Goal: Task Accomplishment & Management: Manage account settings

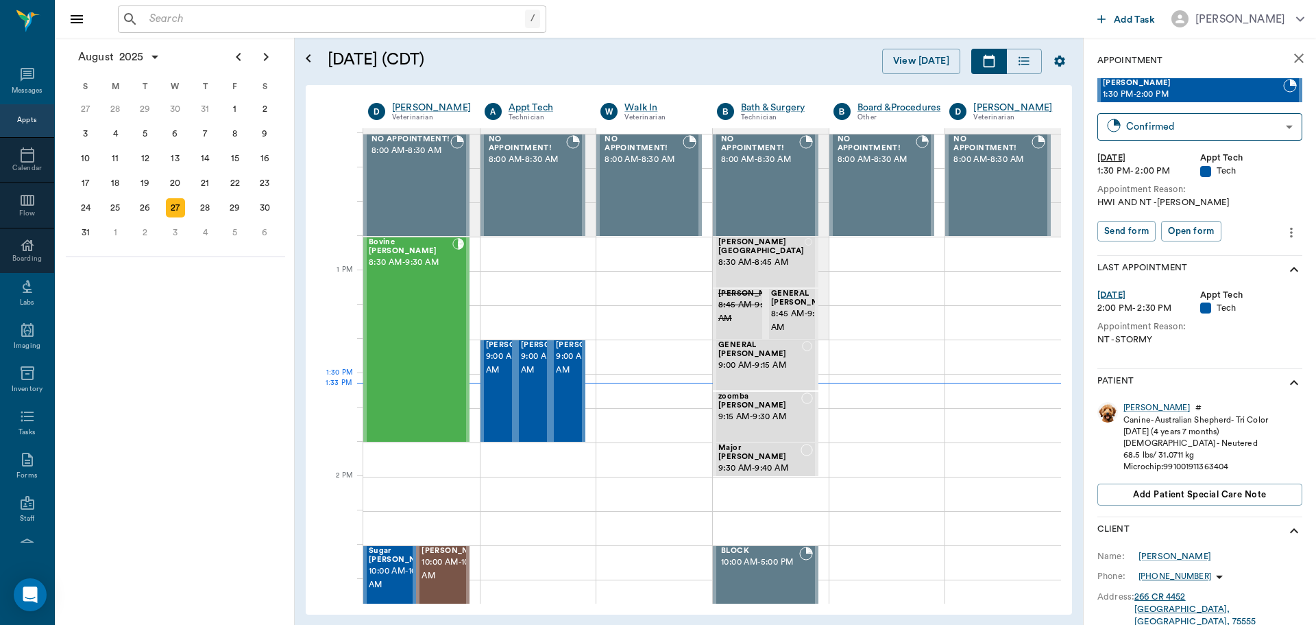
scroll to position [893, 0]
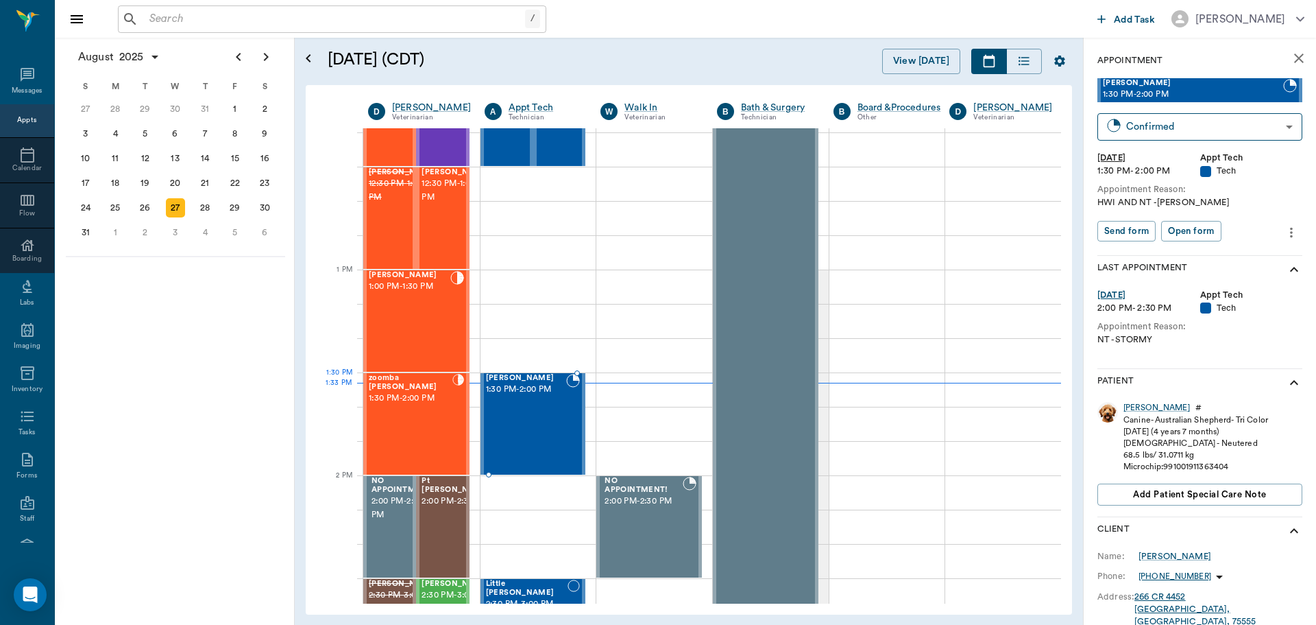
click at [541, 396] on span "1:30 PM - 2:00 PM" at bounding box center [526, 390] width 81 height 14
click at [1192, 132] on body "/ ​ Add Task Dr. Bert Ellsworth Nectar Messages Appts Calendar Flow Boarding La…" at bounding box center [658, 312] width 1316 height 625
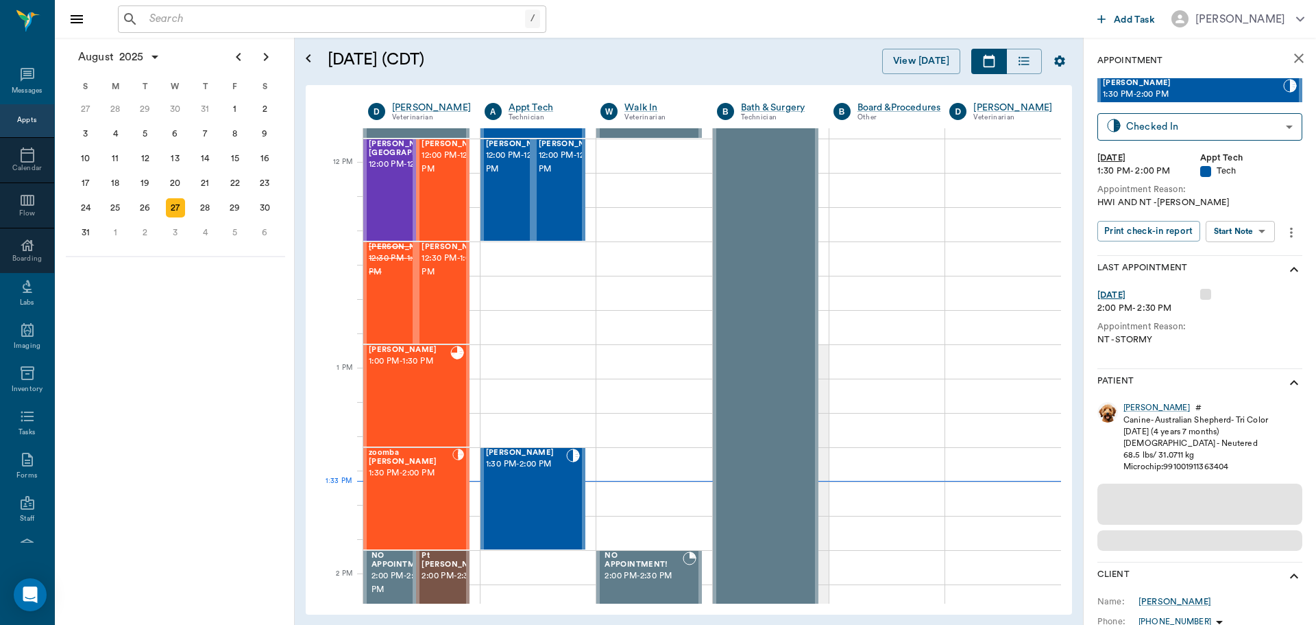
scroll to position [824, 0]
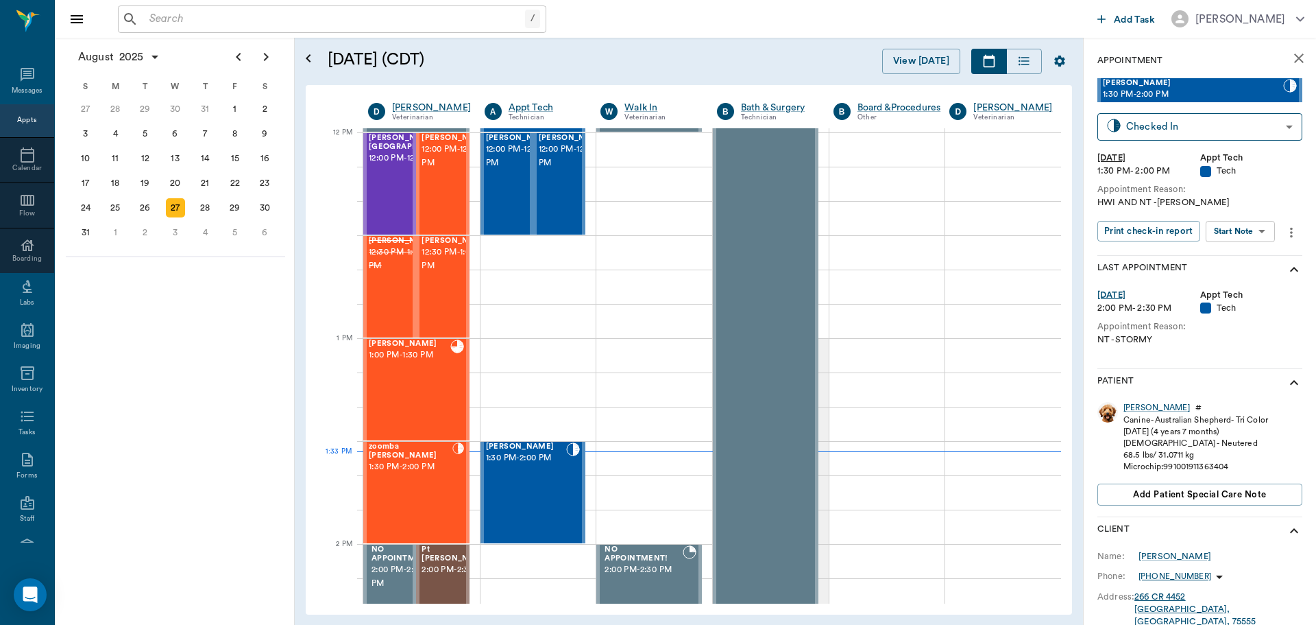
click at [1238, 228] on body "/ ​ Add Task [PERSON_NAME] Nectar Messages Appts Calendar Flow Boarding Labs Im…" at bounding box center [658, 312] width 1316 height 625
click at [1233, 257] on button "Start SOAP" at bounding box center [1225, 260] width 47 height 16
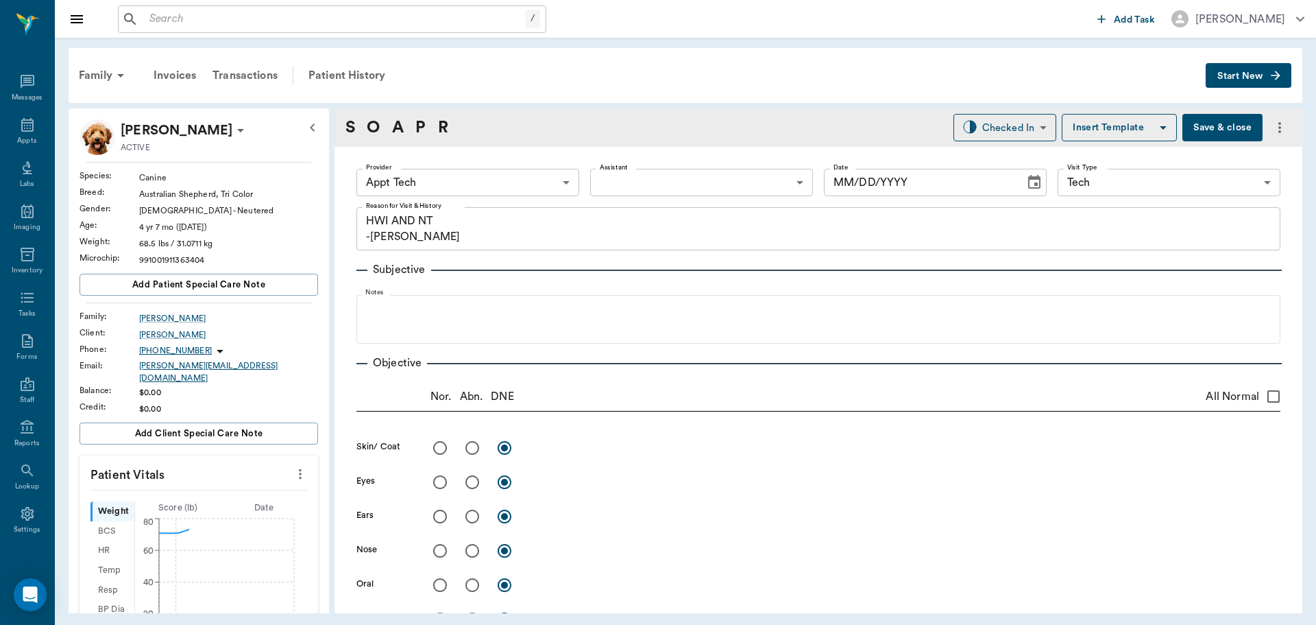
type input "63ec2f075fda476ae8351a4c"
type input "65d2be4f46e3a538d89b8c1a"
type textarea "HWI AND NT -LORY"
type input "[DATE]"
drag, startPoint x: 292, startPoint y: 465, endPoint x: 260, endPoint y: 472, distance: 32.9
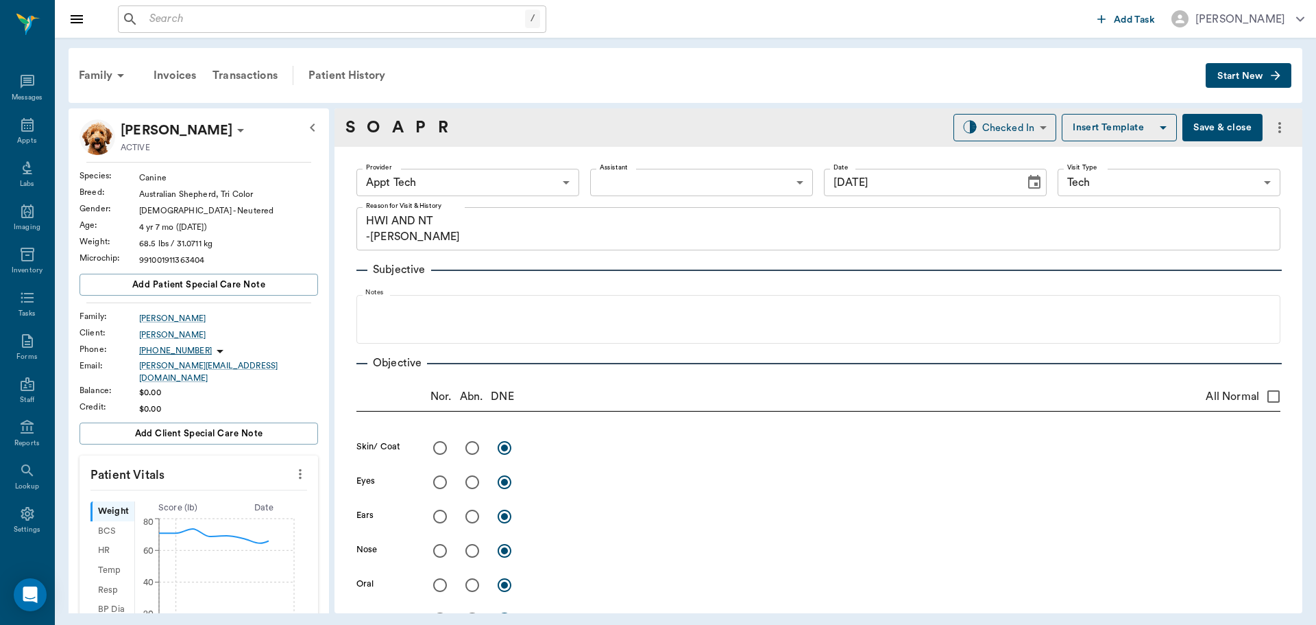
click at [293, 466] on icon "more" at bounding box center [300, 474] width 15 height 16
click at [215, 487] on span "Enter Vitals" at bounding box center [232, 489] width 115 height 14
click at [181, 505] on input "text" at bounding box center [198, 514] width 119 height 27
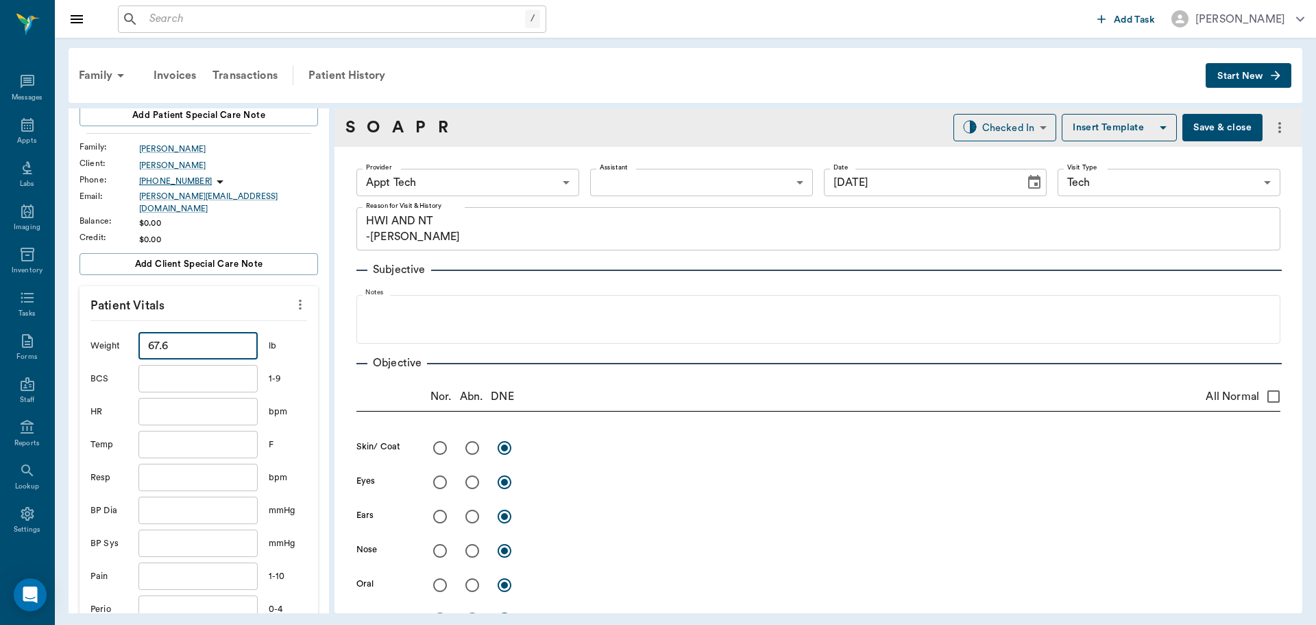
scroll to position [274, 0]
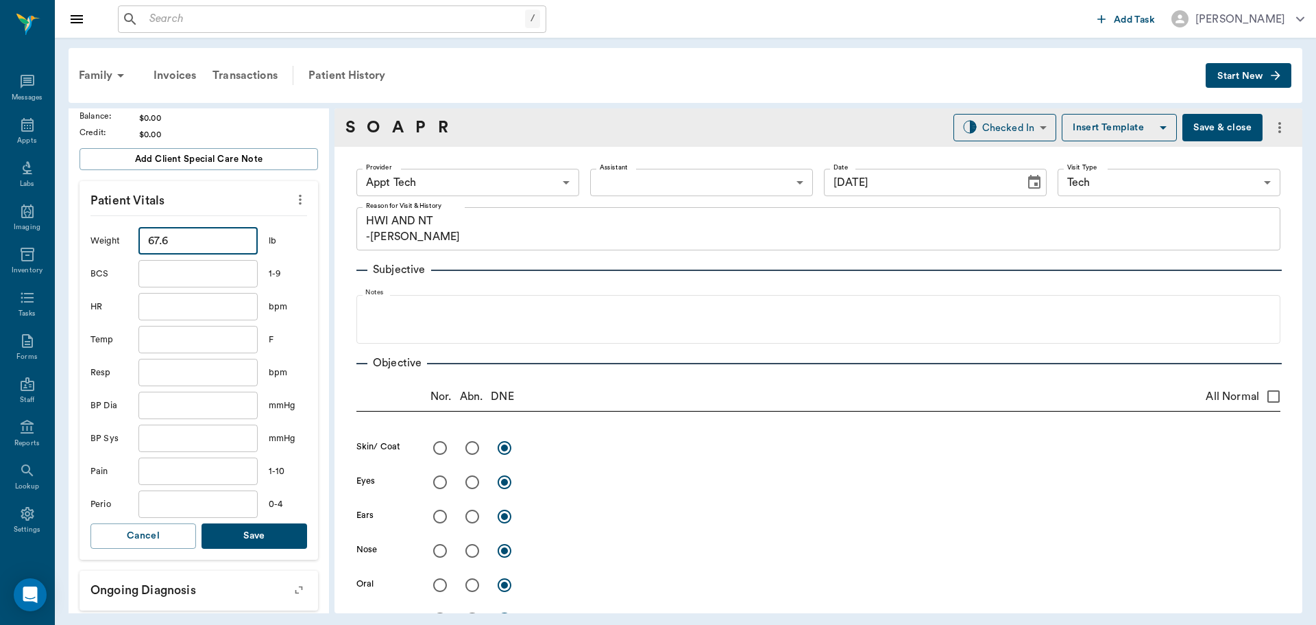
type input "67.6"
drag, startPoint x: 268, startPoint y: 546, endPoint x: 269, endPoint y: 527, distance: 18.6
click at [268, 544] on div "Weight 67.6 ​ lb BCS ​ 1-9 HR ​ bpm Temp ​ F Resp ​ bpm BP Dia ​ mmHg BP Sys ​ …" at bounding box center [199, 387] width 217 height 344
click at [269, 526] on button "Save" at bounding box center [255, 535] width 106 height 25
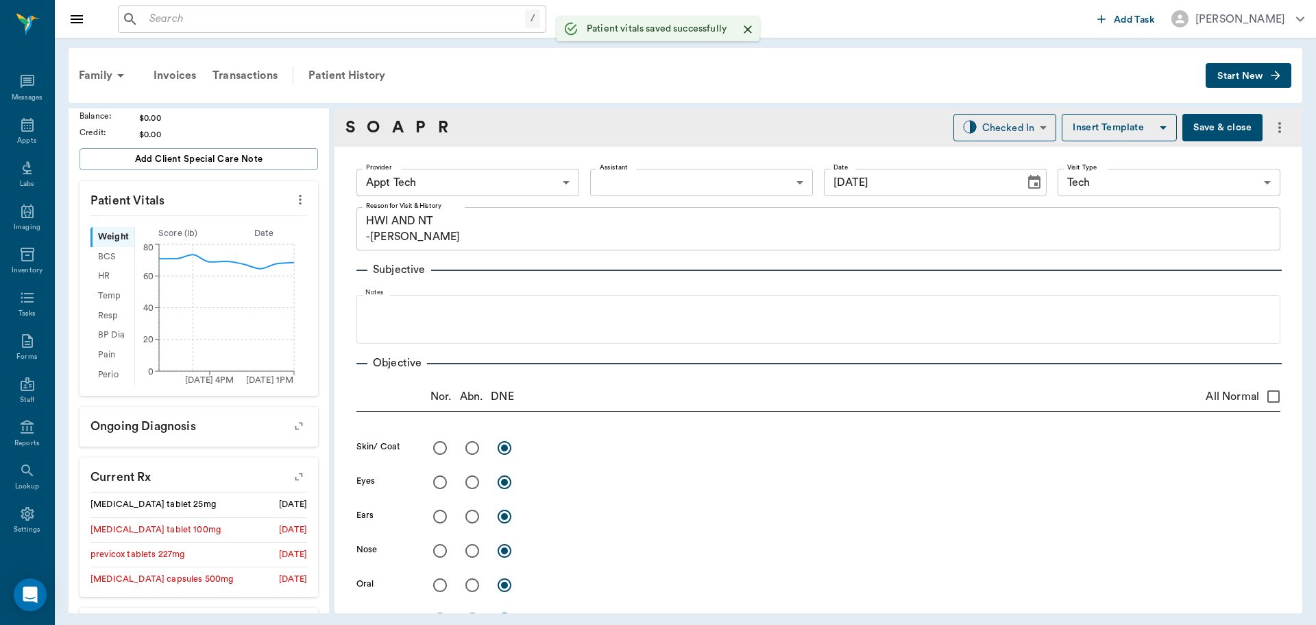
click at [471, 182] on body "/ ​ Add Task Dr. Bert Ellsworth Nectar Messages Appts Labs Imaging Inventory Ta…" at bounding box center [658, 312] width 1316 height 625
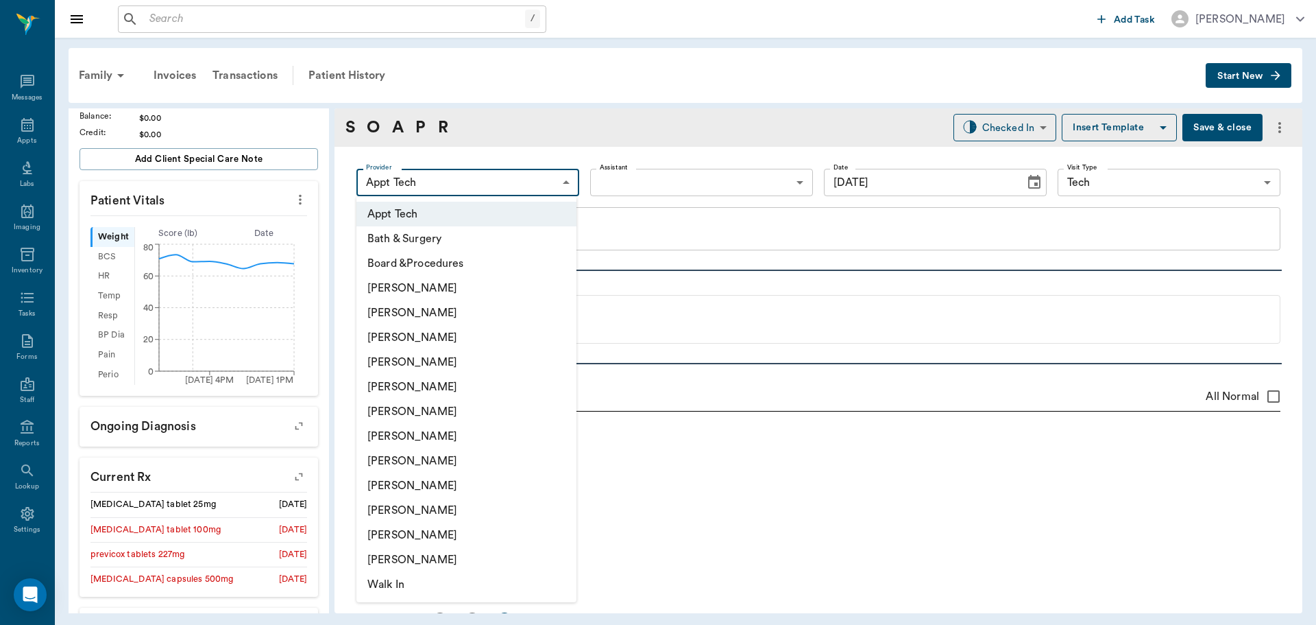
click at [457, 429] on li "[PERSON_NAME]" at bounding box center [467, 436] width 220 height 25
type input "682b670d8bdc6f7f8feef3db"
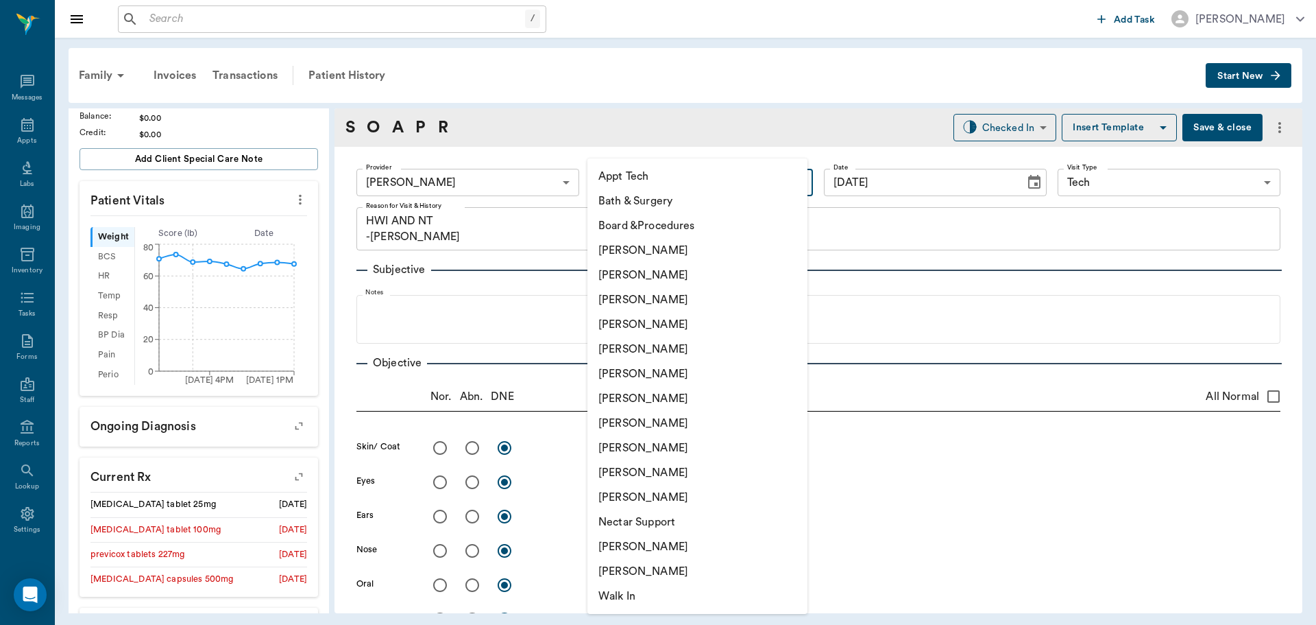
click at [640, 191] on body "/ ​ Add Task Dr. Bert Ellsworth Nectar Messages Appts Labs Imaging Inventory Ta…" at bounding box center [658, 312] width 1316 height 625
click at [649, 296] on li "[PERSON_NAME]" at bounding box center [698, 299] width 220 height 25
type input "642ef10e332a41444de2bad1"
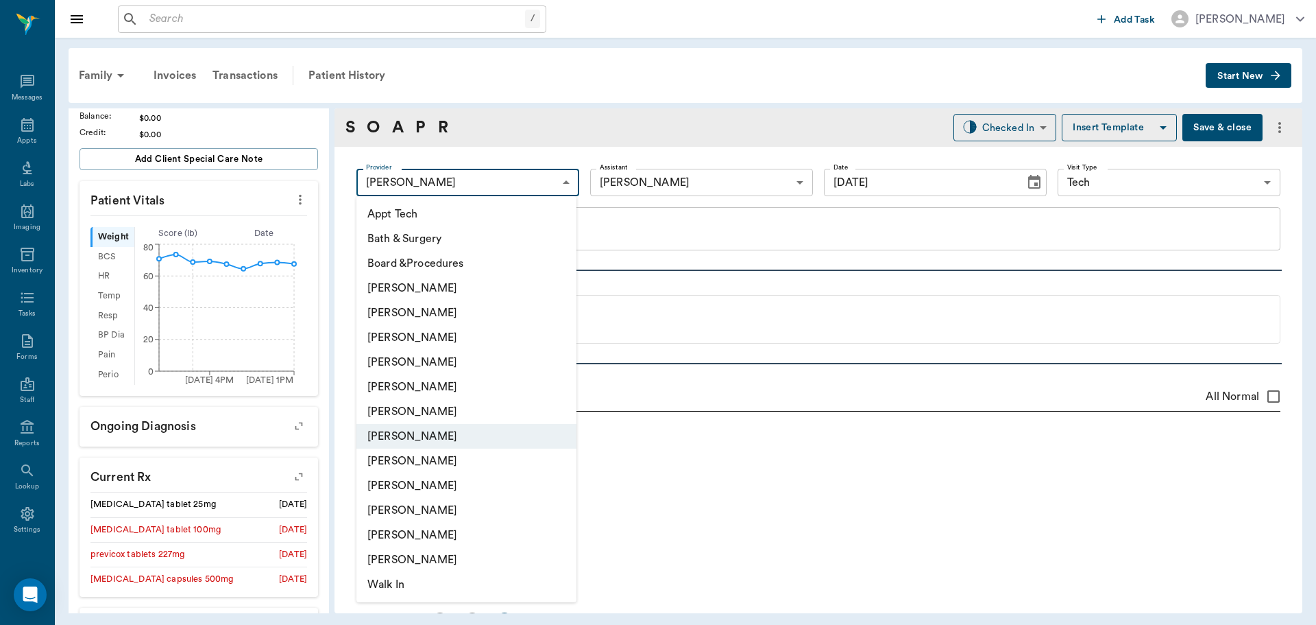
click at [504, 184] on body "/ ​ Add Task Dr. Bert Ellsworth Nectar Messages Appts Labs Imaging Inventory Ta…" at bounding box center [658, 312] width 1316 height 625
click at [441, 340] on li "[PERSON_NAME]" at bounding box center [467, 337] width 220 height 25
type input "642ef10e332a41444de2bad1"
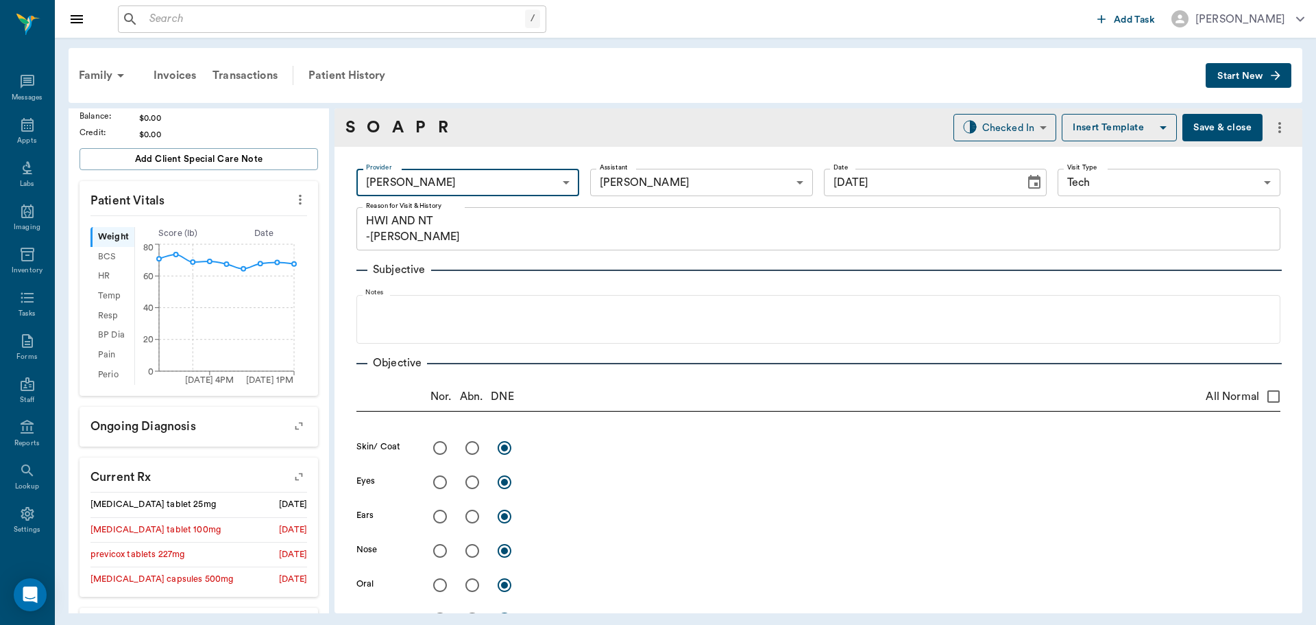
click at [677, 187] on body "/ ​ Add Task Dr. Bert Ellsworth Nectar Messages Appts Labs Imaging Inventory Ta…" at bounding box center [658, 312] width 1316 height 625
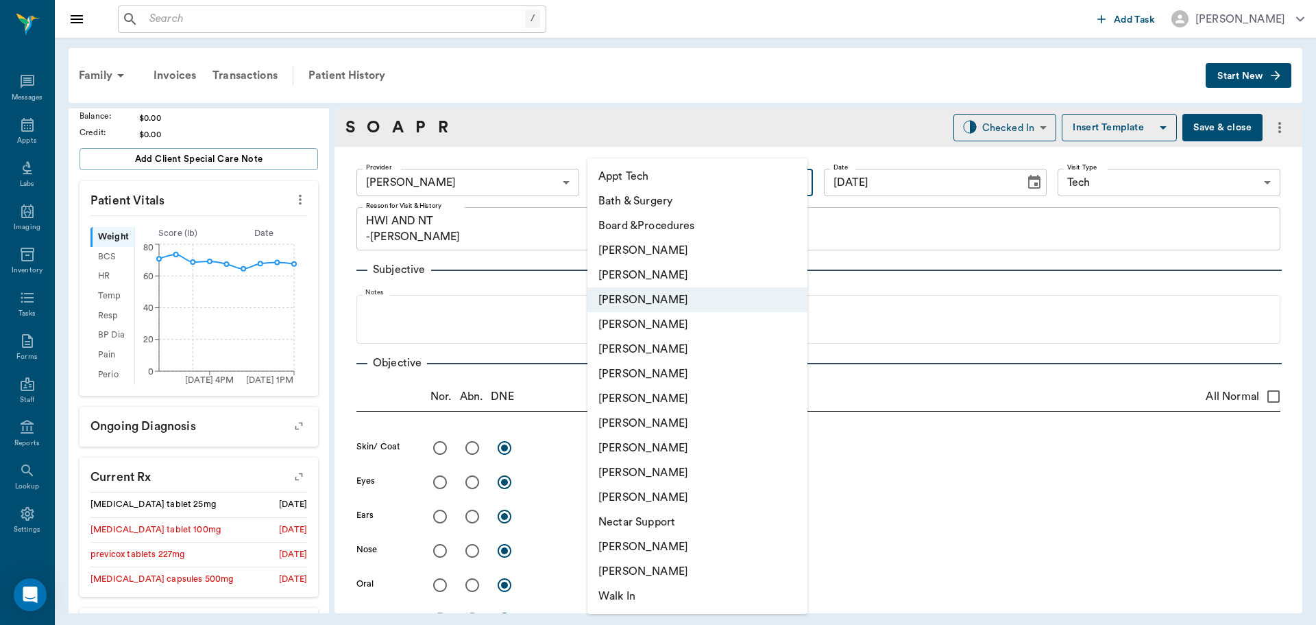
click at [673, 180] on li "Appt Tech" at bounding box center [698, 176] width 220 height 25
type input "63ec2f075fda476ae8351a4c"
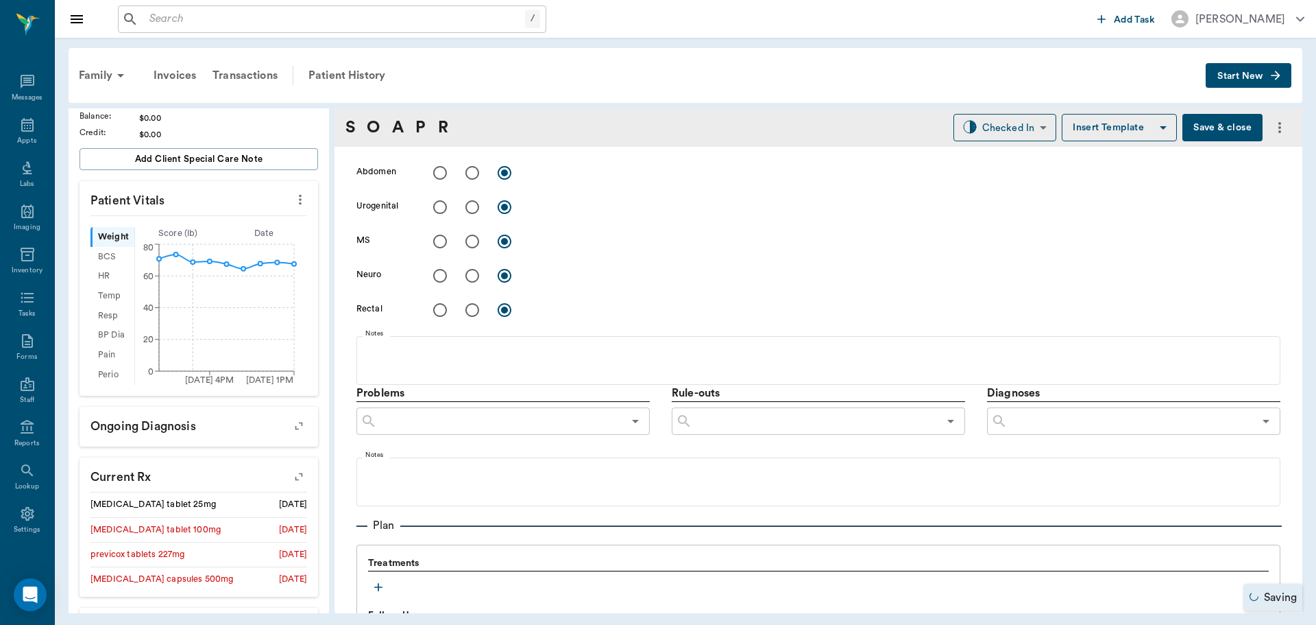
scroll to position [686, 0]
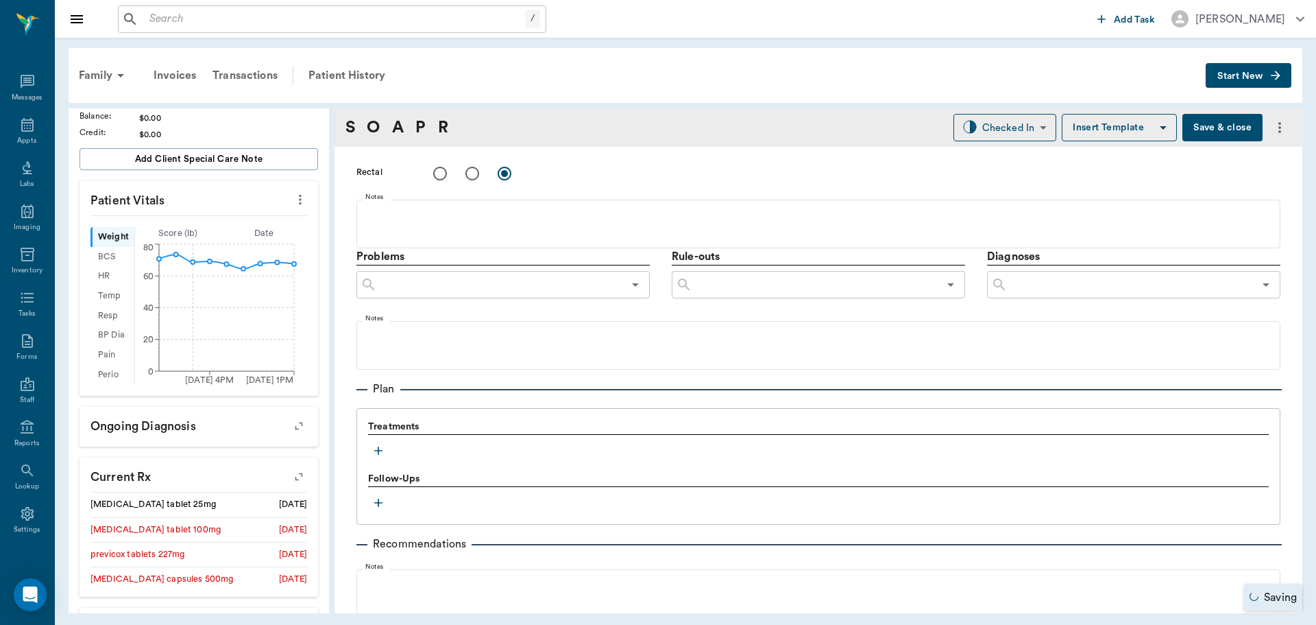
click at [384, 451] on icon "button" at bounding box center [379, 451] width 14 height 14
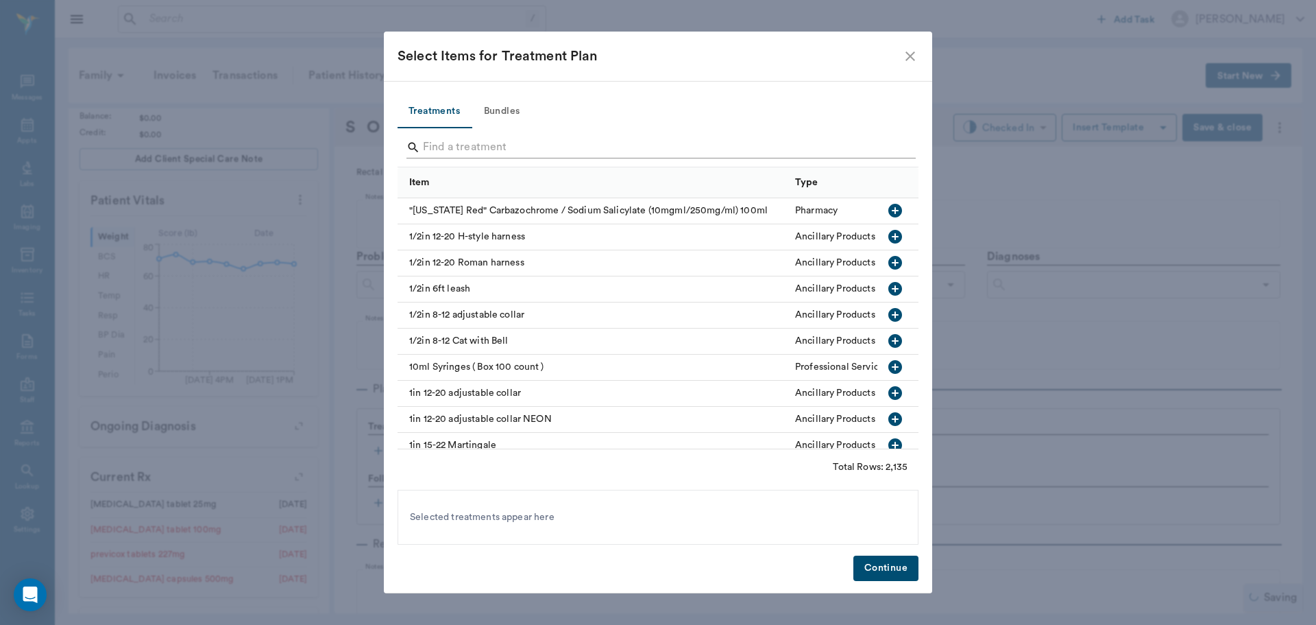
click at [461, 141] on input "Search" at bounding box center [659, 147] width 472 height 22
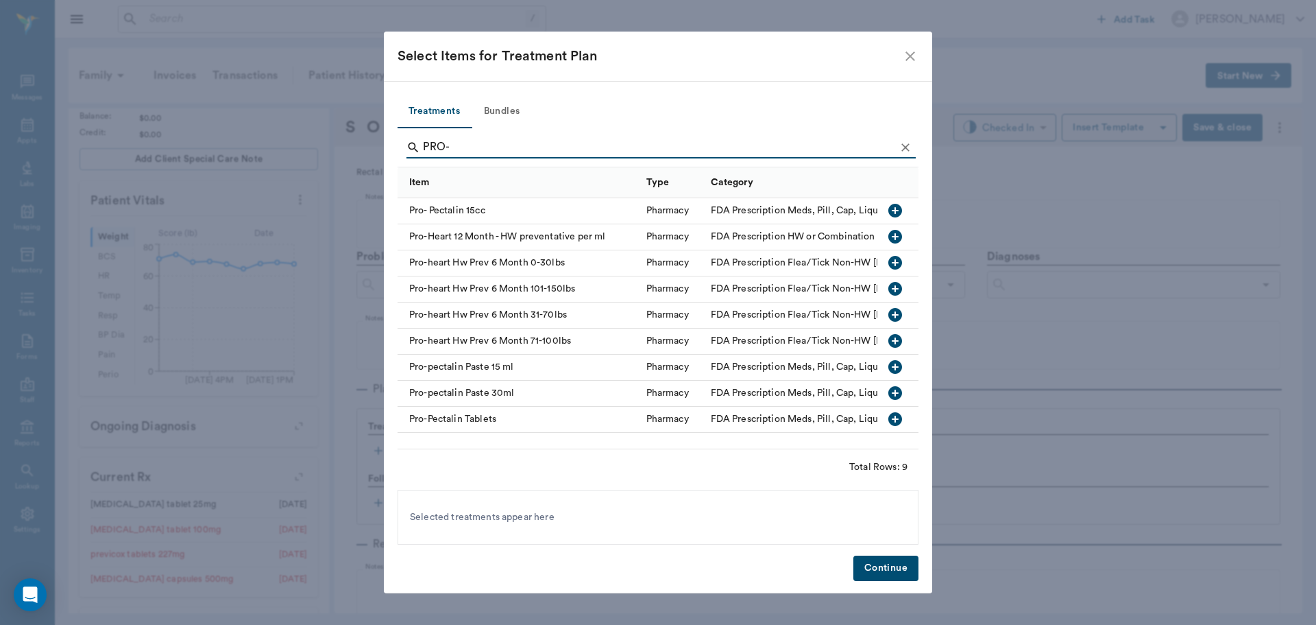
type input "PRO-"
click at [899, 314] on icon "button" at bounding box center [896, 315] width 14 height 14
click at [904, 147] on icon "Clear" at bounding box center [906, 148] width 14 height 14
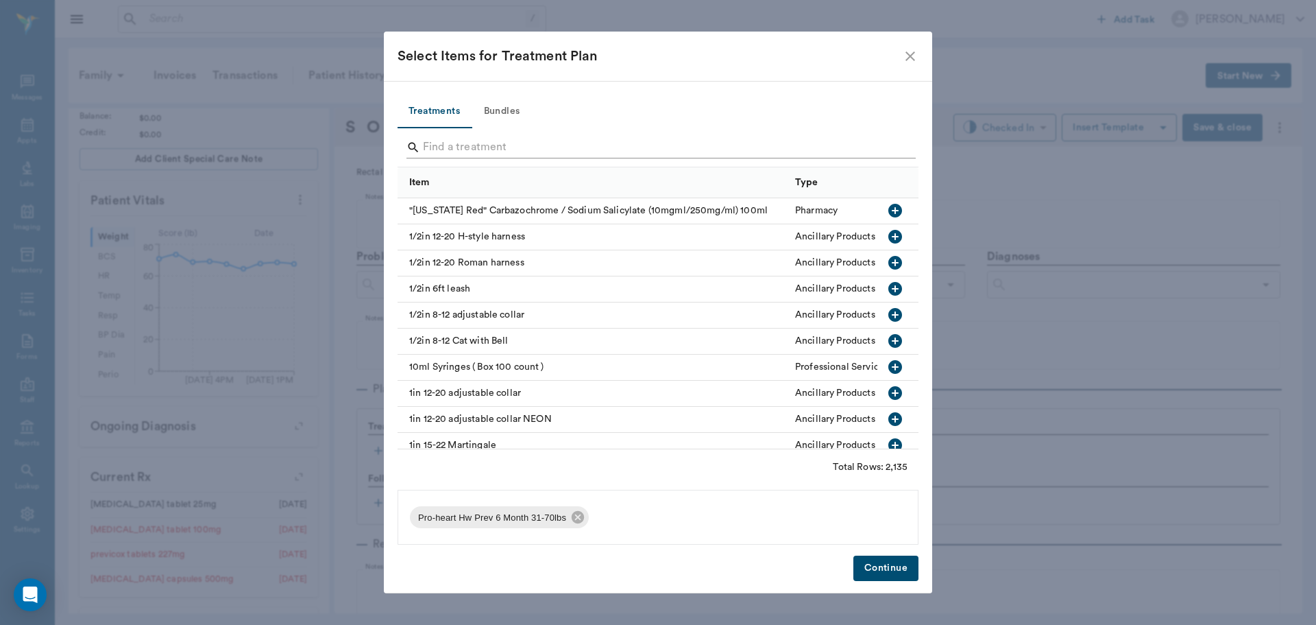
click at [877, 151] on input "Search" at bounding box center [659, 147] width 472 height 22
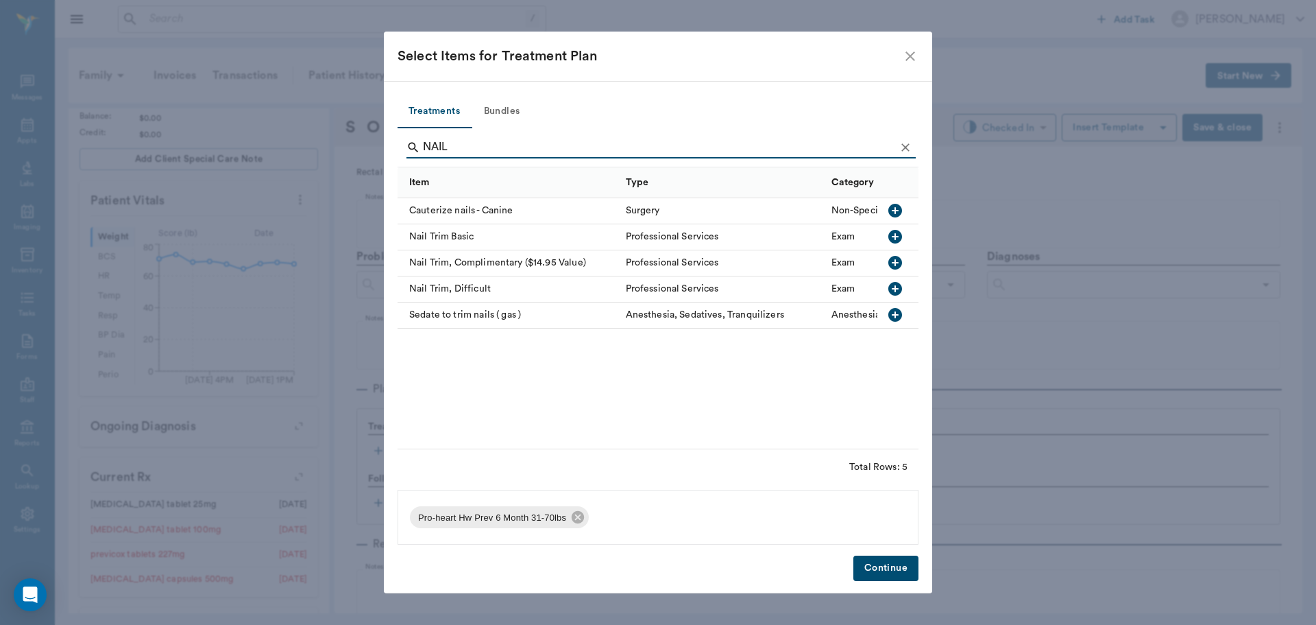
type input "NAIL"
click at [893, 235] on icon "button" at bounding box center [896, 237] width 14 height 14
click at [894, 573] on button "Continue" at bounding box center [886, 567] width 65 height 25
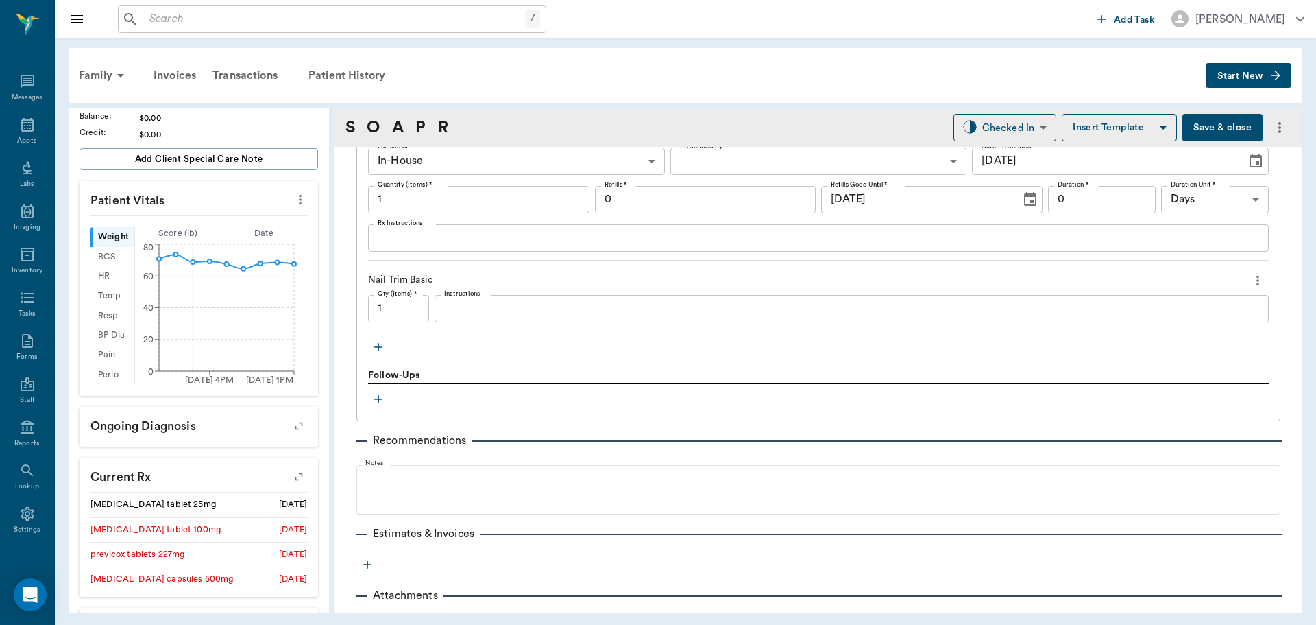
scroll to position [1028, 0]
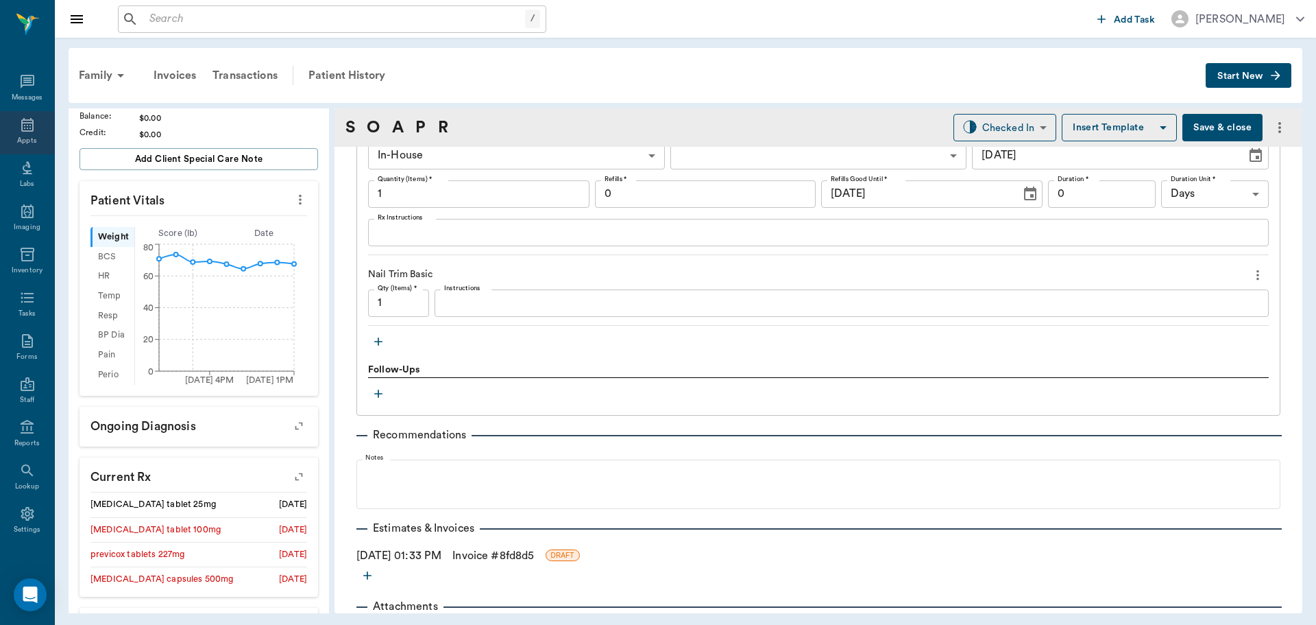
click at [19, 125] on icon at bounding box center [27, 125] width 16 height 16
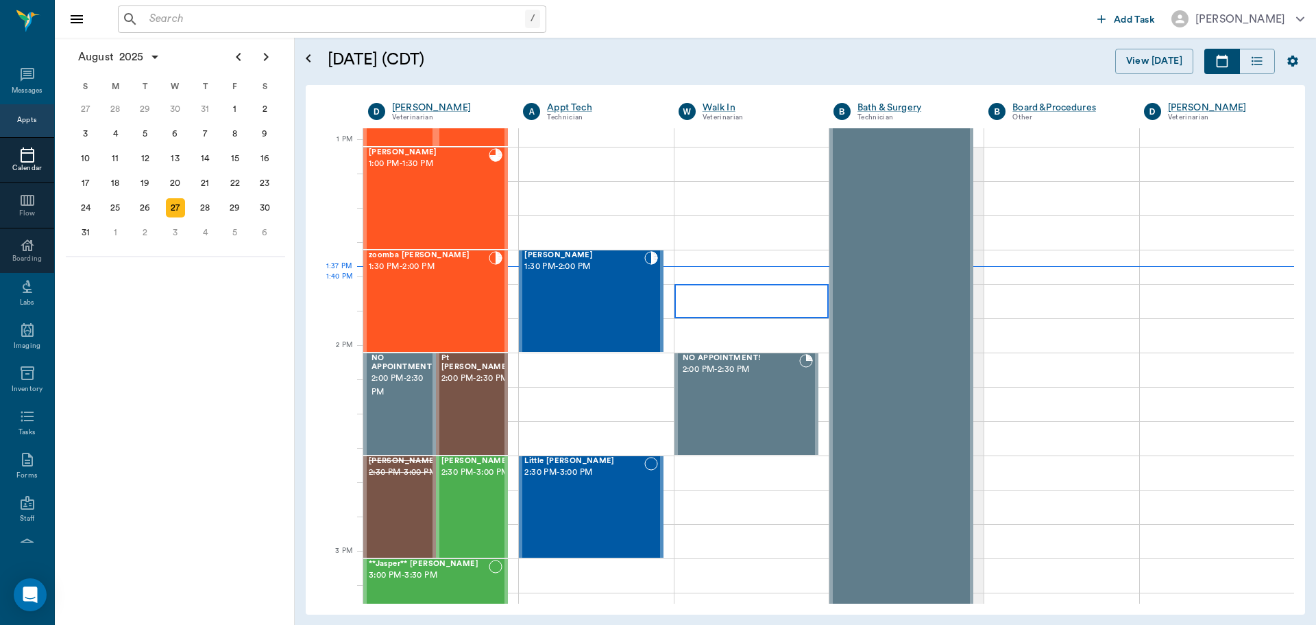
scroll to position [1031, 0]
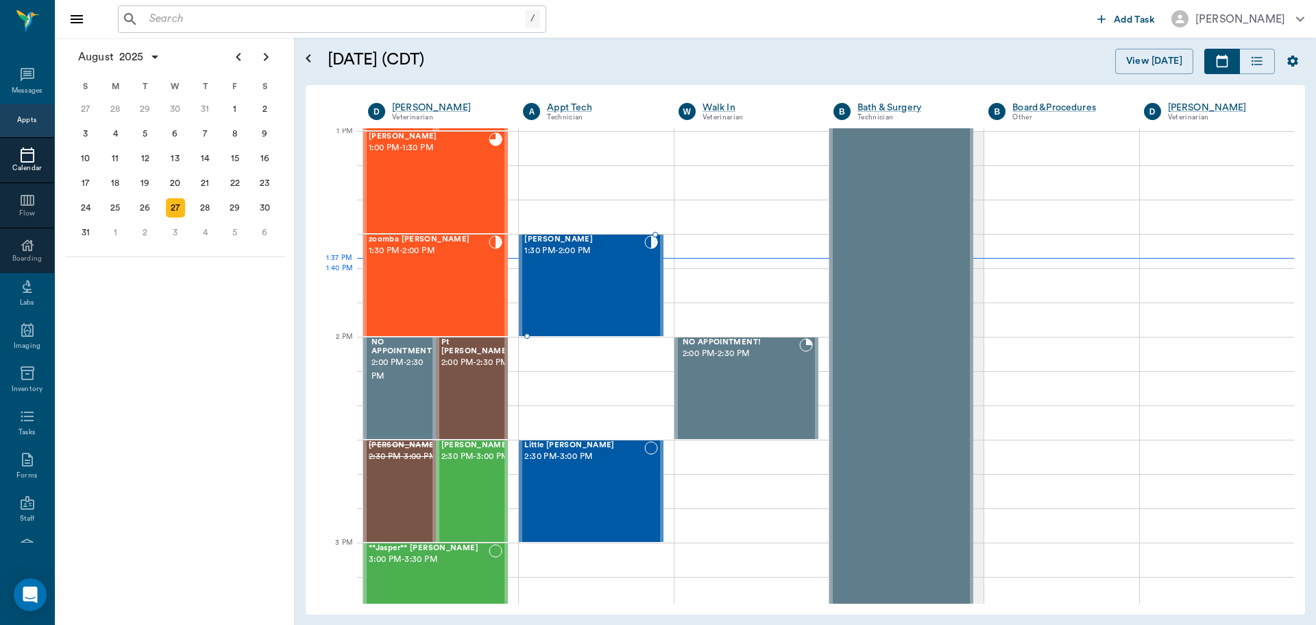
click at [607, 277] on div "Tucker Bertrand 1:30 PM - 2:00 PM" at bounding box center [584, 285] width 119 height 100
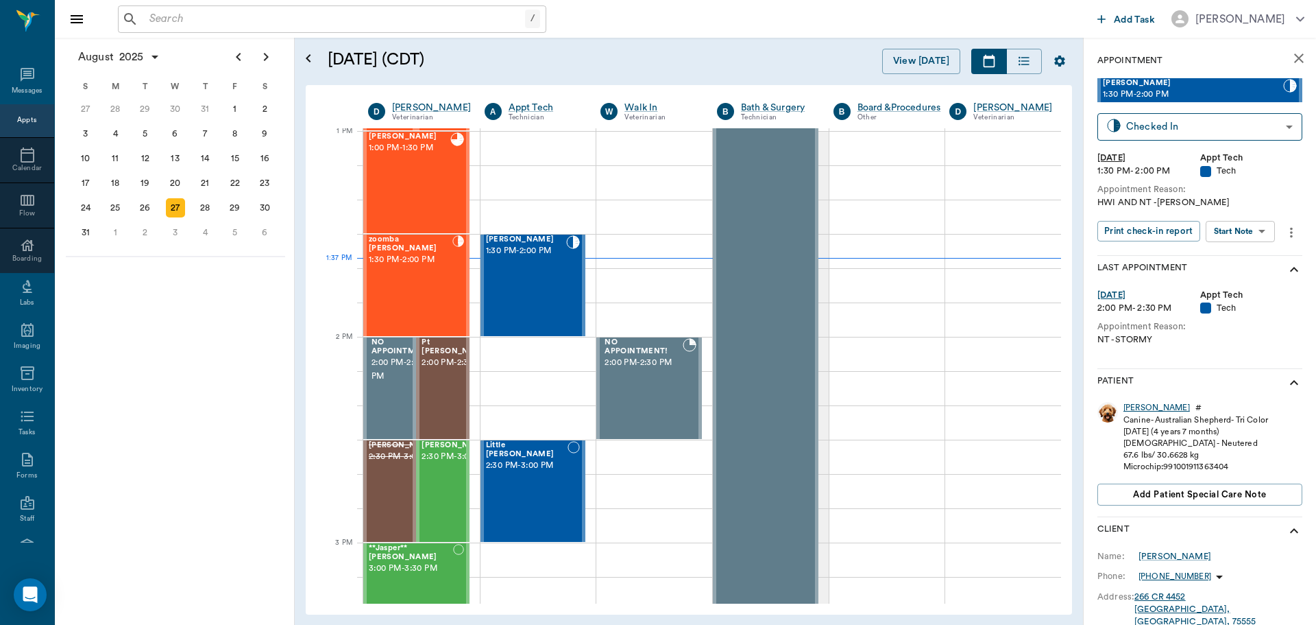
click at [1147, 408] on div "Tucker" at bounding box center [1157, 408] width 67 height 12
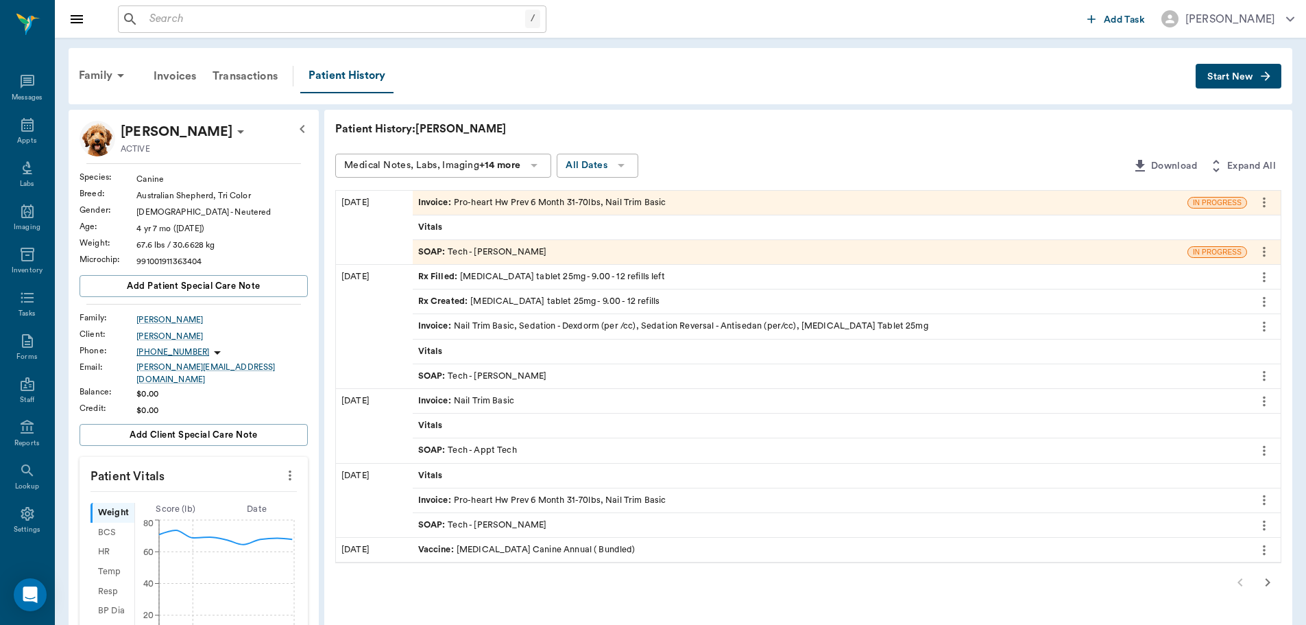
click at [1228, 77] on span "Start New" at bounding box center [1230, 77] width 46 height 0
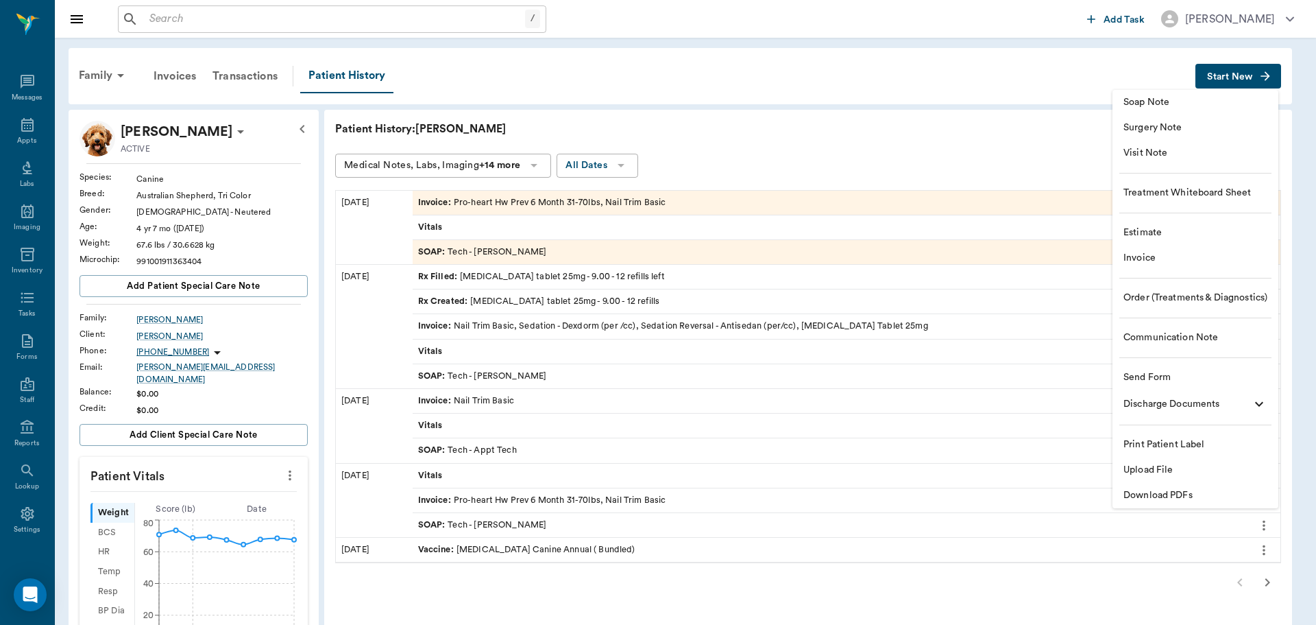
click at [1181, 234] on span "Estimate" at bounding box center [1196, 233] width 144 height 14
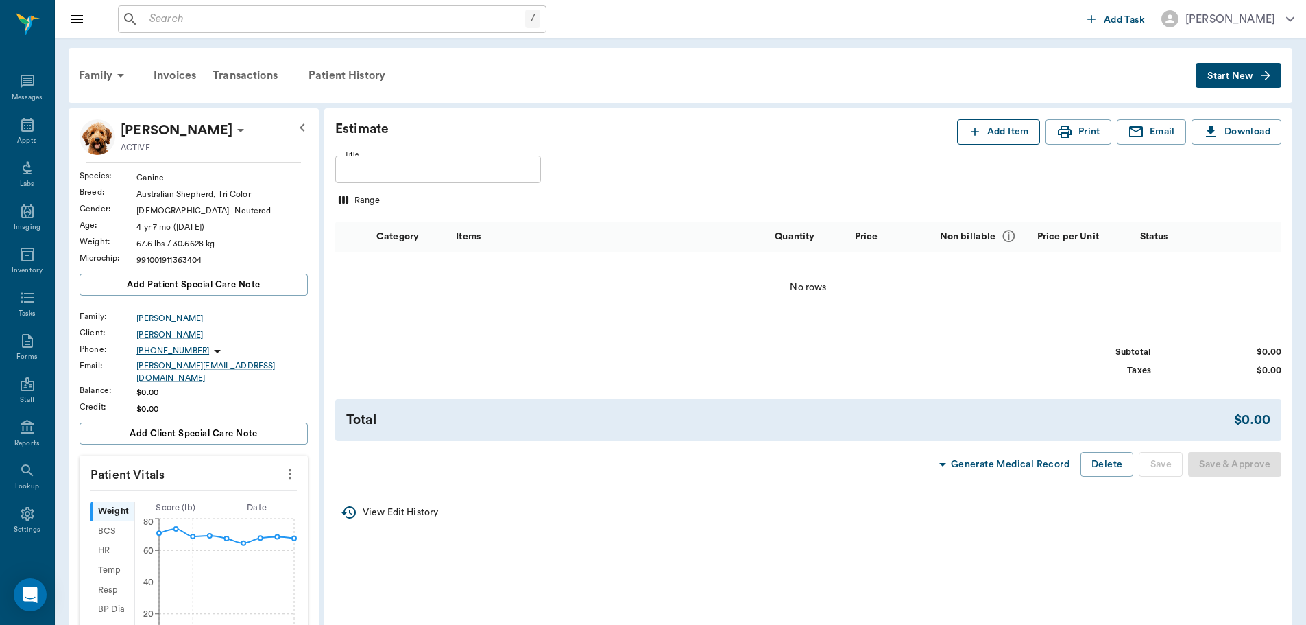
click at [984, 129] on button "Add Item" at bounding box center [998, 131] width 83 height 25
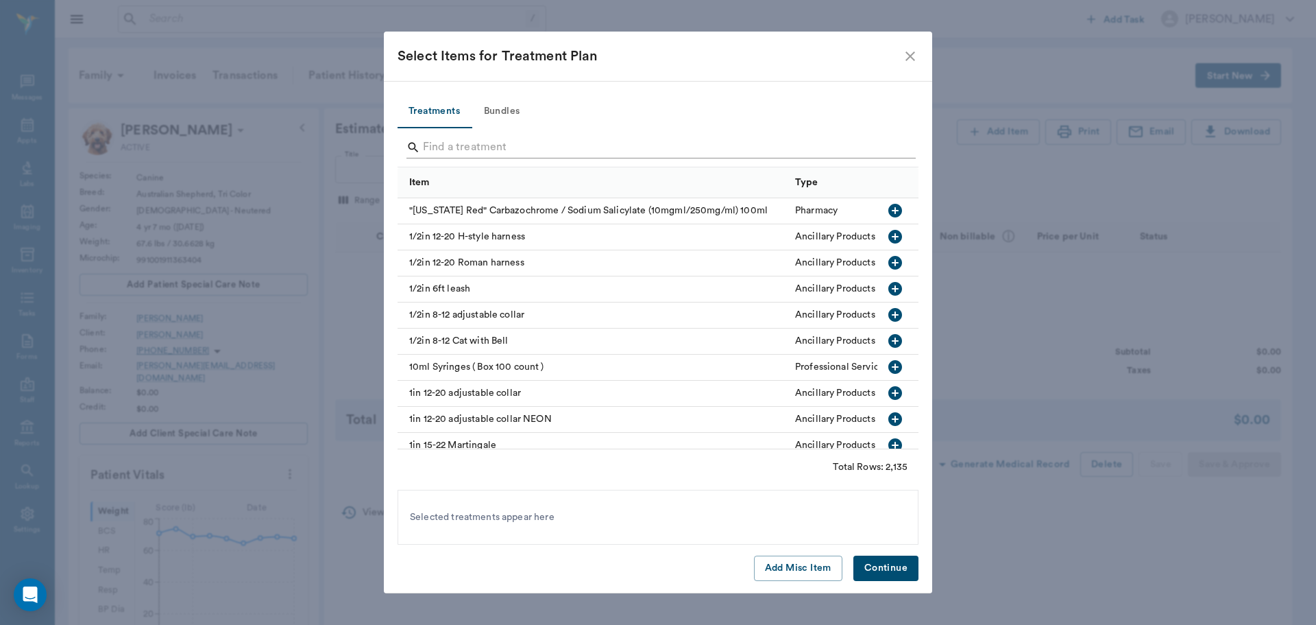
click at [623, 150] on input "Search" at bounding box center [659, 147] width 472 height 22
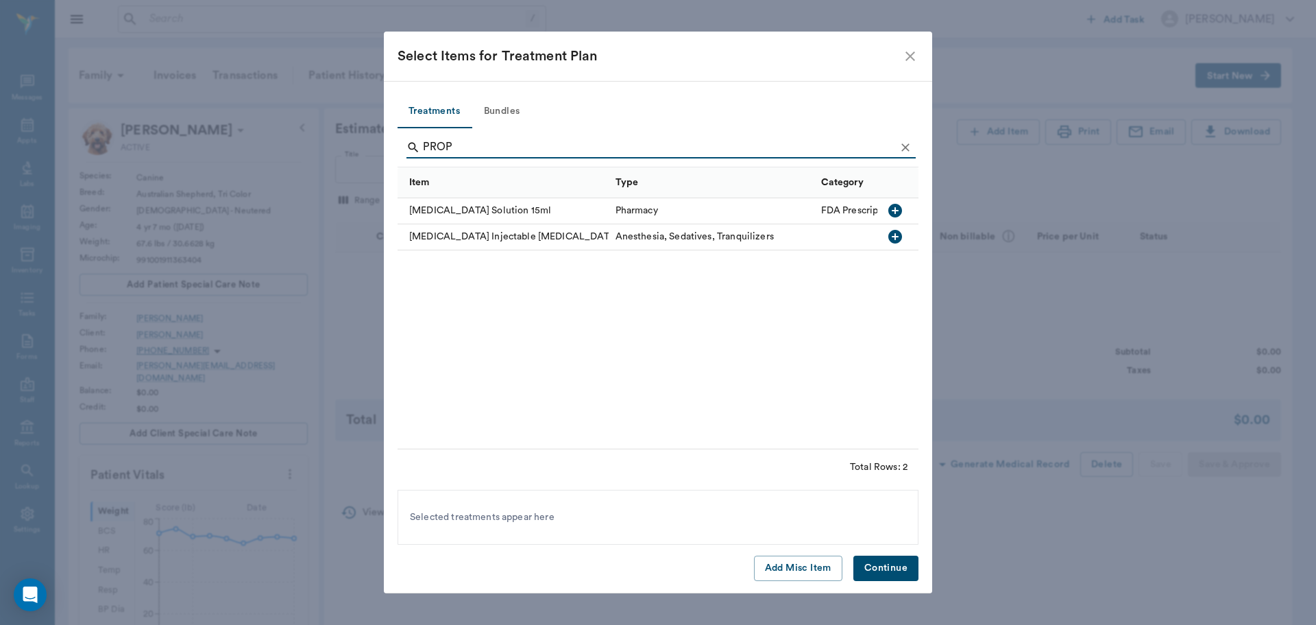
type input "PROP"
click at [912, 60] on icon "close" at bounding box center [910, 56] width 16 height 16
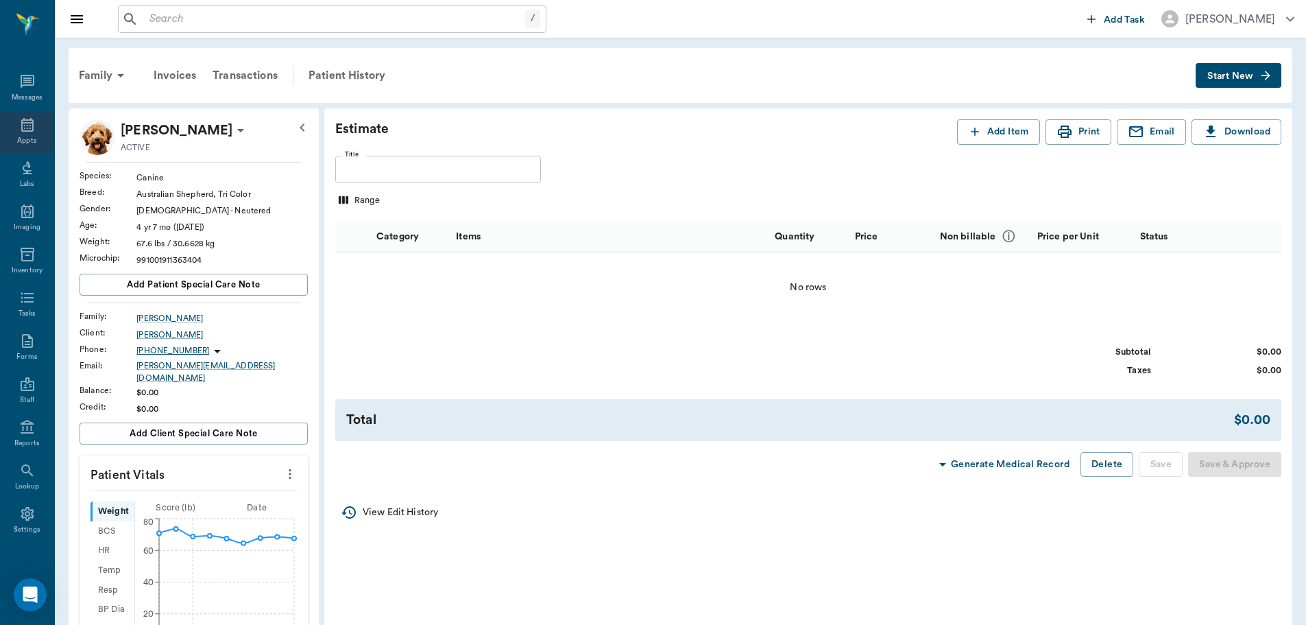
click at [21, 132] on icon at bounding box center [27, 125] width 16 height 16
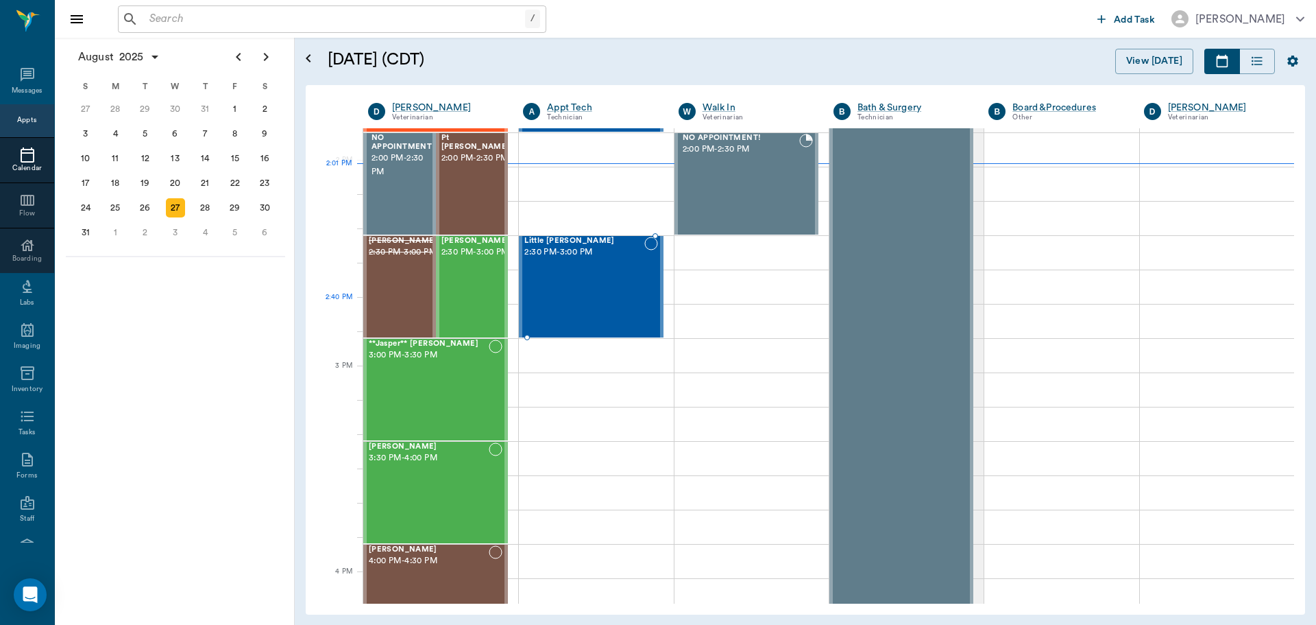
scroll to position [1098, 0]
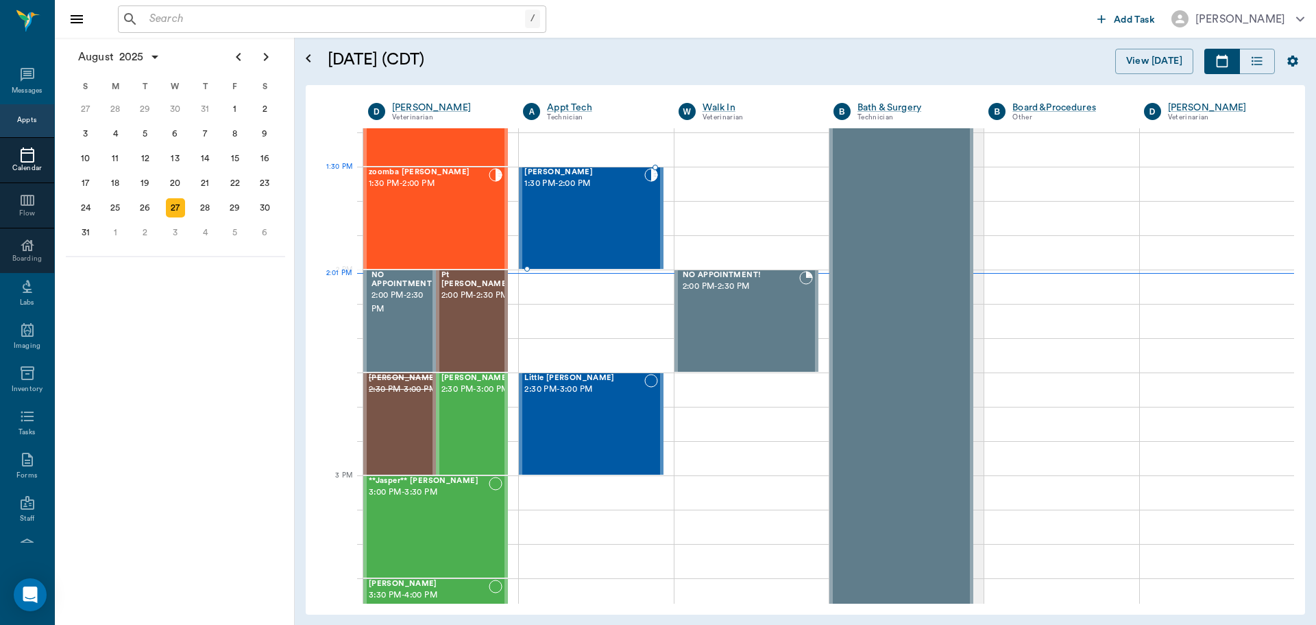
click at [579, 197] on div "Tucker Bertrand 1:30 PM - 2:00 PM" at bounding box center [584, 218] width 119 height 100
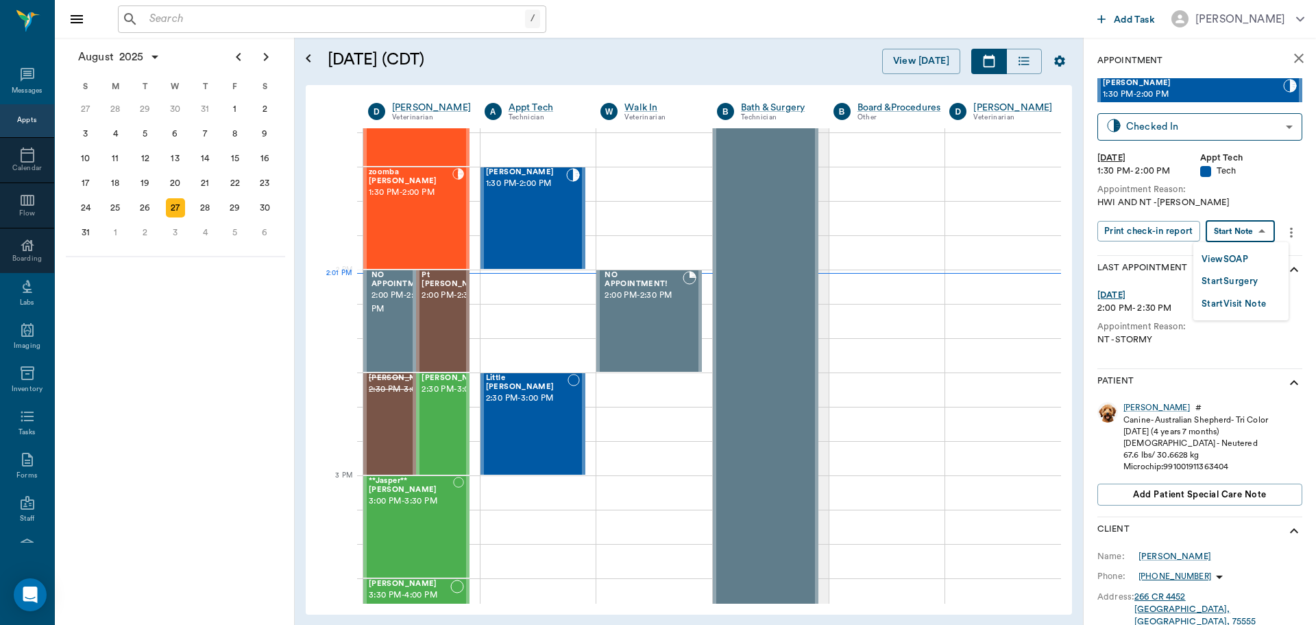
click at [1265, 232] on body "/ ​ Add Task Dr. Bert Ellsworth Nectar Messages Appts Calendar Flow Boarding La…" at bounding box center [658, 312] width 1316 height 625
click at [1234, 275] on button "Start Surgery" at bounding box center [1230, 282] width 56 height 16
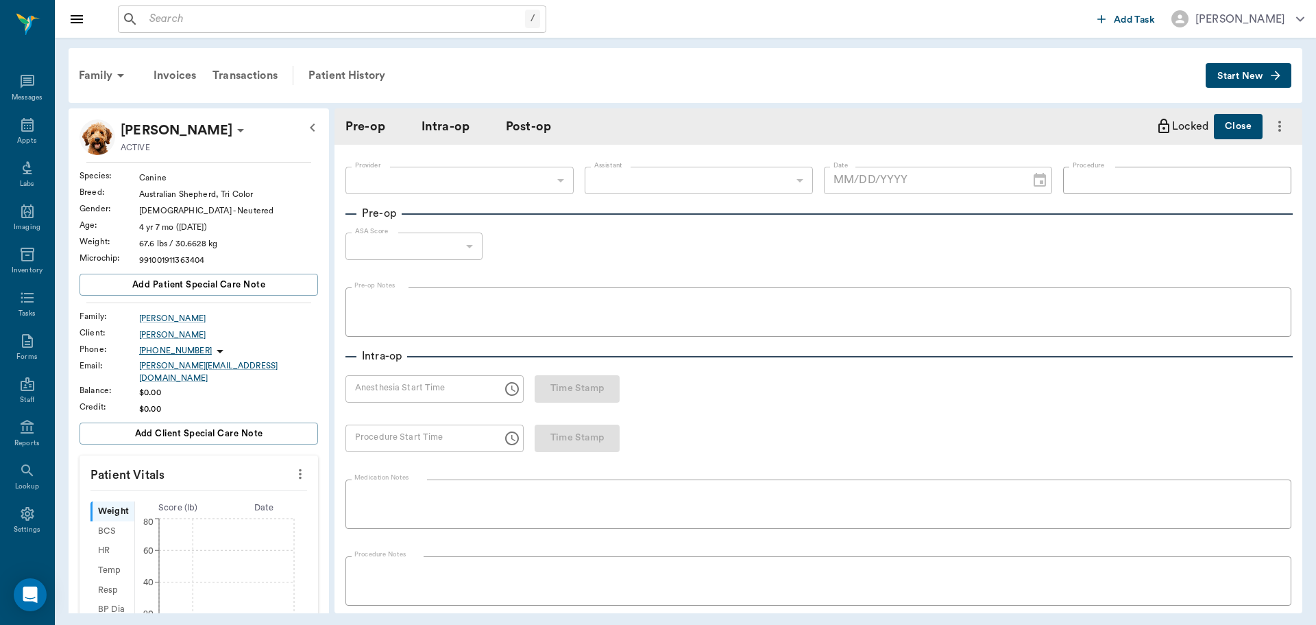
type input "63ec2f075fda476ae8351a4c"
type input "[DATE]"
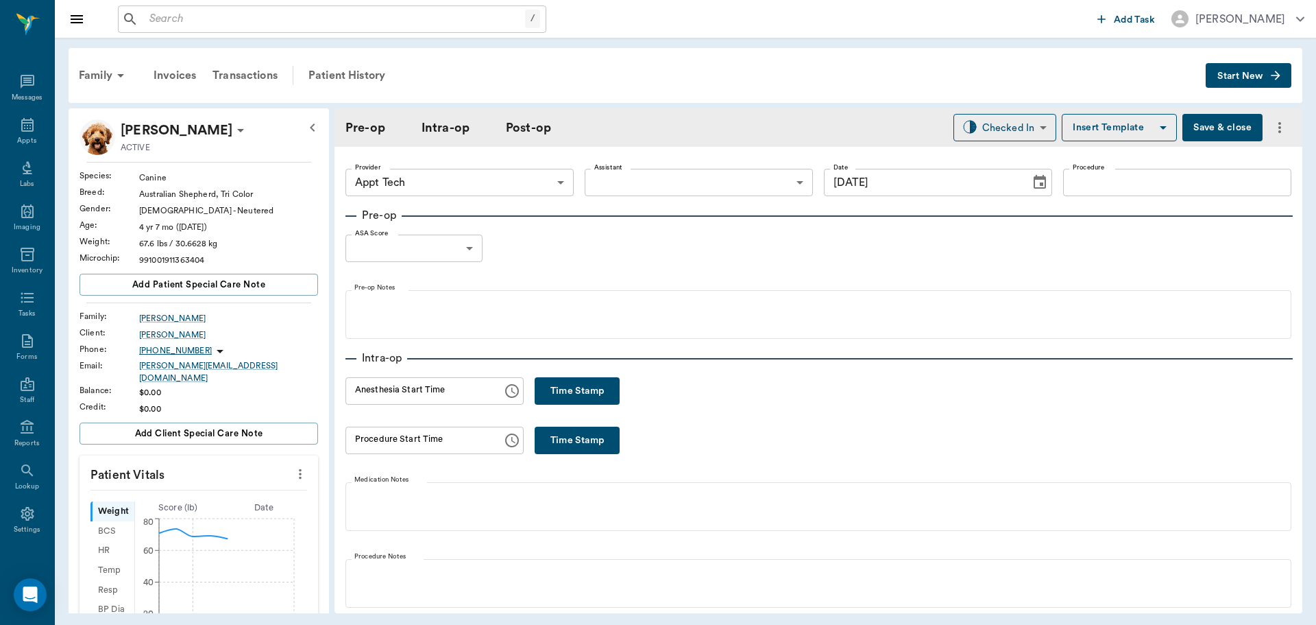
click at [1273, 118] on button "more" at bounding box center [1279, 127] width 23 height 23
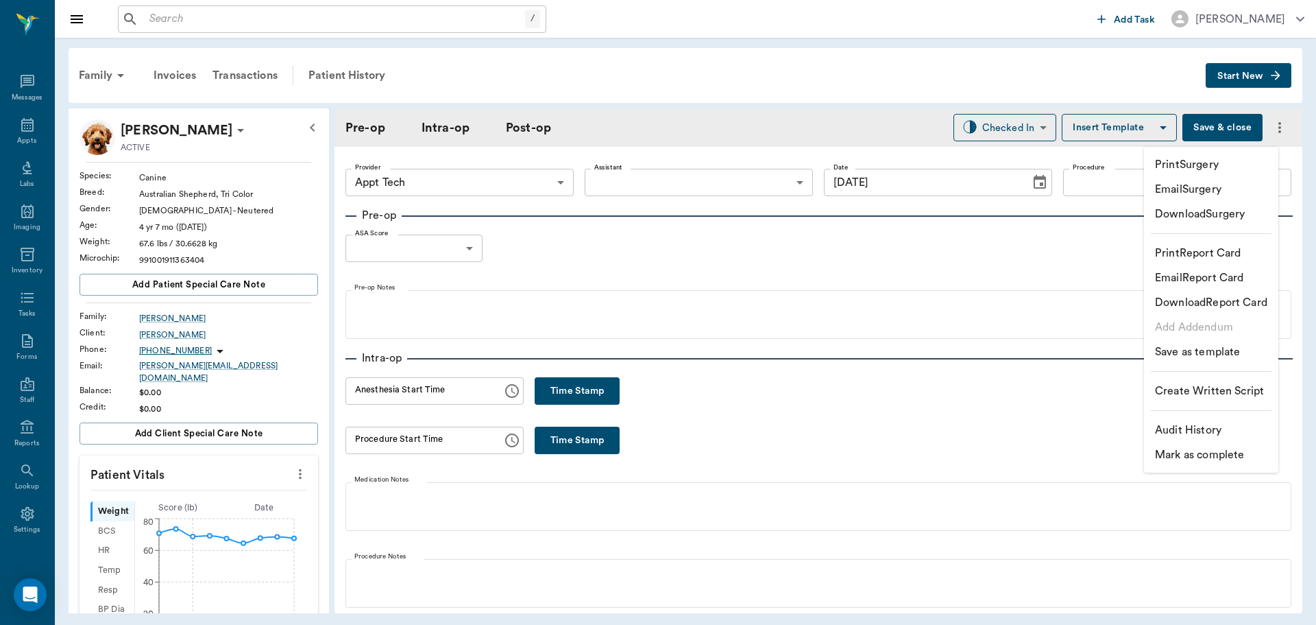
click at [337, 78] on div at bounding box center [658, 312] width 1316 height 625
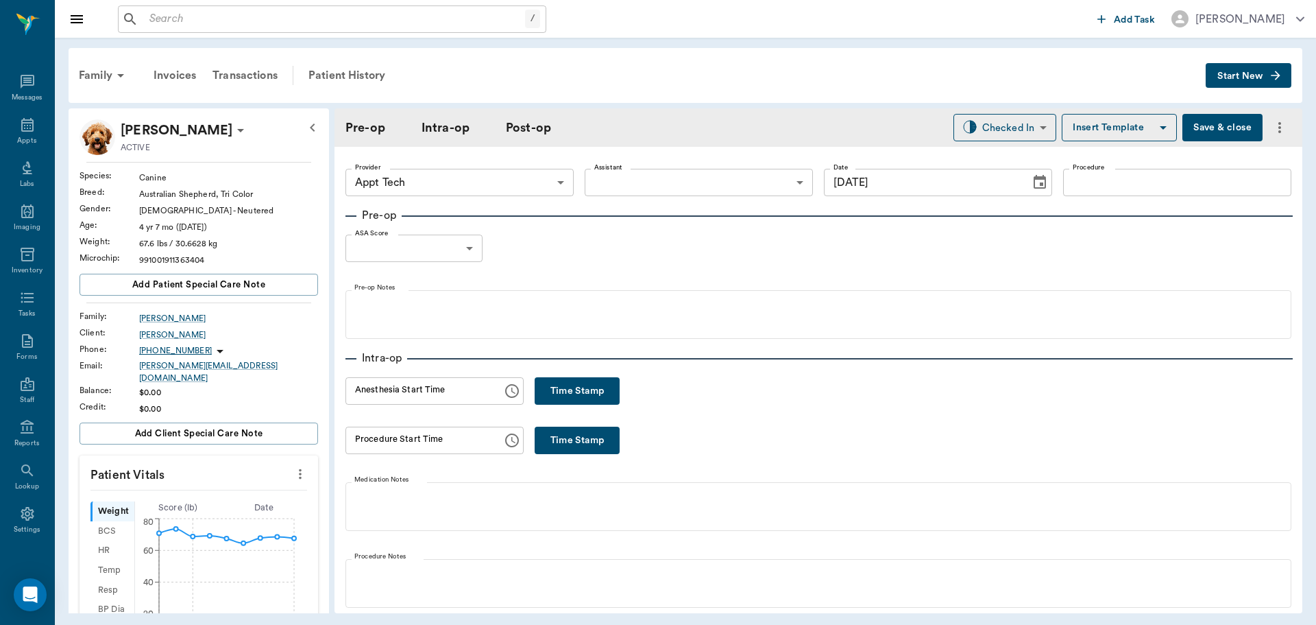
click at [337, 78] on body "/ ​ Add Task Dr. Bert Ellsworth Nectar Messages Appts Labs Imaging Inventory Ta…" at bounding box center [658, 312] width 1316 height 625
click at [337, 78] on div "Patient History" at bounding box center [346, 75] width 93 height 33
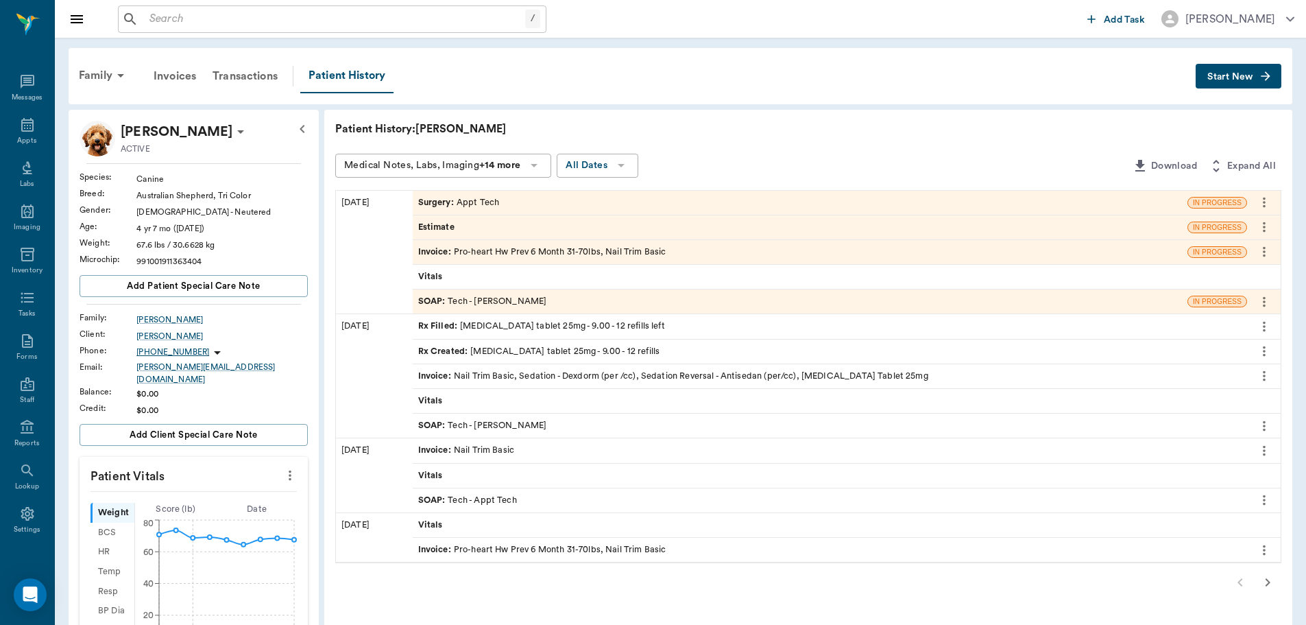
click at [1271, 206] on icon "more" at bounding box center [1264, 202] width 15 height 16
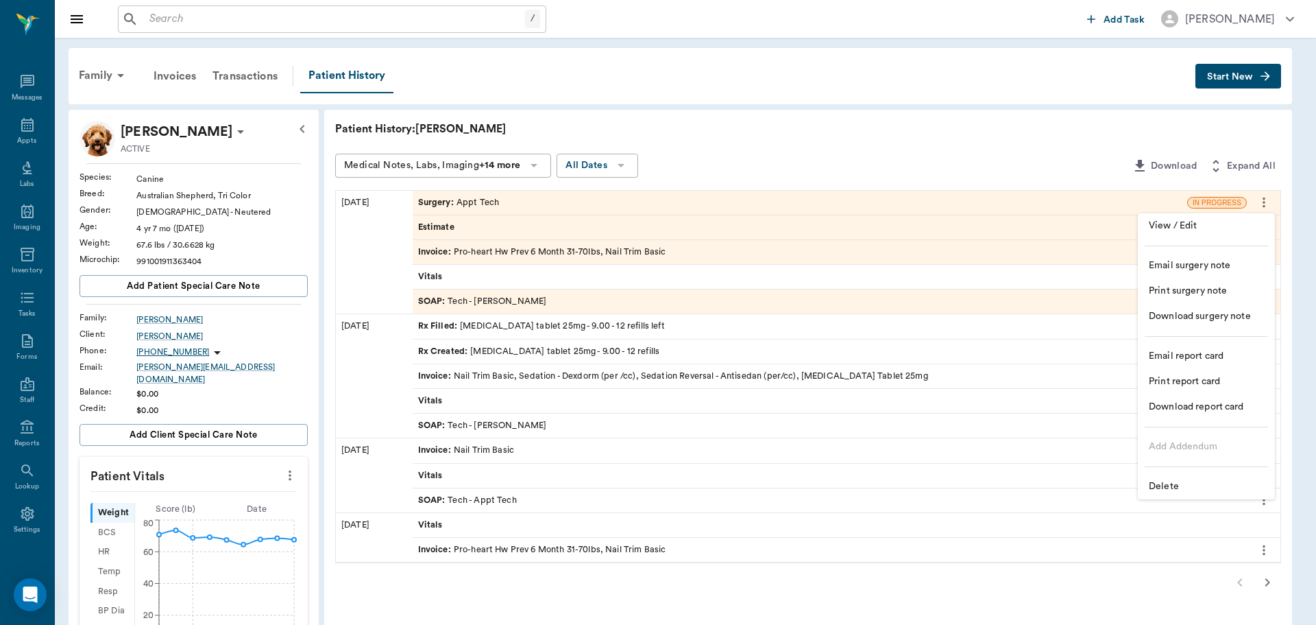
click at [1188, 488] on span "Delete" at bounding box center [1206, 486] width 115 height 14
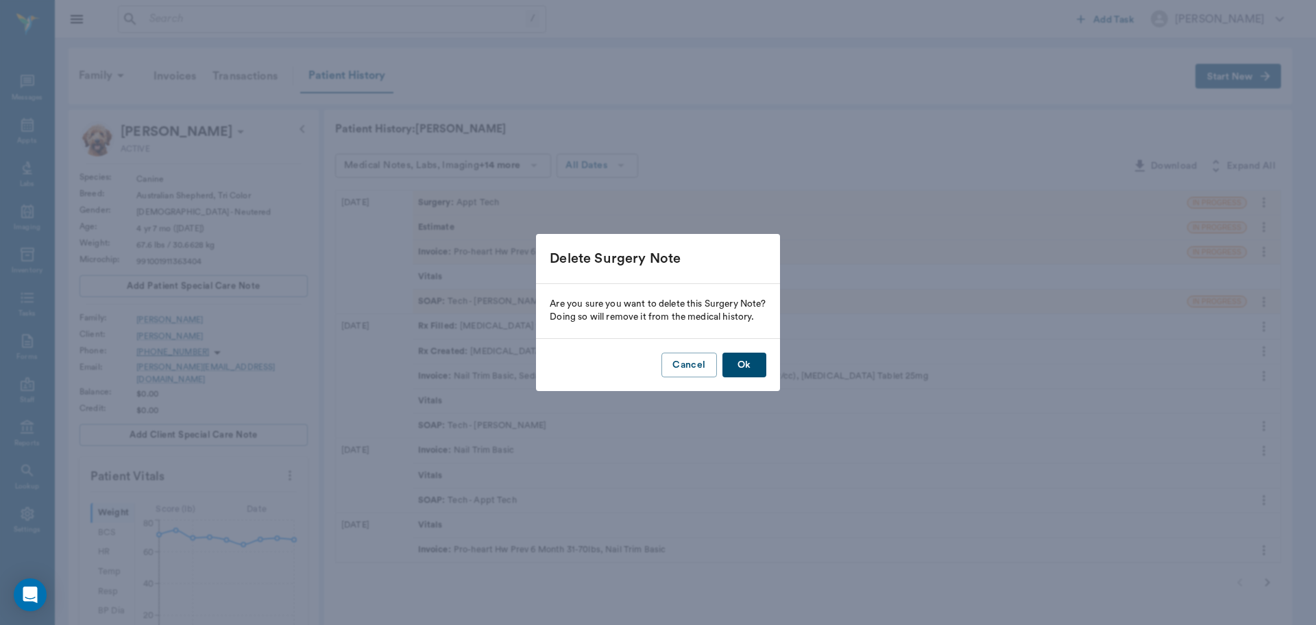
click at [745, 363] on button "Ok" at bounding box center [745, 364] width 44 height 25
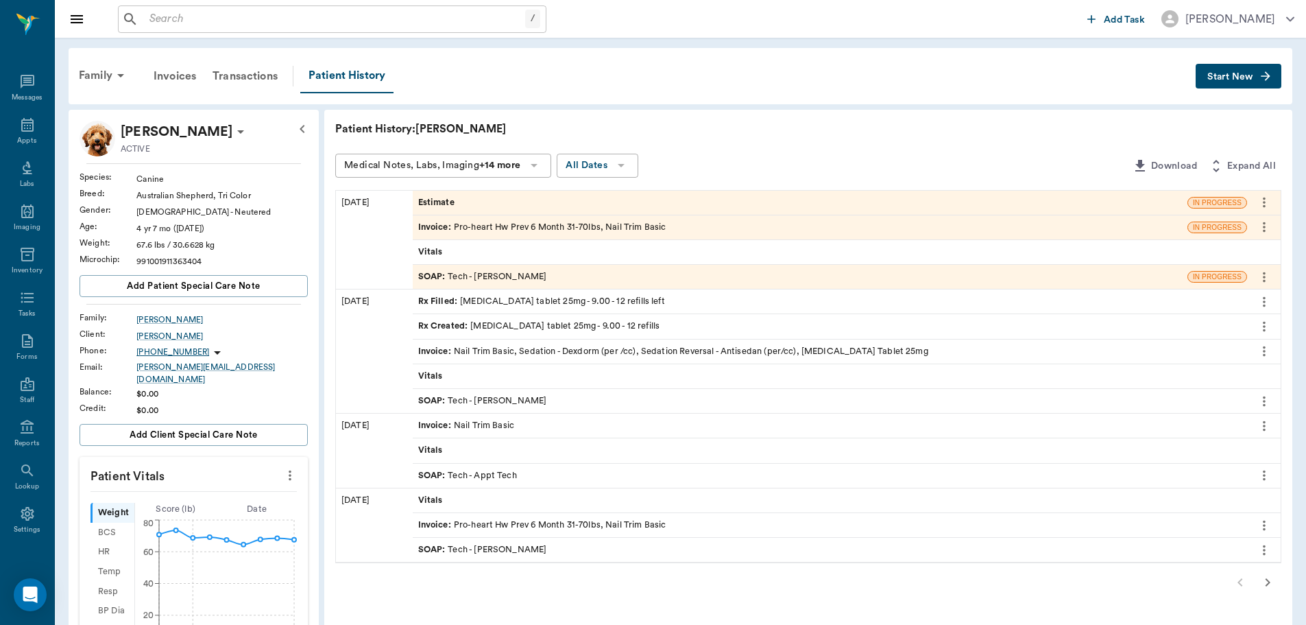
click at [1264, 202] on icon "more" at bounding box center [1264, 202] width 3 height 10
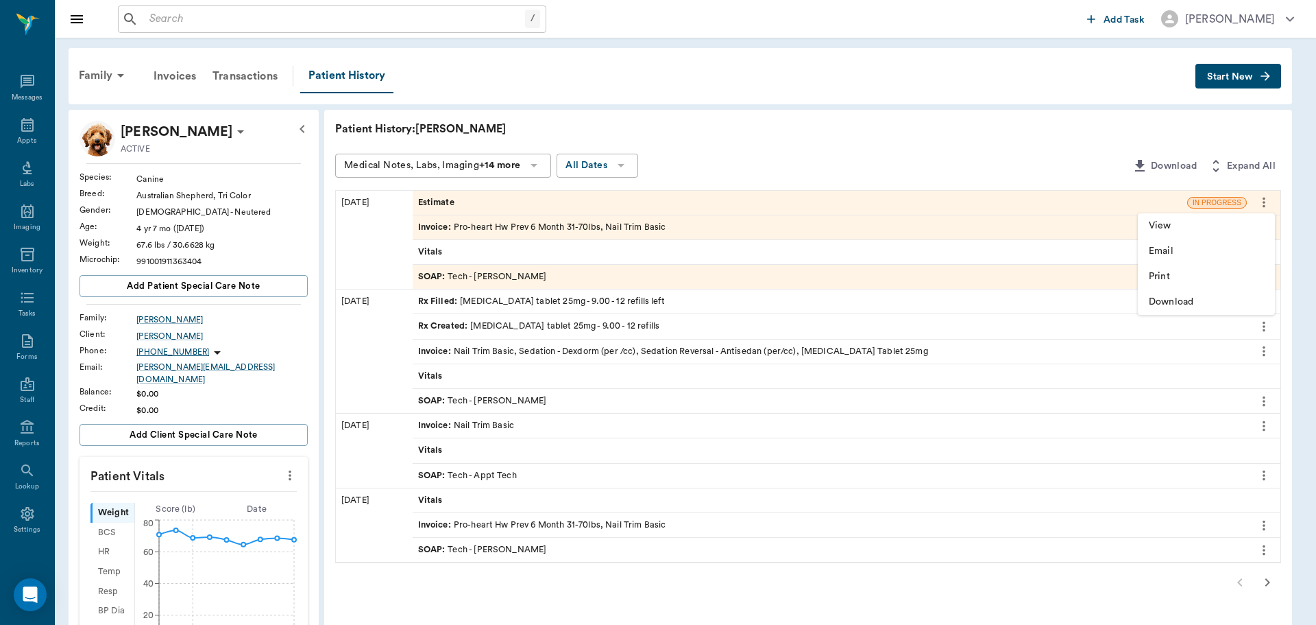
click at [889, 200] on div at bounding box center [658, 312] width 1316 height 625
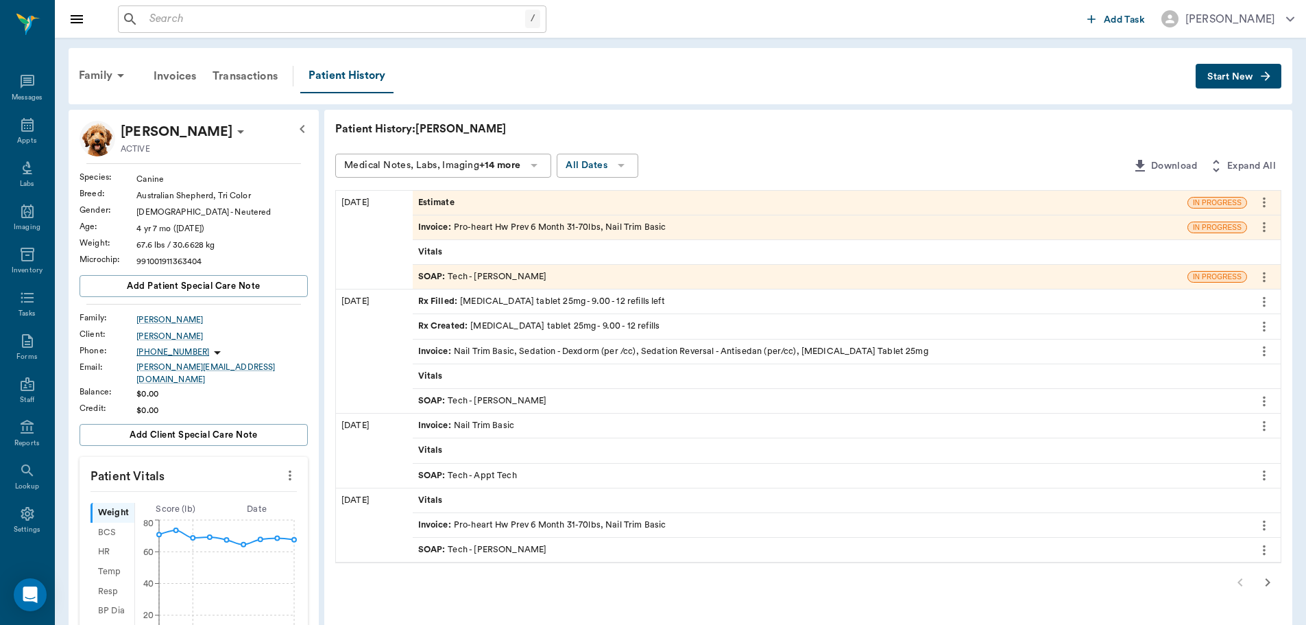
click at [889, 200] on div "Estimate" at bounding box center [800, 203] width 775 height 24
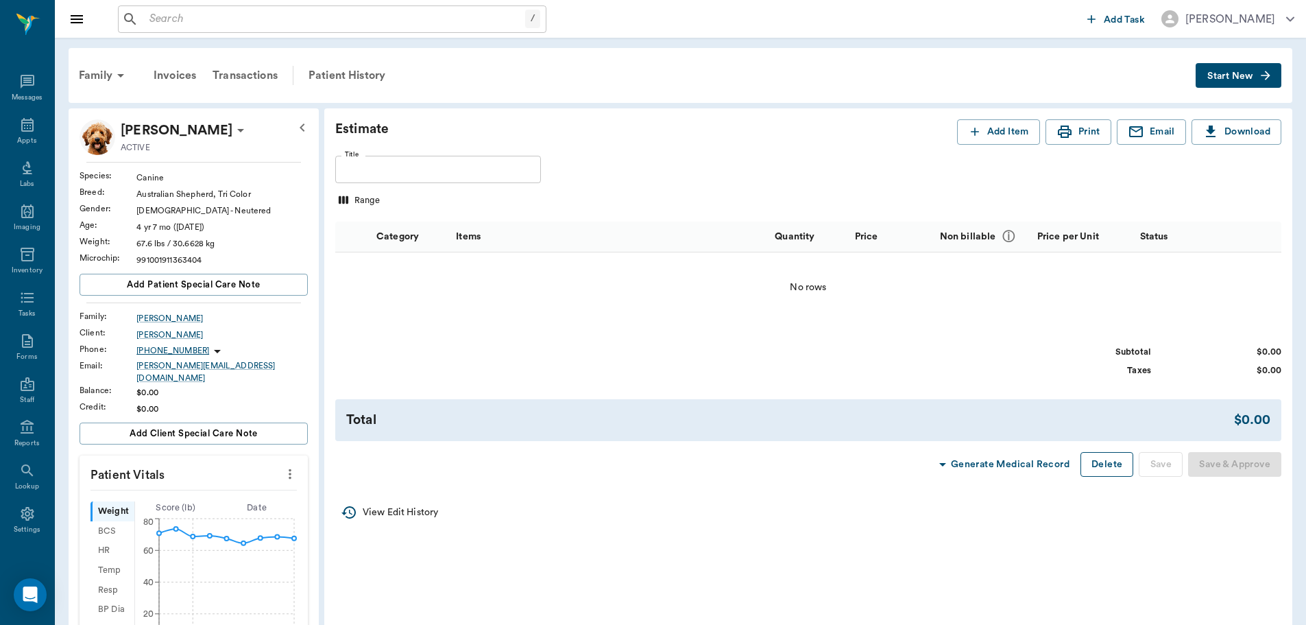
click at [1106, 464] on button "Delete" at bounding box center [1107, 464] width 53 height 25
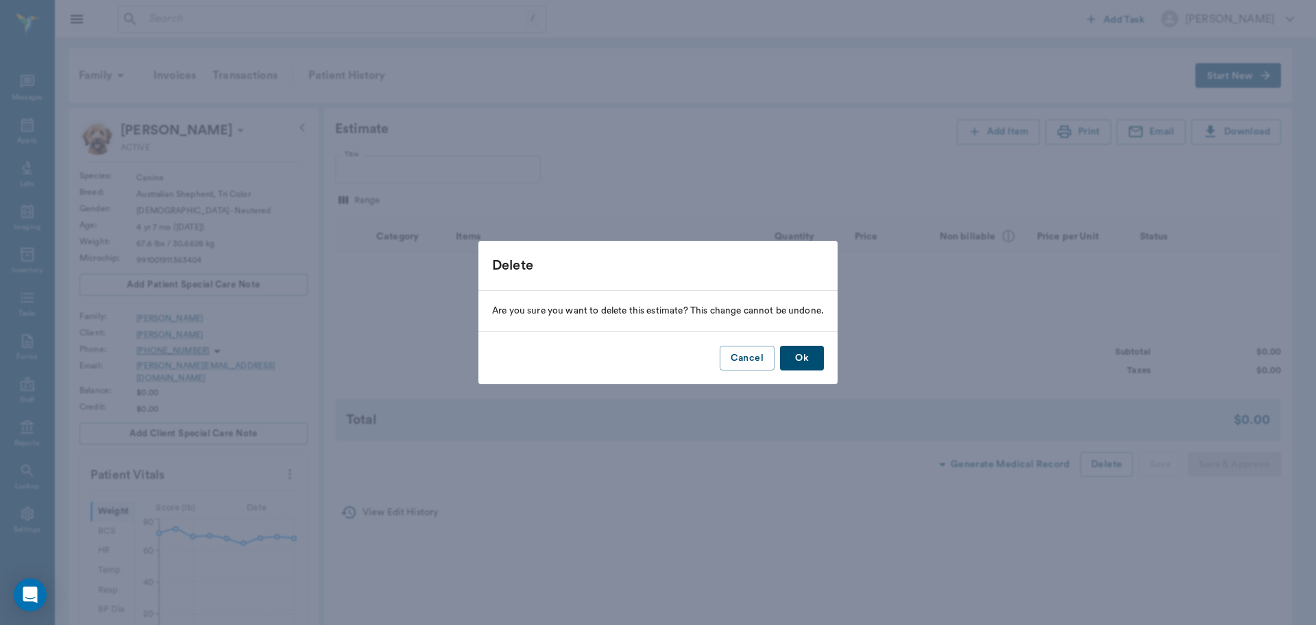
click at [797, 353] on button "Ok" at bounding box center [802, 358] width 44 height 25
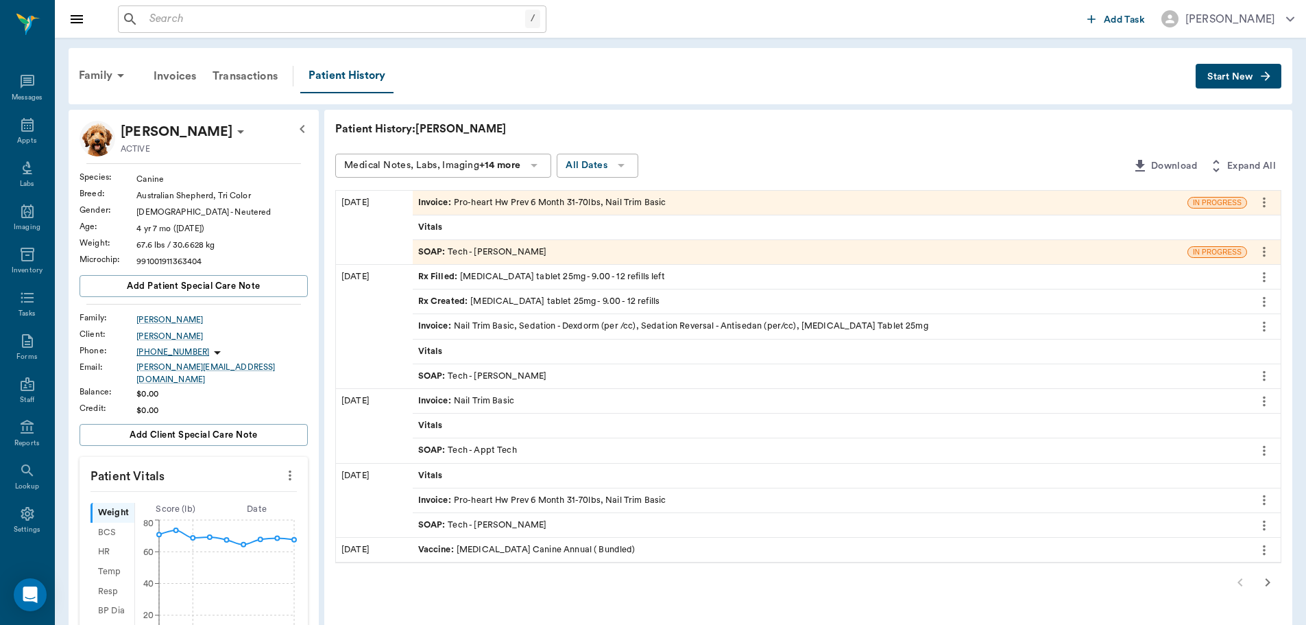
click at [525, 251] on div "SOAP : Tech - Daniel Virnala" at bounding box center [482, 251] width 129 height 13
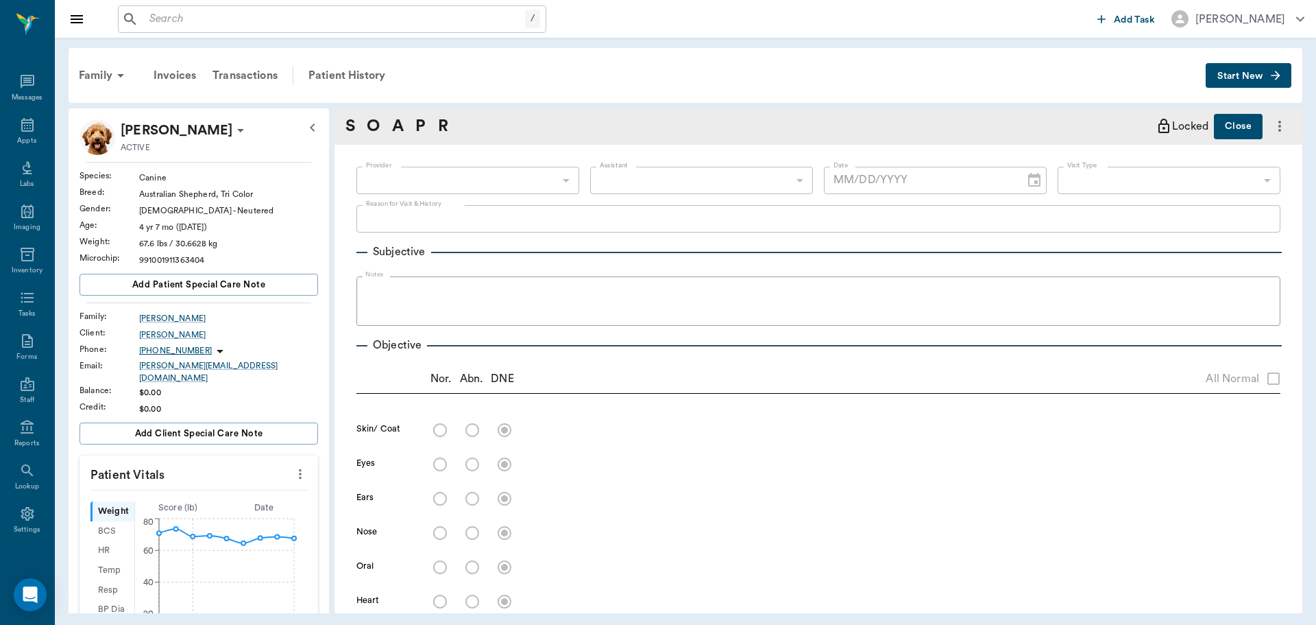
type input "642ef10e332a41444de2bad1"
type input "63ec2f075fda476ae8351a4c"
type input "65d2be4f46e3a538d89b8c1a"
type textarea "HWI AND NT -LORY"
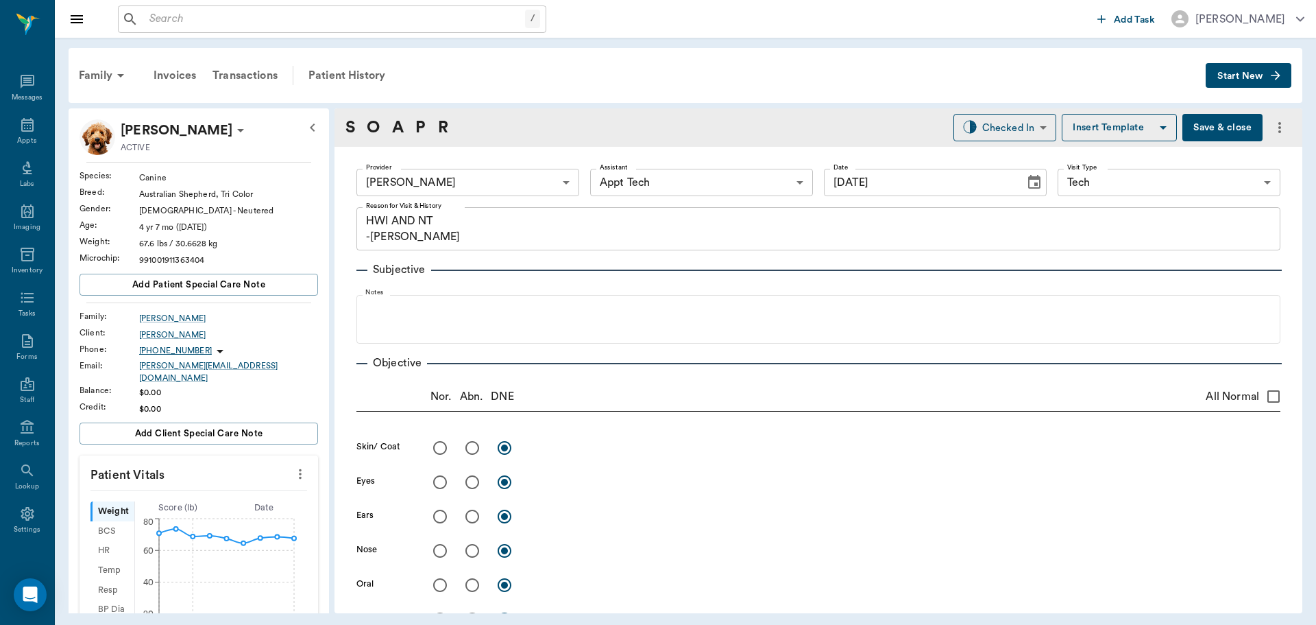
type input "[DATE]"
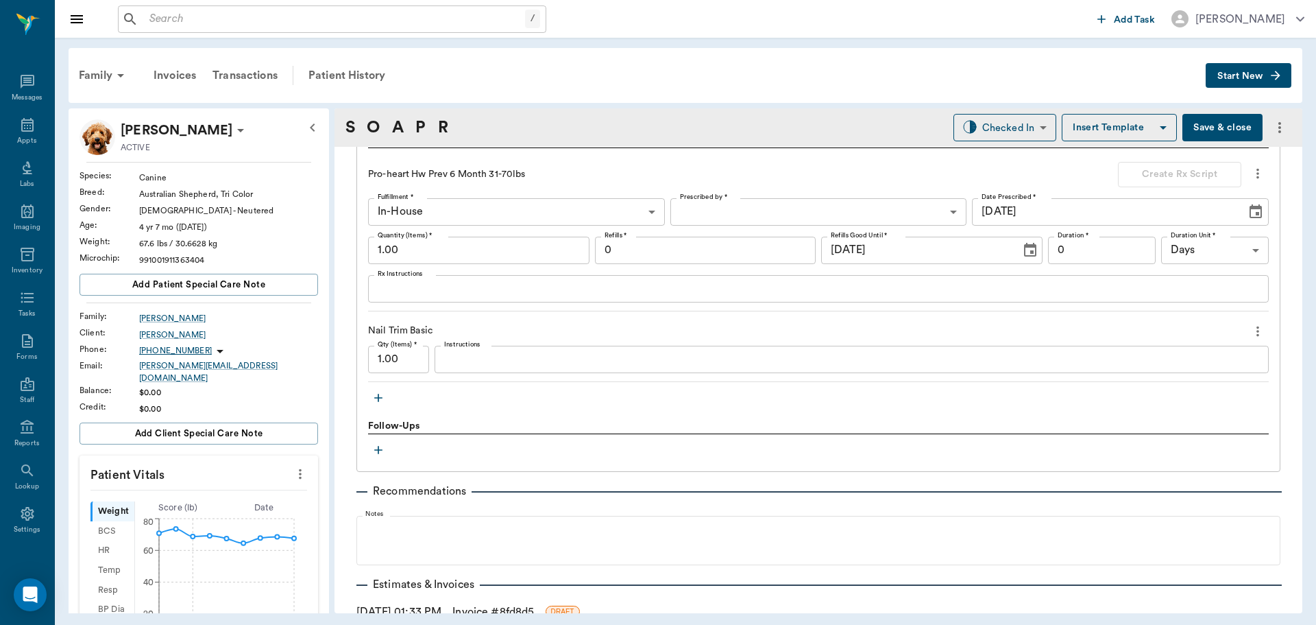
scroll to position [960, 0]
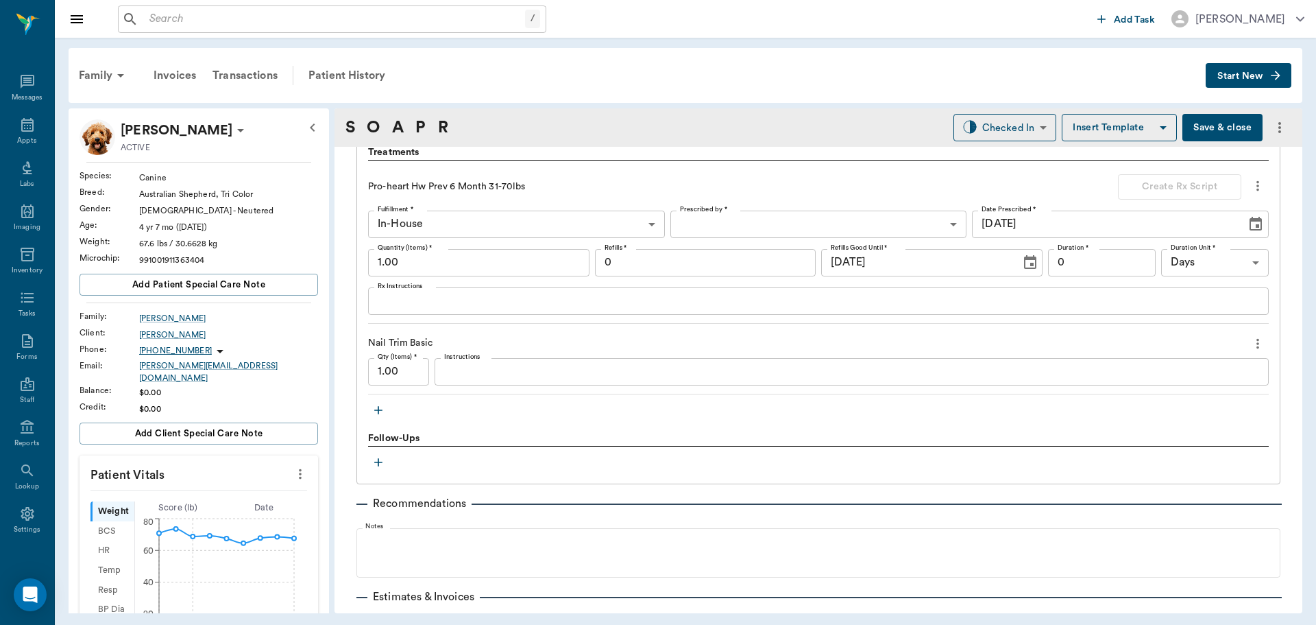
click at [380, 410] on icon "button" at bounding box center [378, 410] width 8 height 8
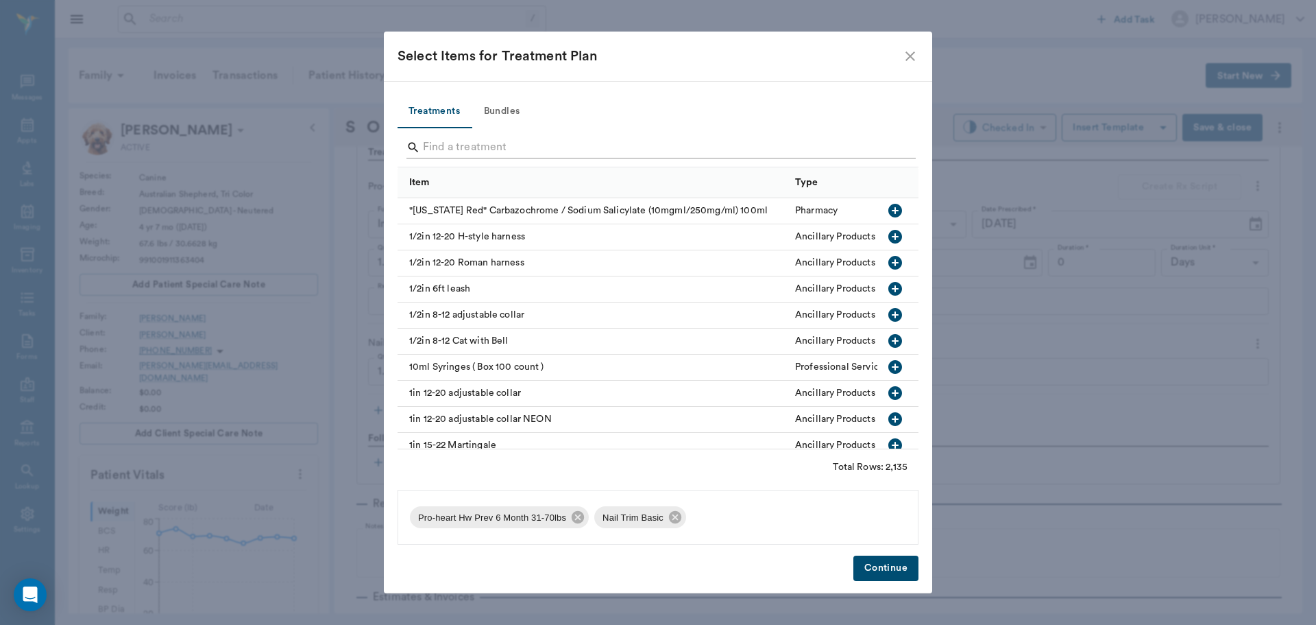
click at [524, 156] on input "Search" at bounding box center [659, 147] width 472 height 22
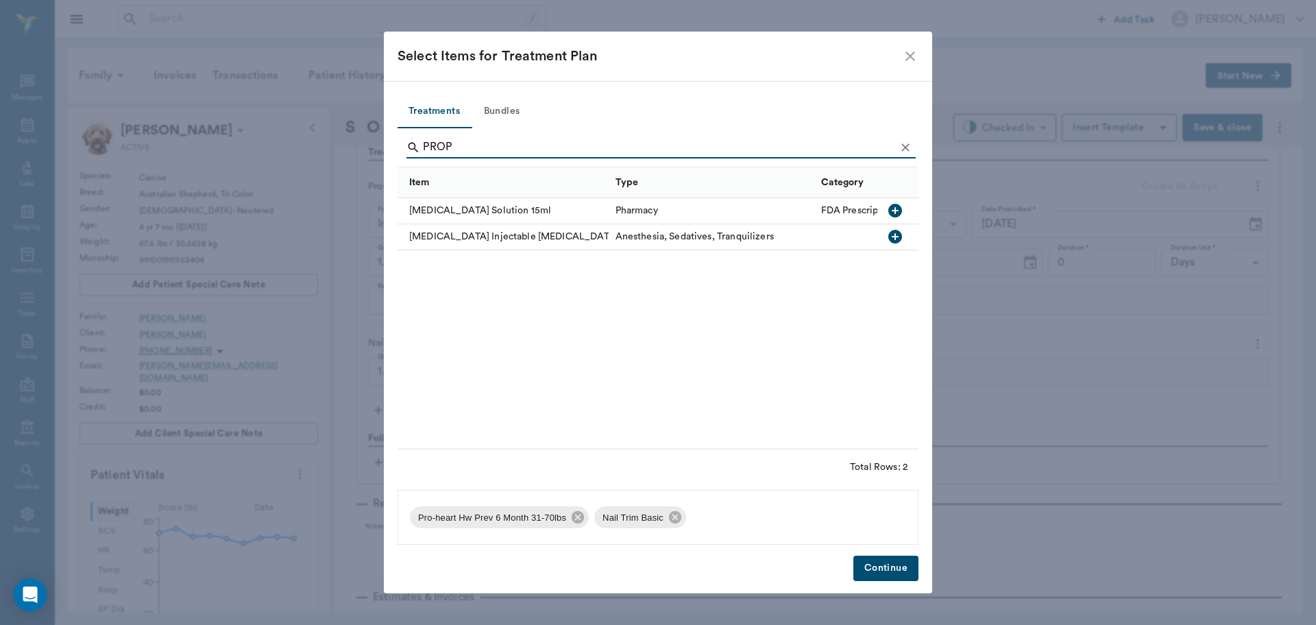
type input "PROP"
click at [901, 234] on icon "button" at bounding box center [896, 237] width 14 height 14
click at [906, 570] on button "Continue" at bounding box center [886, 567] width 65 height 25
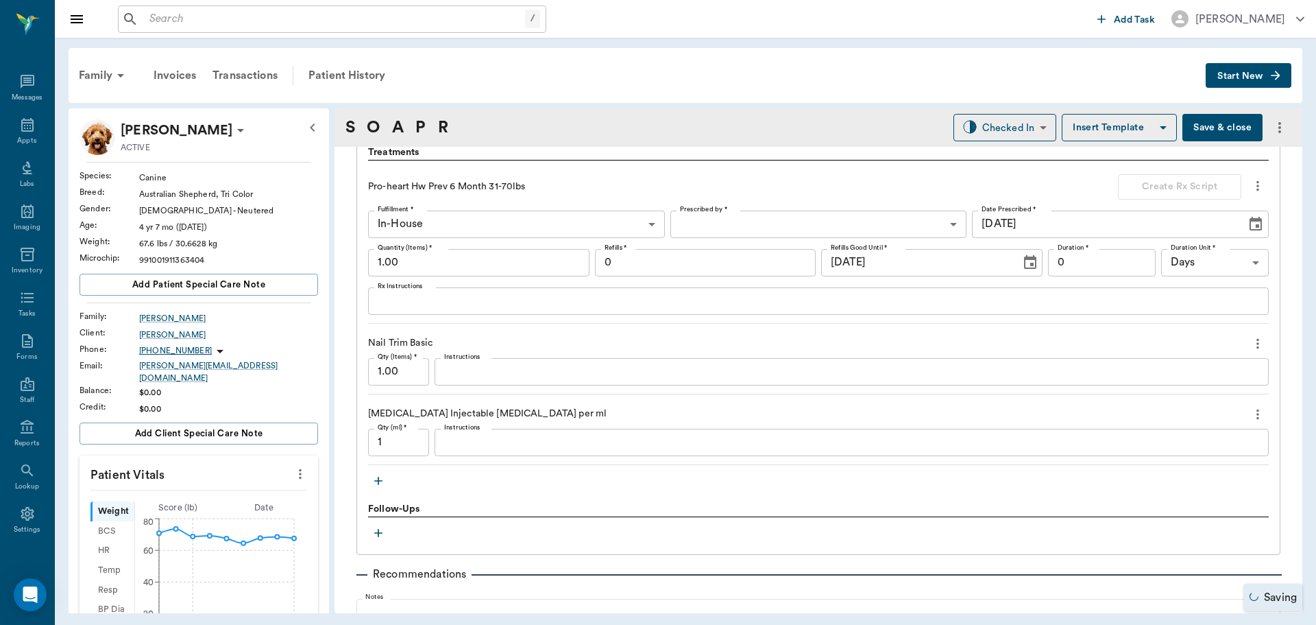
click at [411, 444] on input "1" at bounding box center [398, 442] width 61 height 27
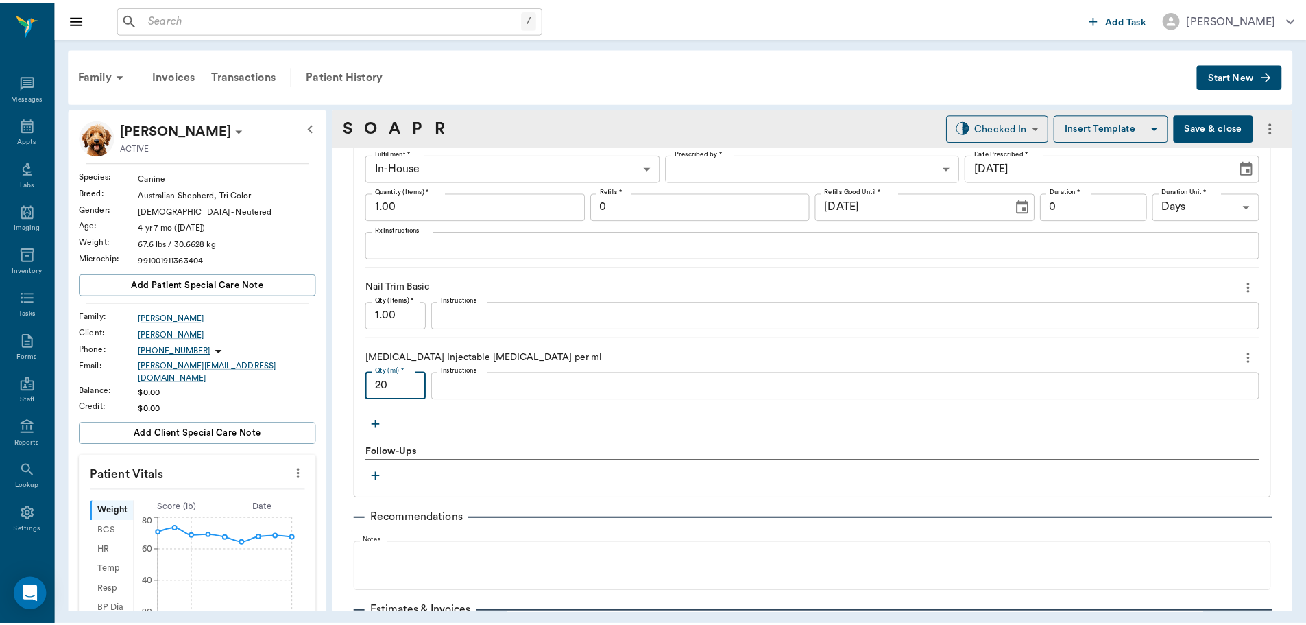
scroll to position [1138, 0]
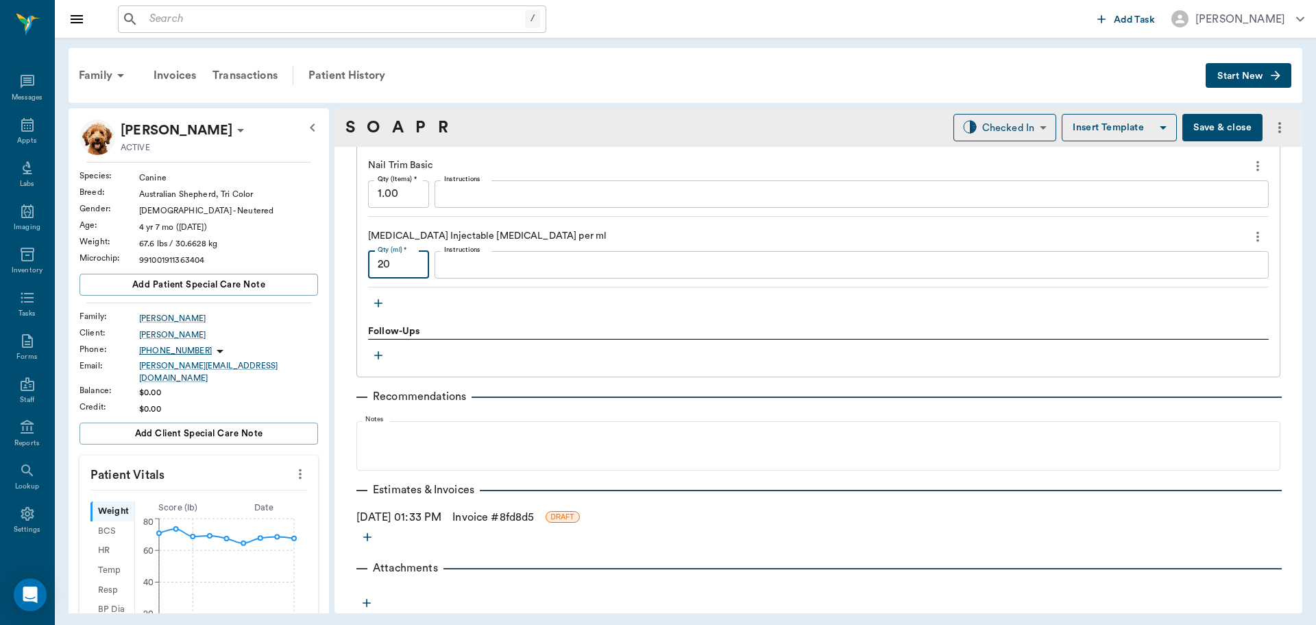
type input "20"
click at [512, 513] on link "Invoice # 8fd8d5" at bounding box center [494, 517] width 82 height 16
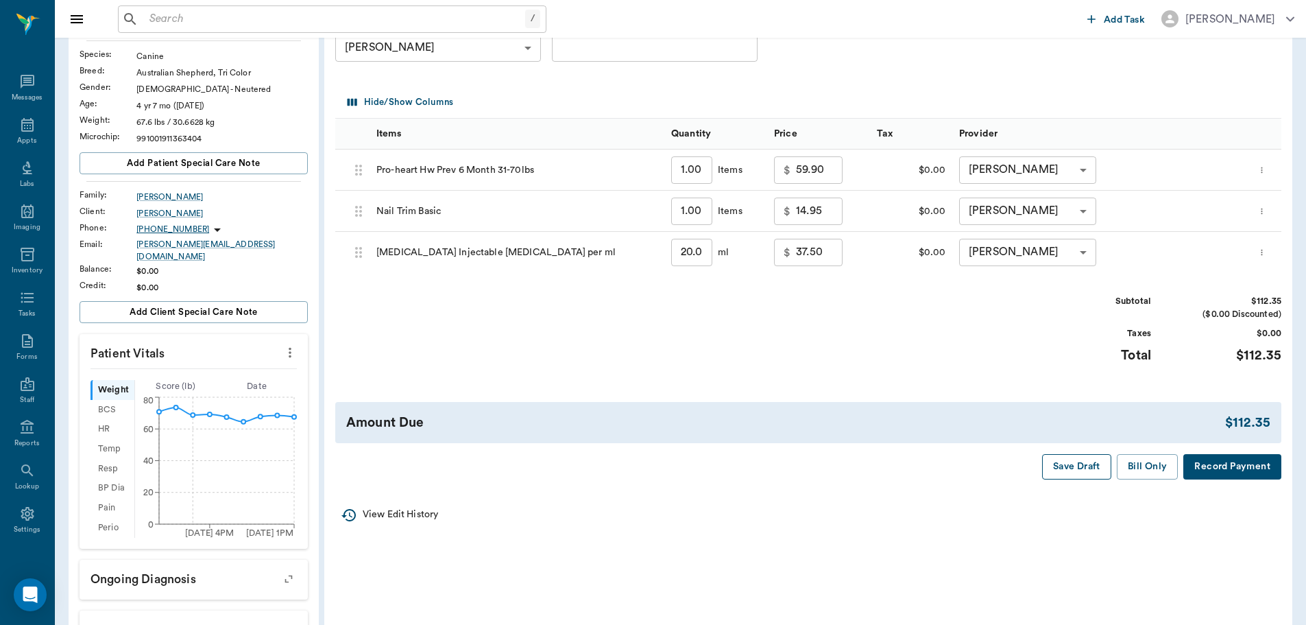
scroll to position [137, 0]
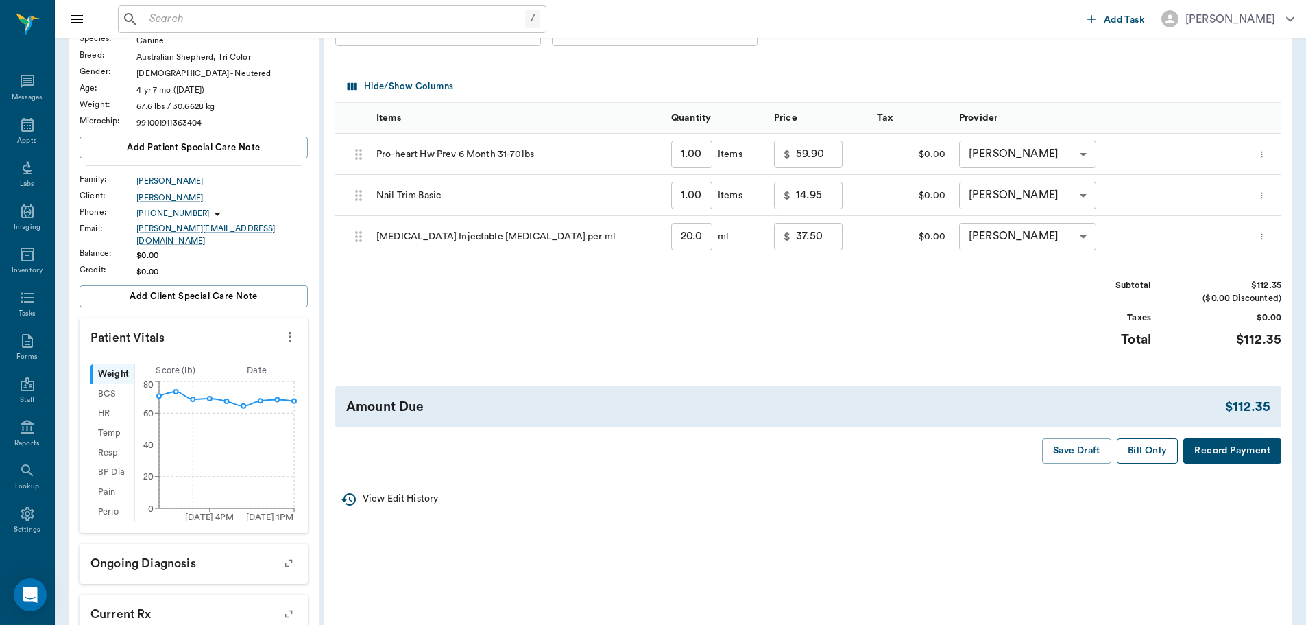
click at [1151, 460] on button "Bill Only" at bounding box center [1148, 450] width 62 height 25
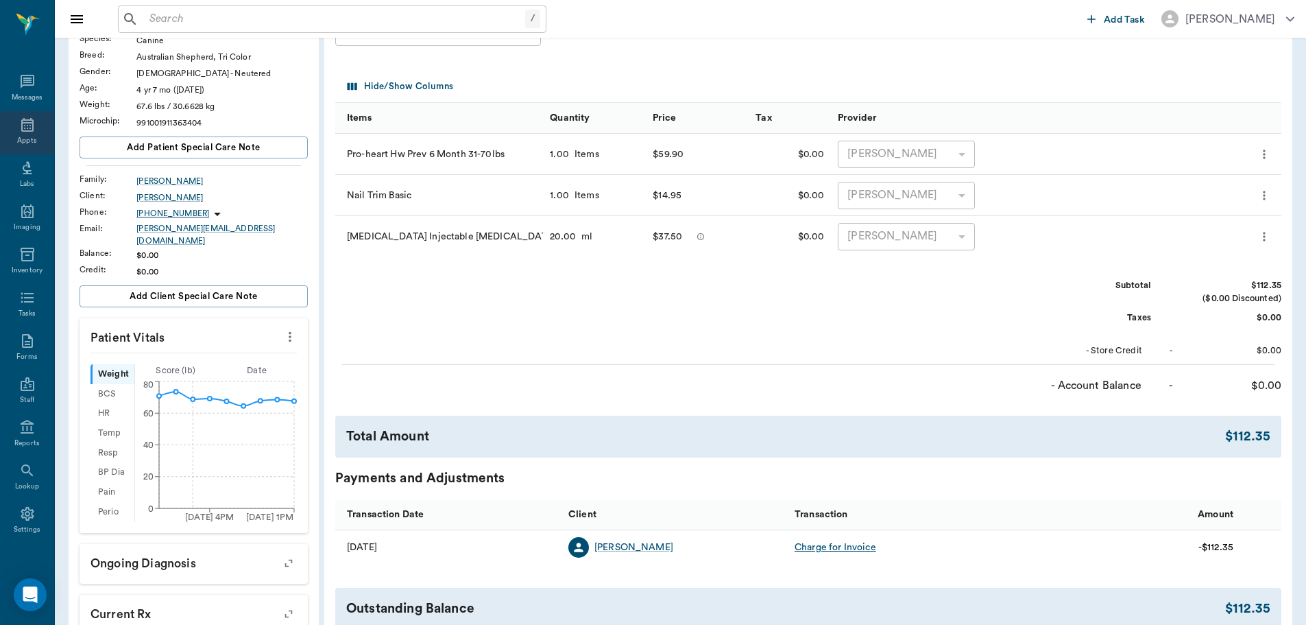
click at [17, 136] on div "Appts" at bounding box center [26, 141] width 19 height 10
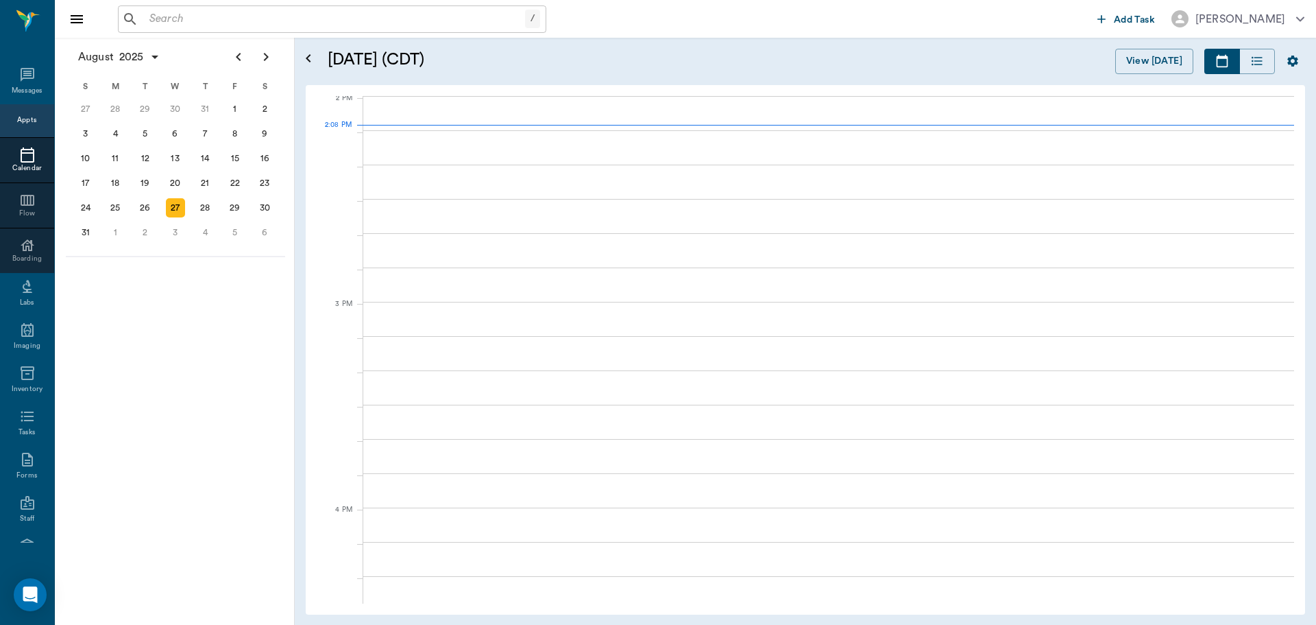
scroll to position [1238, 0]
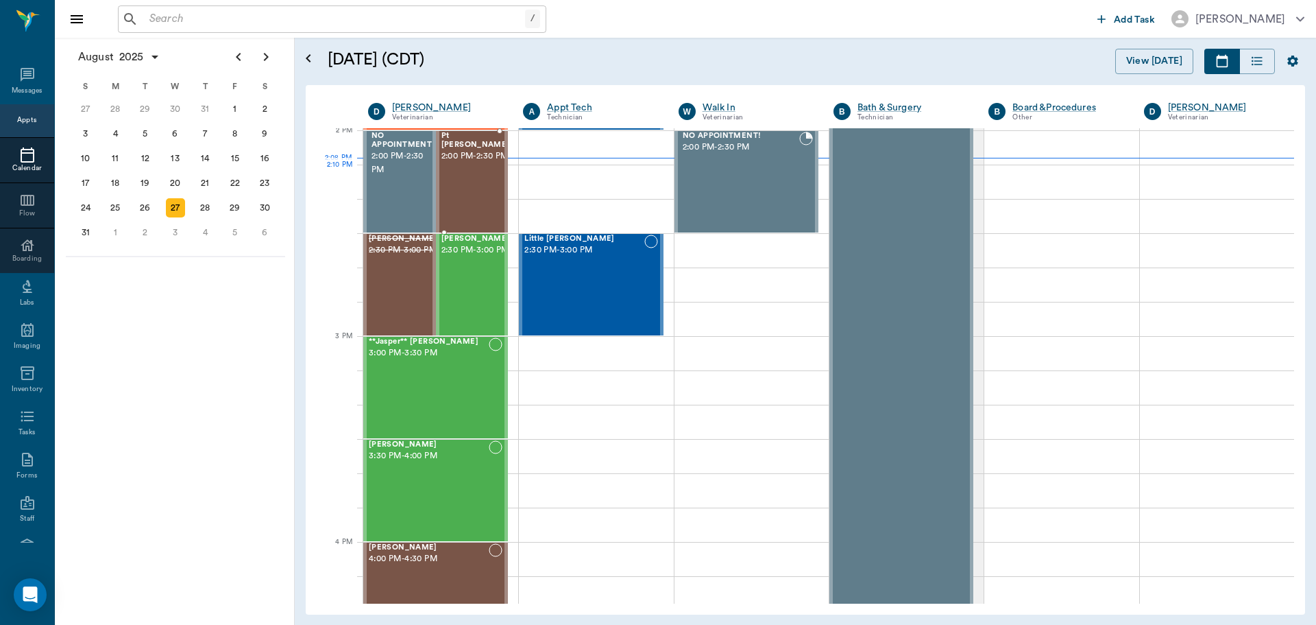
click at [462, 176] on div "Pt Valentin 2:00 PM - 2:30 PM" at bounding box center [476, 182] width 69 height 100
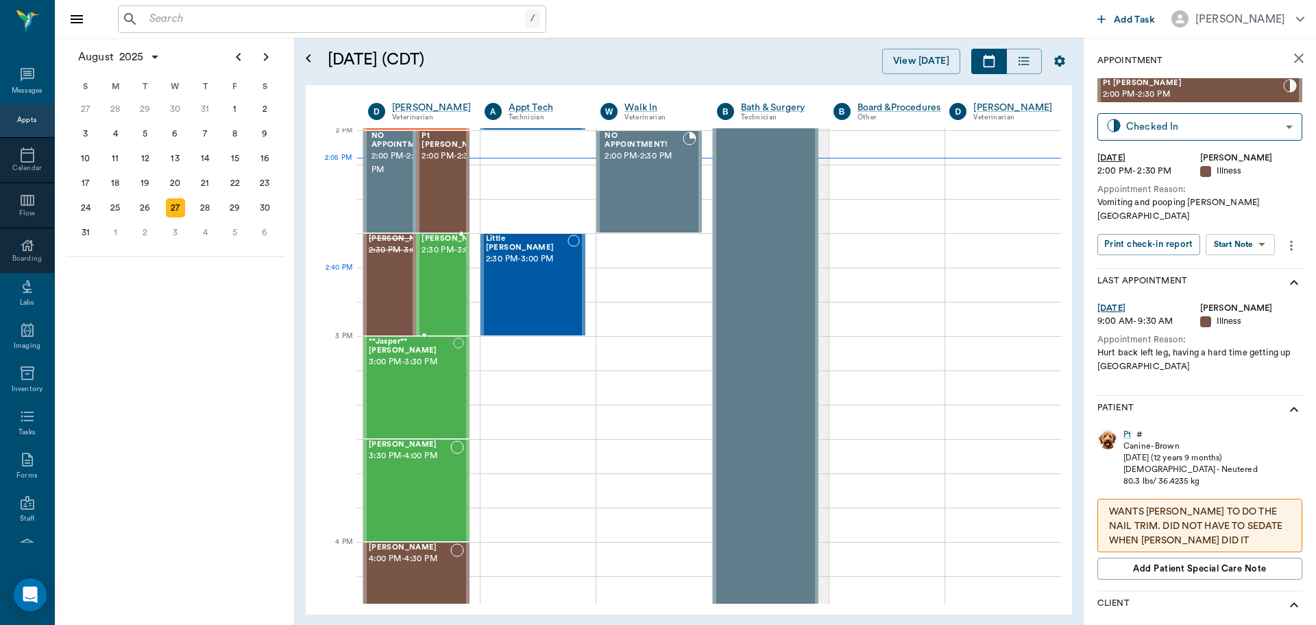
click at [447, 257] on span "2:30 PM - 3:00 PM" at bounding box center [456, 250] width 69 height 14
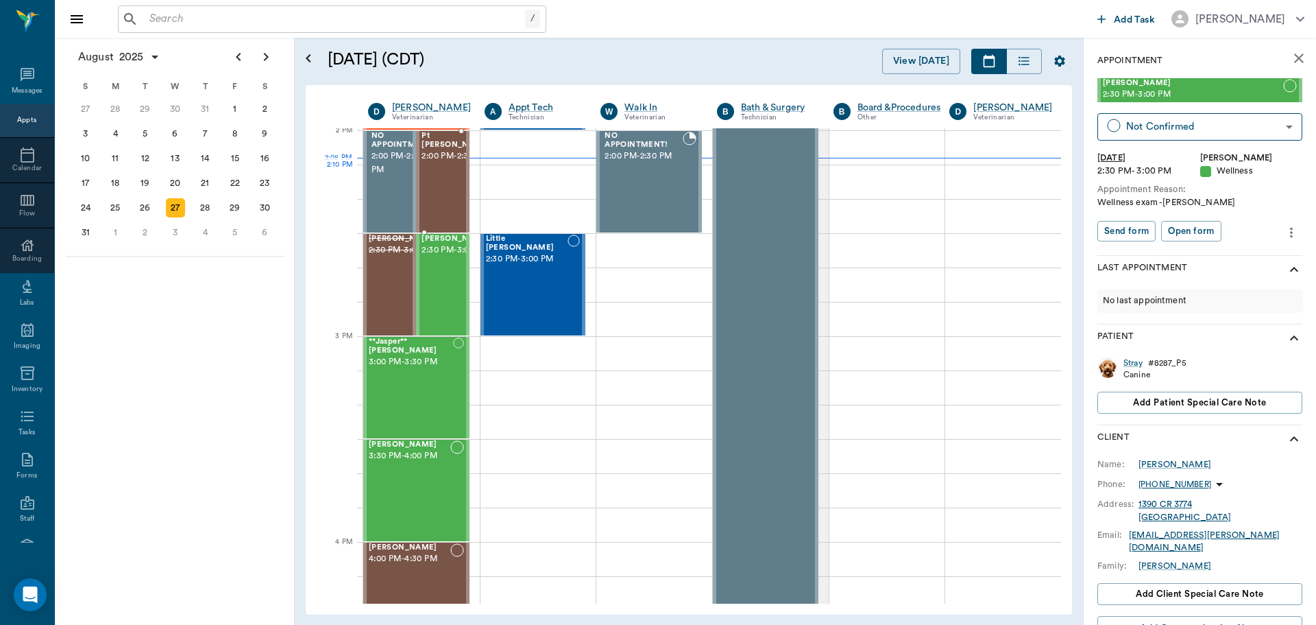
click at [443, 191] on div "Pt Valentin 2:00 PM - 2:30 PM" at bounding box center [456, 182] width 69 height 100
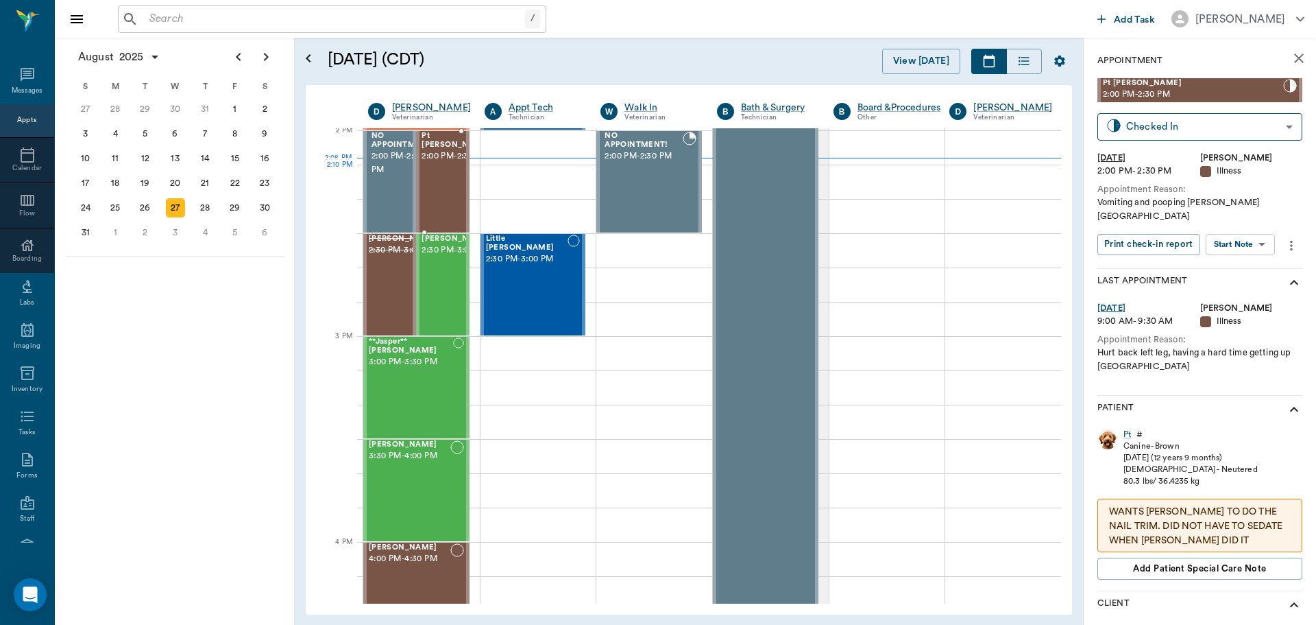
click at [443, 191] on div "Pt Valentin 2:00 PM - 2:30 PM" at bounding box center [456, 182] width 69 height 100
click at [1130, 429] on div "Pt" at bounding box center [1128, 435] width 8 height 12
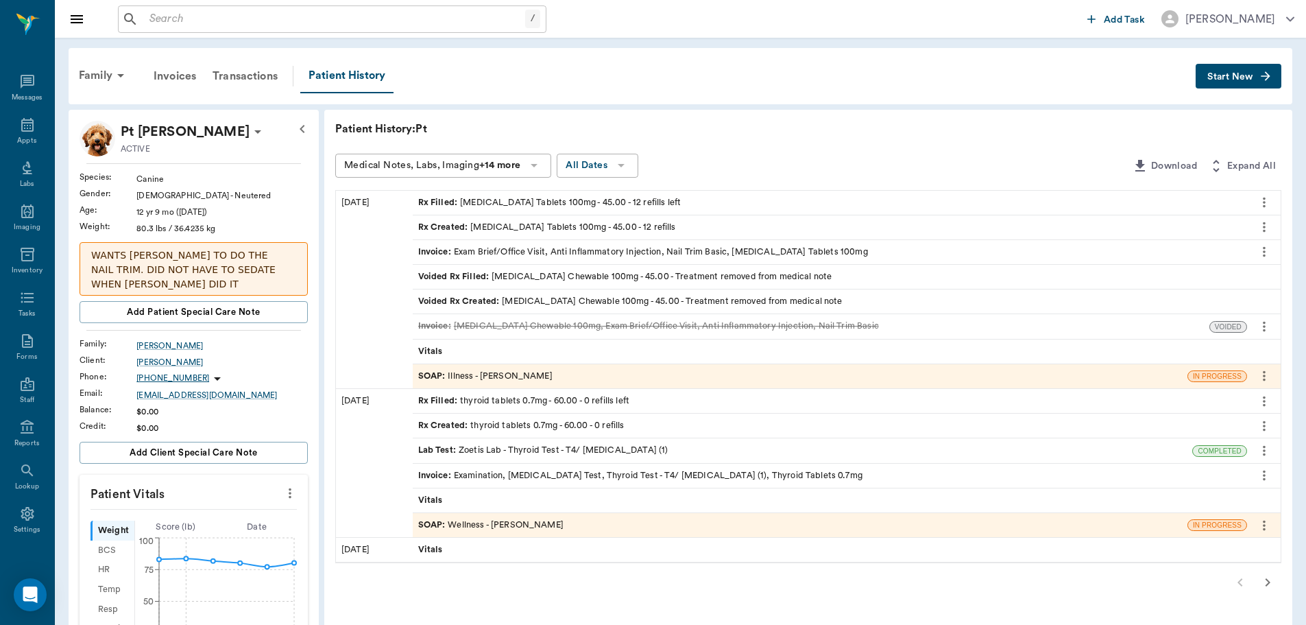
click at [511, 370] on div "SOAP : Illness - [PERSON_NAME]" at bounding box center [485, 376] width 134 height 13
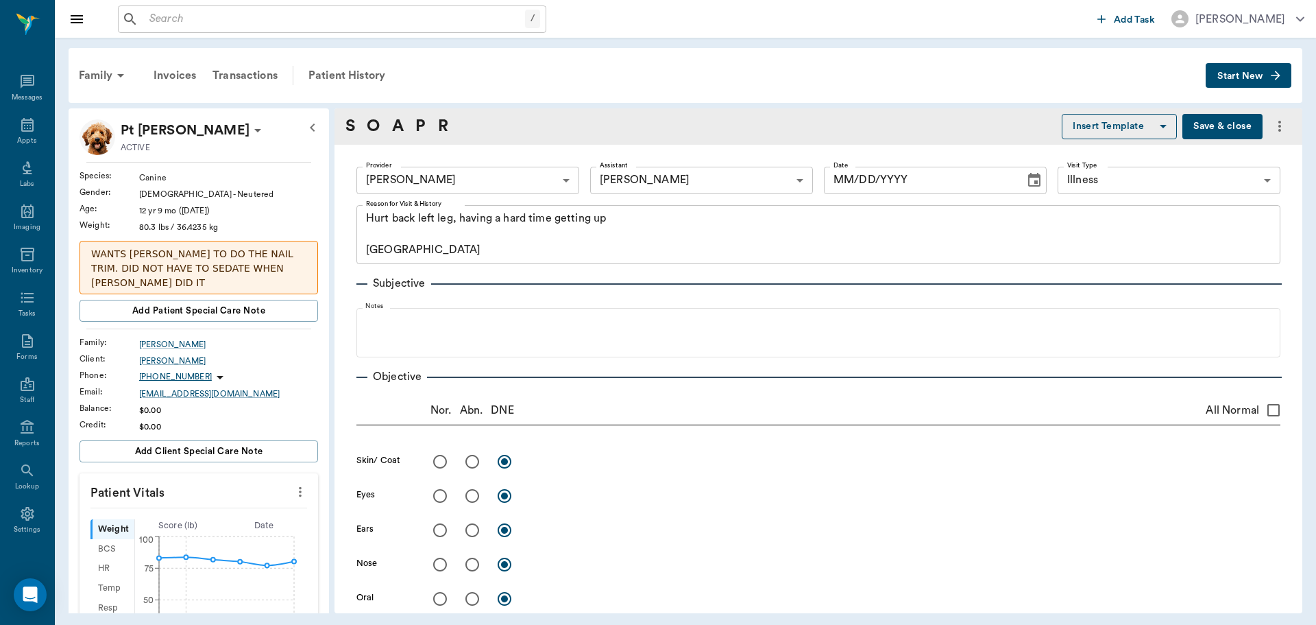
type input "63ec2f075fda476ae8351a4d"
type input "682b670d8bdc6f7f8feef3db"
type input "65d2be4f46e3a538d89b8c15"
type textarea "Hurt back left leg, having a hard time getting up Caryn"
radio input "true"
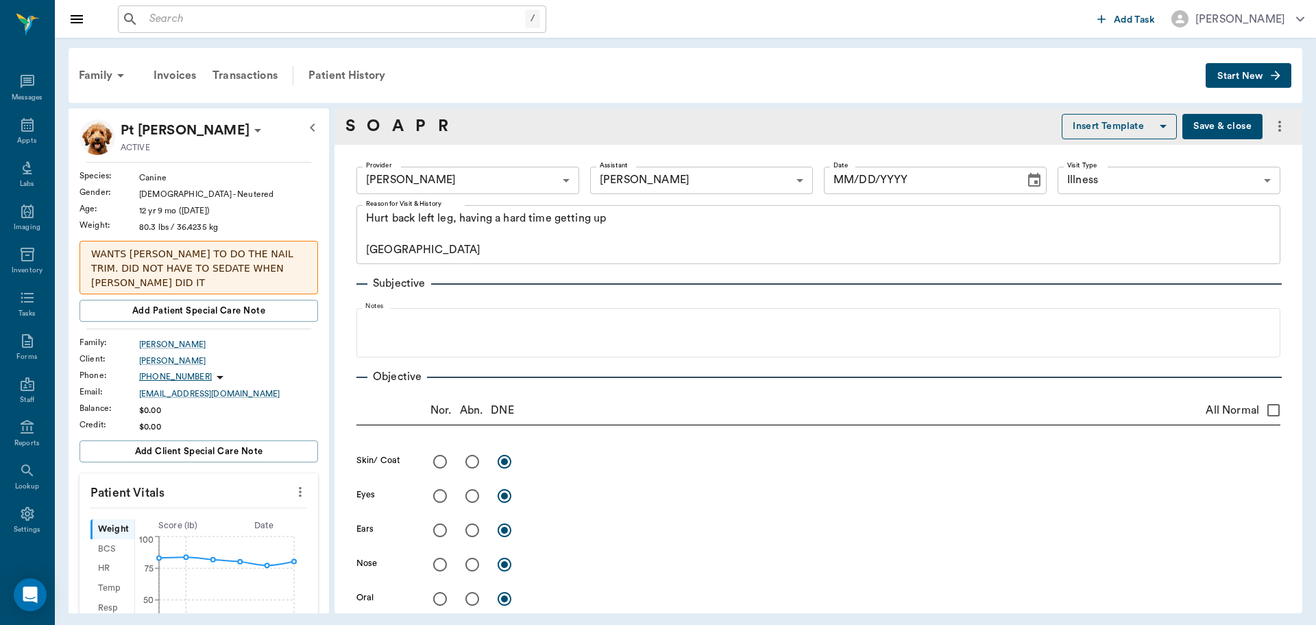
type textarea "L hind leg palpates normal, when lifting from back end acts painful, when up wa…"
radio input "true"
type input "08/19/2025"
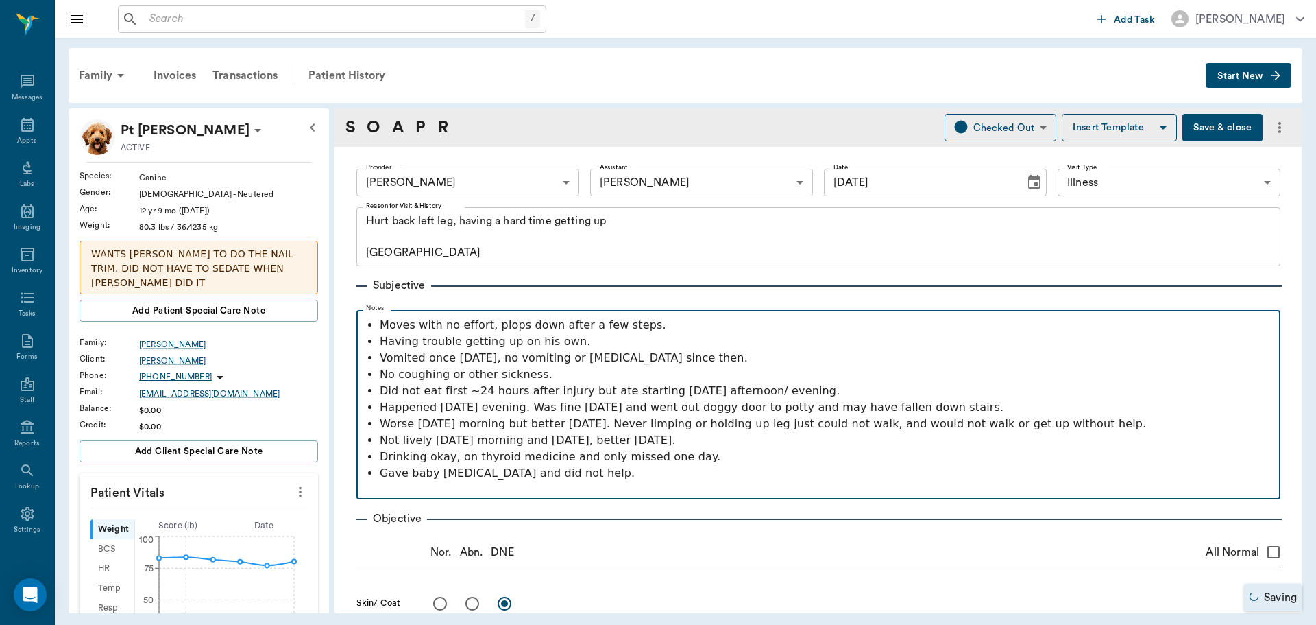
click at [511, 370] on p "No coughing or other sickness." at bounding box center [827, 374] width 894 height 16
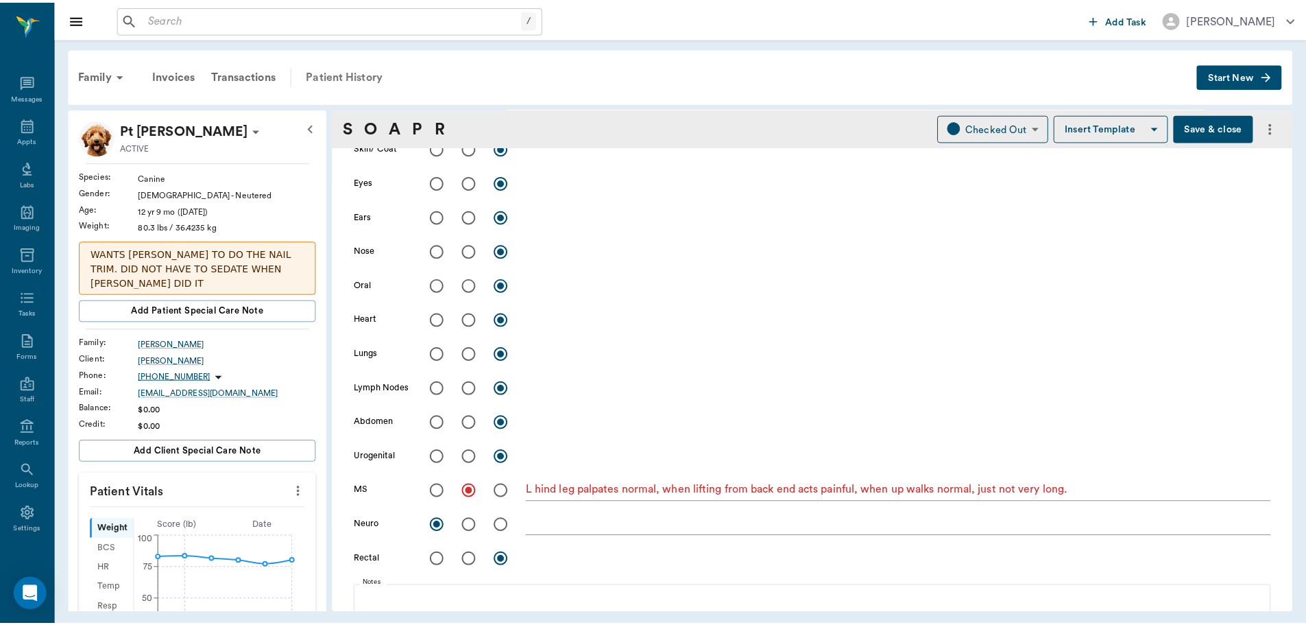
scroll to position [454, 0]
click at [335, 75] on div "Patient History" at bounding box center [346, 75] width 93 height 33
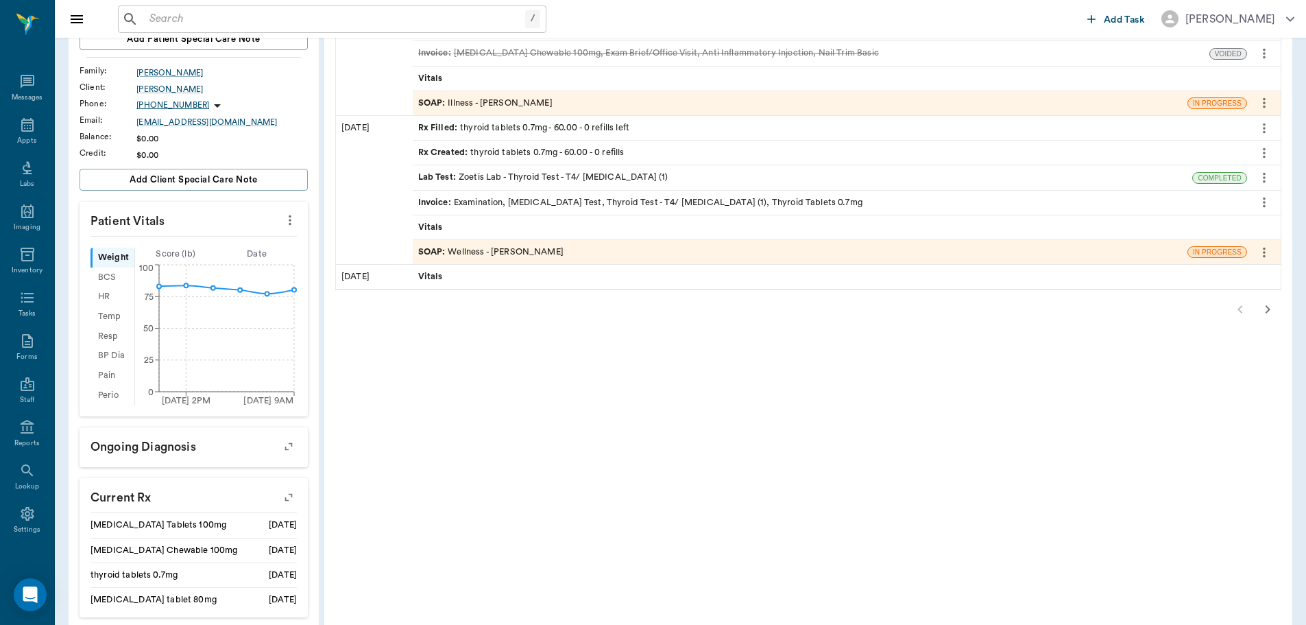
scroll to position [274, 0]
click at [1265, 309] on icon "button" at bounding box center [1268, 308] width 16 height 16
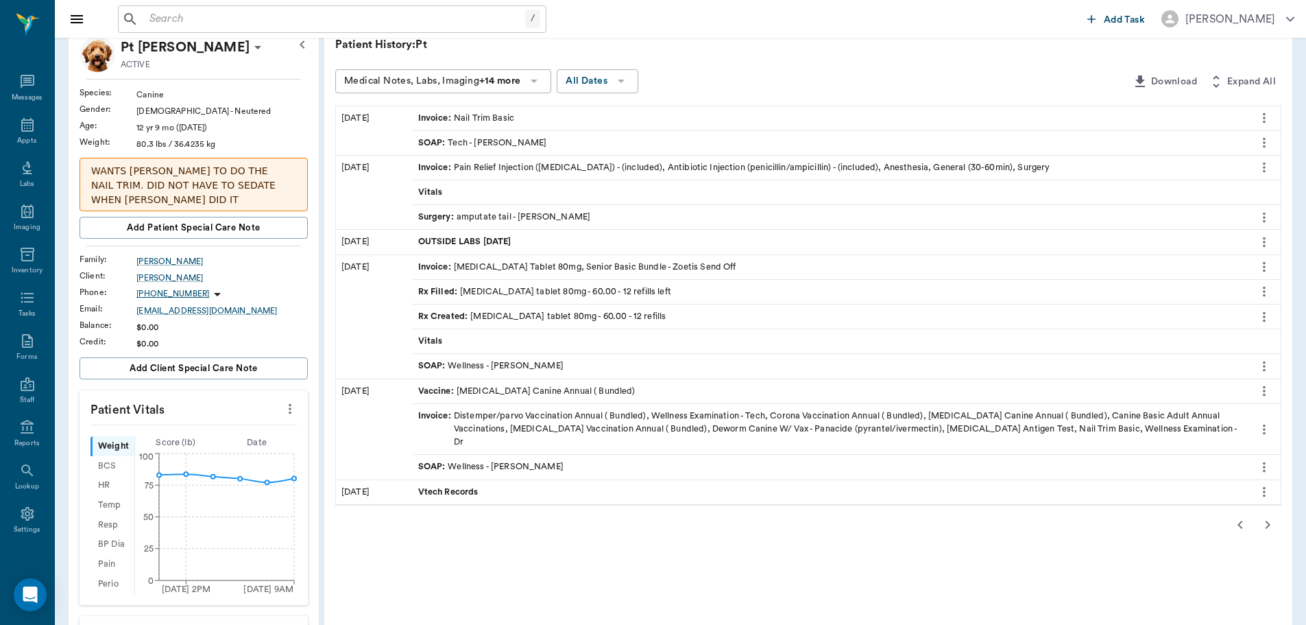
scroll to position [0, 0]
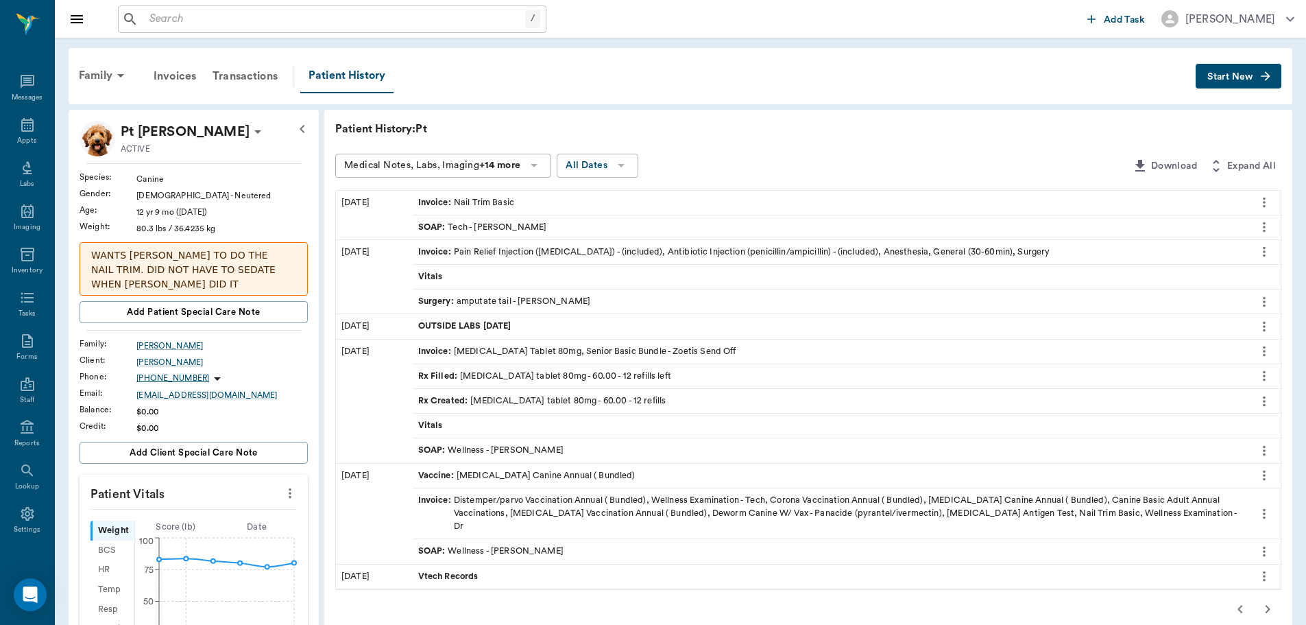
click at [486, 453] on div "SOAP : Wellness - Dr. Bert Ellsworth" at bounding box center [490, 450] width 145 height 13
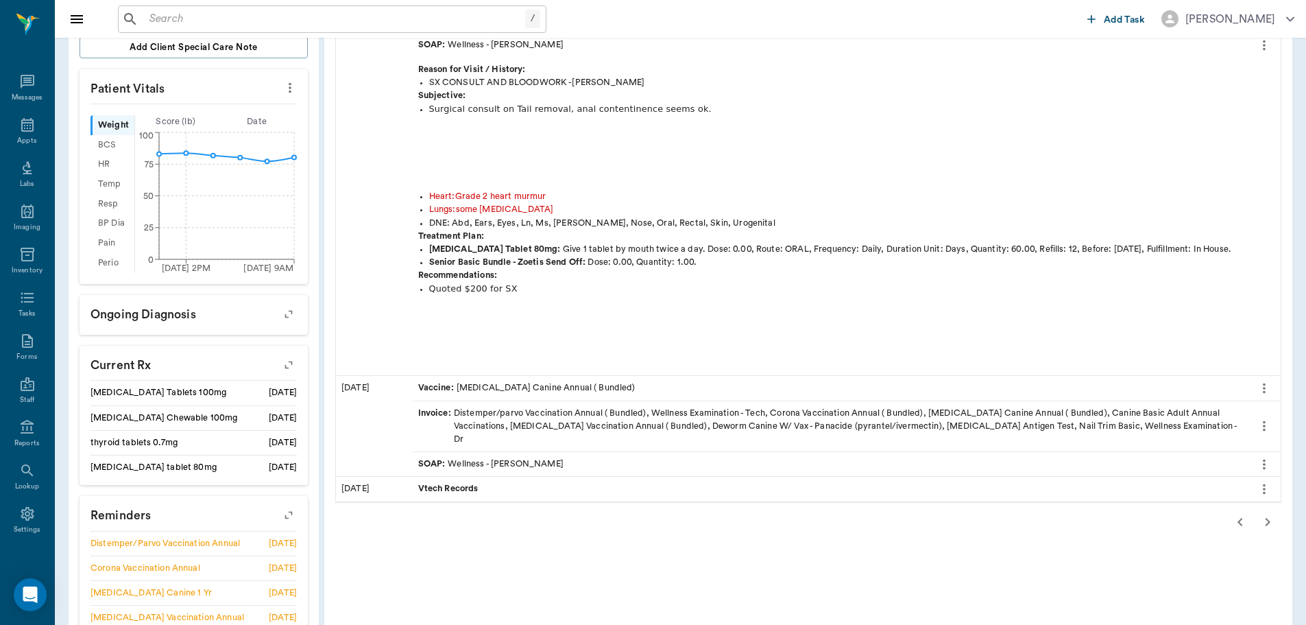
scroll to position [553, 0]
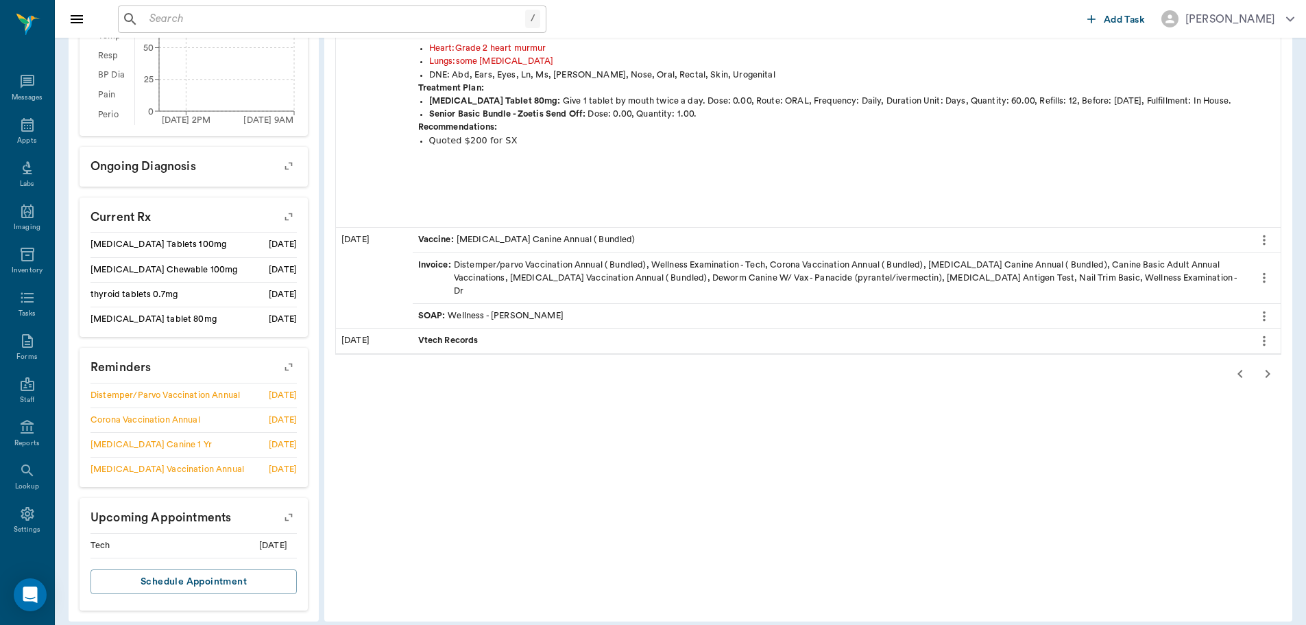
click at [1238, 370] on icon "button" at bounding box center [1240, 374] width 5 height 8
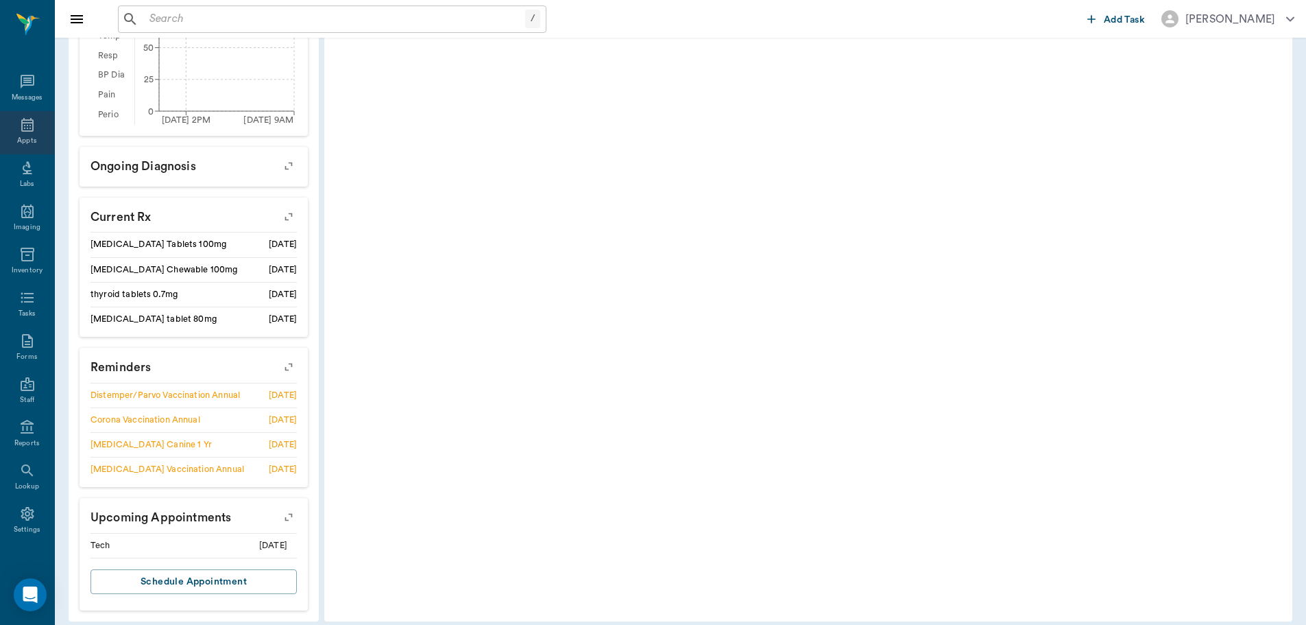
click at [17, 139] on div "Appts" at bounding box center [26, 141] width 19 height 10
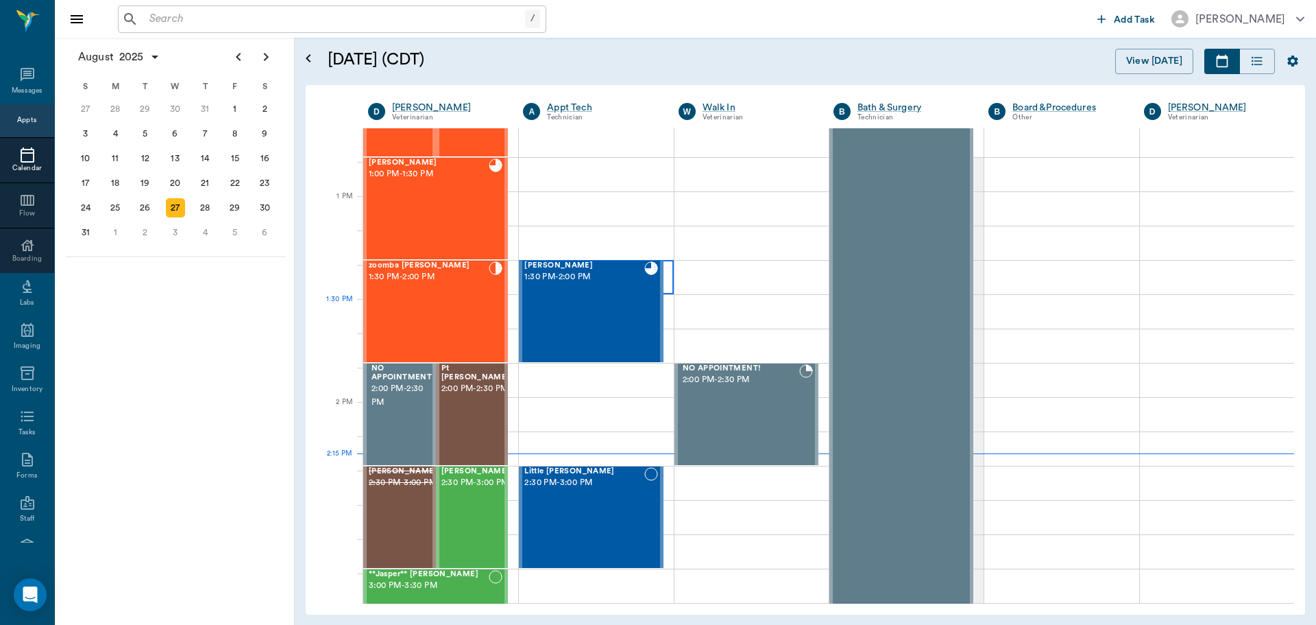
scroll to position [963, 0]
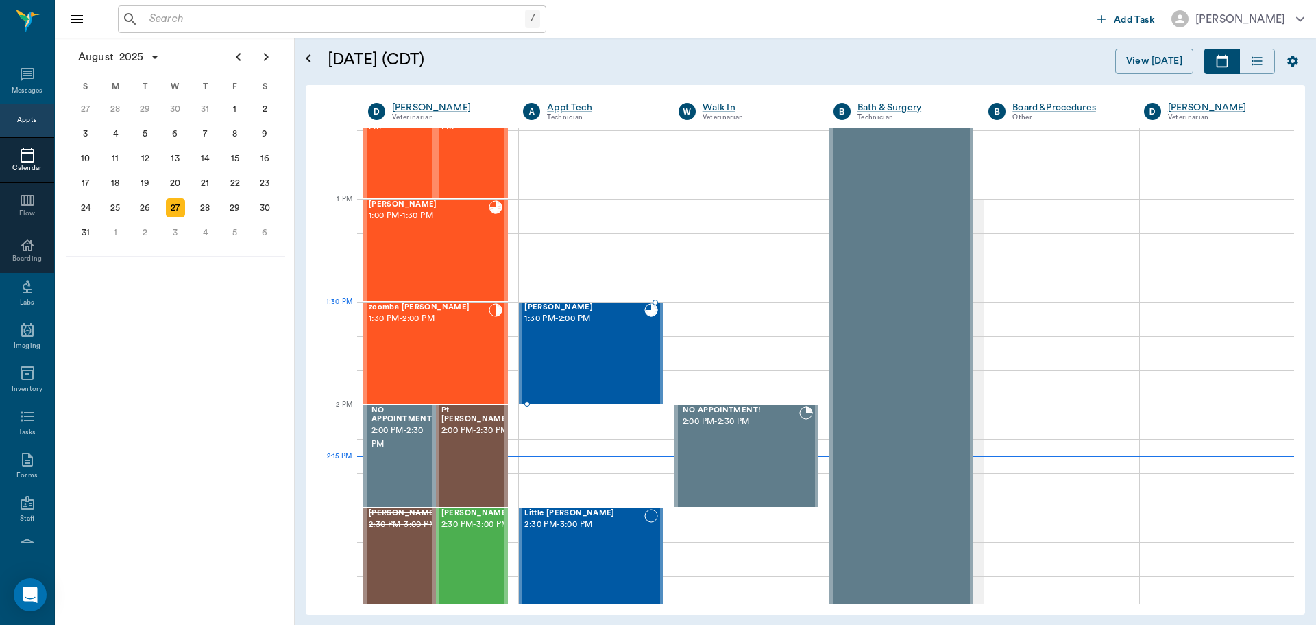
click at [636, 332] on div "Tucker Bertrand 1:30 PM - 2:00 PM" at bounding box center [584, 353] width 119 height 100
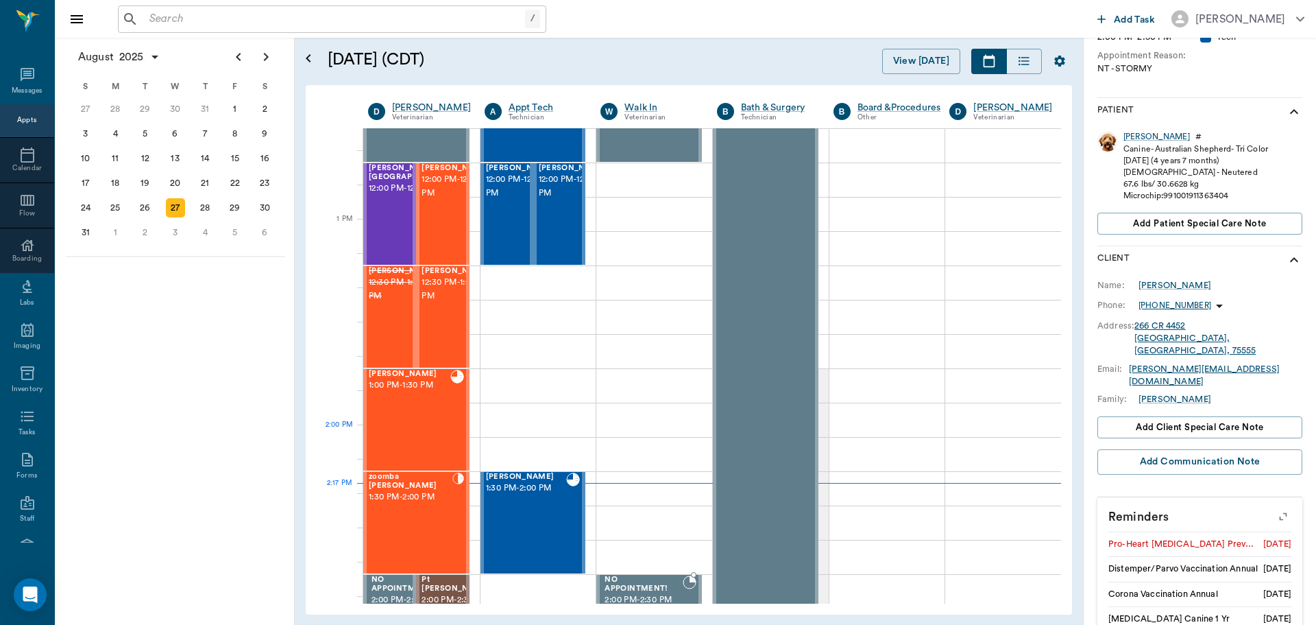
scroll to position [711, 0]
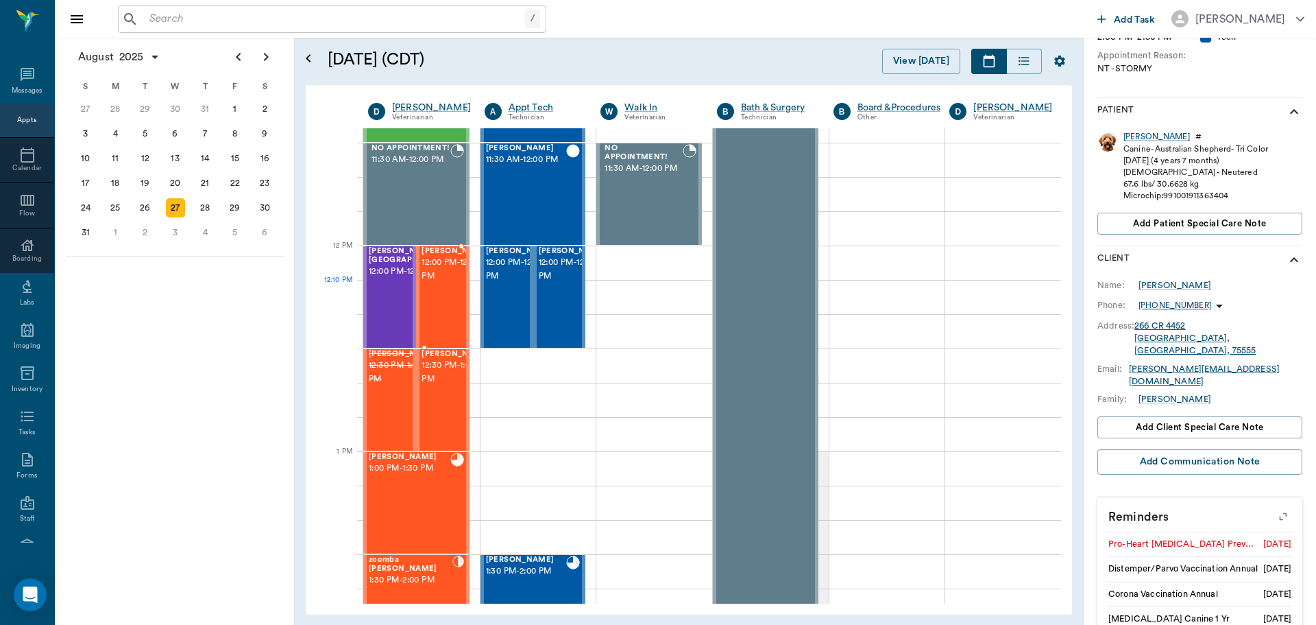
click at [454, 283] on span "12:00 PM - 12:30 PM" at bounding box center [456, 269] width 69 height 27
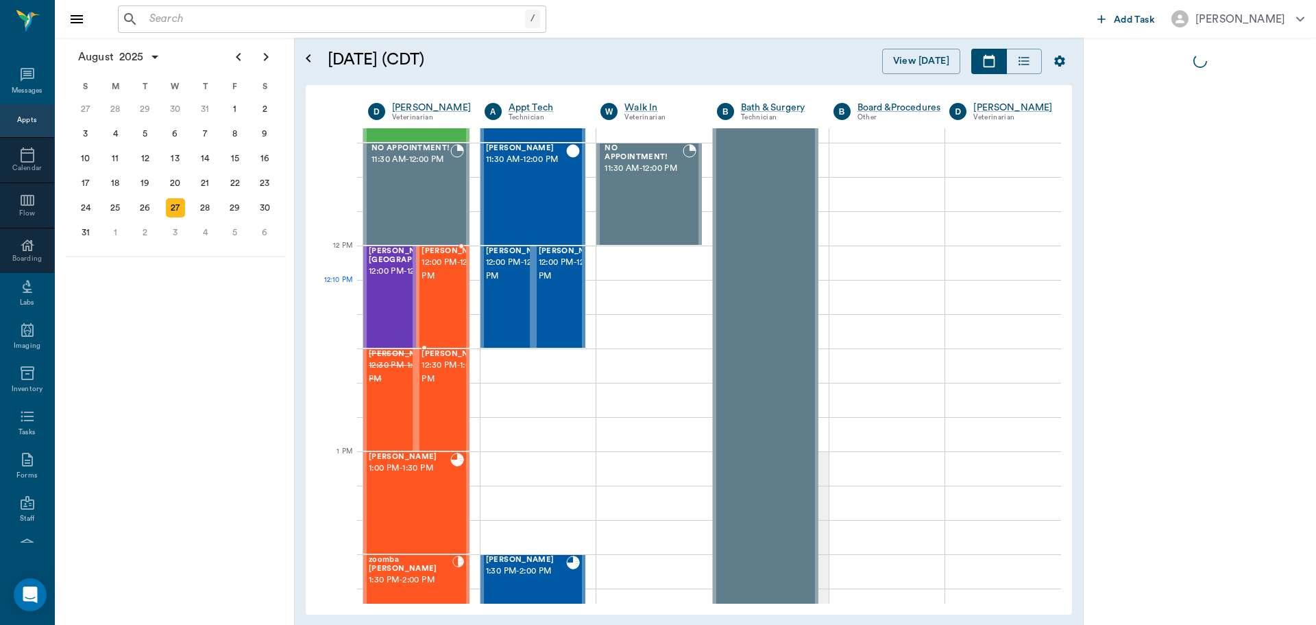
scroll to position [0, 0]
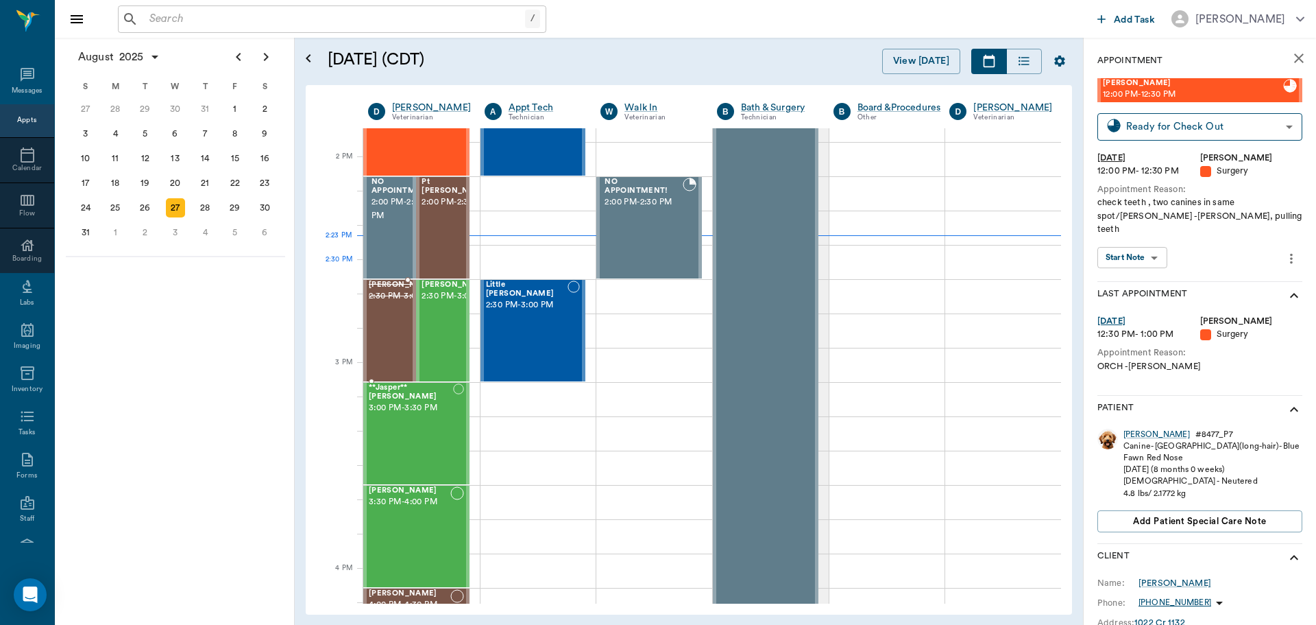
scroll to position [1191, 0]
click at [444, 210] on span "2:00 PM - 2:30 PM" at bounding box center [456, 203] width 69 height 14
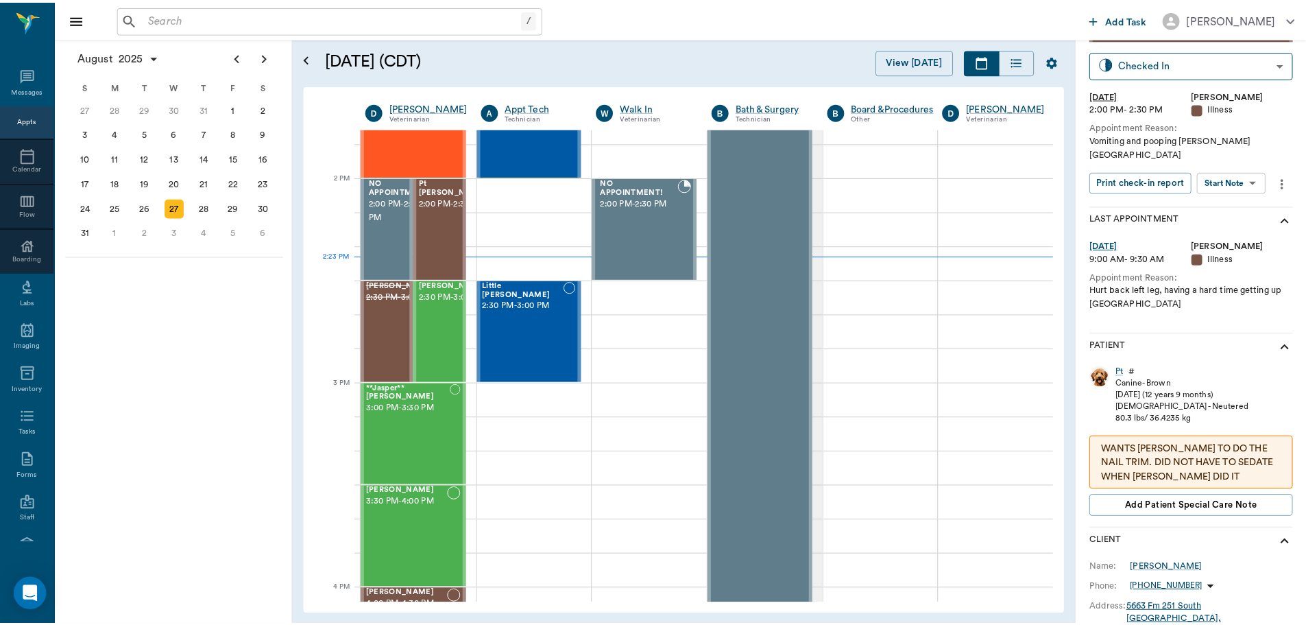
scroll to position [57, 0]
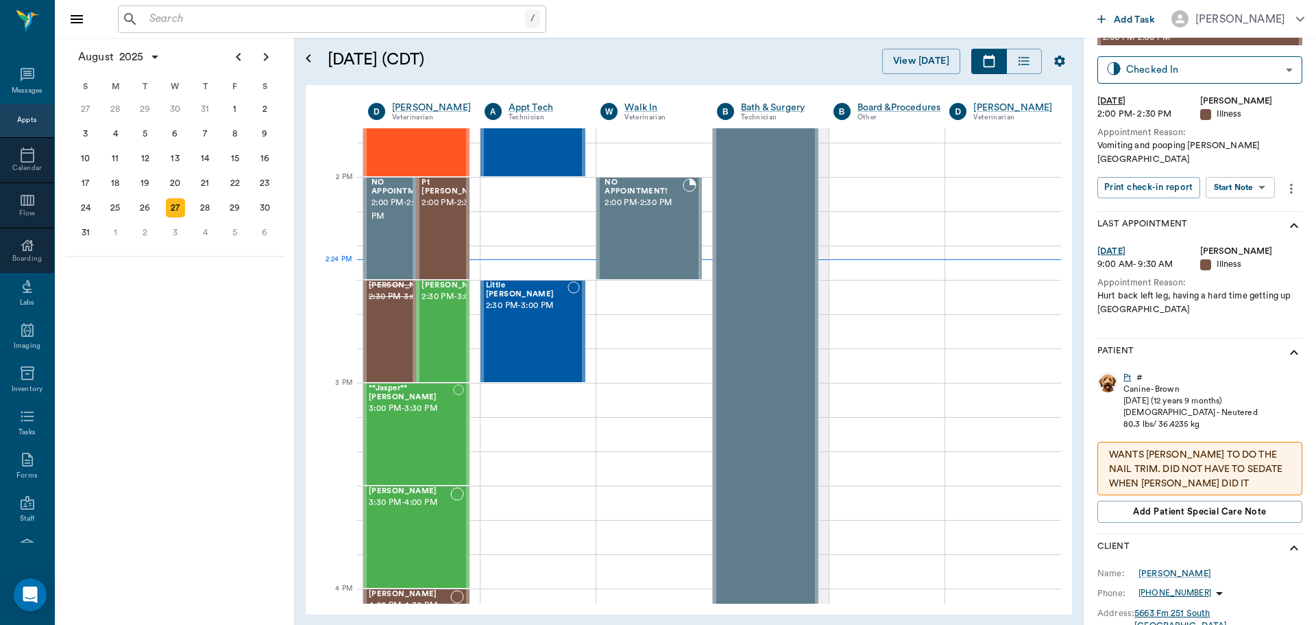
click at [1127, 372] on div "Pt" at bounding box center [1128, 378] width 8 height 12
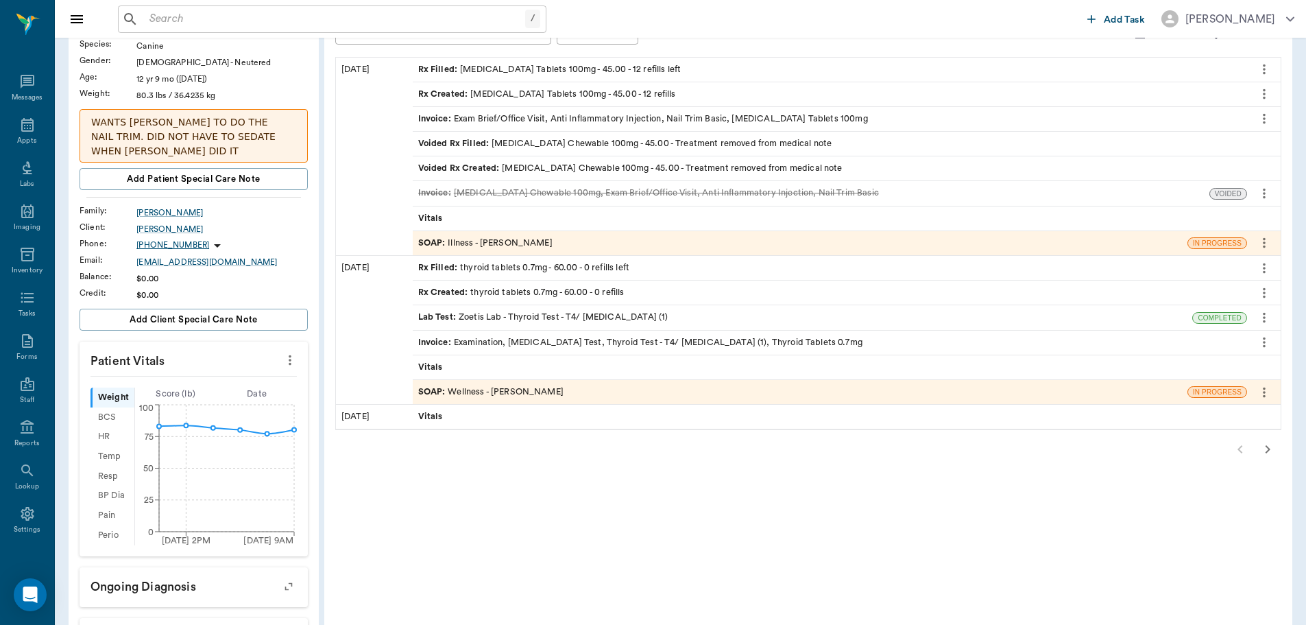
scroll to position [137, 0]
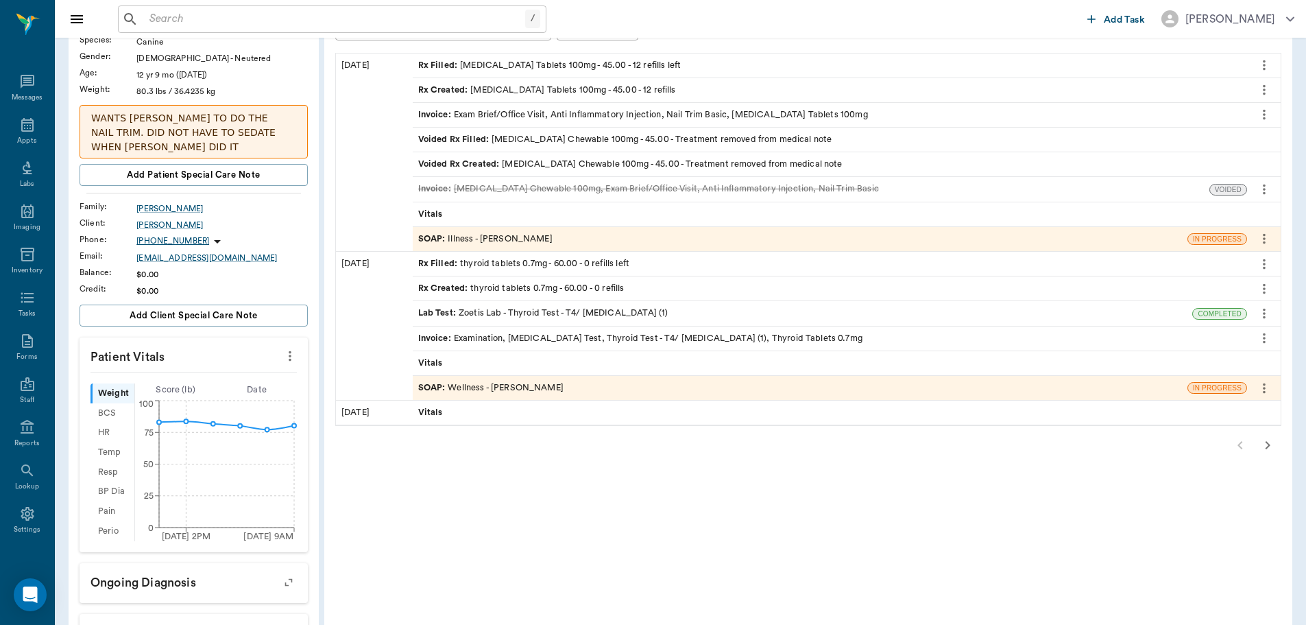
click at [542, 311] on div "Lab Test : Zoetis Lab - Thyroid Test - T4/ Cholesterol Test (1)" at bounding box center [543, 312] width 250 height 13
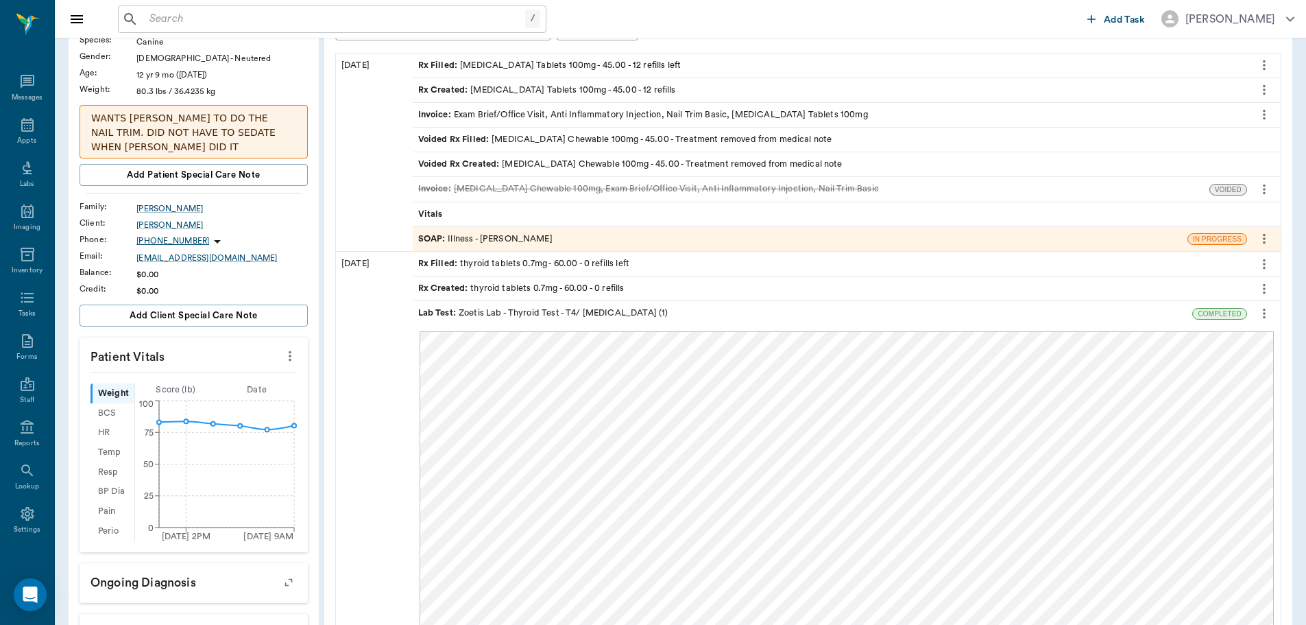
click at [760, 213] on div "Vitals" at bounding box center [830, 214] width 834 height 24
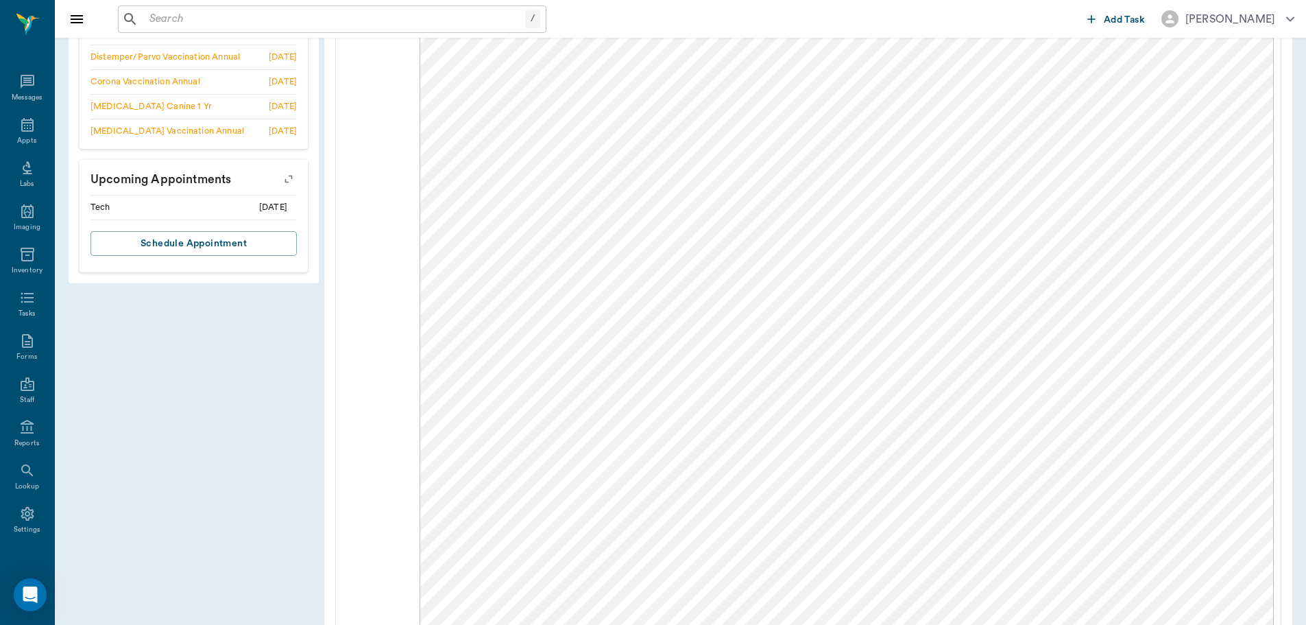
scroll to position [1088, 0]
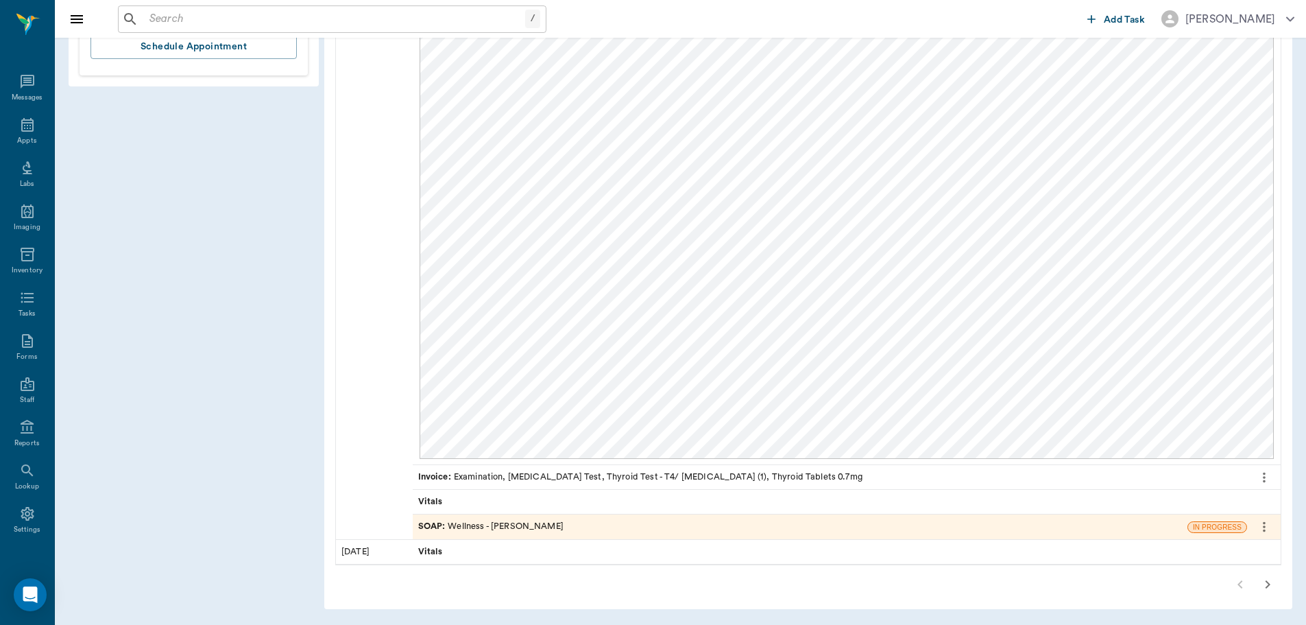
click at [1271, 587] on icon "button" at bounding box center [1268, 584] width 16 height 16
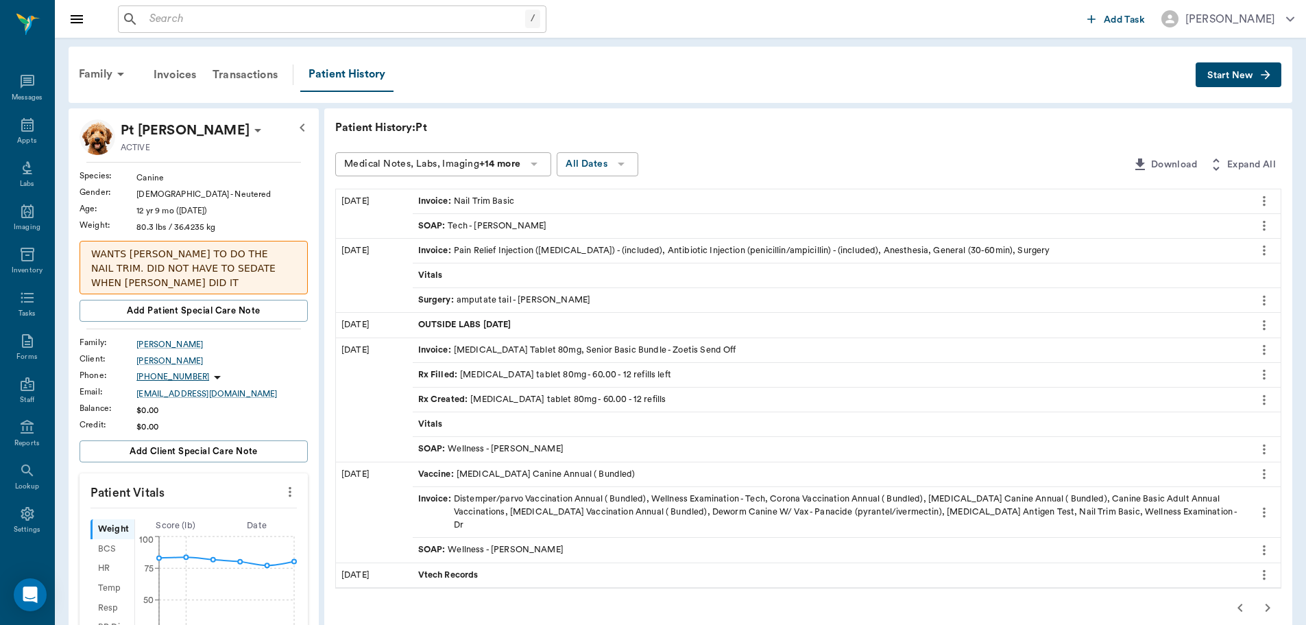
scroll to position [0, 0]
click at [461, 320] on span "OUTSIDE LABS 10.01.2024" at bounding box center [466, 326] width 96 height 13
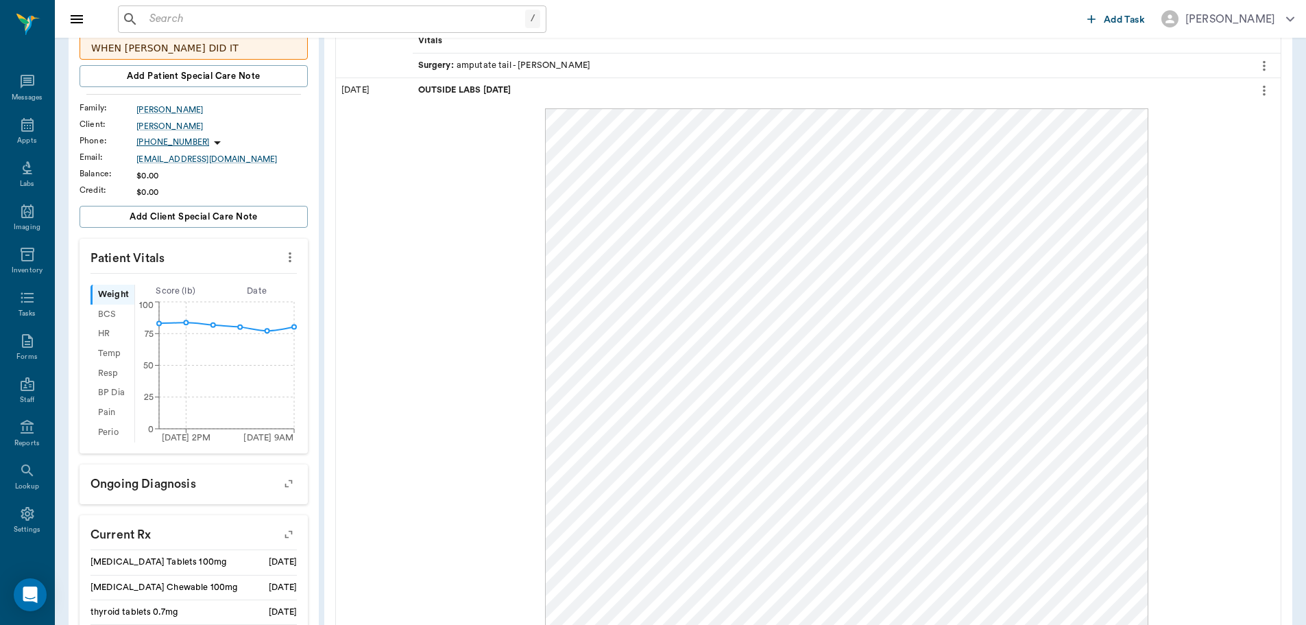
scroll to position [274, 0]
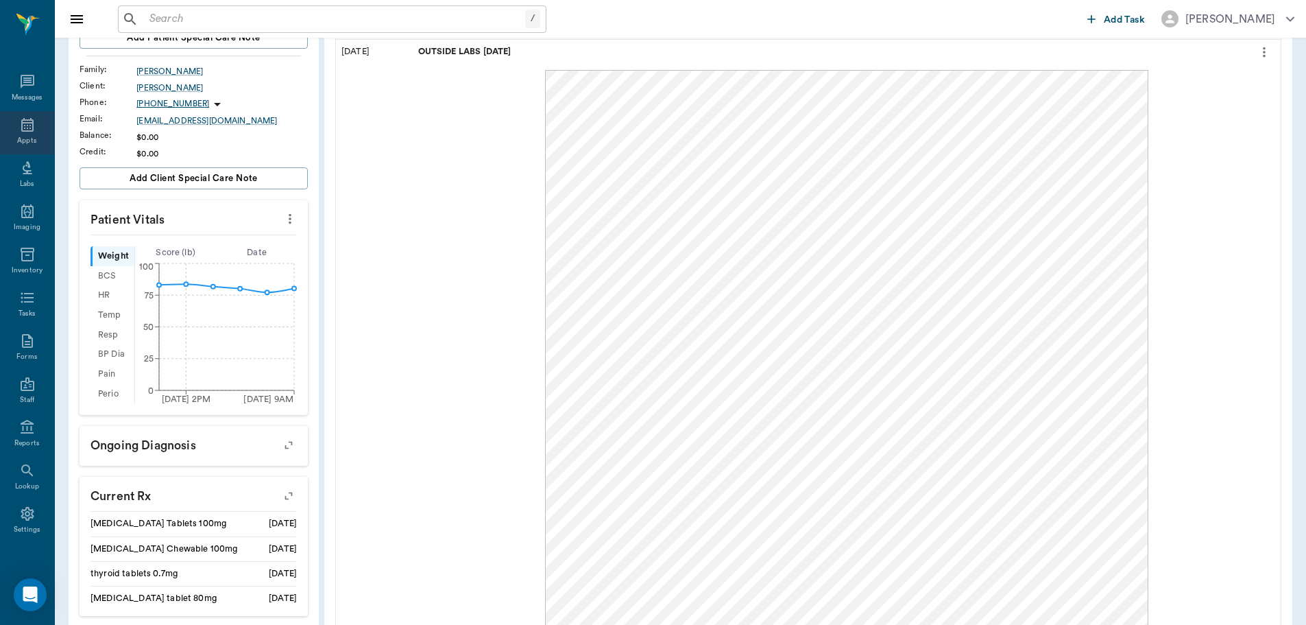
click at [23, 123] on icon at bounding box center [27, 125] width 16 height 16
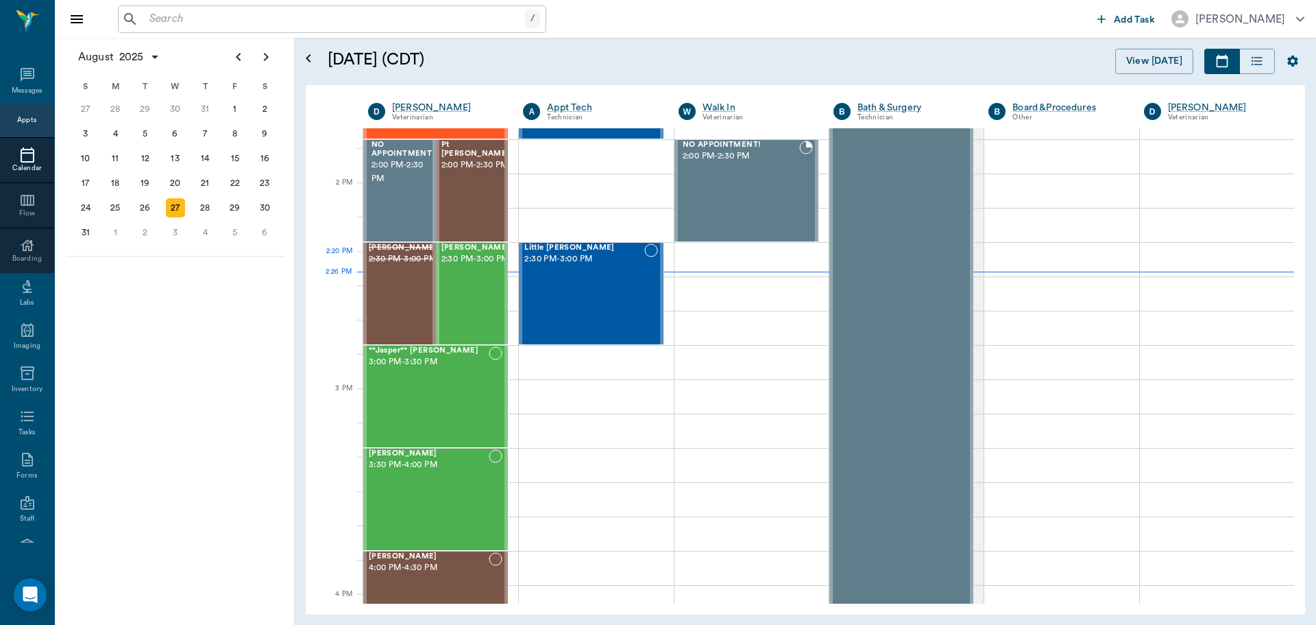
scroll to position [1237, 0]
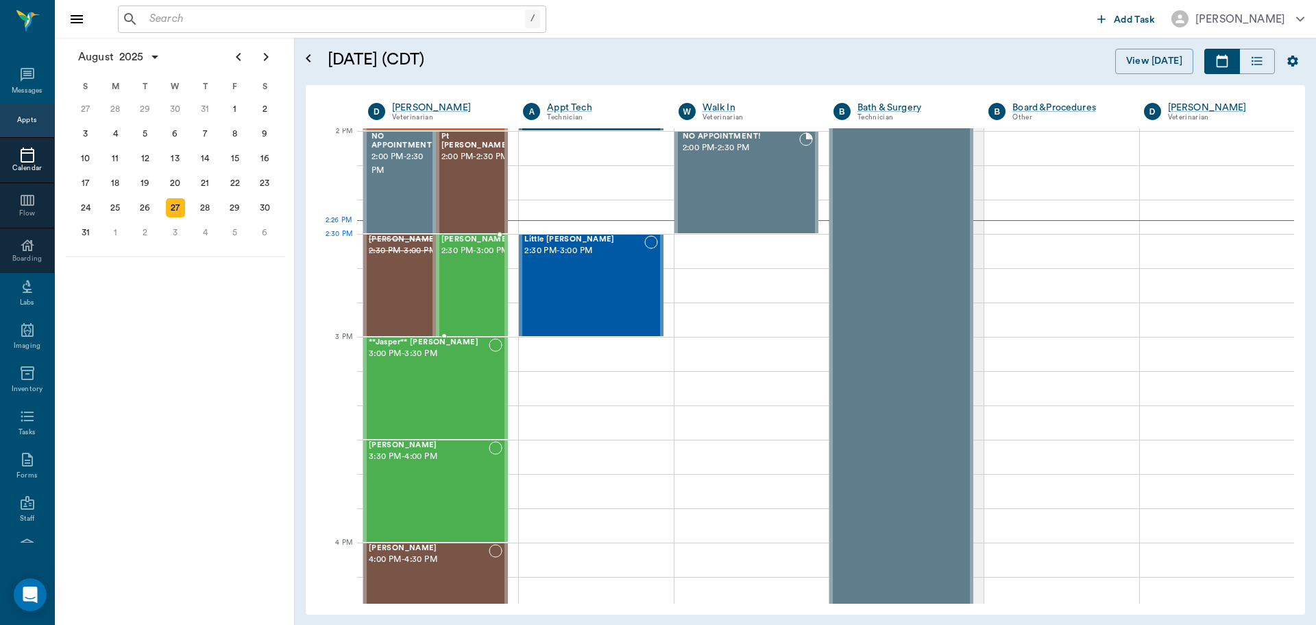
click at [443, 258] on span "2:30 PM - 3:00 PM" at bounding box center [476, 251] width 69 height 14
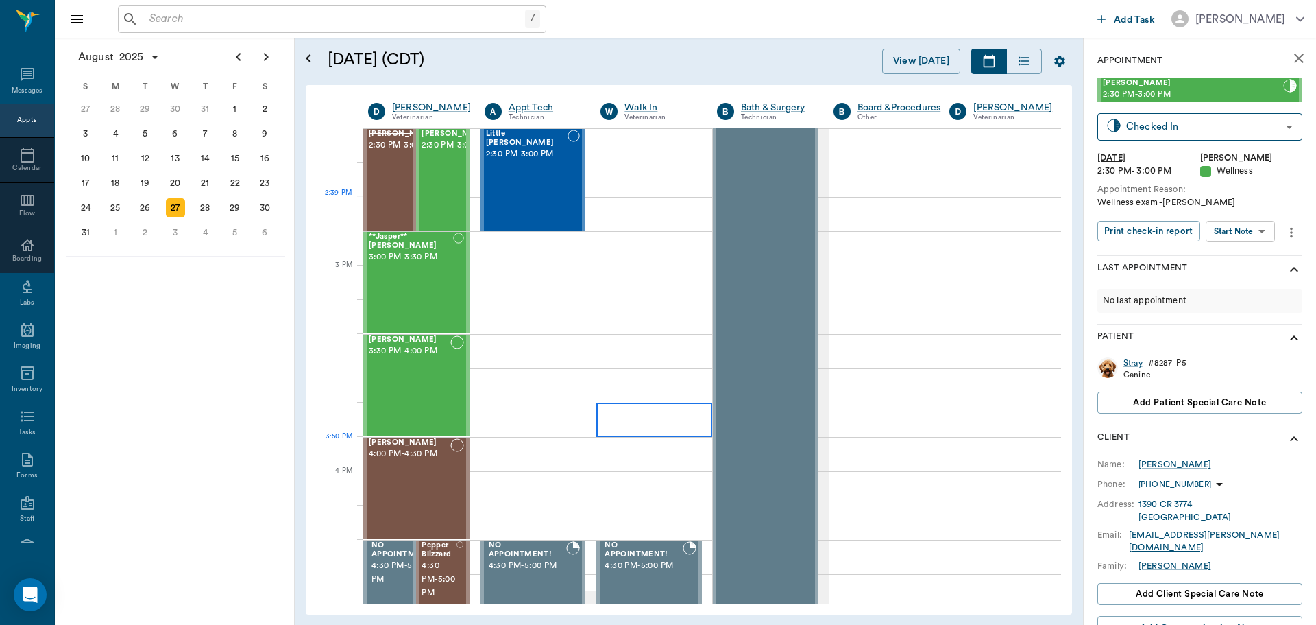
scroll to position [1237, 0]
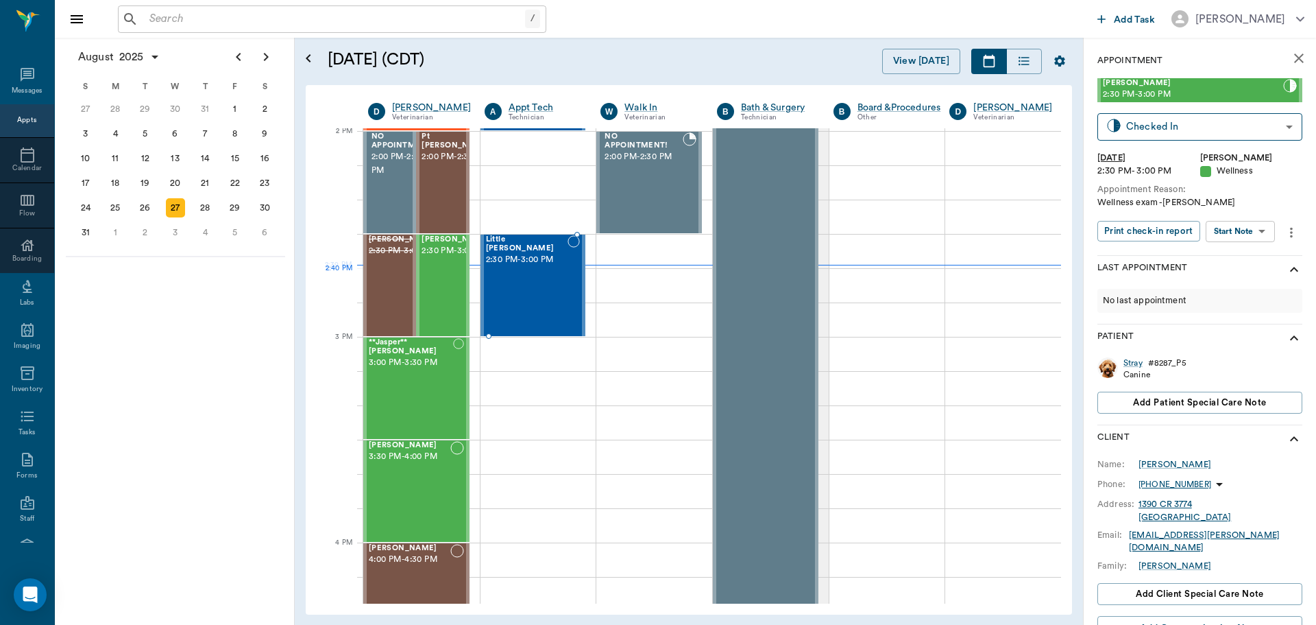
click at [531, 296] on div "Little Belle Palisi 2:30 PM - 3:00 PM" at bounding box center [527, 285] width 82 height 100
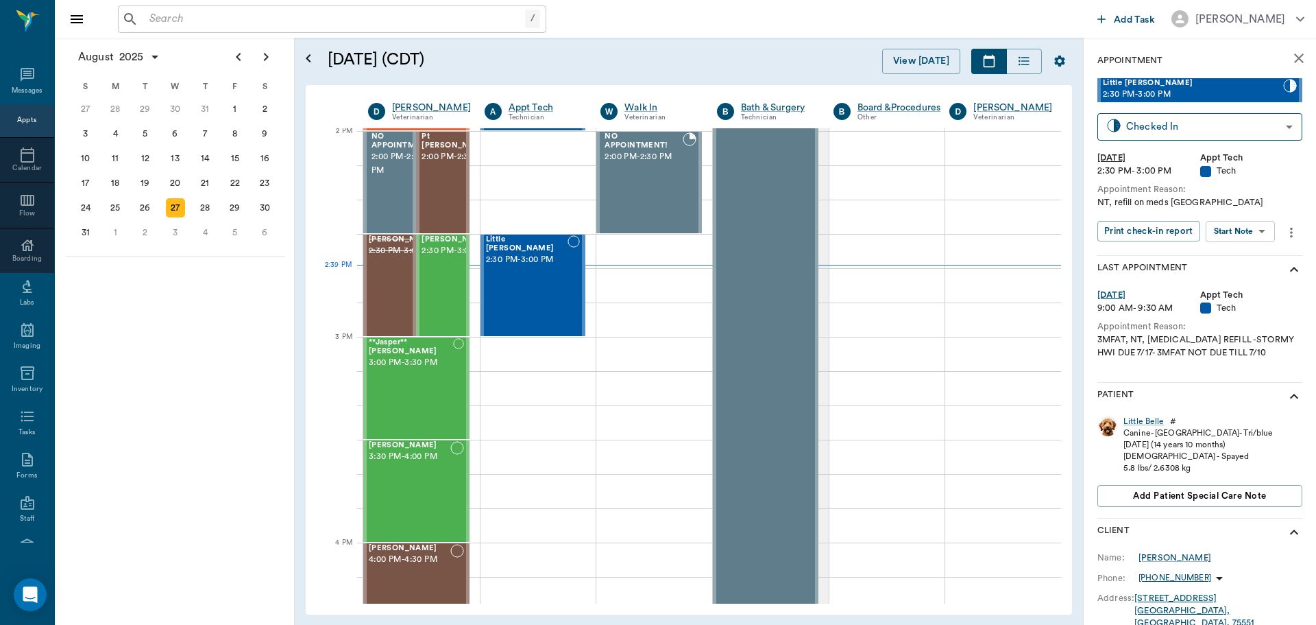
click at [1257, 234] on body "/ ​ Add Task Dr. Bert Ellsworth Nectar Messages Appts Calendar Flow Boarding La…" at bounding box center [658, 312] width 1316 height 625
click at [1257, 256] on li "Start SOAP" at bounding box center [1241, 259] width 95 height 23
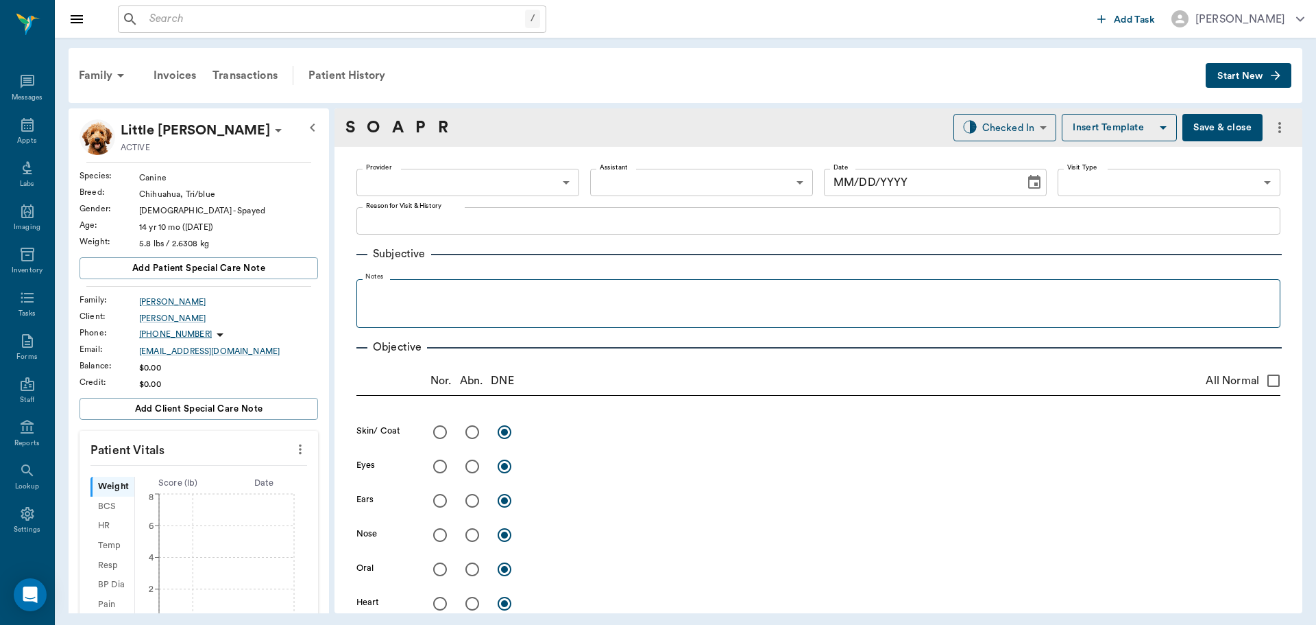
type input "63ec2f075fda476ae8351a4c"
type input "65d2be4f46e3a538d89b8c1a"
type textarea "NT, refill on meds Caryn"
type input "[DATE]"
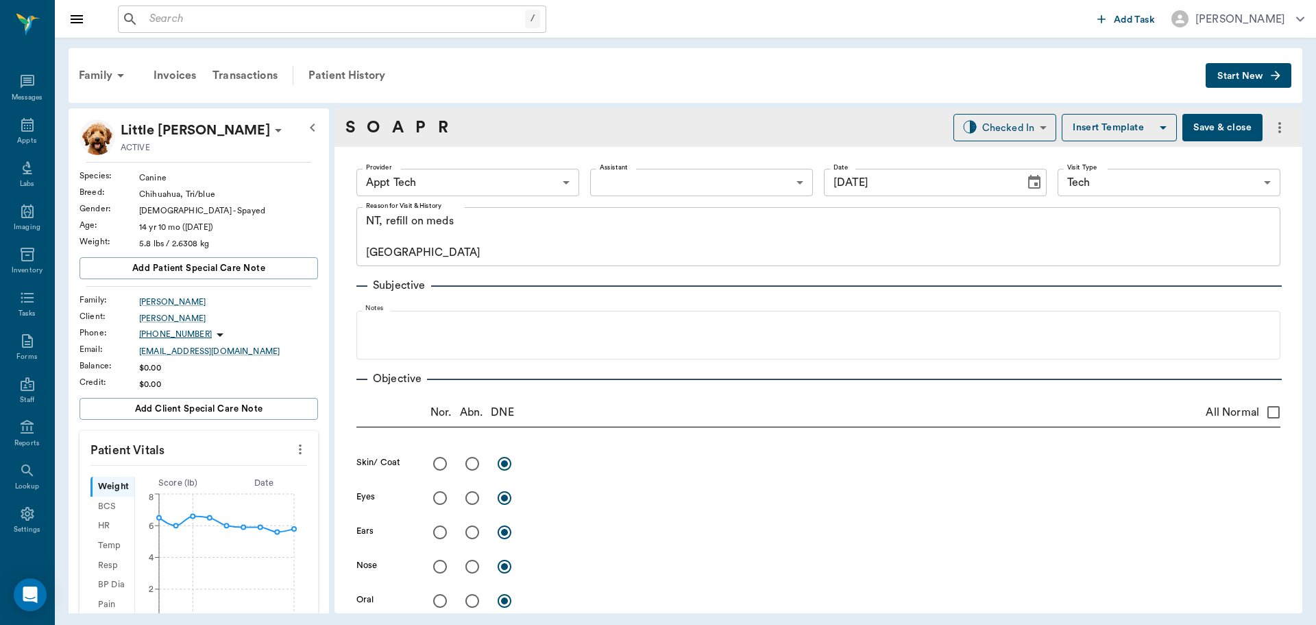
click at [293, 453] on icon "more" at bounding box center [300, 449] width 15 height 16
click at [279, 479] on span "Enter Vitals" at bounding box center [232, 473] width 115 height 14
click at [224, 491] on input "text" at bounding box center [198, 490] width 119 height 27
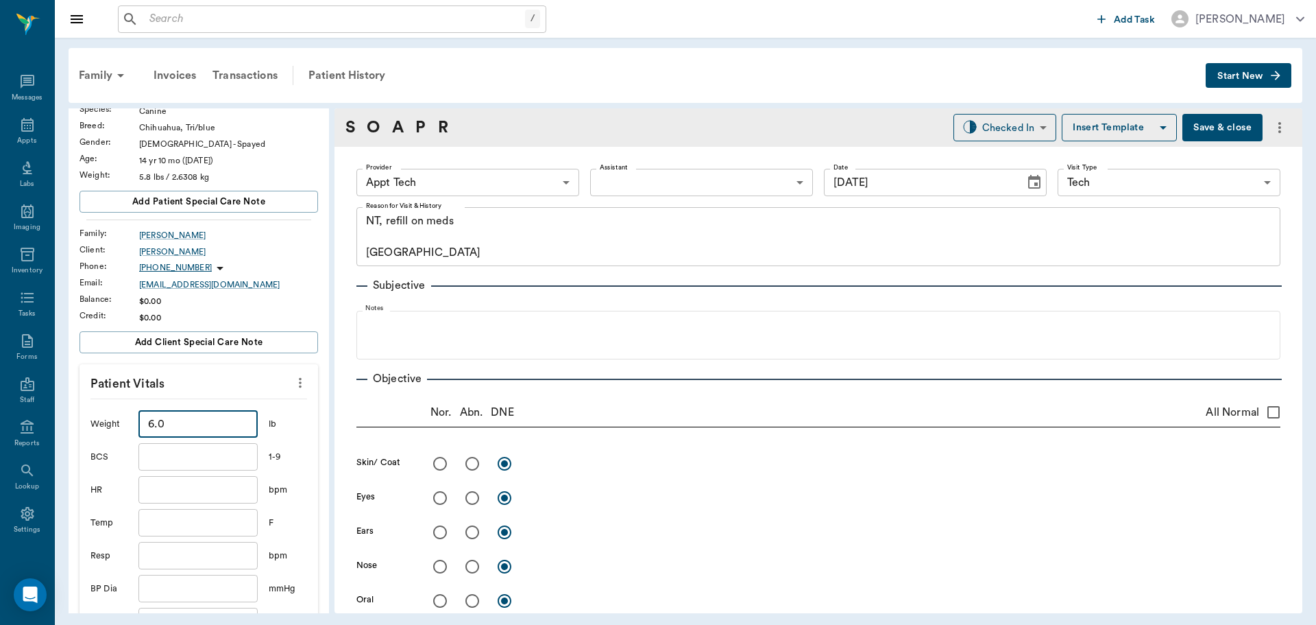
scroll to position [206, 0]
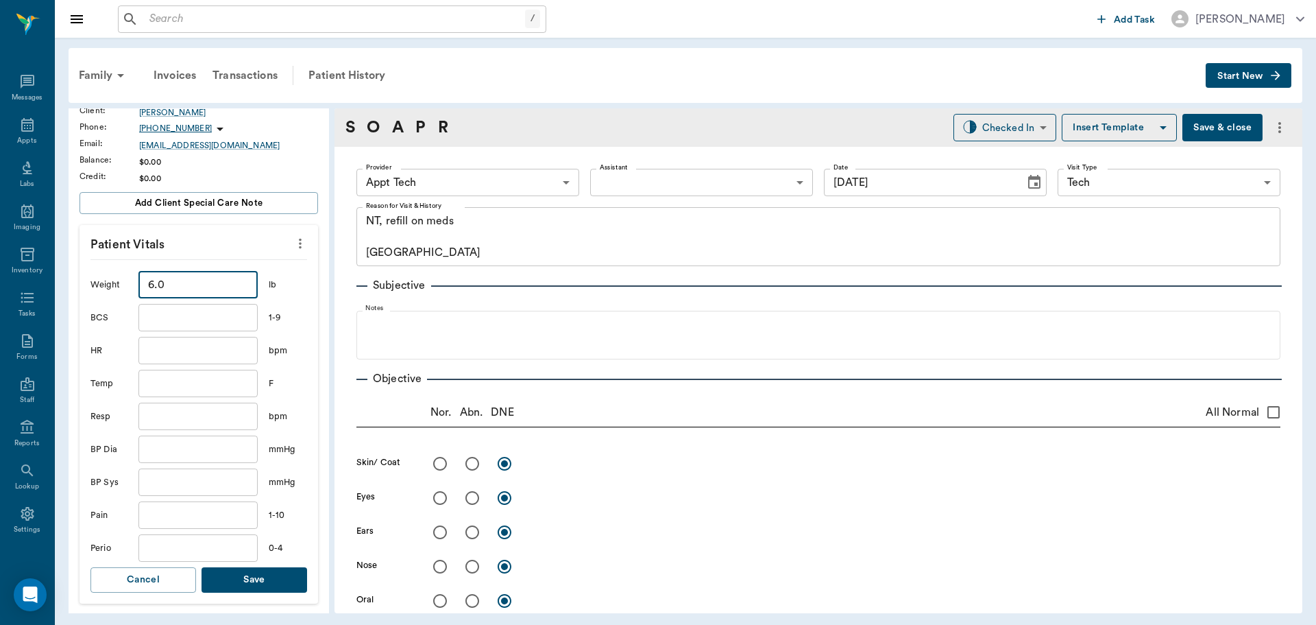
type input "6"
click at [254, 575] on button "Save" at bounding box center [255, 579] width 106 height 25
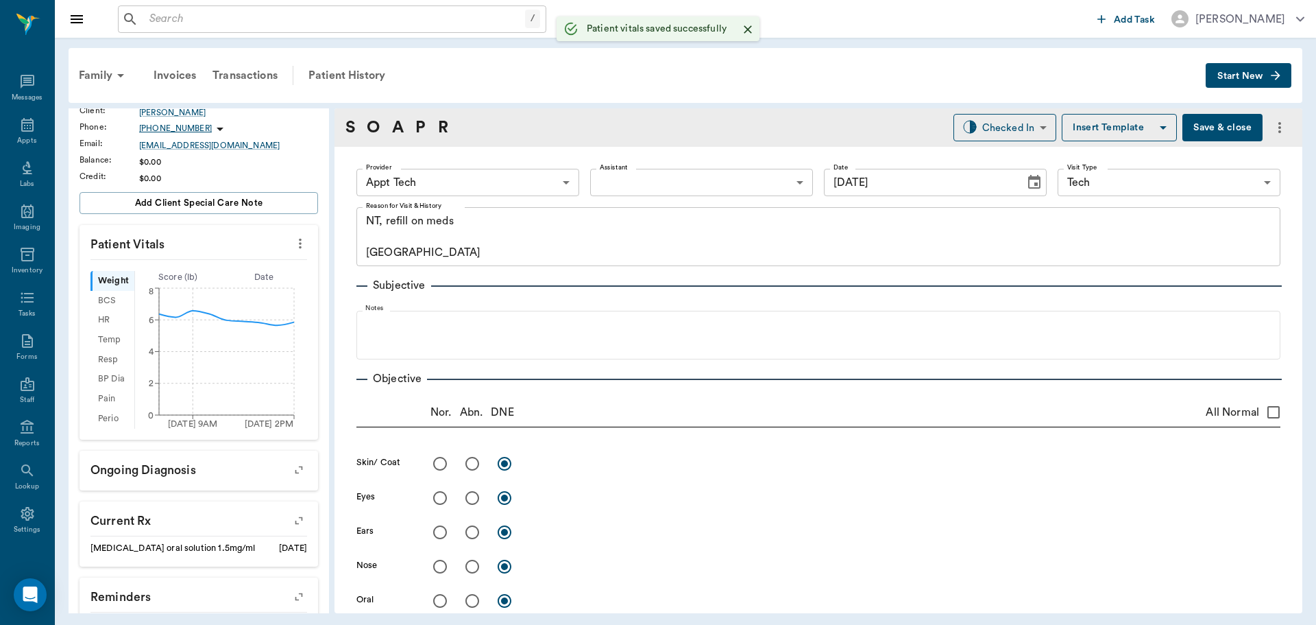
click at [426, 184] on body "/ ​ Add Task [PERSON_NAME] Nectar Messages Appts Labs Imaging Inventory Tasks F…" at bounding box center [658, 312] width 1316 height 625
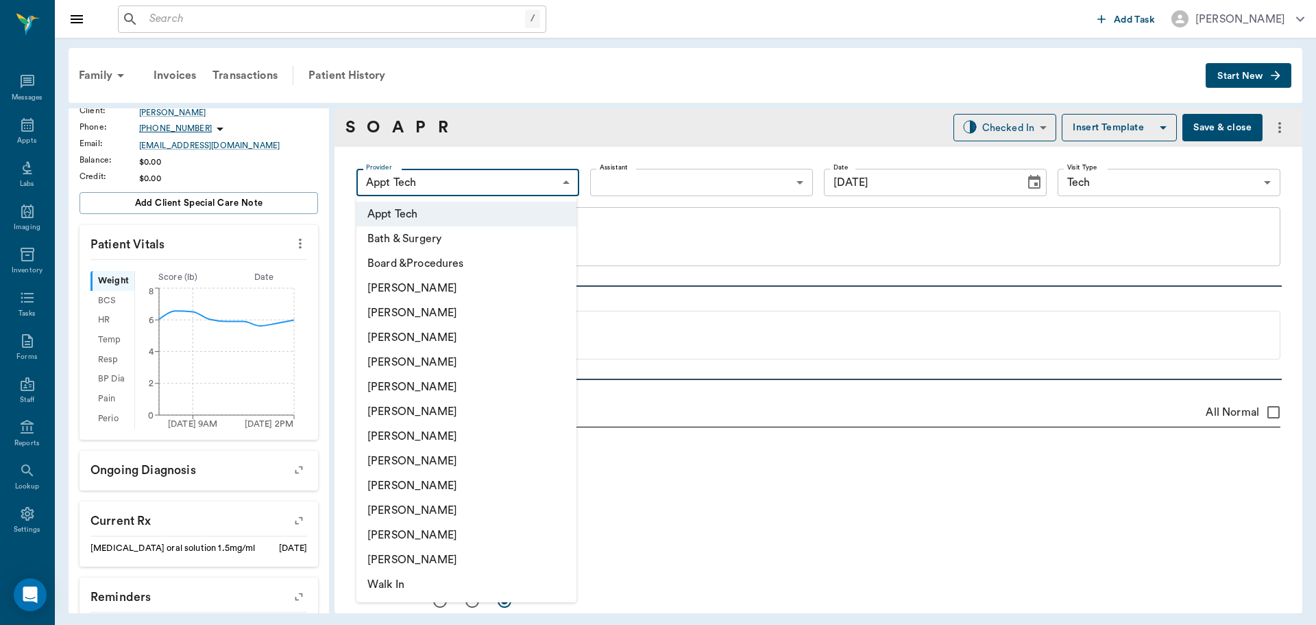
click at [457, 424] on li "[PERSON_NAME]" at bounding box center [467, 436] width 220 height 25
type input "682b670d8bdc6f7f8feef3db"
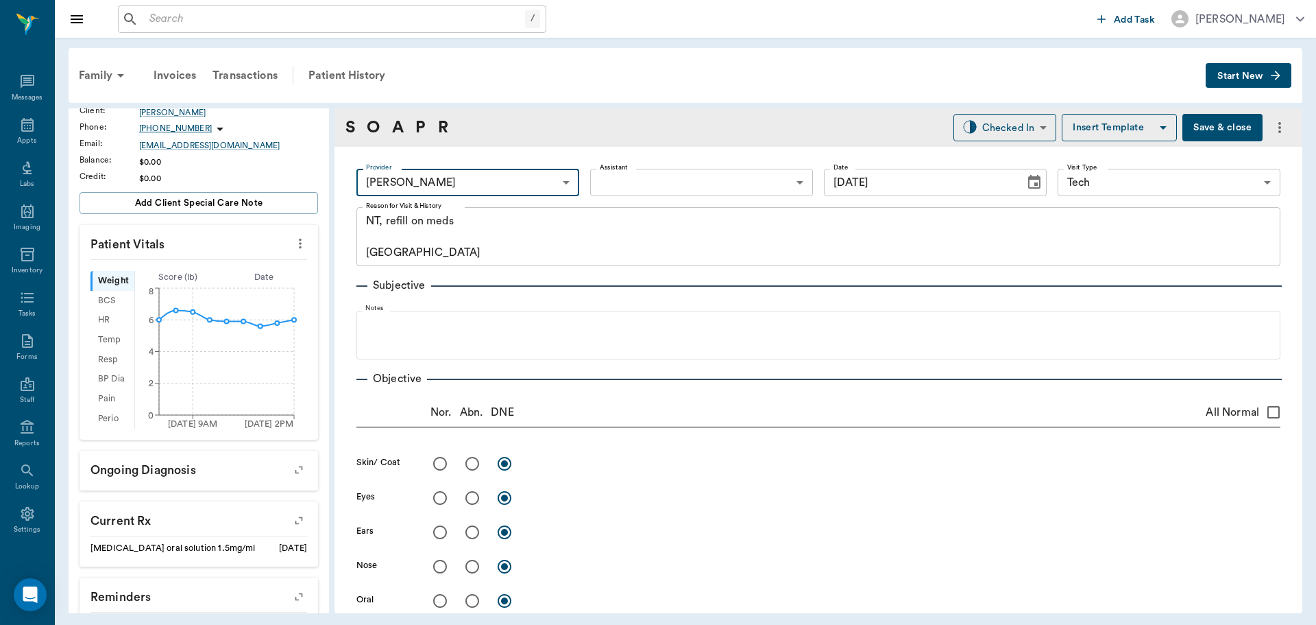
click at [623, 188] on body "/ ​ Add Task [PERSON_NAME] Nectar Messages Appts Labs Imaging Inventory Tasks F…" at bounding box center [658, 312] width 1316 height 625
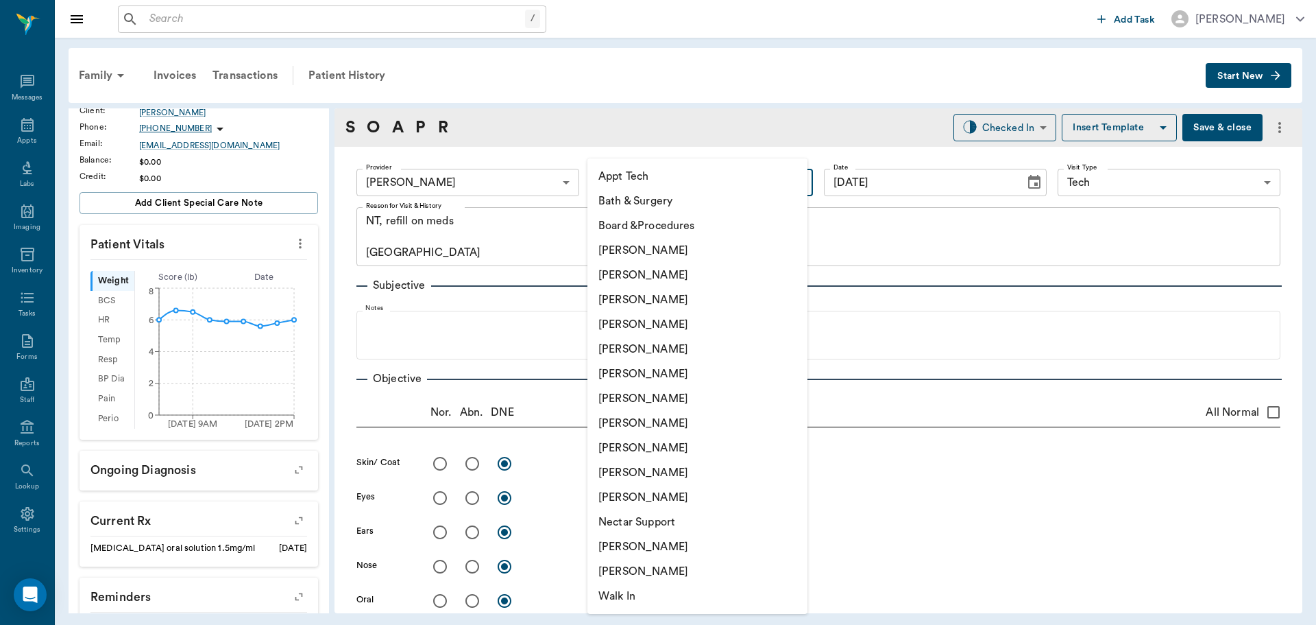
click at [624, 178] on li "Appt Tech" at bounding box center [698, 176] width 220 height 25
type input "63ec2f075fda476ae8351a4c"
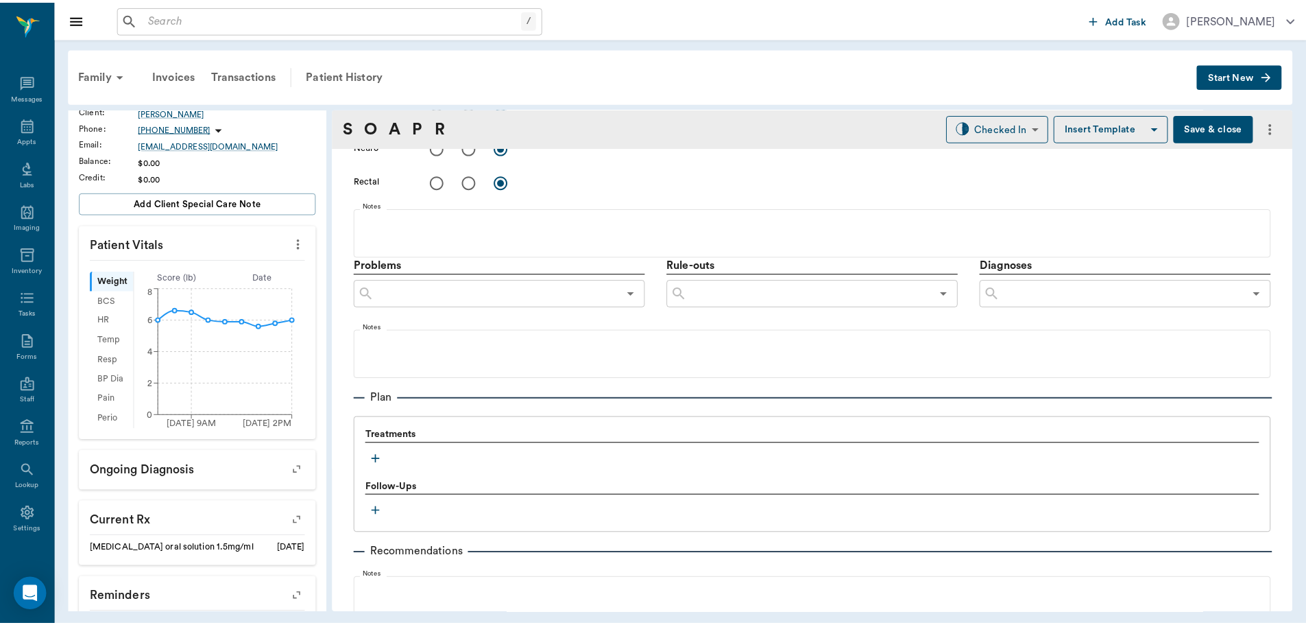
scroll to position [754, 0]
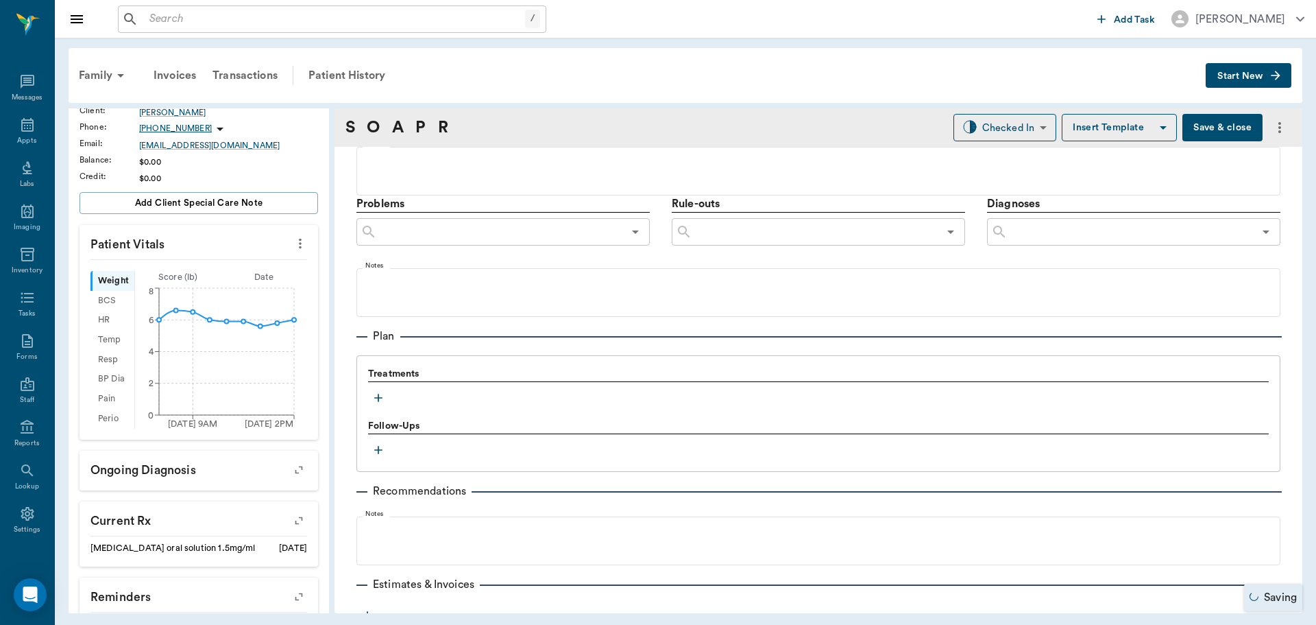
click at [370, 386] on div "Treatments" at bounding box center [818, 387] width 901 height 41
click at [380, 394] on icon "button" at bounding box center [379, 398] width 14 height 14
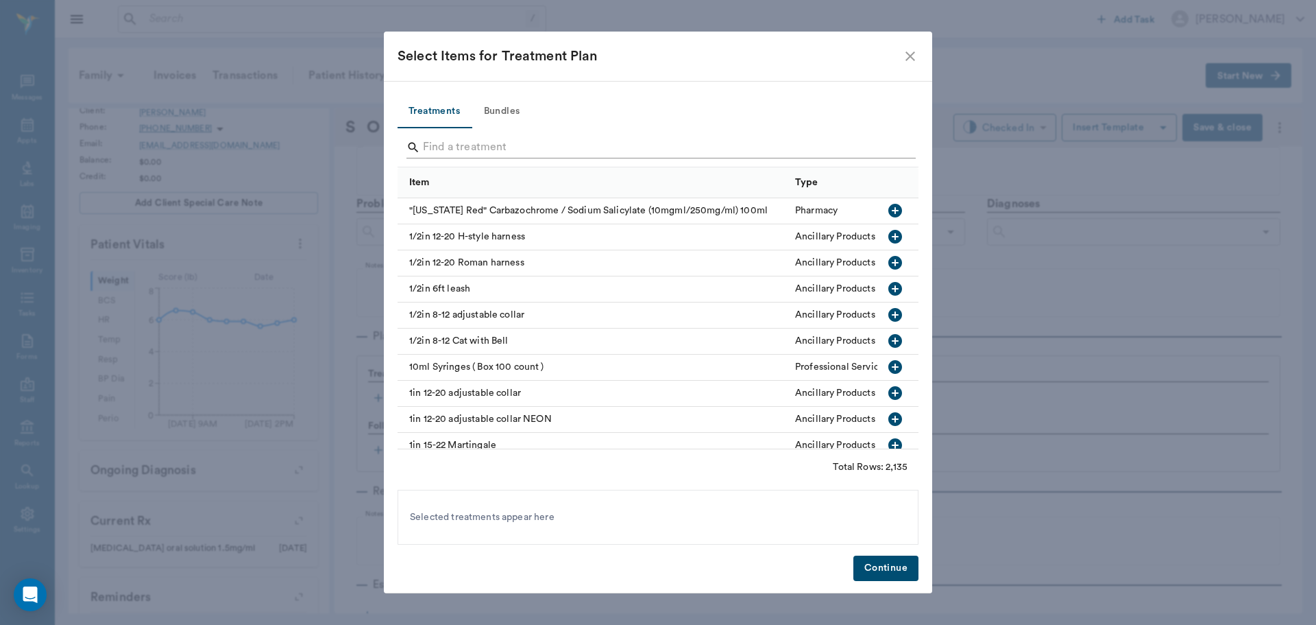
click at [488, 150] on input "Search" at bounding box center [659, 147] width 472 height 22
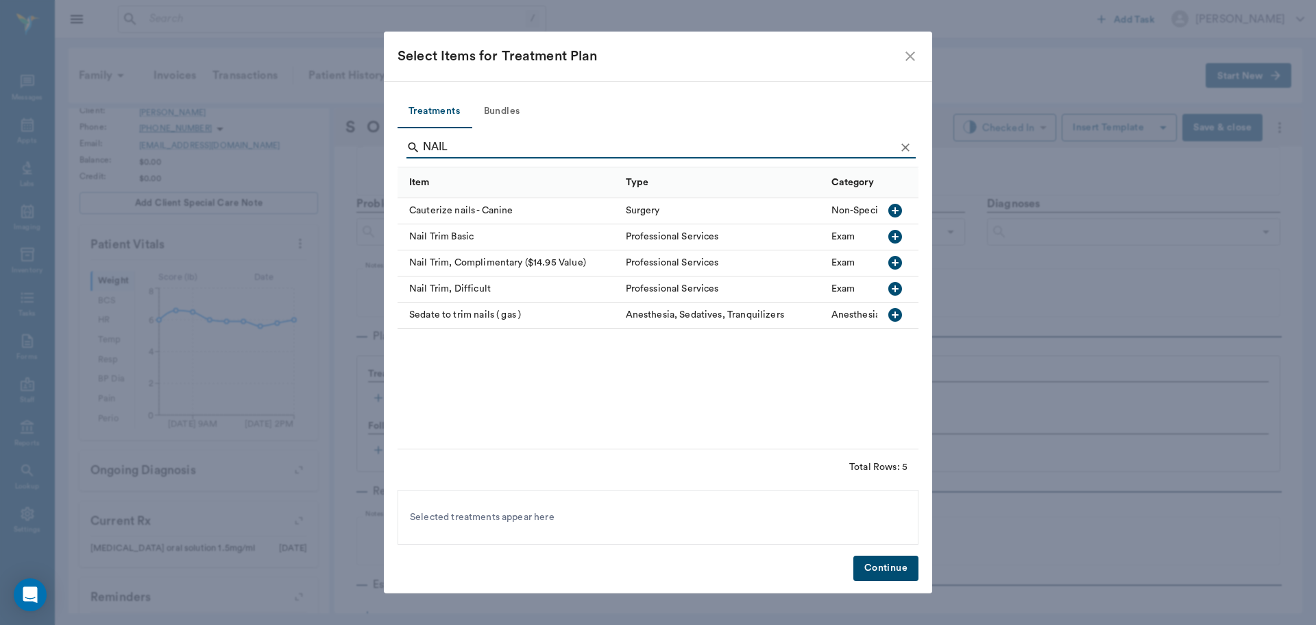
type input "NAIL"
click at [898, 233] on icon "button" at bounding box center [896, 237] width 14 height 14
click at [888, 561] on button "Continue" at bounding box center [886, 567] width 65 height 25
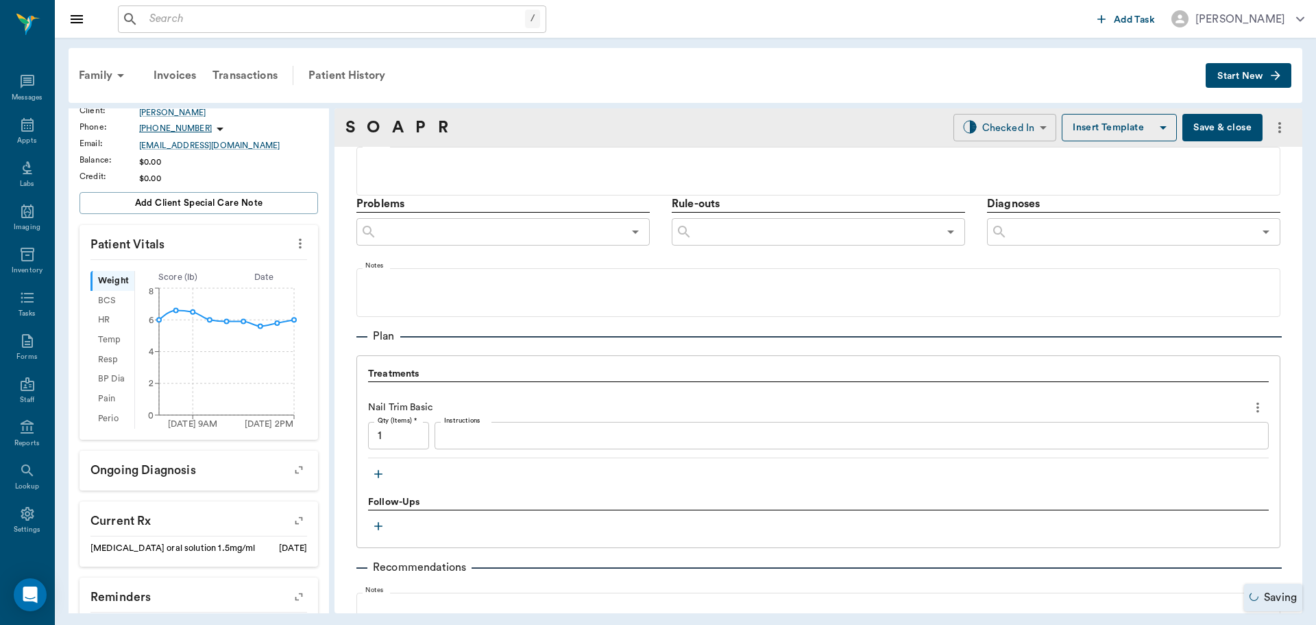
click at [1004, 129] on body "/ ​ Add Task Dr. Bert Ellsworth Nectar Messages Appts Labs Imaging Inventory Ta…" at bounding box center [658, 312] width 1316 height 625
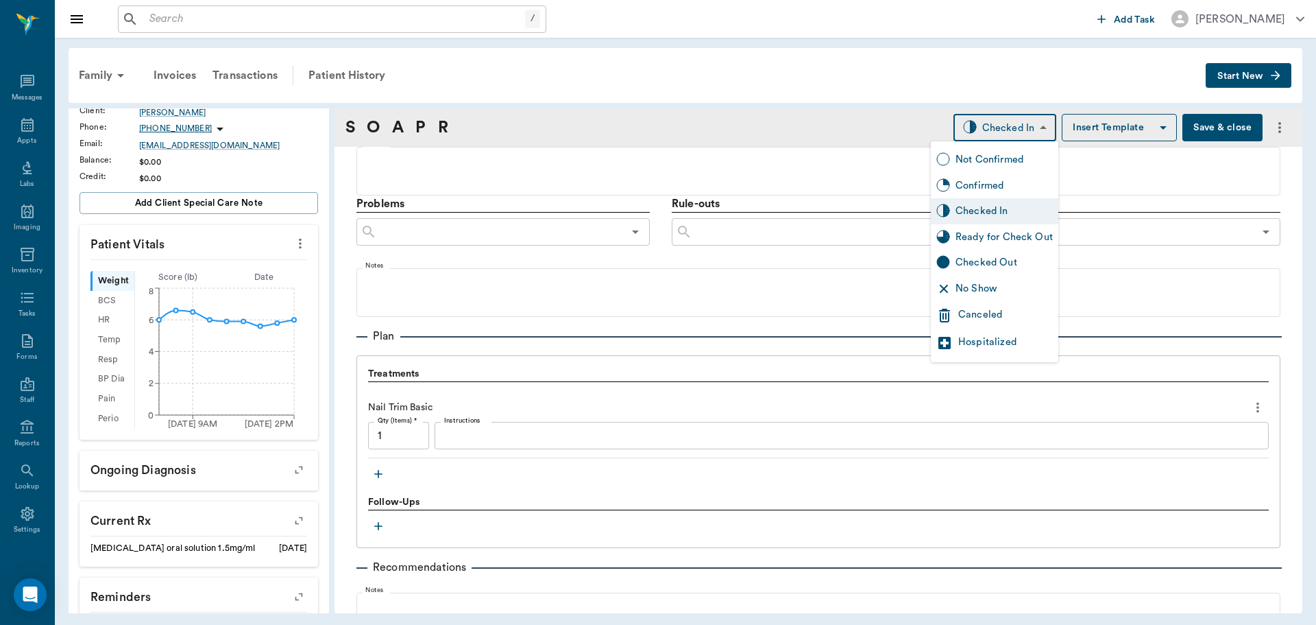
drag, startPoint x: 767, startPoint y: 89, endPoint x: 749, endPoint y: 97, distance: 18.7
click at [766, 88] on div at bounding box center [658, 312] width 1316 height 625
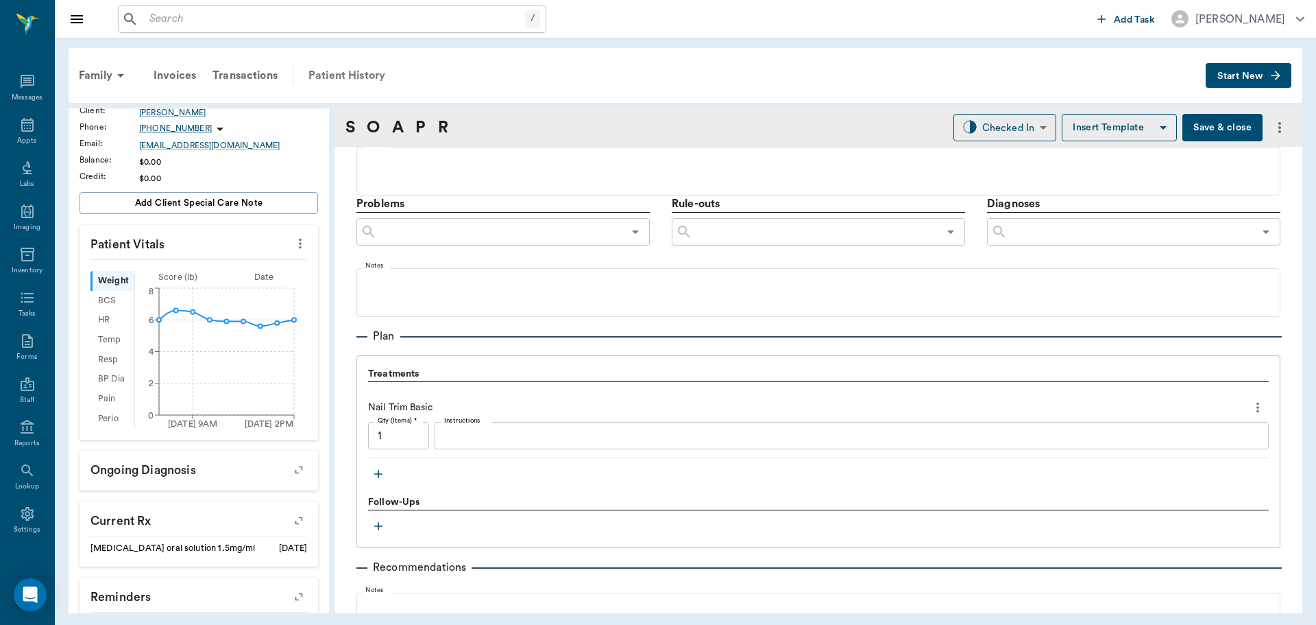
click at [365, 77] on div "Patient History" at bounding box center [346, 75] width 93 height 33
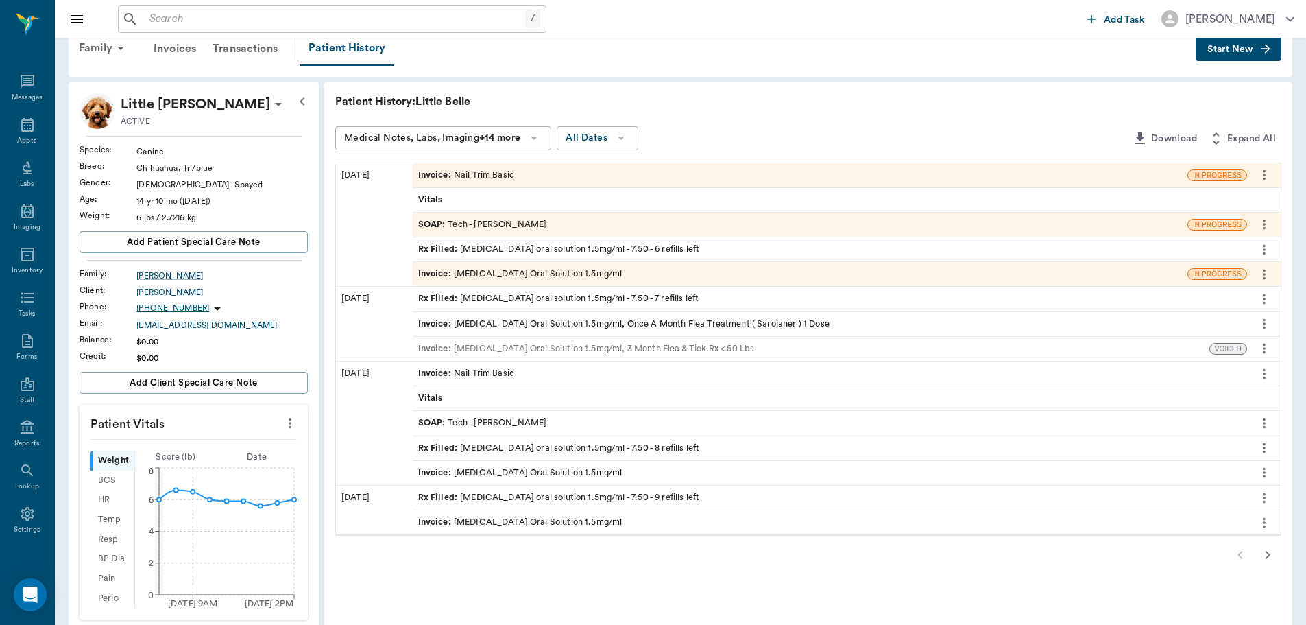
scroll to position [13, 0]
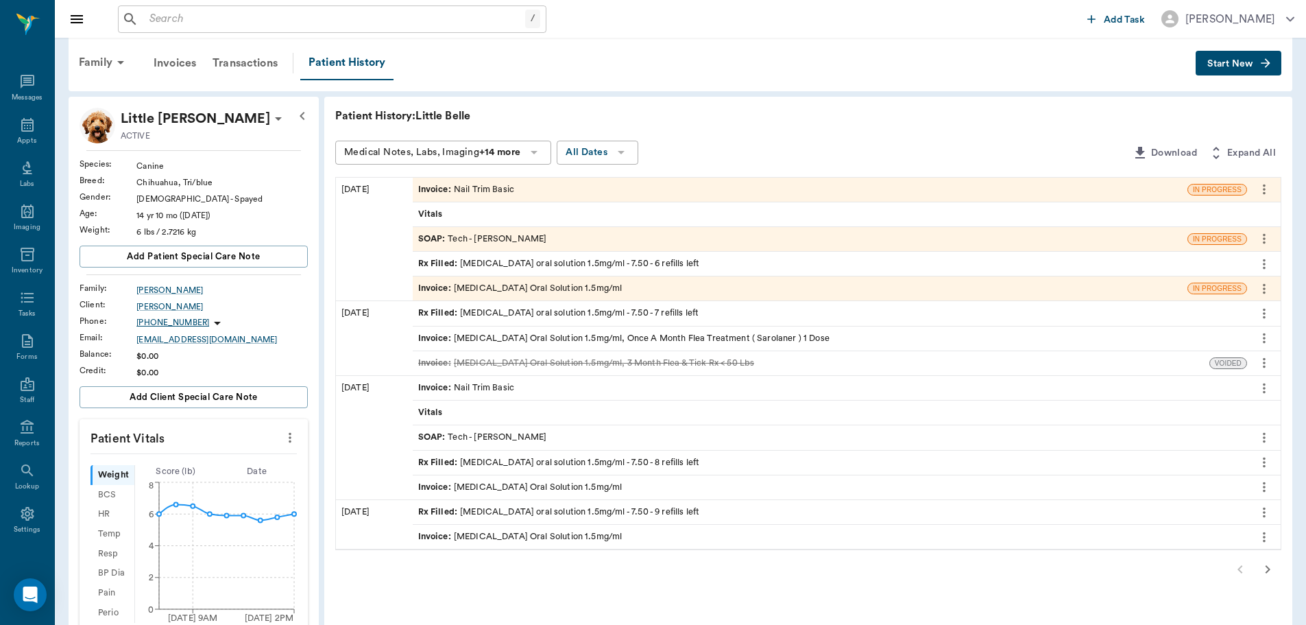
click at [526, 200] on div "Invoice : Nail Trim Basic" at bounding box center [800, 190] width 775 height 24
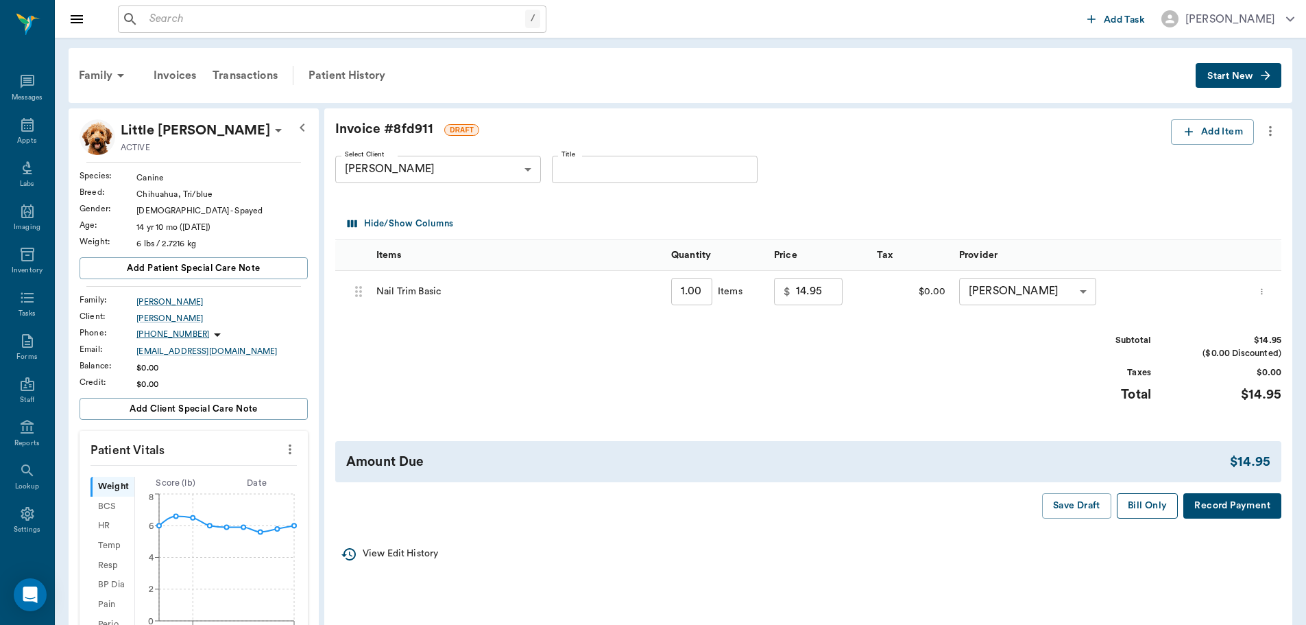
click at [1149, 512] on button "Bill Only" at bounding box center [1148, 505] width 62 height 25
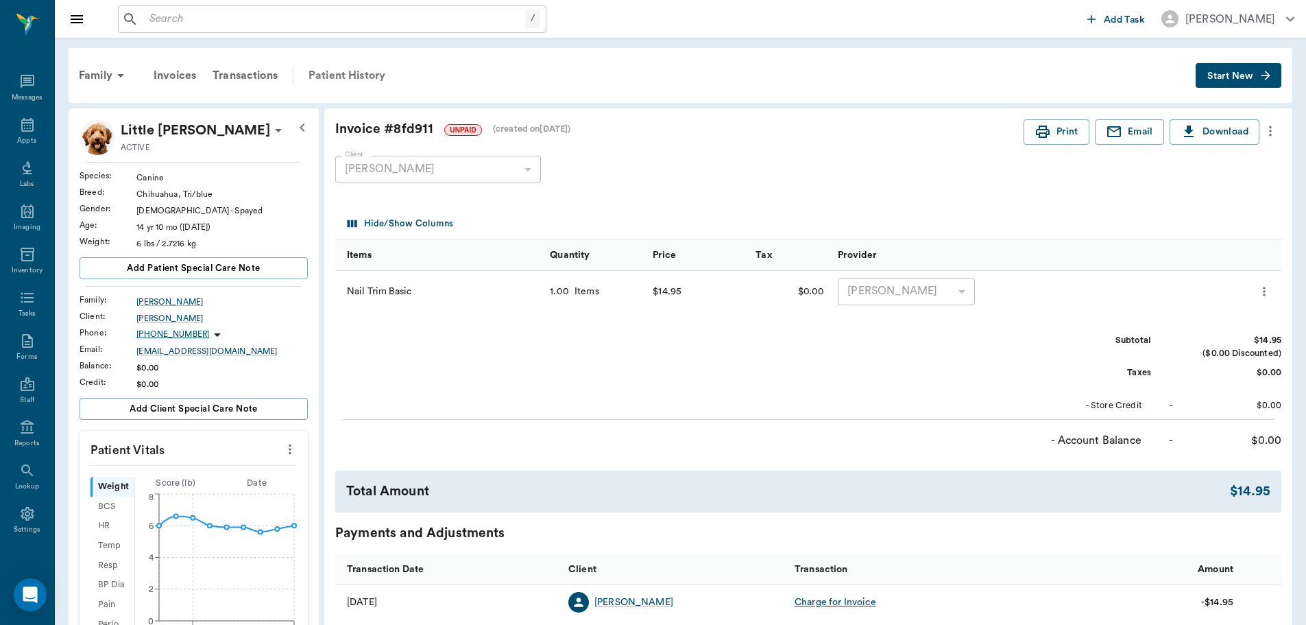
click at [350, 74] on div "Patient History" at bounding box center [346, 75] width 93 height 33
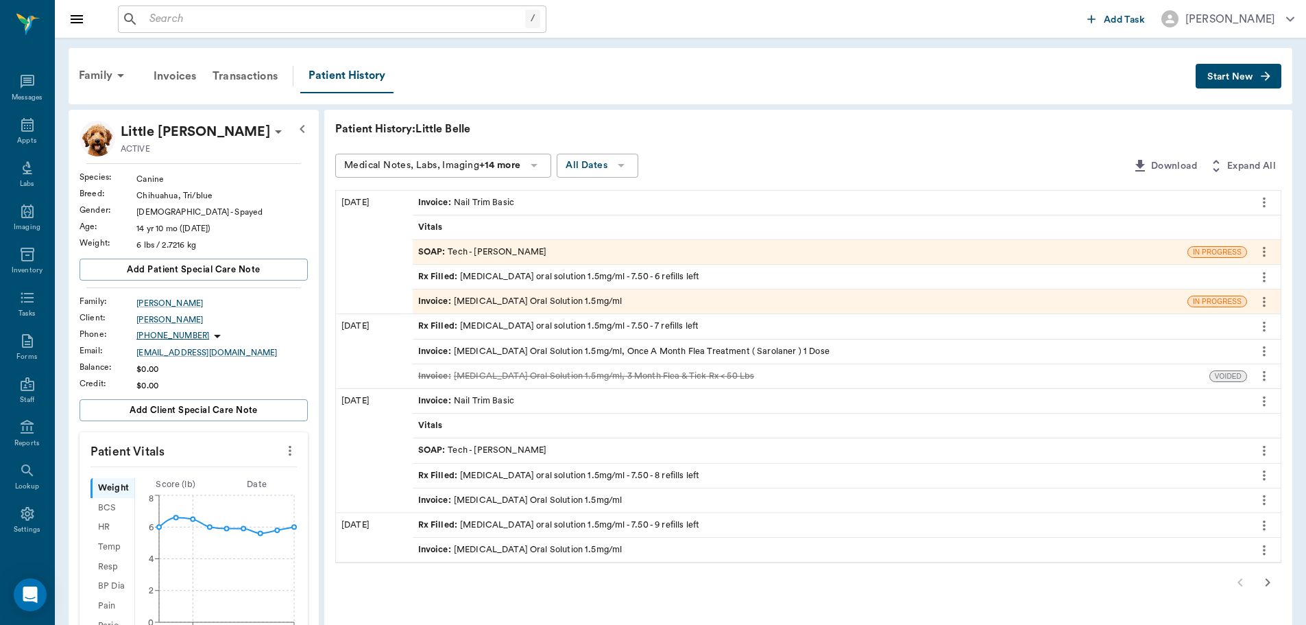
click at [533, 308] on div "Invoice : Meloxicam Oral Solution 1.5mg/ml" at bounding box center [520, 301] width 204 height 13
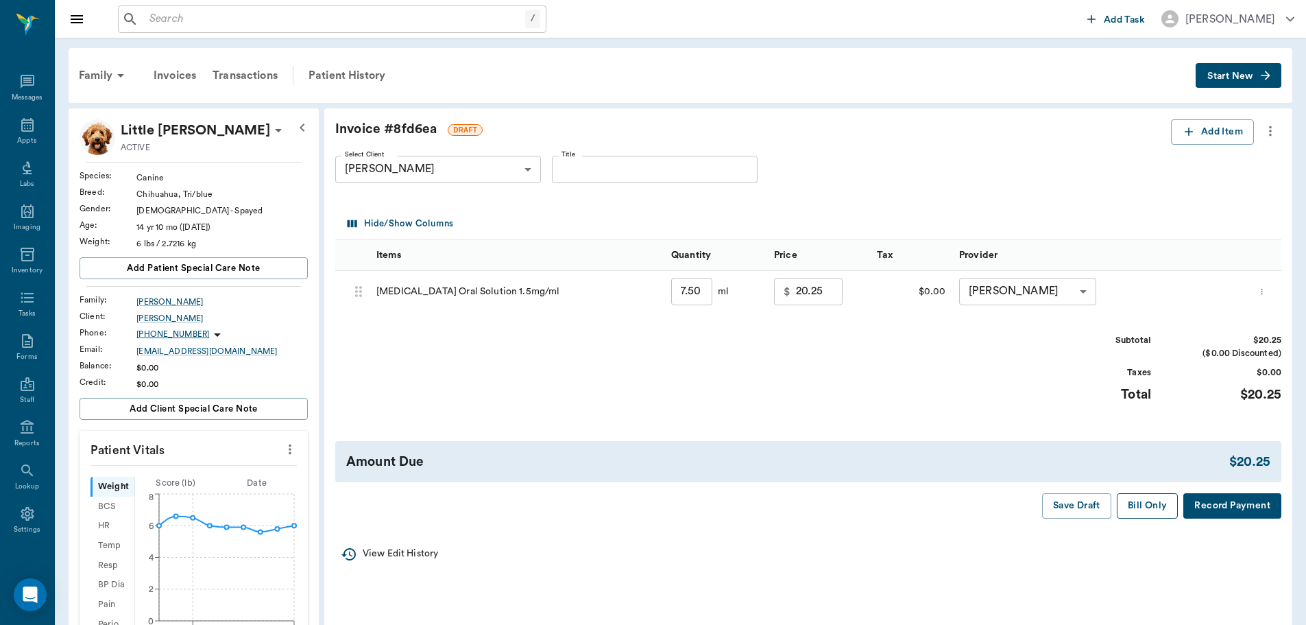
click at [1147, 507] on button "Bill Only" at bounding box center [1148, 505] width 62 height 25
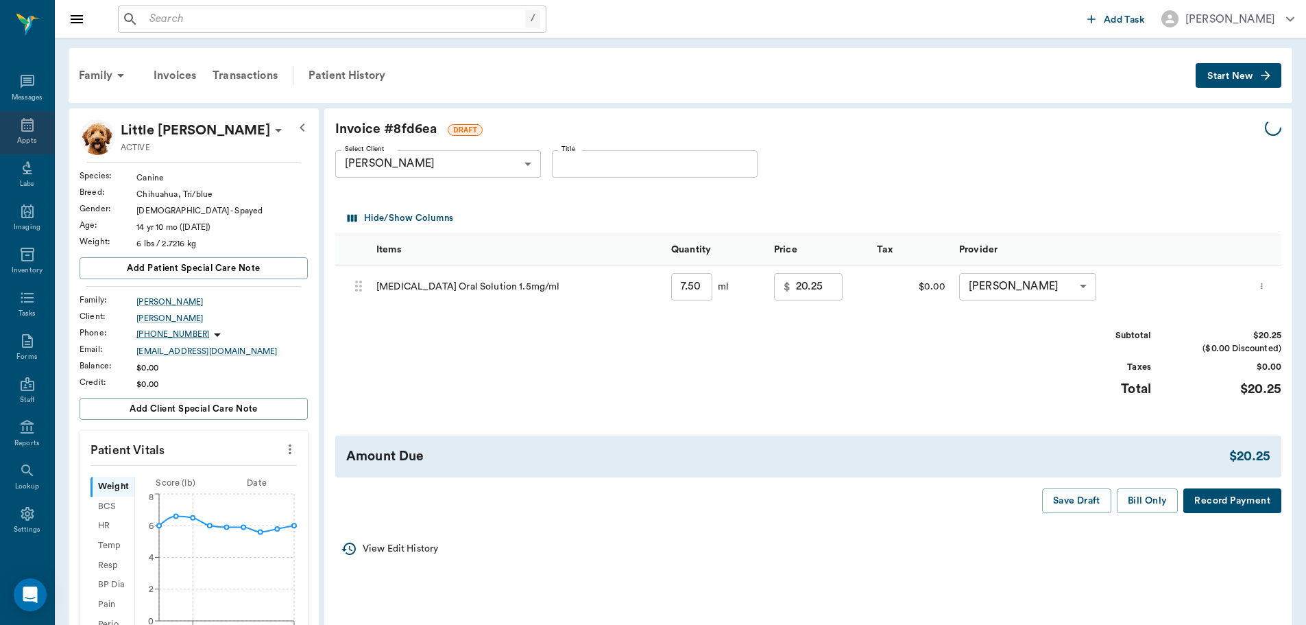
click at [24, 136] on div "Appts" at bounding box center [26, 141] width 19 height 10
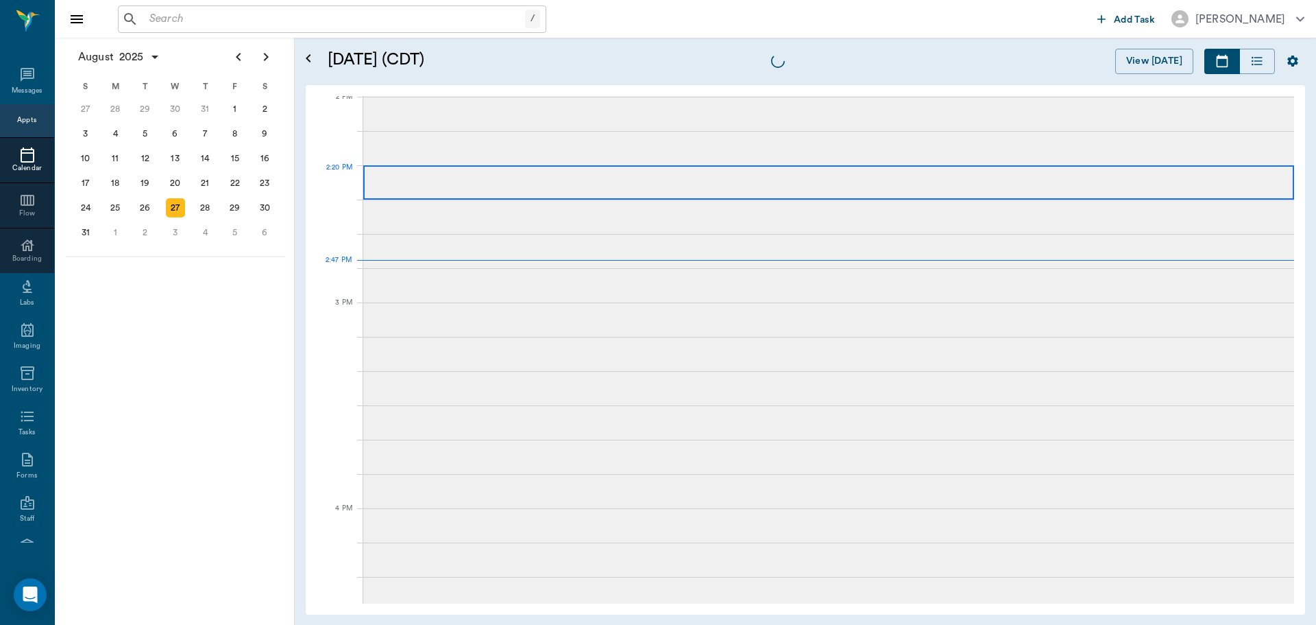
scroll to position [1237, 0]
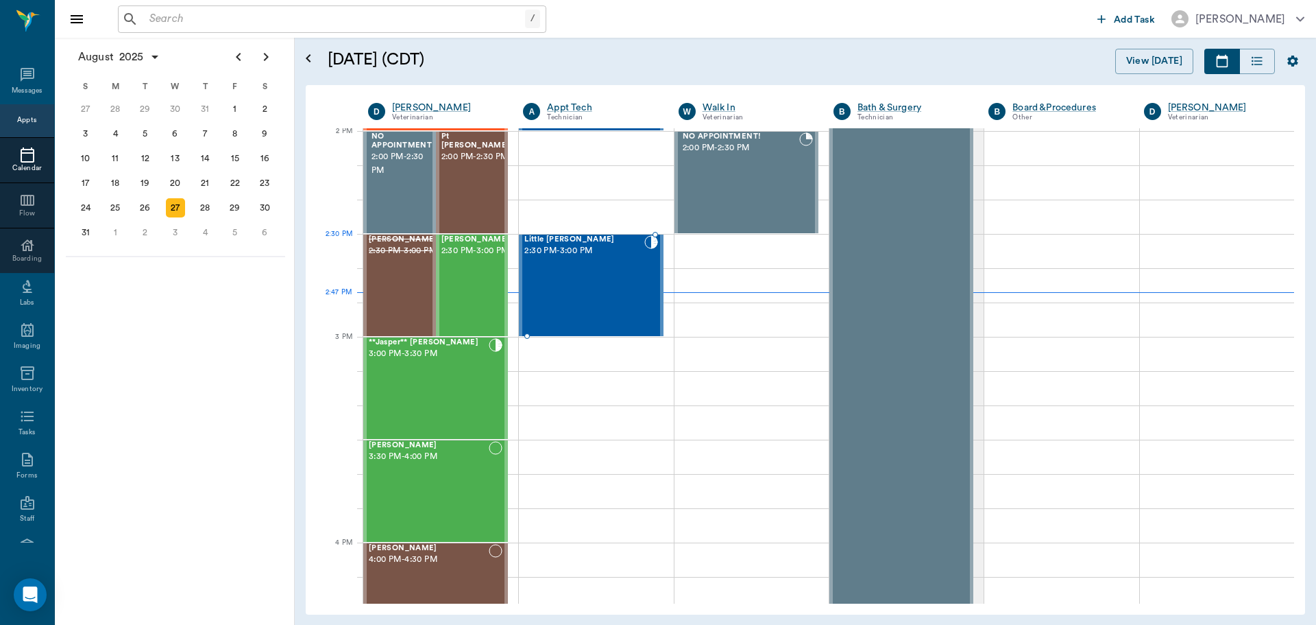
click at [605, 266] on div "Little Belle Palisi 2:30 PM - 3:00 PM" at bounding box center [584, 285] width 119 height 100
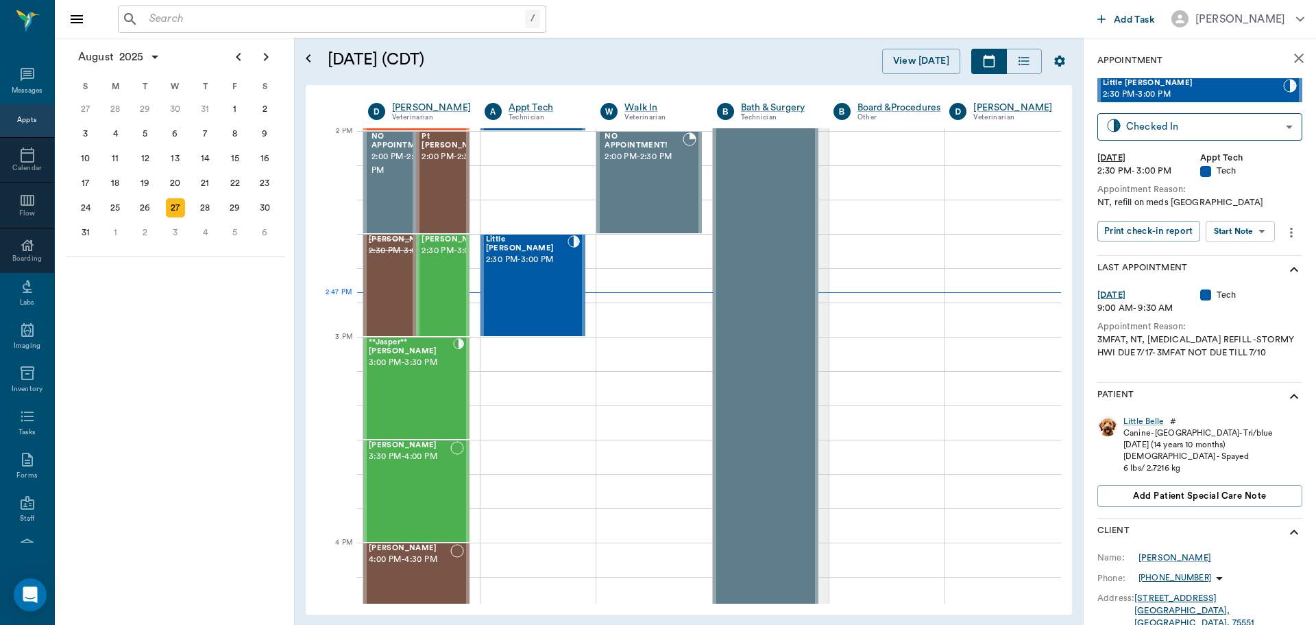
click at [1242, 237] on body "/ ​ Add Task Dr. Bert Ellsworth Nectar Messages Appts Calendar Flow Boarding La…" at bounding box center [658, 312] width 1316 height 625
click at [1239, 200] on div at bounding box center [658, 312] width 1316 height 625
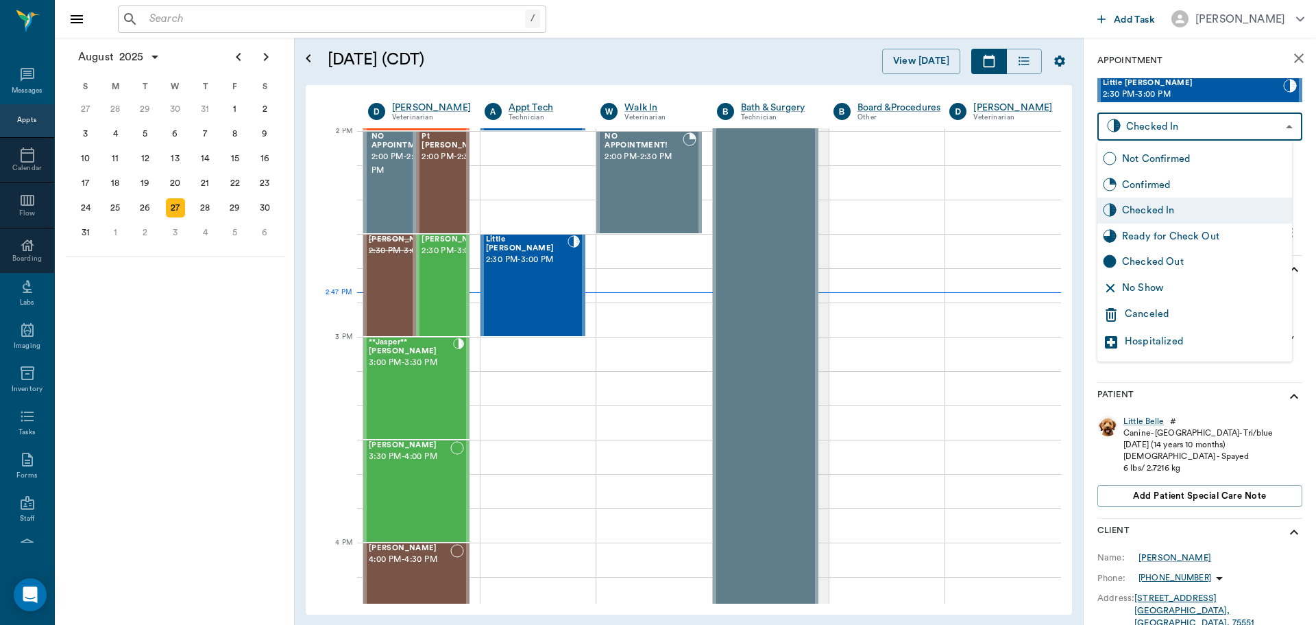
click at [1229, 129] on body "/ ​ Add Task Dr. Bert Ellsworth Nectar Messages Appts Calendar Flow Boarding La…" at bounding box center [658, 312] width 1316 height 625
click at [1211, 239] on div "Ready for Check Out" at bounding box center [1204, 236] width 165 height 15
type input "READY_TO_CHECKOUT"
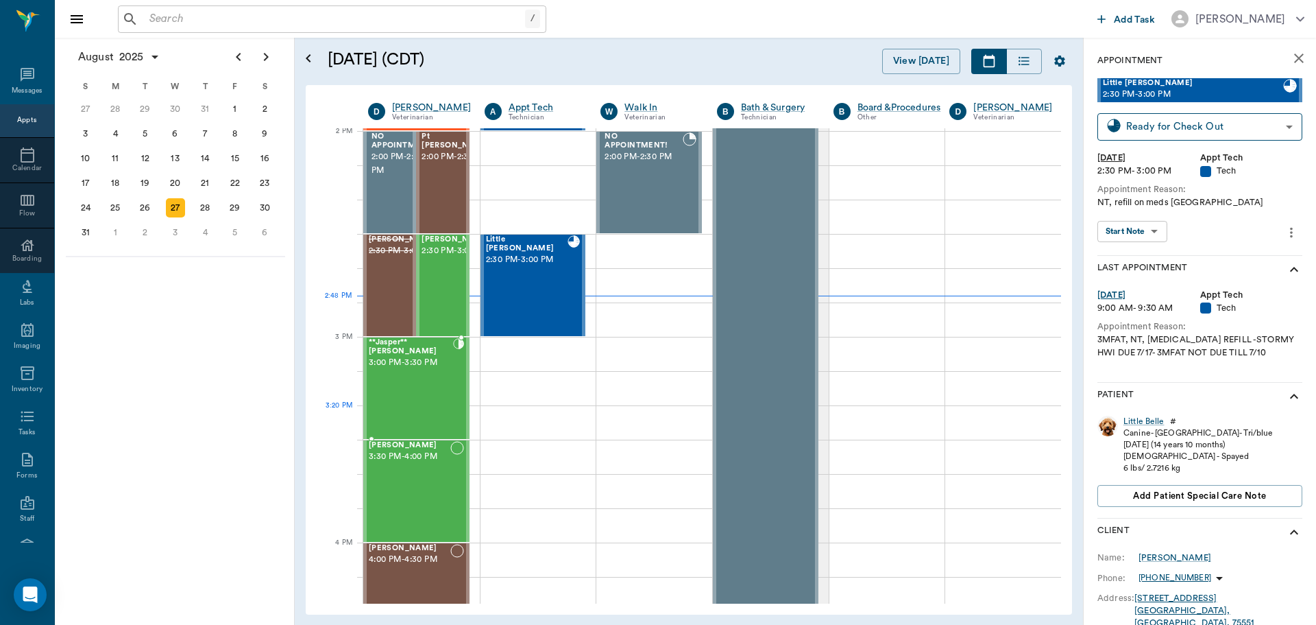
click at [408, 416] on div "**Jasper** Crocker 3:00 PM - 3:30 PM" at bounding box center [411, 388] width 84 height 100
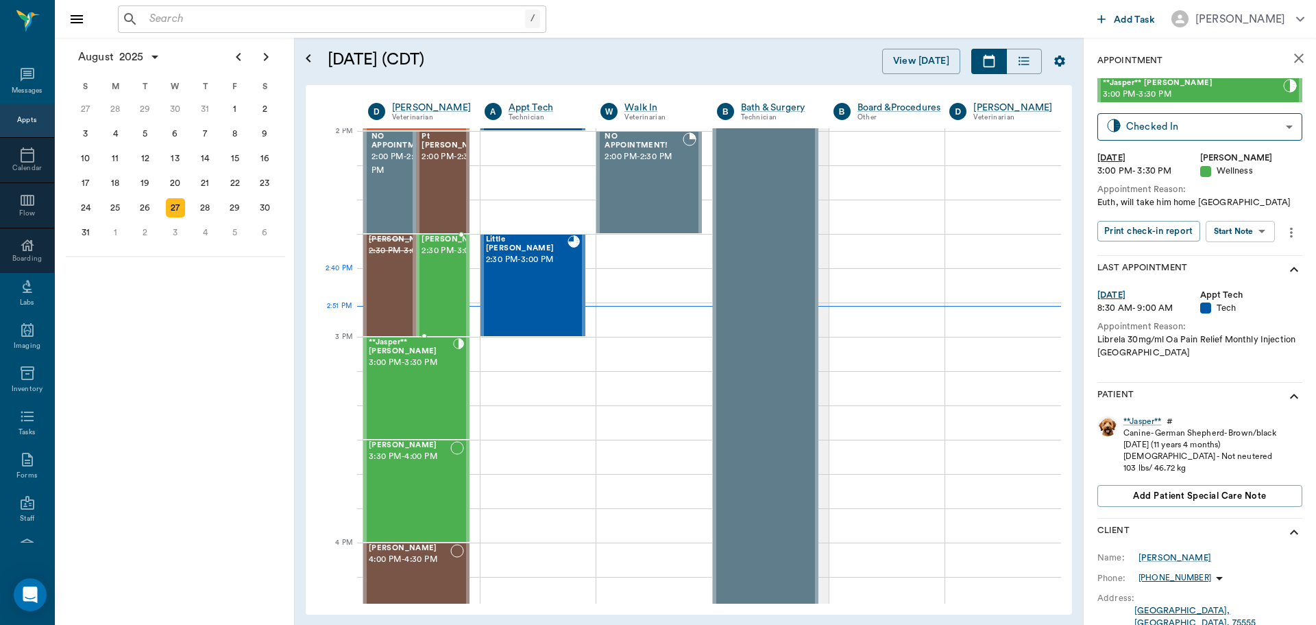
click at [445, 258] on span "2:30 PM - 3:00 PM" at bounding box center [456, 251] width 69 height 14
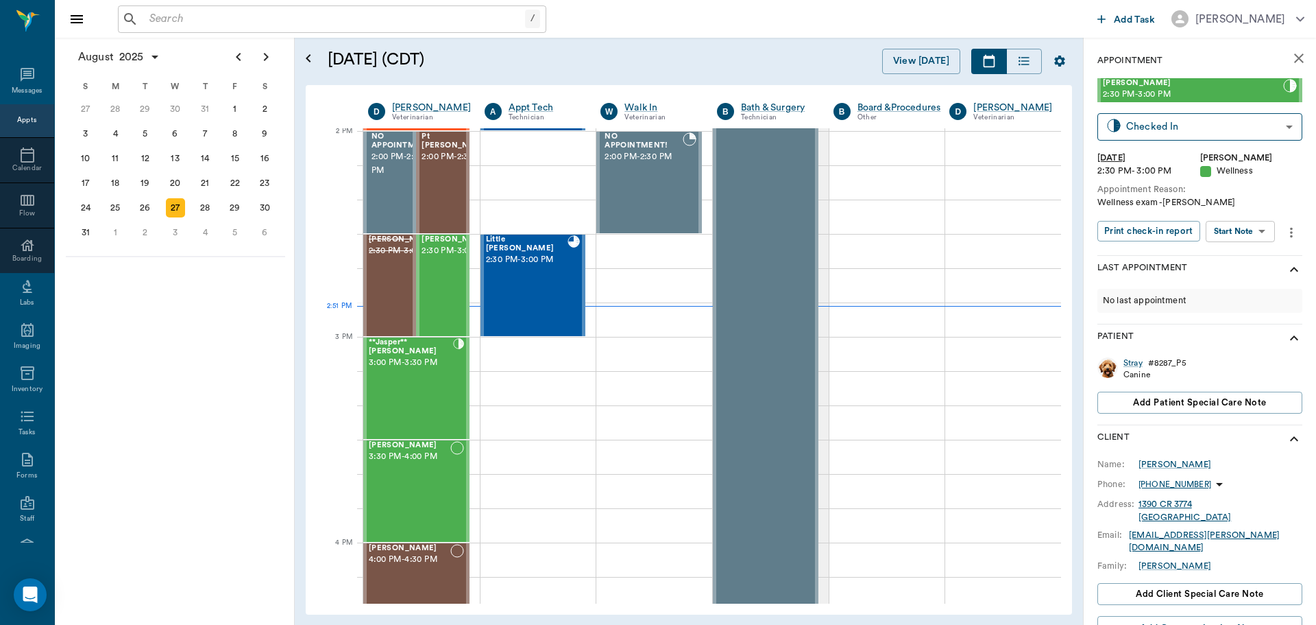
click at [1262, 236] on body "/ ​ Add Task Dr. Bert Ellsworth Nectar Messages Appts Calendar Flow Boarding La…" at bounding box center [658, 312] width 1316 height 625
click at [1251, 263] on li "Start SOAP" at bounding box center [1241, 259] width 95 height 23
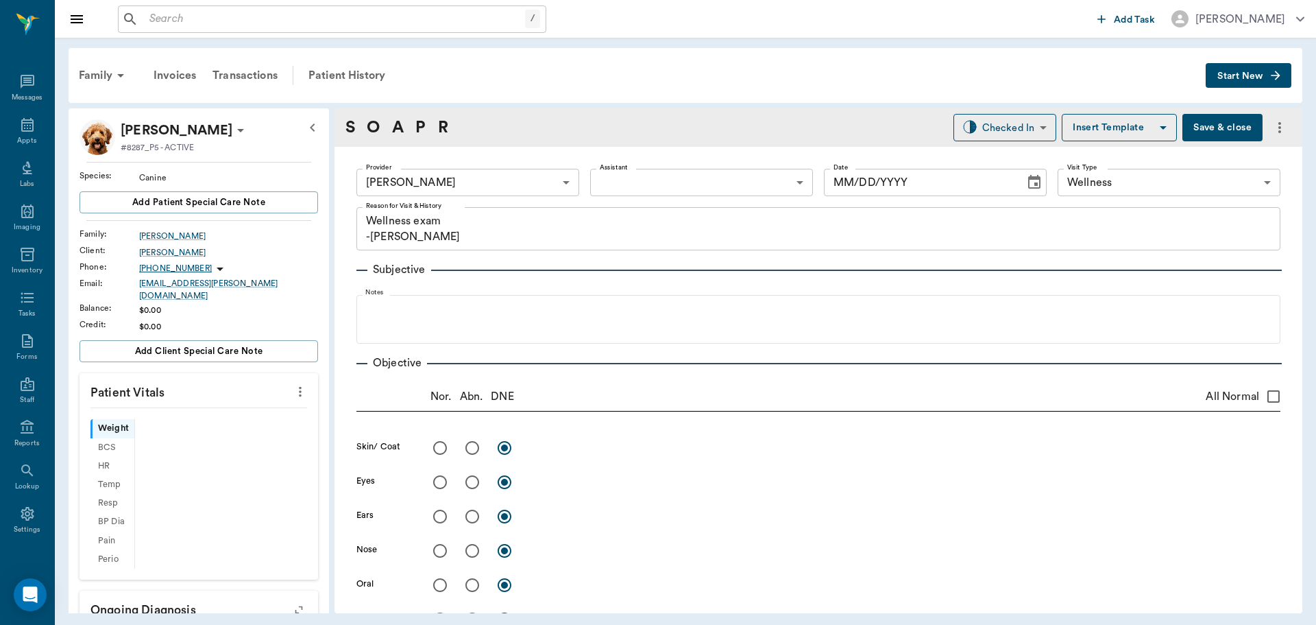
type input "63ec2f075fda476ae8351a4d"
type input "65d2be4f46e3a538d89b8c14"
type textarea "Wellness exam -Jess"
type input "[DATE]"
click at [704, 178] on body "/ ​ Add Task Dr. Bert Ellsworth Nectar Messages Appts Labs Imaging Inventory Ta…" at bounding box center [658, 312] width 1316 height 625
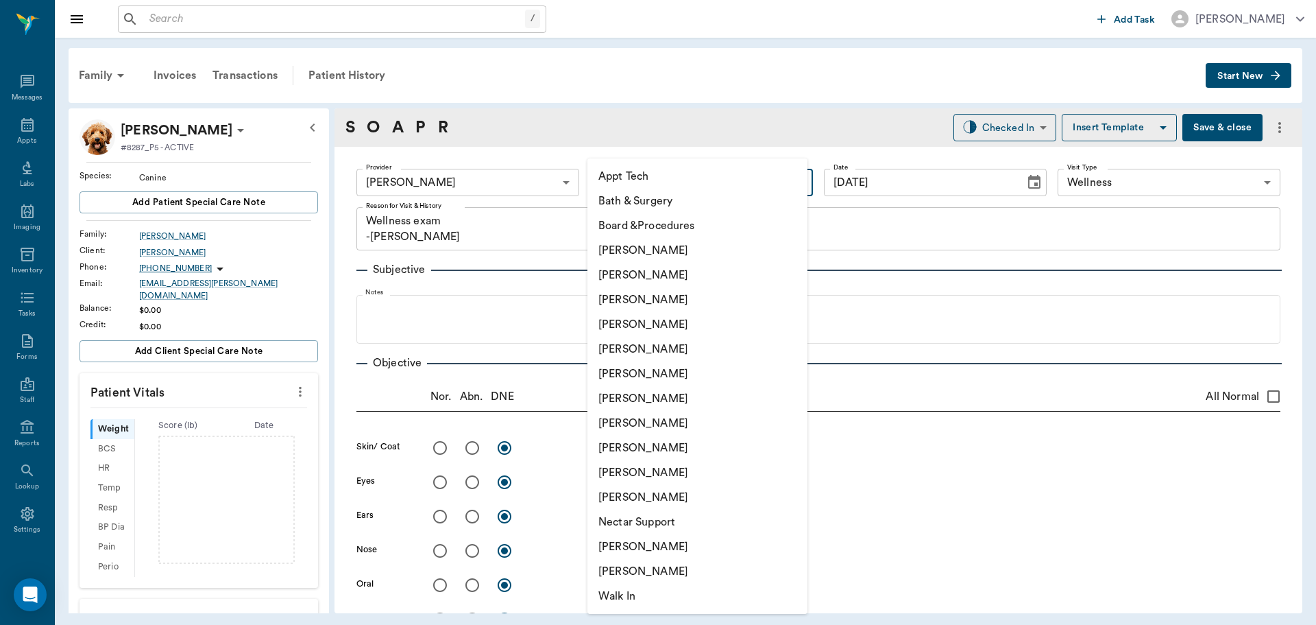
click at [693, 304] on li "[PERSON_NAME]" at bounding box center [698, 299] width 220 height 25
type input "642ef10e332a41444de2bad1"
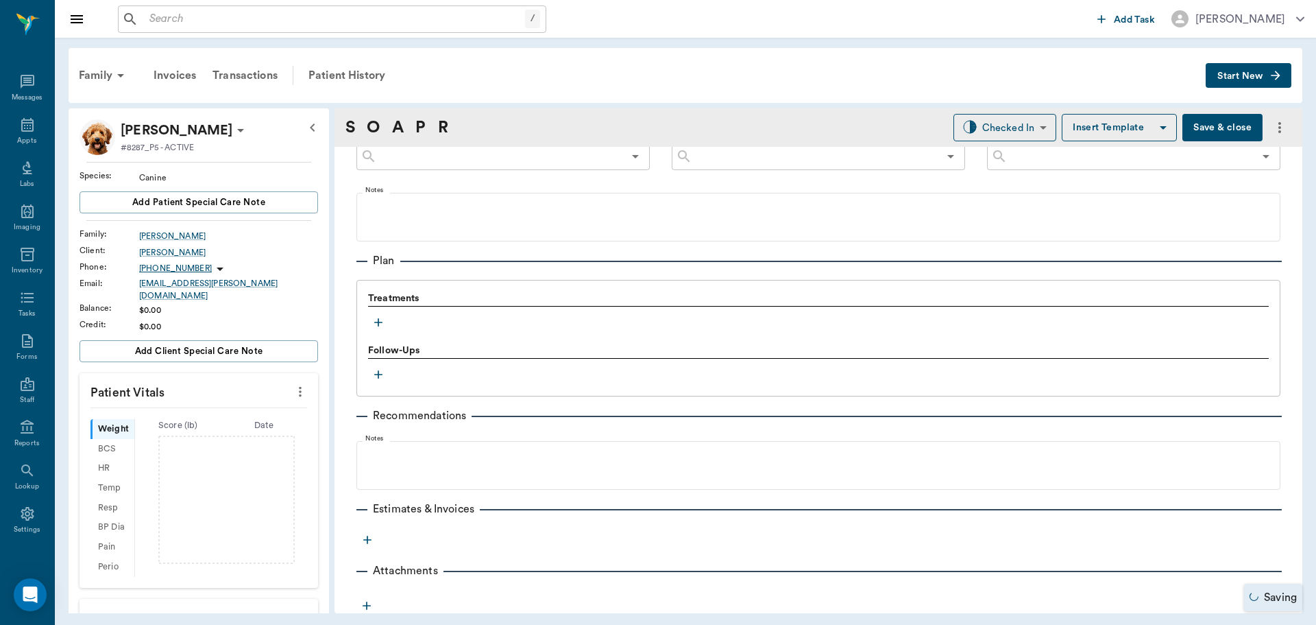
scroll to position [817, 0]
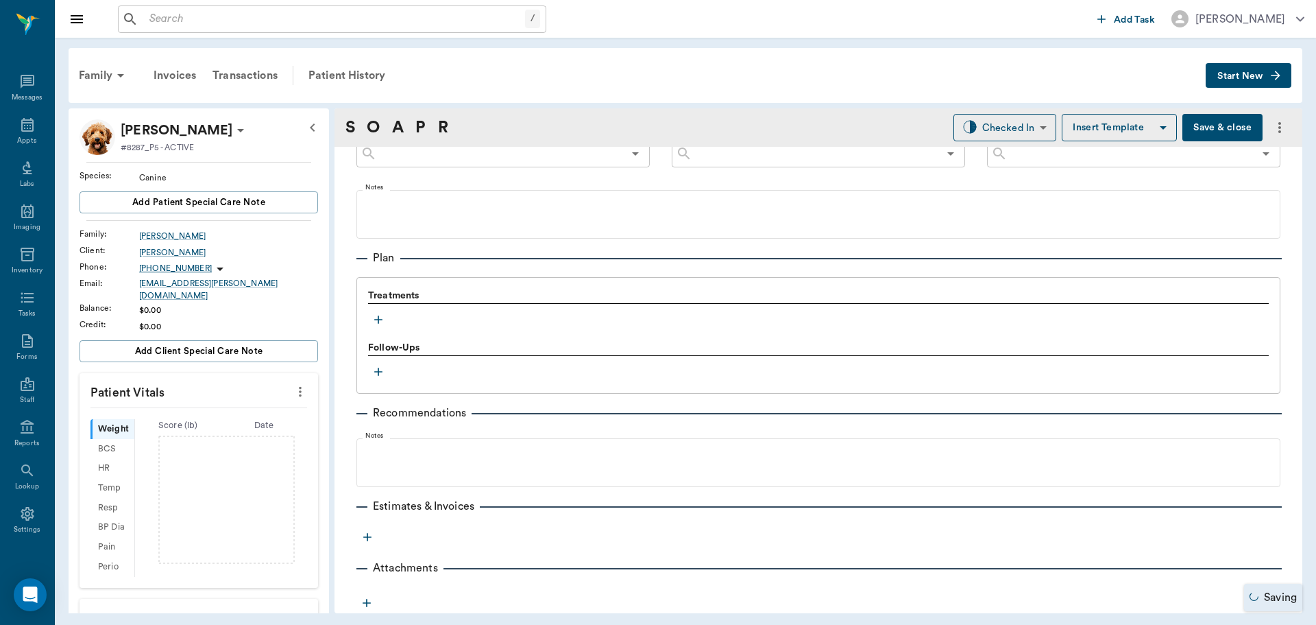
click at [382, 316] on icon "button" at bounding box center [379, 320] width 14 height 14
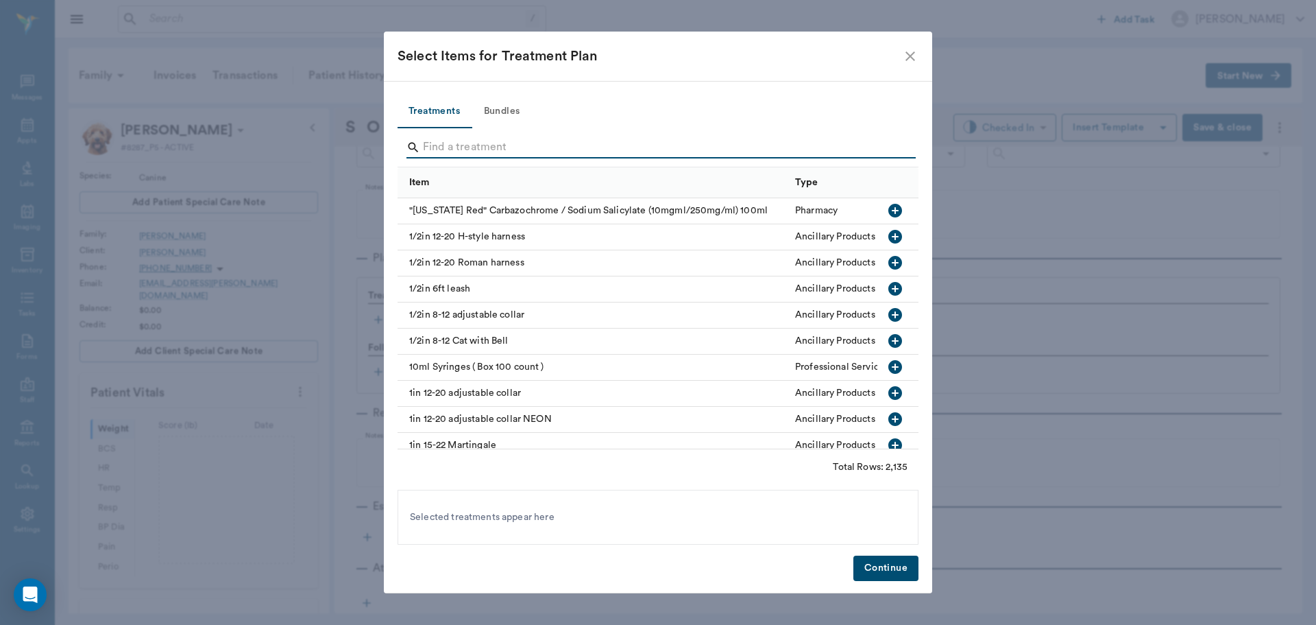
click at [533, 139] on input "Search" at bounding box center [659, 147] width 472 height 22
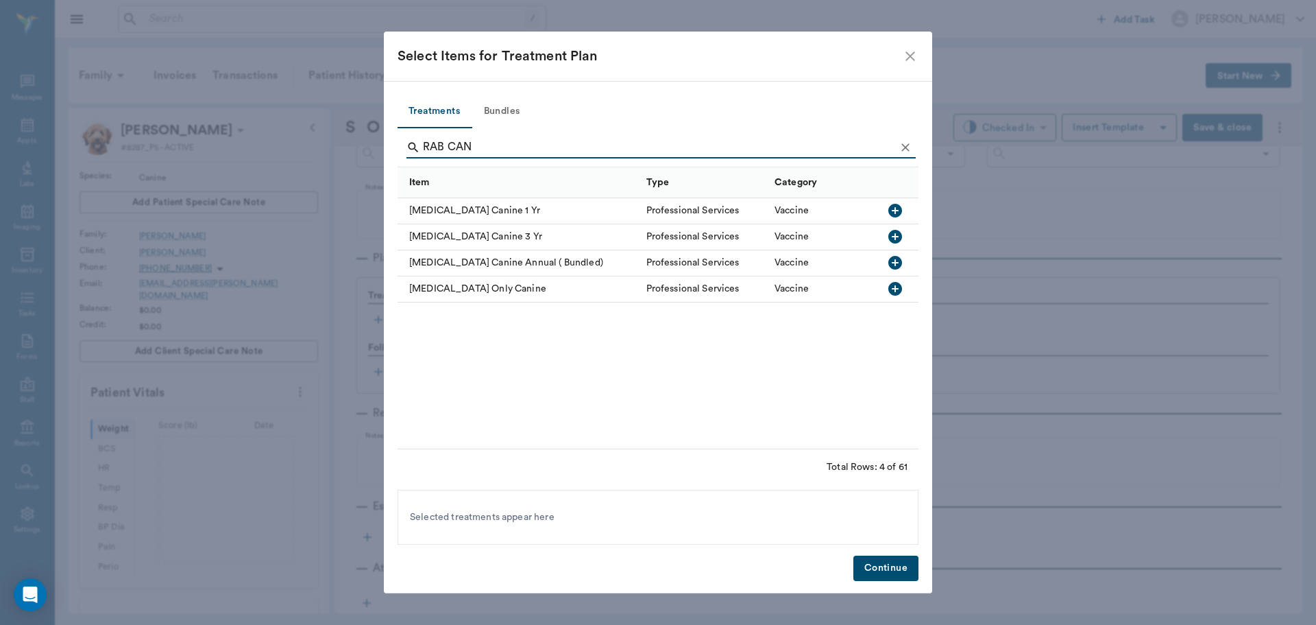
click at [898, 210] on icon "button" at bounding box center [896, 211] width 14 height 14
click at [512, 147] on input "RAB CAN" at bounding box center [659, 147] width 472 height 22
type input "1"
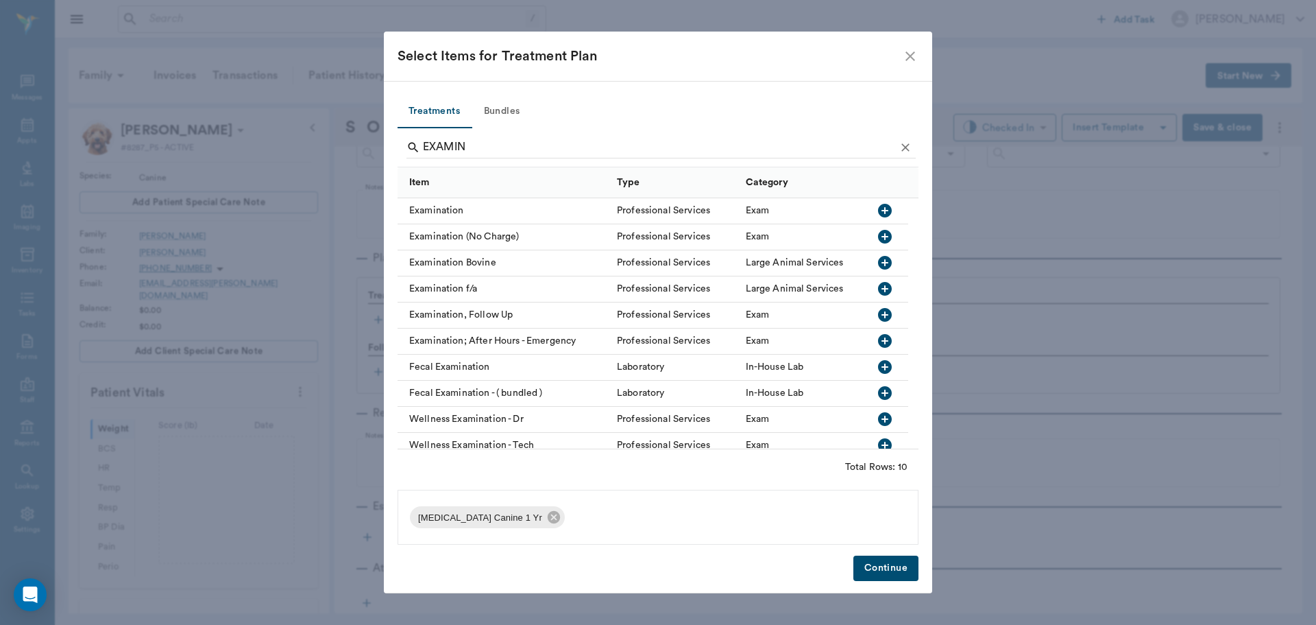
click at [885, 210] on icon "button" at bounding box center [885, 211] width 14 height 14
click at [740, 152] on input "EXAMIN" at bounding box center [659, 147] width 472 height 22
type input "F"
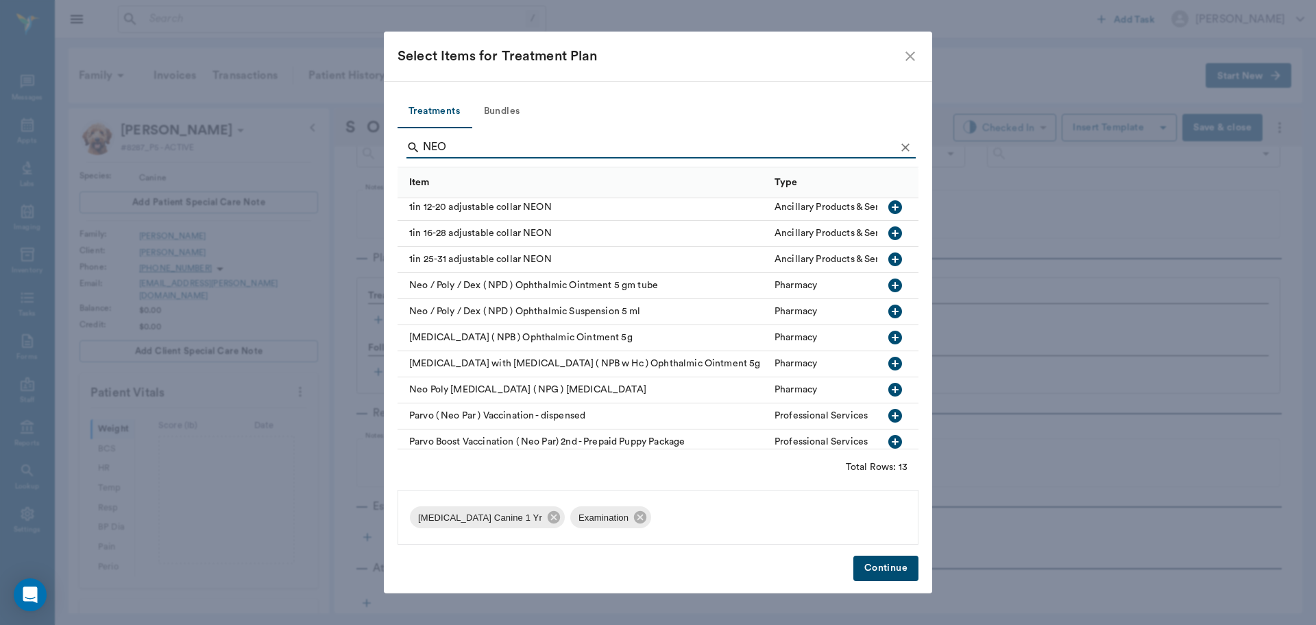
scroll to position [0, 0]
click at [512, 146] on input "NEO" at bounding box center [659, 147] width 472 height 22
click at [511, 146] on input "NEO" at bounding box center [659, 147] width 472 height 22
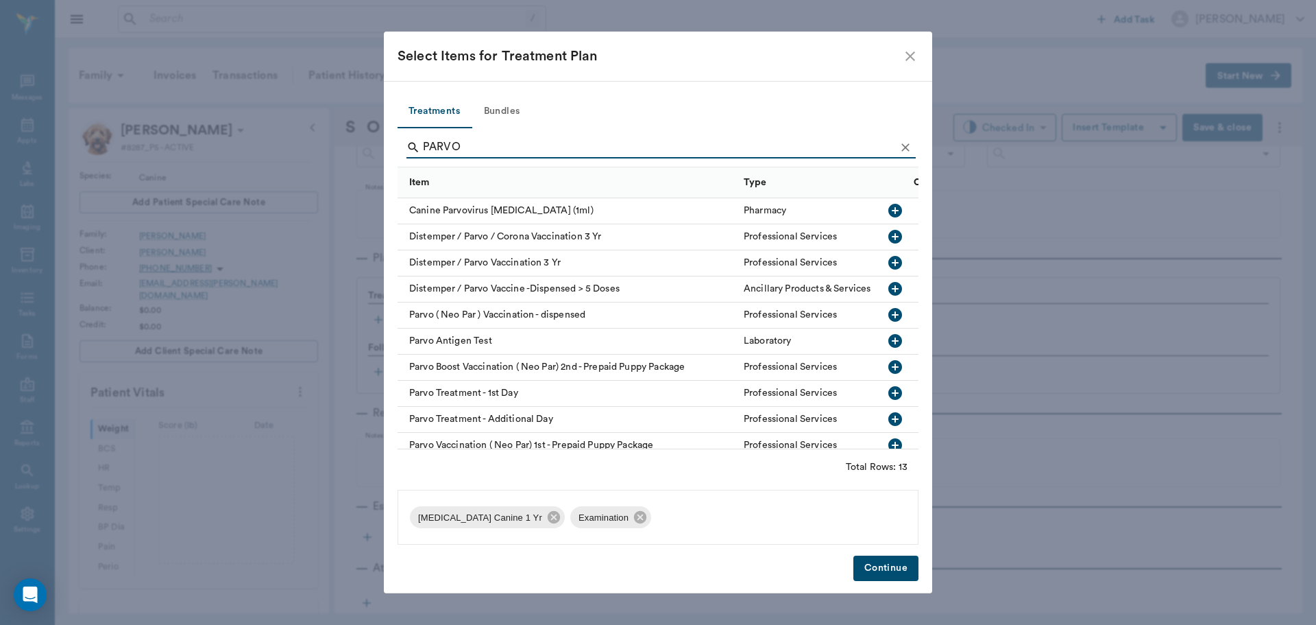
type input "PARVO"
click at [889, 313] on icon "button" at bounding box center [896, 315] width 14 height 14
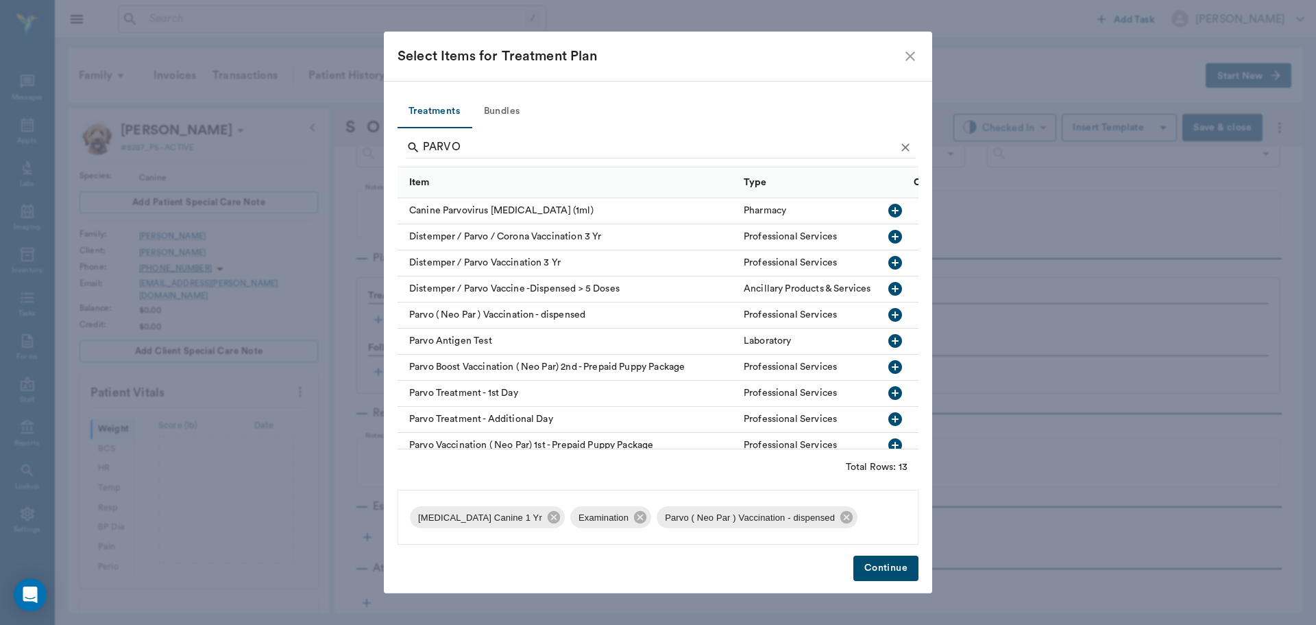
click at [877, 561] on button "Continue" at bounding box center [886, 567] width 65 height 25
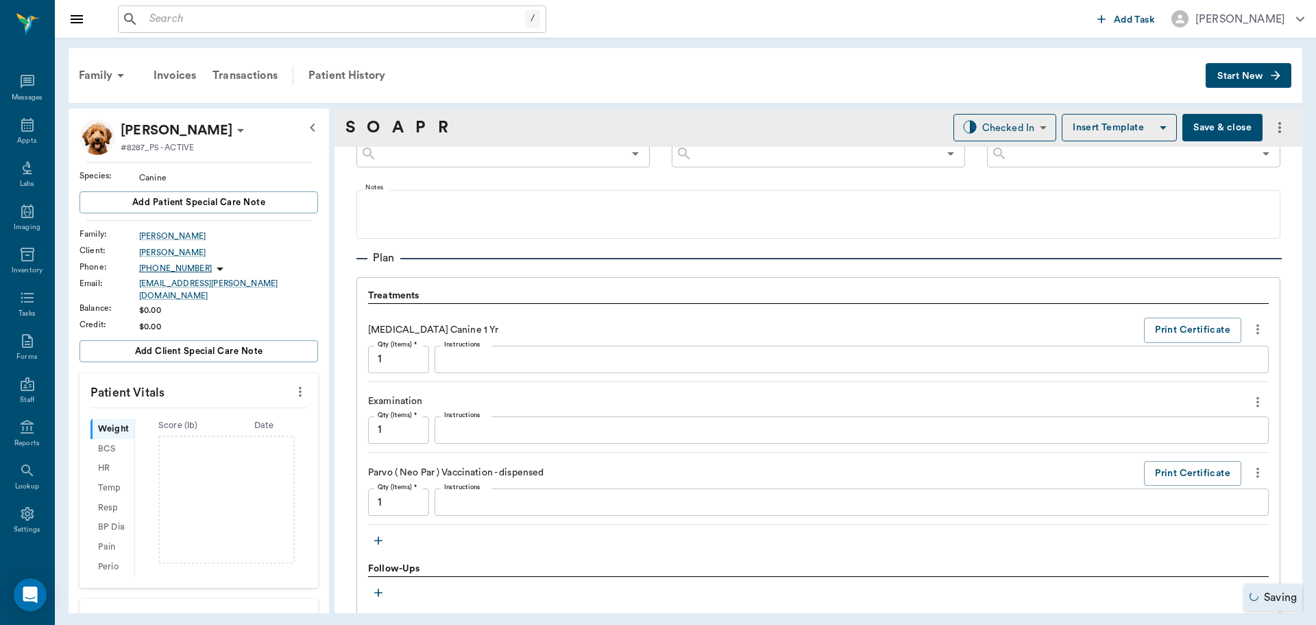
click at [377, 545] on icon "button" at bounding box center [379, 540] width 14 height 14
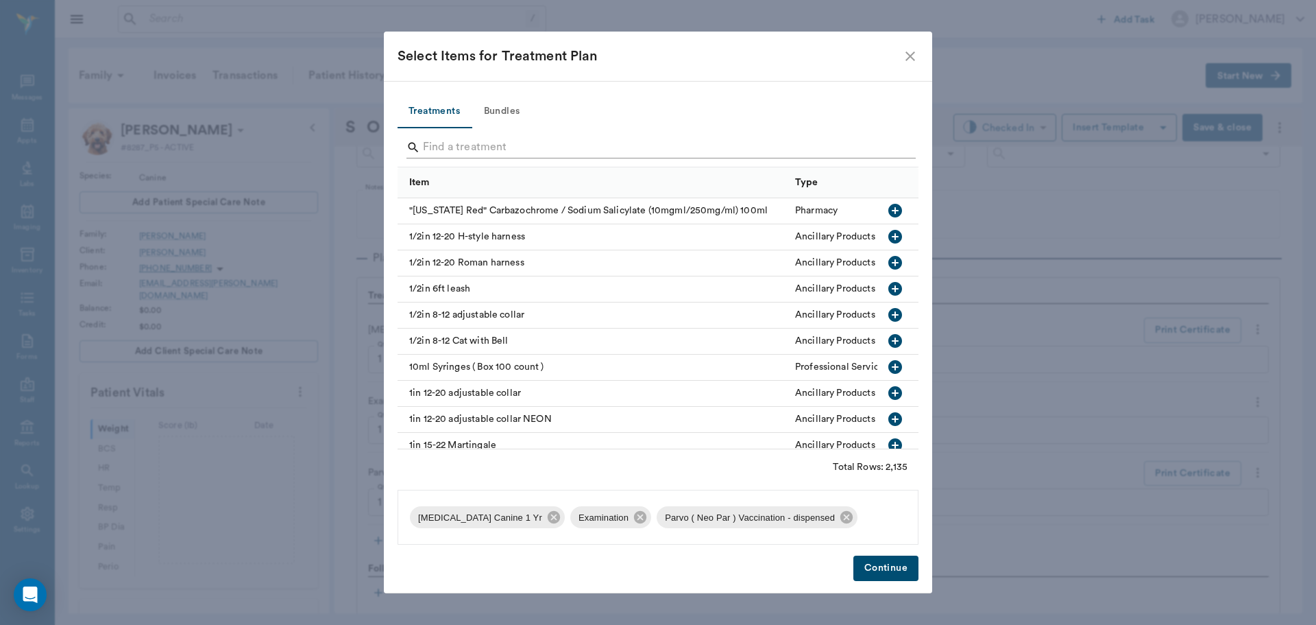
click at [565, 150] on input "Search" at bounding box center [659, 147] width 472 height 22
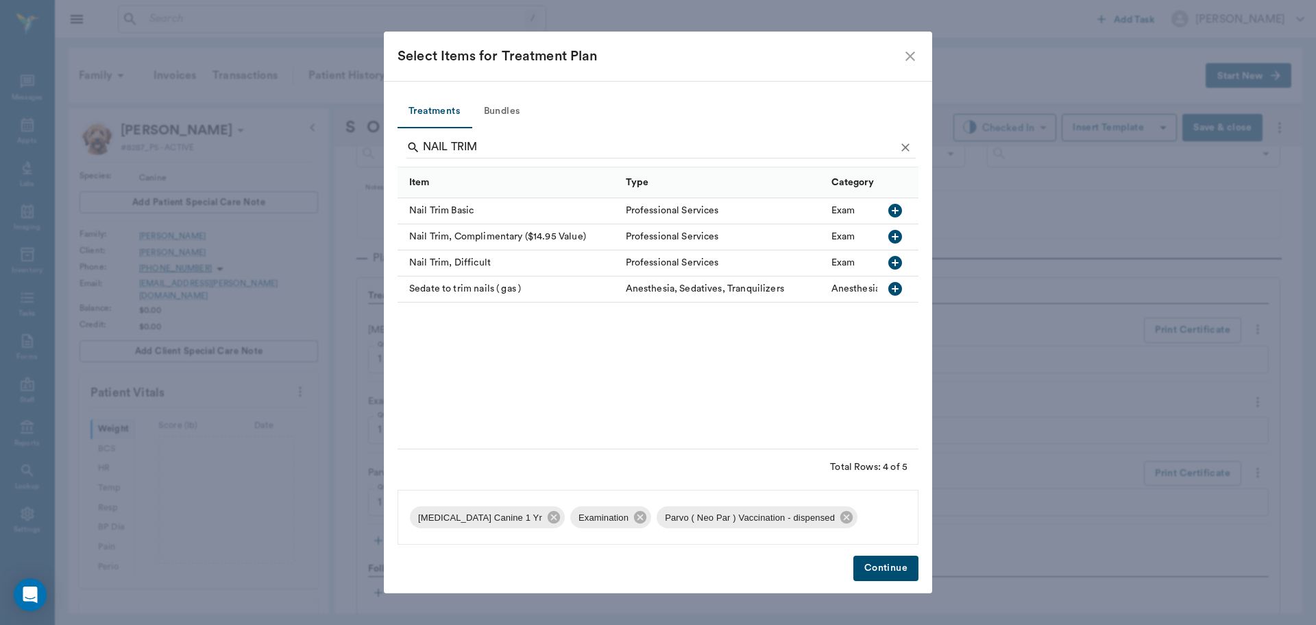
click at [900, 207] on icon "button" at bounding box center [896, 211] width 14 height 14
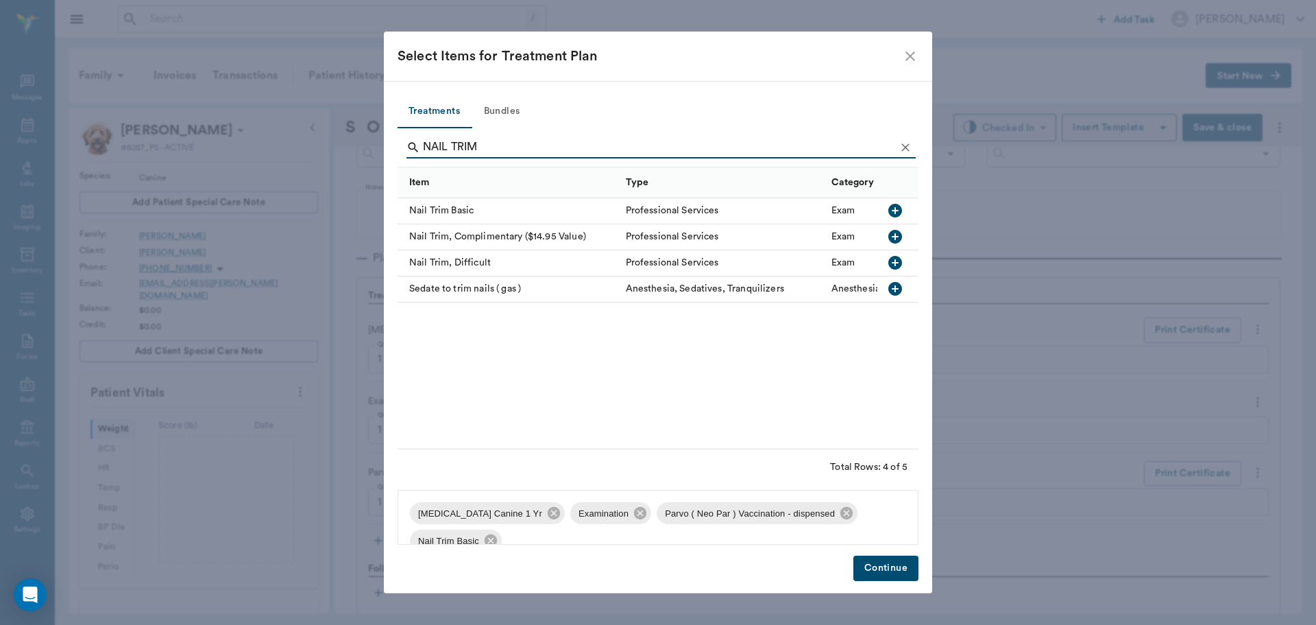
click at [631, 149] on input "NAIL TRIM" at bounding box center [659, 147] width 472 height 22
click at [645, 516] on icon at bounding box center [640, 513] width 12 height 12
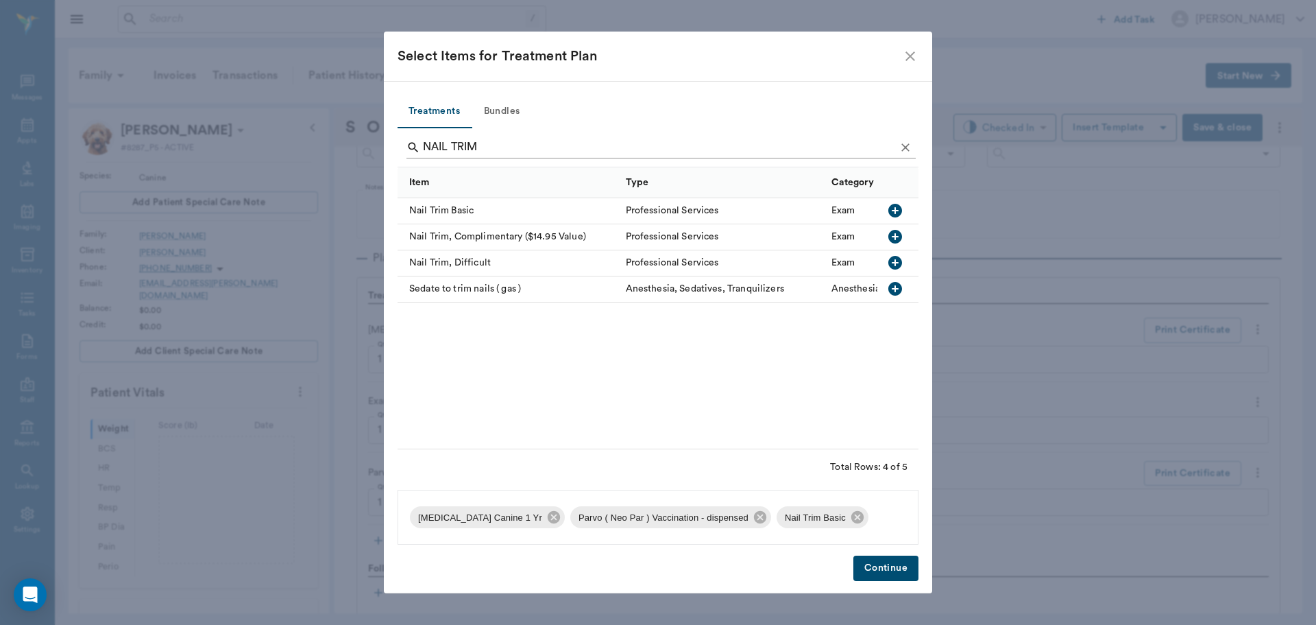
click at [522, 145] on input "NAIL TRIM" at bounding box center [659, 147] width 472 height 22
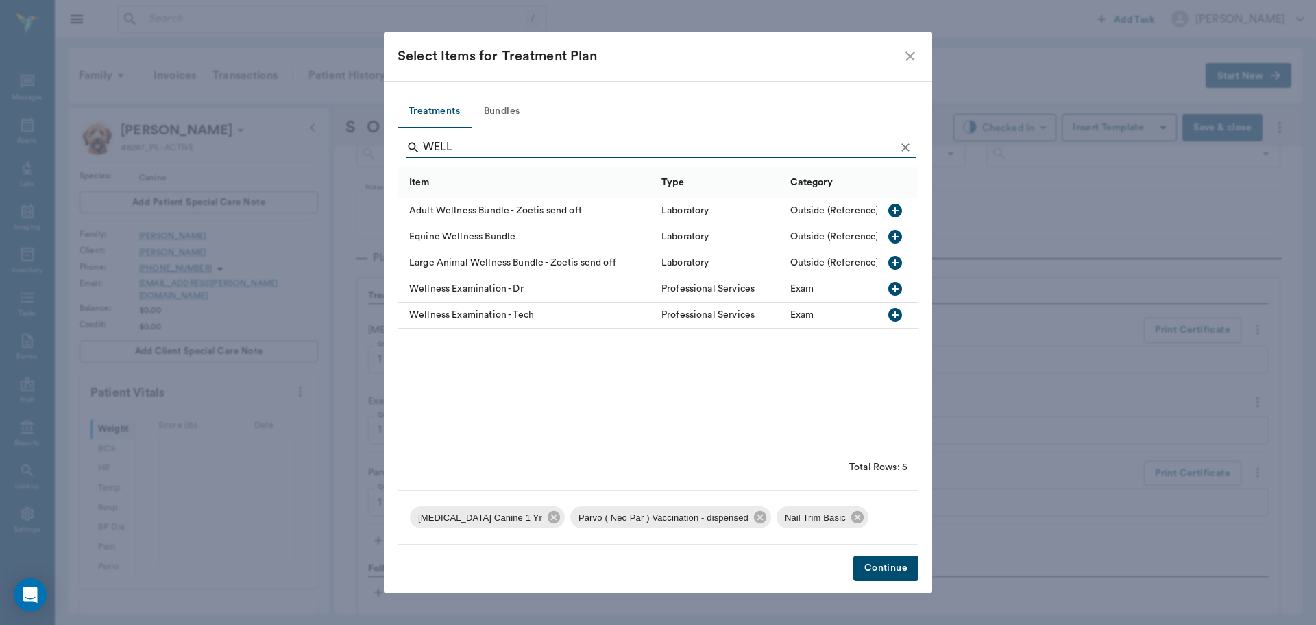
type input "WELL"
click at [898, 290] on icon "button" at bounding box center [896, 289] width 14 height 14
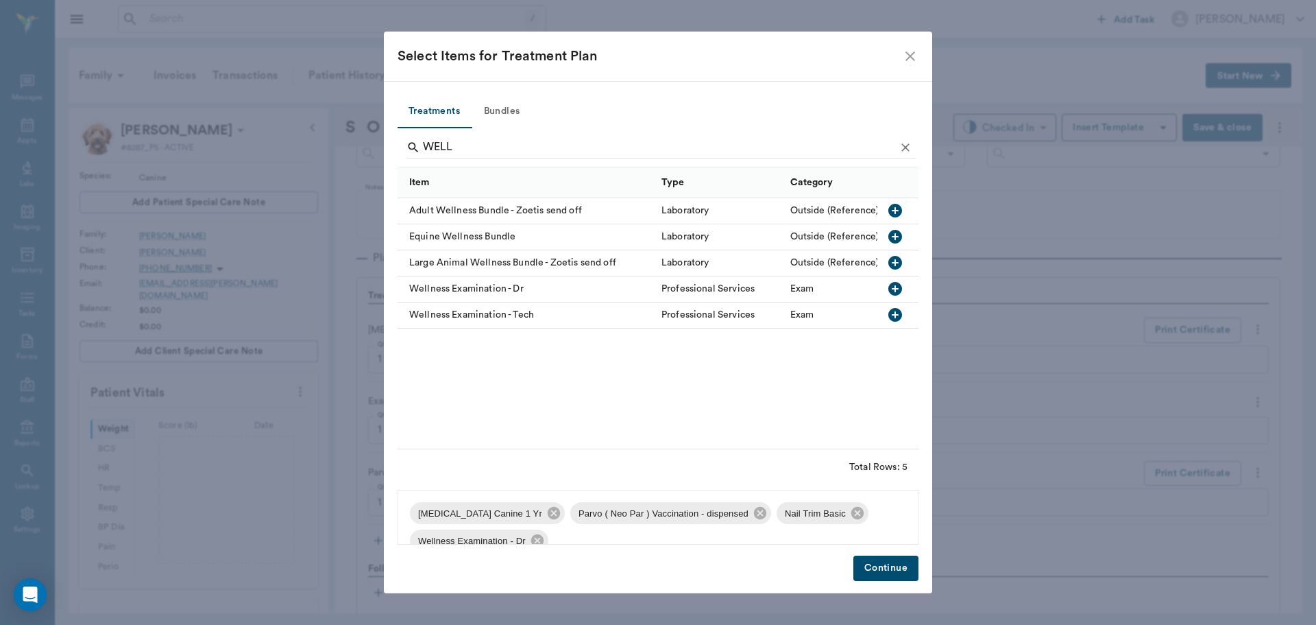
click at [899, 567] on button "Continue" at bounding box center [886, 567] width 65 height 25
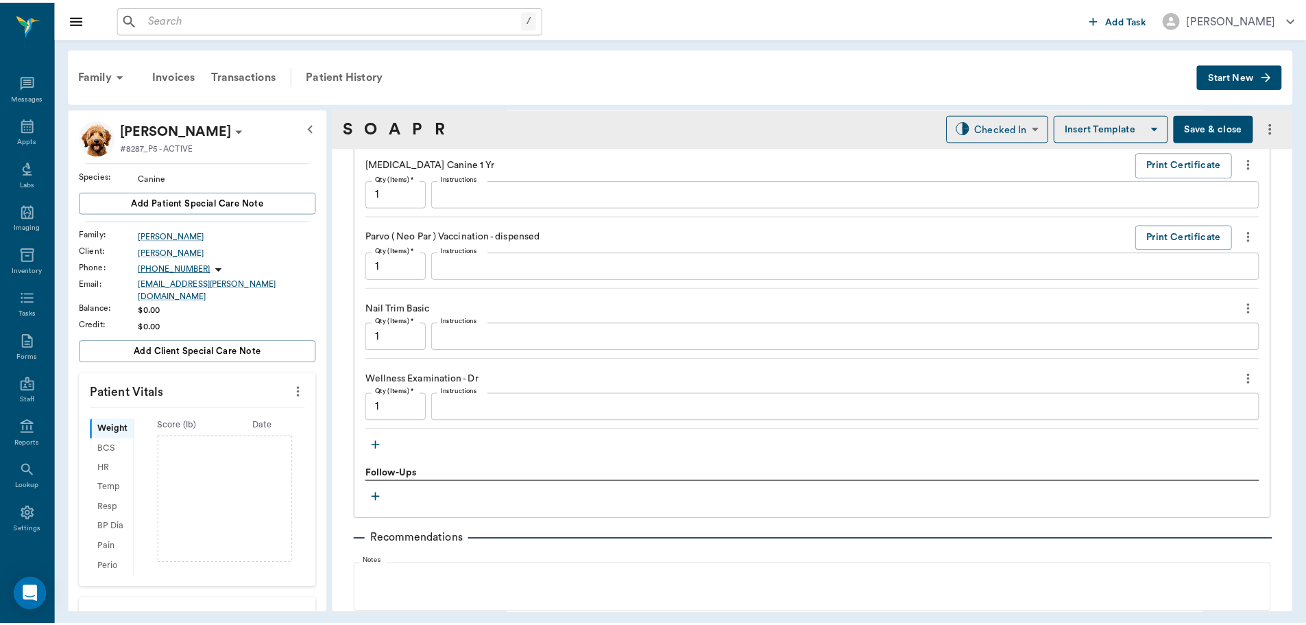
scroll to position [1124, 0]
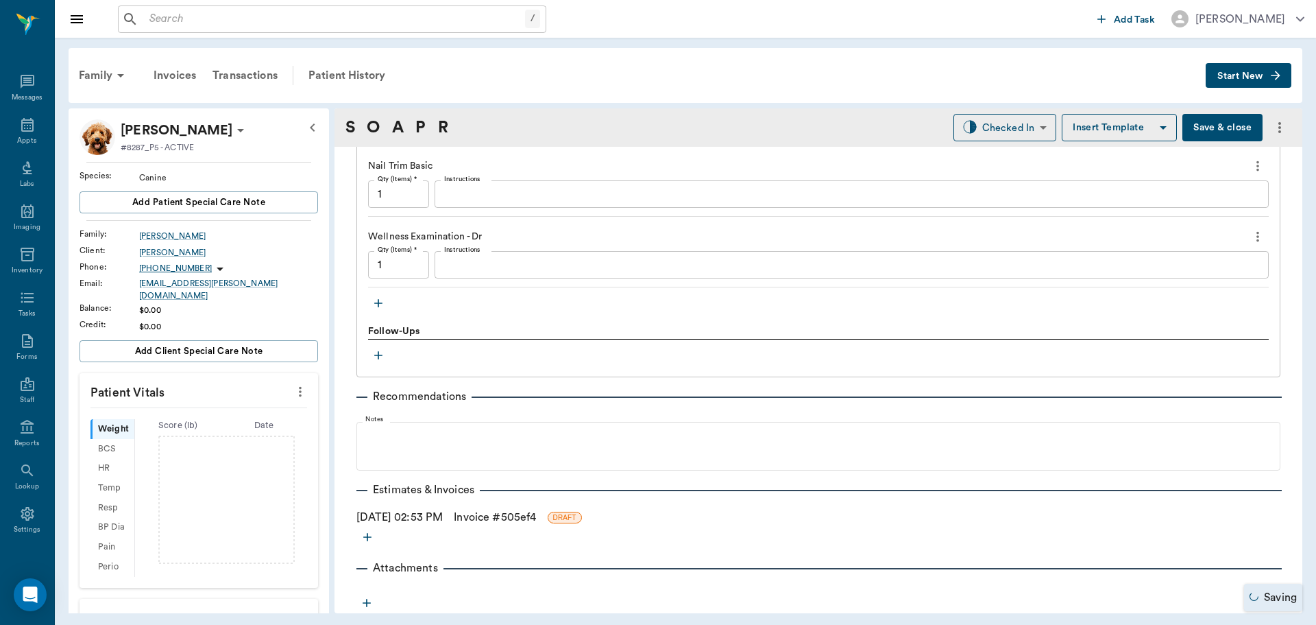
click at [523, 518] on link "Invoice # 505ef4" at bounding box center [495, 517] width 82 height 16
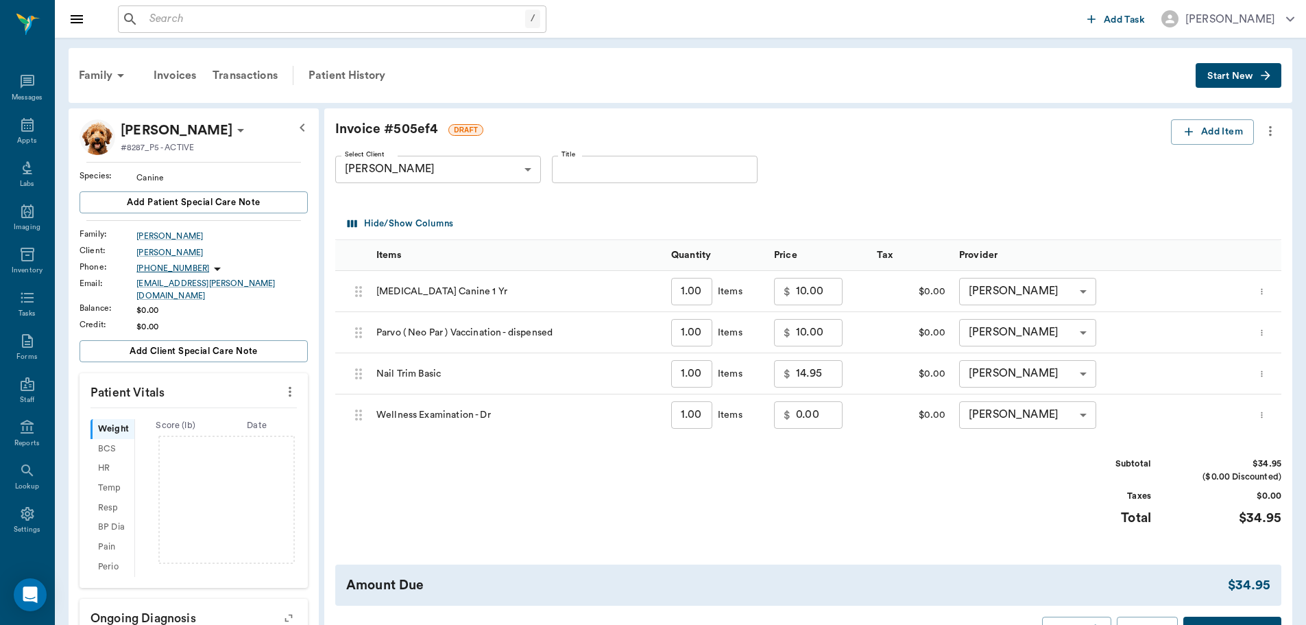
click at [813, 423] on input "0.00" at bounding box center [819, 414] width 47 height 27
type input "35.00"
click at [813, 474] on div "Subtotal $69.95 ($0.00 Discounted) Taxes $0.00 Total $69.95" at bounding box center [808, 499] width 946 height 84
click at [330, 70] on div "Patient History" at bounding box center [346, 75] width 93 height 33
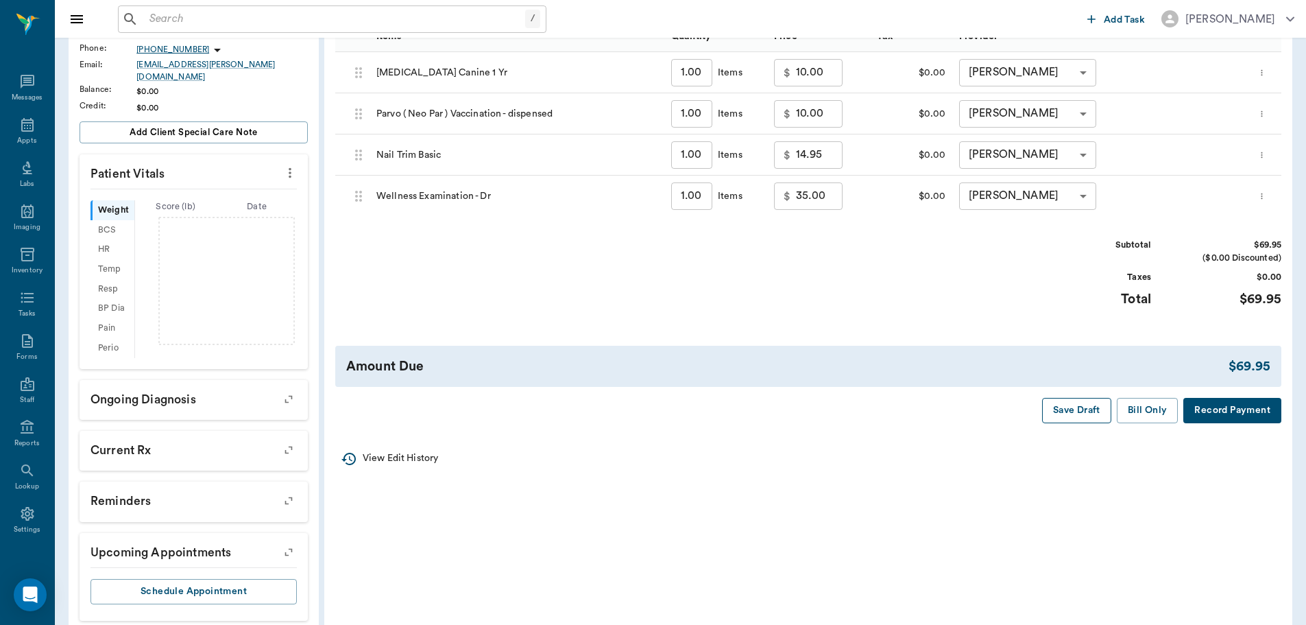
scroll to position [233, 0]
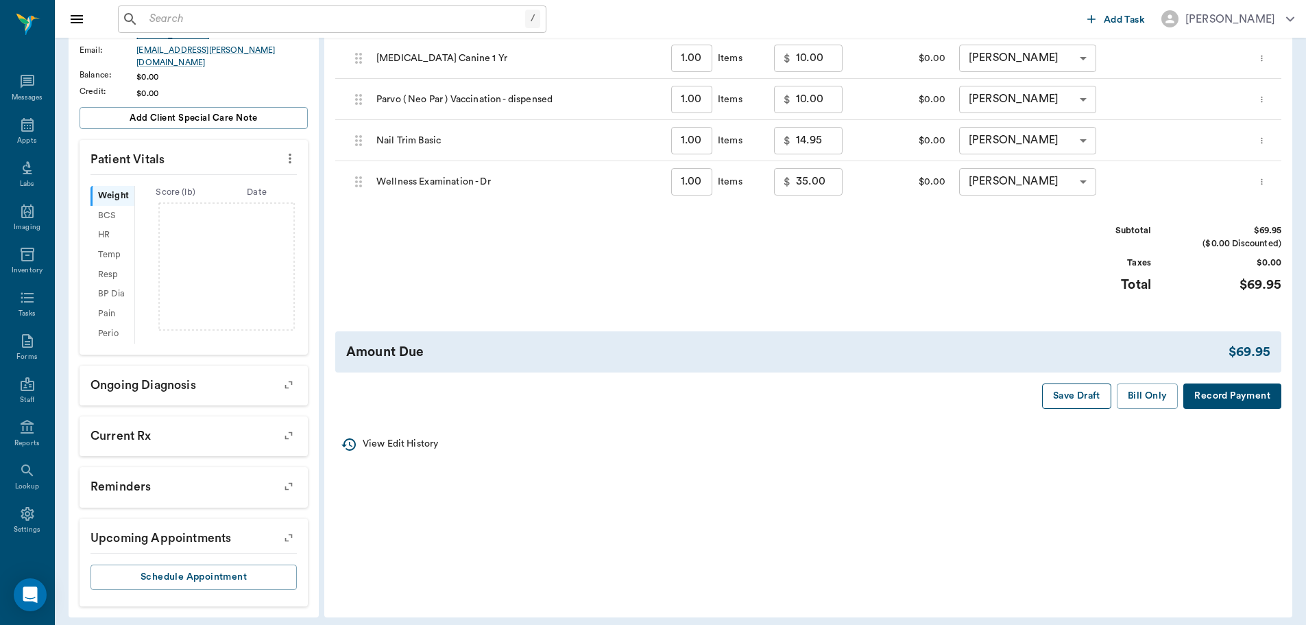
click at [1076, 387] on button "Save Draft" at bounding box center [1076, 395] width 69 height 25
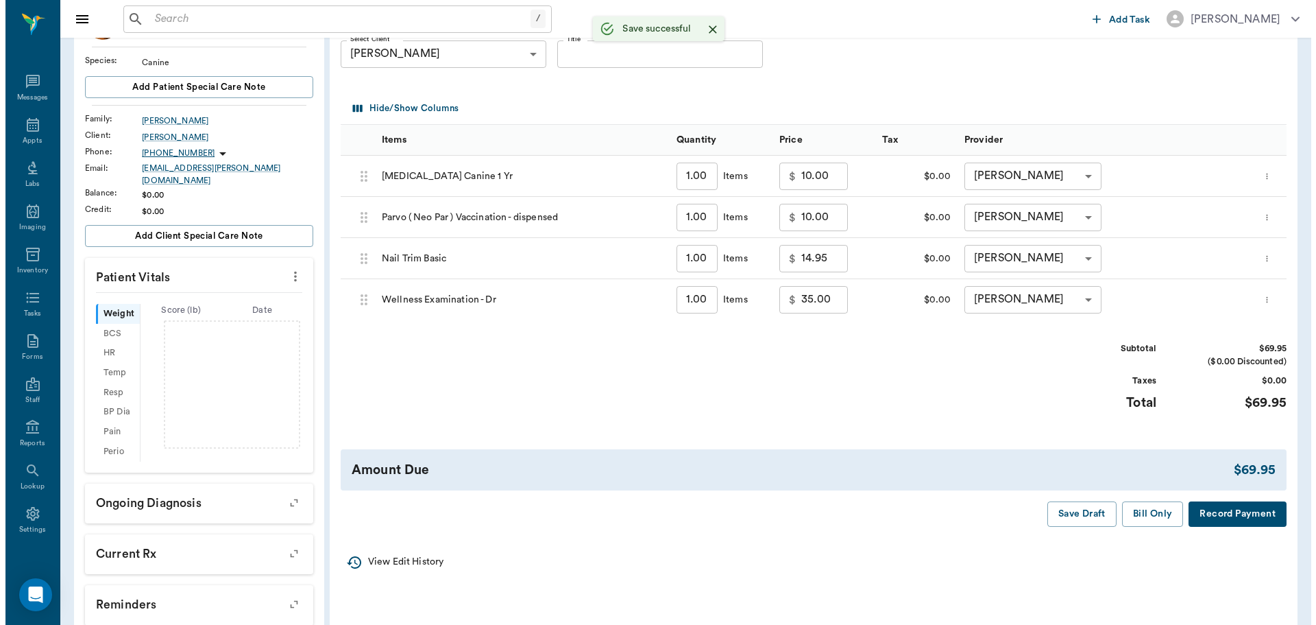
scroll to position [0, 0]
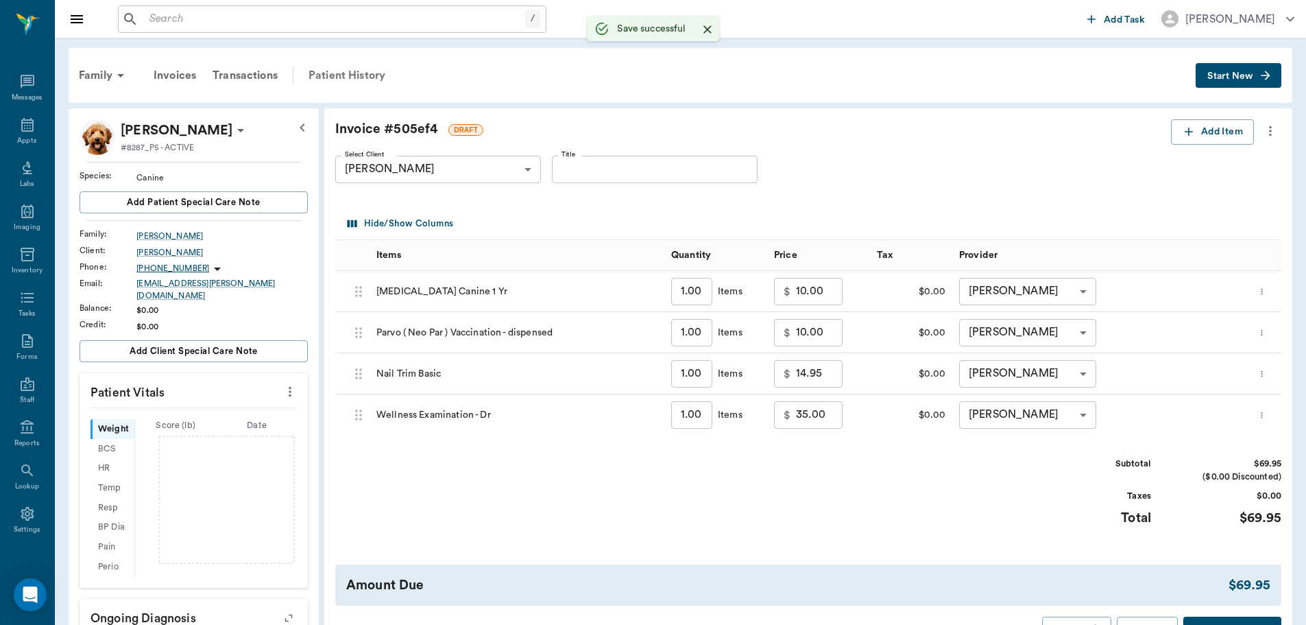
click at [376, 69] on div "Patient History" at bounding box center [346, 75] width 93 height 33
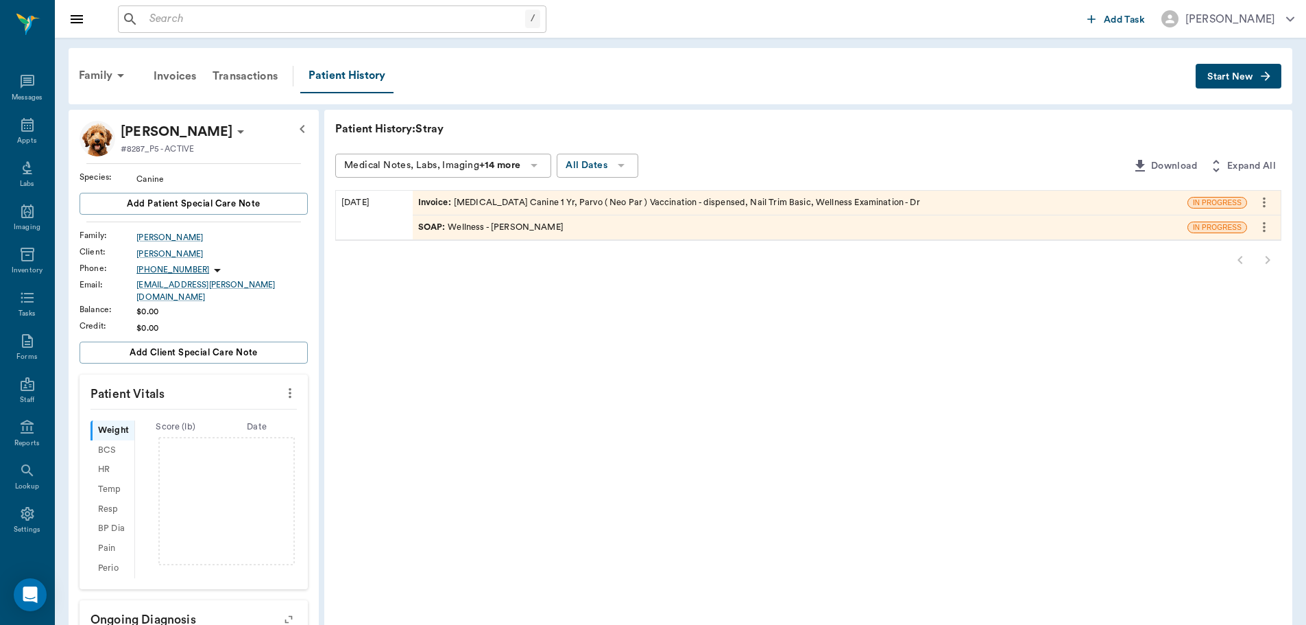
click at [579, 240] on div "08/27/25 Invoice : Rabies Vaccination Canine 1 Yr, Parvo ( Neo Par ) Vaccinatio…" at bounding box center [808, 215] width 946 height 51
click at [584, 235] on div "SOAP : Wellness - Dr. Bert Ellsworth" at bounding box center [800, 227] width 775 height 24
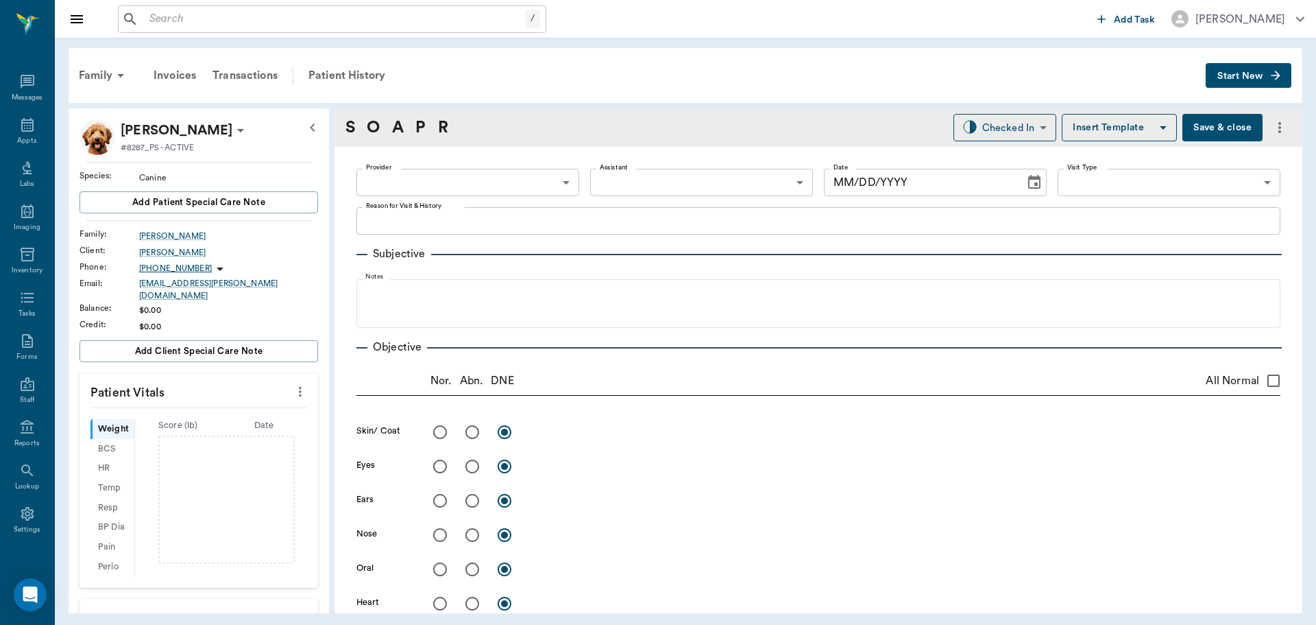
type input "63ec2f075fda476ae8351a4d"
type input "642ef10e332a41444de2bad1"
type input "65d2be4f46e3a538d89b8c14"
type textarea "Wellness exam -Jess"
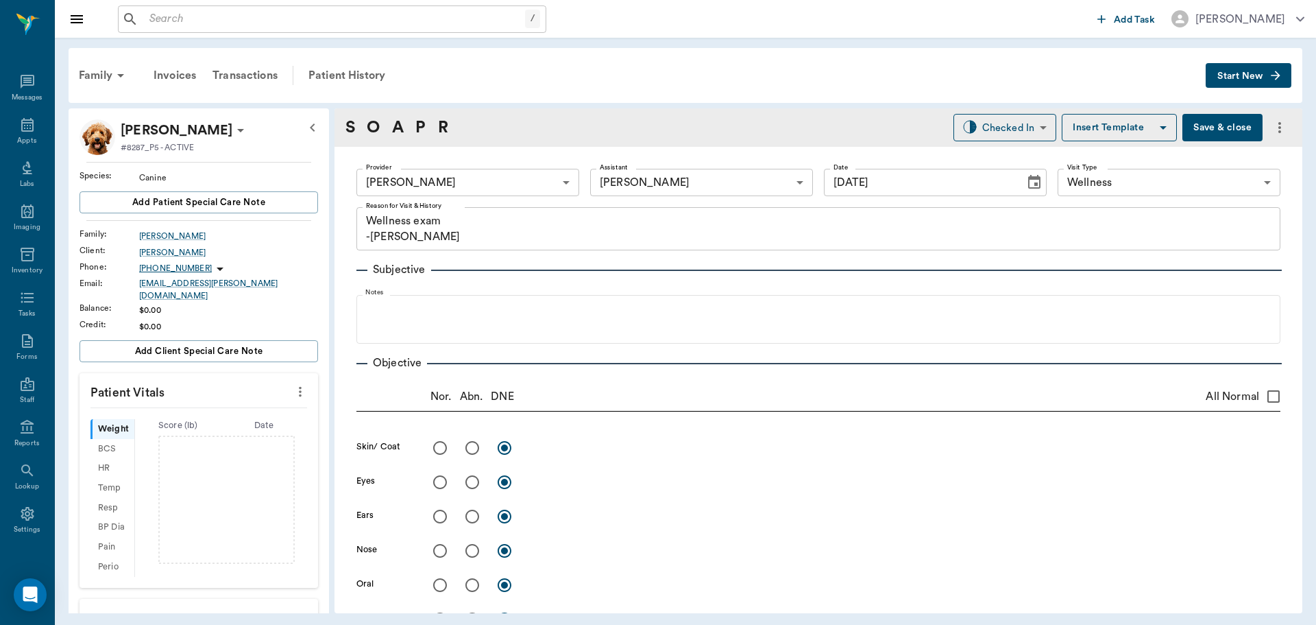
type input "[DATE]"
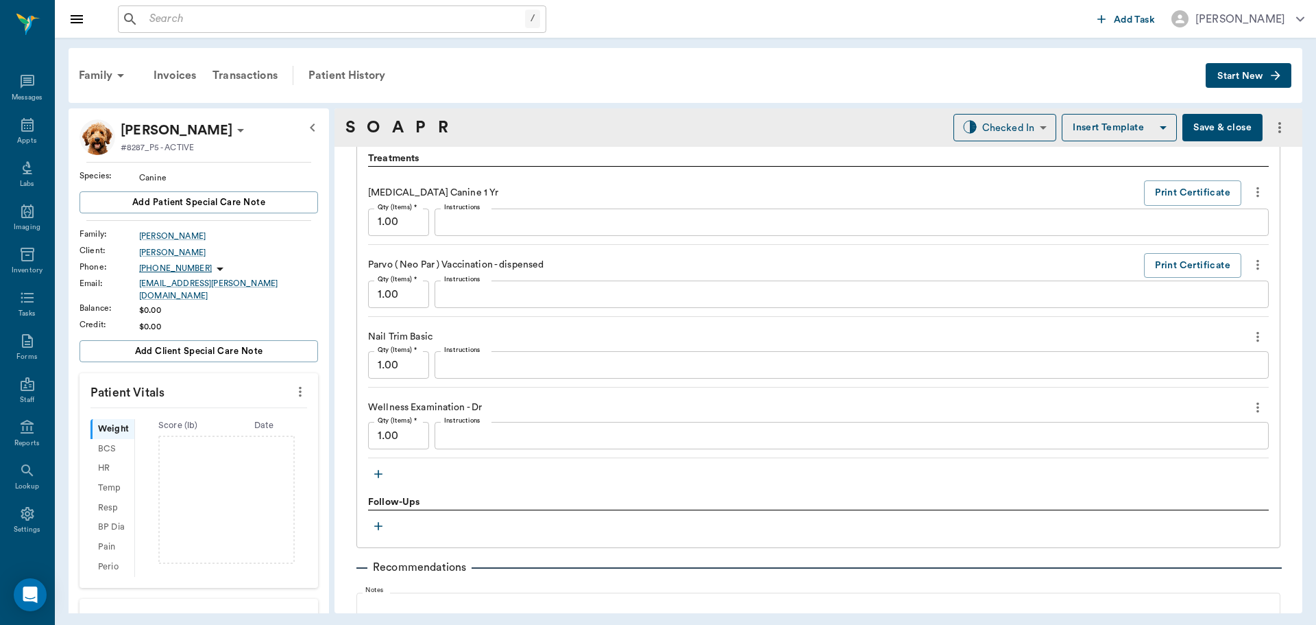
scroll to position [960, 0]
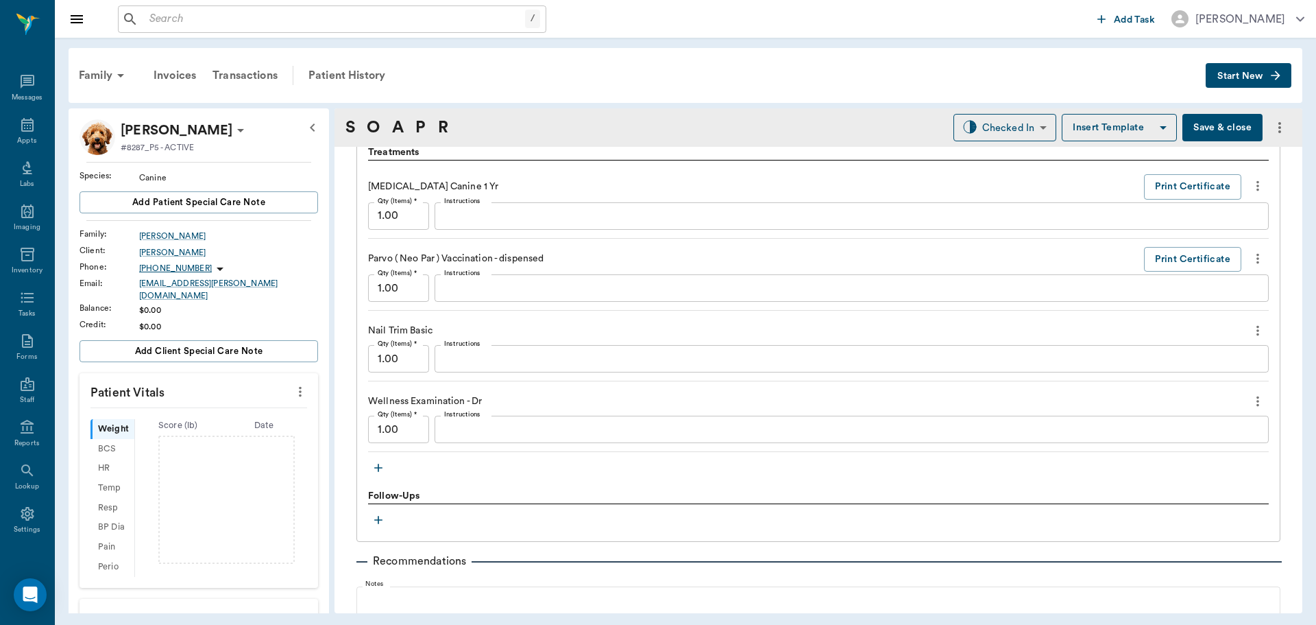
click at [381, 477] on button "button" at bounding box center [378, 467] width 21 height 21
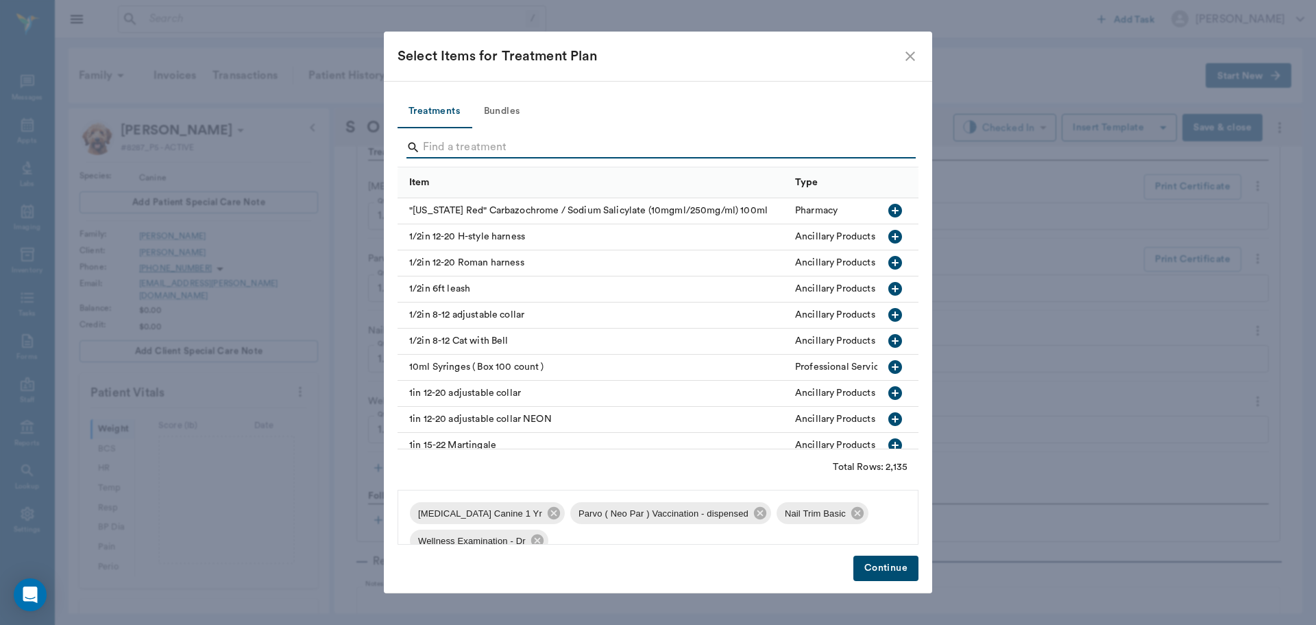
click at [574, 138] on input "Search" at bounding box center [659, 147] width 472 height 22
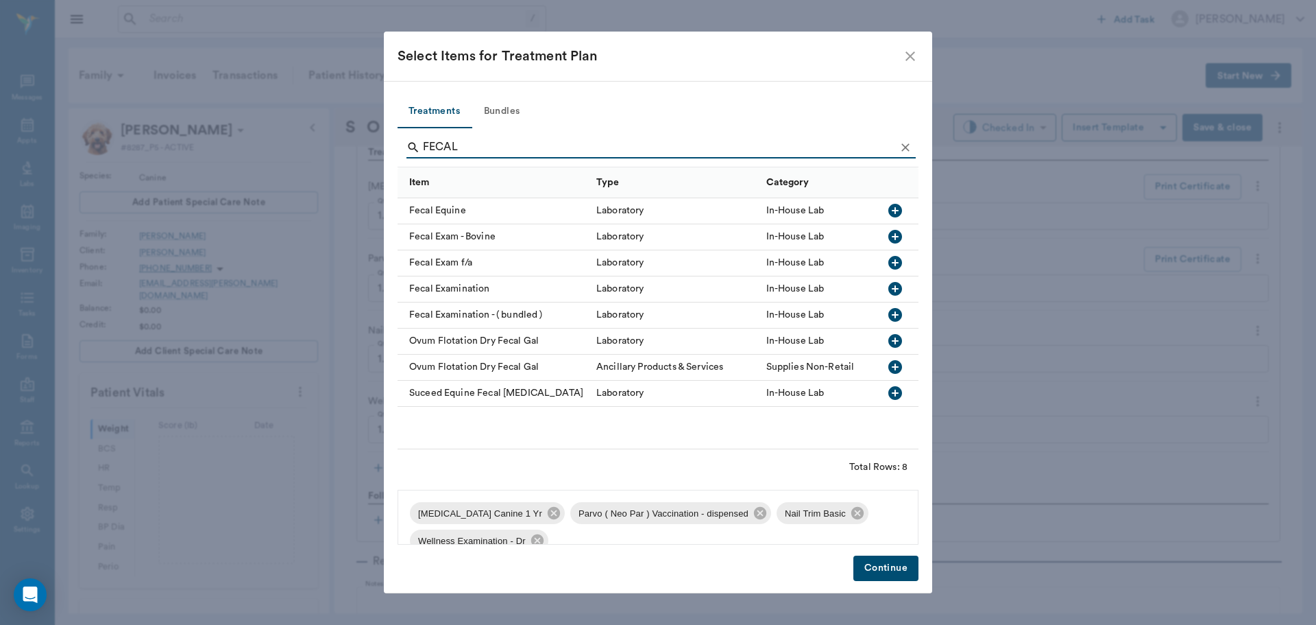
type input "FECAL"
click at [898, 320] on icon "button" at bounding box center [896, 315] width 14 height 14
click at [893, 568] on button "Continue" at bounding box center [886, 567] width 65 height 25
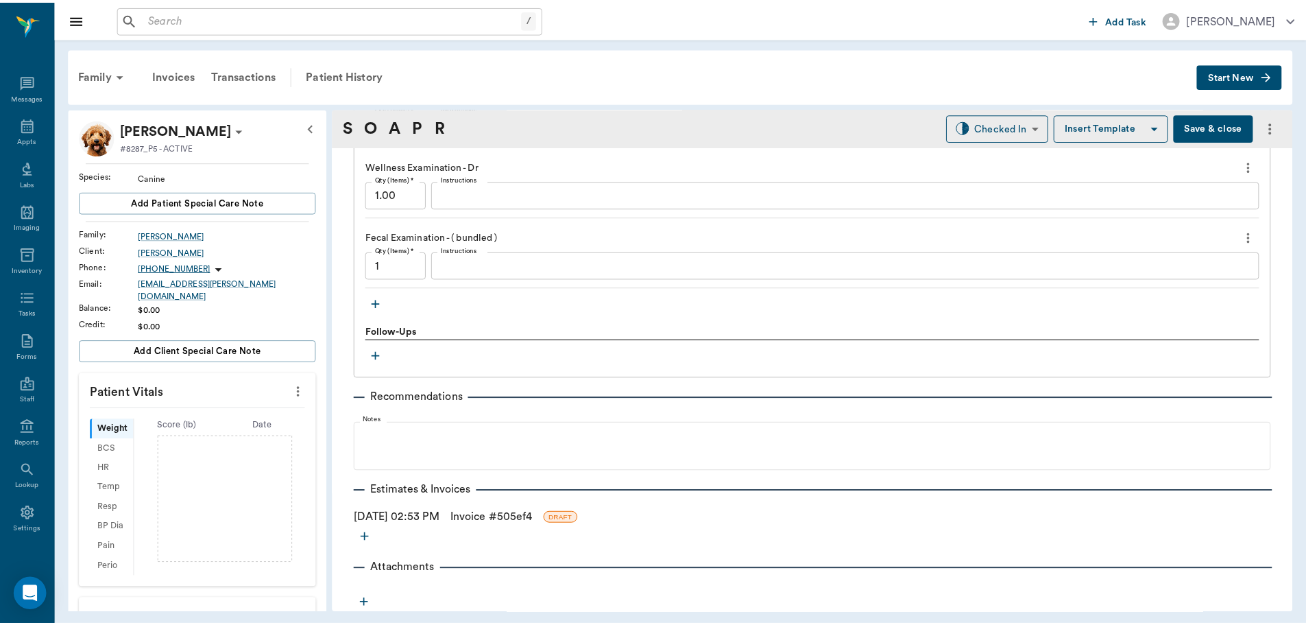
scroll to position [1195, 0]
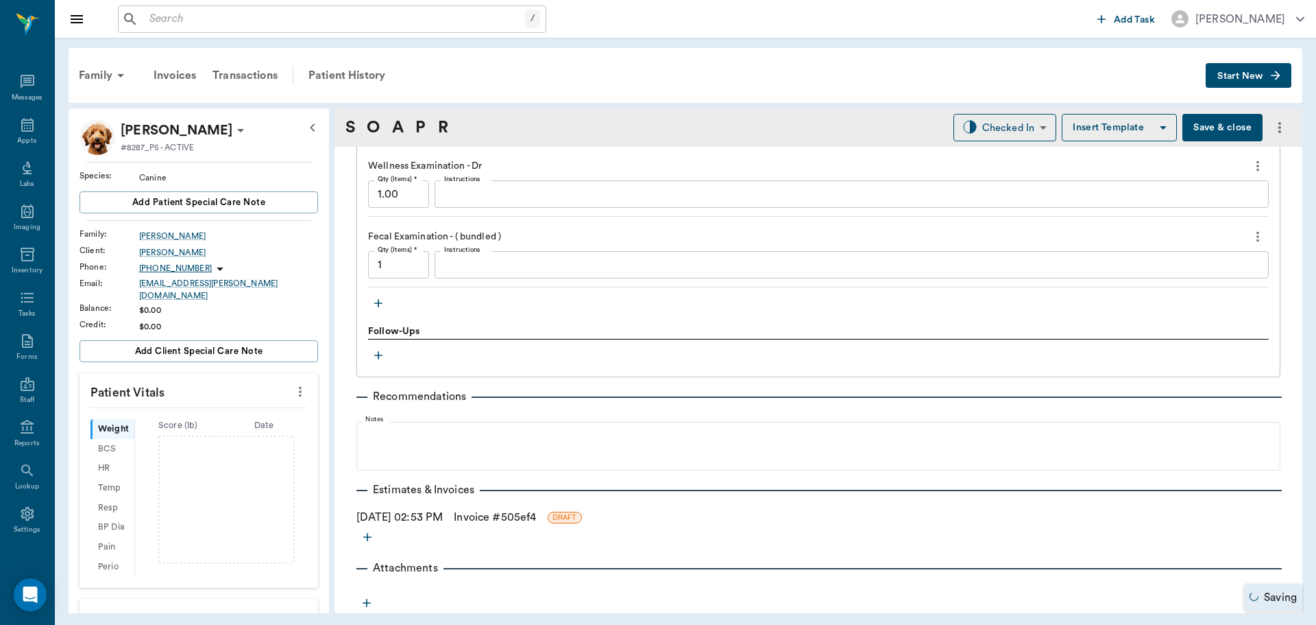
click at [532, 516] on link "Invoice # 505ef4" at bounding box center [495, 517] width 82 height 16
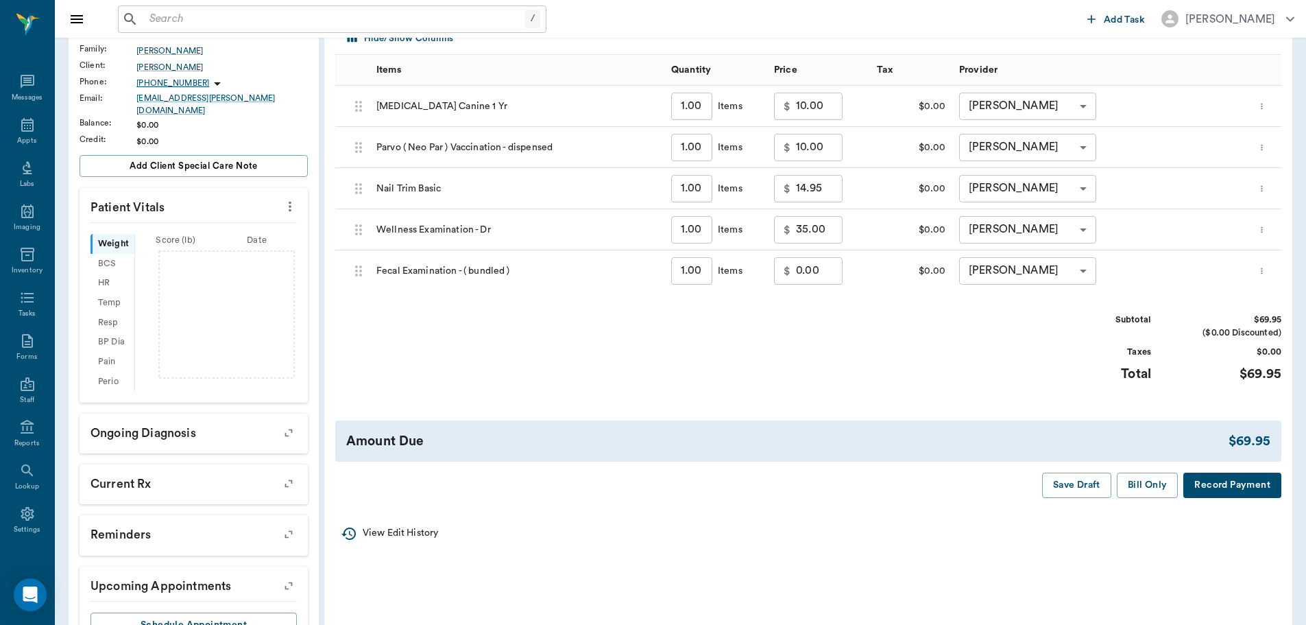
scroll to position [233, 0]
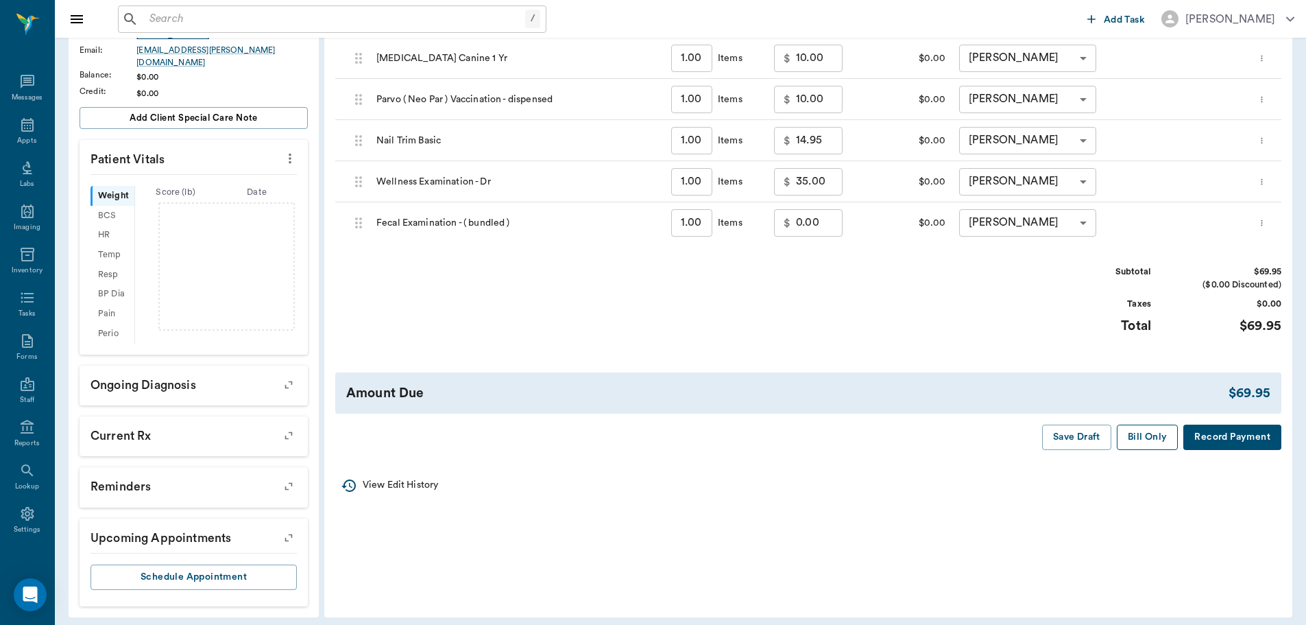
click at [1158, 444] on button "Bill Only" at bounding box center [1148, 436] width 62 height 25
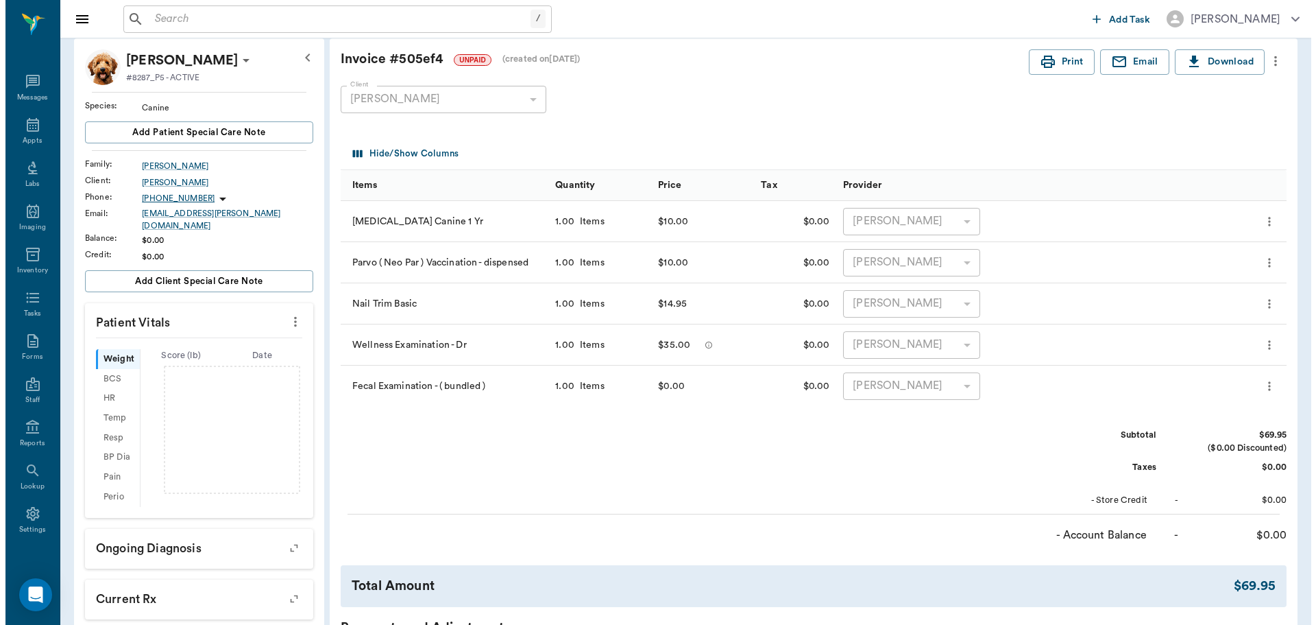
scroll to position [0, 0]
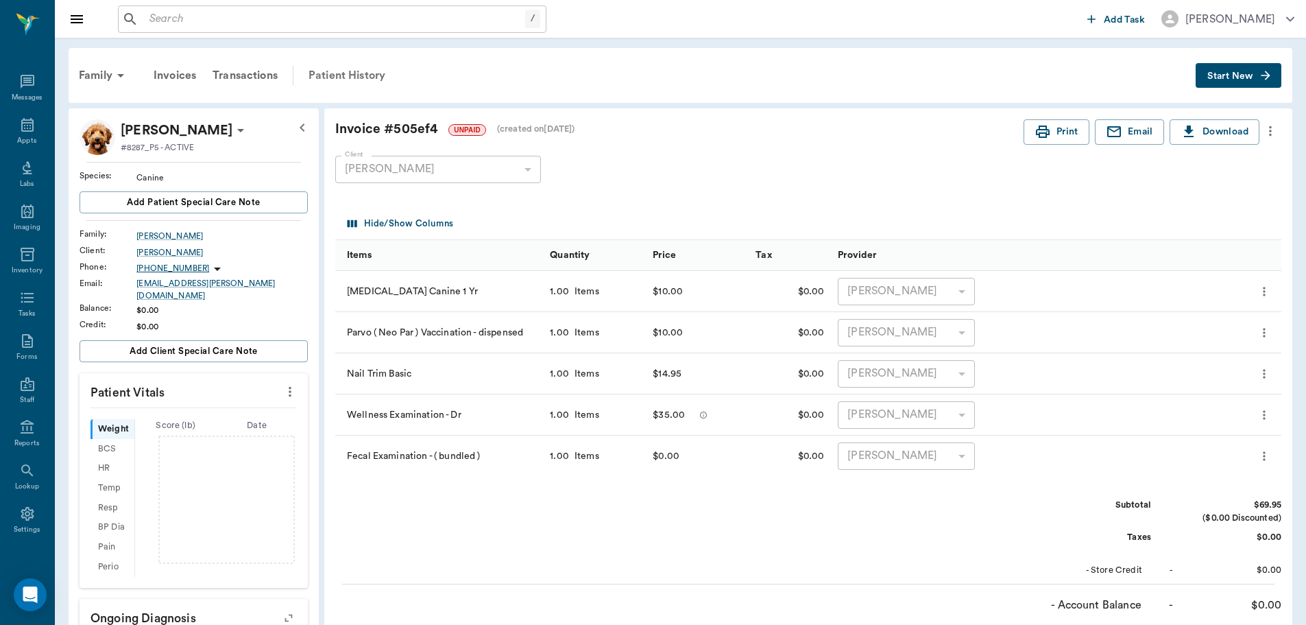
click at [338, 77] on div "Patient History" at bounding box center [346, 75] width 93 height 33
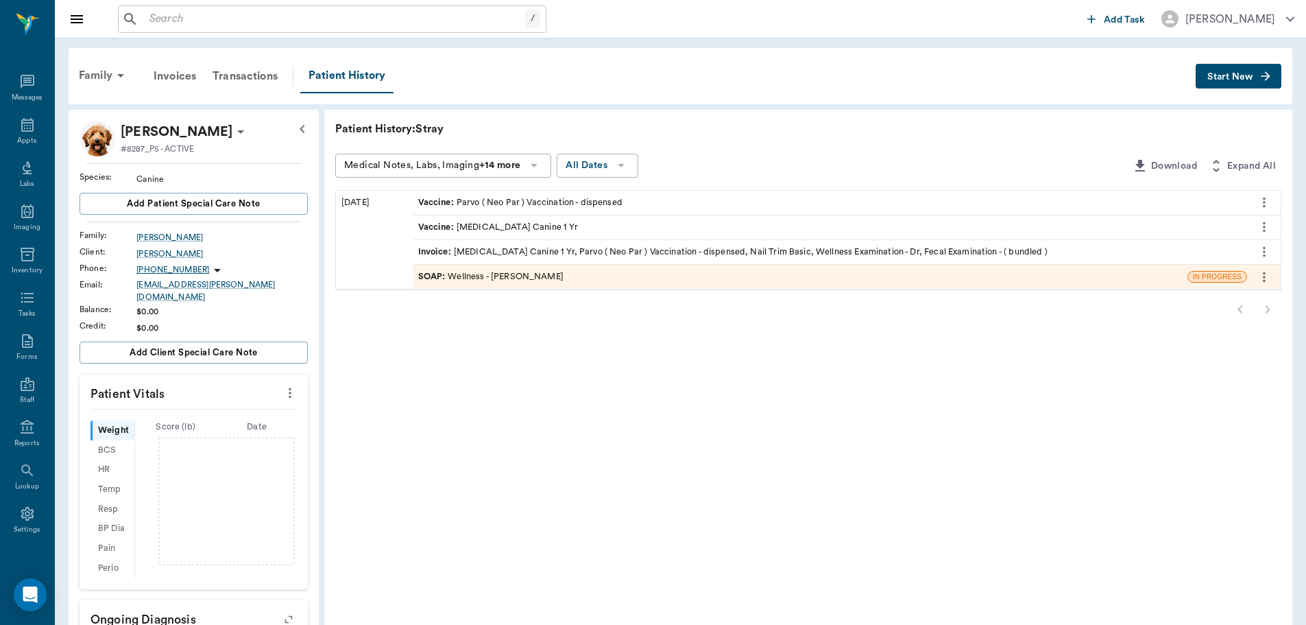
click at [535, 282] on div "SOAP : Wellness - Dr. Bert Ellsworth" at bounding box center [490, 276] width 145 height 13
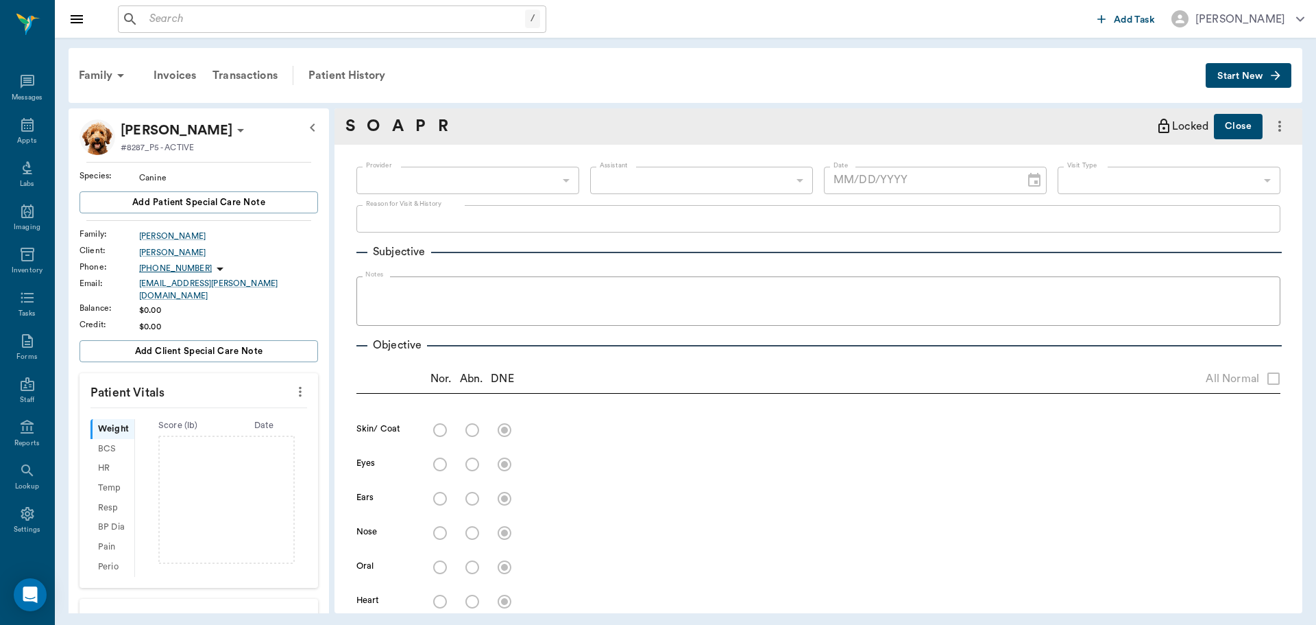
type input "63ec2f075fda476ae8351a4d"
type input "642ef10e332a41444de2bad1"
type input "65d2be4f46e3a538d89b8c14"
type textarea "Wellness exam -Jess"
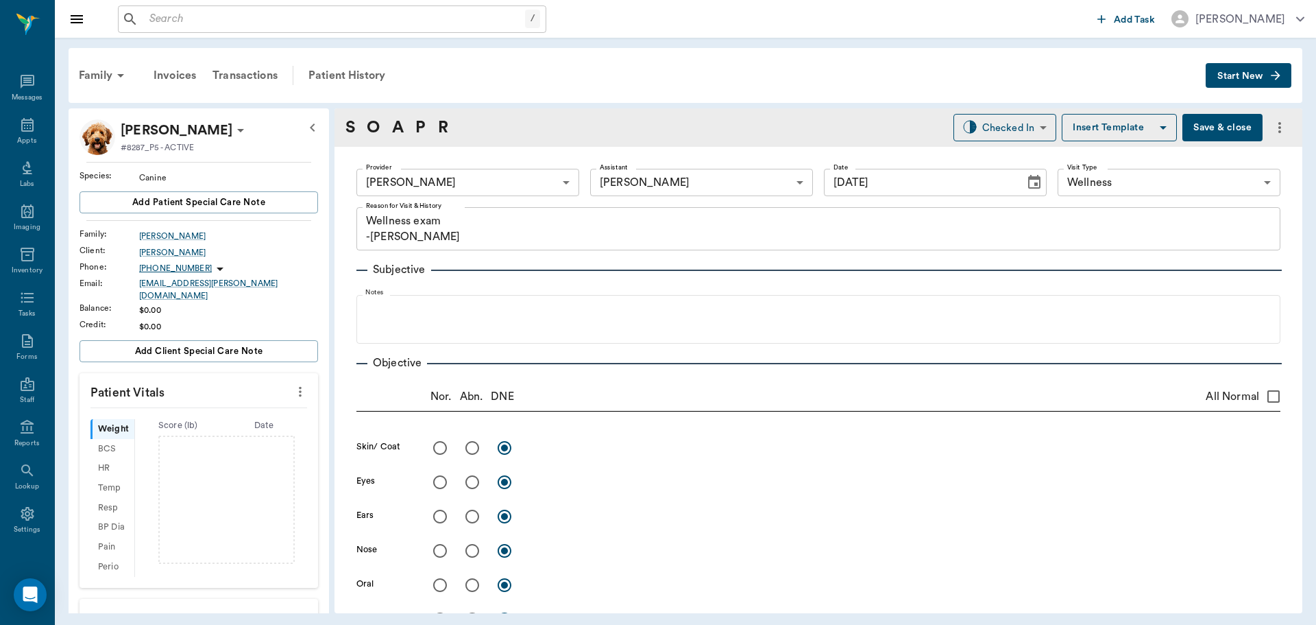
type input "[DATE]"
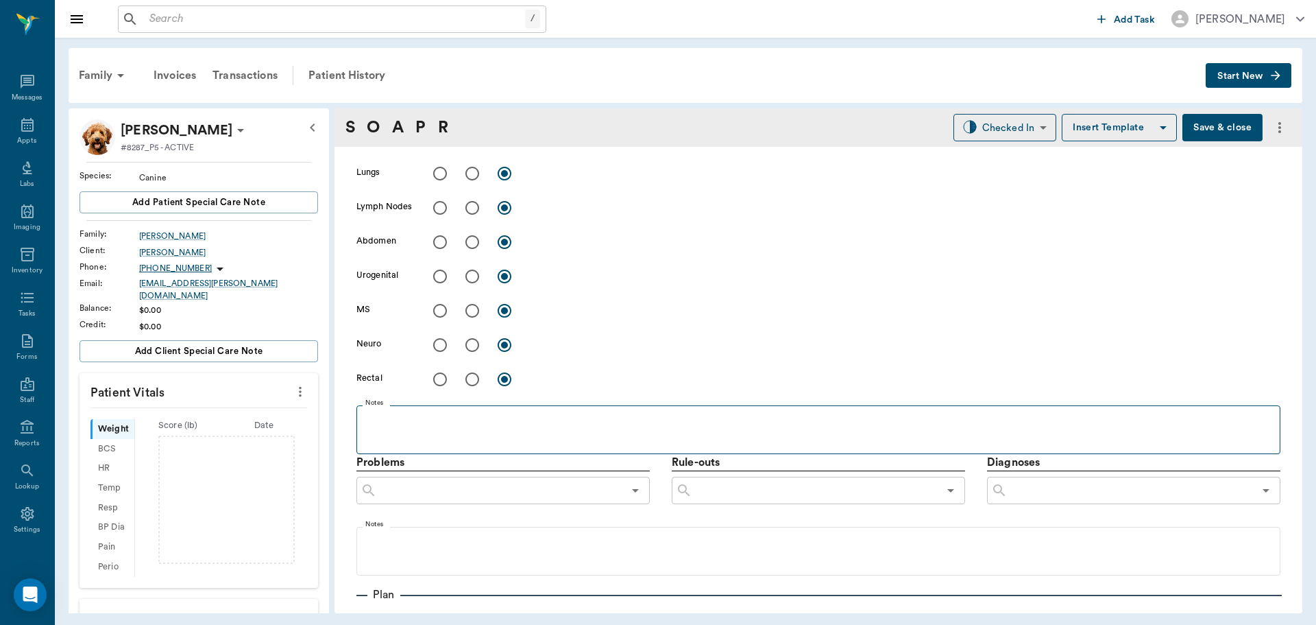
scroll to position [960, 0]
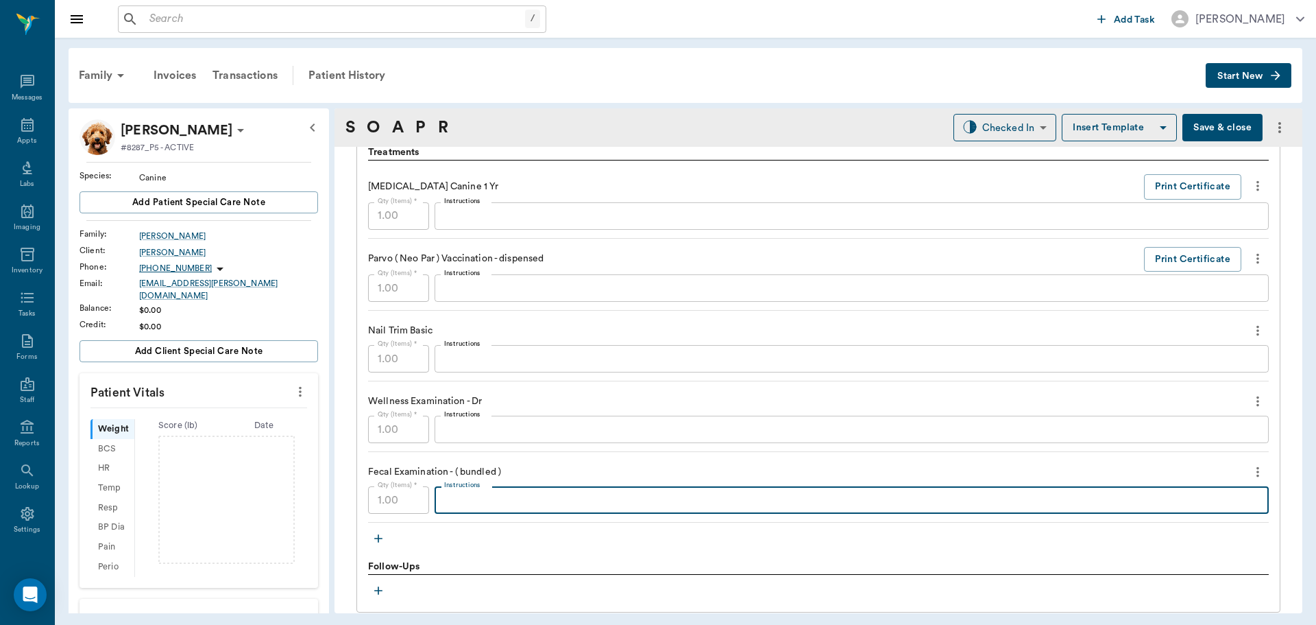
click at [544, 496] on textarea "Instructions" at bounding box center [851, 500] width 815 height 16
type textarea "h"
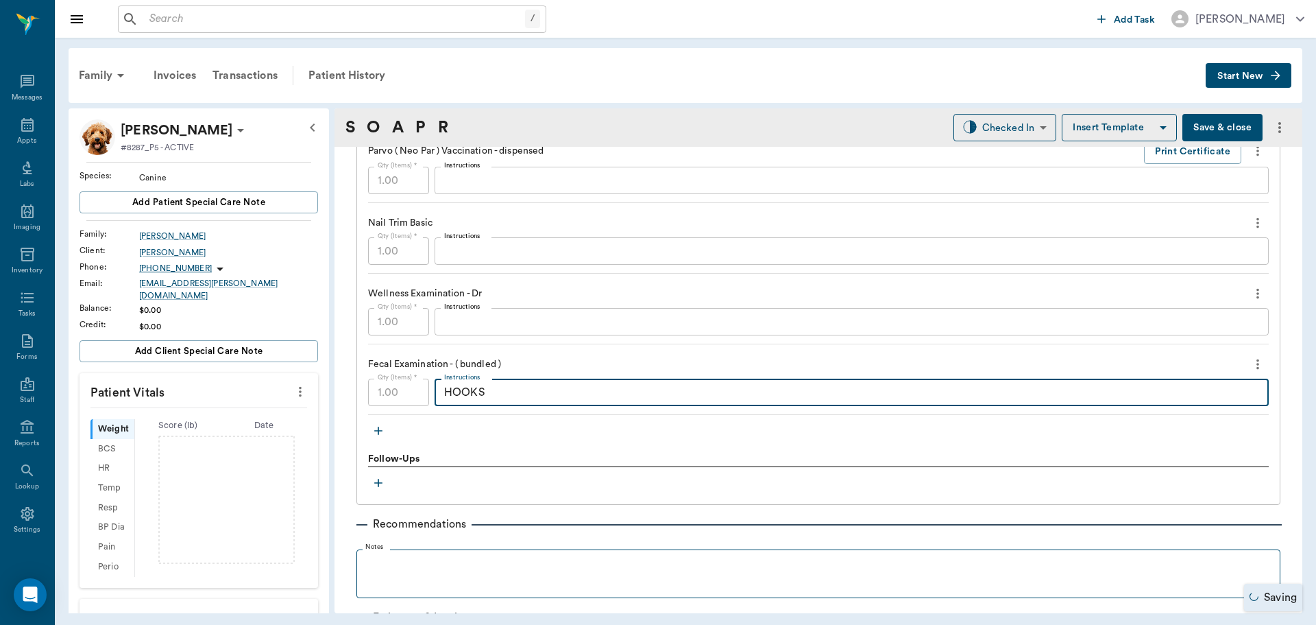
scroll to position [1195, 0]
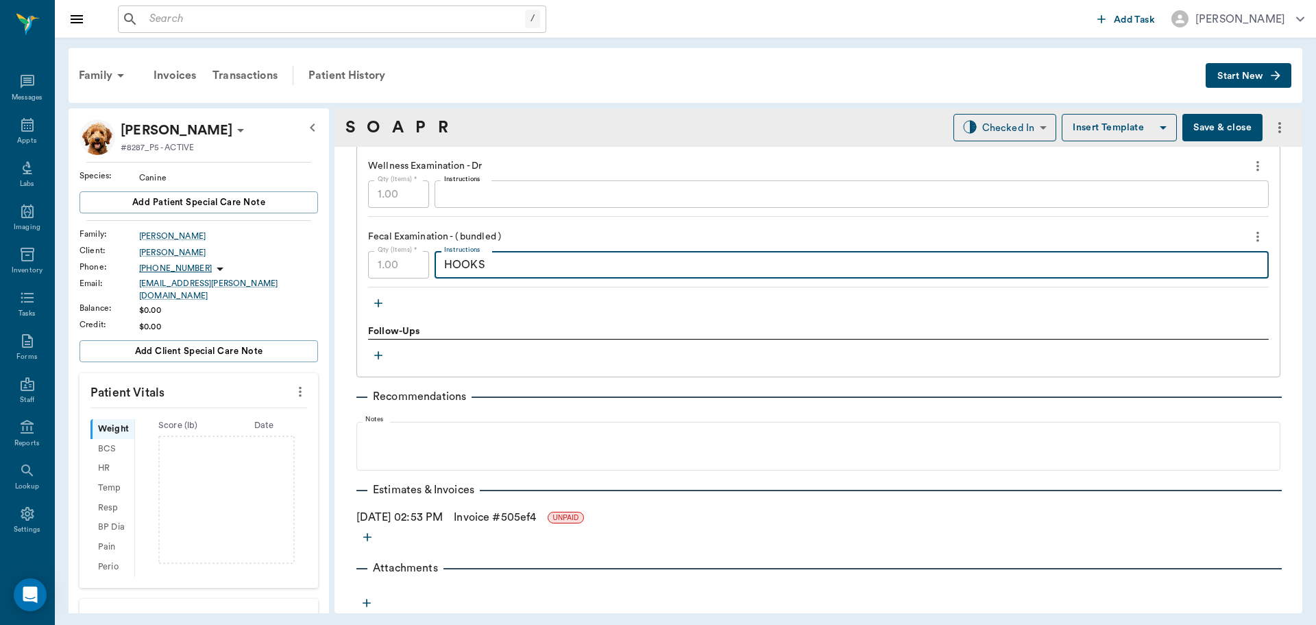
type textarea "HOOKS"
click at [380, 298] on icon "button" at bounding box center [379, 303] width 14 height 14
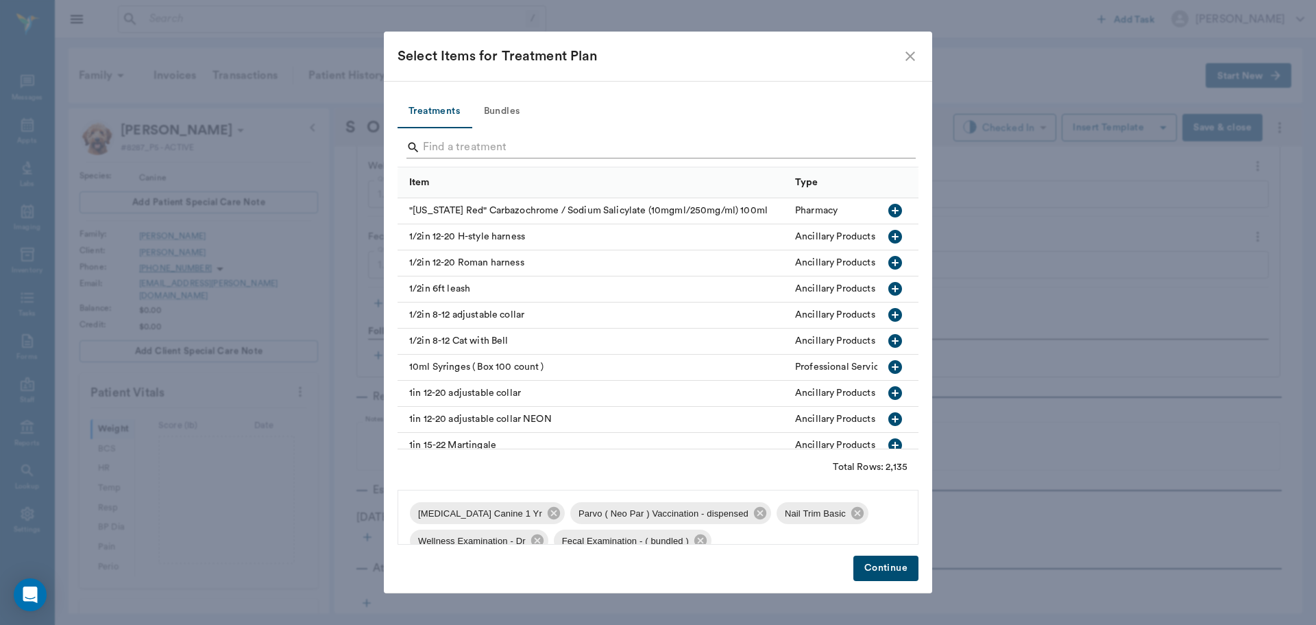
click at [572, 146] on input "Search" at bounding box center [659, 147] width 472 height 22
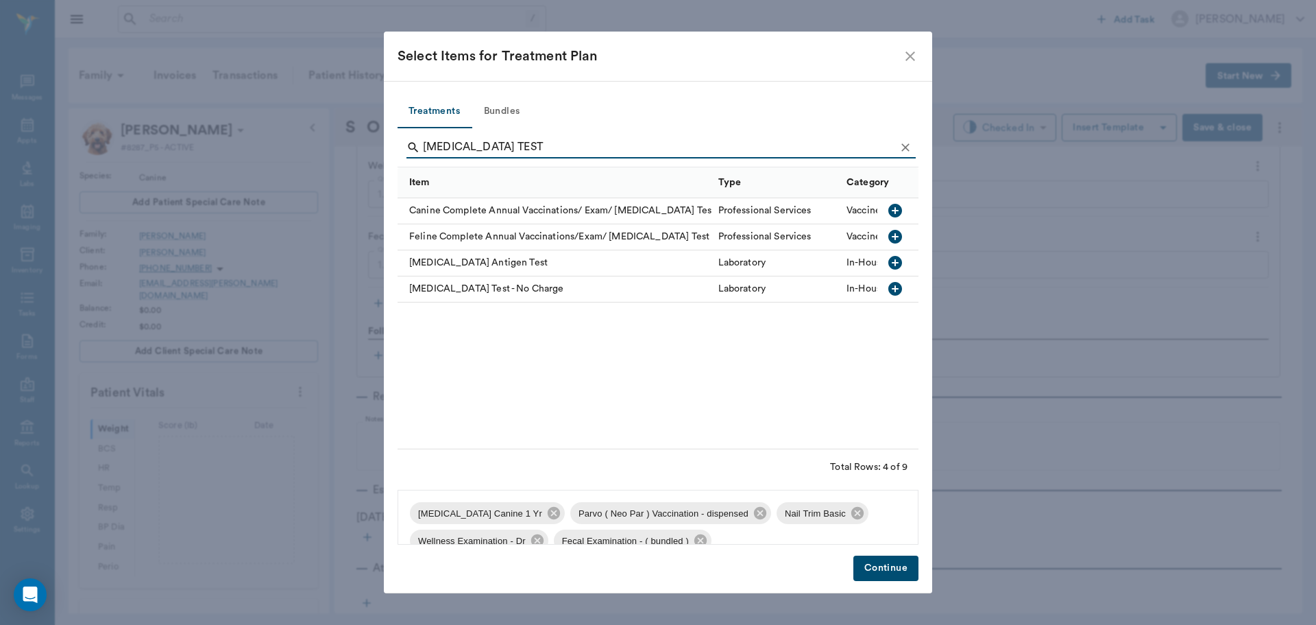
type input "HEARTWORM TEST"
click at [901, 263] on icon "button" at bounding box center [896, 263] width 14 height 14
click at [893, 562] on button "Continue" at bounding box center [886, 567] width 65 height 25
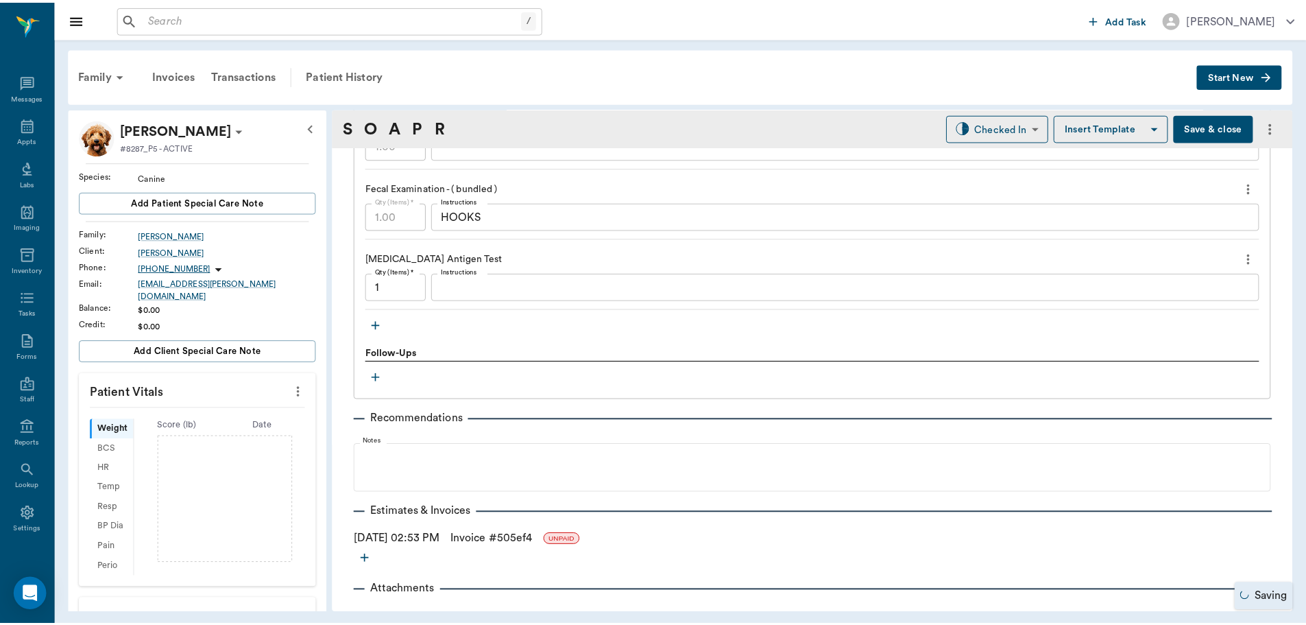
scroll to position [1266, 0]
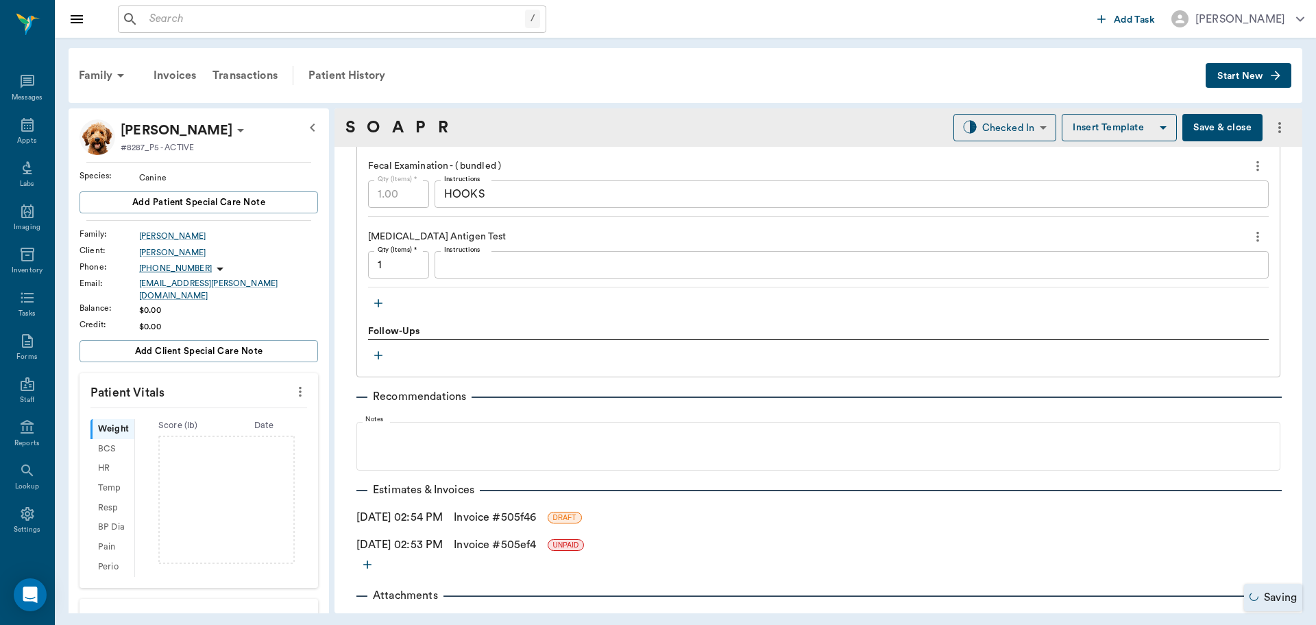
click at [536, 513] on link "Invoice # 505f46" at bounding box center [495, 517] width 82 height 16
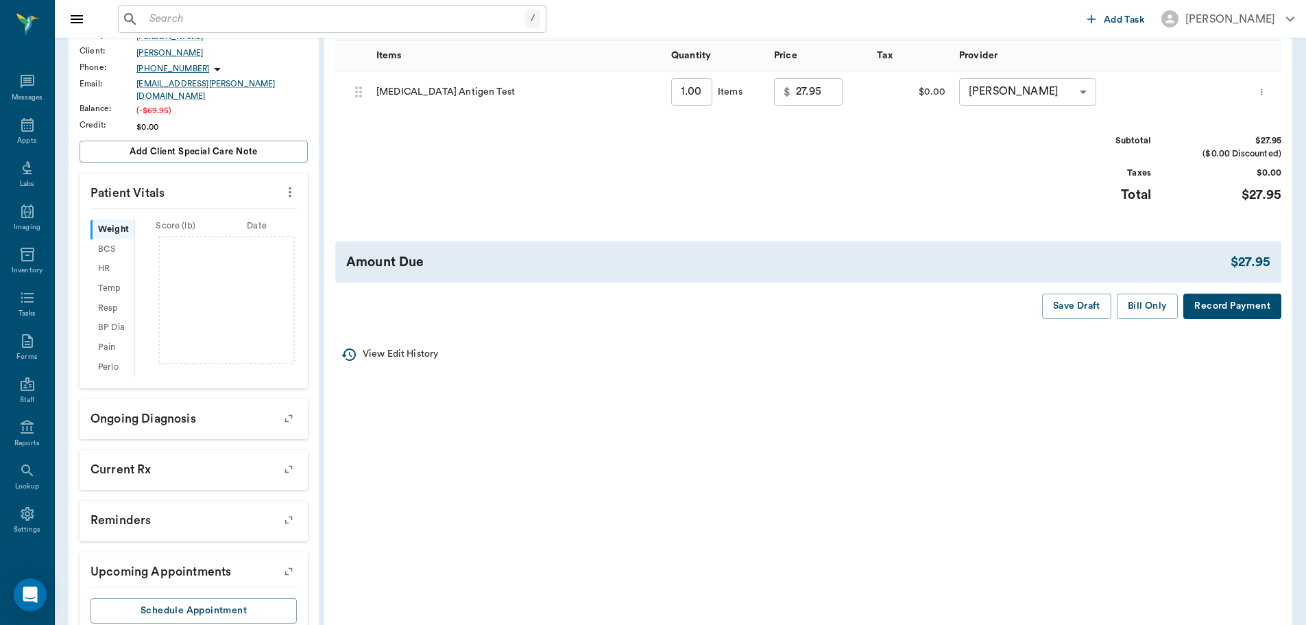
scroll to position [206, 0]
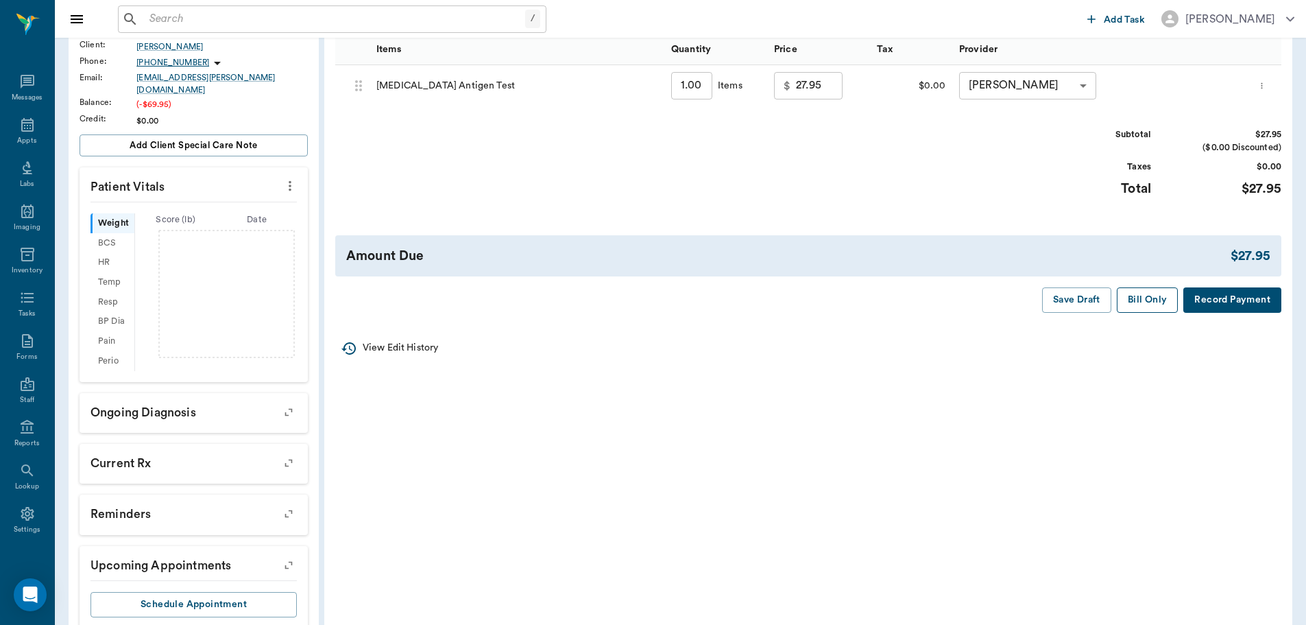
click at [1135, 307] on button "Bill Only" at bounding box center [1148, 299] width 62 height 25
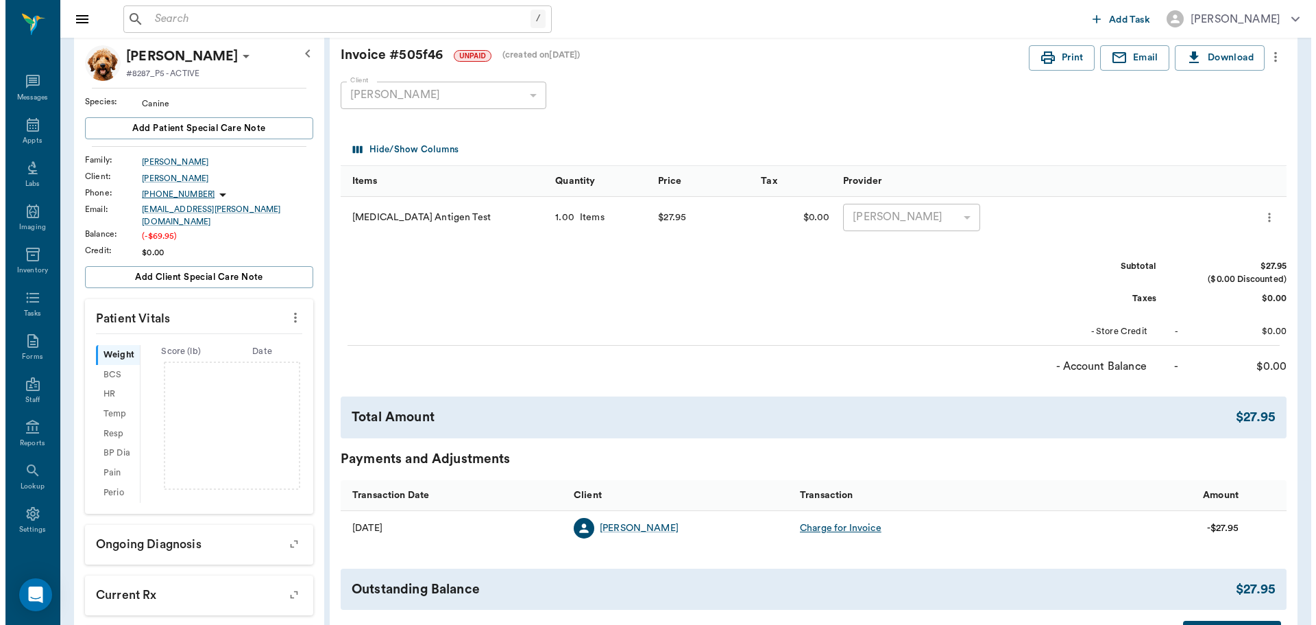
scroll to position [0, 0]
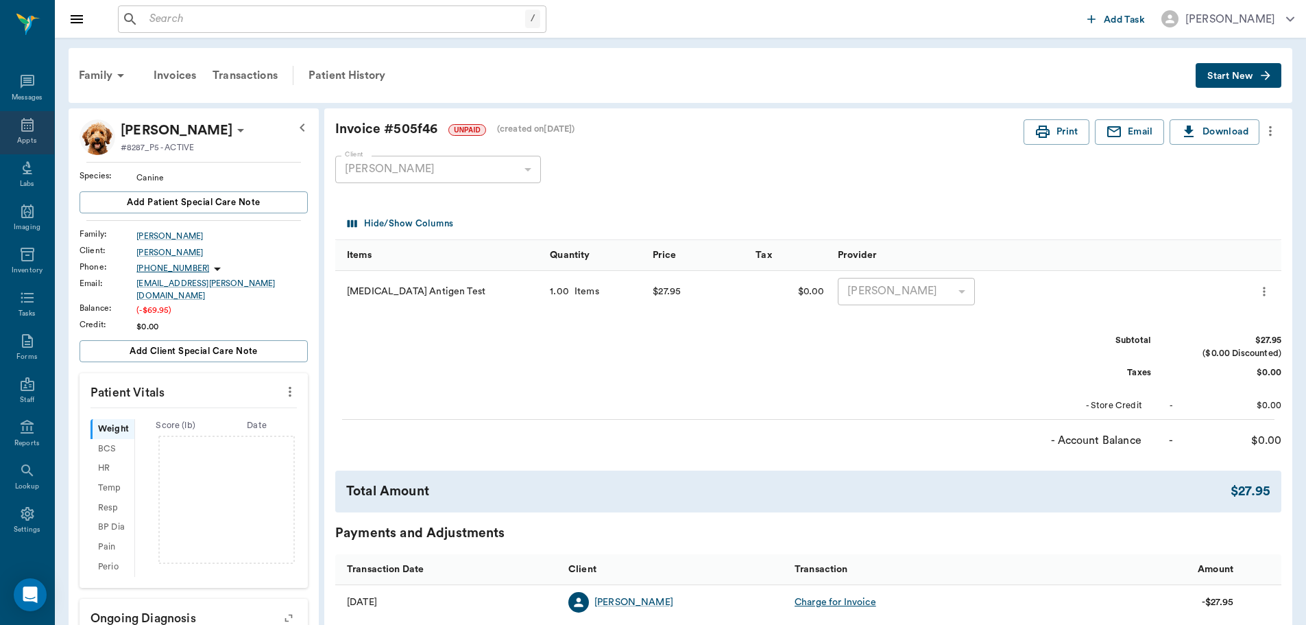
click at [25, 128] on icon at bounding box center [27, 125] width 12 height 14
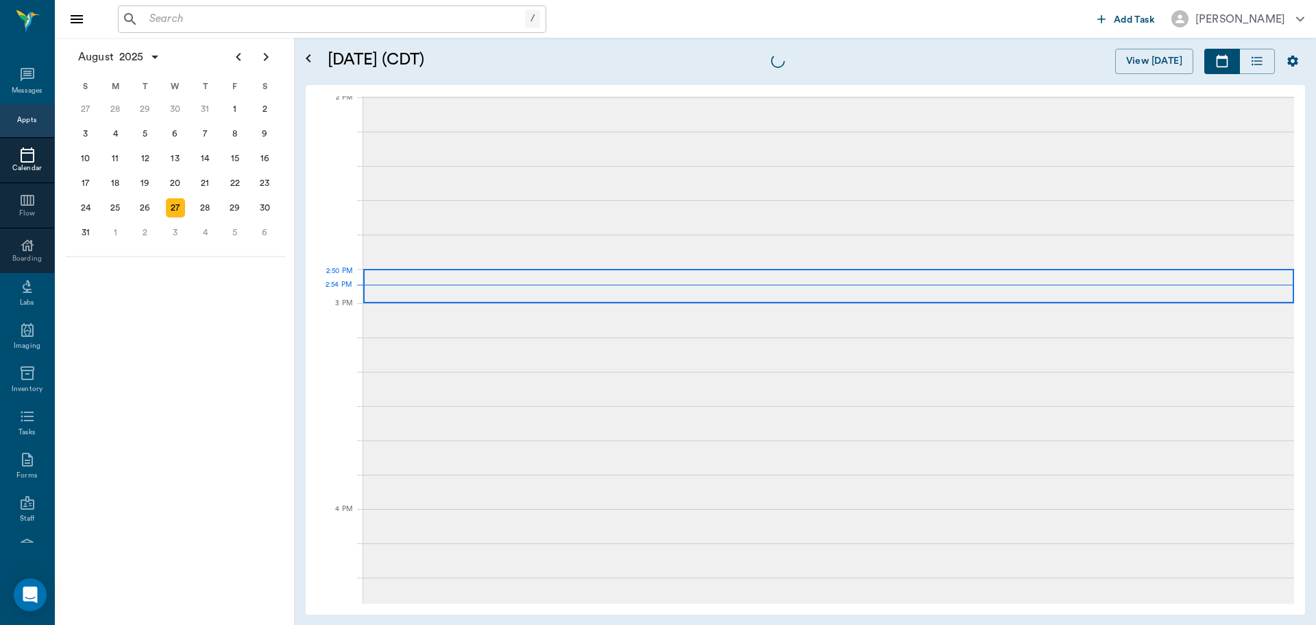
scroll to position [1236, 0]
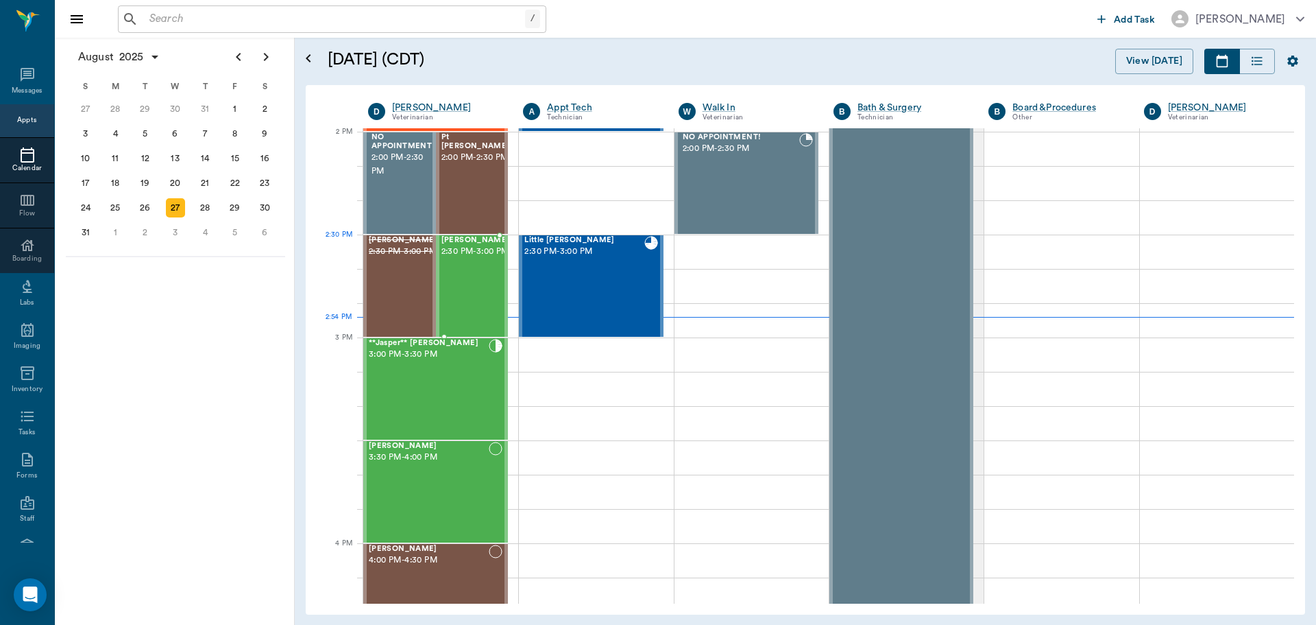
click at [455, 254] on span "2:30 PM - 3:00 PM" at bounding box center [476, 252] width 69 height 14
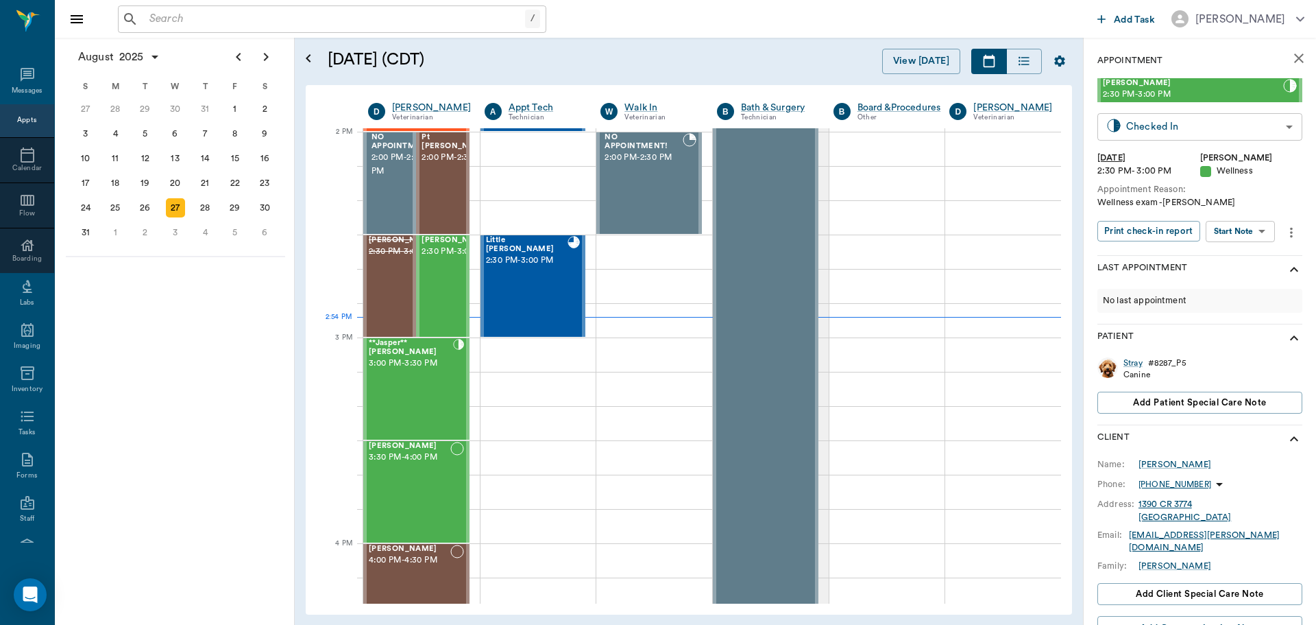
click at [1271, 124] on body "/ ​ Add Task Dr. Bert Ellsworth Nectar Messages Appts Calendar Flow Boarding La…" at bounding box center [658, 312] width 1316 height 625
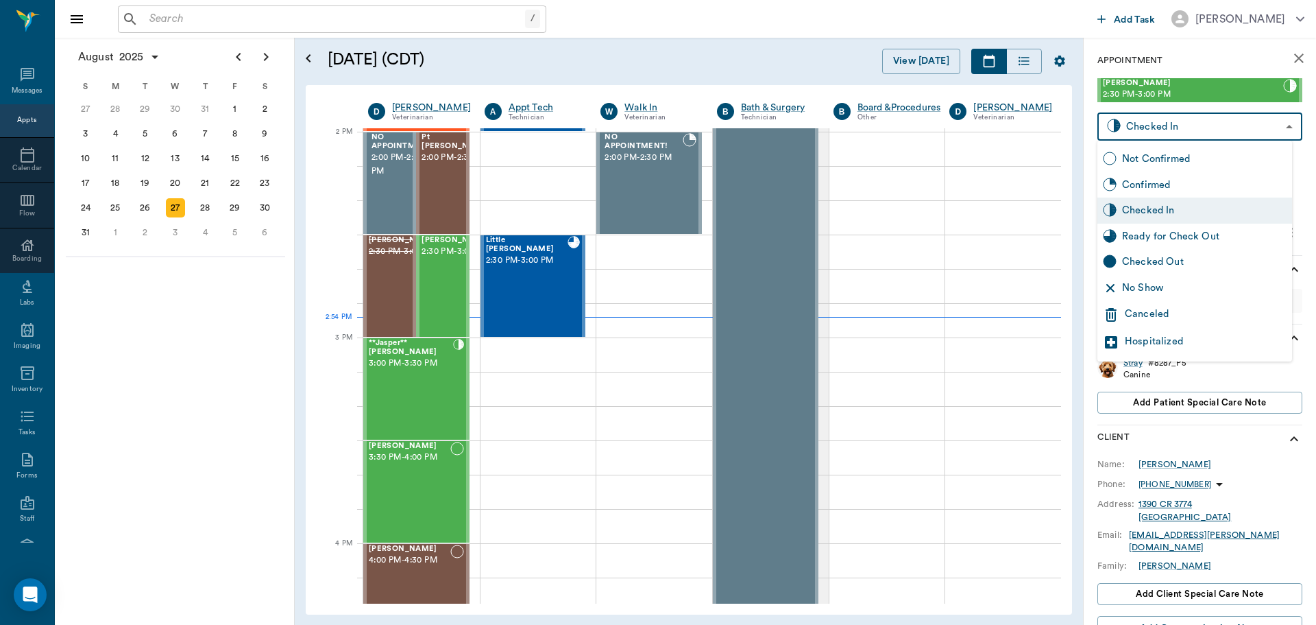
click at [1239, 241] on div "Ready for Check Out" at bounding box center [1204, 236] width 165 height 15
type input "READY_TO_CHECKOUT"
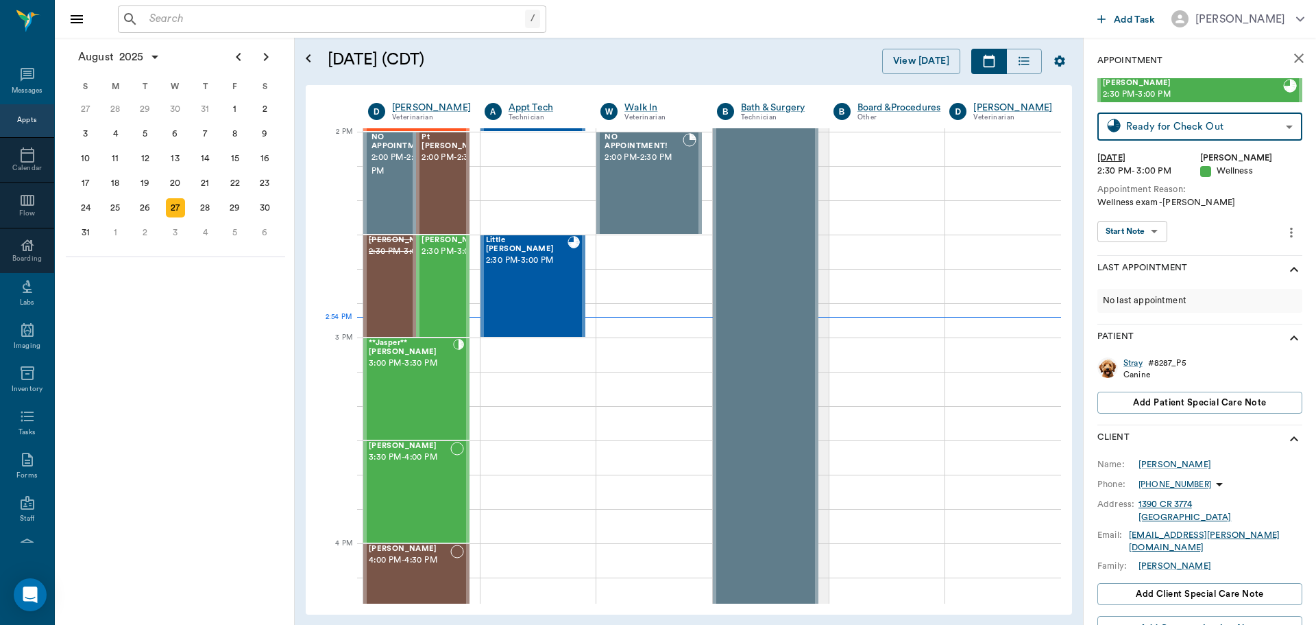
click at [703, 67] on div "View [DATE]" at bounding box center [865, 61] width 413 height 25
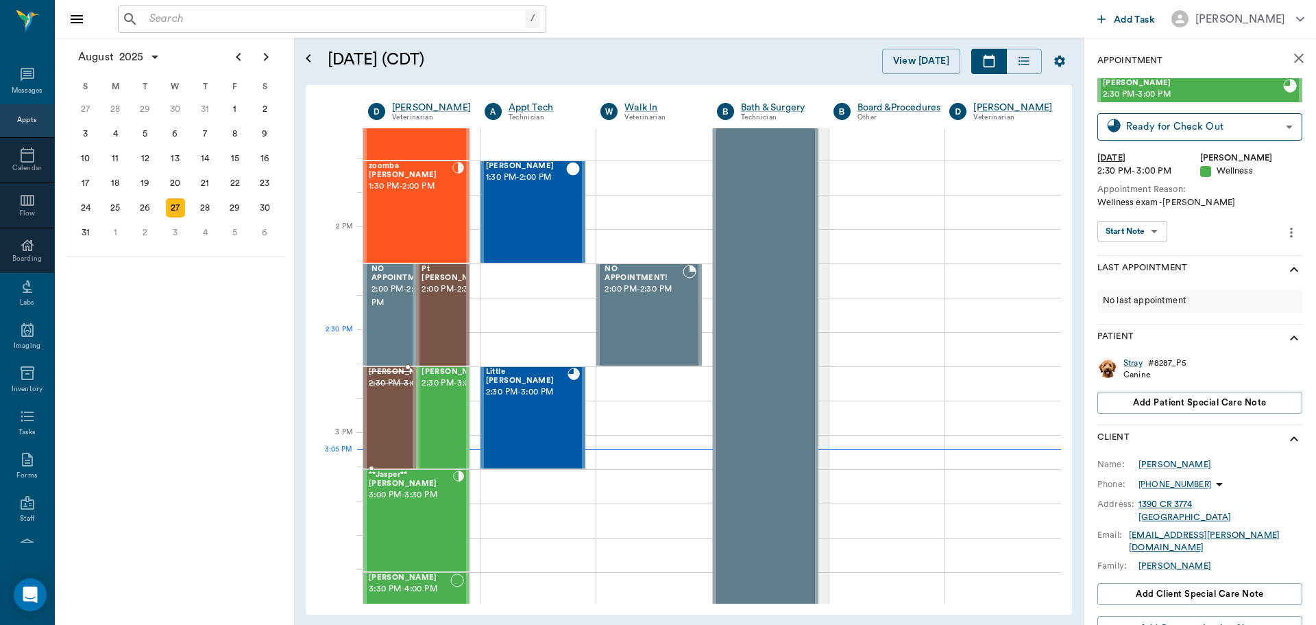
scroll to position [1099, 0]
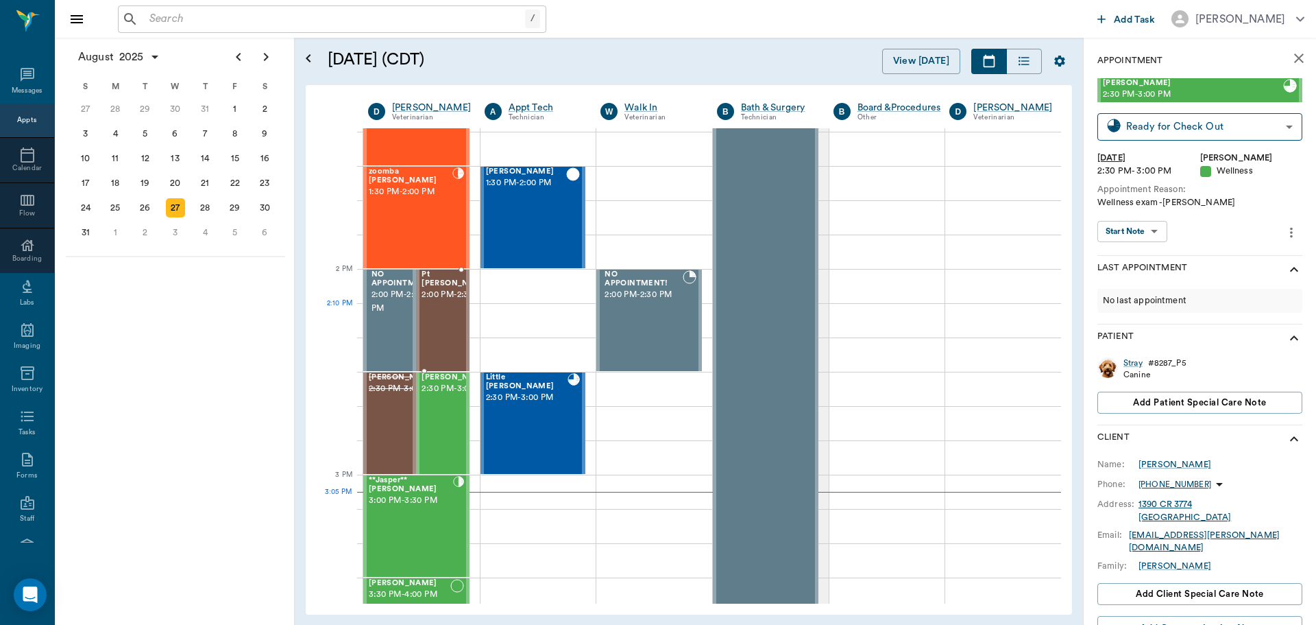
click at [428, 302] on span "2:00 PM - 2:30 PM" at bounding box center [456, 295] width 69 height 14
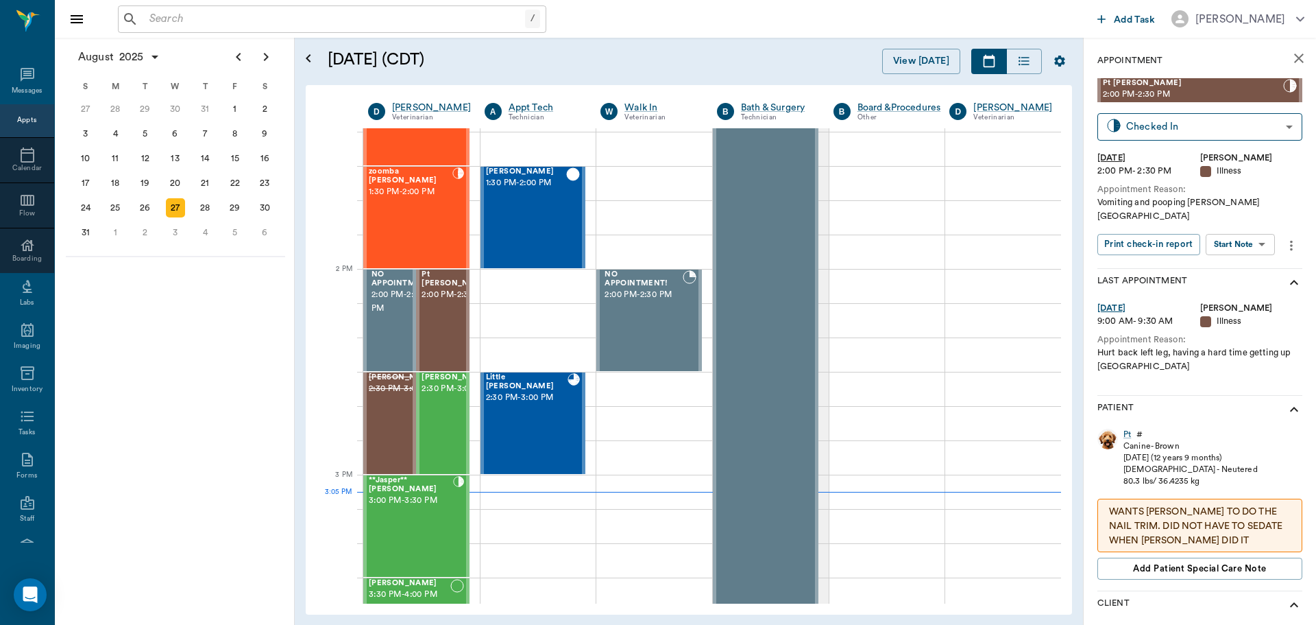
click at [1238, 230] on body "/ ​ Add Task Dr. Bert Ellsworth Nectar Messages Appts Calendar Flow Boarding La…" at bounding box center [658, 312] width 1316 height 625
click at [1237, 255] on button "View SOAP" at bounding box center [1225, 260] width 47 height 16
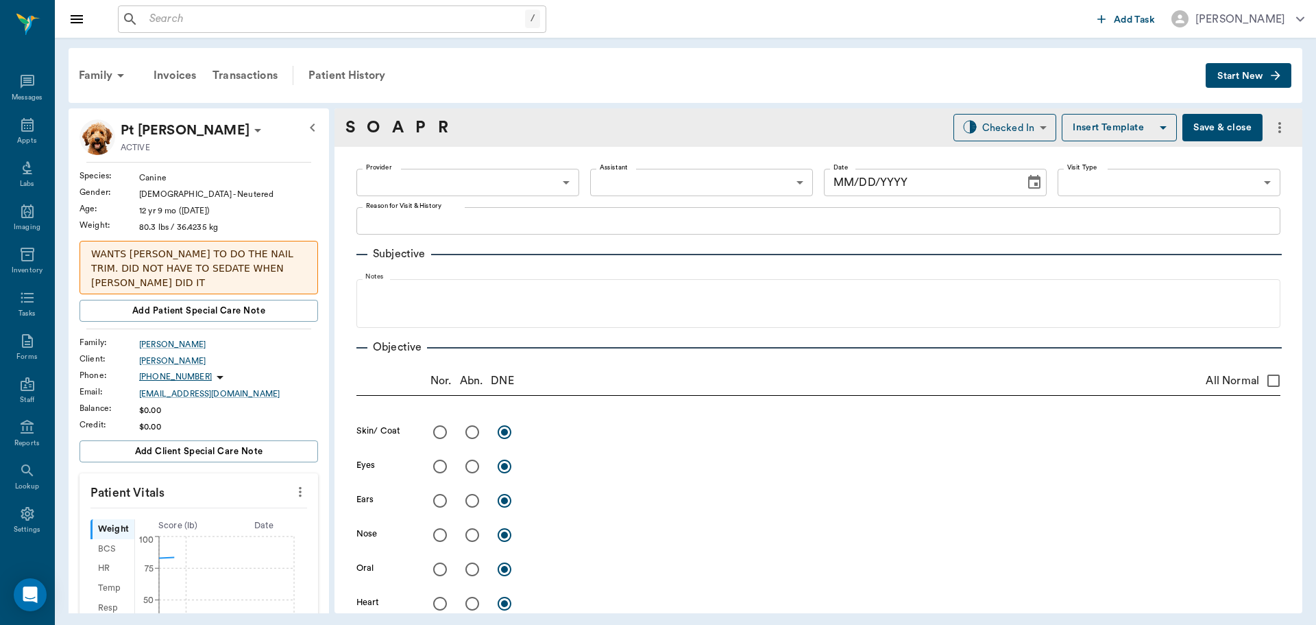
type input "63ec2f075fda476ae8351a4d"
type input "65d2be4f46e3a538d89b8c15"
type textarea "Vomiting and pooping black Caryn"
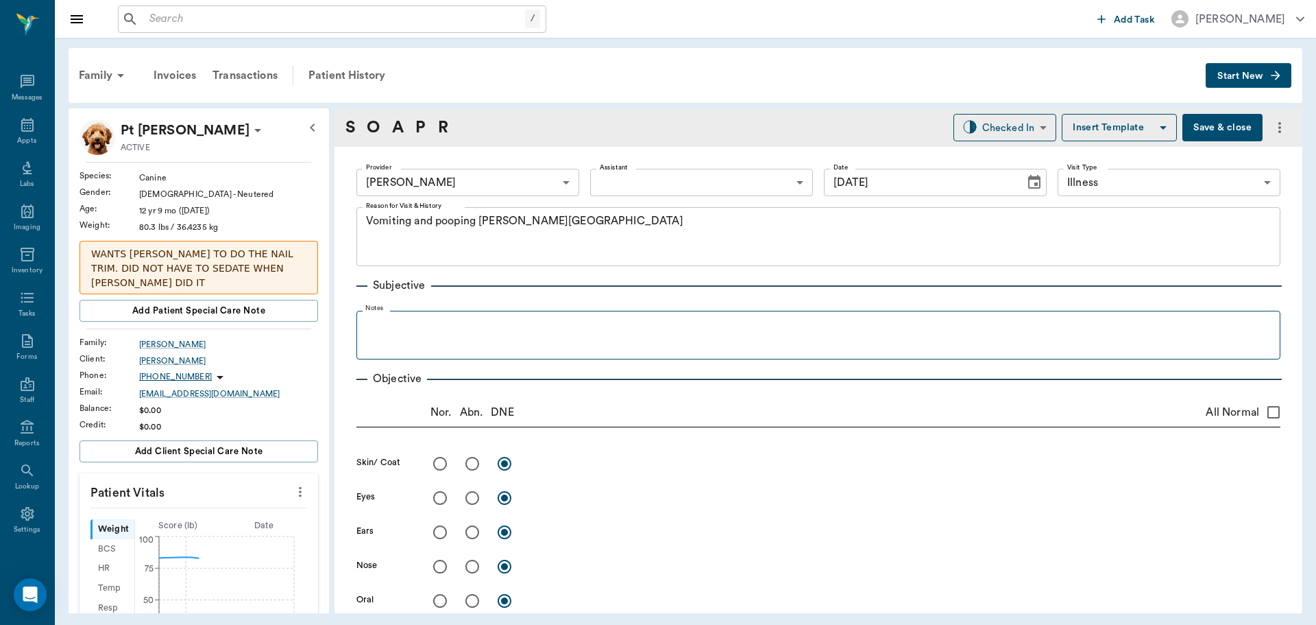
type input "[DATE]"
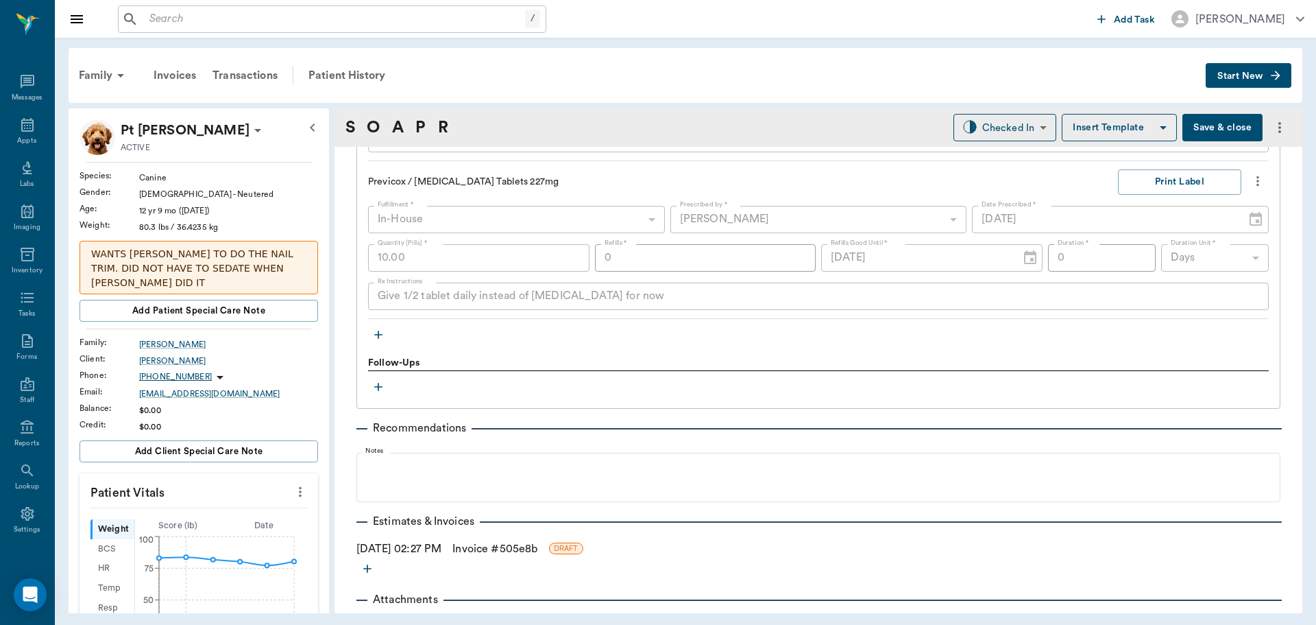
scroll to position [1783, 0]
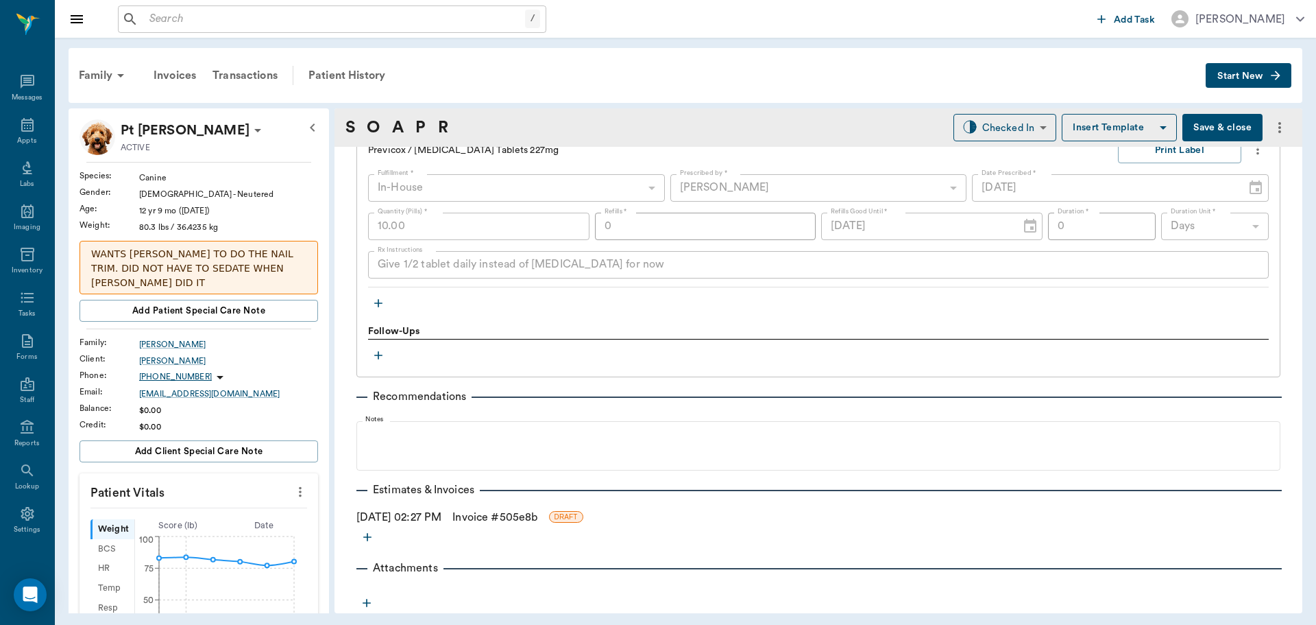
click at [378, 302] on icon "button" at bounding box center [379, 303] width 14 height 14
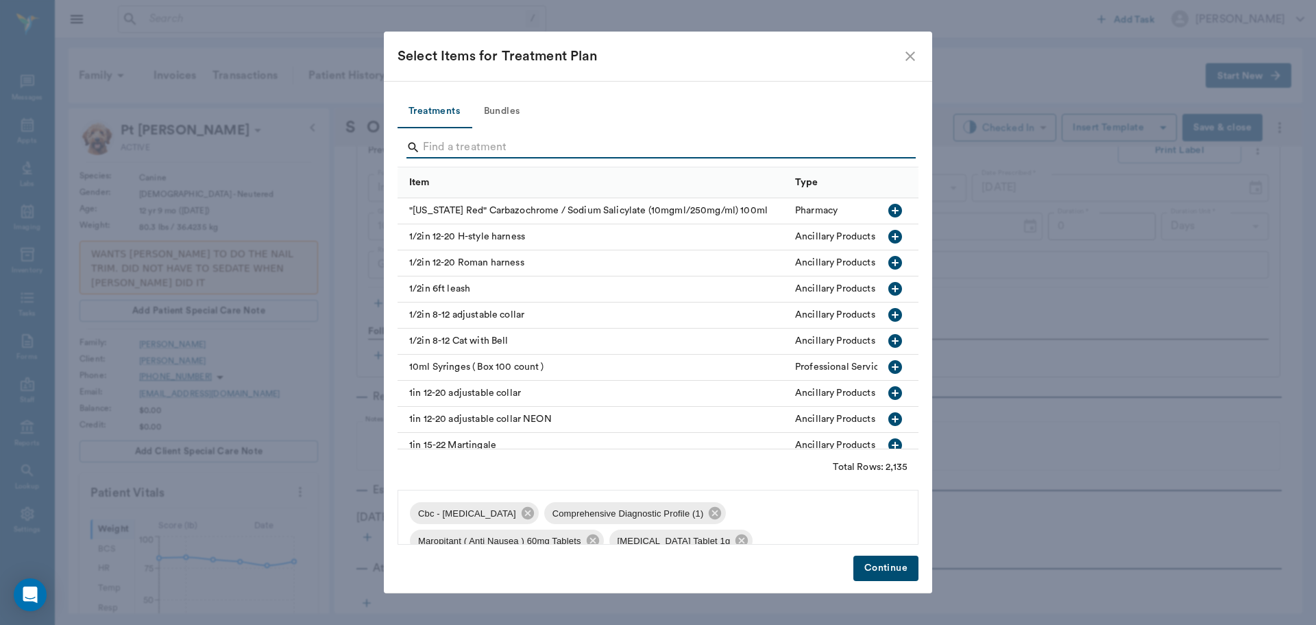
click at [446, 152] on input "Search" at bounding box center [659, 147] width 472 height 22
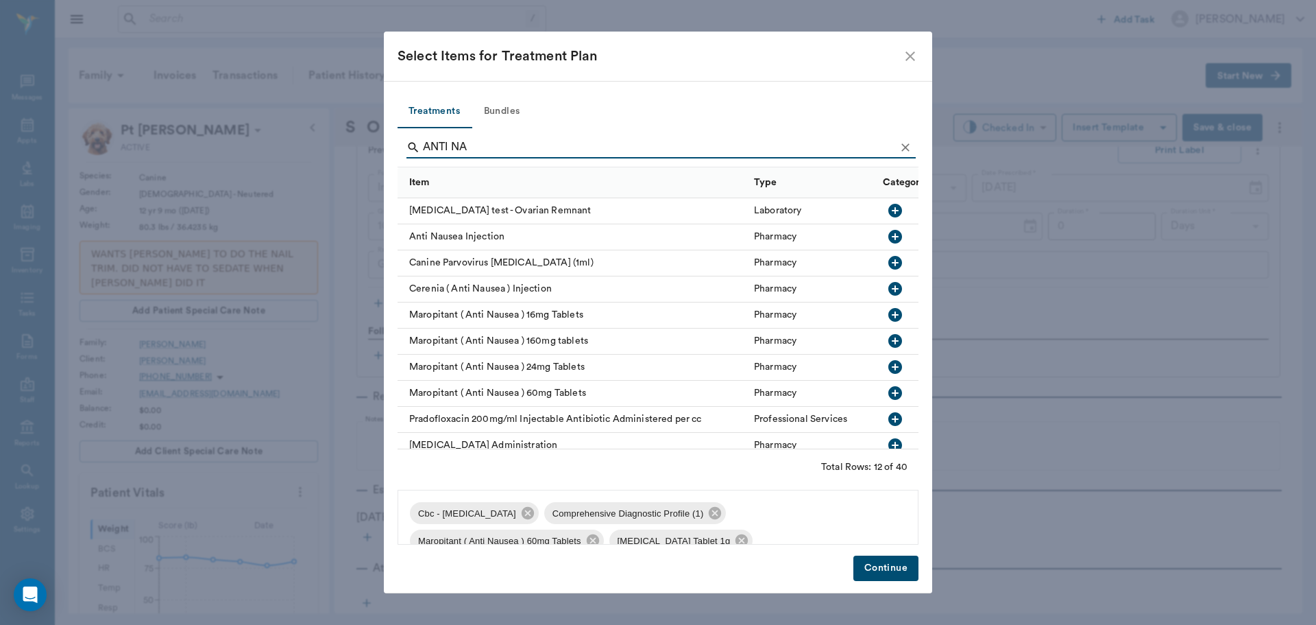
type input "ANTI NA"
click at [889, 234] on icon "button" at bounding box center [896, 237] width 14 height 14
click at [893, 564] on button "Continue" at bounding box center [886, 567] width 65 height 25
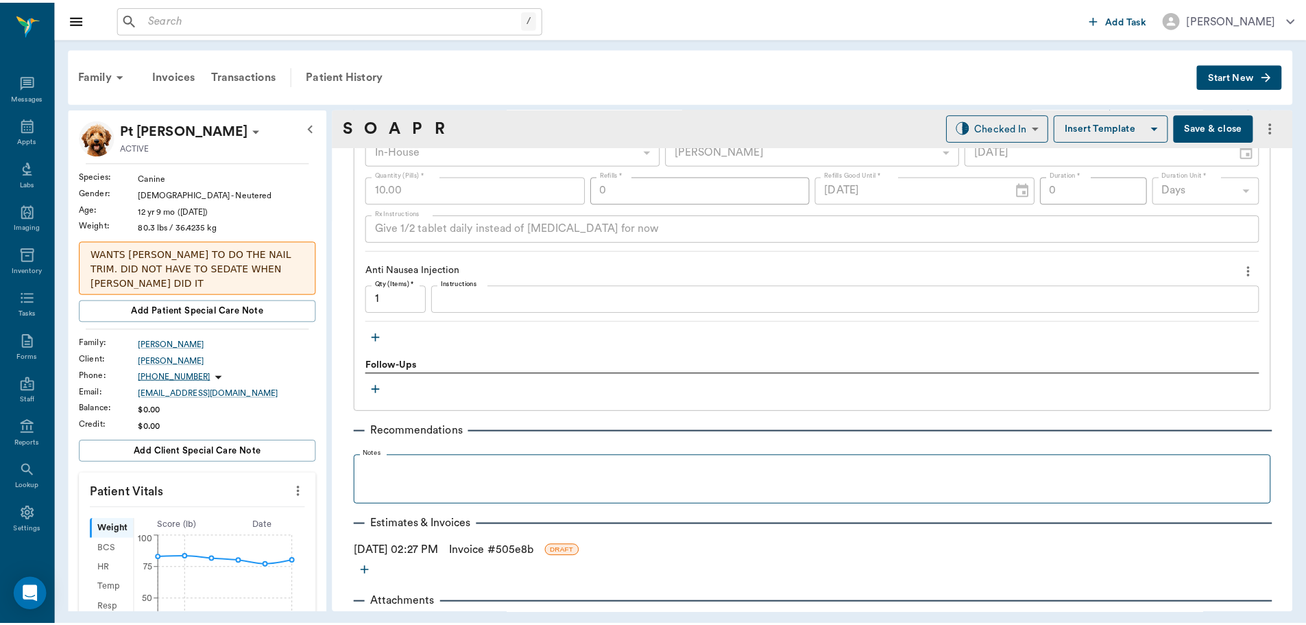
scroll to position [1853, 0]
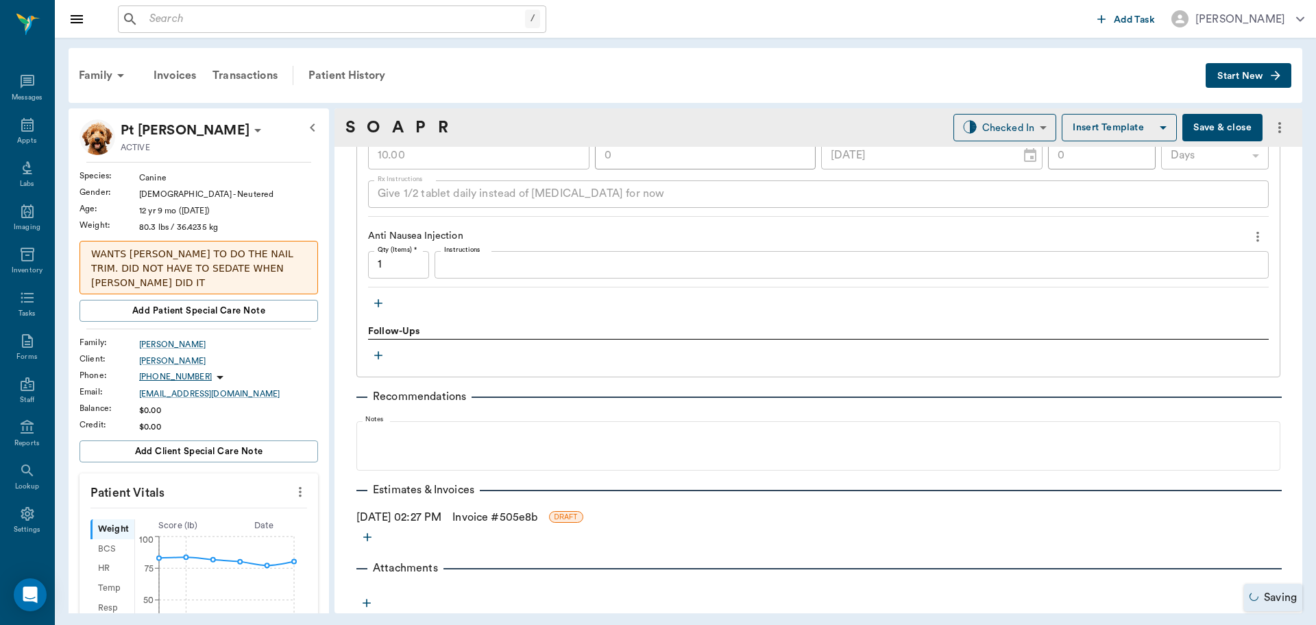
click at [488, 512] on link "Invoice # 505e8b" at bounding box center [495, 517] width 85 height 16
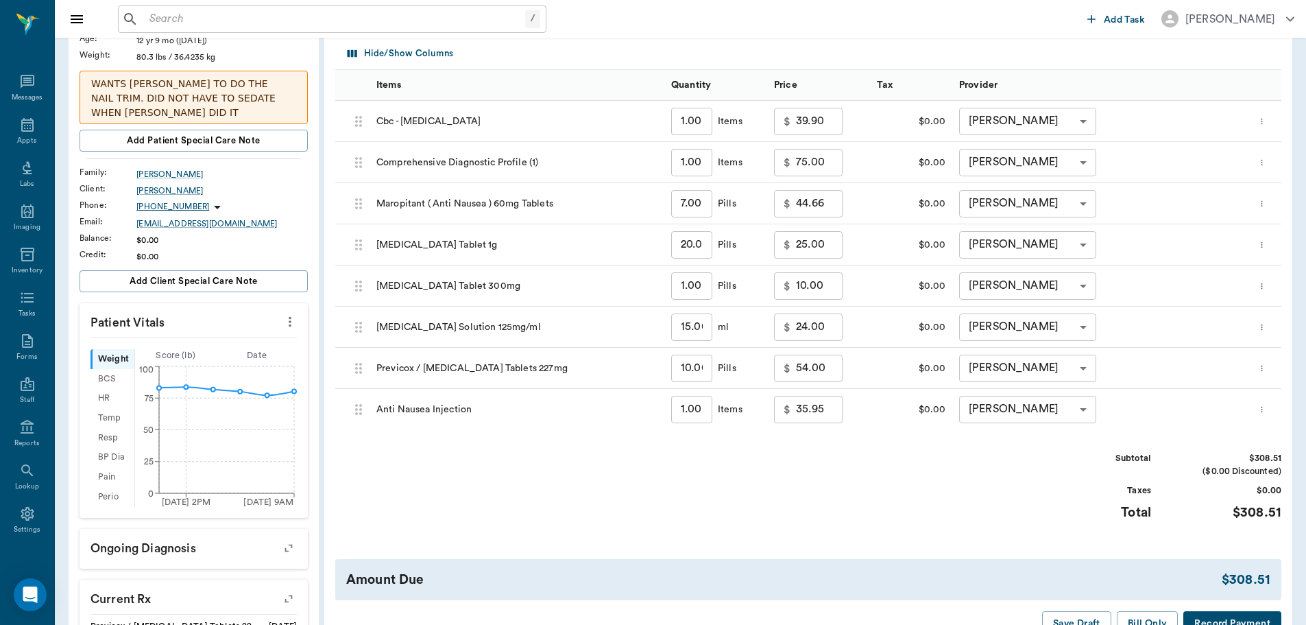
scroll to position [343, 0]
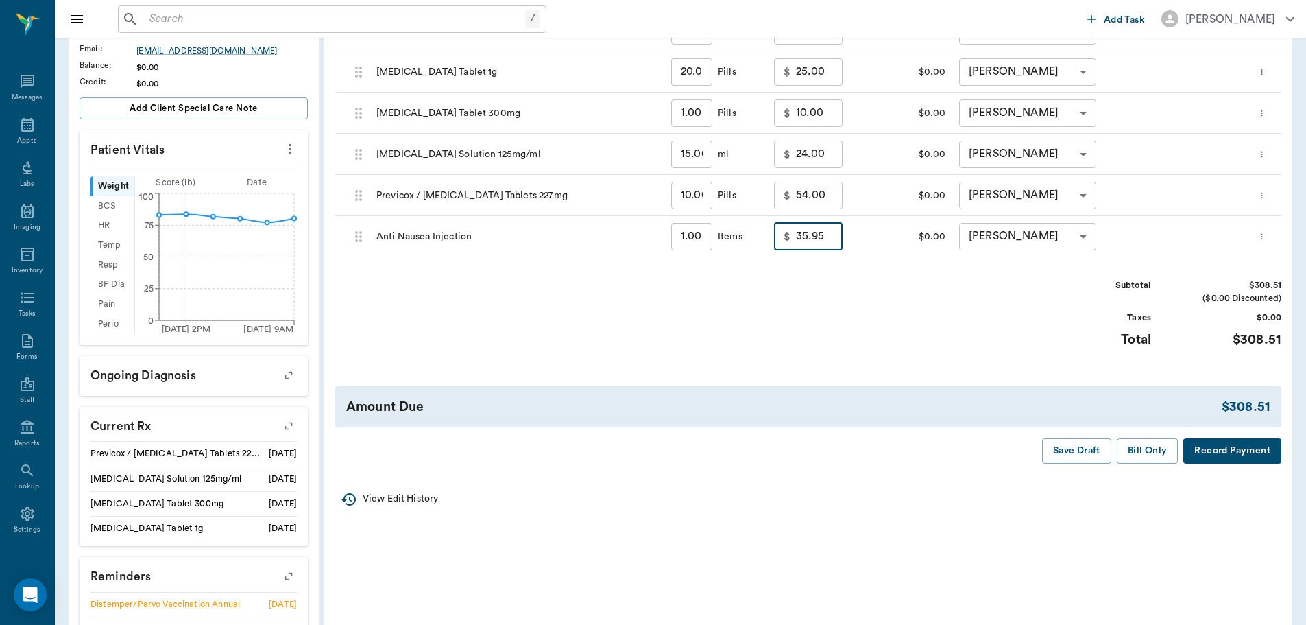
click at [817, 236] on input "35.95" at bounding box center [819, 236] width 47 height 27
type input "15.00"
click at [837, 325] on div "Subtotal $287.56 ($0.00 Discounted) Taxes $0.00 Total $287.56" at bounding box center [808, 321] width 946 height 84
click at [1159, 447] on button "Bill Only" at bounding box center [1148, 450] width 62 height 25
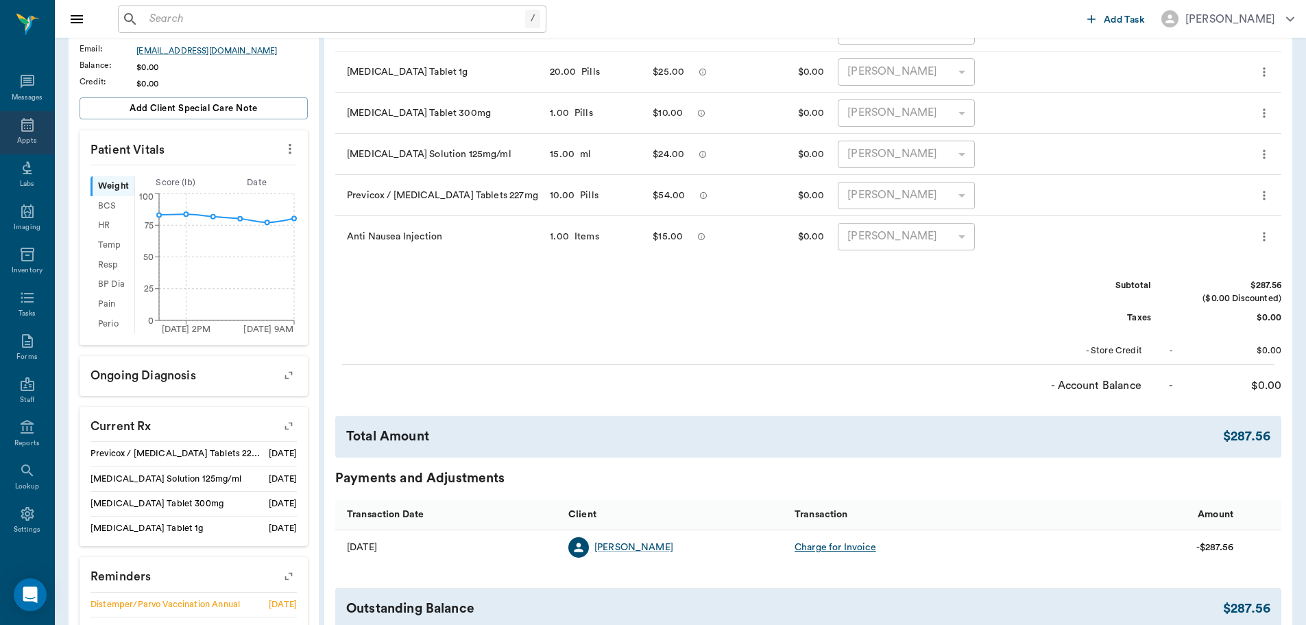
click at [10, 117] on div "Appts" at bounding box center [27, 132] width 54 height 43
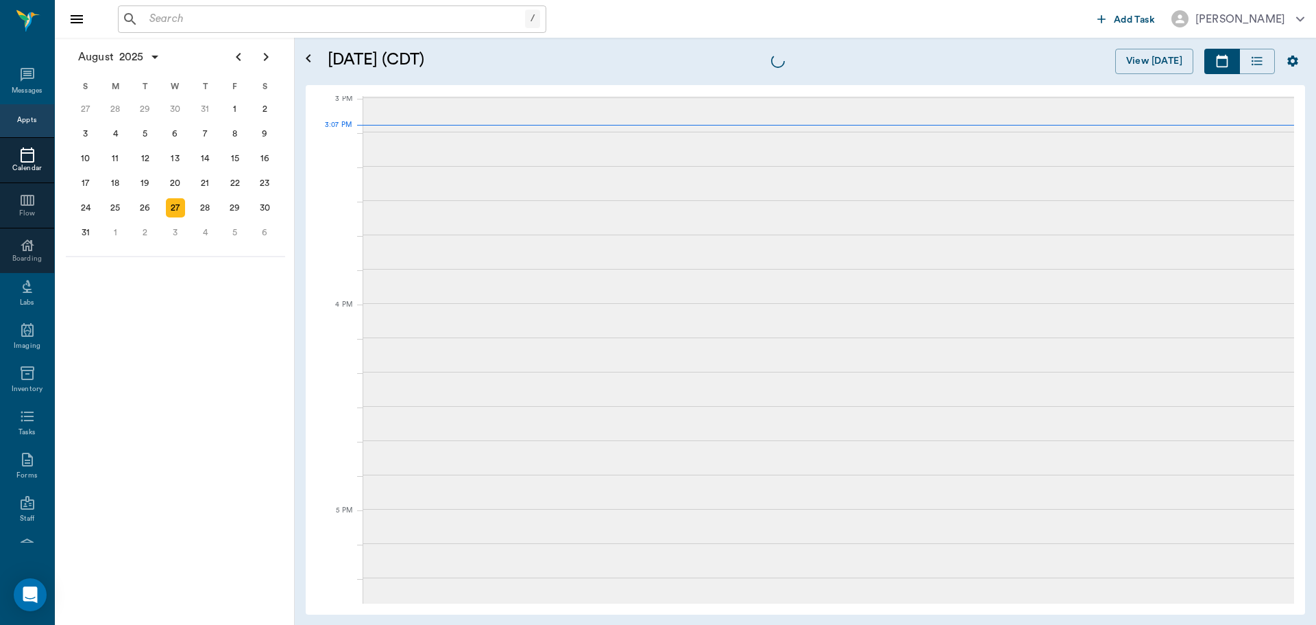
scroll to position [1440, 0]
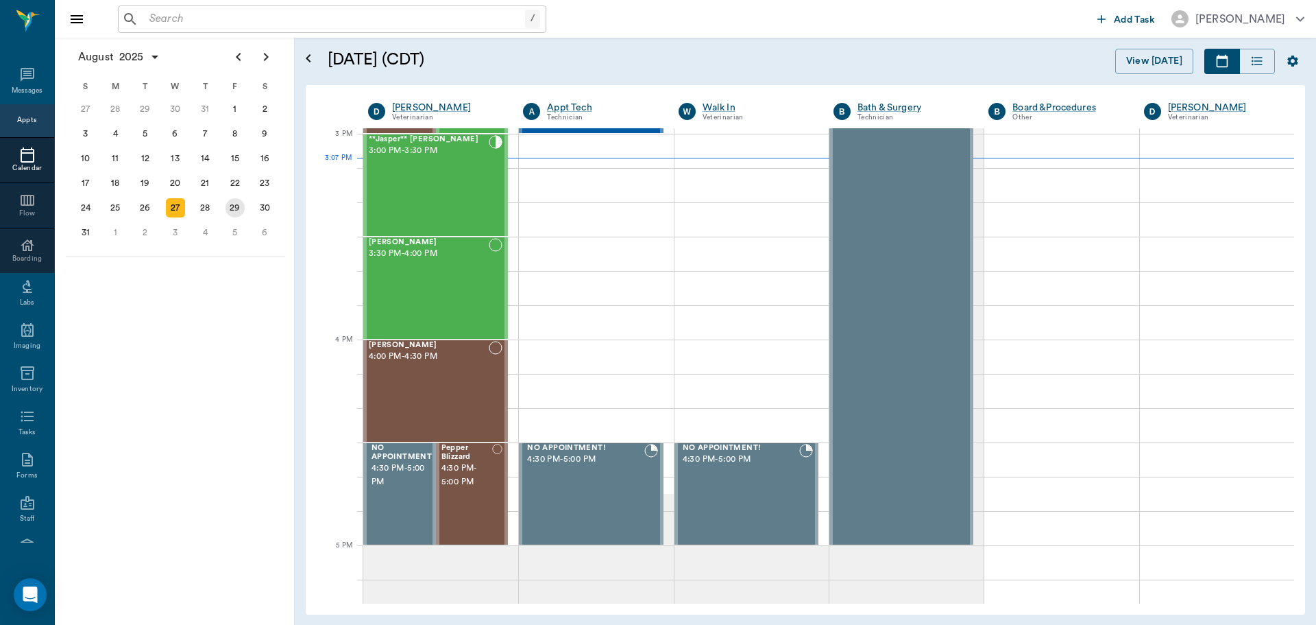
click at [239, 204] on div "29" at bounding box center [235, 207] width 19 height 19
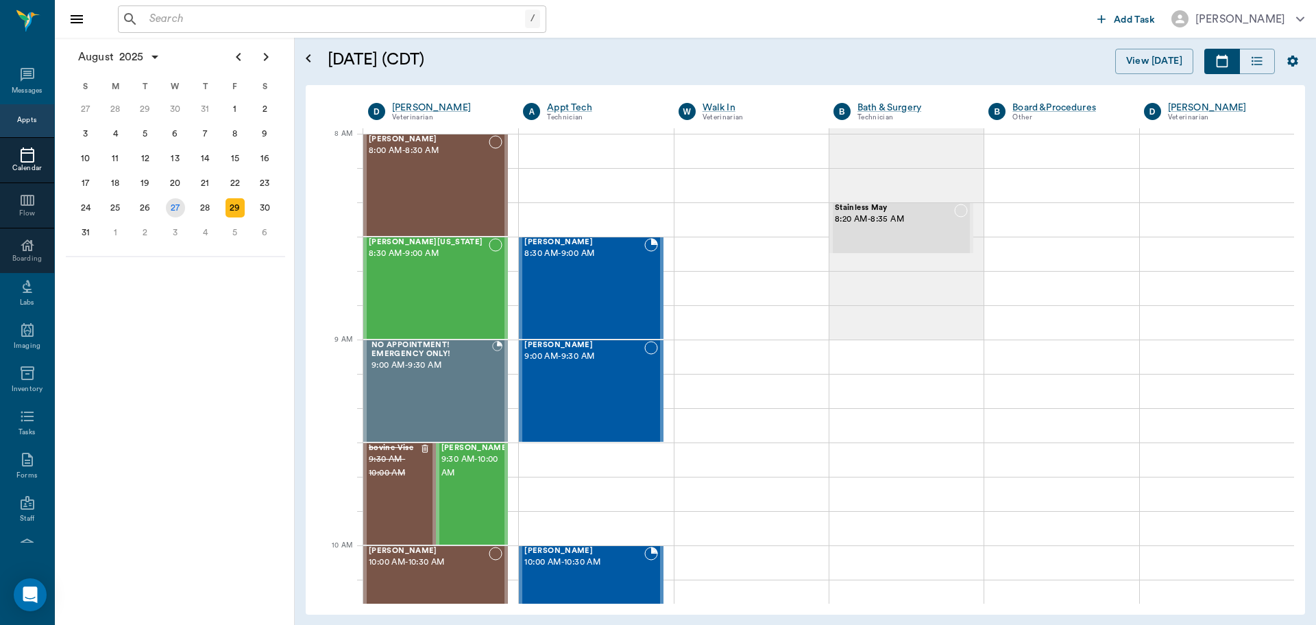
click at [180, 213] on div "27" at bounding box center [175, 207] width 19 height 19
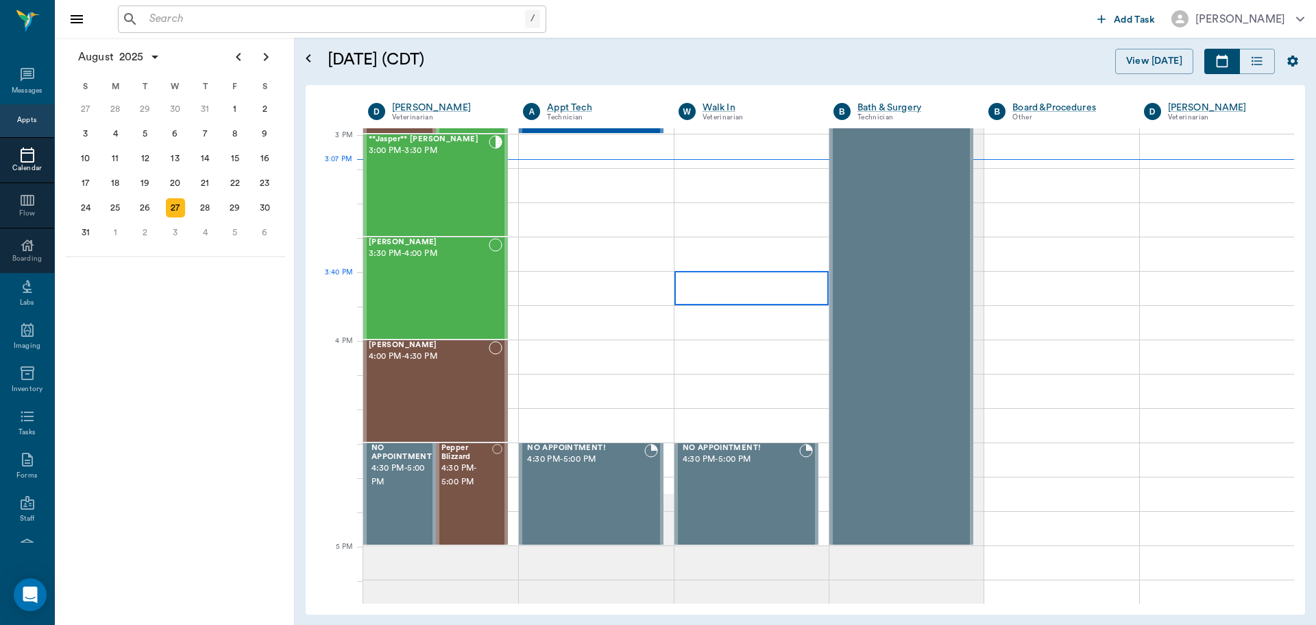
scroll to position [1234, 0]
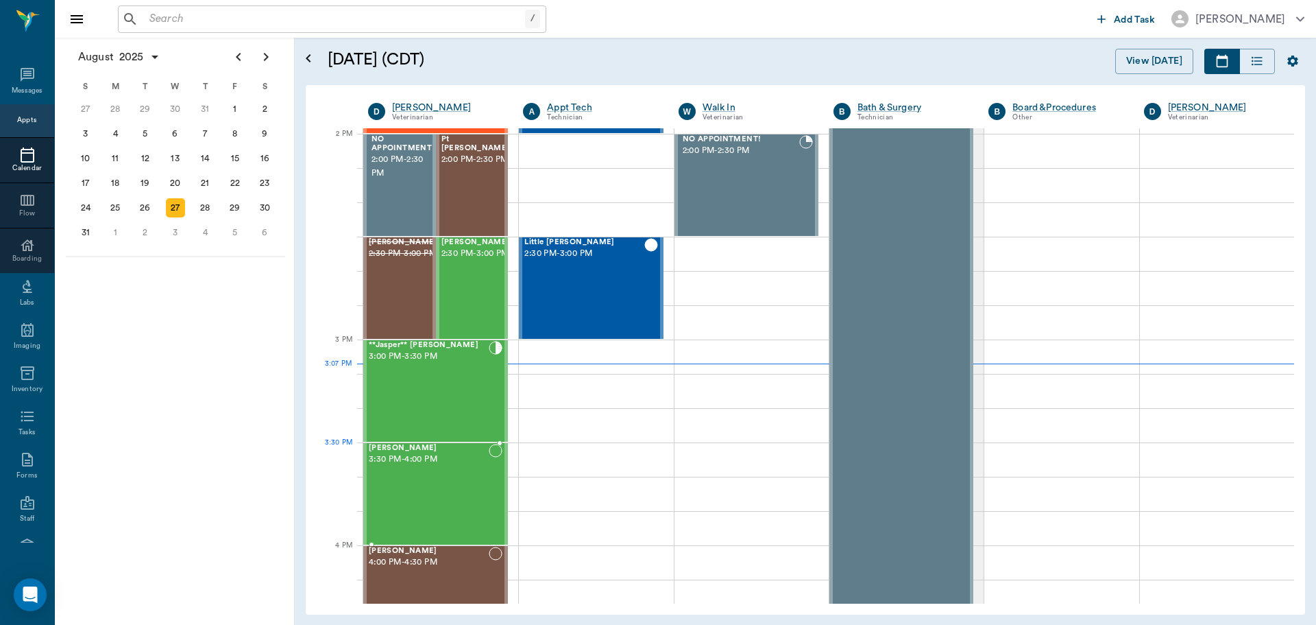
click at [459, 456] on span "3:30 PM - 4:00 PM" at bounding box center [429, 460] width 120 height 14
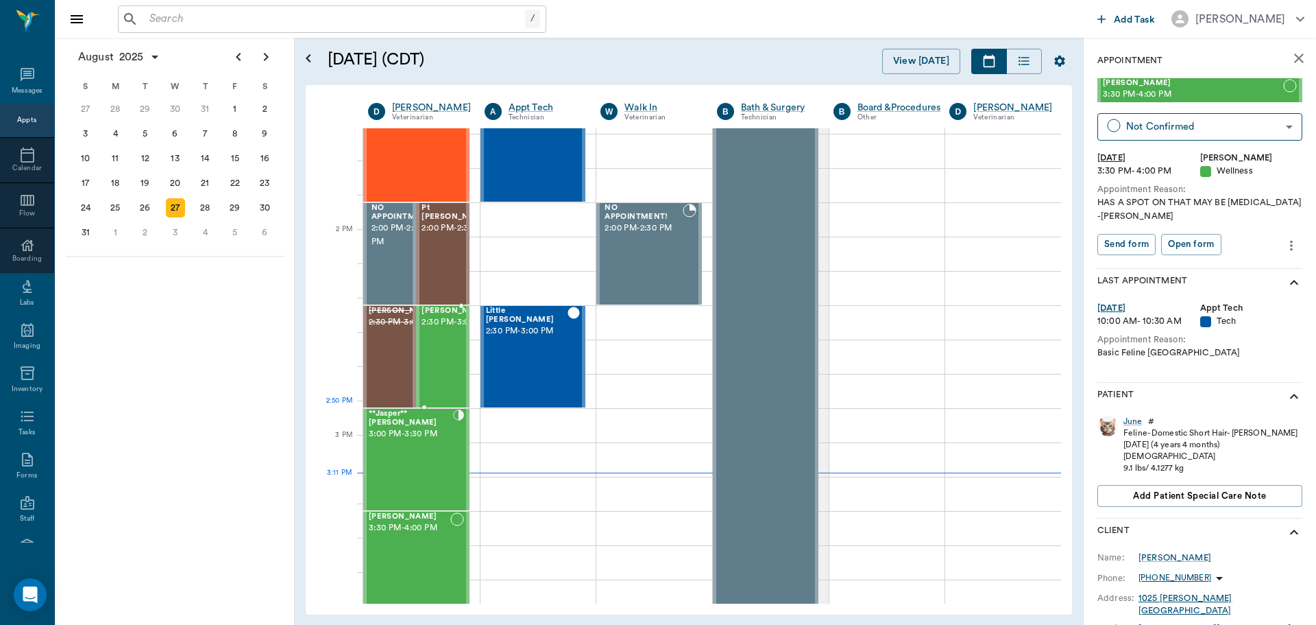
scroll to position [1028, 0]
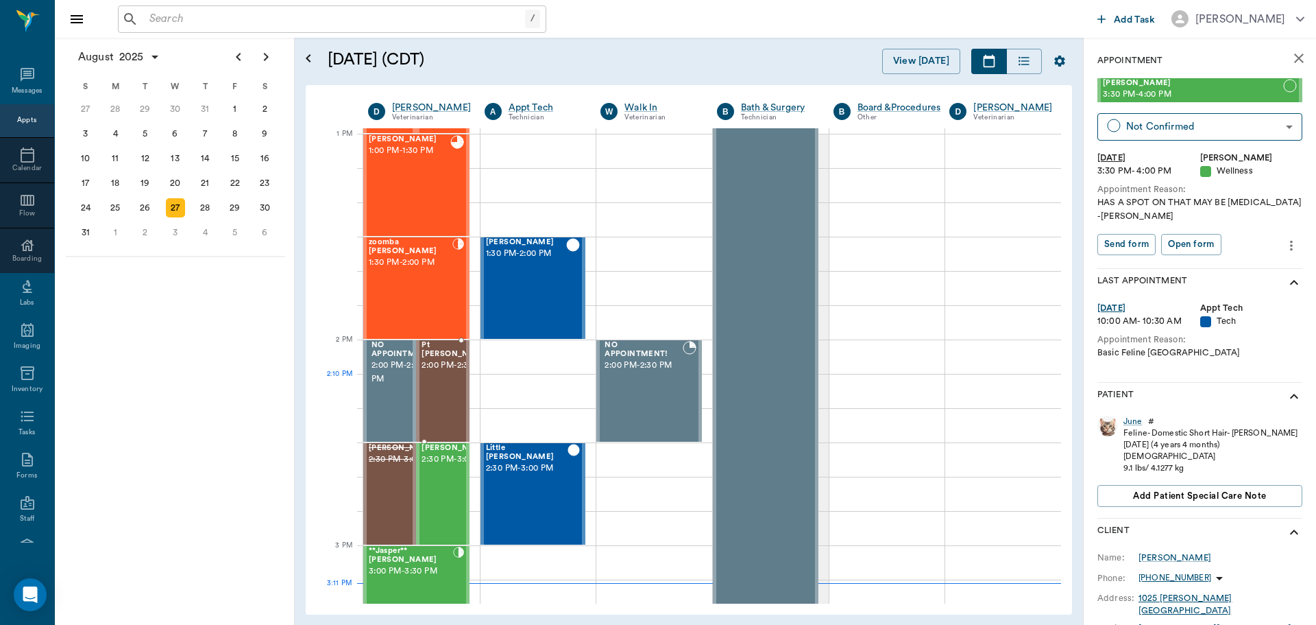
click at [437, 372] on span "2:00 PM - 2:30 PM" at bounding box center [456, 366] width 69 height 14
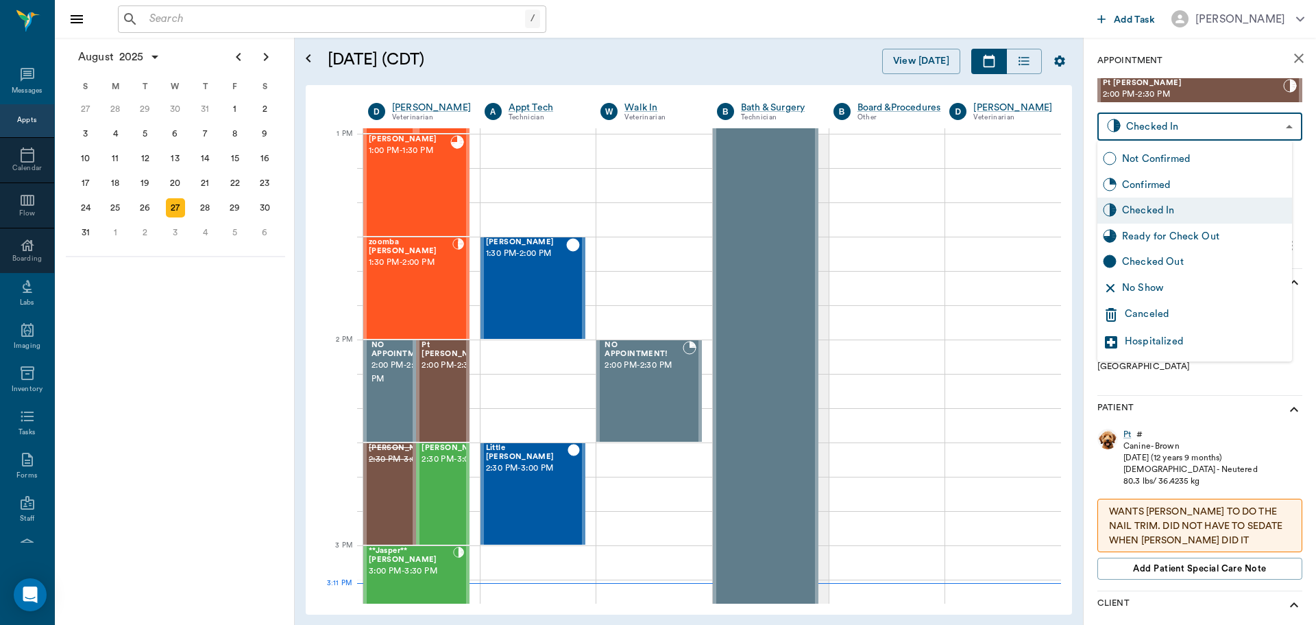
click at [1242, 120] on body "/ ​ Add Task Dr. Bert Ellsworth Nectar Messages Appts Calendar Flow Boarding La…" at bounding box center [658, 312] width 1316 height 625
click at [1180, 242] on div "Ready for Check Out" at bounding box center [1204, 236] width 165 height 15
type input "READY_TO_CHECKOUT"
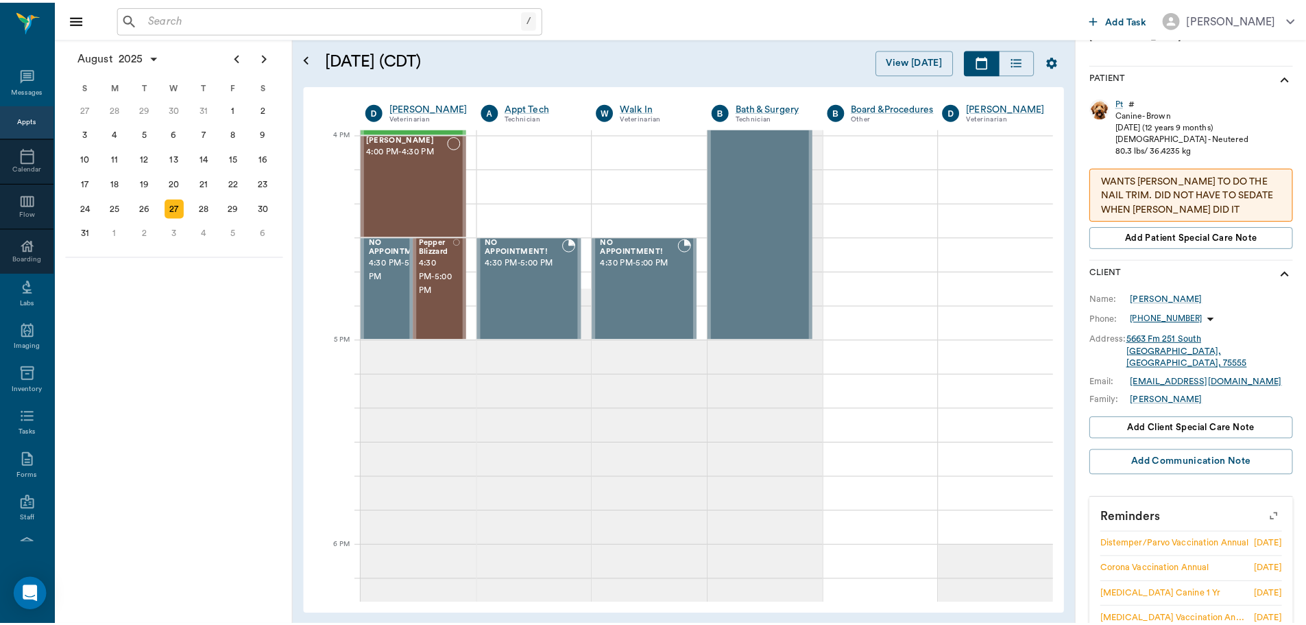
scroll to position [57, 0]
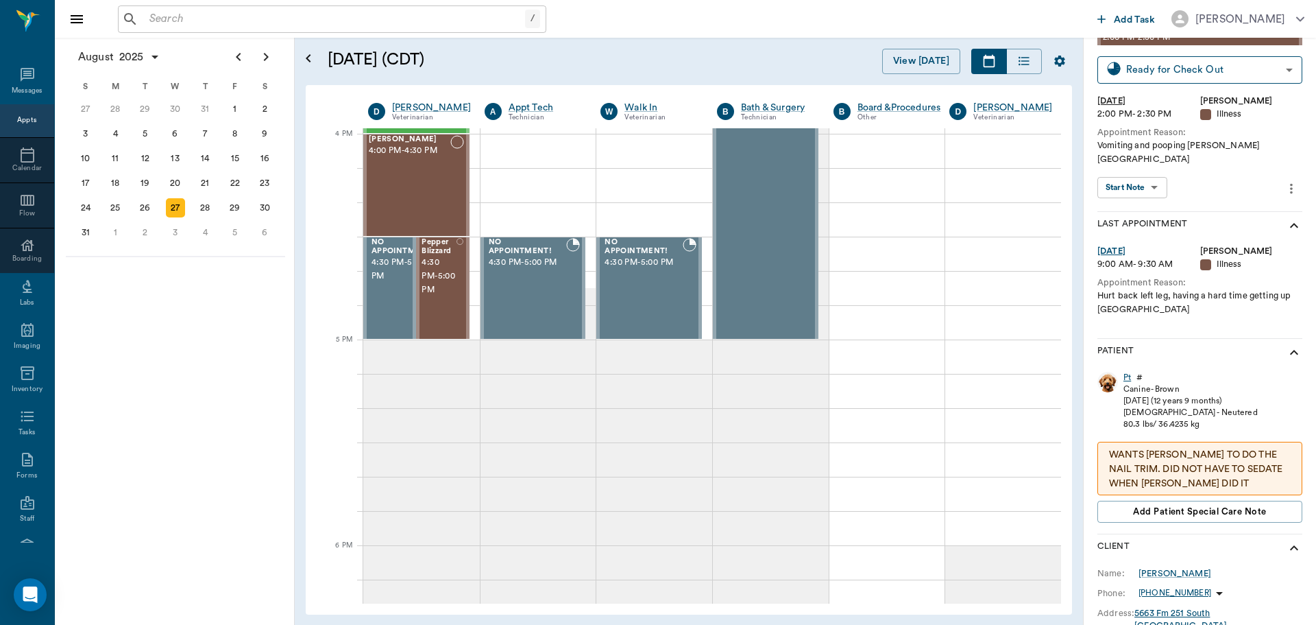
click at [1128, 372] on div "Pt" at bounding box center [1128, 378] width 8 height 12
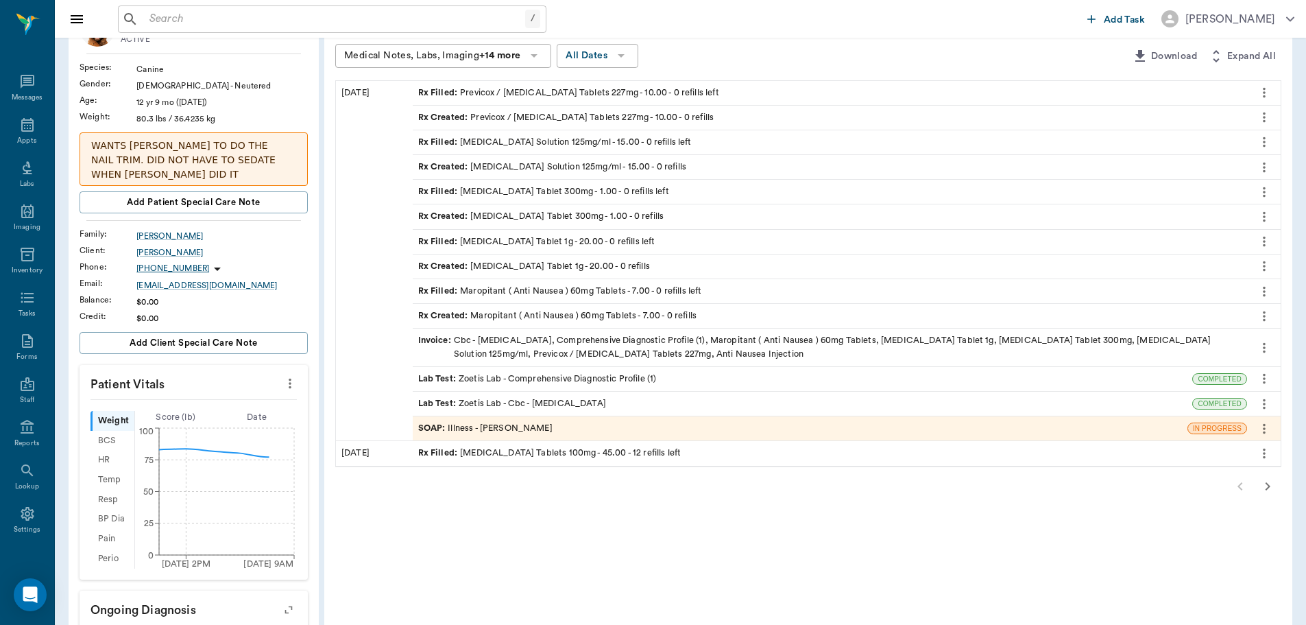
scroll to position [137, 0]
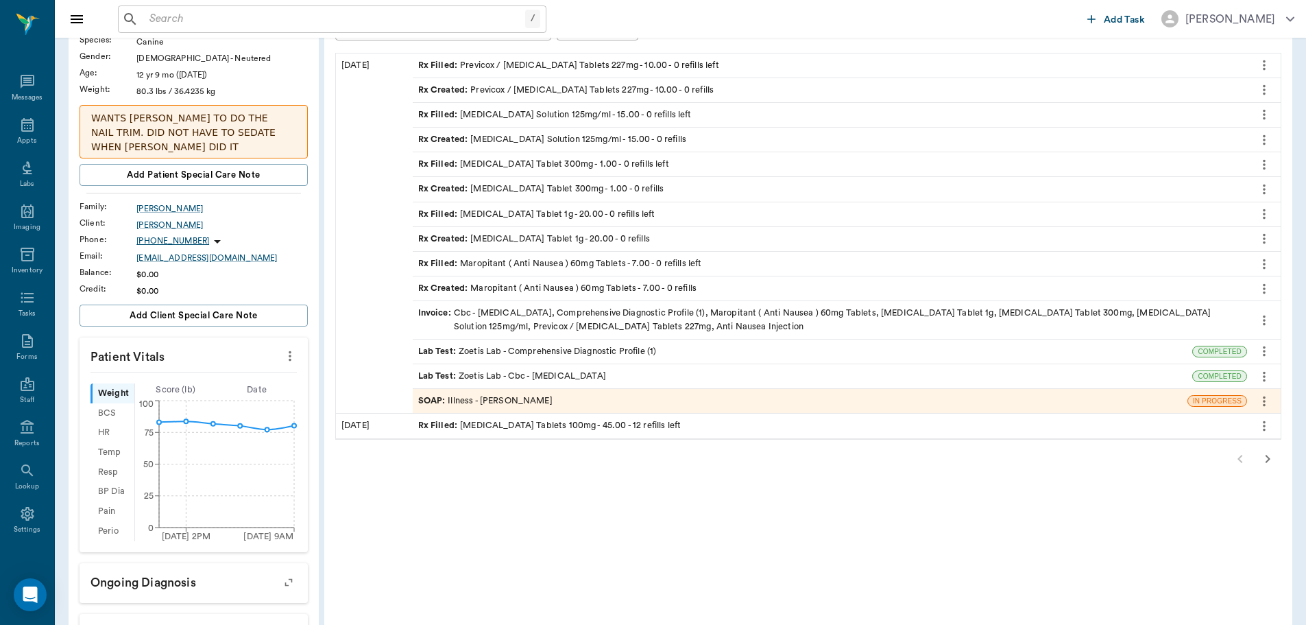
click at [501, 405] on div "SOAP : Illness - [PERSON_NAME]" at bounding box center [485, 400] width 134 height 13
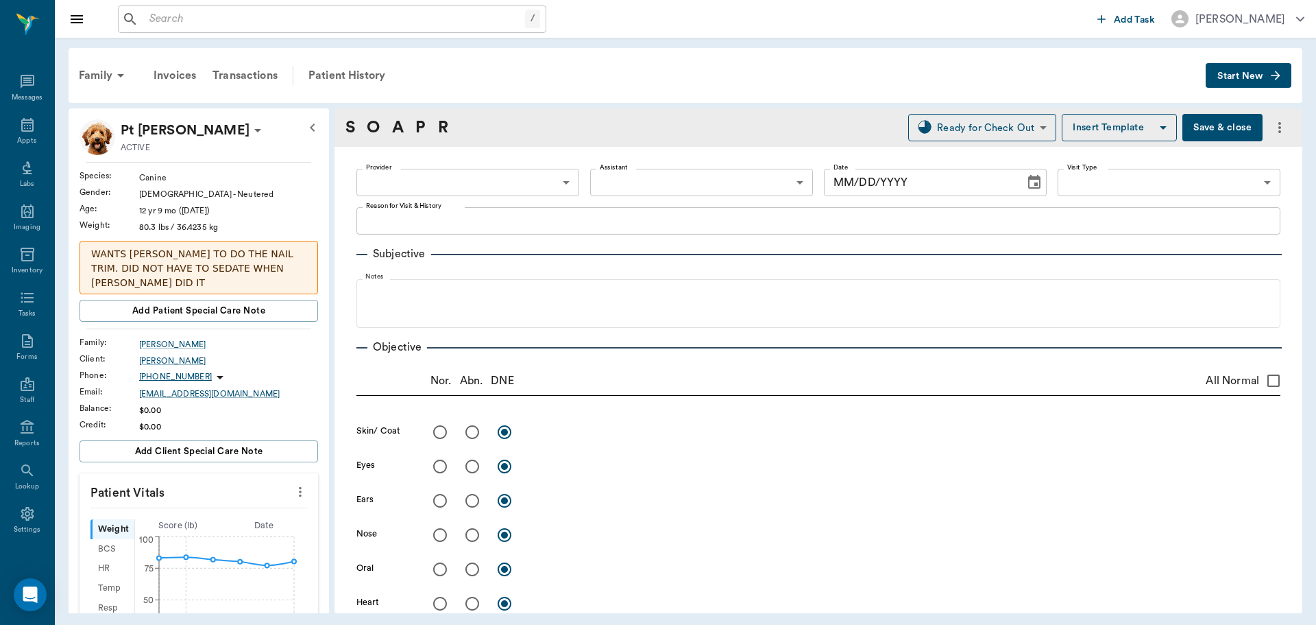
type input "63ec2f075fda476ae8351a4d"
type input "65d2be4f46e3a538d89b8c15"
type textarea "Vomiting and pooping black Caryn"
type input "[DATE]"
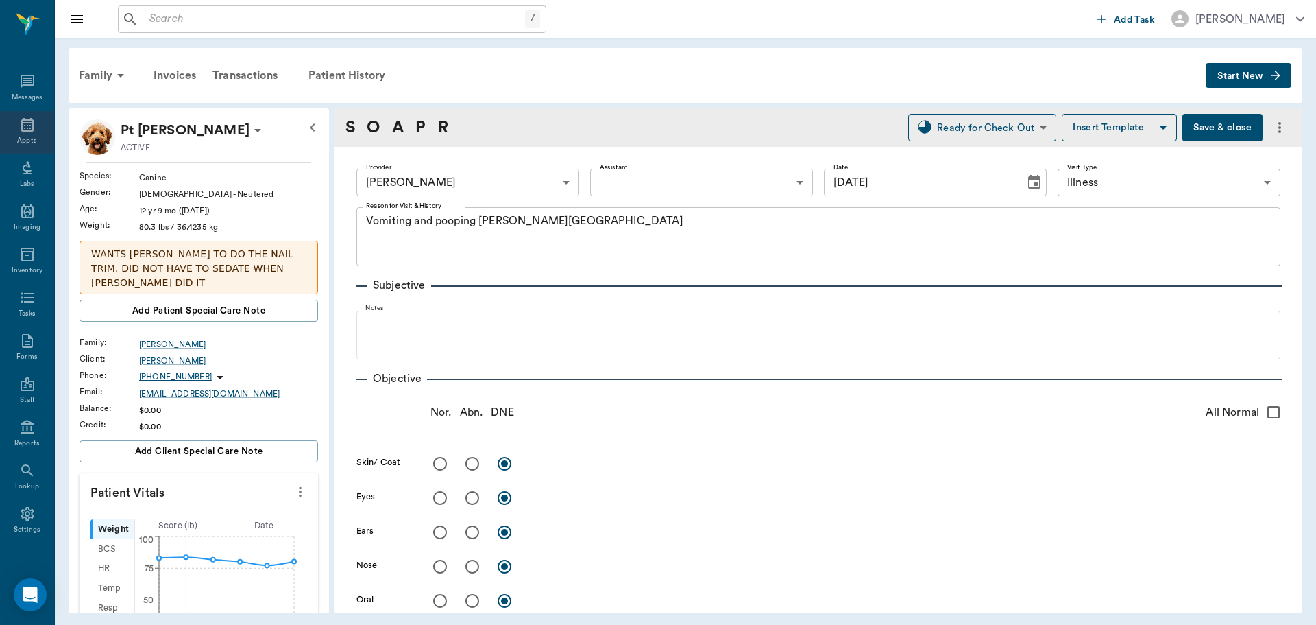
click at [38, 130] on div "Appts" at bounding box center [27, 132] width 54 height 43
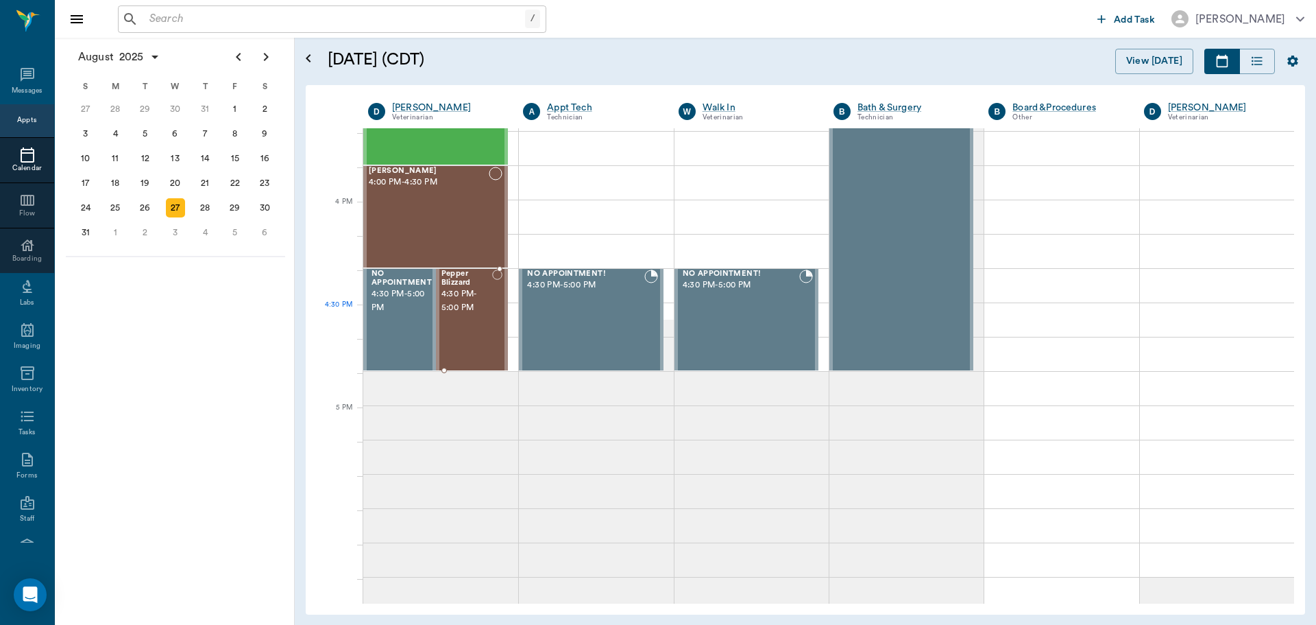
scroll to position [1646, 0]
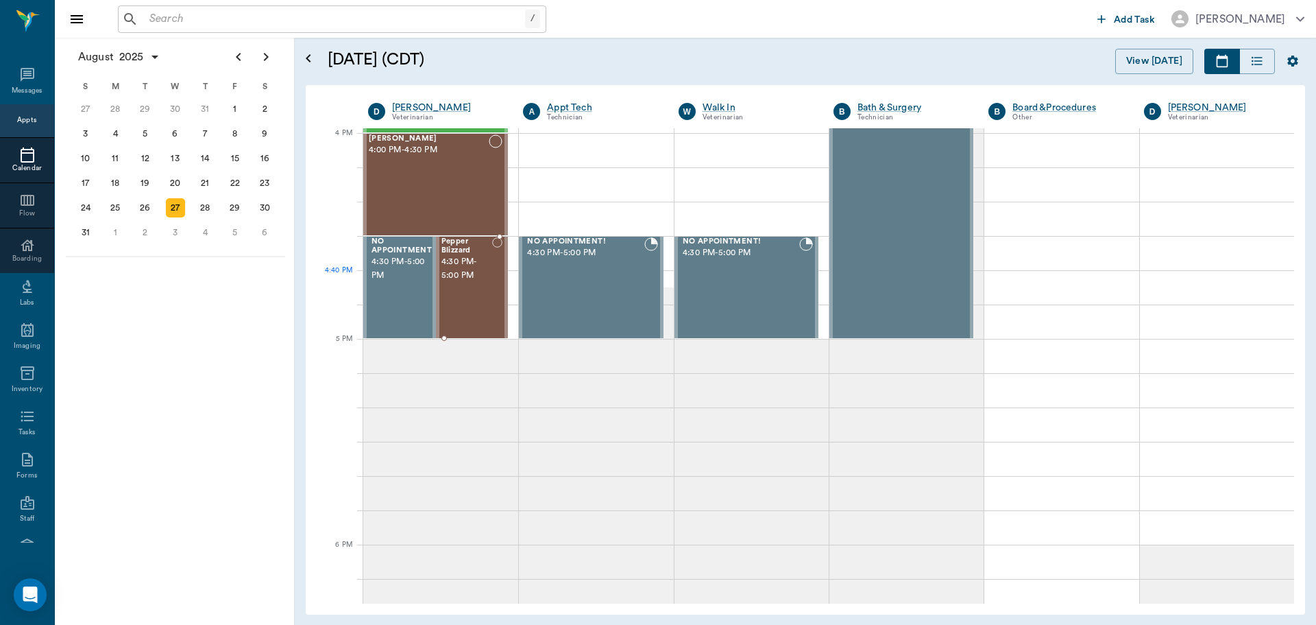
click at [463, 276] on span "4:30 PM - 5:00 PM" at bounding box center [467, 268] width 51 height 27
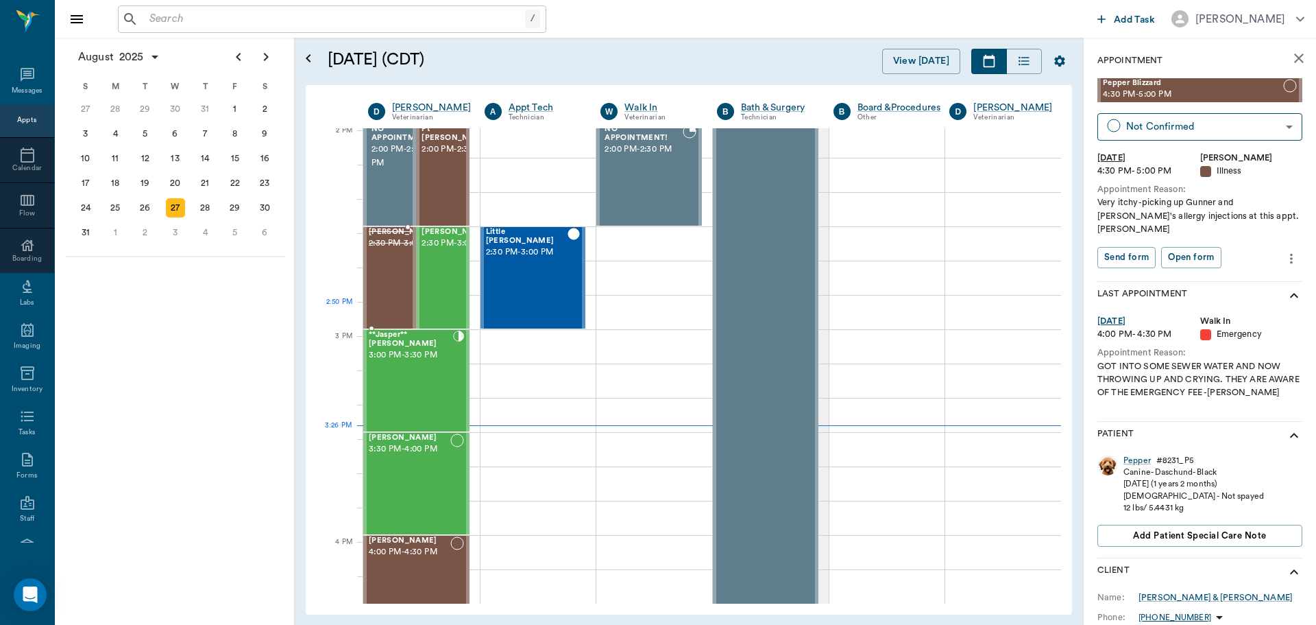
scroll to position [1235, 0]
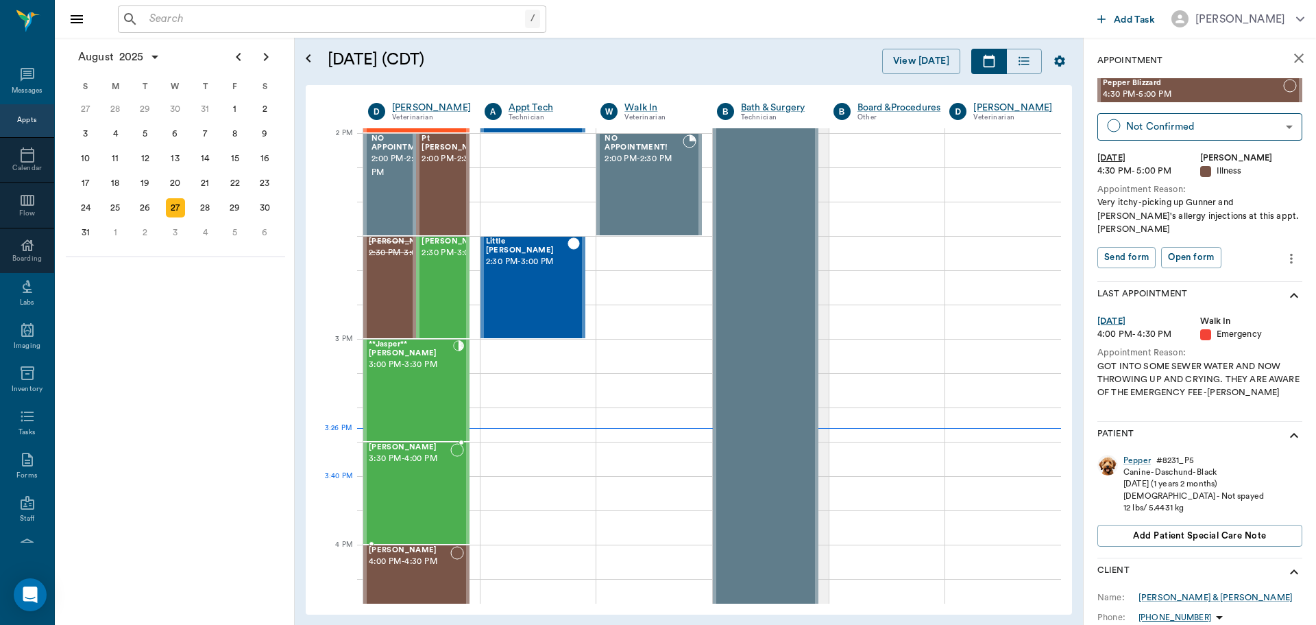
click at [394, 496] on div "June Brackman 3:30 PM - 4:00 PM" at bounding box center [410, 493] width 82 height 100
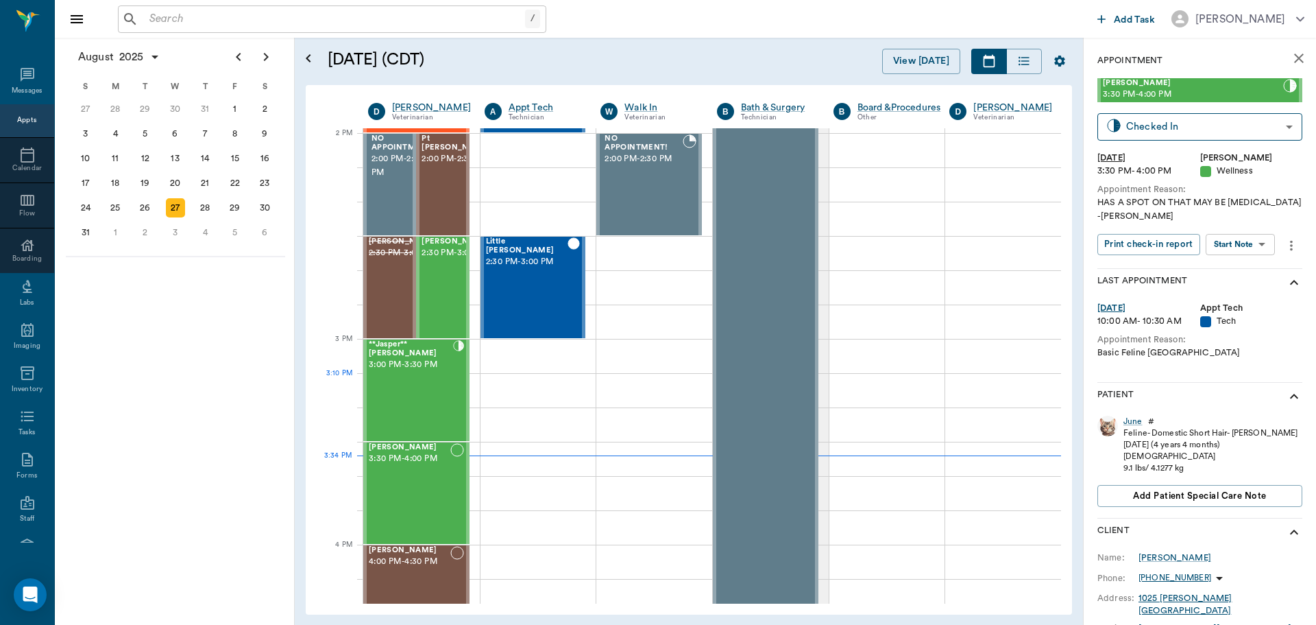
scroll to position [1166, 0]
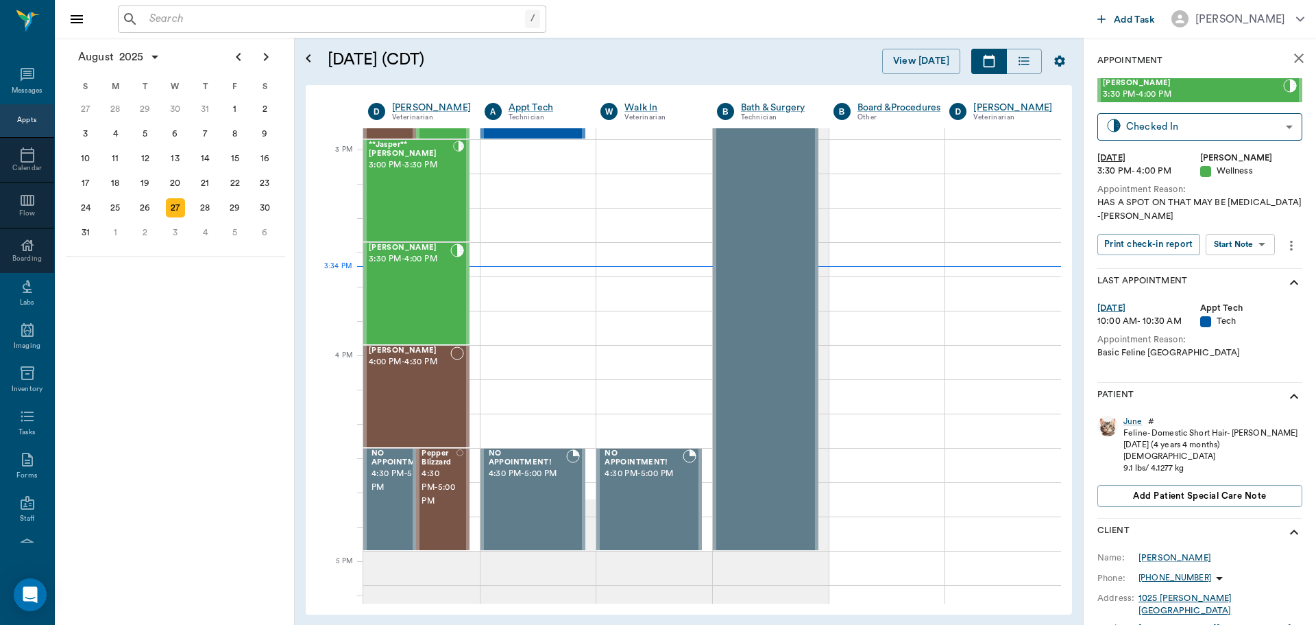
scroll to position [1441, 0]
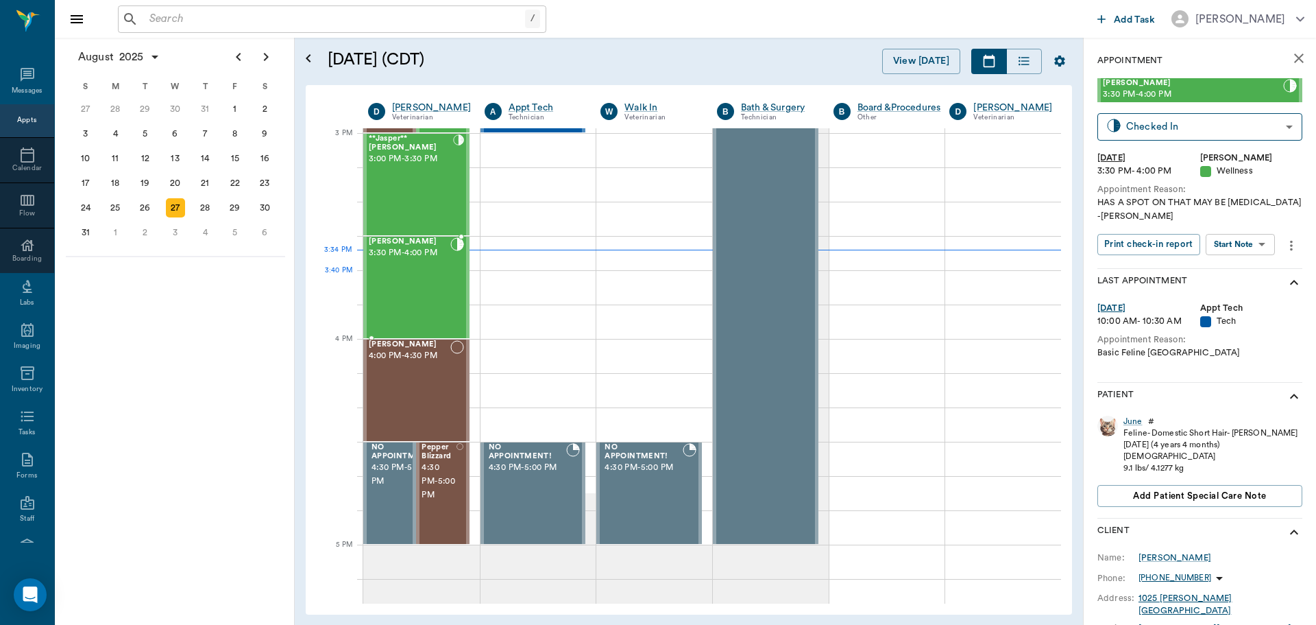
click at [412, 274] on div "[PERSON_NAME] 3:30 PM - 4:00 PM" at bounding box center [410, 287] width 82 height 100
click at [411, 272] on div "[PERSON_NAME] 3:30 PM - 4:00 PM" at bounding box center [410, 287] width 82 height 100
click at [1258, 234] on body "/ ​ Add Task Dr. Bert Ellsworth Nectar Messages Appts Calendar Flow Boarding La…" at bounding box center [658, 312] width 1316 height 625
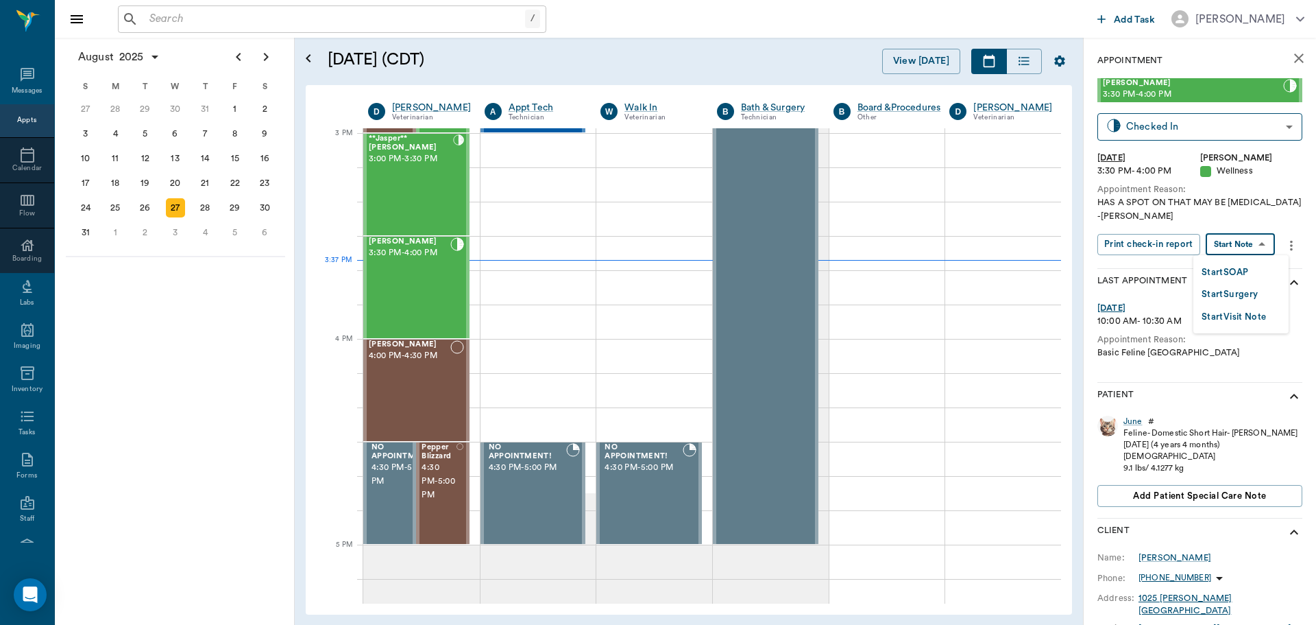
click at [1229, 274] on button "Start SOAP" at bounding box center [1225, 273] width 47 height 16
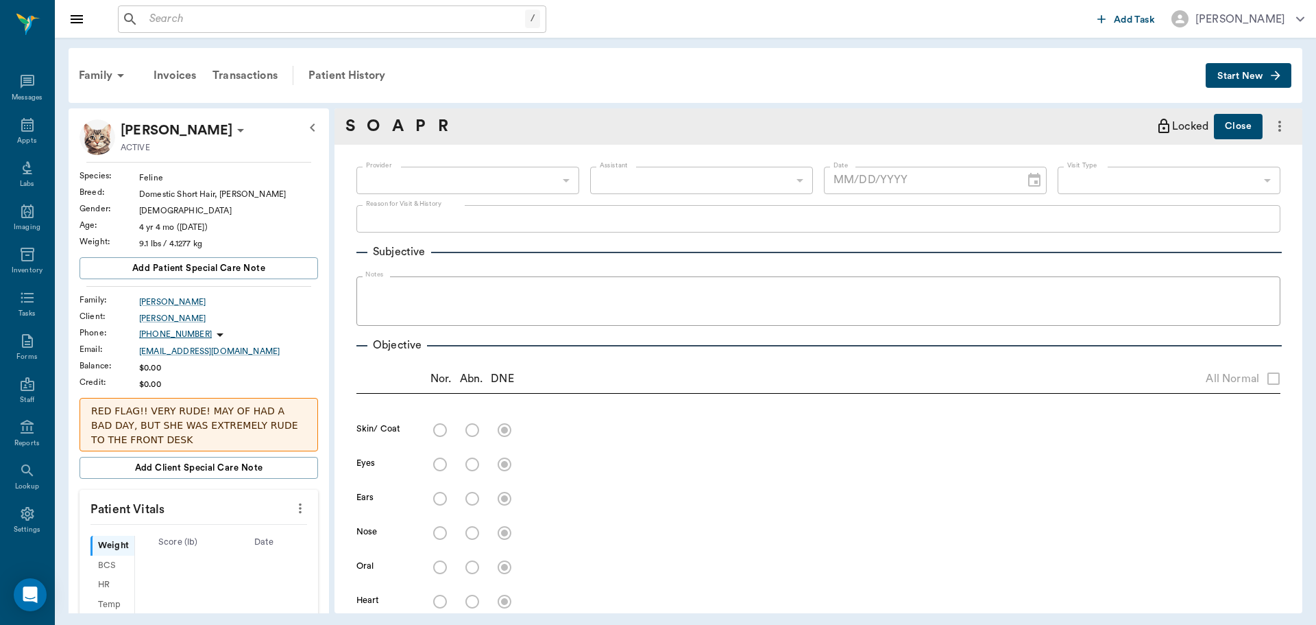
type input "63ec2f075fda476ae8351a4d"
type input "65d2be4f46e3a538d89b8c14"
type textarea "HAS A SPOT ON THAT MAY BE [MEDICAL_DATA] -[PERSON_NAME]"
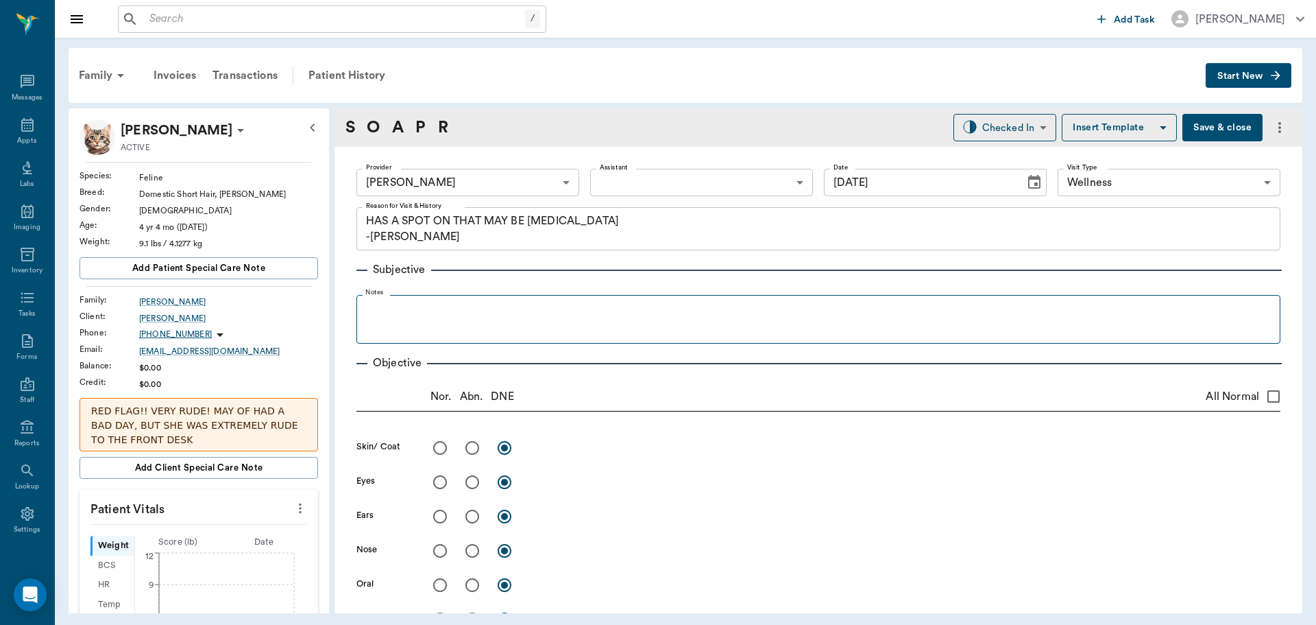
type input "[DATE]"
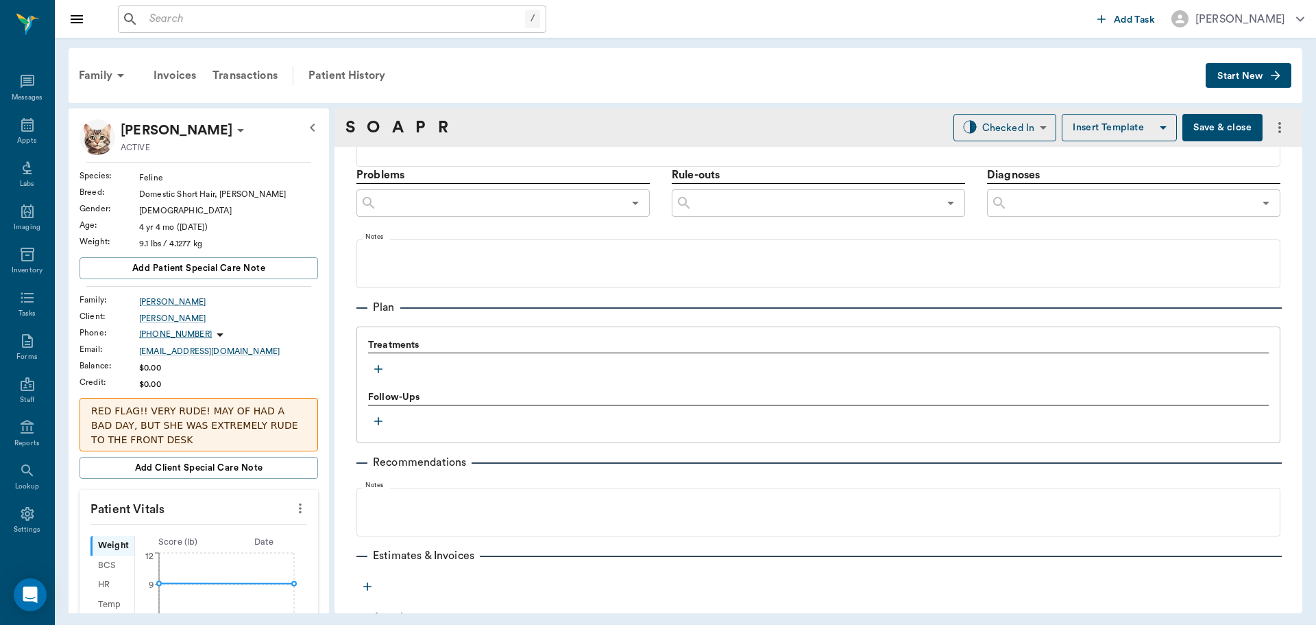
scroll to position [817, 0]
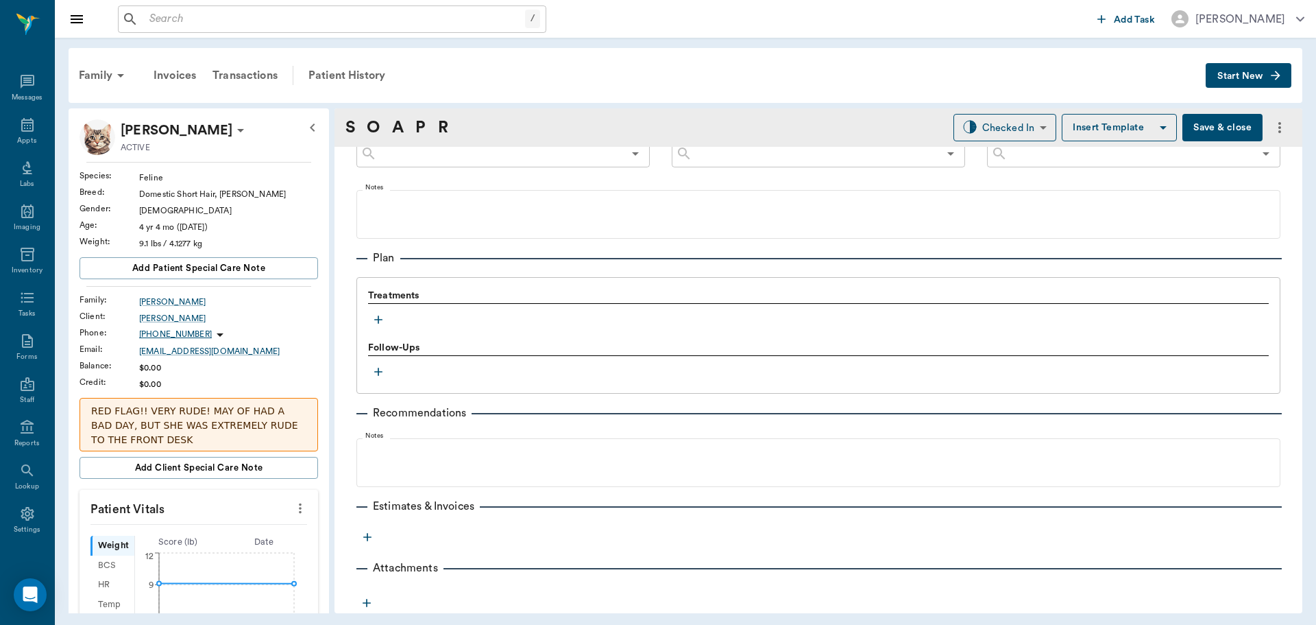
click at [380, 320] on icon "button" at bounding box center [379, 320] width 14 height 14
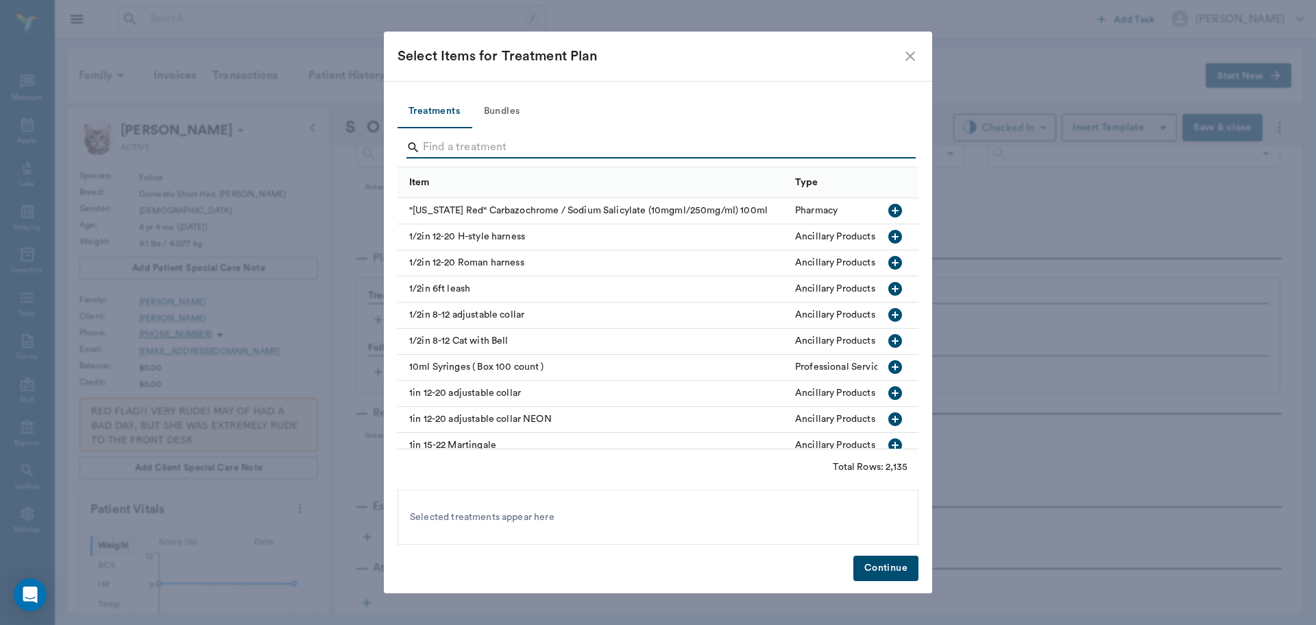
click at [462, 147] on input "Search" at bounding box center [659, 147] width 472 height 22
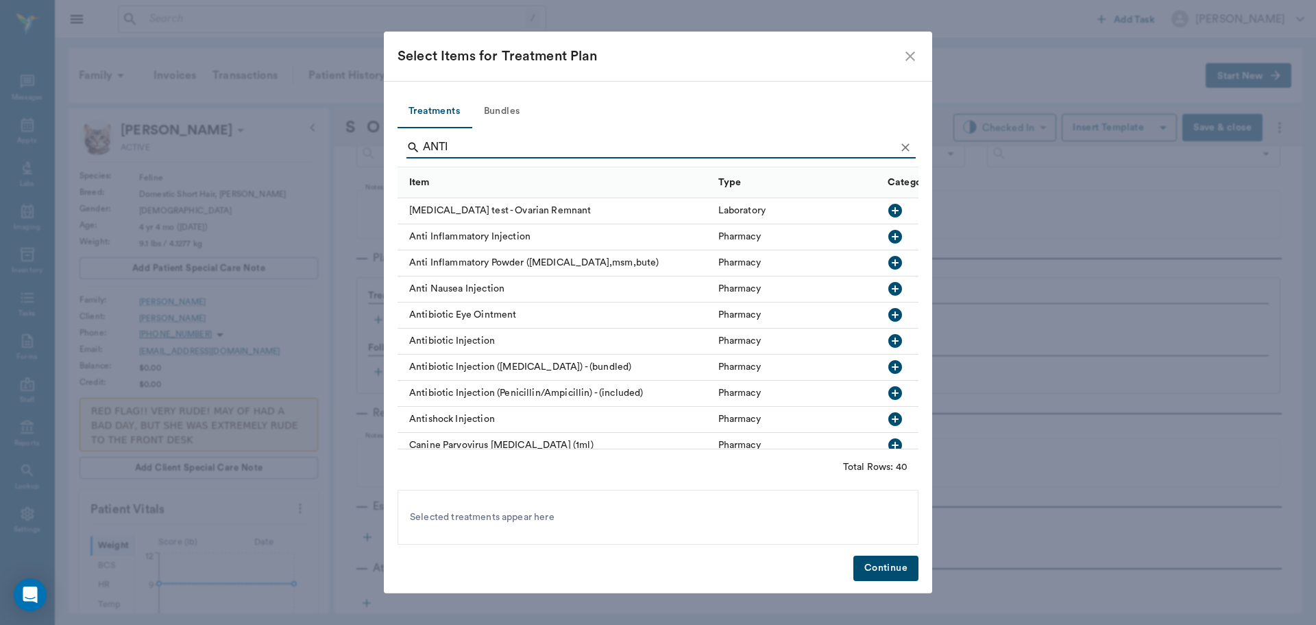
type input "ANTI"
click at [889, 235] on icon "button" at bounding box center [896, 237] width 14 height 14
click at [887, 562] on button "Continue" at bounding box center [886, 567] width 65 height 25
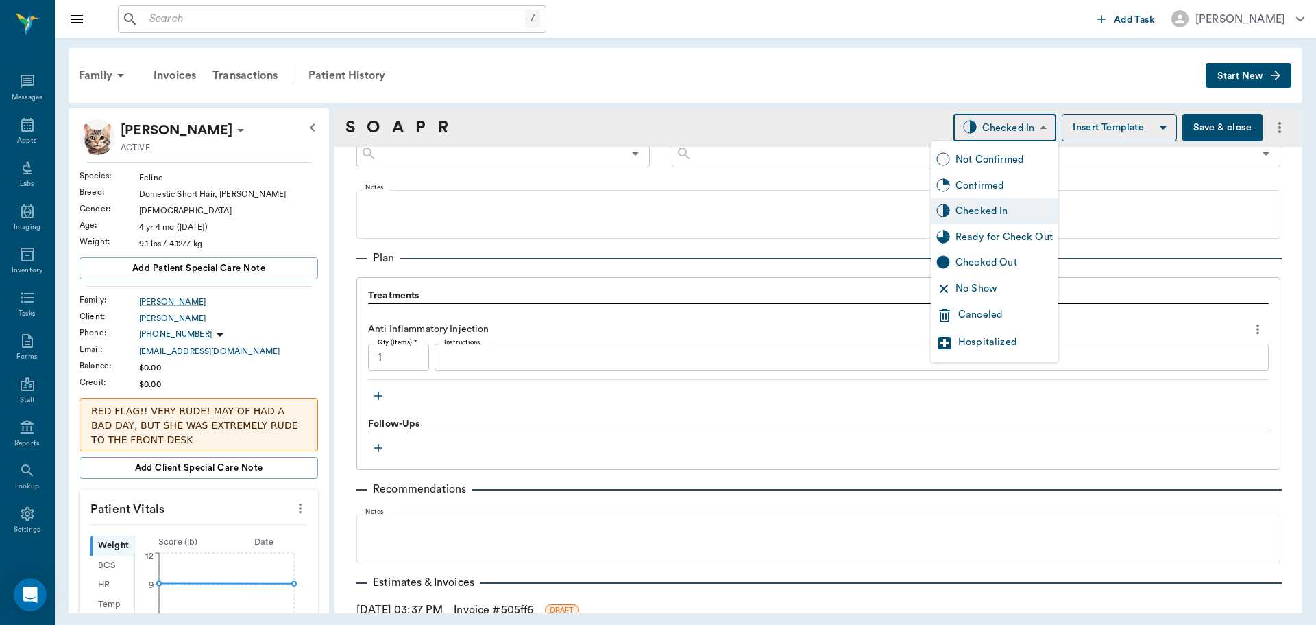
click at [1005, 138] on body "/ ​ Add Task Dr. Bert Ellsworth Nectar Messages Appts Labs Imaging Inventory Ta…" at bounding box center [658, 312] width 1316 height 625
click at [1020, 238] on div "Ready for Check Out" at bounding box center [1004, 237] width 97 height 15
type input "READY_TO_CHECKOUT"
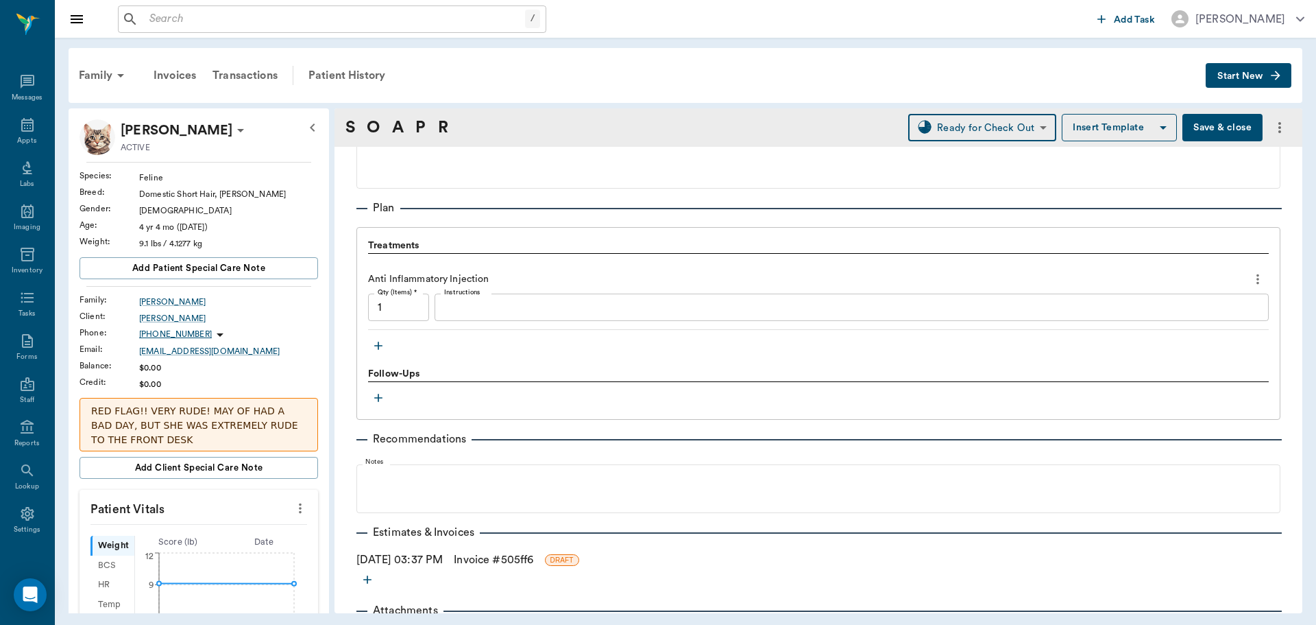
scroll to position [909, 0]
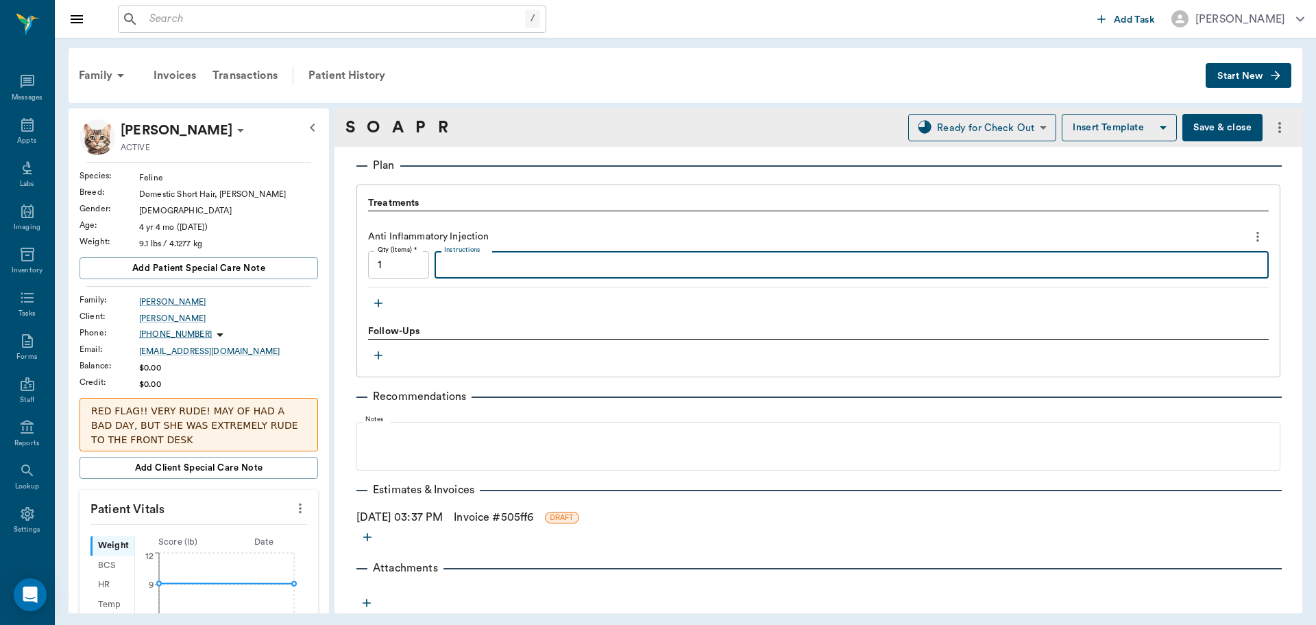
click at [455, 269] on textarea "Instructions" at bounding box center [851, 265] width 815 height 16
type textarea "m"
type textarea "MP 20 Excede .2"
click at [269, 265] on button "Add patient Special Care Note" at bounding box center [199, 268] width 239 height 22
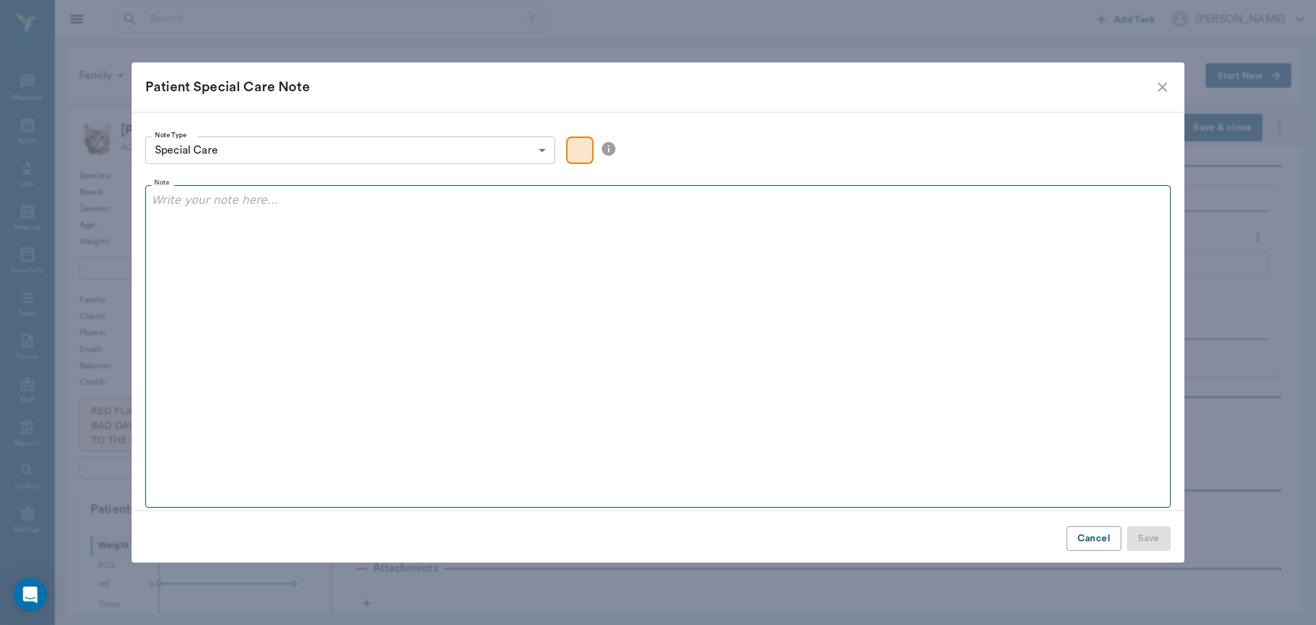
click at [191, 206] on p at bounding box center [658, 200] width 1013 height 16
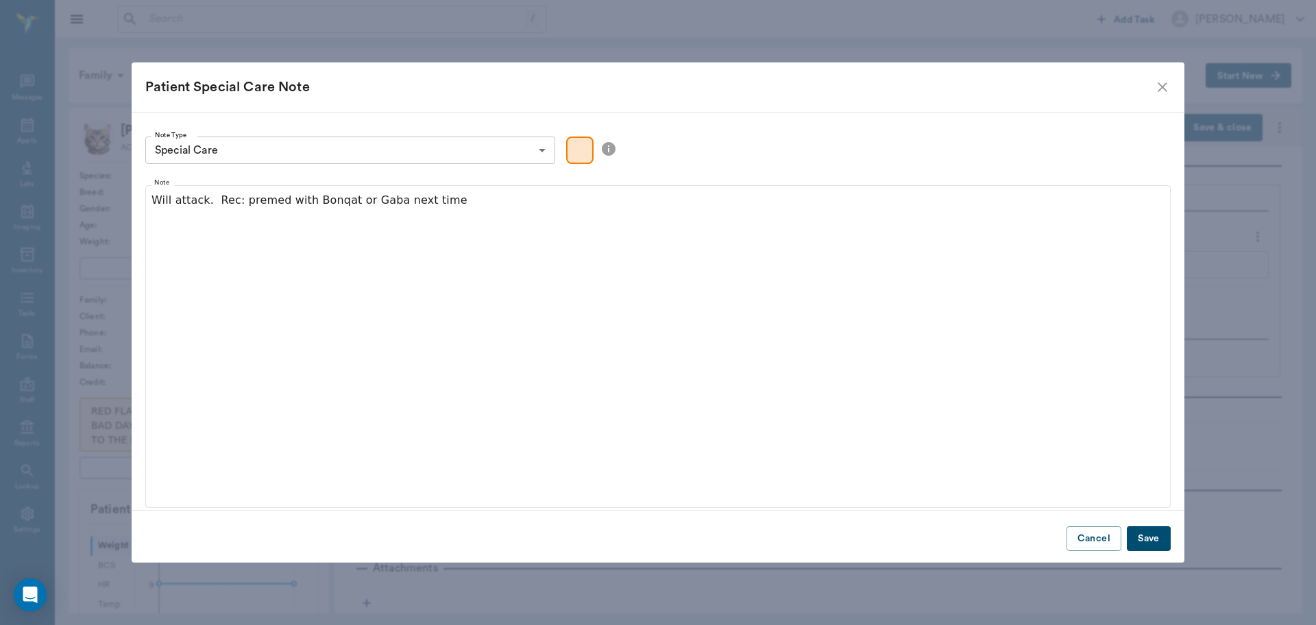
click at [1159, 542] on button "Save" at bounding box center [1149, 538] width 44 height 25
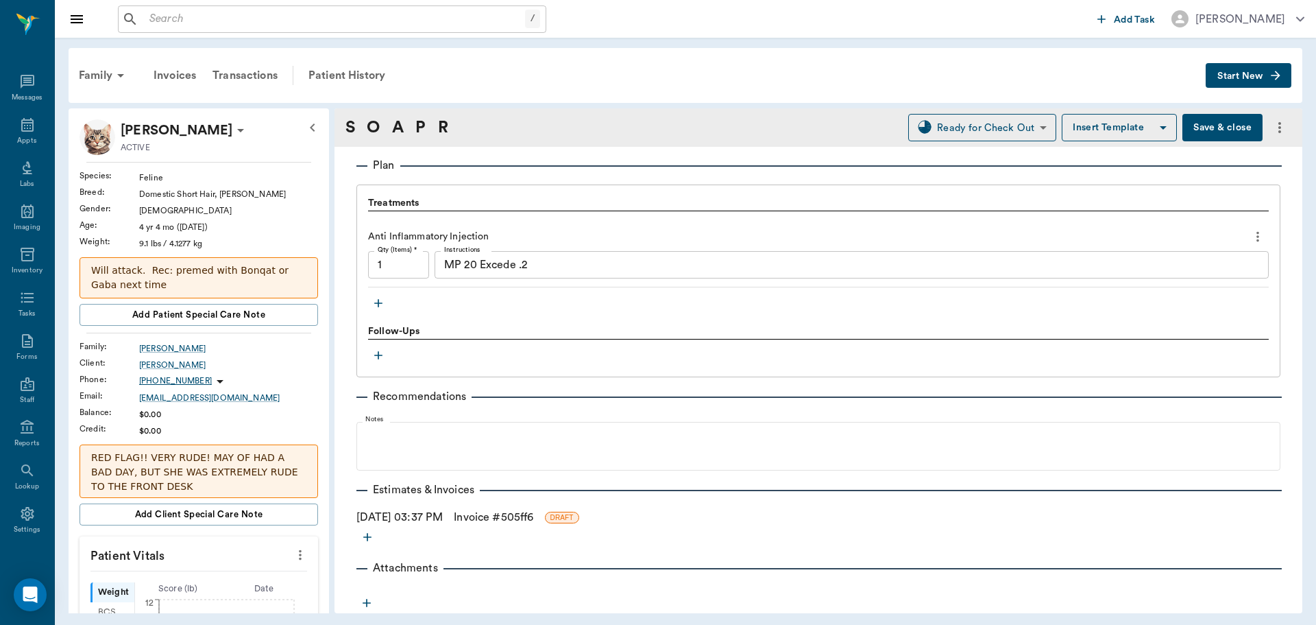
click at [195, 289] on p "Will attack. Rec: premed with Bonqat or Gaba next time" at bounding box center [198, 277] width 215 height 29
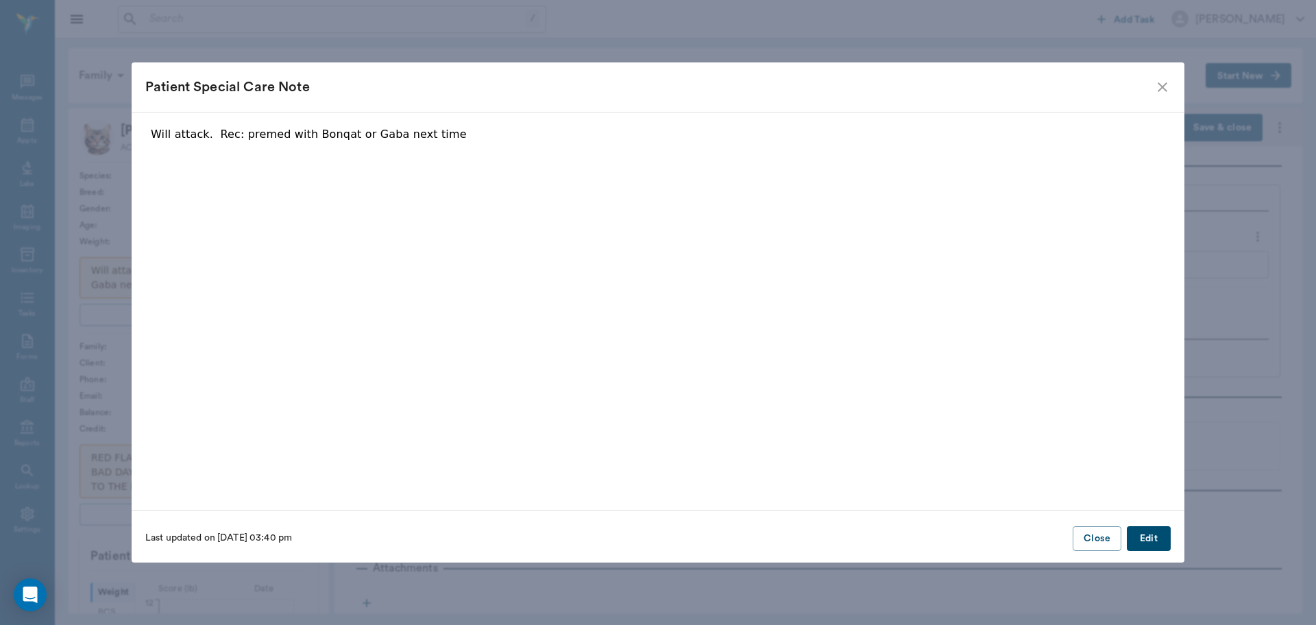
click at [434, 141] on p "Will attack. Rec: premed with Bonqat or Gaba next time" at bounding box center [658, 134] width 1015 height 16
click at [433, 139] on p "Will attack. Rec: premed with Bonqat or Gaba next time" at bounding box center [658, 134] width 1015 height 16
click at [1145, 546] on button "Edit" at bounding box center [1149, 538] width 44 height 25
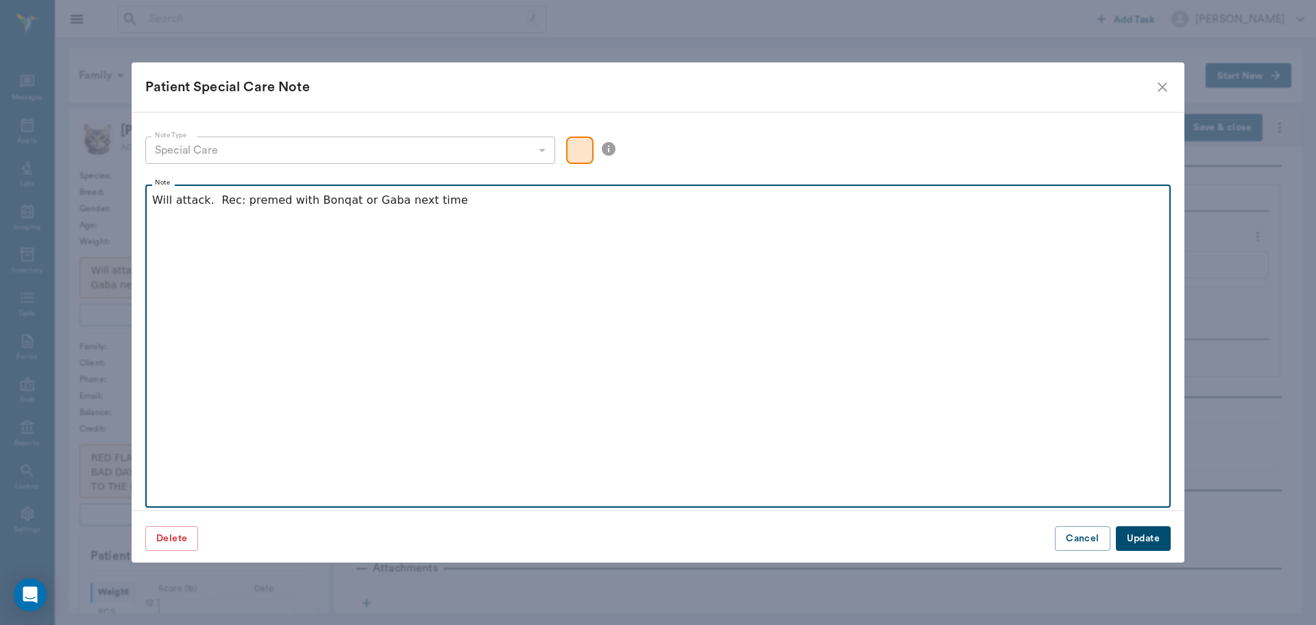
click at [426, 203] on p "Will attack. Rec: premed with Bonqat or Gaba next time" at bounding box center [658, 200] width 1012 height 16
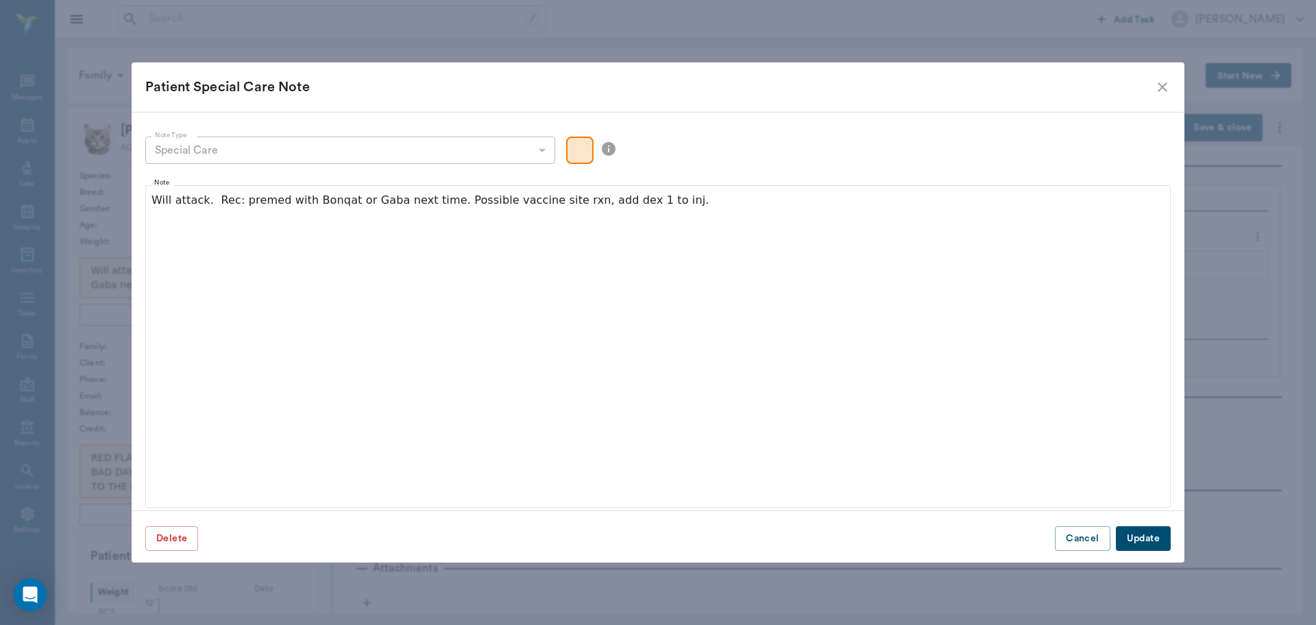
click at [1136, 533] on button "Update" at bounding box center [1143, 538] width 55 height 25
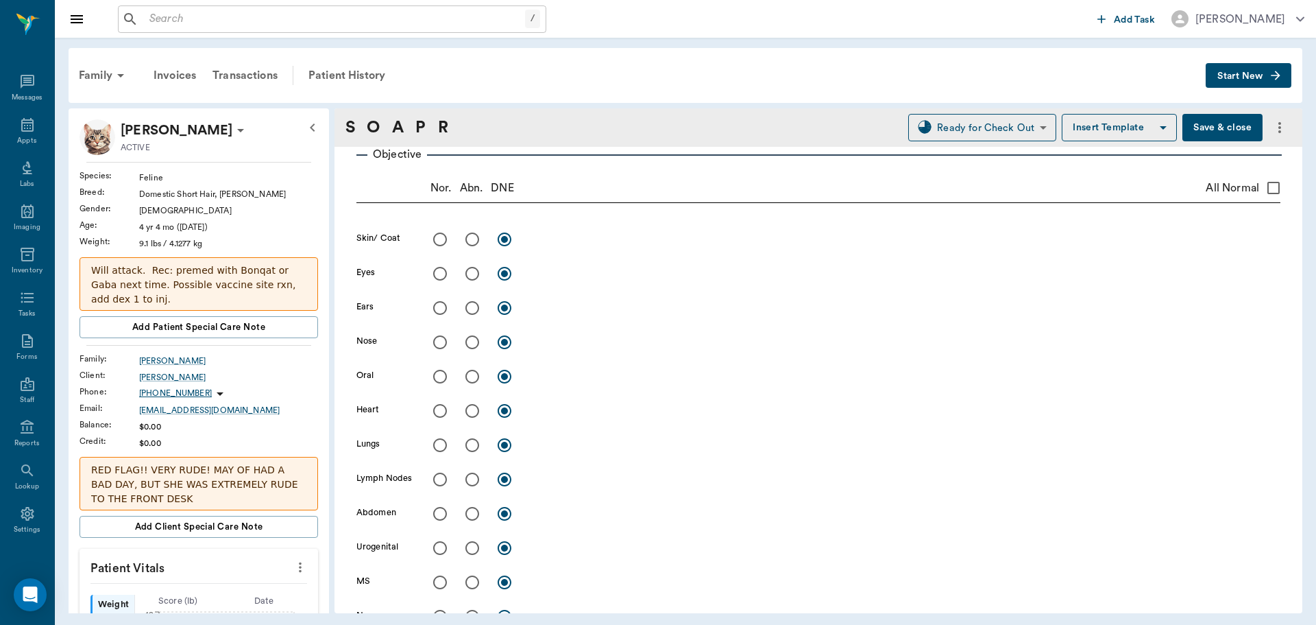
scroll to position [206, 0]
click at [472, 243] on input "radio" at bounding box center [472, 242] width 29 height 29
radio input "true"
click at [566, 250] on div "x" at bounding box center [905, 243] width 751 height 20
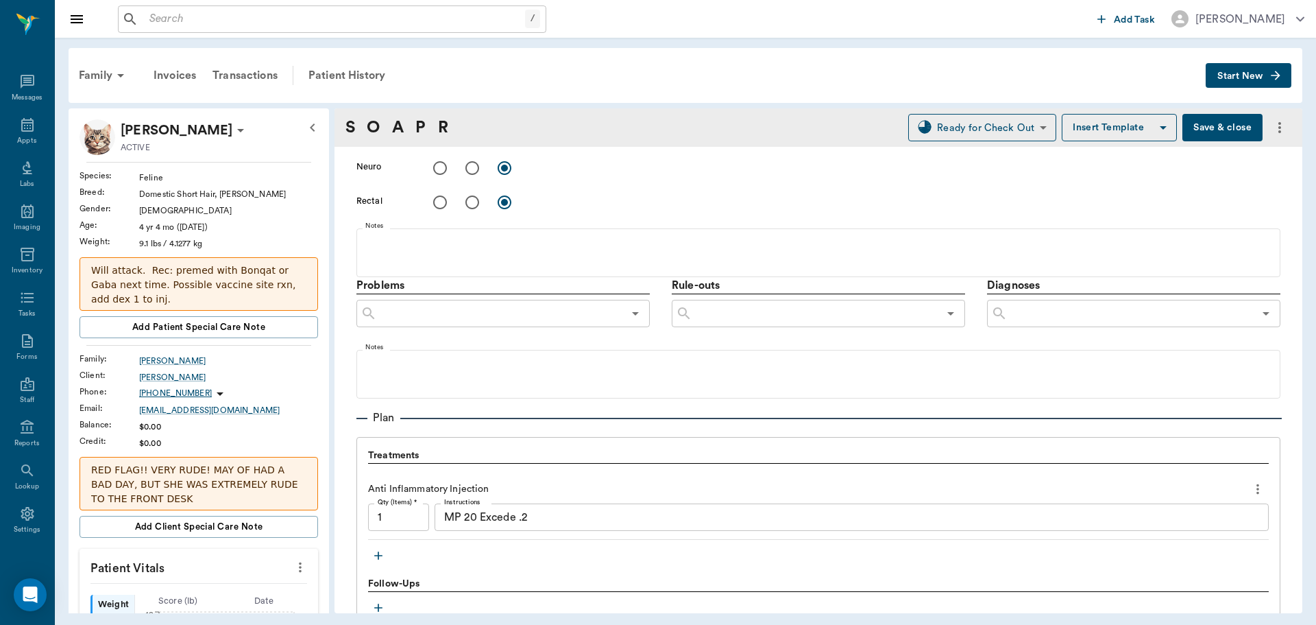
scroll to position [617, 0]
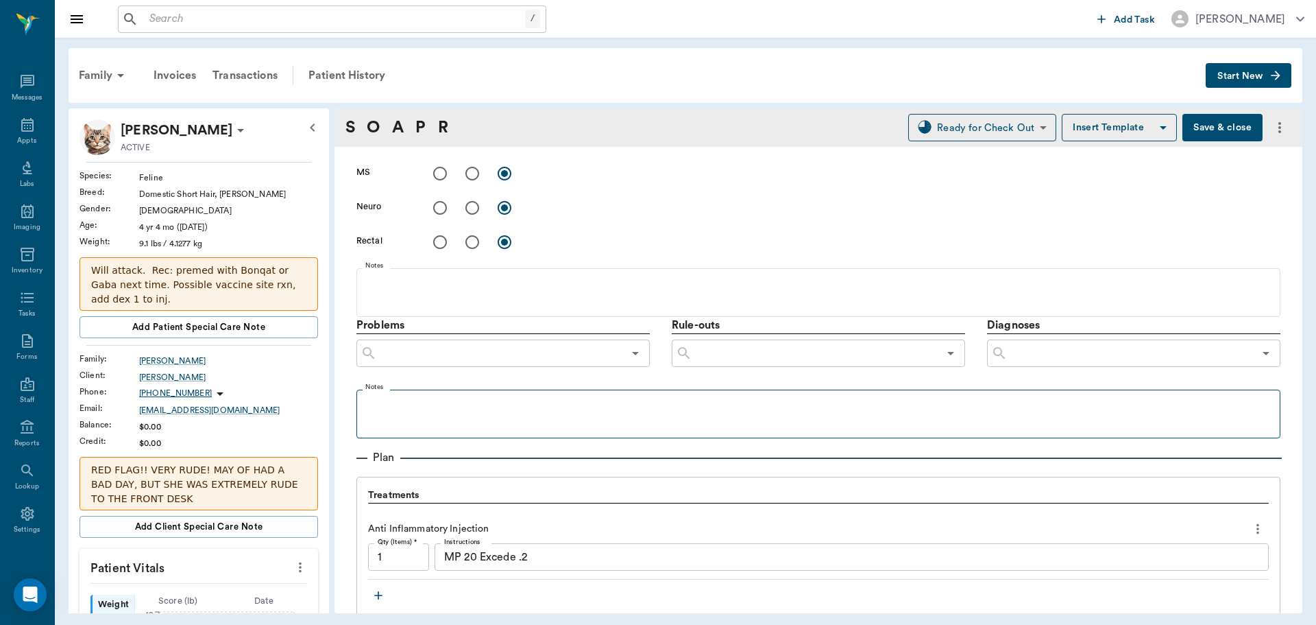
type textarea "round area of alopecia with crusty and oozing. suspect vaccine rxn ?, doesnt lo…"
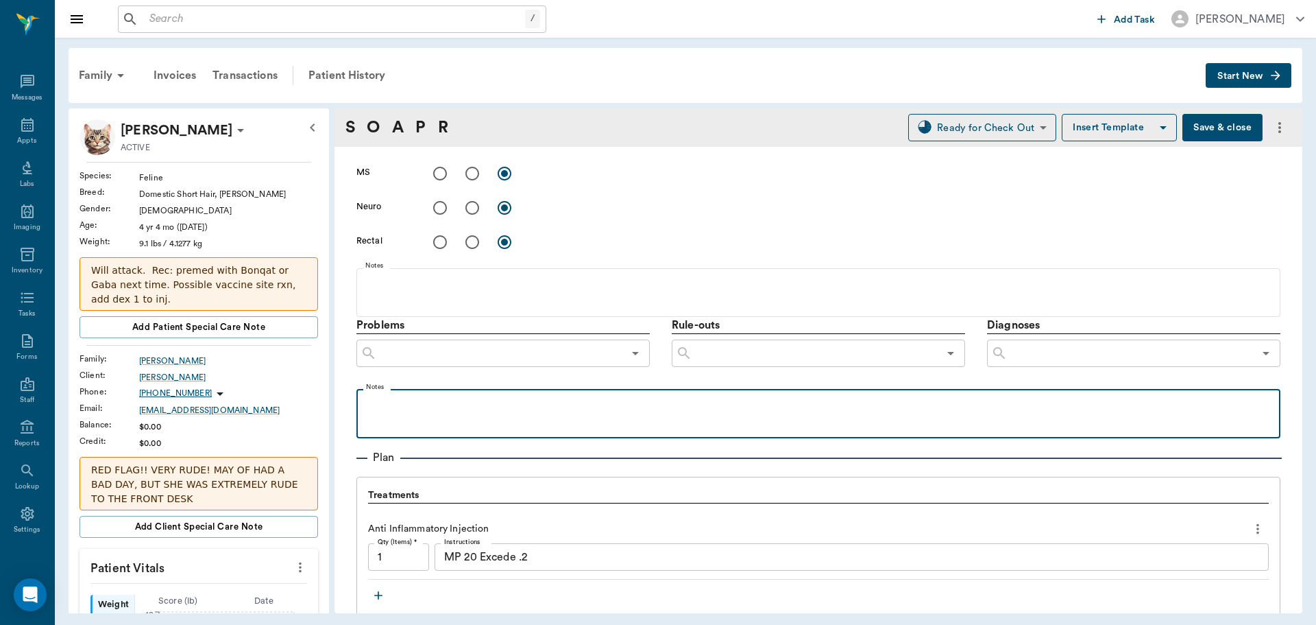
drag, startPoint x: 409, startPoint y: 407, endPoint x: 944, endPoint y: 393, distance: 535.7
click at [411, 406] on p at bounding box center [818, 404] width 911 height 16
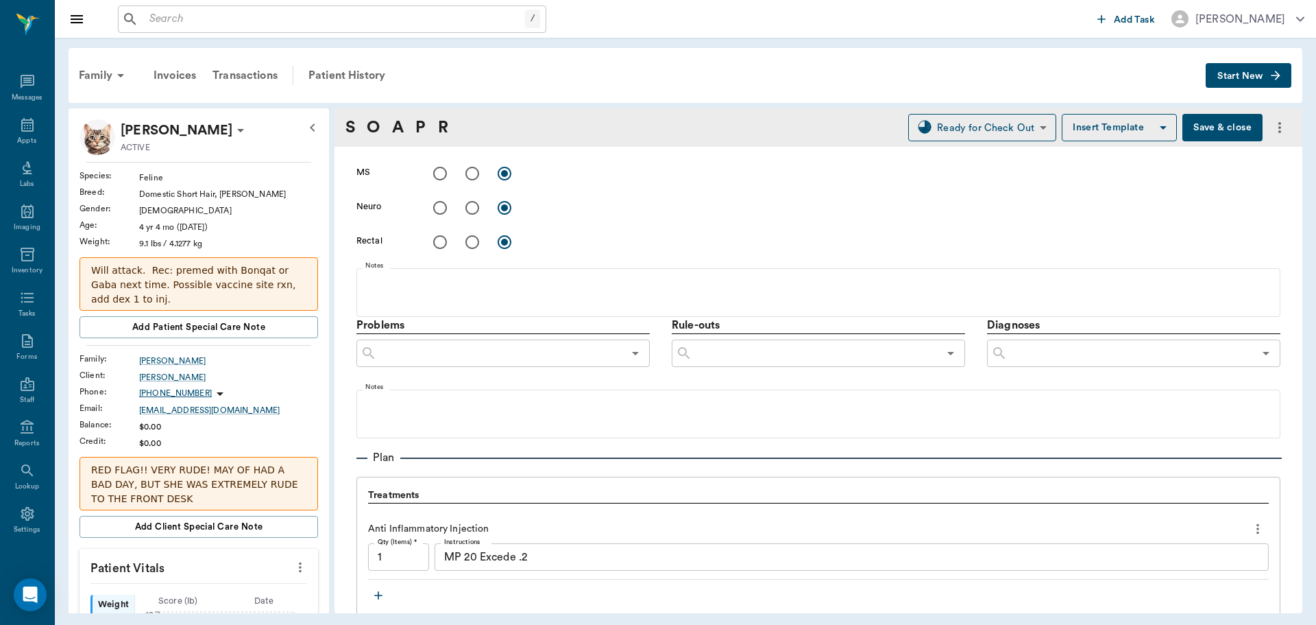
click at [1087, 359] on input "text" at bounding box center [1131, 353] width 246 height 19
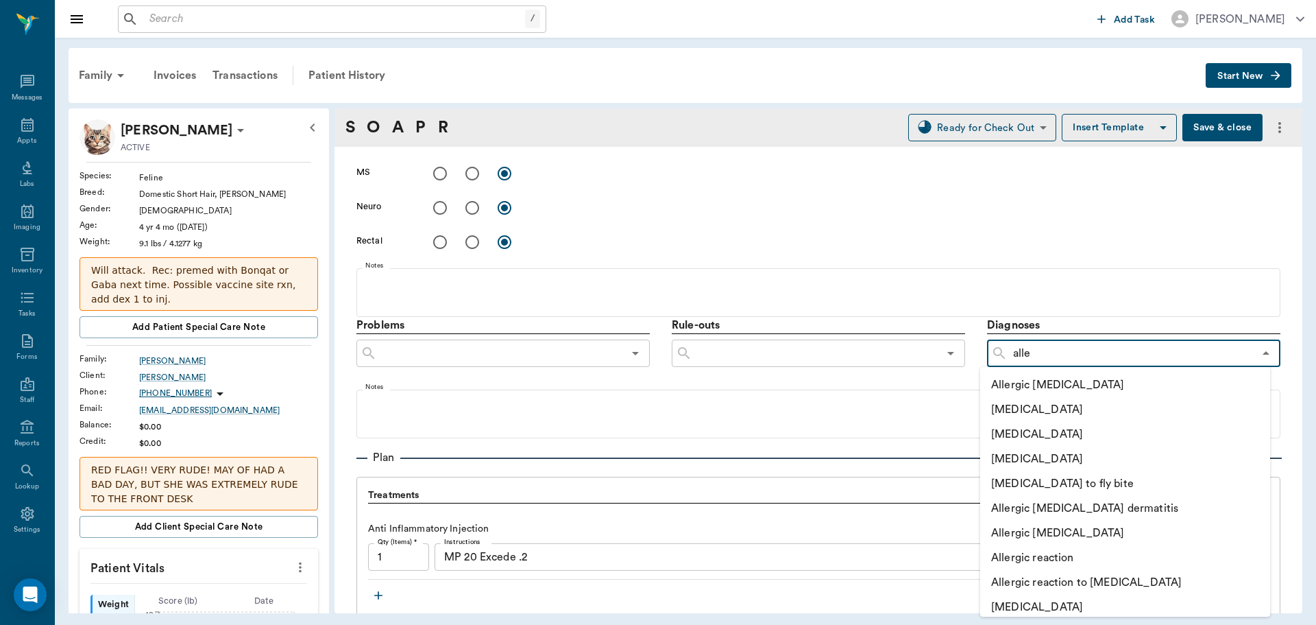
type input "aller"
click at [1071, 451] on li "Allergic dermatitis" at bounding box center [1125, 458] width 290 height 25
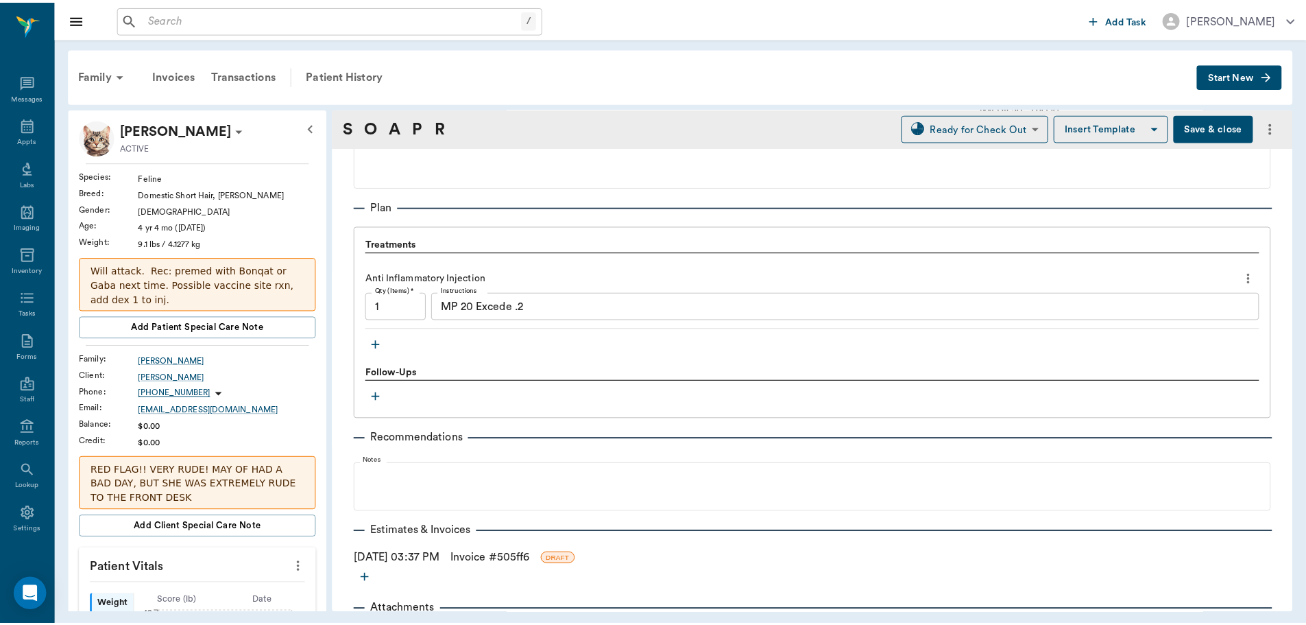
scroll to position [933, 0]
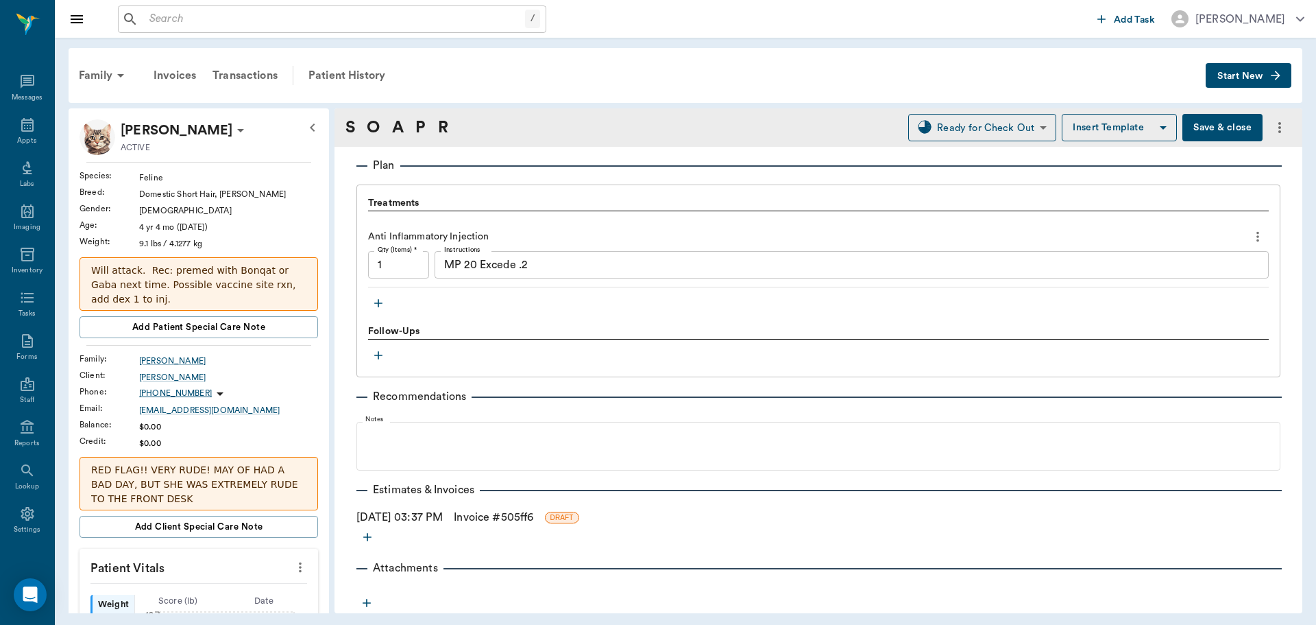
click at [496, 514] on link "Invoice # 505ff6" at bounding box center [494, 517] width 80 height 16
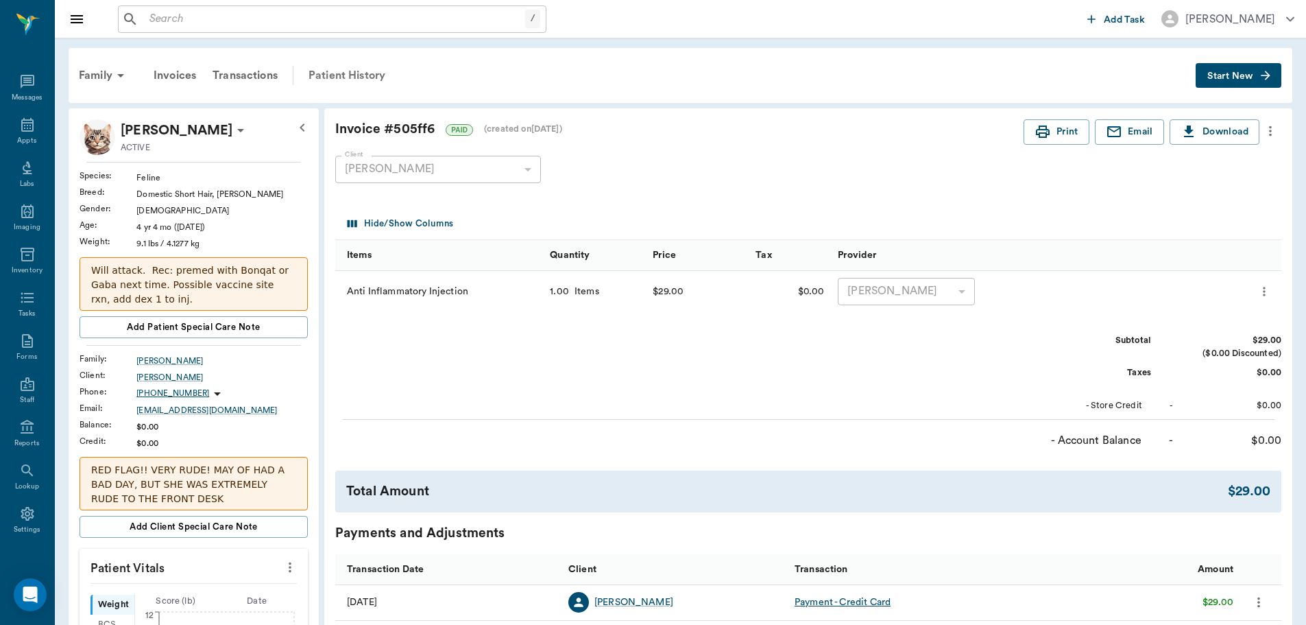
click at [354, 68] on div "Patient History" at bounding box center [346, 75] width 93 height 33
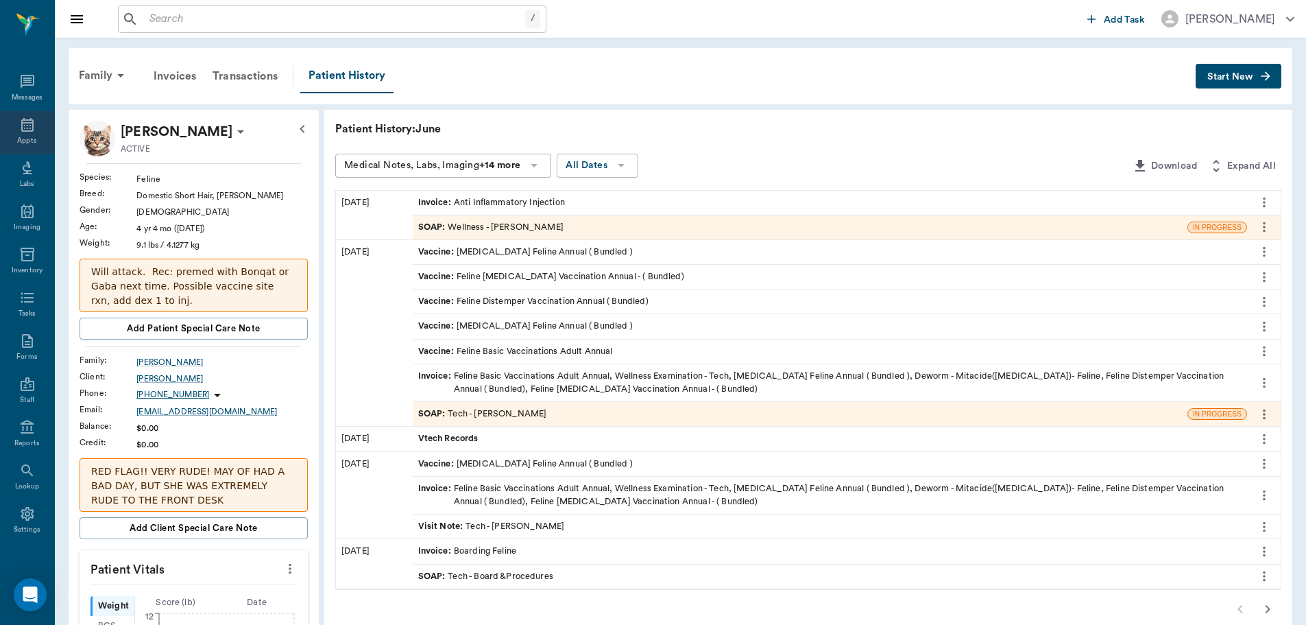
click at [21, 130] on icon at bounding box center [27, 125] width 12 height 14
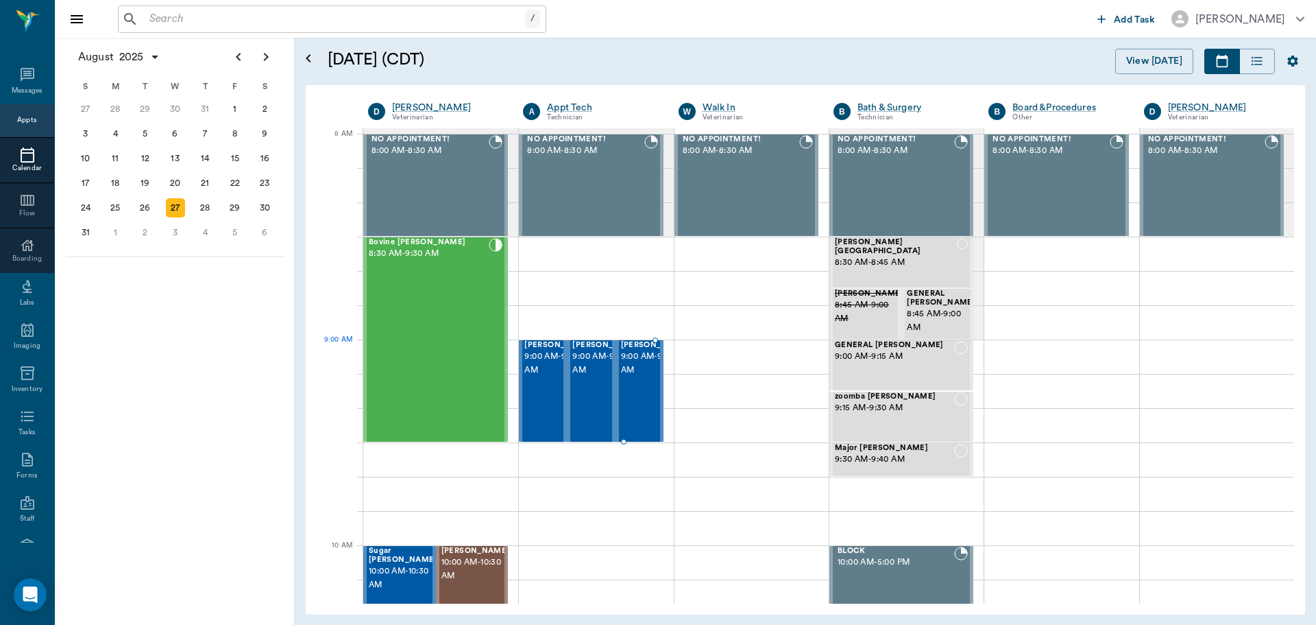
click at [649, 368] on span "9:00 AM - 9:30 AM" at bounding box center [655, 363] width 69 height 27
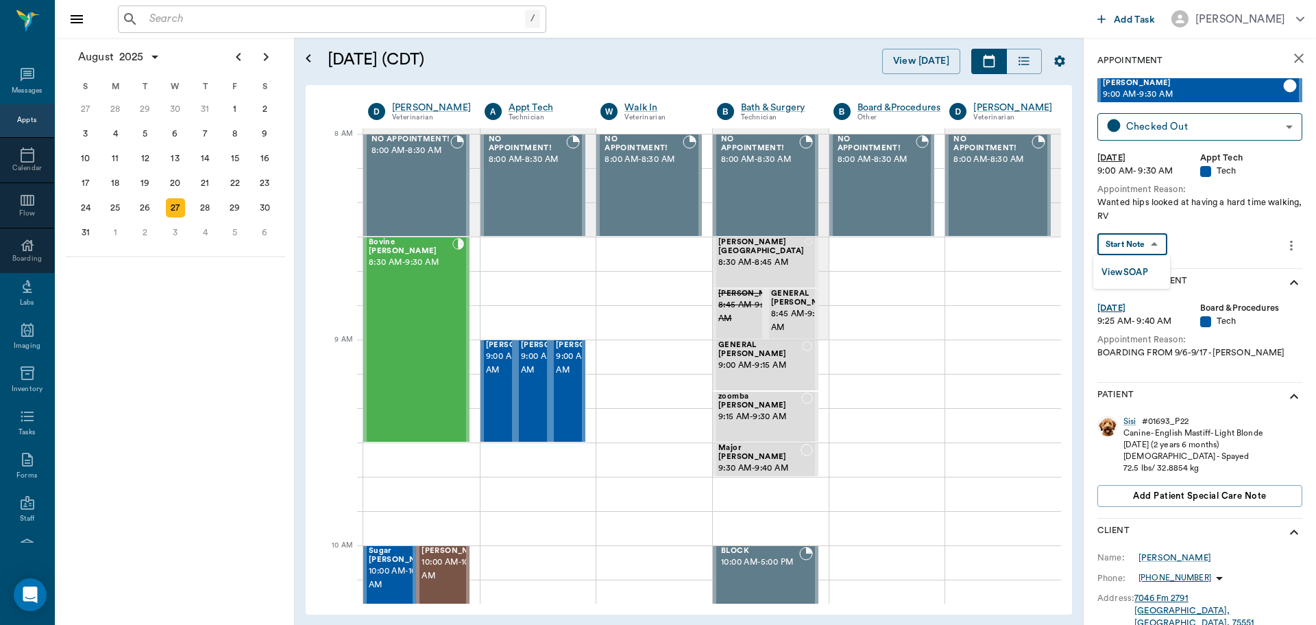
click at [1152, 244] on body "/ ​ Add Task Dr. Bert Ellsworth Nectar Messages Appts Calendar Flow Boarding La…" at bounding box center [658, 312] width 1316 height 625
click at [1151, 272] on li "View SOAP" at bounding box center [1132, 272] width 77 height 23
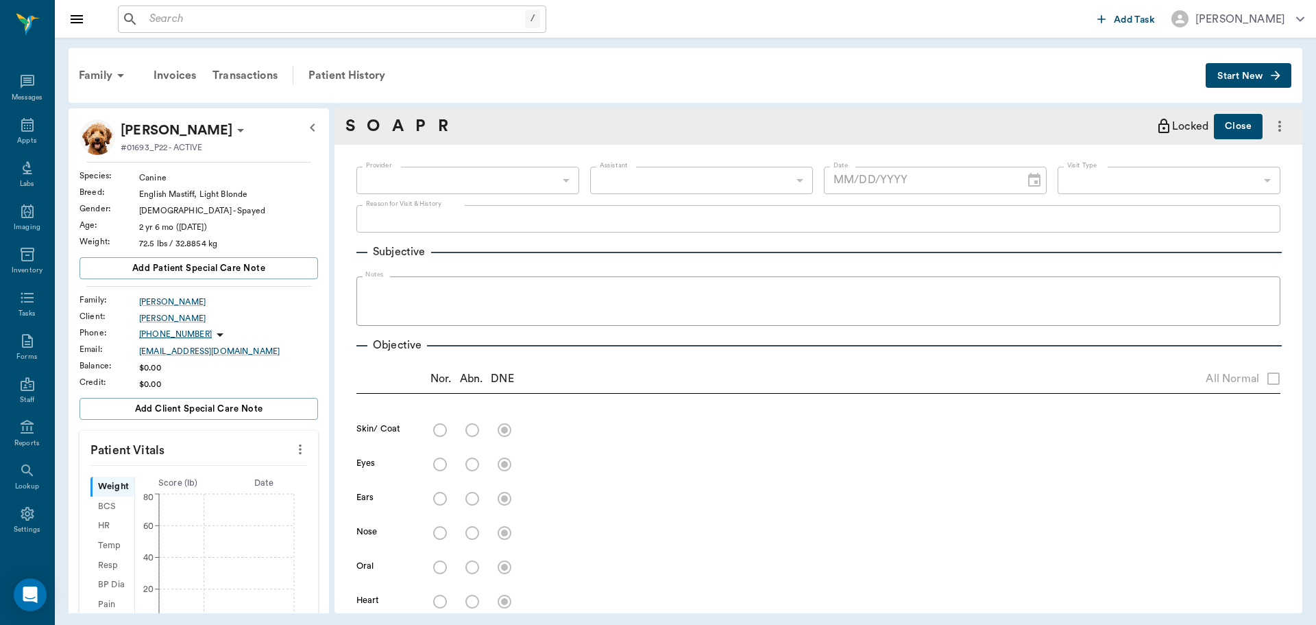
type input "63ec2f075fda476ae8351a4d"
type input "682b670d8bdc6f7f8feef3db"
type input "65d2be4f46e3a538d89b8c1a"
type textarea "Wanted hips looked at having a hard time walking, RV"
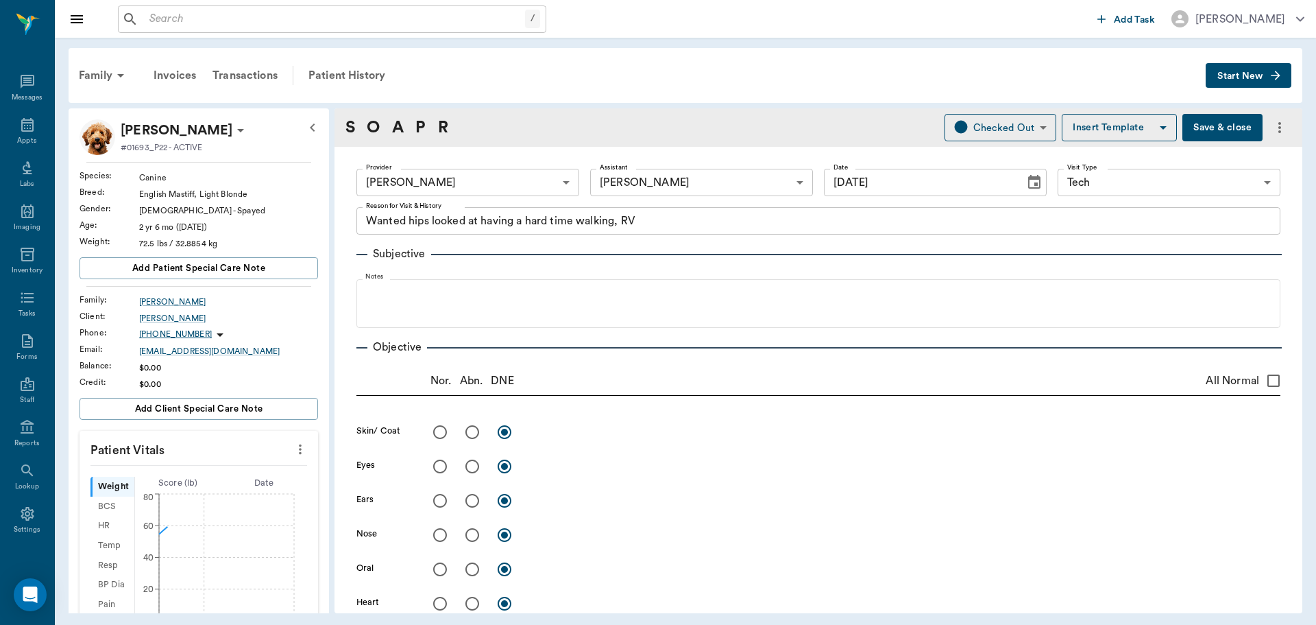
type input "[DATE]"
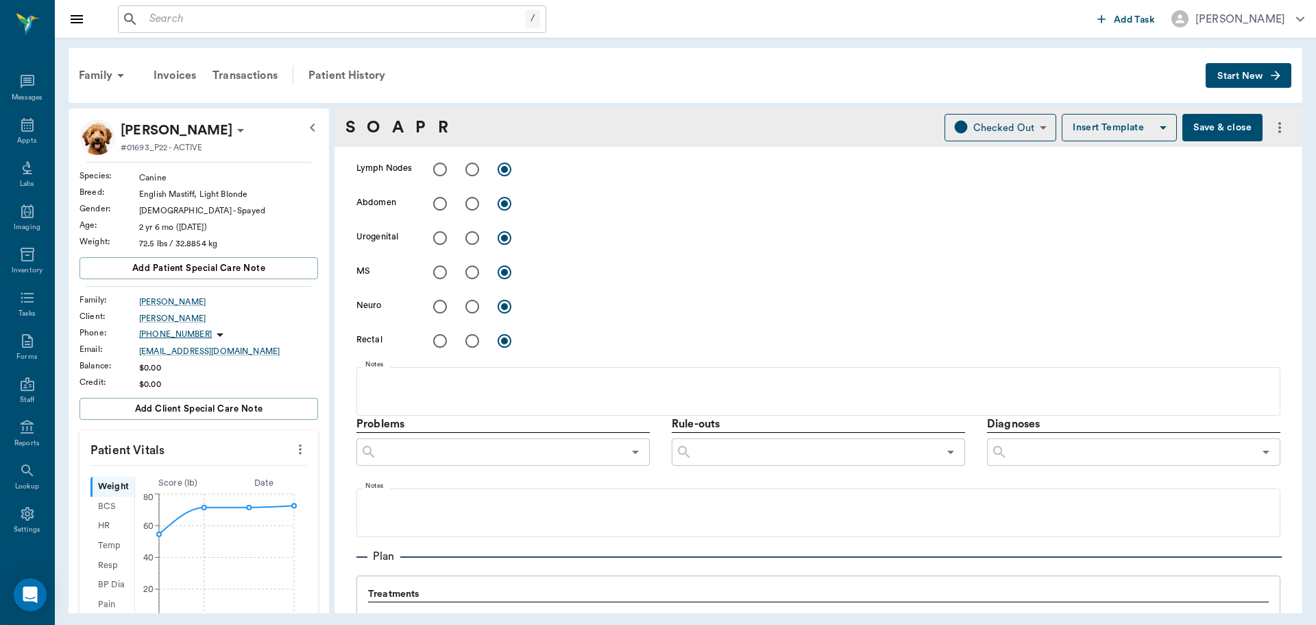
scroll to position [480, 0]
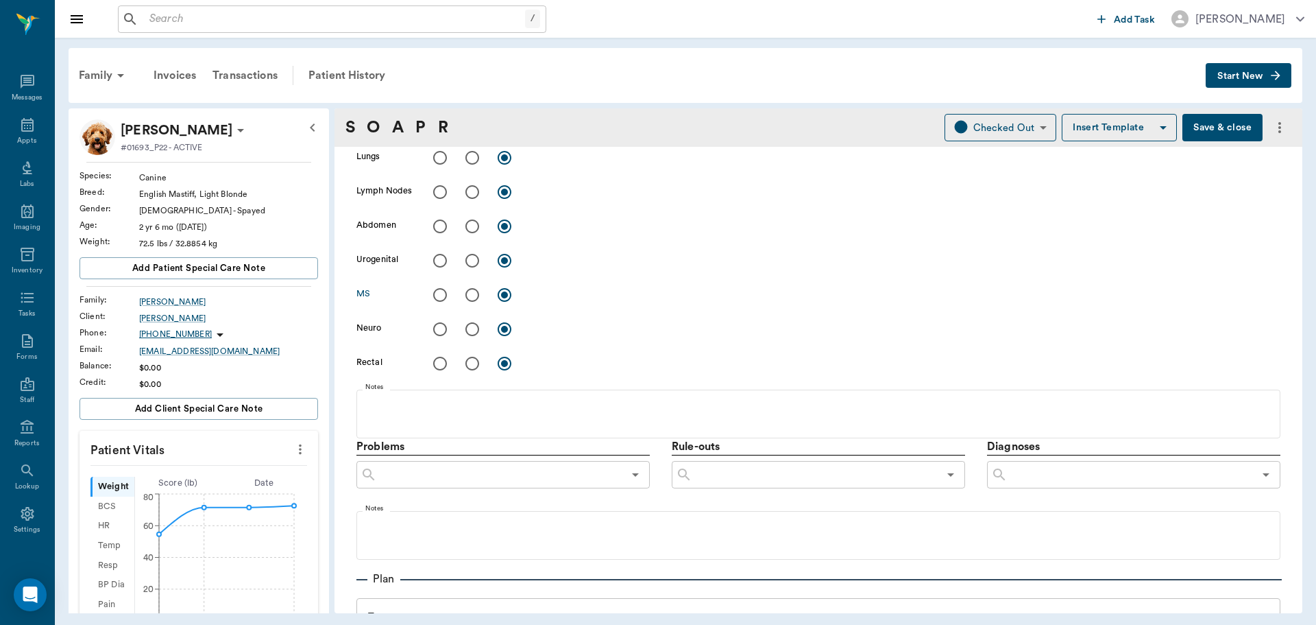
click at [477, 298] on input "radio" at bounding box center [472, 294] width 29 height 29
radio input "true"
click at [577, 293] on textarea at bounding box center [905, 295] width 751 height 16
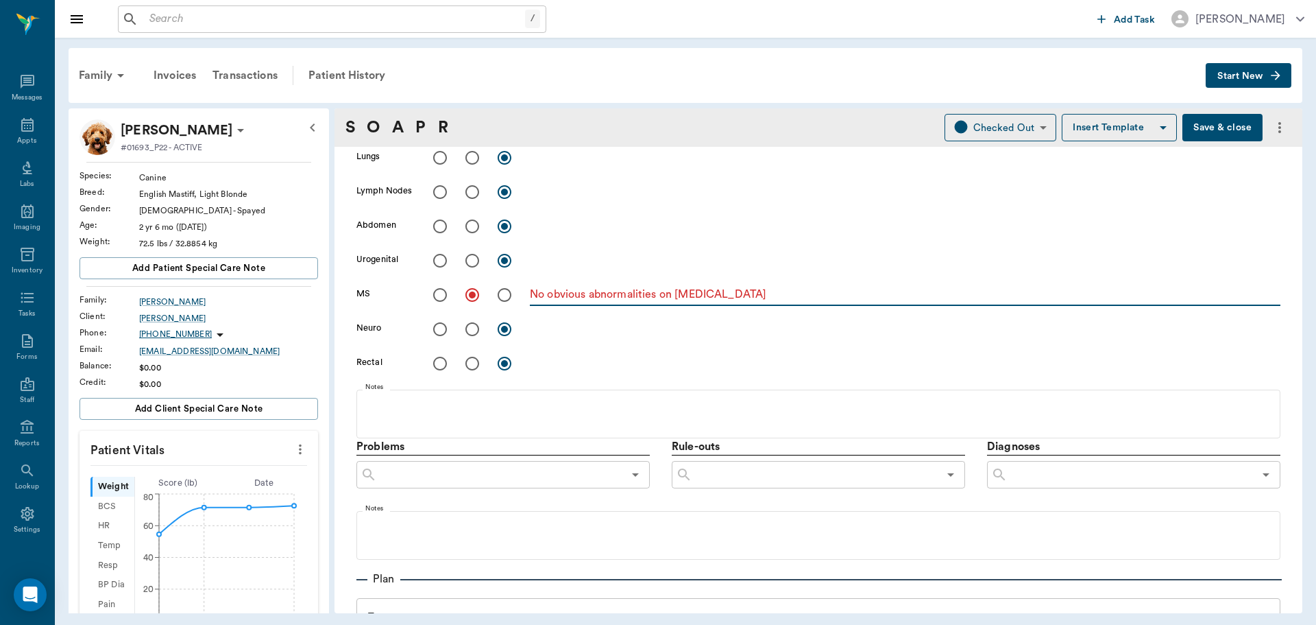
click at [658, 300] on textarea "No obvious abnormalities on palpation" at bounding box center [905, 295] width 751 height 16
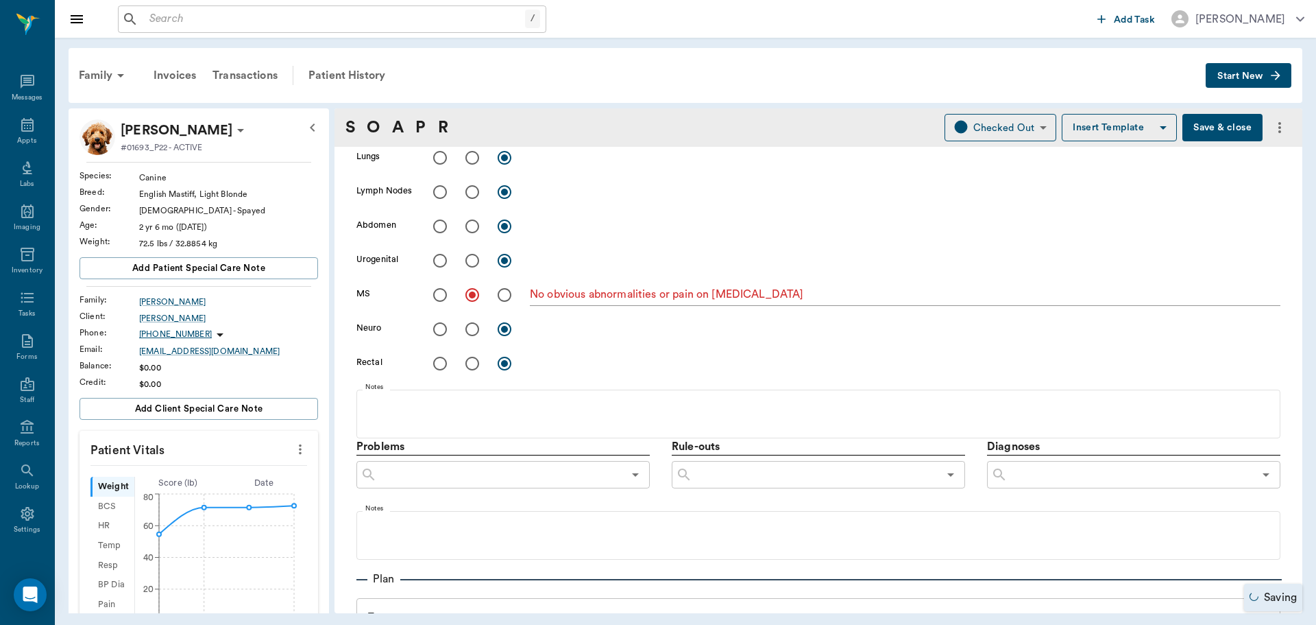
click at [843, 282] on div "No obvious abnormalities or pain on palpation x" at bounding box center [905, 294] width 751 height 28
click at [826, 299] on textarea "No obvious abnormalities or pain on palpation" at bounding box center [905, 295] width 751 height 16
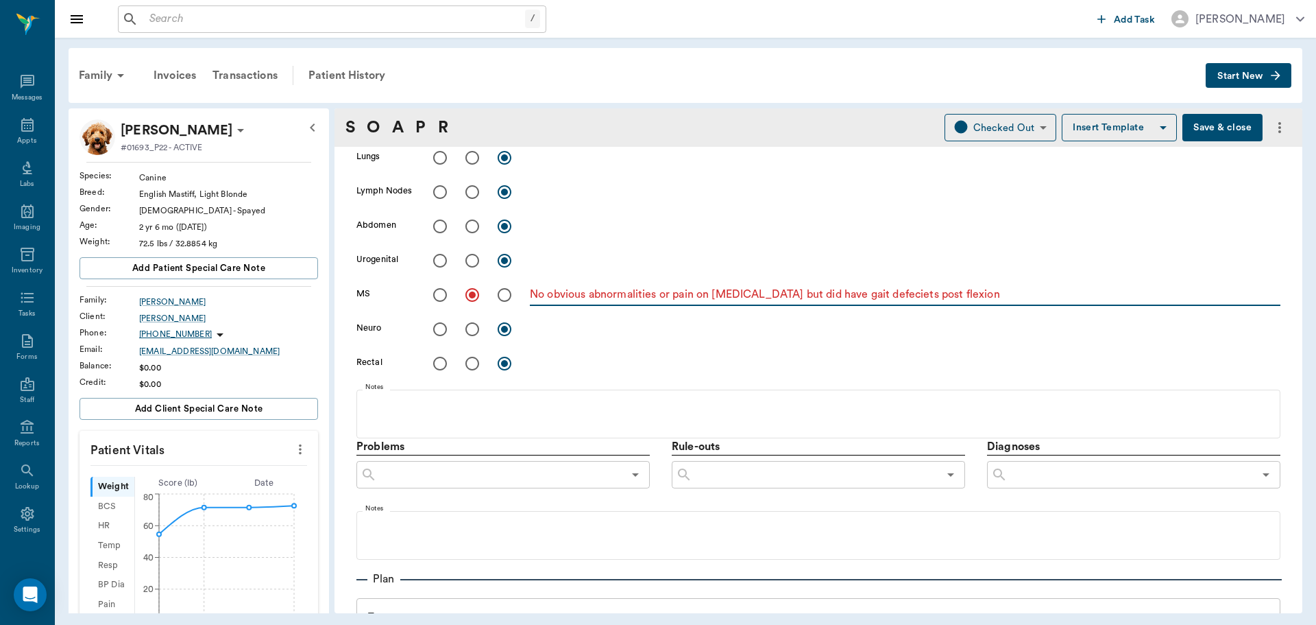
drag, startPoint x: 878, startPoint y: 300, endPoint x: 835, endPoint y: 216, distance: 94.1
click at [835, 216] on div "x" at bounding box center [905, 226] width 751 height 28
click at [889, 296] on textarea "No obvious abnormalities or pain on palpation but did have gait defeciets post …" at bounding box center [905, 295] width 751 height 16
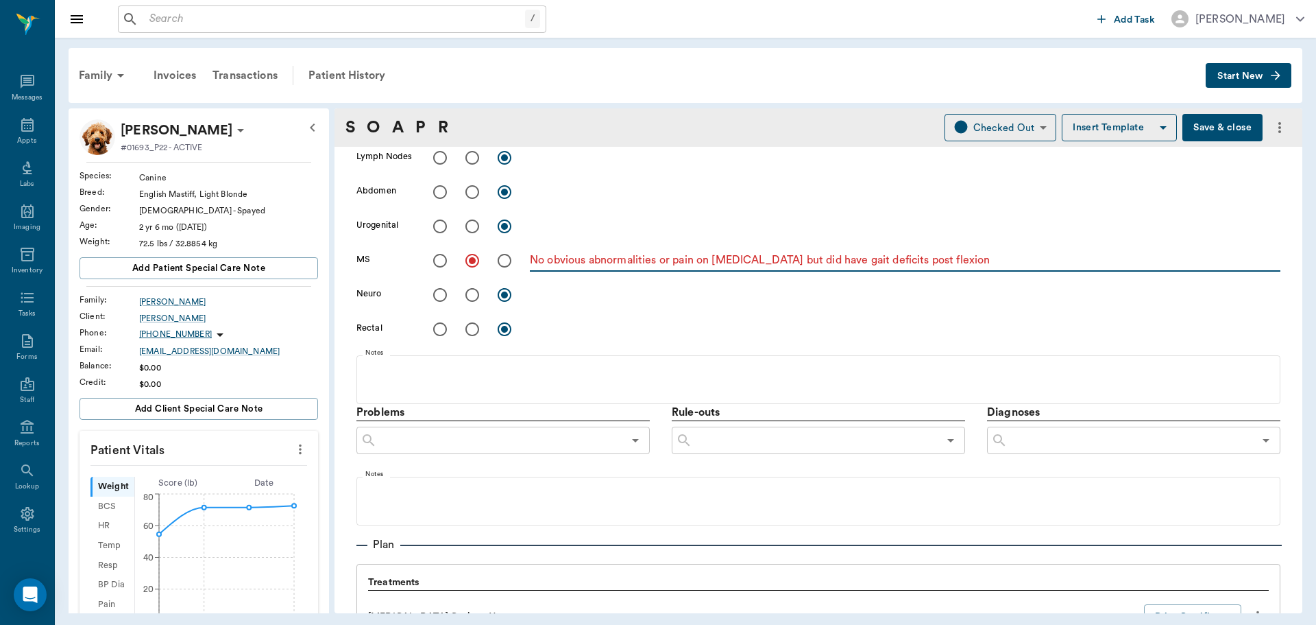
scroll to position [549, 0]
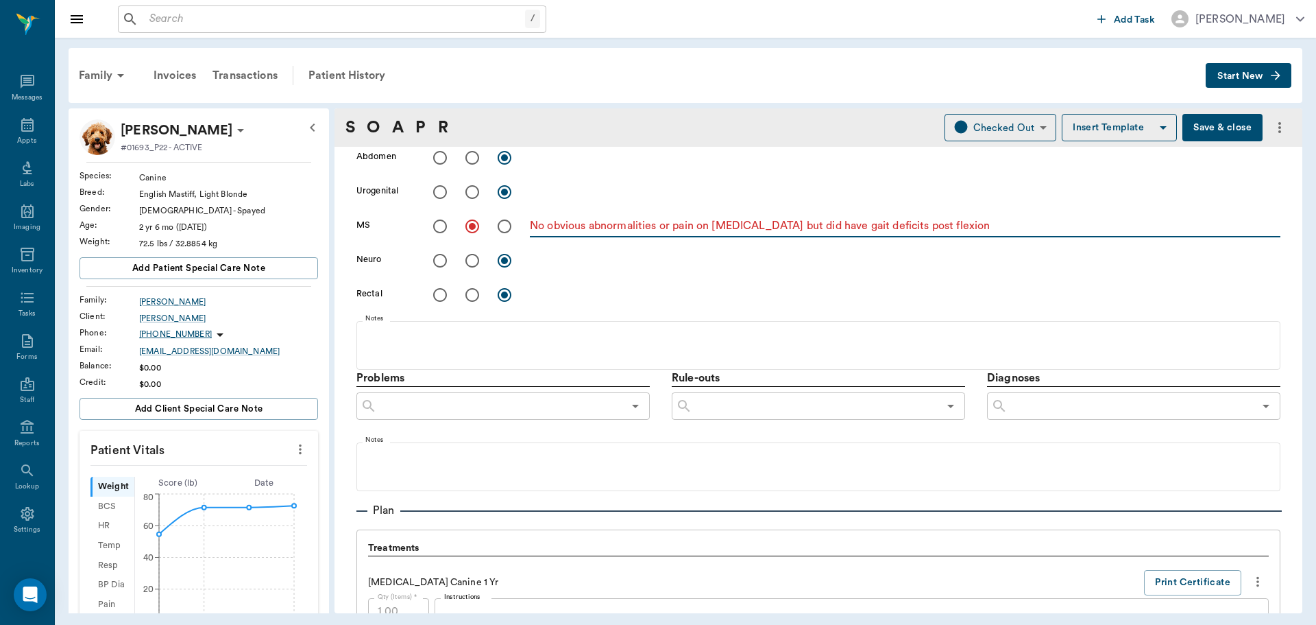
type textarea "No obvious abnormalities or pain on palpation but did have gait deficits post f…"
click at [1030, 405] on input "text" at bounding box center [1131, 405] width 246 height 19
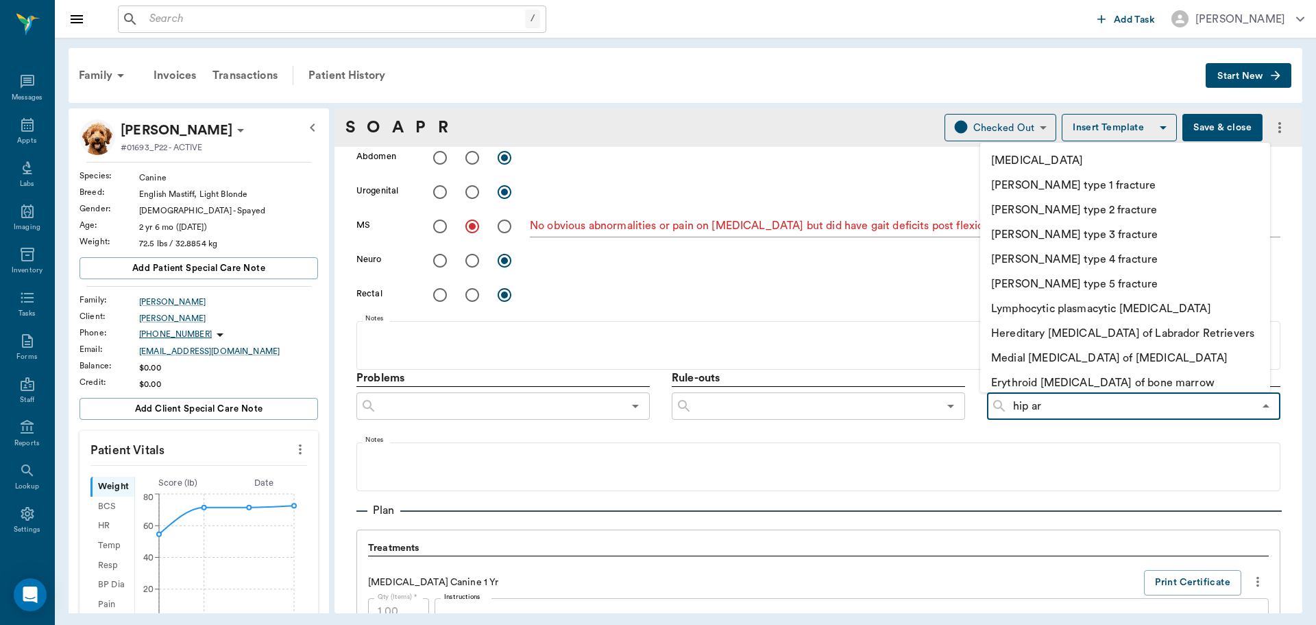
type input "hip art"
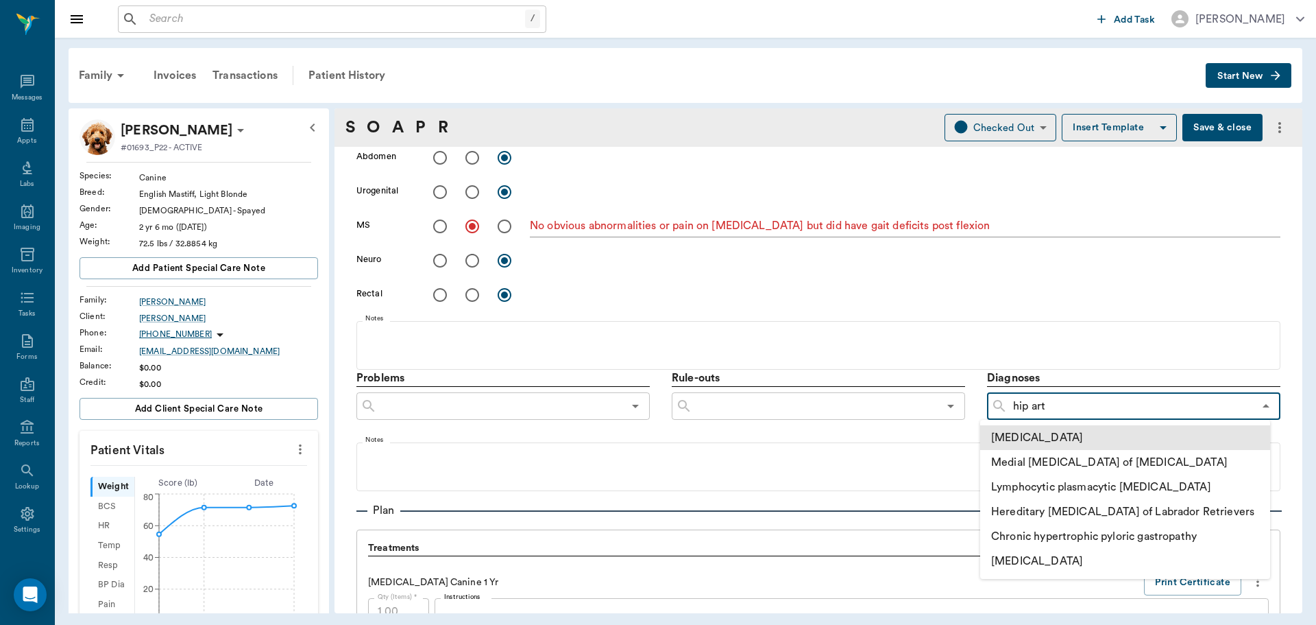
click at [1059, 429] on li "hip arthritis" at bounding box center [1125, 437] width 290 height 25
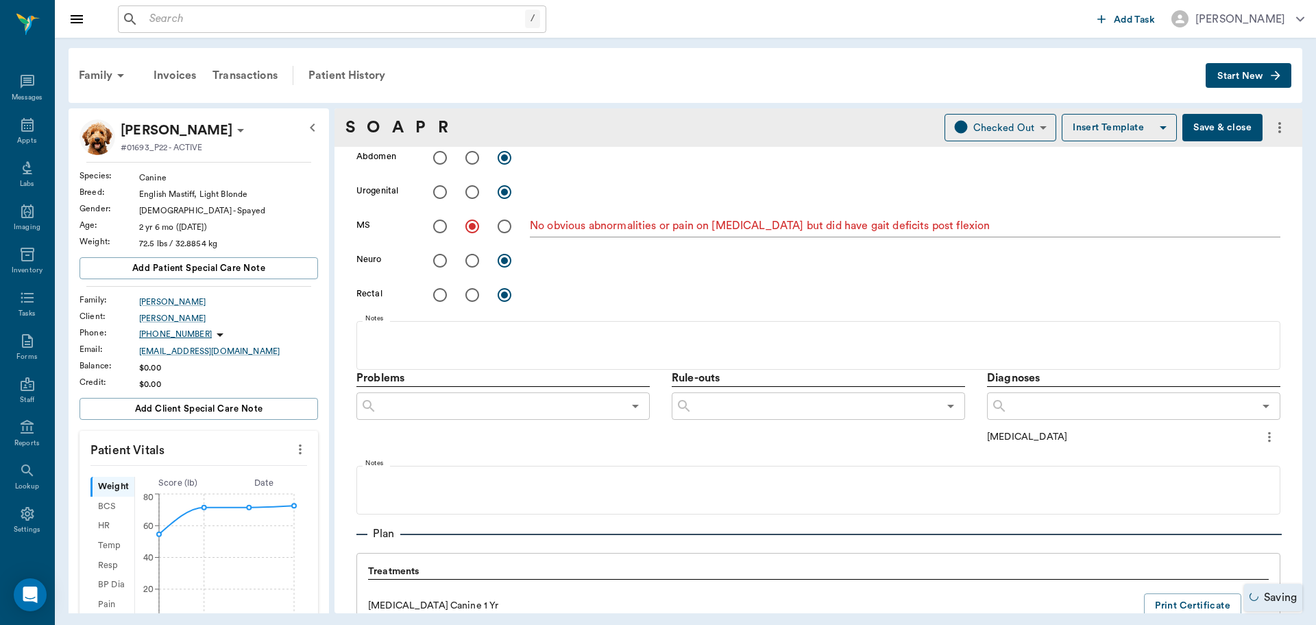
click at [987, 438] on div "hip arthritis" at bounding box center [1123, 437] width 272 height 14
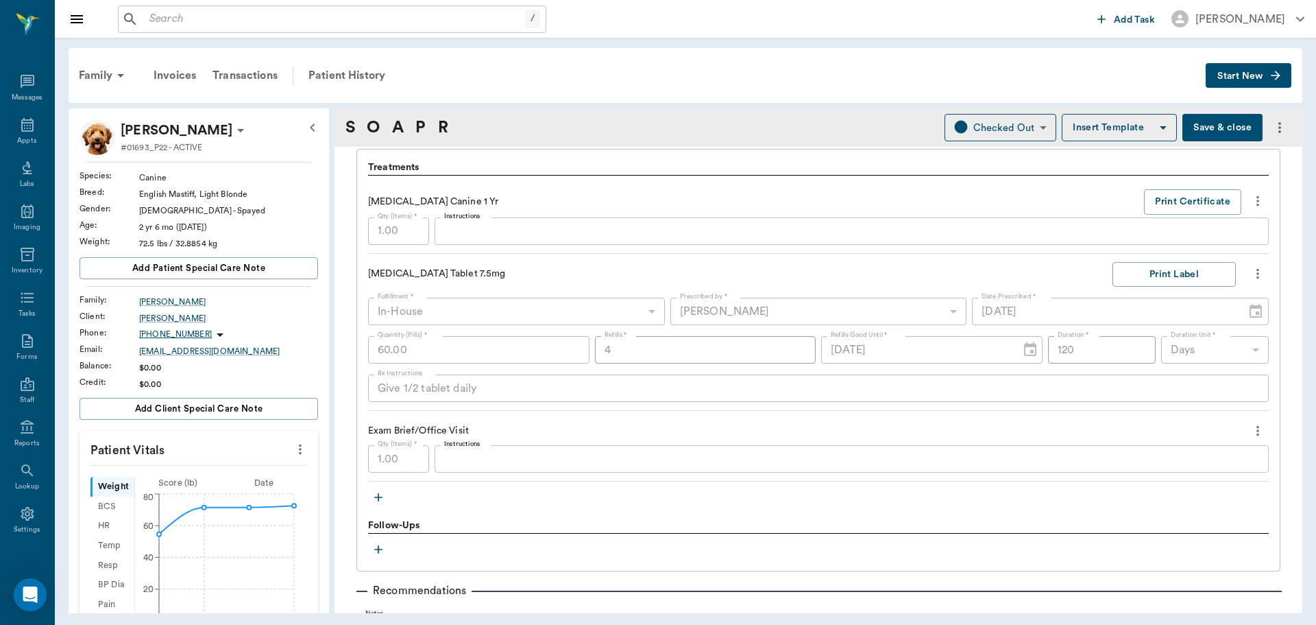
scroll to position [1028, 0]
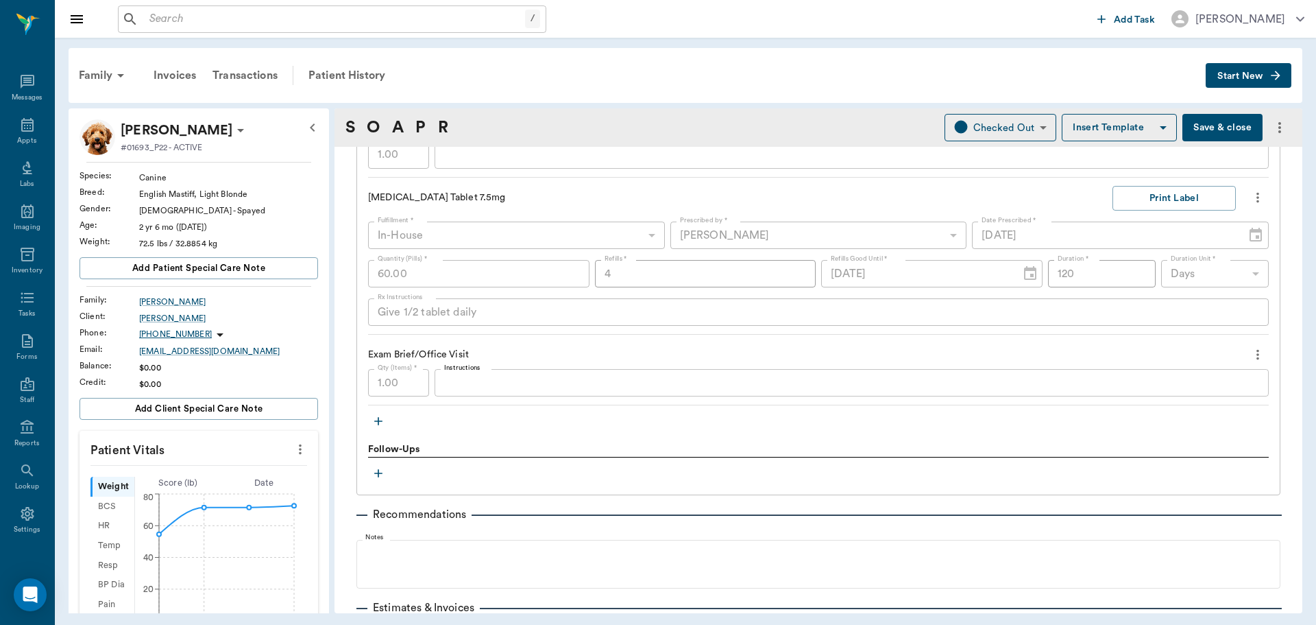
click at [1214, 130] on button "Save & close" at bounding box center [1223, 127] width 80 height 27
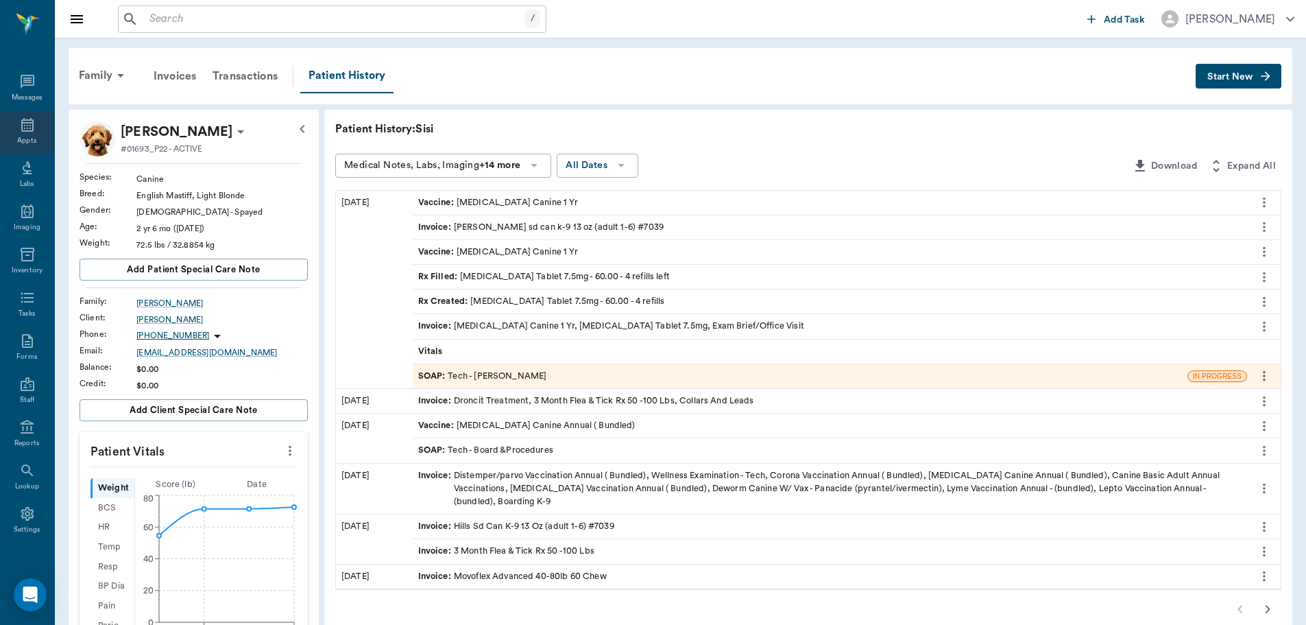
click at [19, 127] on icon at bounding box center [27, 125] width 16 height 16
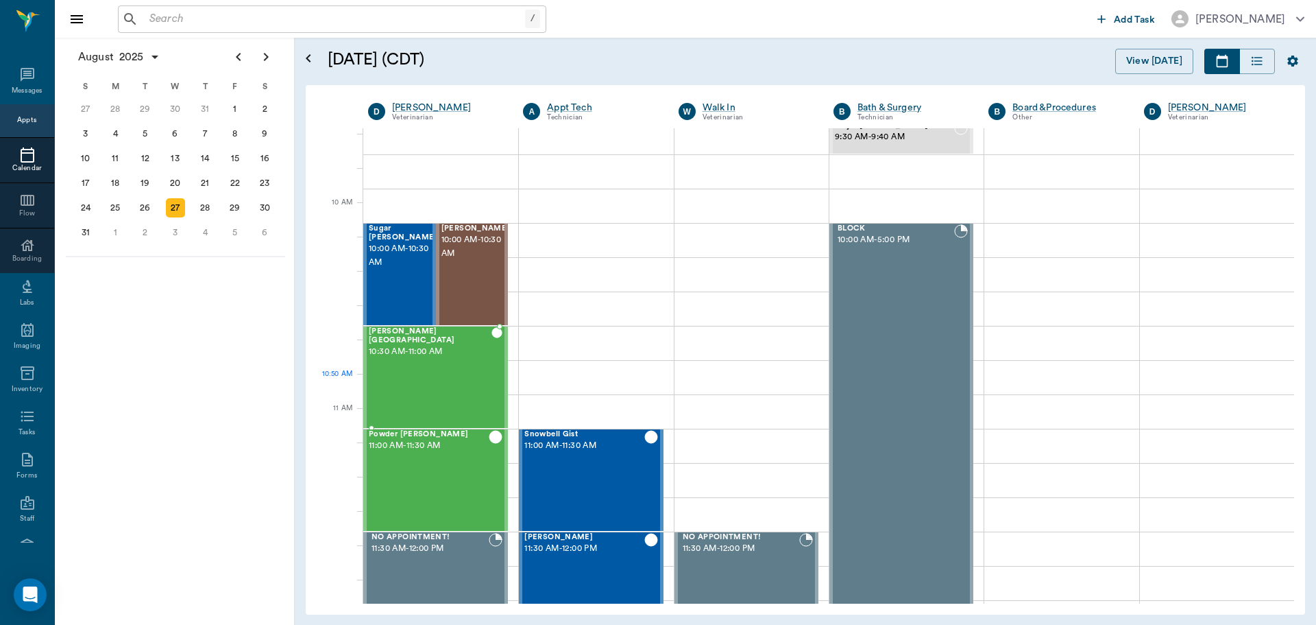
scroll to position [343, 0]
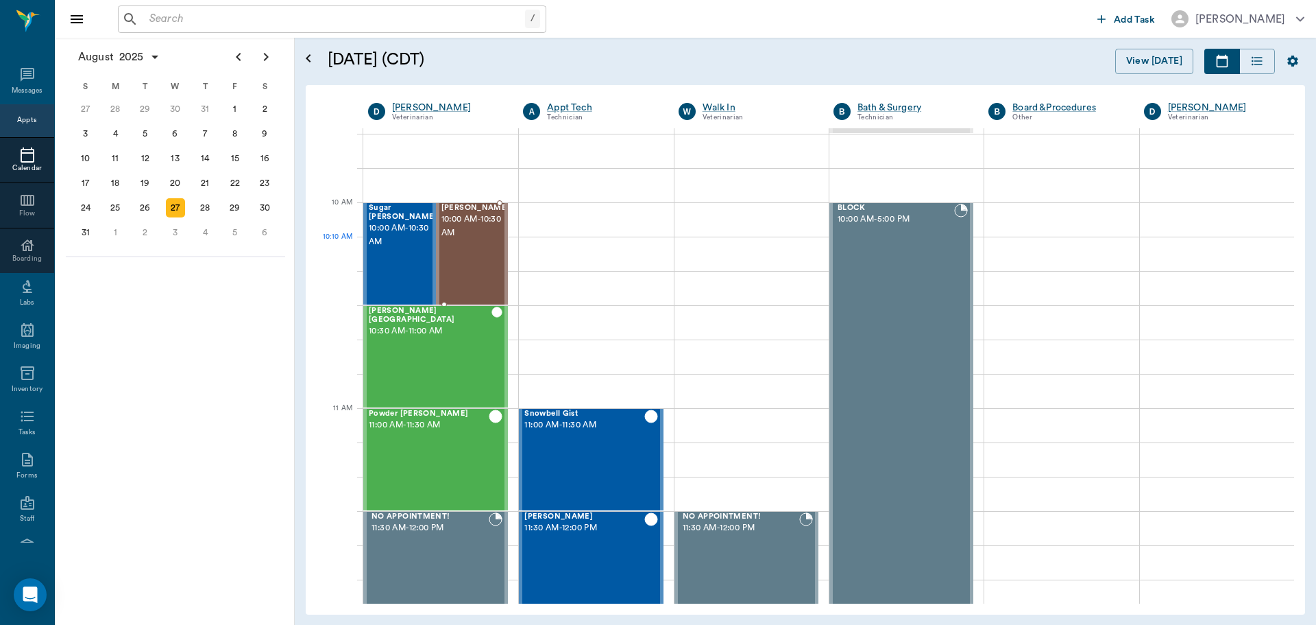
click at [460, 263] on div "Millie Segura 10:00 AM - 10:30 AM" at bounding box center [476, 254] width 69 height 100
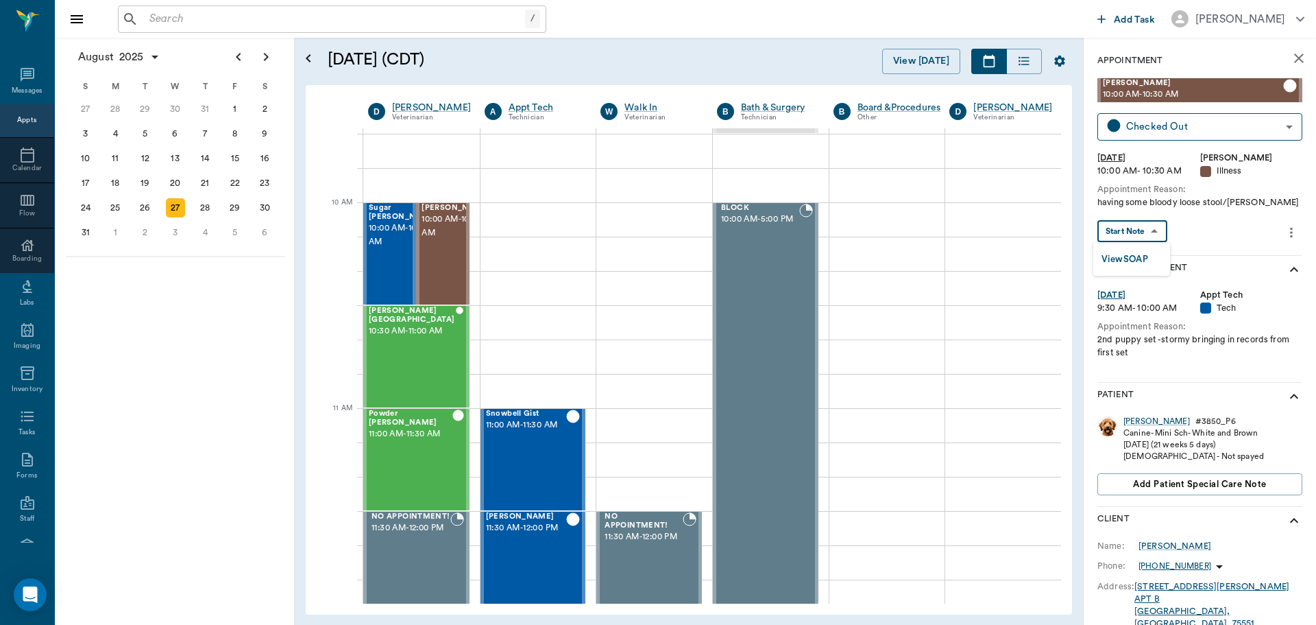
click at [1146, 232] on body "/ ​ Add Task Dr. Bert Ellsworth Nectar Messages Appts Calendar Flow Boarding La…" at bounding box center [658, 312] width 1316 height 625
click at [1144, 261] on button "View SOAP" at bounding box center [1125, 260] width 47 height 16
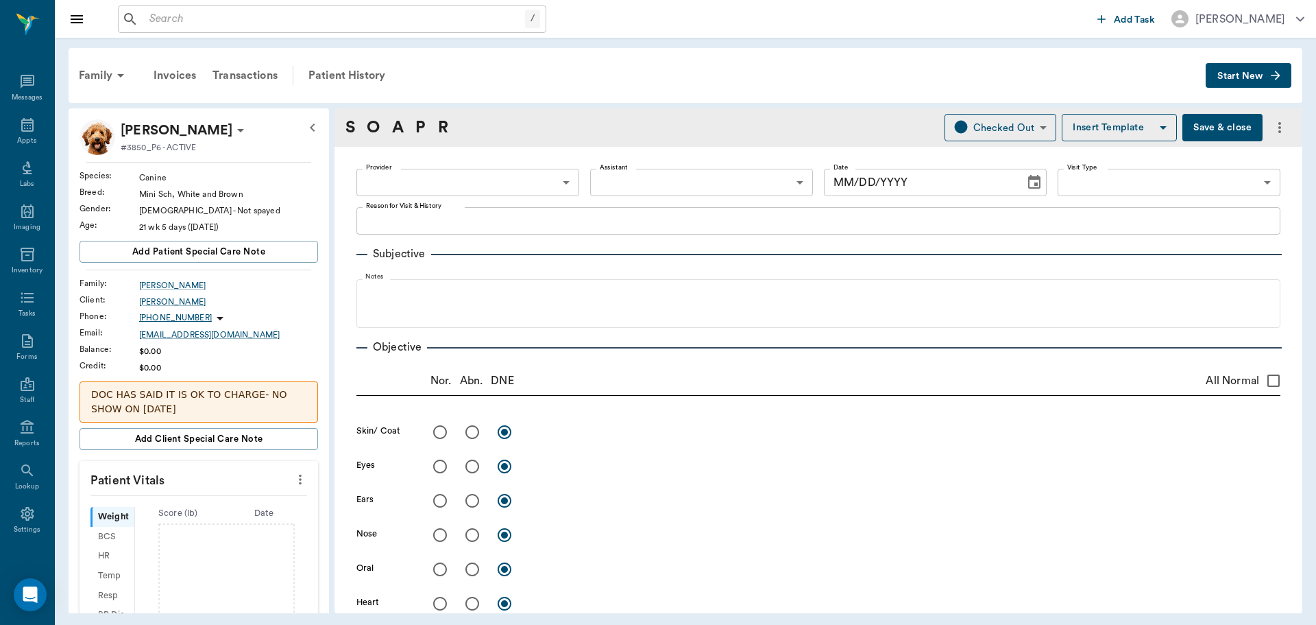
type input "63ec2f075fda476ae8351a4d"
type input "65d2be4f46e3a538d89b8c15"
type textarea "having some bloody loose stool/Lisa"
radio input "true"
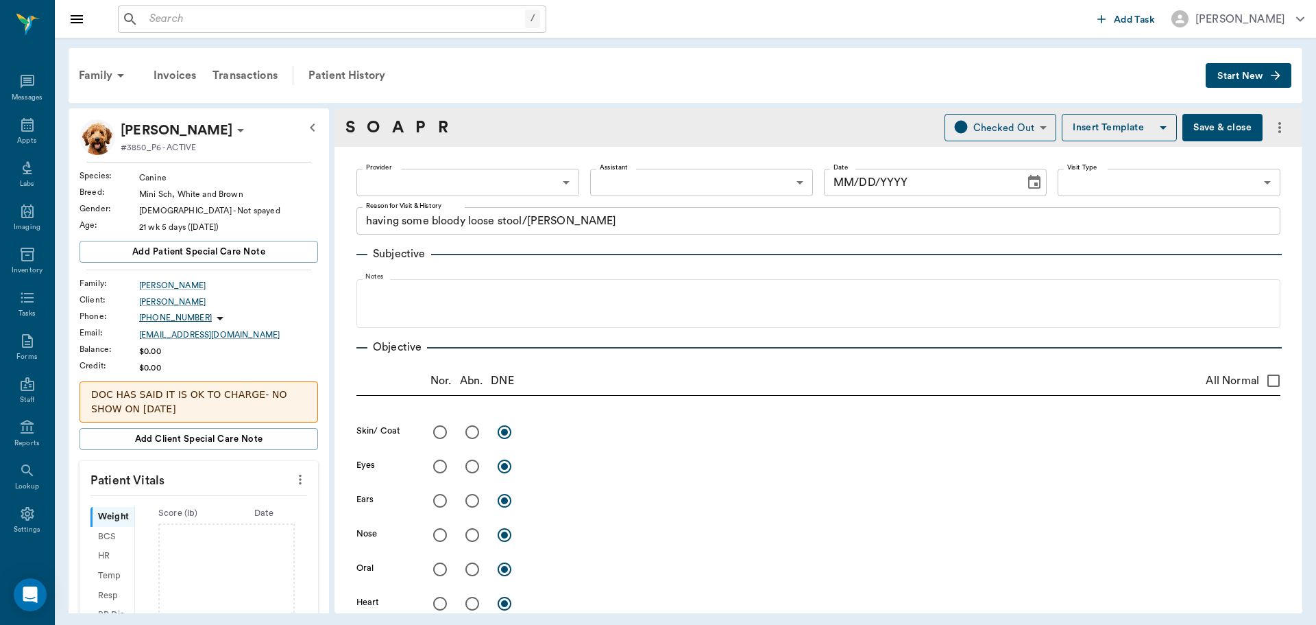
type input "[DATE]"
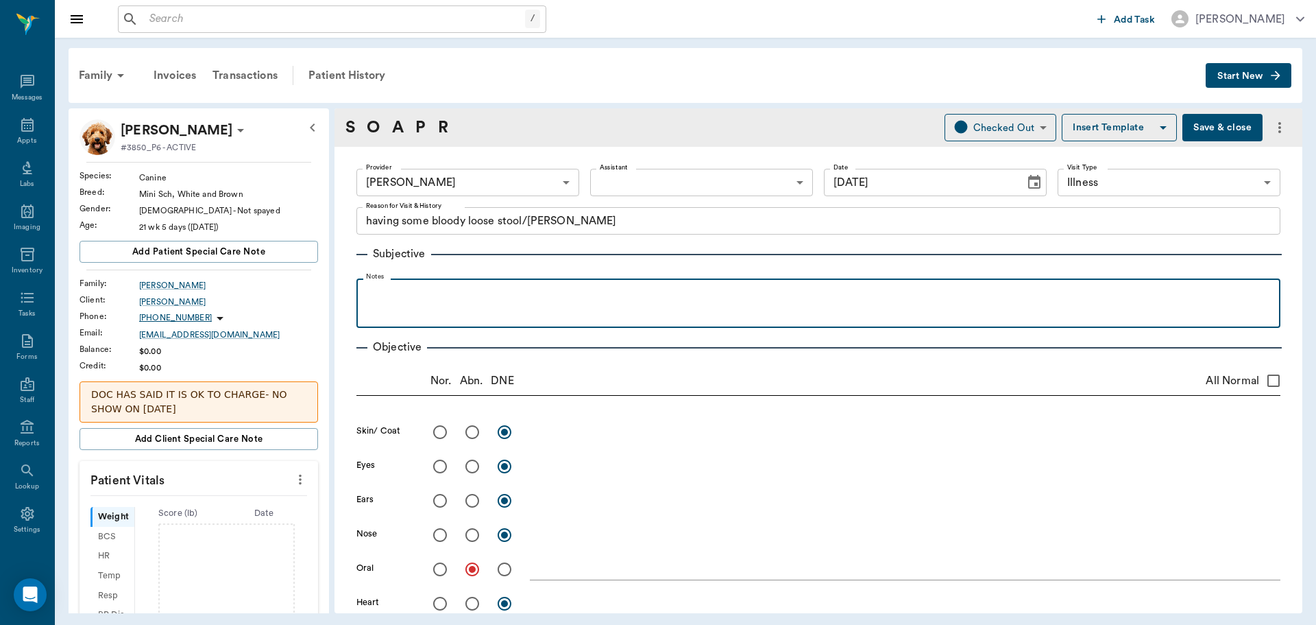
click at [384, 293] on p at bounding box center [818, 293] width 911 height 16
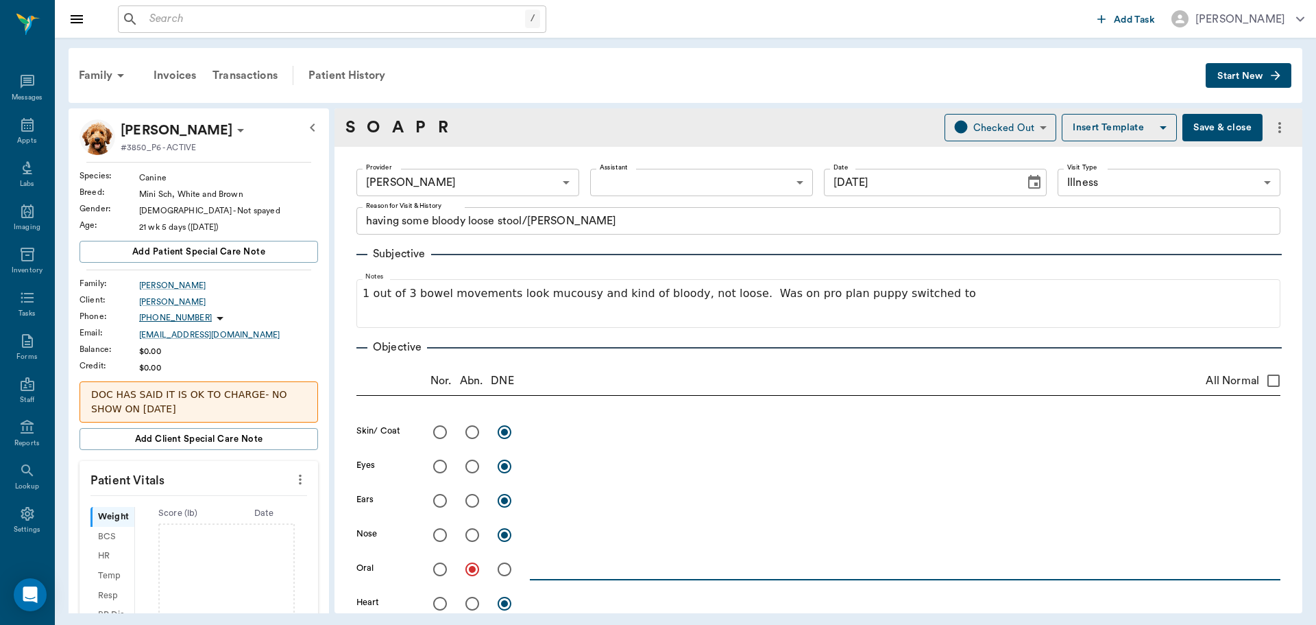
click at [558, 569] on textarea at bounding box center [905, 569] width 751 height 16
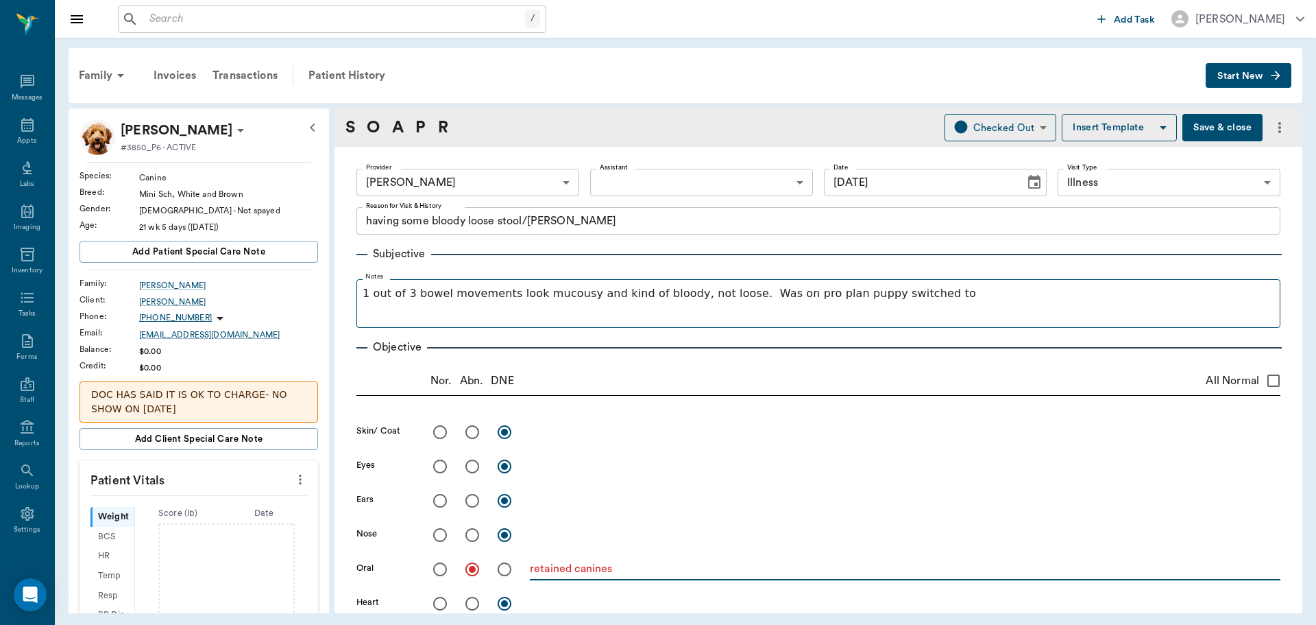
type textarea "retained canines"
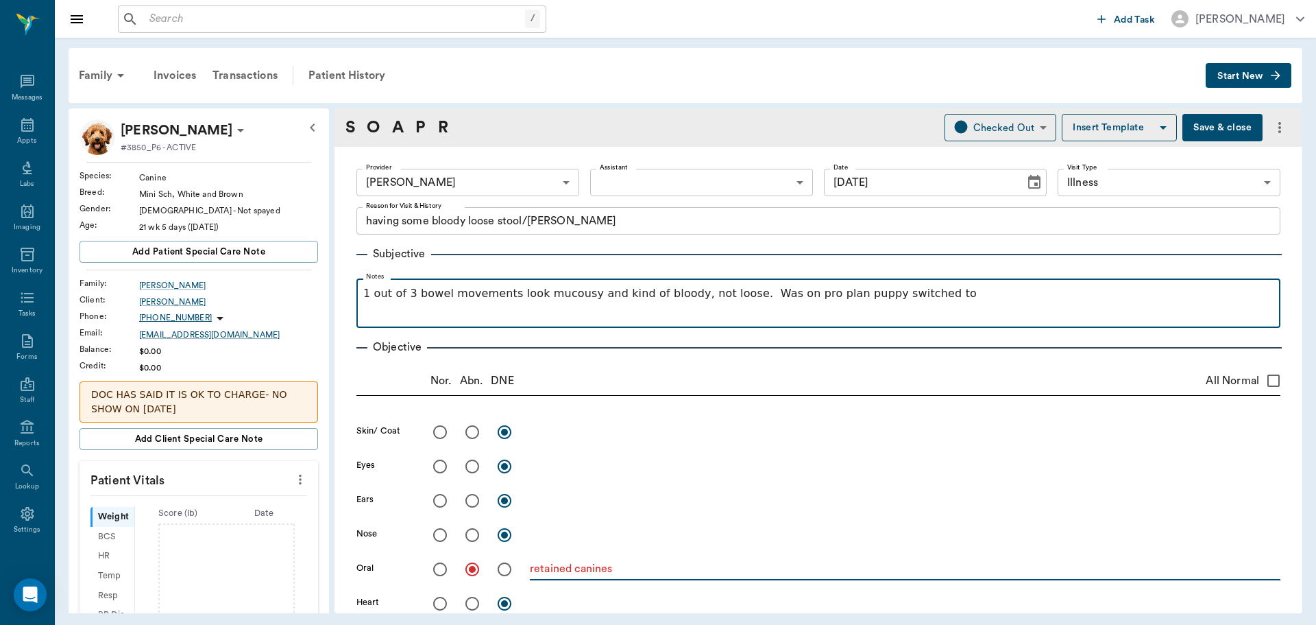
click at [951, 302] on p "1 out of 3 bowel movements look mucousy and kind of bloody, not loose. Was on p…" at bounding box center [818, 293] width 911 height 16
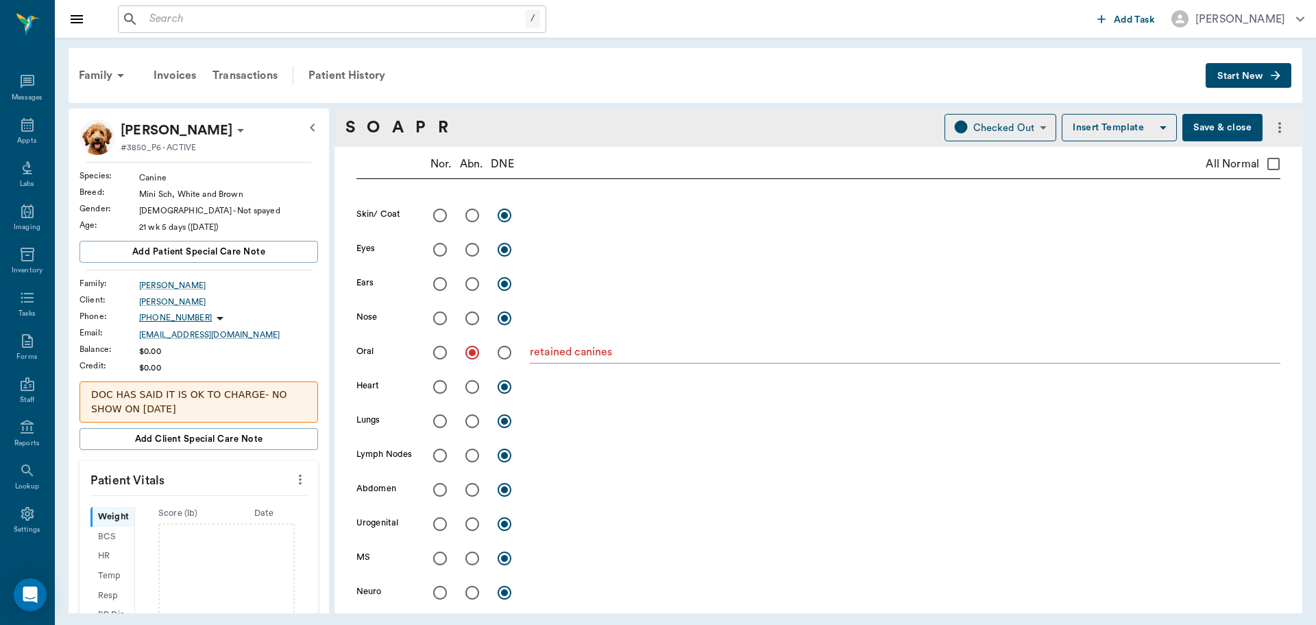
scroll to position [343, 0]
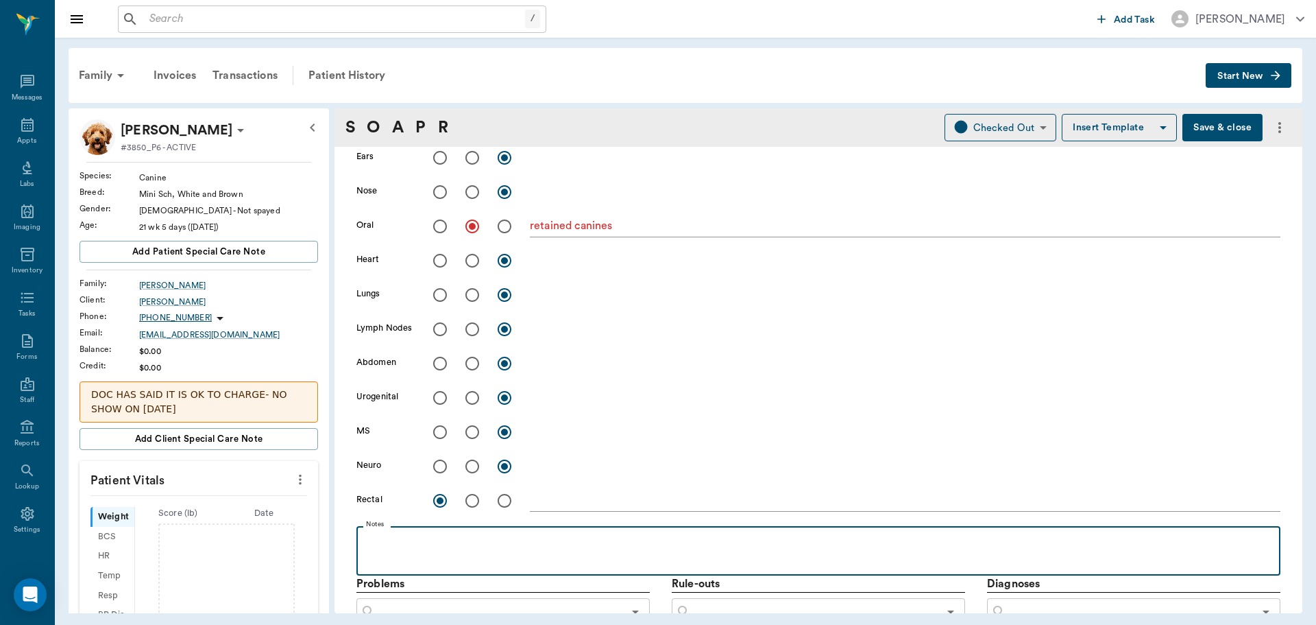
click at [381, 538] on p at bounding box center [818, 541] width 911 height 16
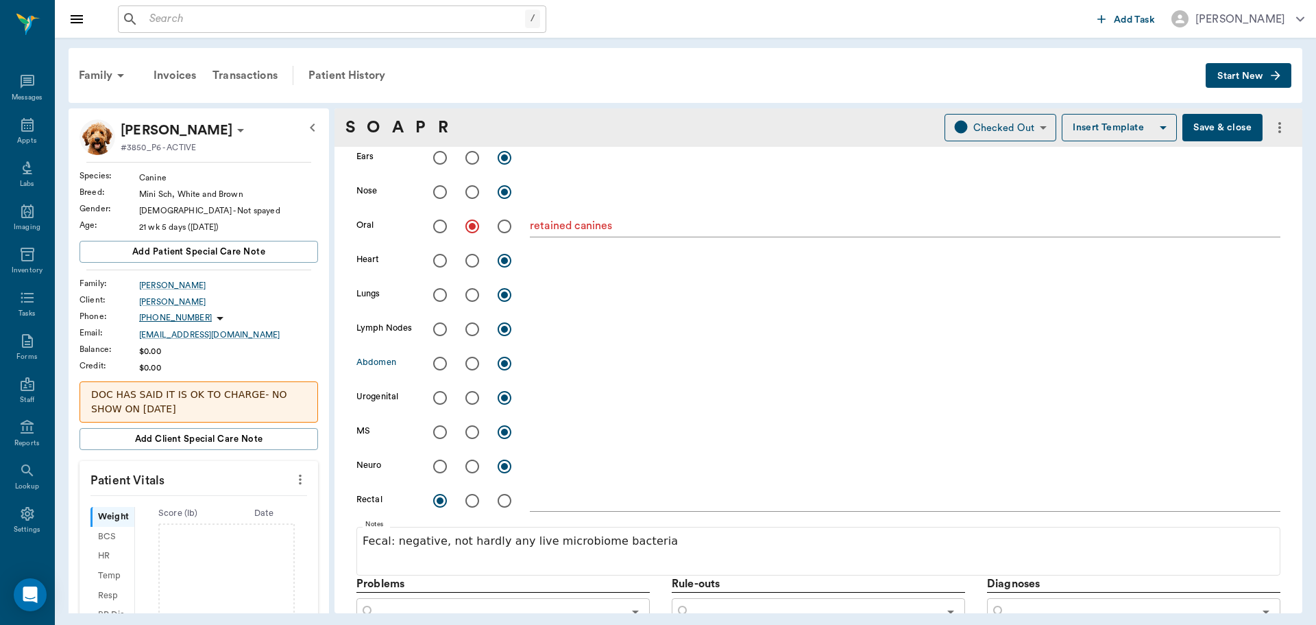
click at [472, 369] on input "radio" at bounding box center [472, 363] width 29 height 29
radio input "true"
click at [539, 367] on textarea at bounding box center [905, 363] width 751 height 16
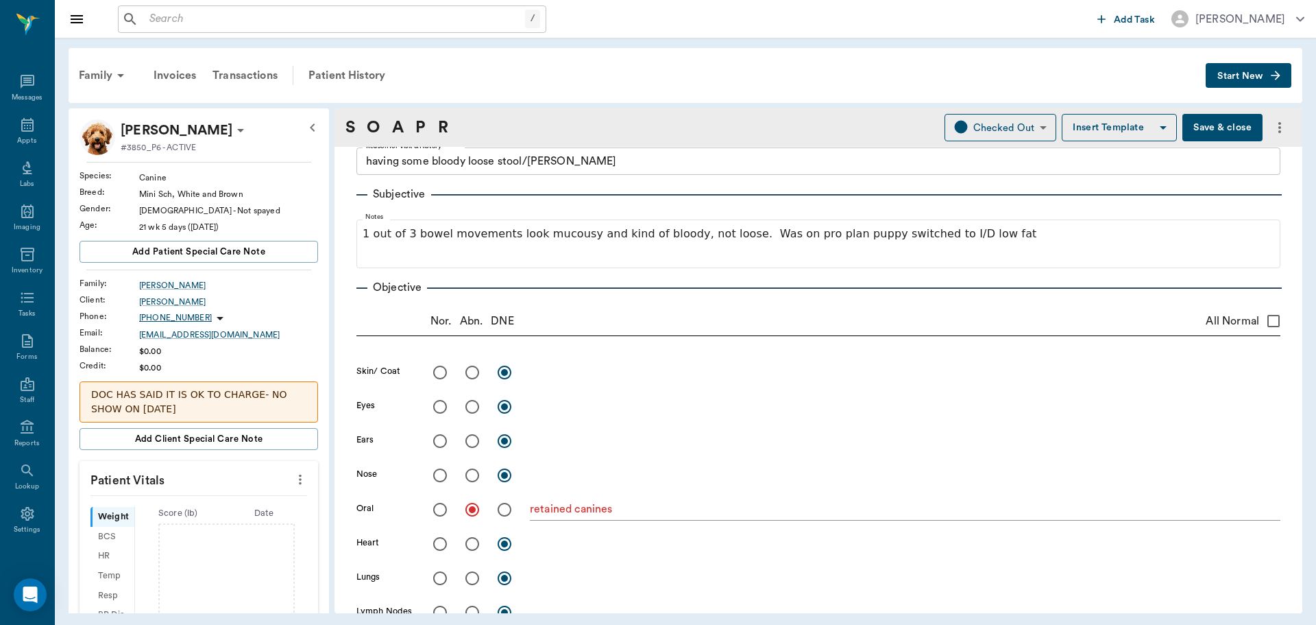
scroll to position [0, 0]
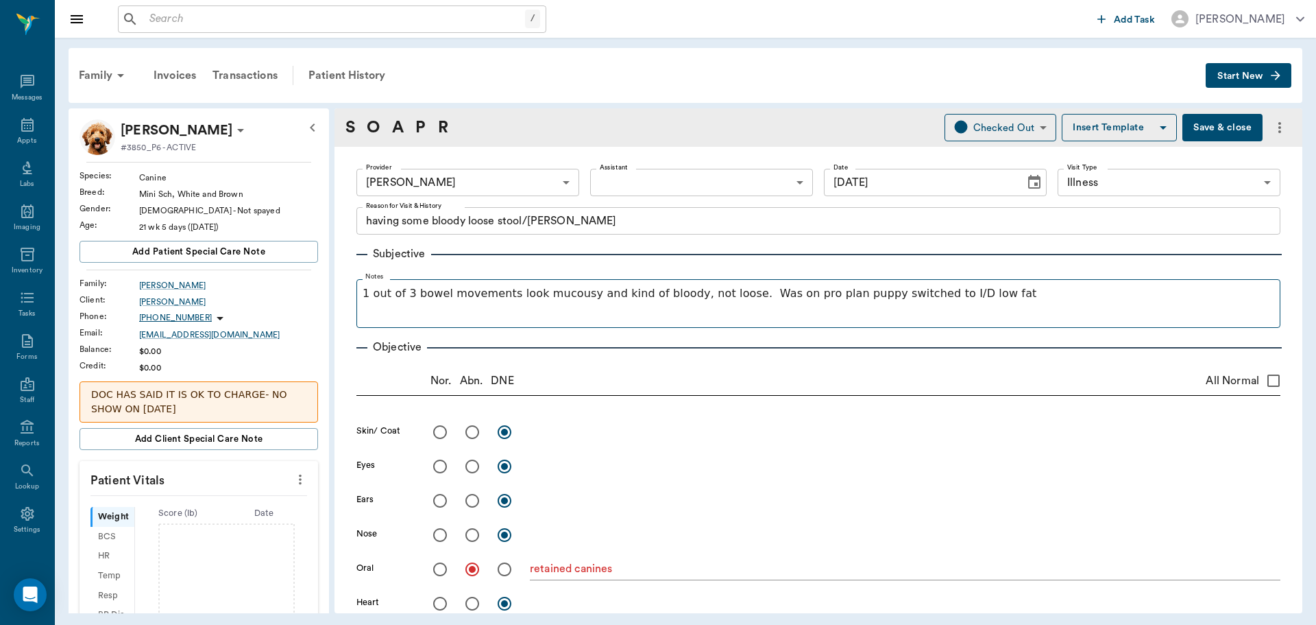
type textarea "small umbilical hernia"
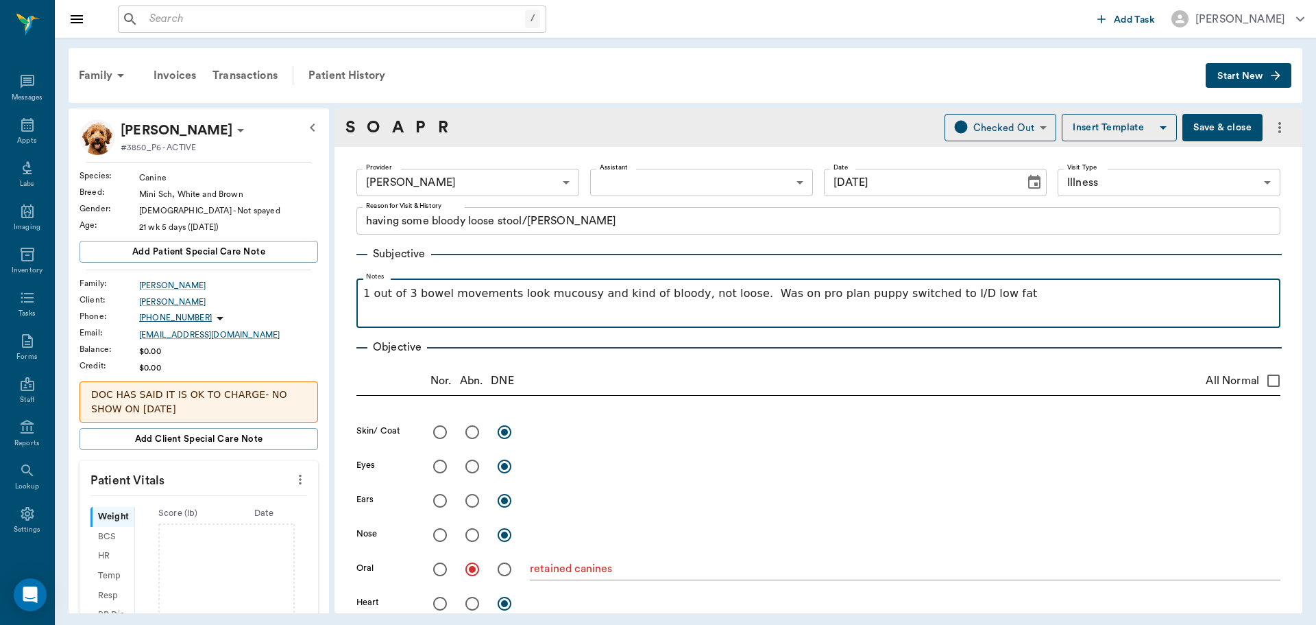
click at [970, 305] on div "1 out of 3 bowel movements look mucousy and kind of bloody, not loose. Was on p…" at bounding box center [818, 302] width 911 height 34
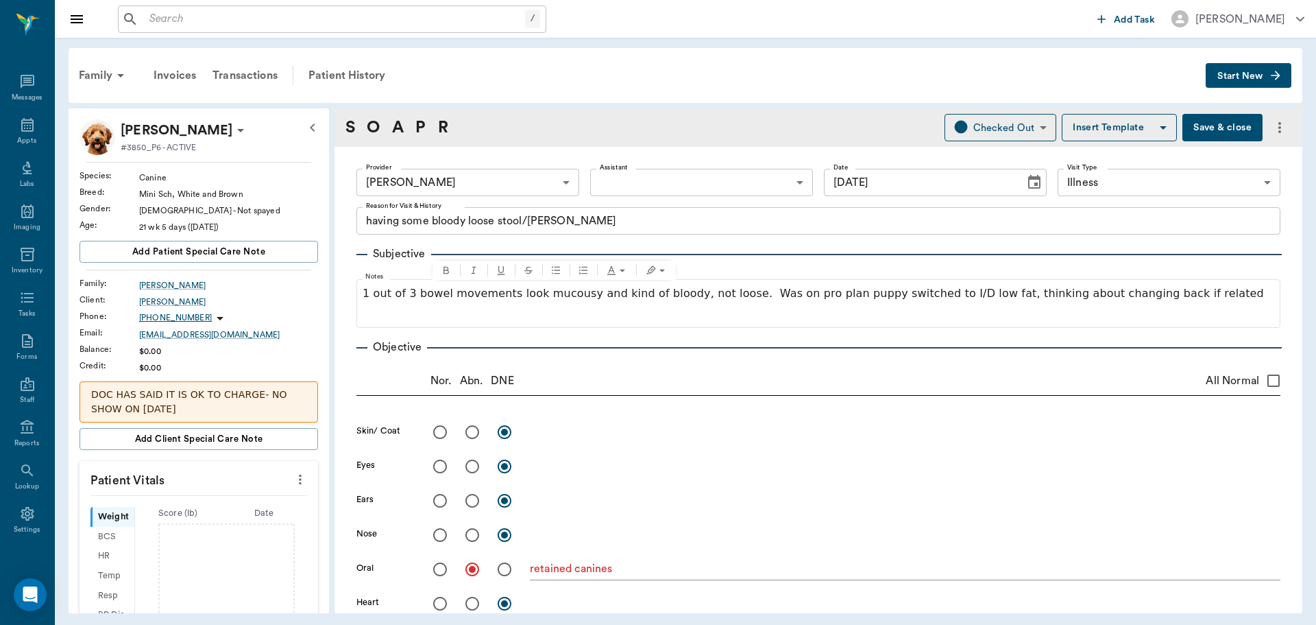
drag, startPoint x: 554, startPoint y: 300, endPoint x: 597, endPoint y: 328, distance: 51.2
click at [597, 330] on div "Objective Nor. Abn. DNE All Normal Skin/ Coat x Eyes x Ears x Nose x Oral retai…" at bounding box center [819, 623] width 924 height 590
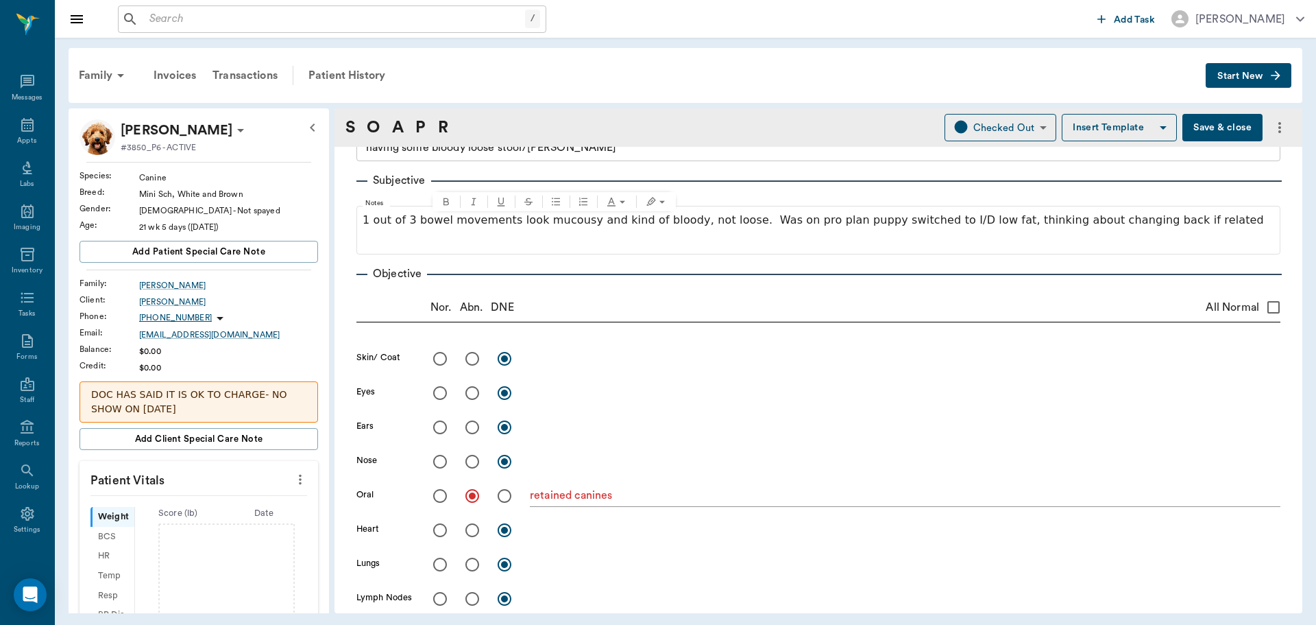
scroll to position [69, 0]
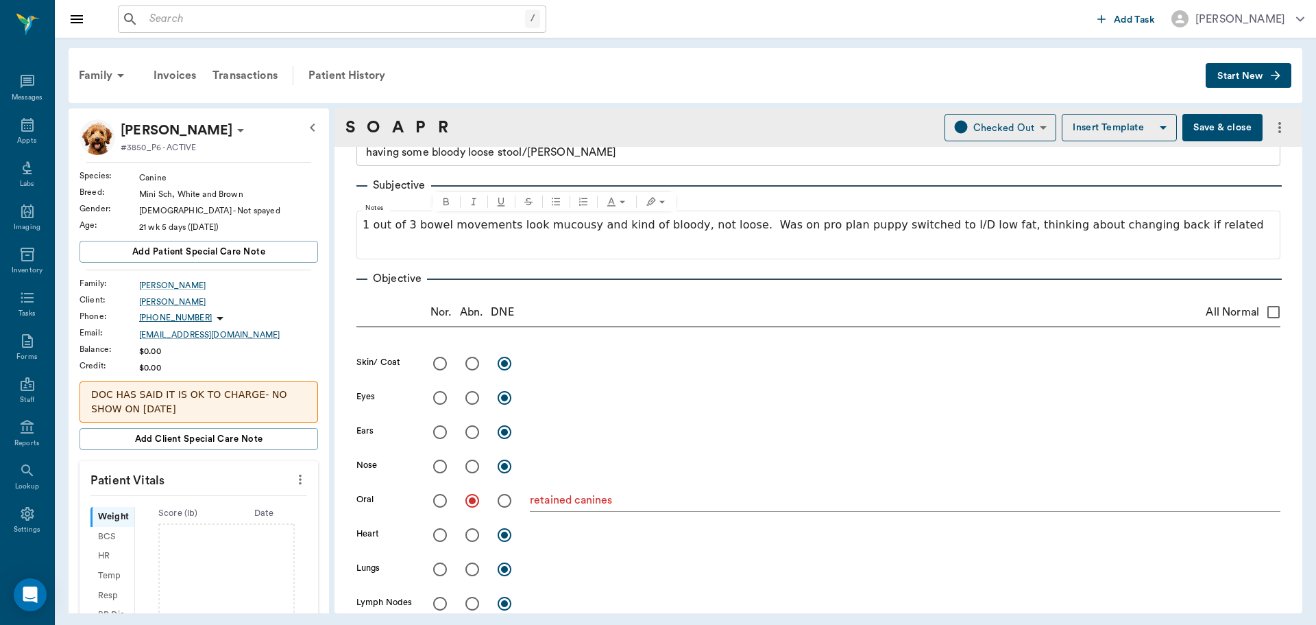
click at [1267, 311] on input "All Normal" at bounding box center [1274, 312] width 29 height 29
checkbox input "true"
radio input "true"
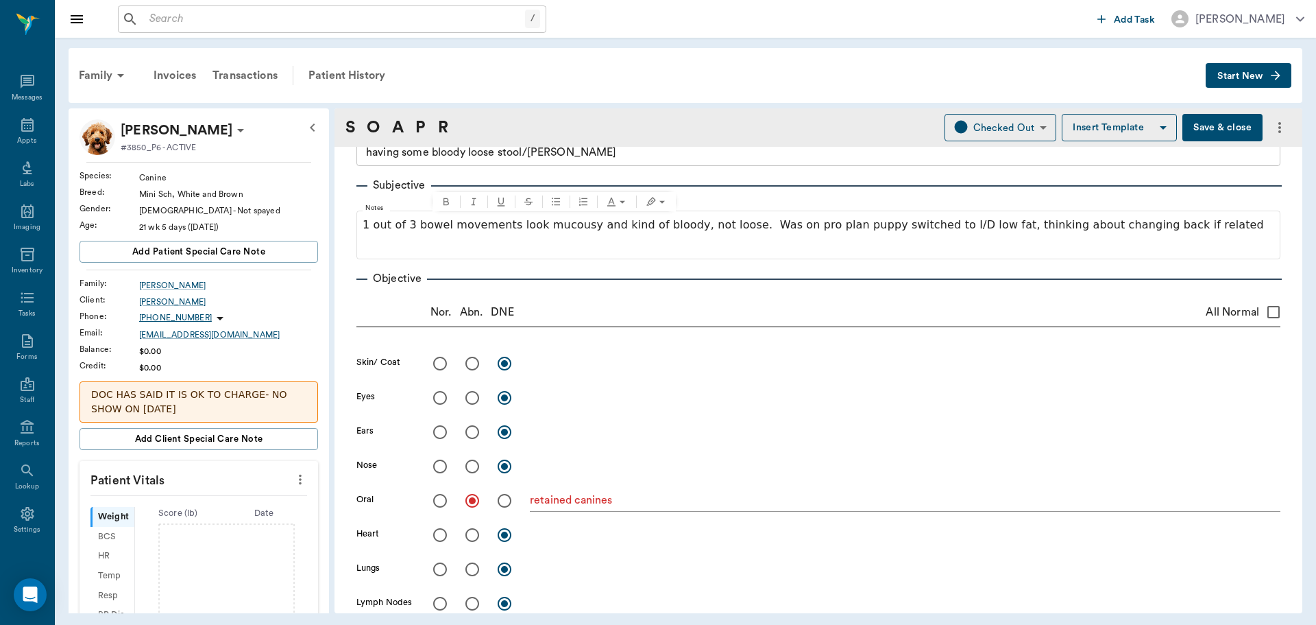
radio input "true"
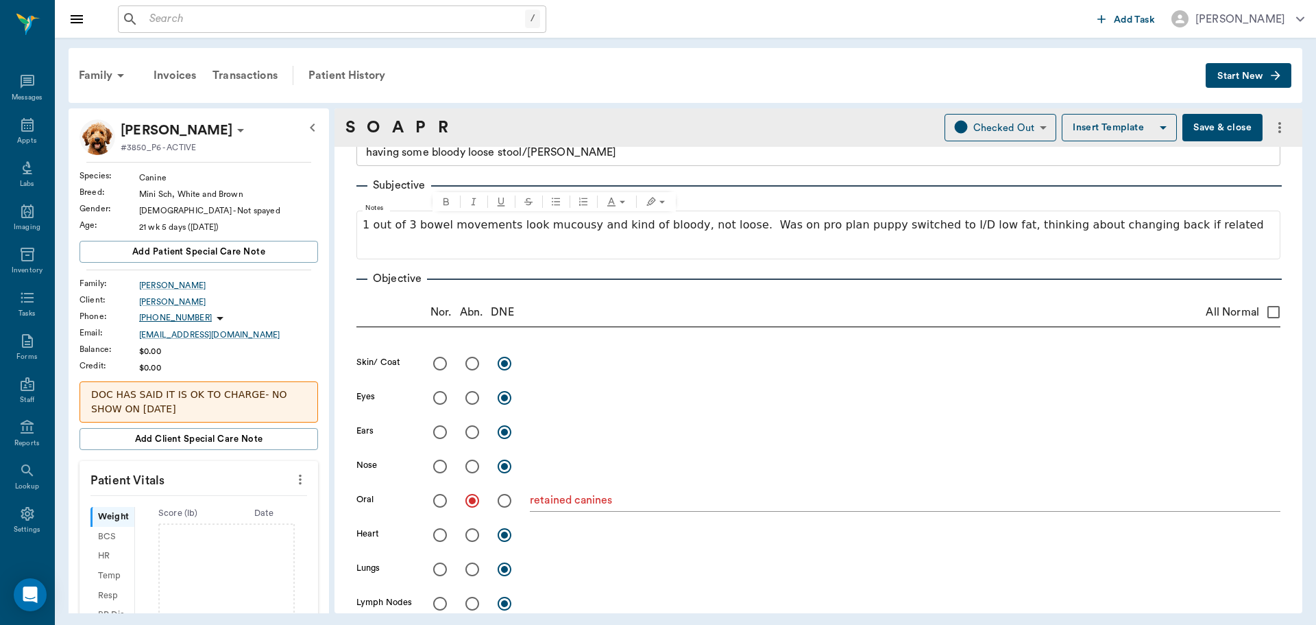
radio input "true"
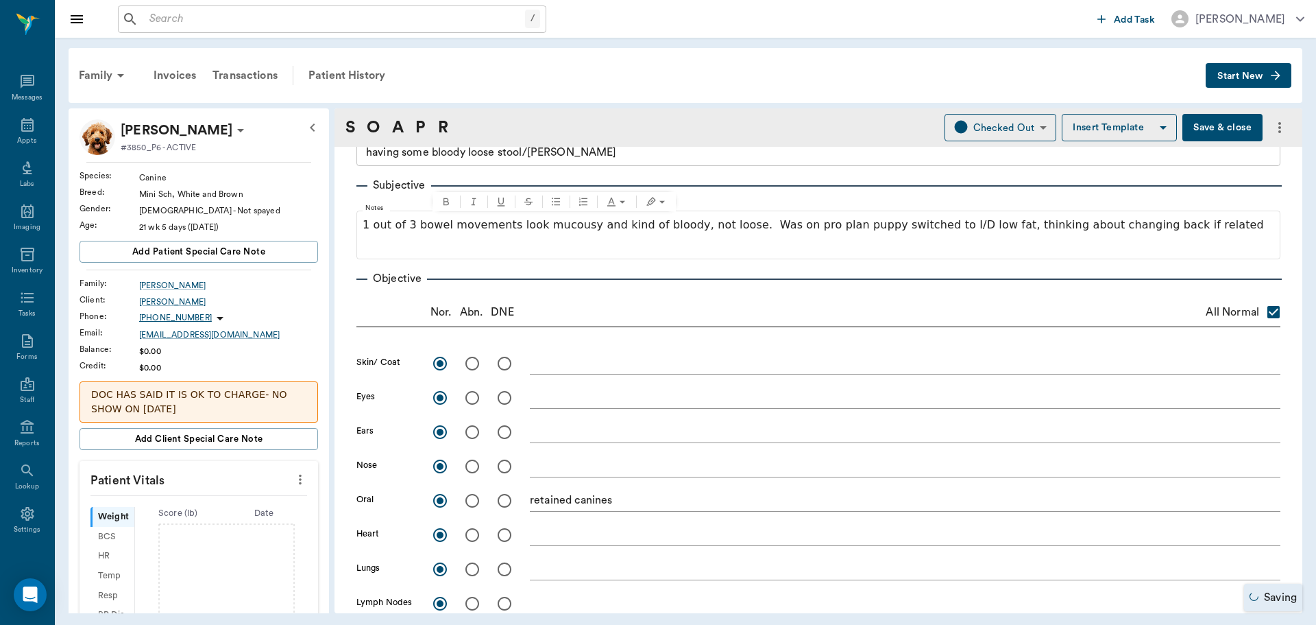
click at [474, 504] on input "radio" at bounding box center [472, 500] width 29 height 29
radio input "true"
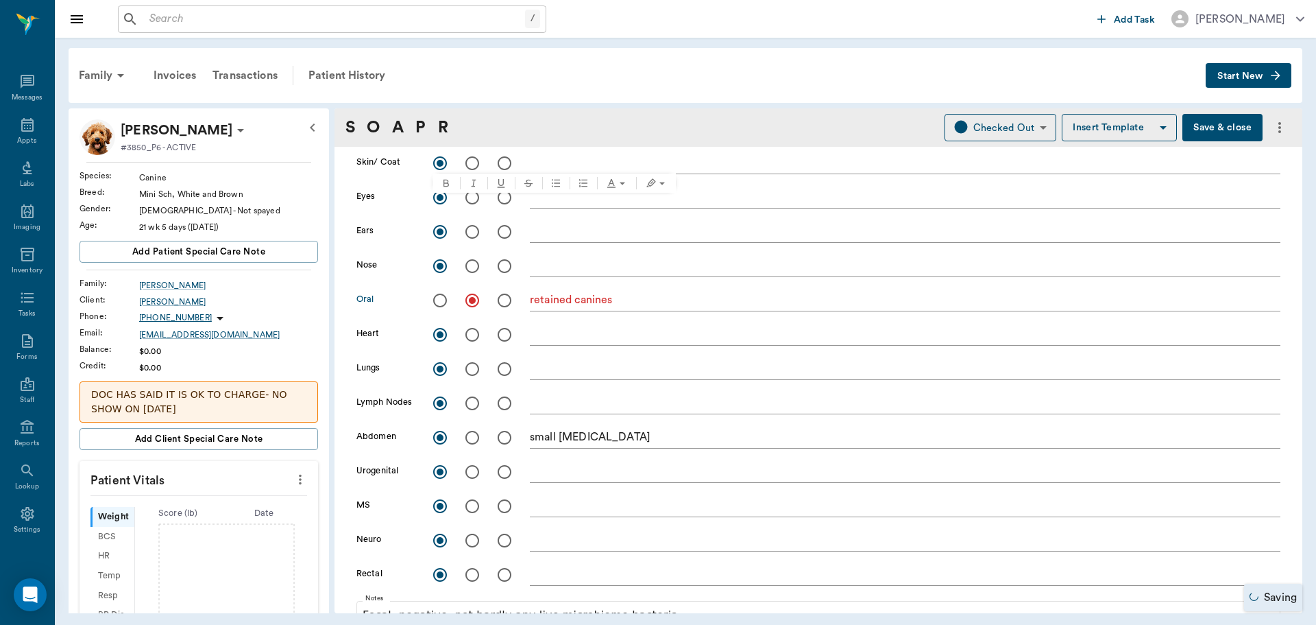
checkbox input "false"
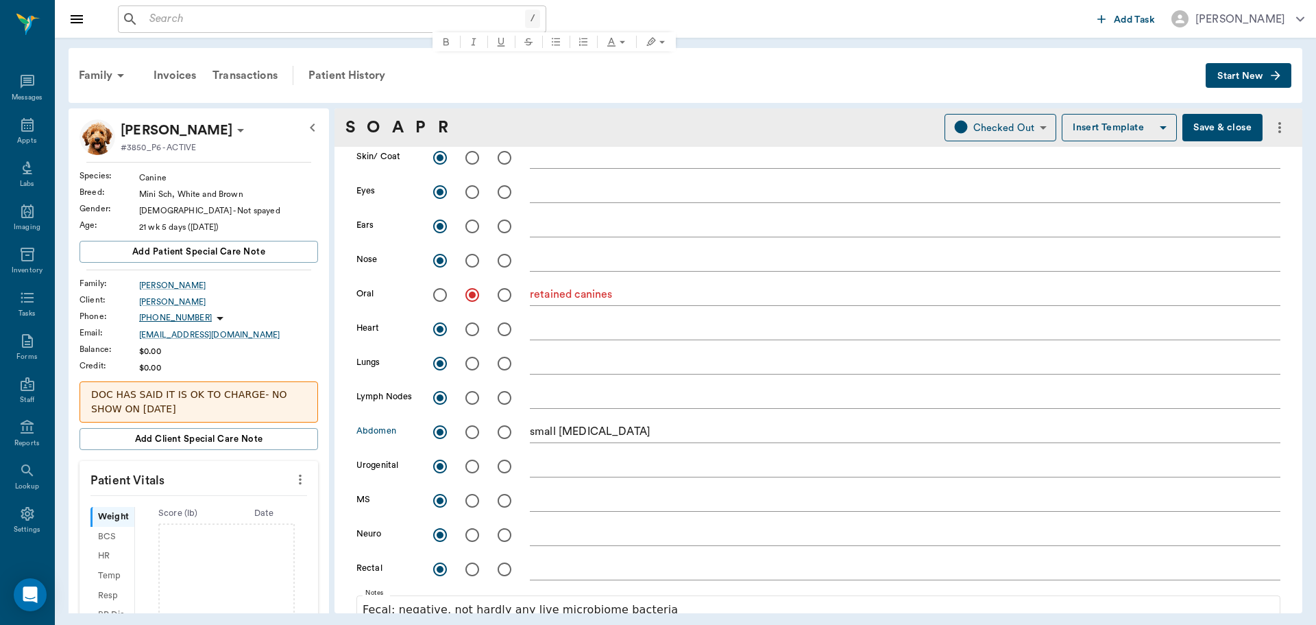
click at [480, 428] on input "radio" at bounding box center [472, 432] width 29 height 29
radio input "true"
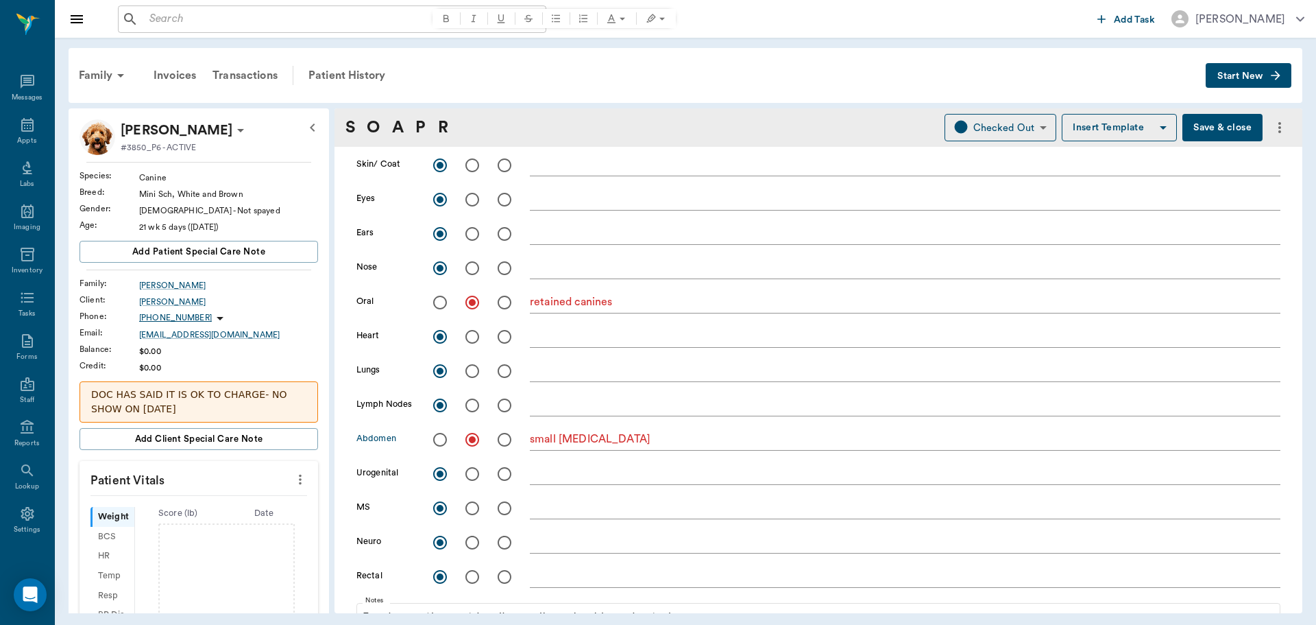
scroll to position [411, 0]
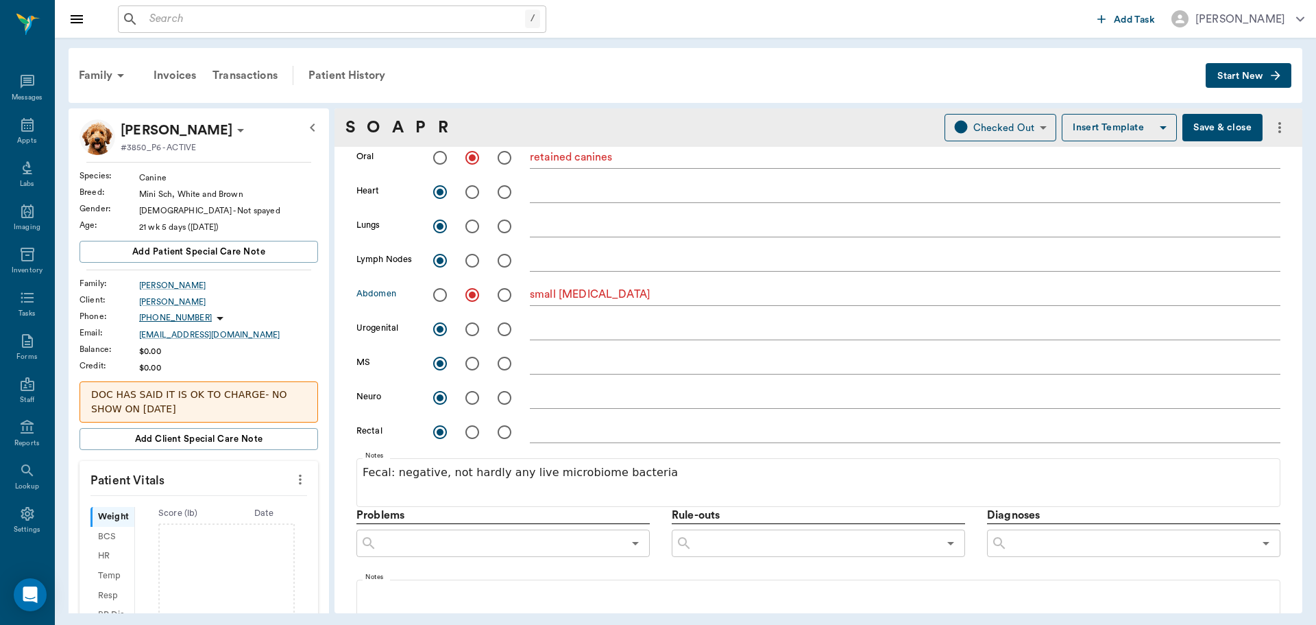
click at [293, 479] on icon "more" at bounding box center [300, 479] width 15 height 16
click at [221, 494] on li "Enter Vitals" at bounding box center [232, 502] width 137 height 25
click at [221, 522] on input "text" at bounding box center [198, 520] width 119 height 27
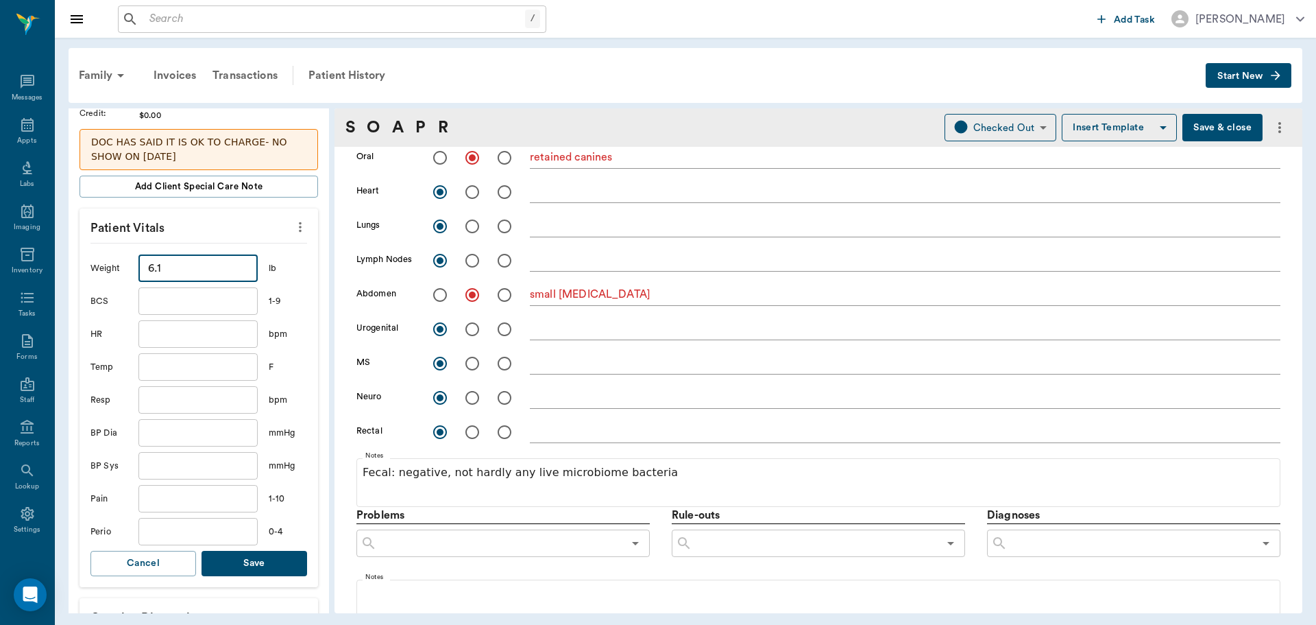
scroll to position [343, 0]
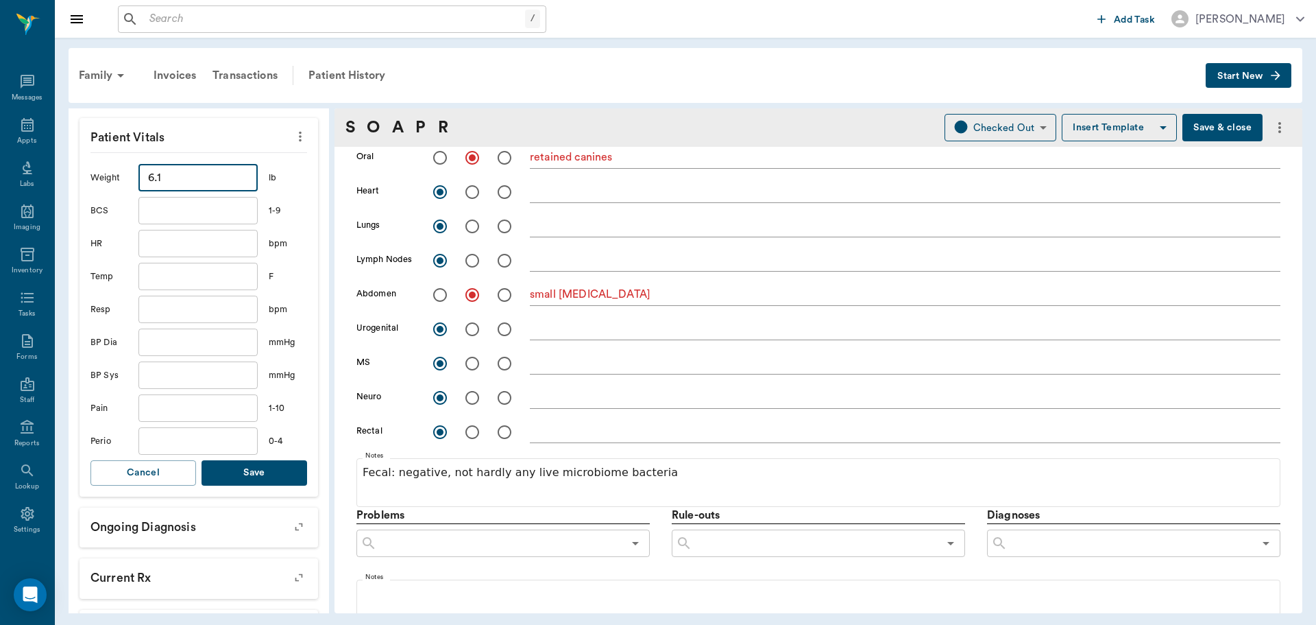
type input "6.1"
click at [242, 471] on button "Save" at bounding box center [255, 472] width 106 height 25
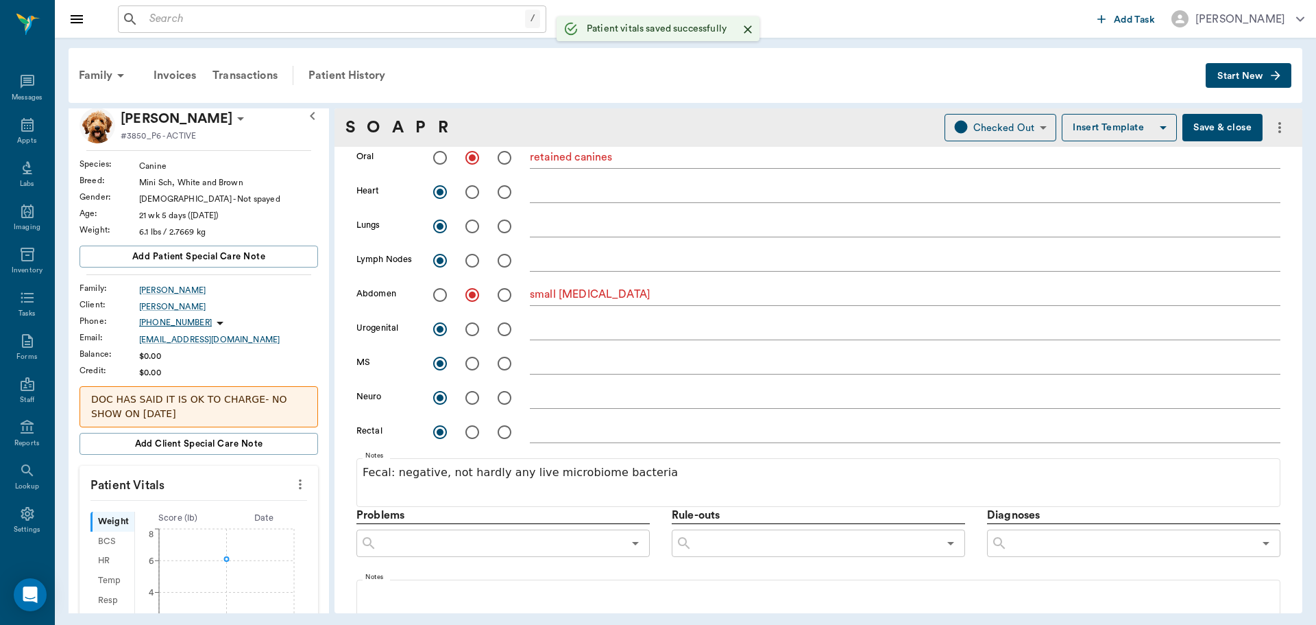
scroll to position [0, 0]
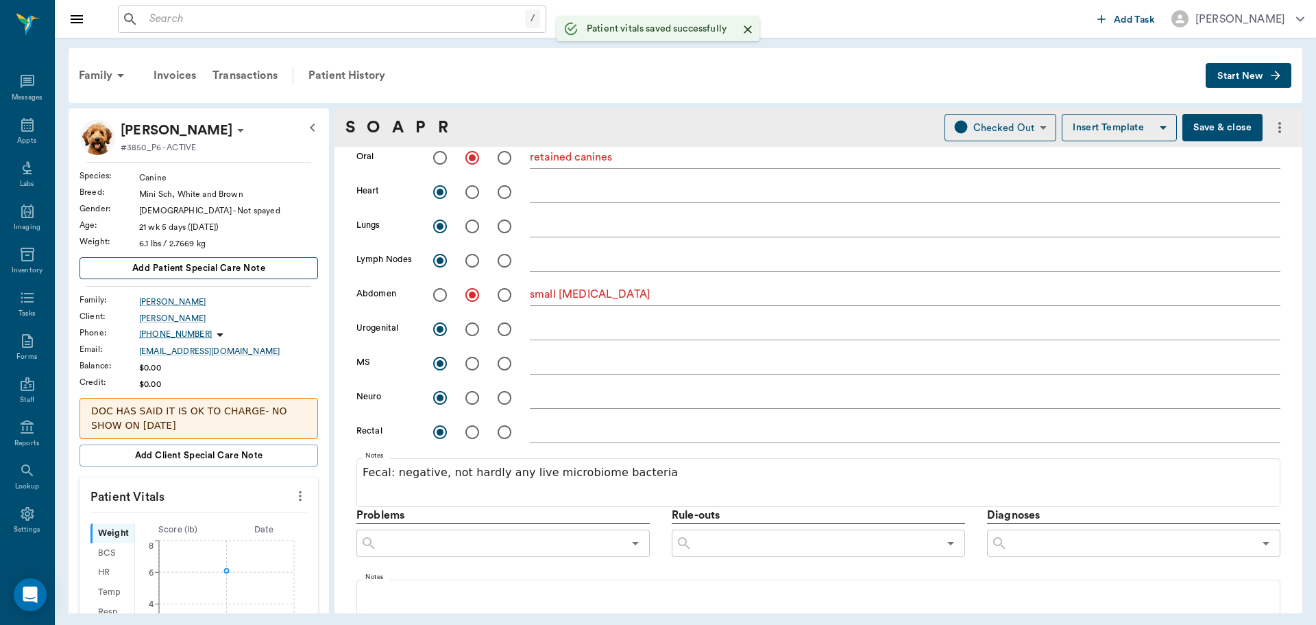
click at [240, 269] on span "Add patient Special Care Note" at bounding box center [198, 268] width 133 height 15
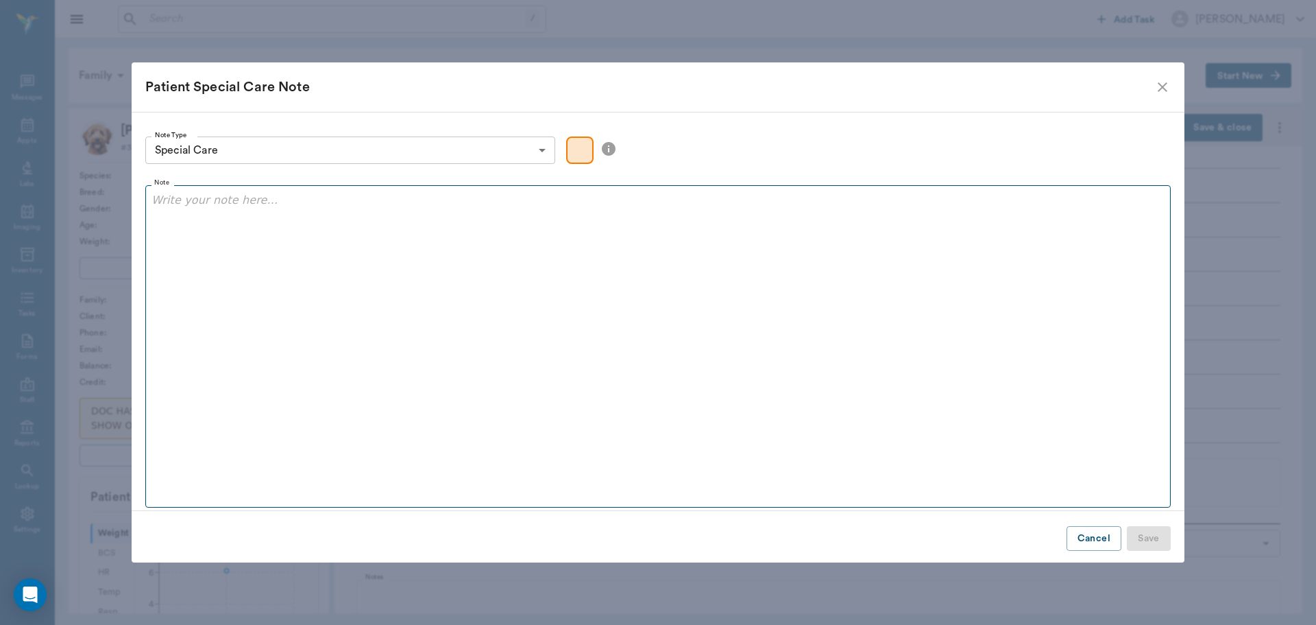
click at [310, 225] on div at bounding box center [658, 209] width 1013 height 34
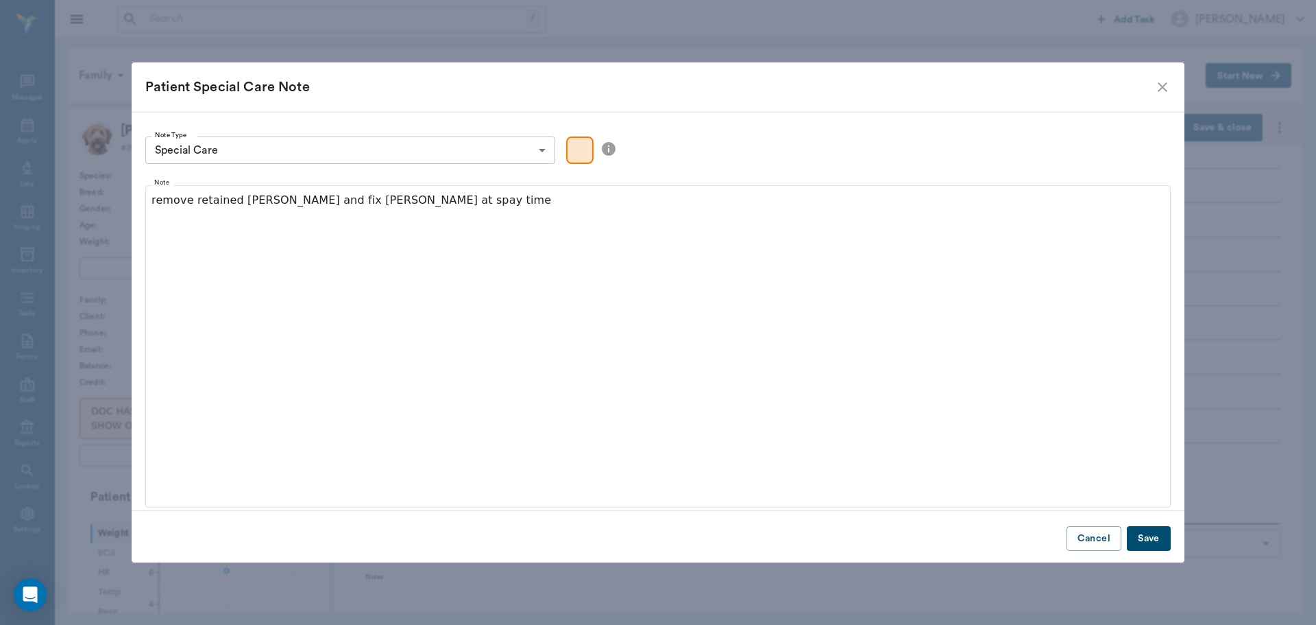
click at [1149, 540] on button "Save" at bounding box center [1149, 538] width 44 height 25
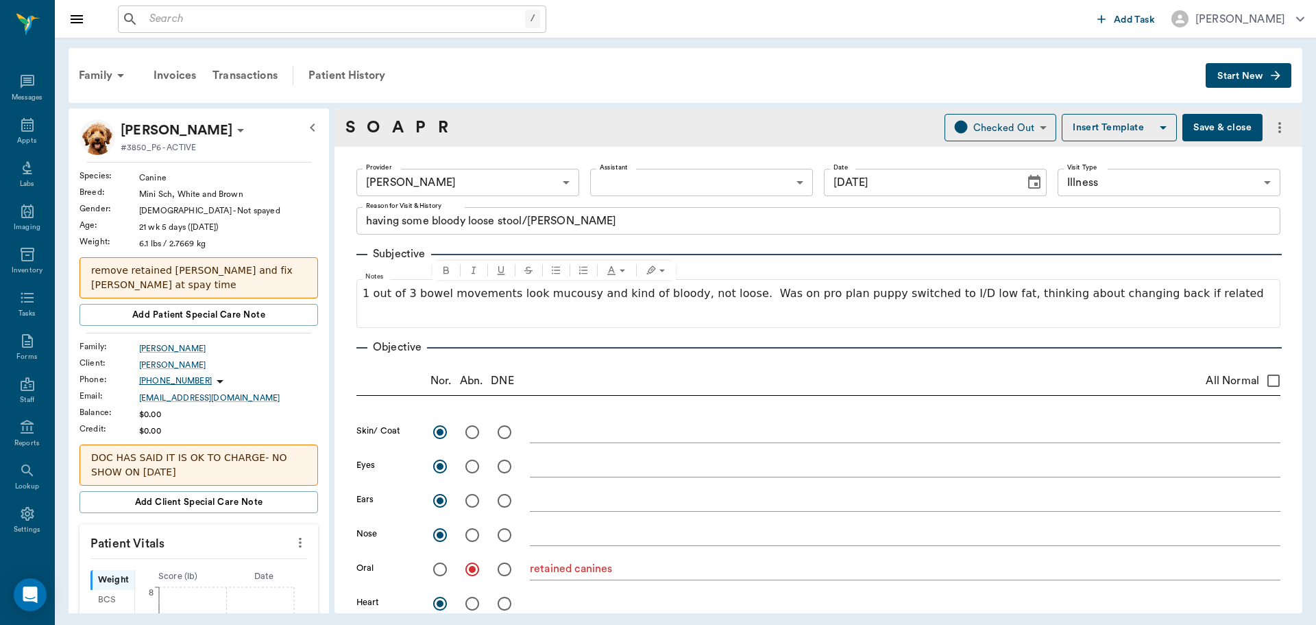
click at [1209, 125] on button "Save & close" at bounding box center [1223, 127] width 80 height 27
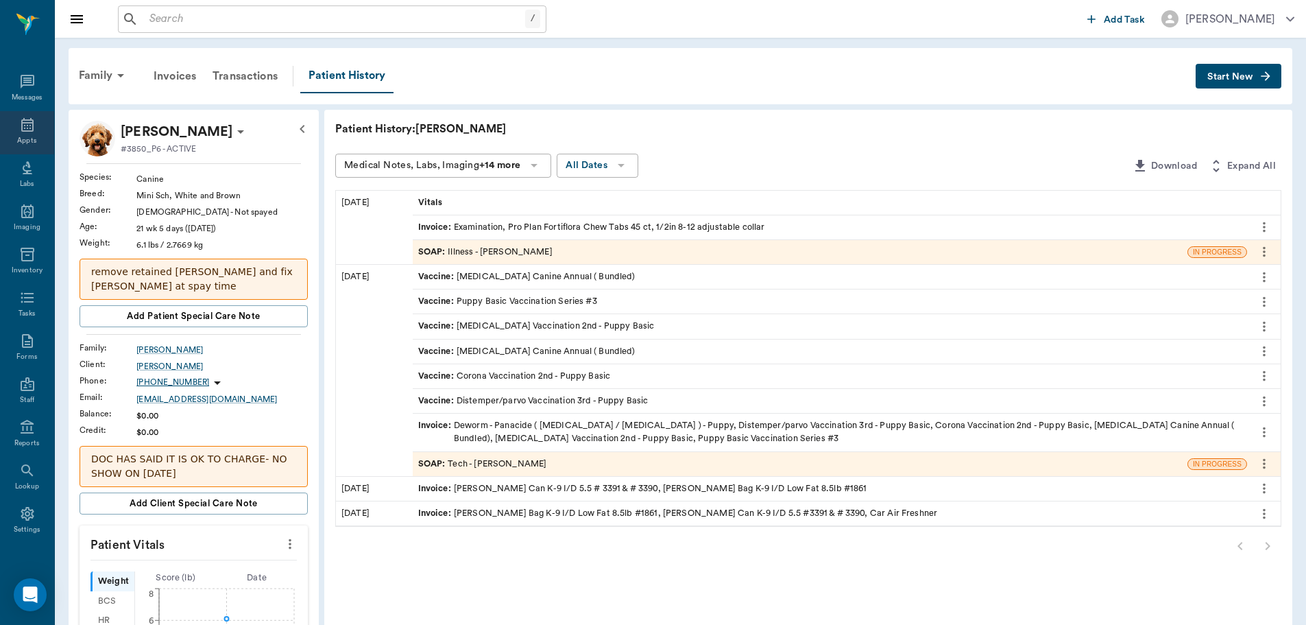
click at [17, 136] on div "Appts" at bounding box center [26, 141] width 19 height 10
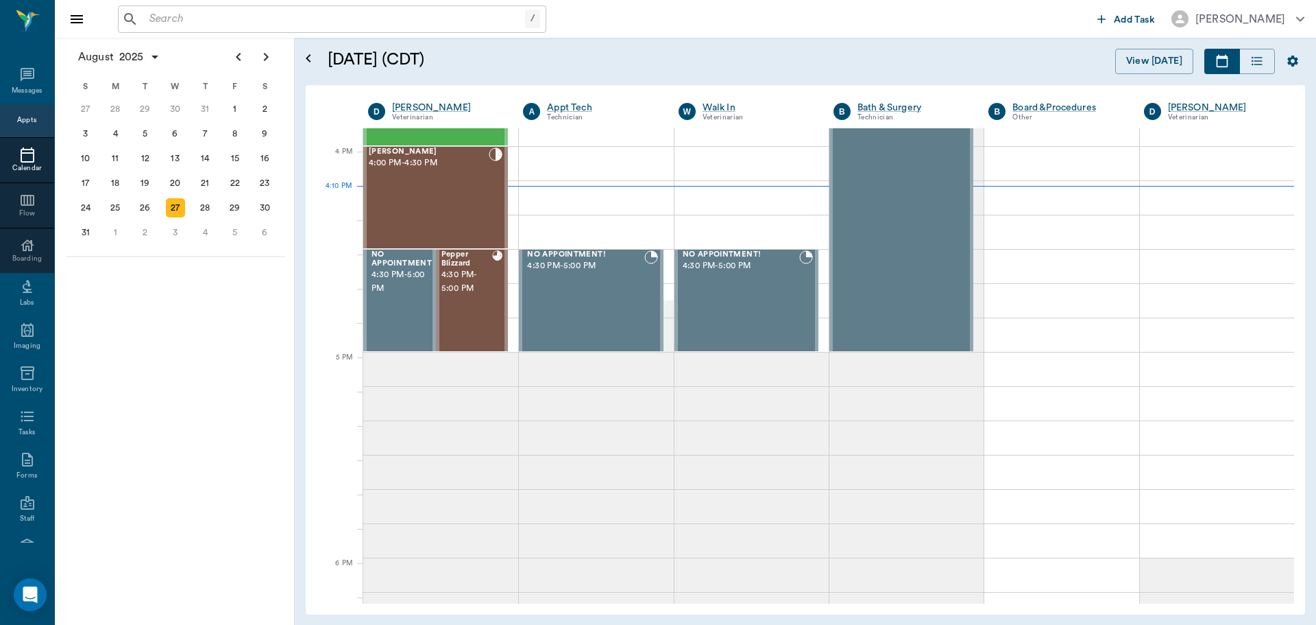
scroll to position [1646, 0]
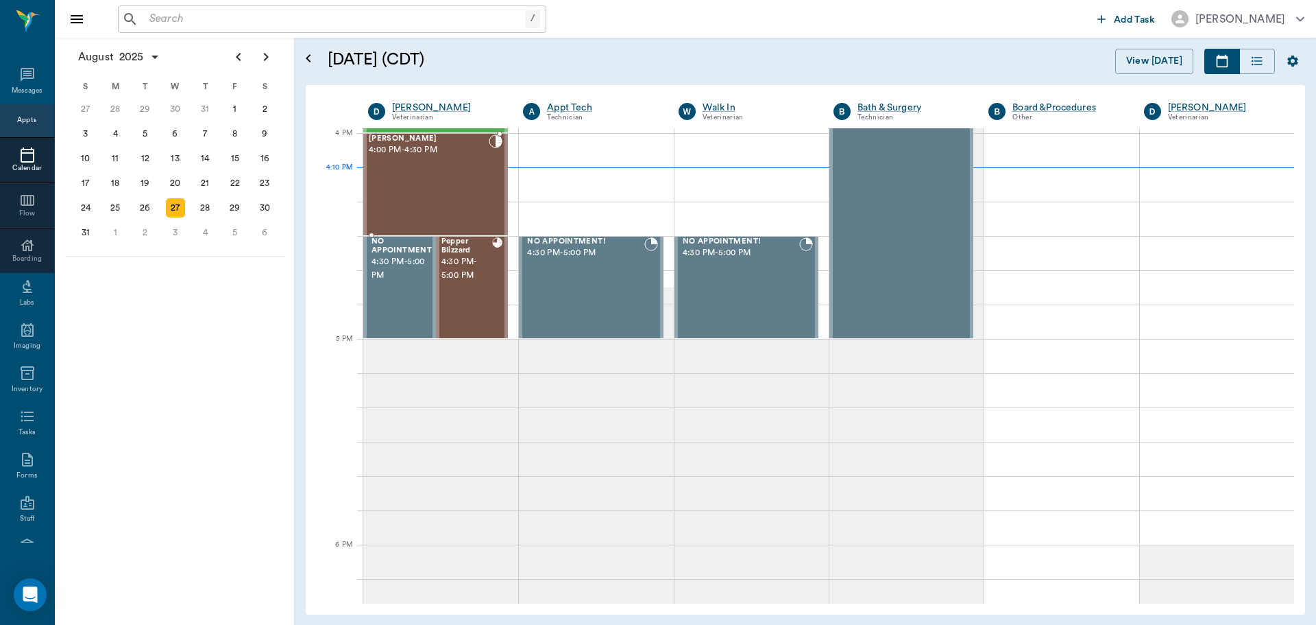
click at [470, 190] on div "Gracie Benson 4:00 PM - 4:30 PM" at bounding box center [429, 184] width 120 height 100
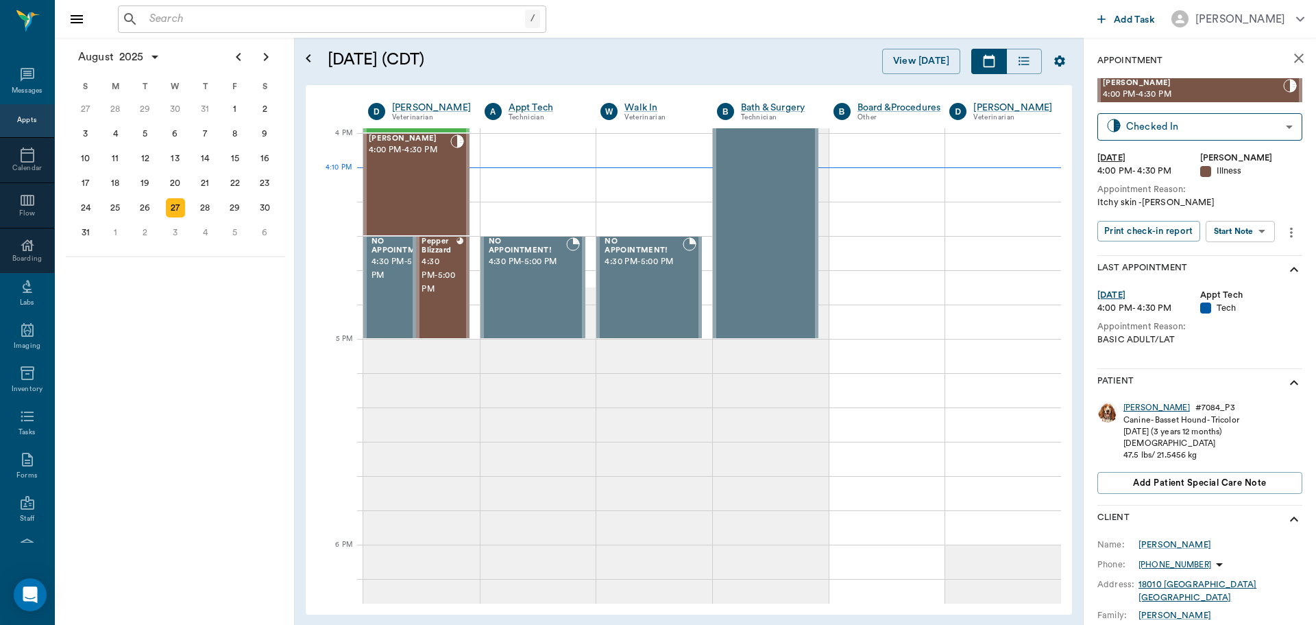
click at [1136, 403] on div "Gracie" at bounding box center [1157, 408] width 67 height 12
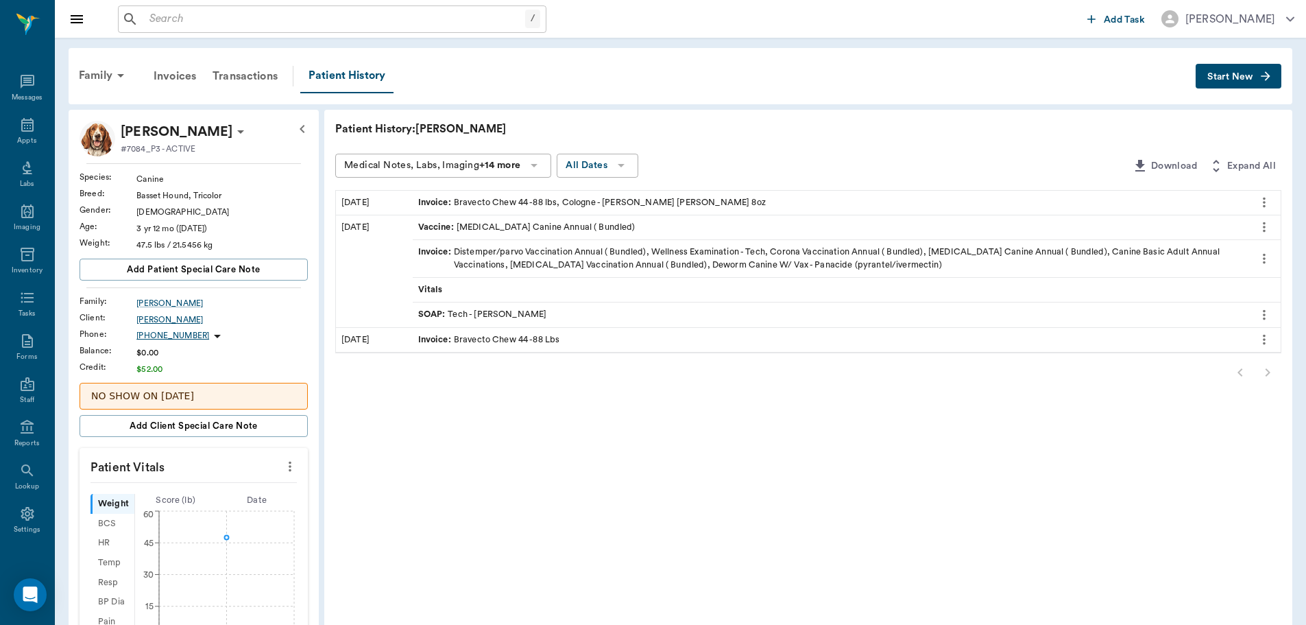
click at [151, 320] on div "Patrick Benson" at bounding box center [221, 319] width 171 height 12
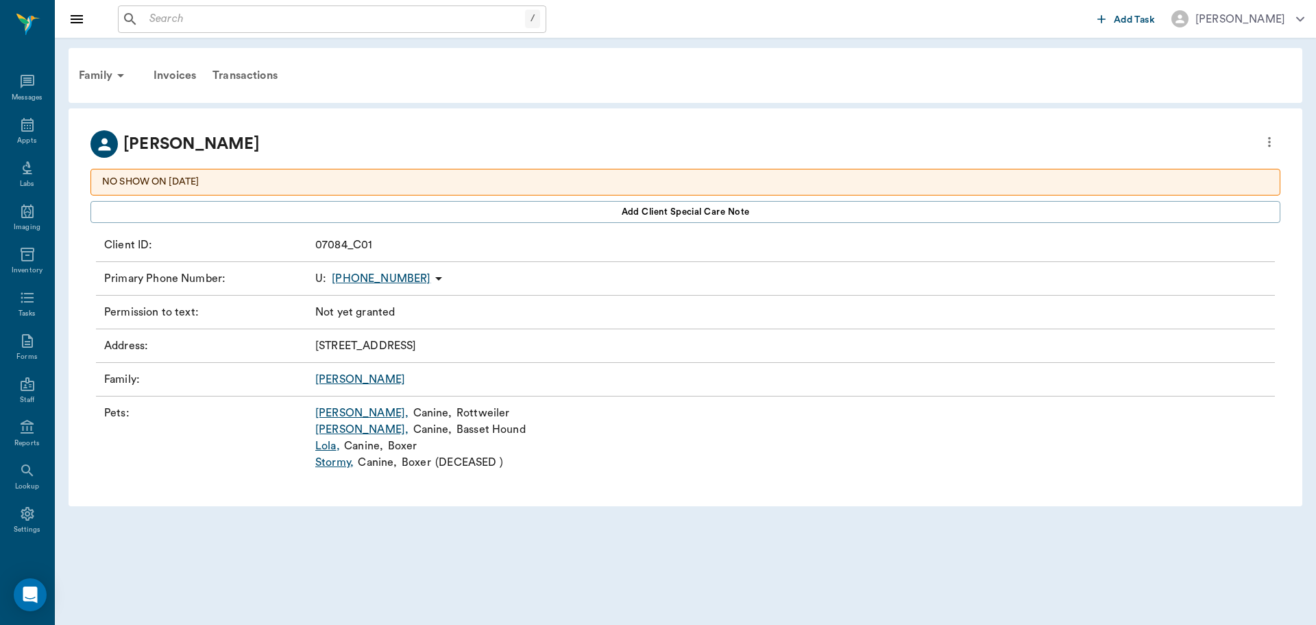
click at [1268, 141] on icon "more" at bounding box center [1269, 142] width 15 height 16
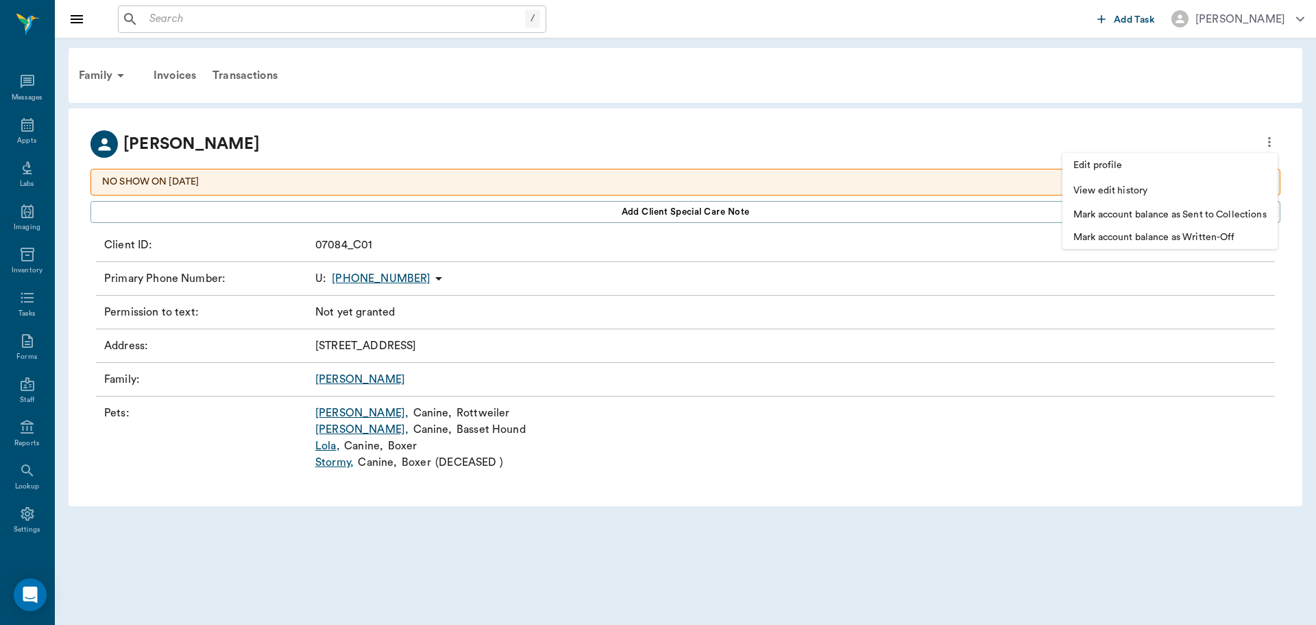
click at [1239, 165] on span "Edit profile" at bounding box center [1170, 165] width 193 height 14
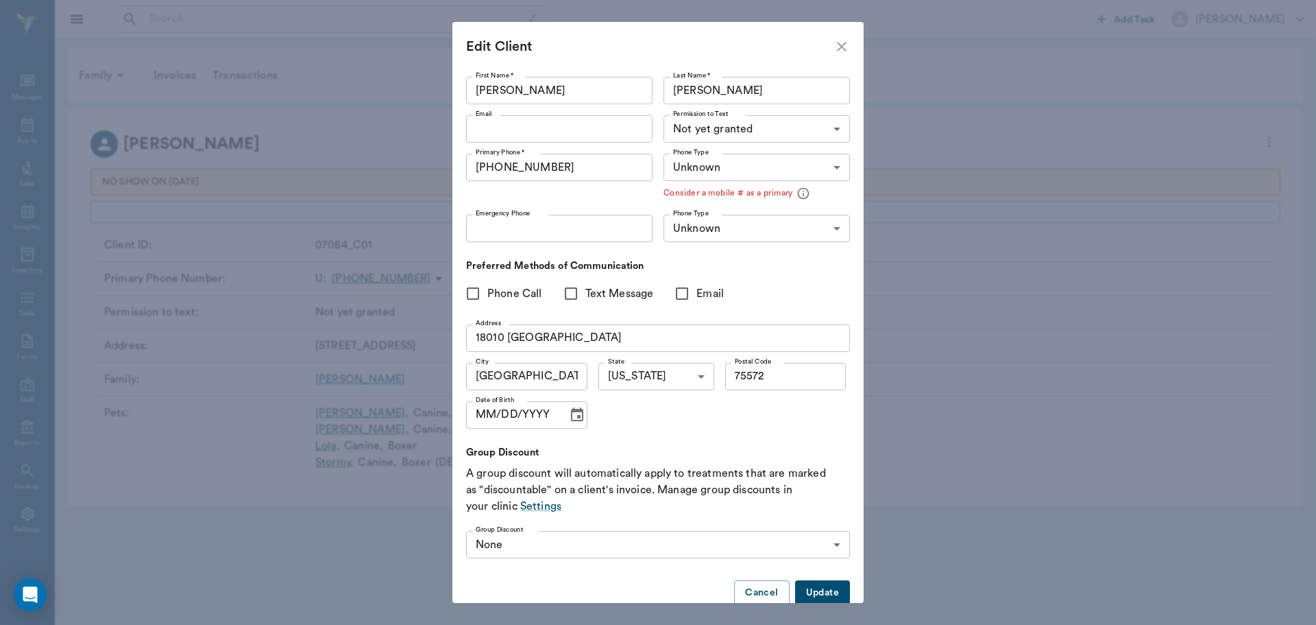
click at [501, 337] on input "18010 pine Valley" at bounding box center [658, 337] width 384 height 27
type input "1801 pine Valley"
click at [817, 593] on button "Update" at bounding box center [822, 592] width 55 height 25
type input "MOBILE"
type input "LANDLINE"
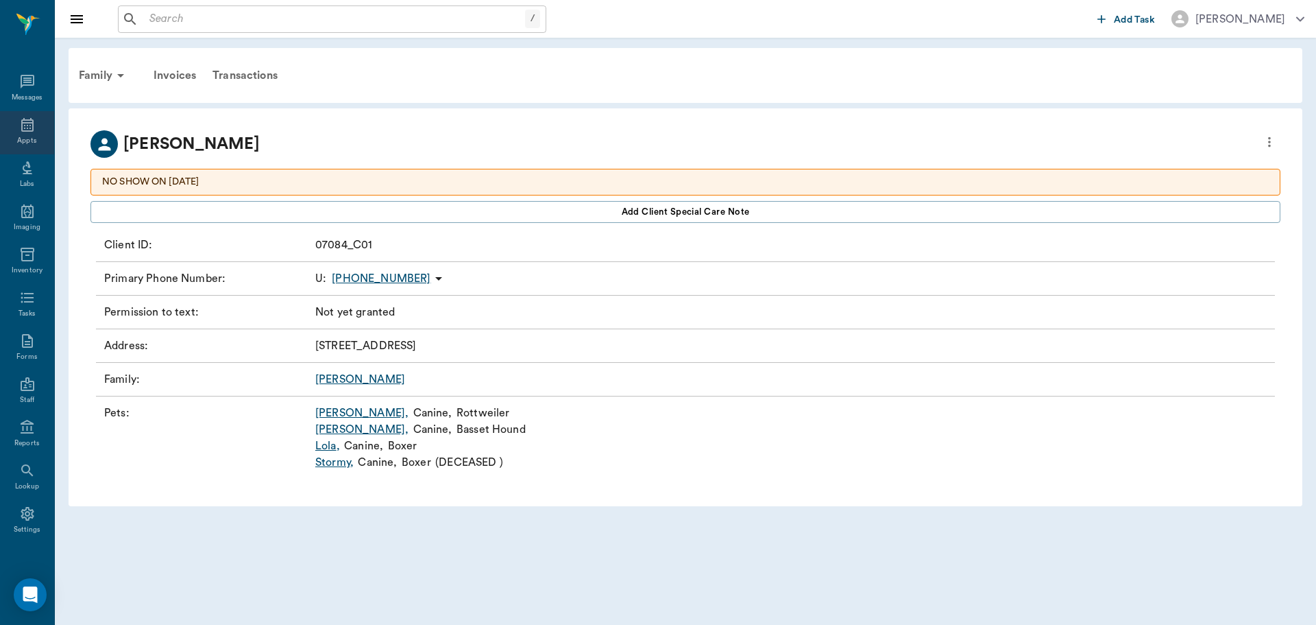
click at [29, 122] on icon at bounding box center [27, 125] width 16 height 16
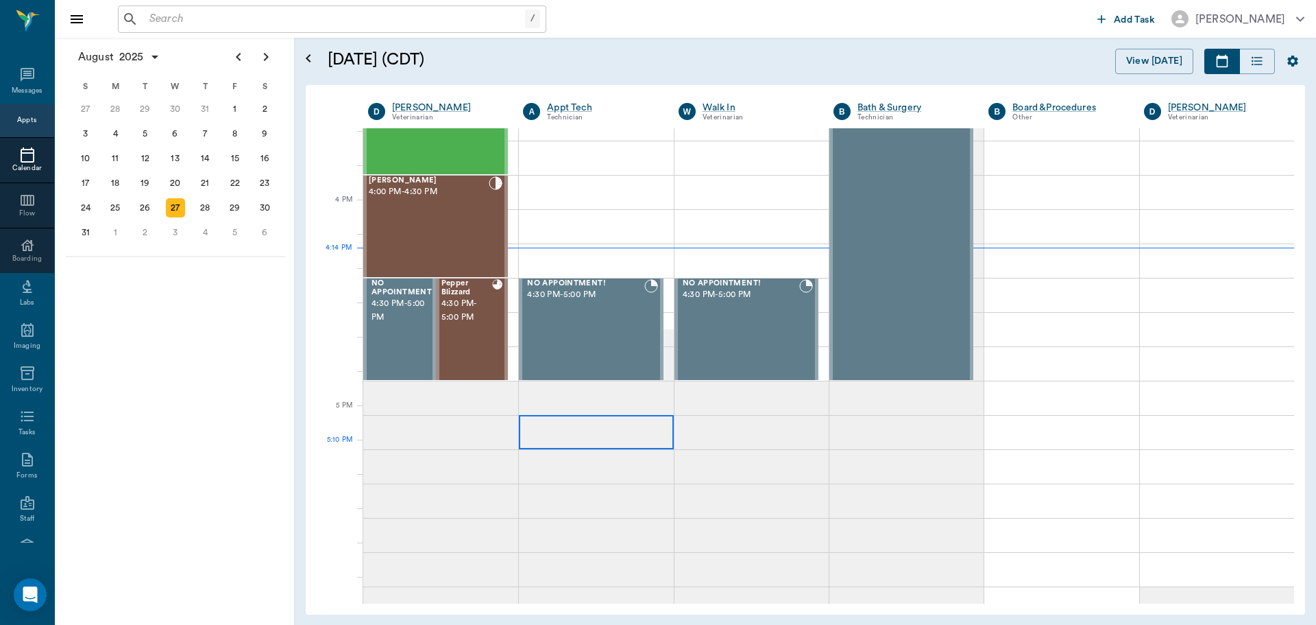
scroll to position [1580, 0]
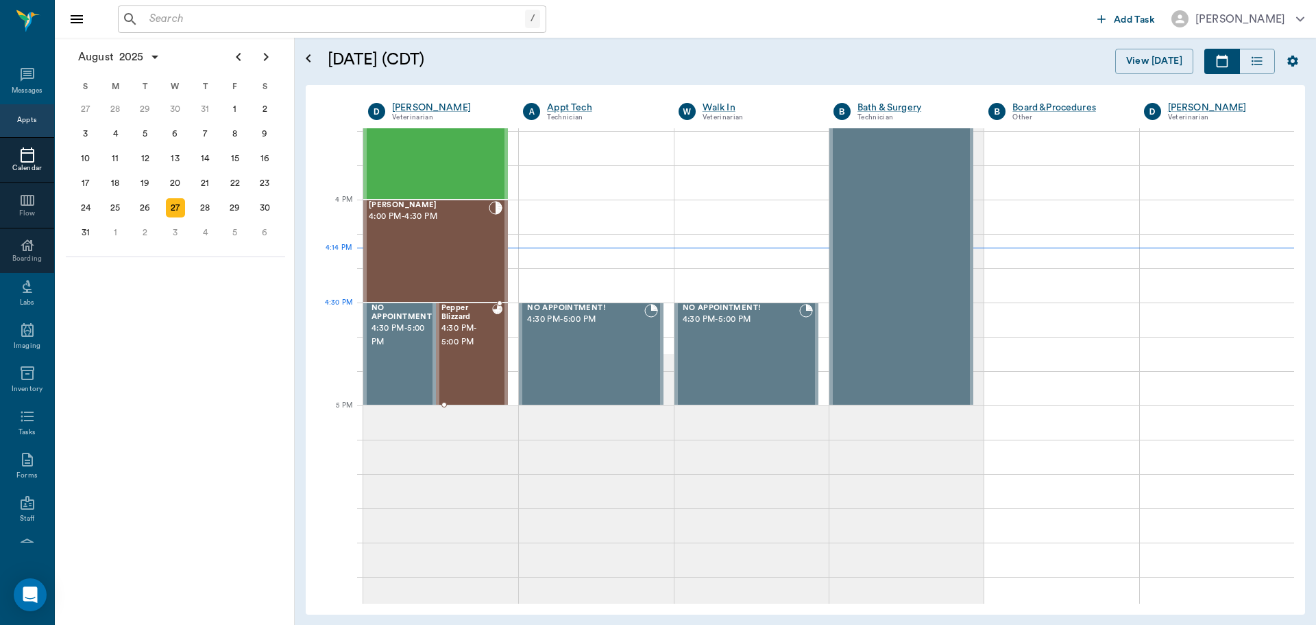
click at [472, 329] on span "4:30 PM - 5:00 PM" at bounding box center [467, 335] width 51 height 27
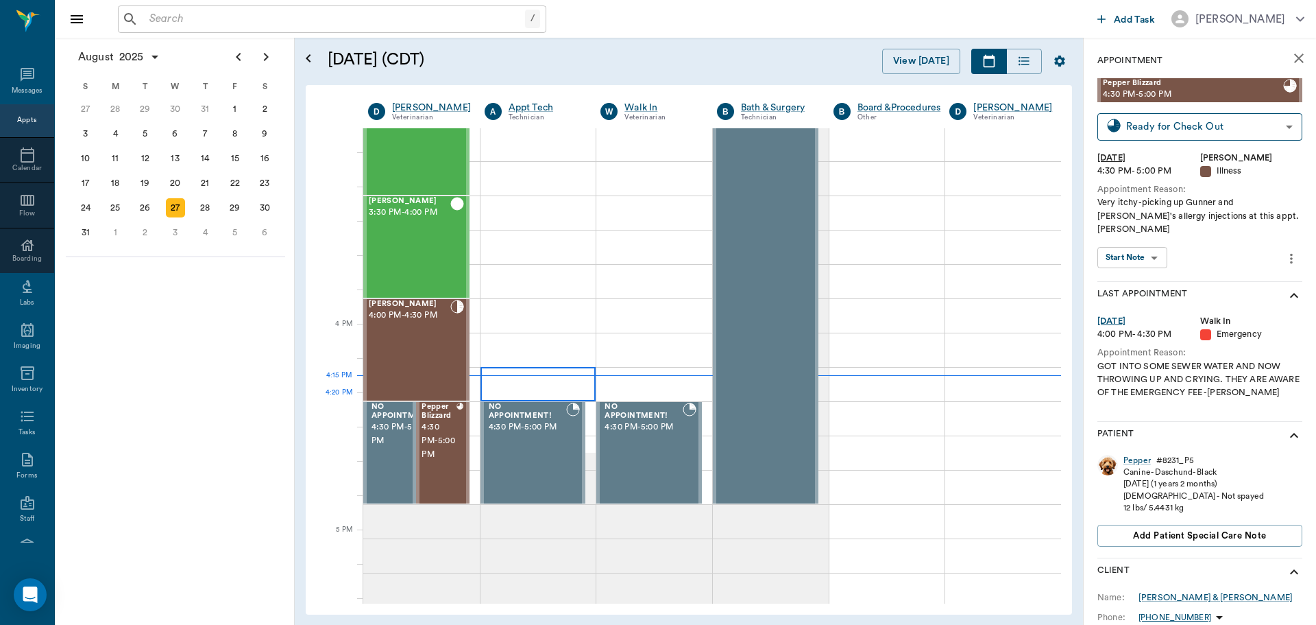
scroll to position [1443, 0]
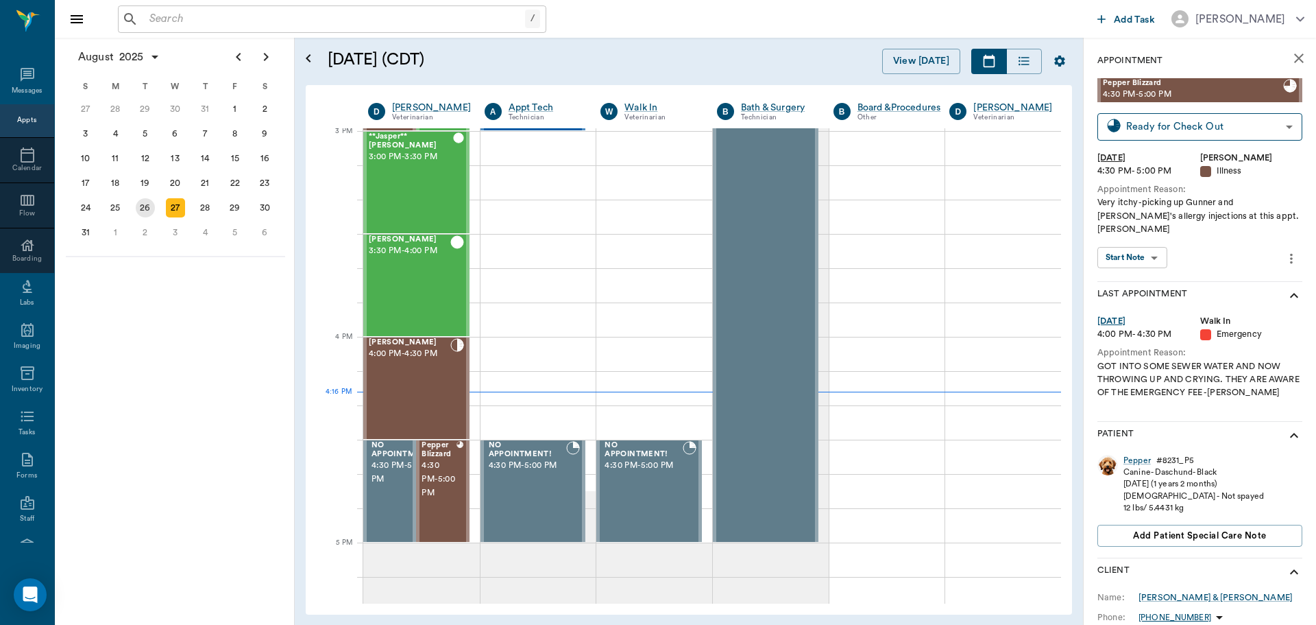
click at [149, 200] on div "26" at bounding box center [145, 207] width 19 height 19
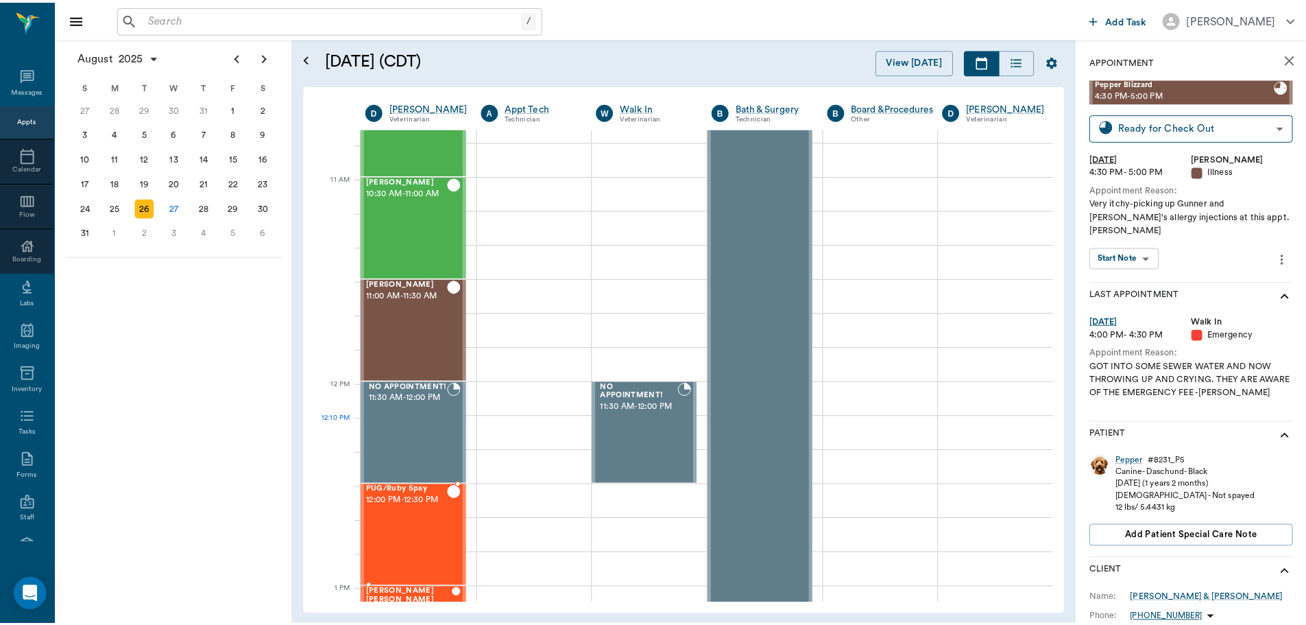
scroll to position [617, 0]
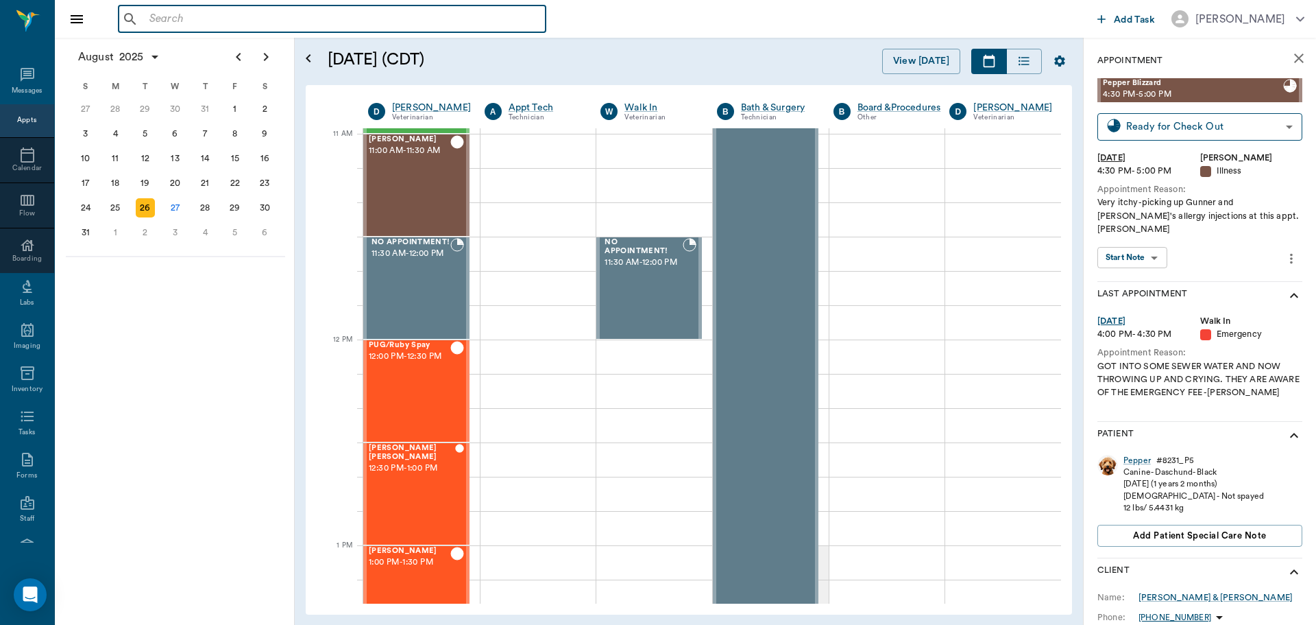
click at [481, 25] on input "text" at bounding box center [342, 19] width 396 height 19
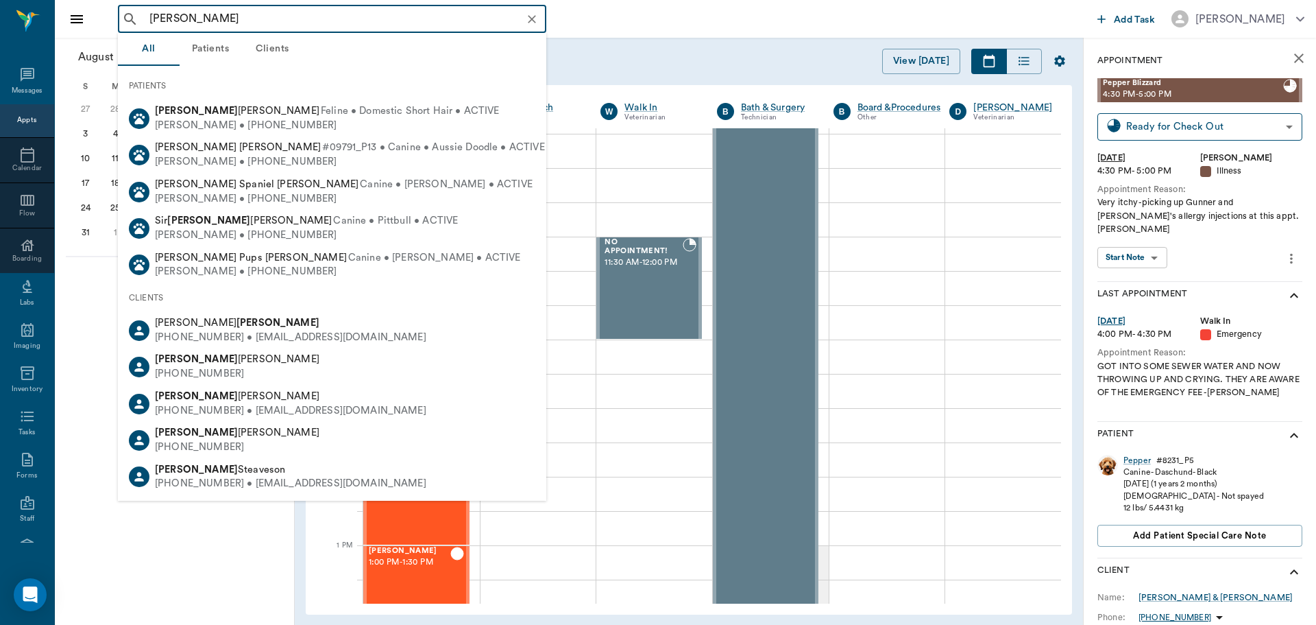
drag, startPoint x: 189, startPoint y: 17, endPoint x: 140, endPoint y: 25, distance: 49.3
click at [140, 25] on div "charles cunning ​" at bounding box center [332, 18] width 429 height 27
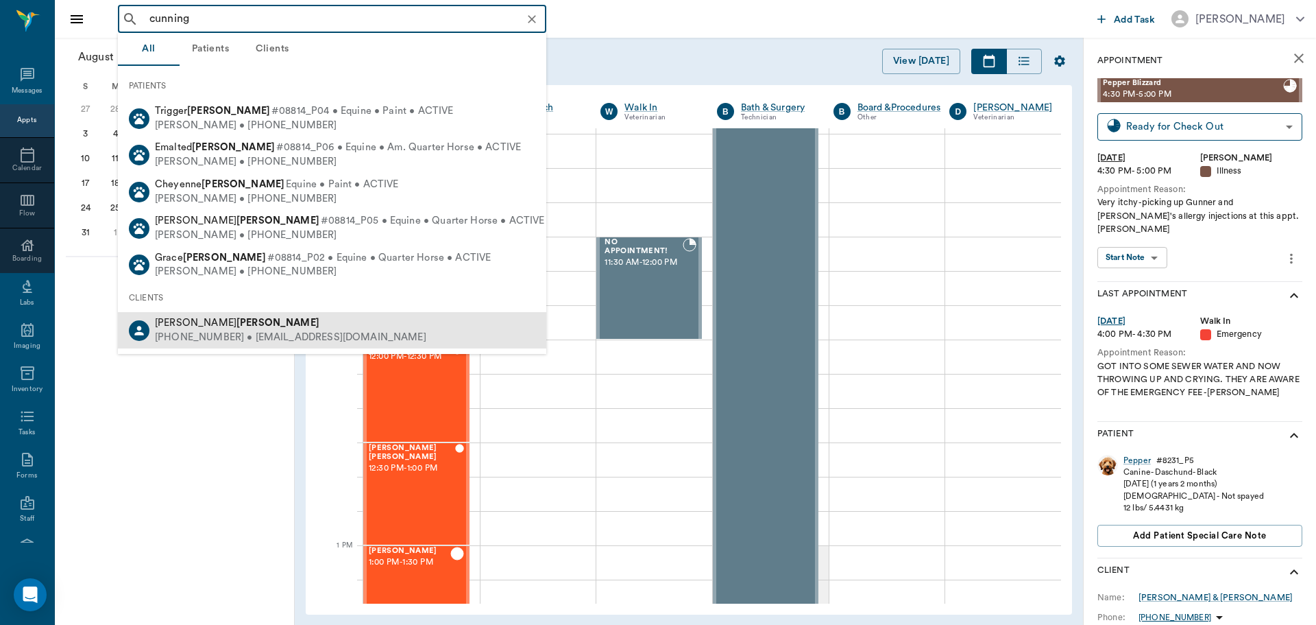
click at [237, 326] on b "Cunningham" at bounding box center [278, 322] width 83 height 10
type input "cunning"
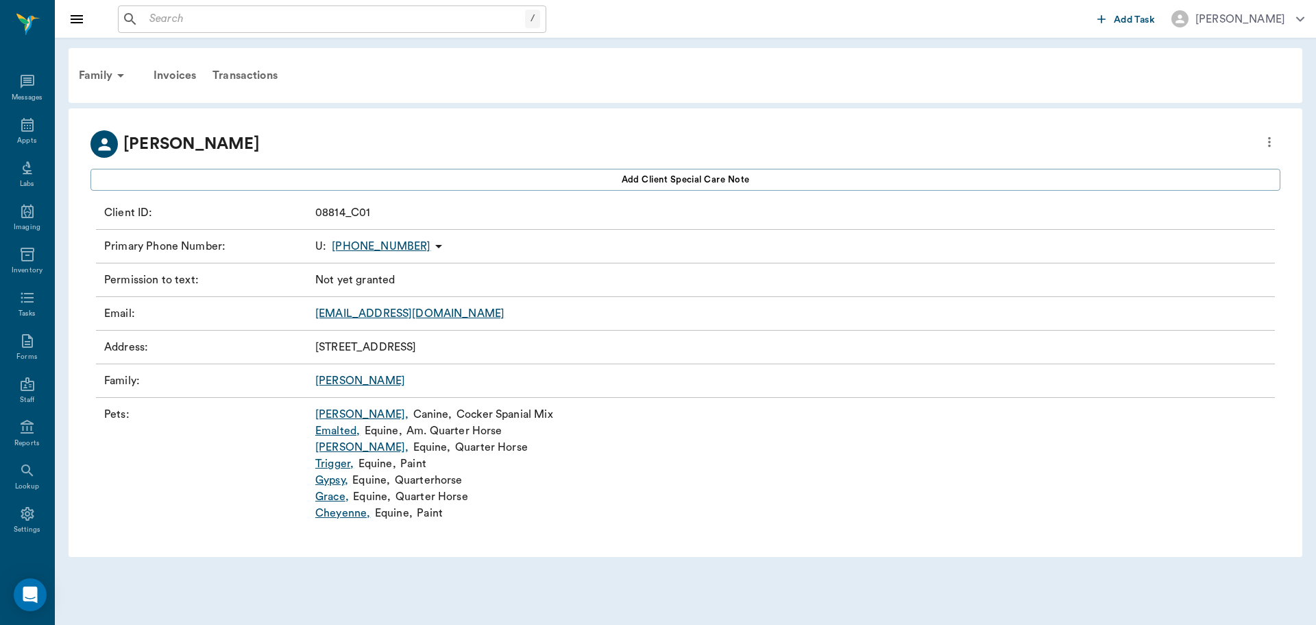
click at [344, 434] on link "Emalted ," at bounding box center [337, 430] width 45 height 16
click at [337, 445] on link "Homer ," at bounding box center [361, 447] width 93 height 16
click at [339, 466] on link "Trigger ," at bounding box center [334, 463] width 38 height 16
click at [341, 479] on link "Gypsy ," at bounding box center [331, 480] width 33 height 16
click at [333, 497] on link "Grace ," at bounding box center [332, 496] width 34 height 16
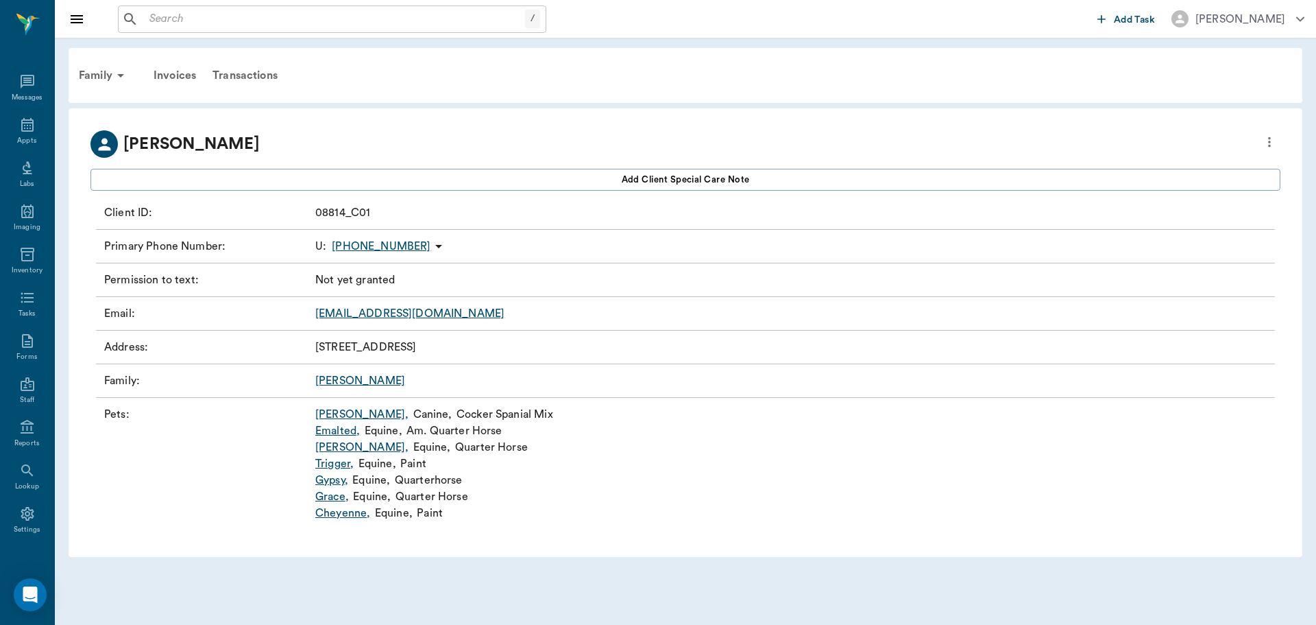
click at [354, 518] on link "Cheyenne ," at bounding box center [342, 513] width 55 height 16
click at [21, 127] on icon at bounding box center [27, 125] width 16 height 16
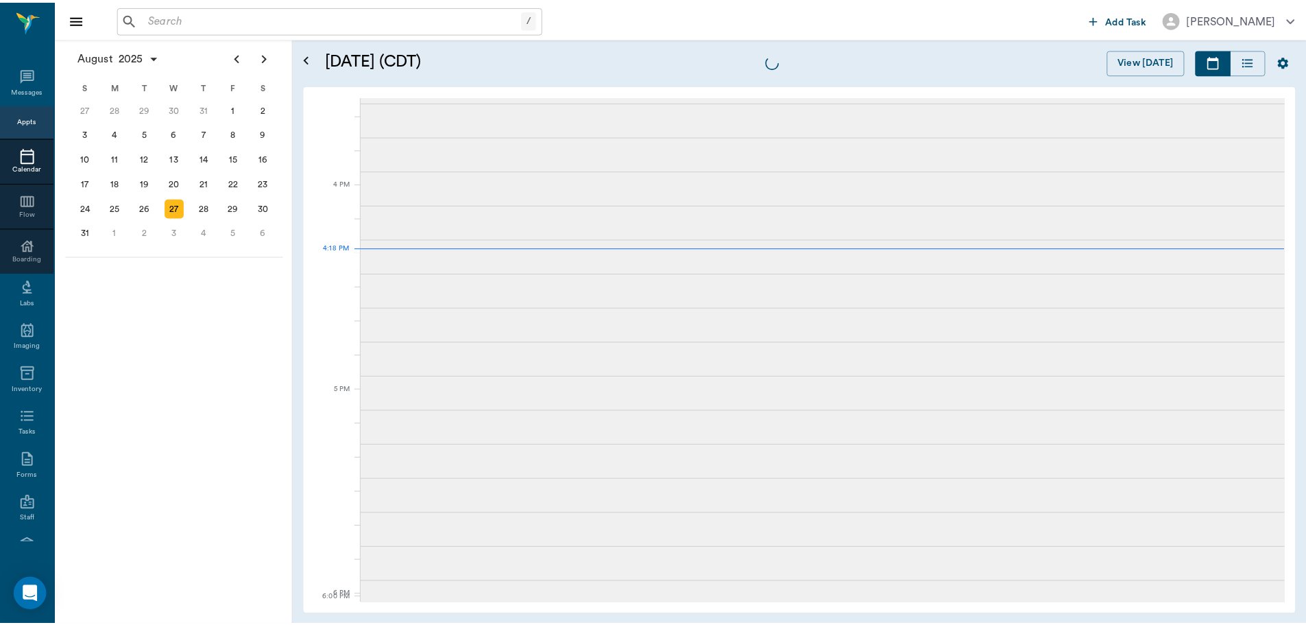
scroll to position [1648, 0]
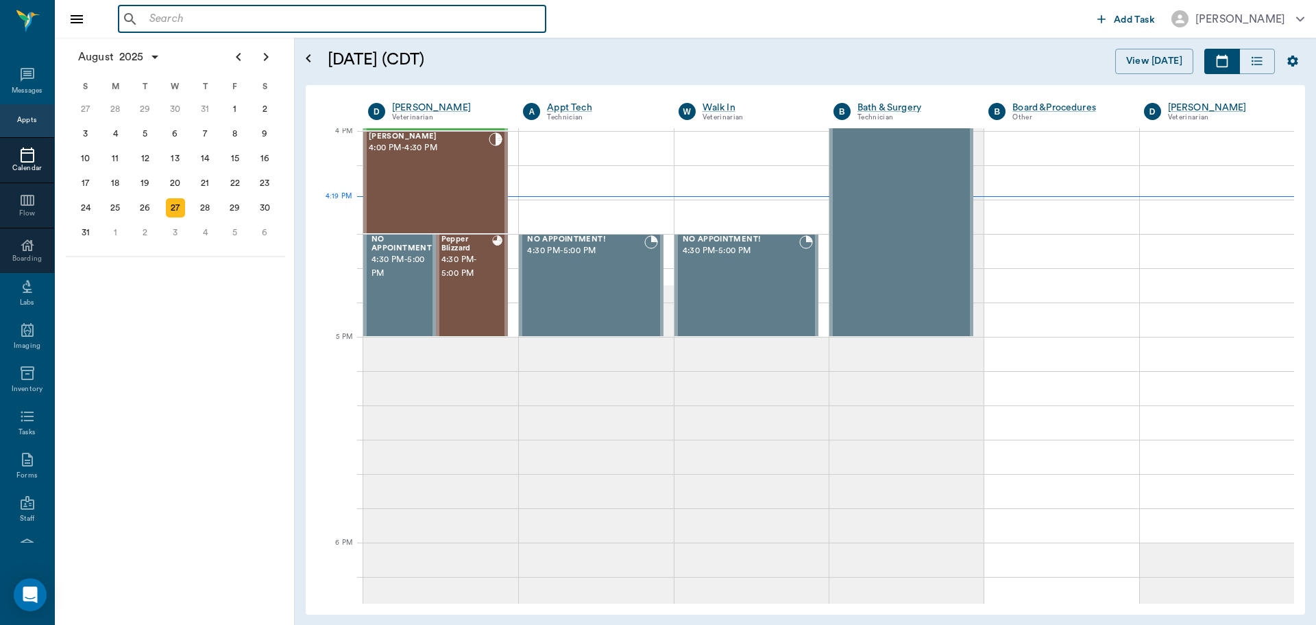
click at [184, 24] on input "text" at bounding box center [342, 19] width 396 height 19
type input "a"
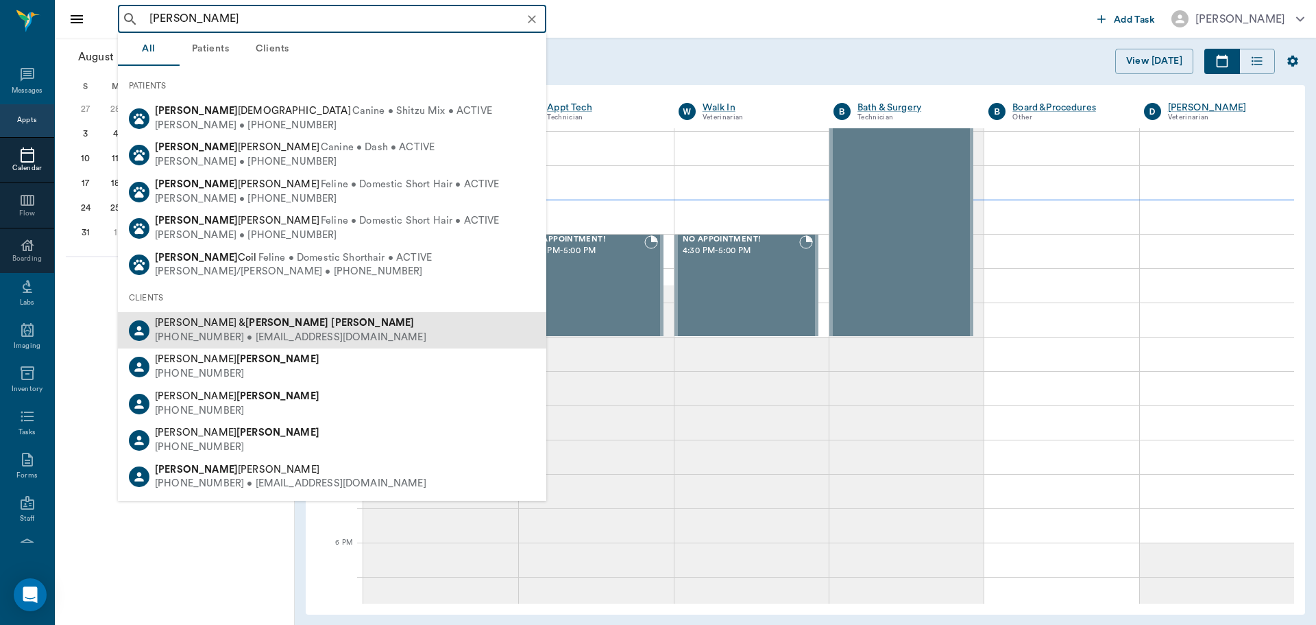
click at [331, 328] on b "Dotson" at bounding box center [372, 322] width 83 height 10
type input "ashley dotson"
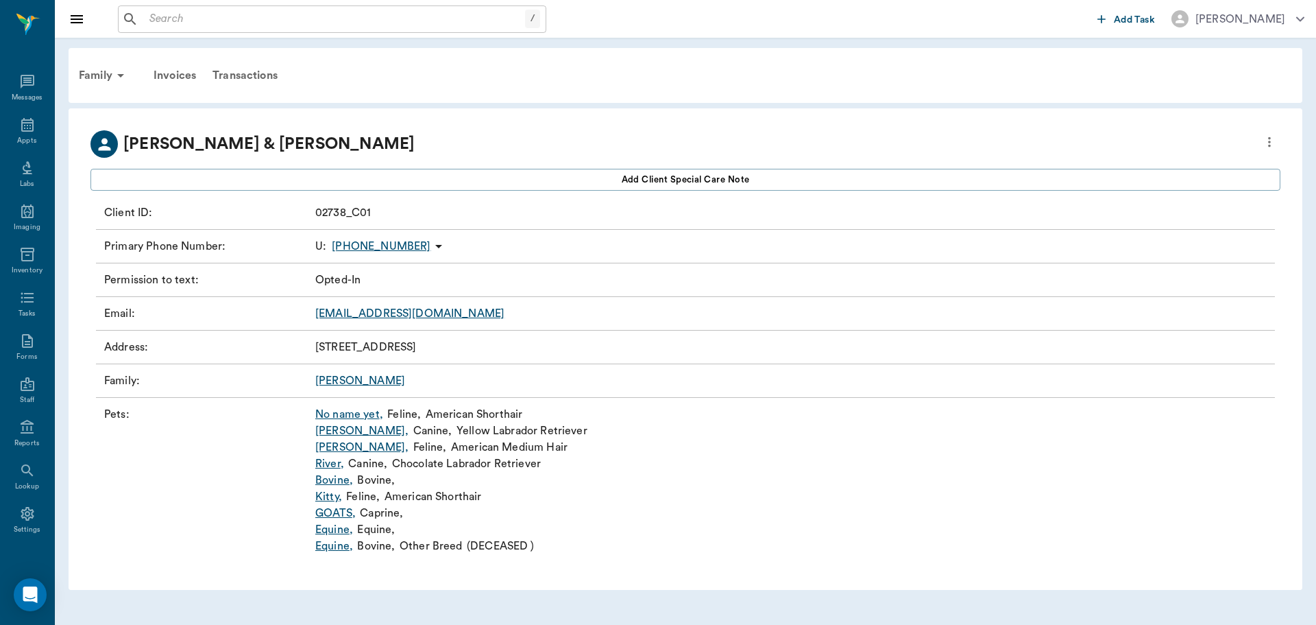
click at [333, 381] on link "Dotson" at bounding box center [360, 380] width 90 height 11
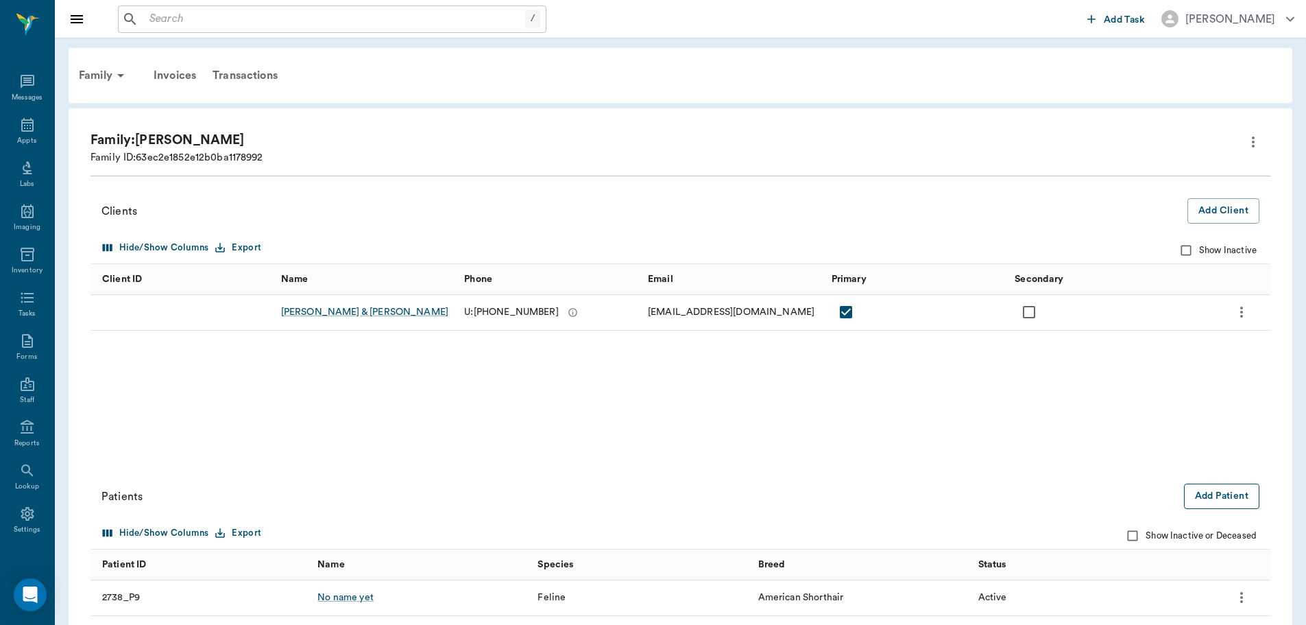
click at [1227, 495] on button "Add Patient" at bounding box center [1221, 495] width 75 height 25
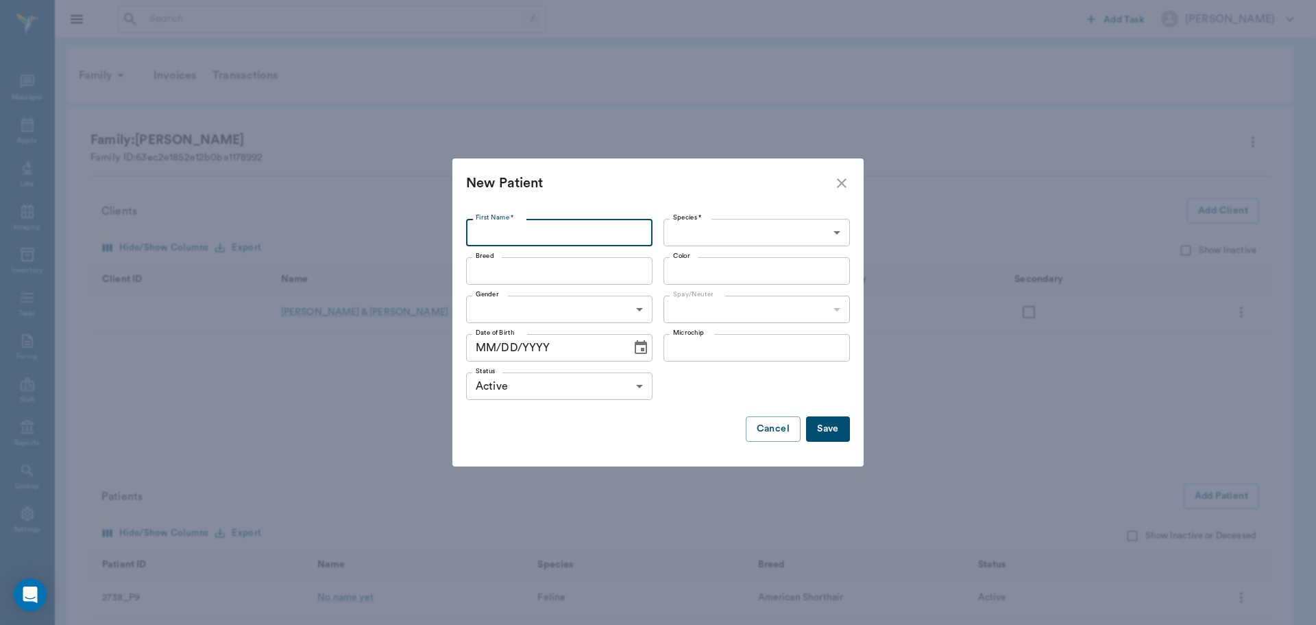
click at [545, 227] on input "First Name *" at bounding box center [559, 232] width 187 height 27
type input "Pigs"
click at [768, 234] on body "/ ​ Add Task Dr. Bert Ellsworth Nectar Messages Appts Labs Imaging Inventory Ta…" at bounding box center [658, 446] width 1316 height 892
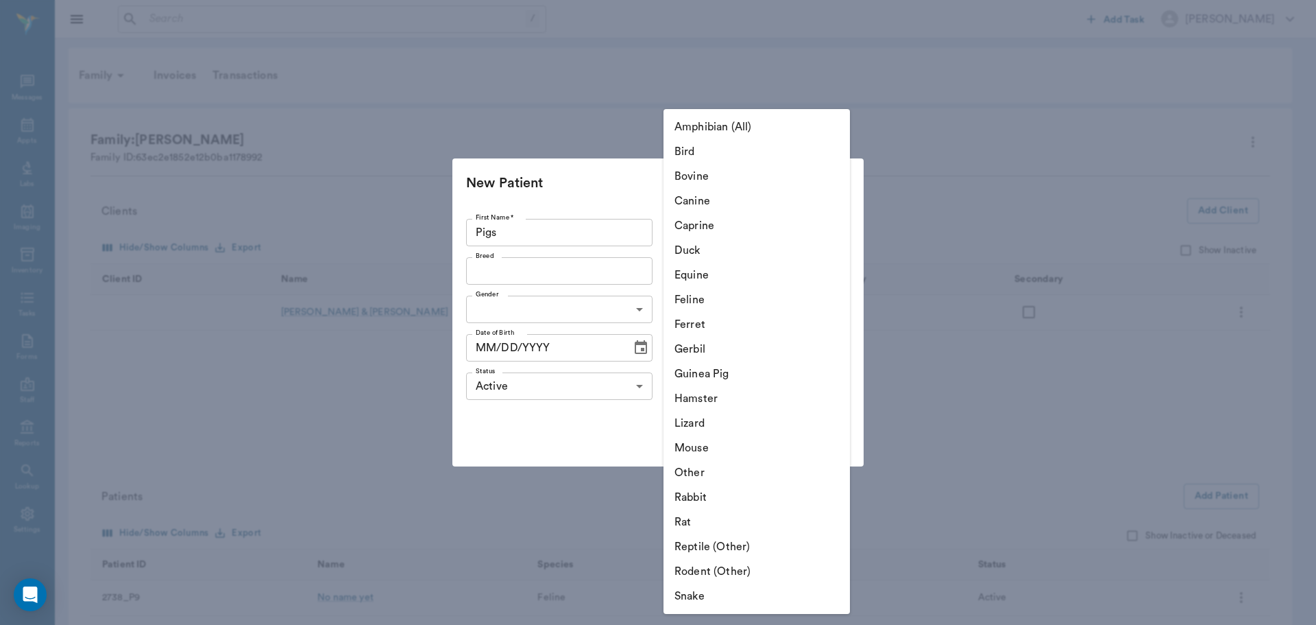
click at [707, 473] on li "Other" at bounding box center [757, 472] width 187 height 25
type input "Other"
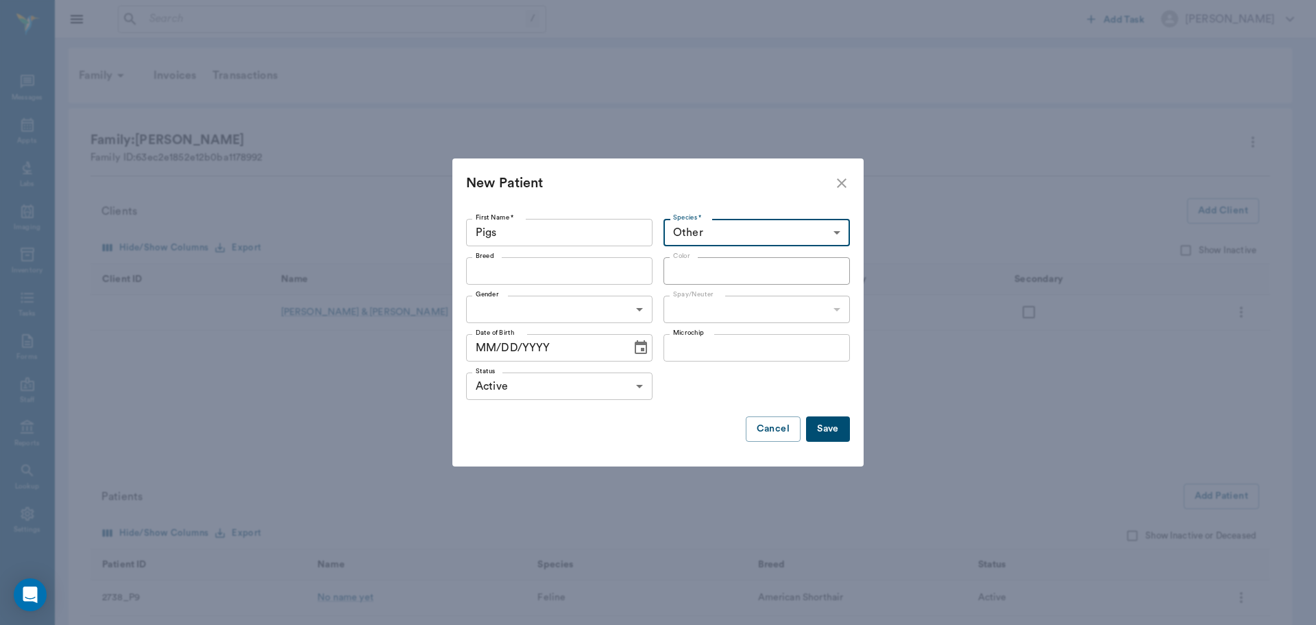
click at [531, 267] on input "Breed" at bounding box center [548, 270] width 156 height 19
click at [573, 178] on div "New Patient" at bounding box center [650, 183] width 368 height 22
click at [832, 426] on button "Save" at bounding box center [828, 428] width 44 height 25
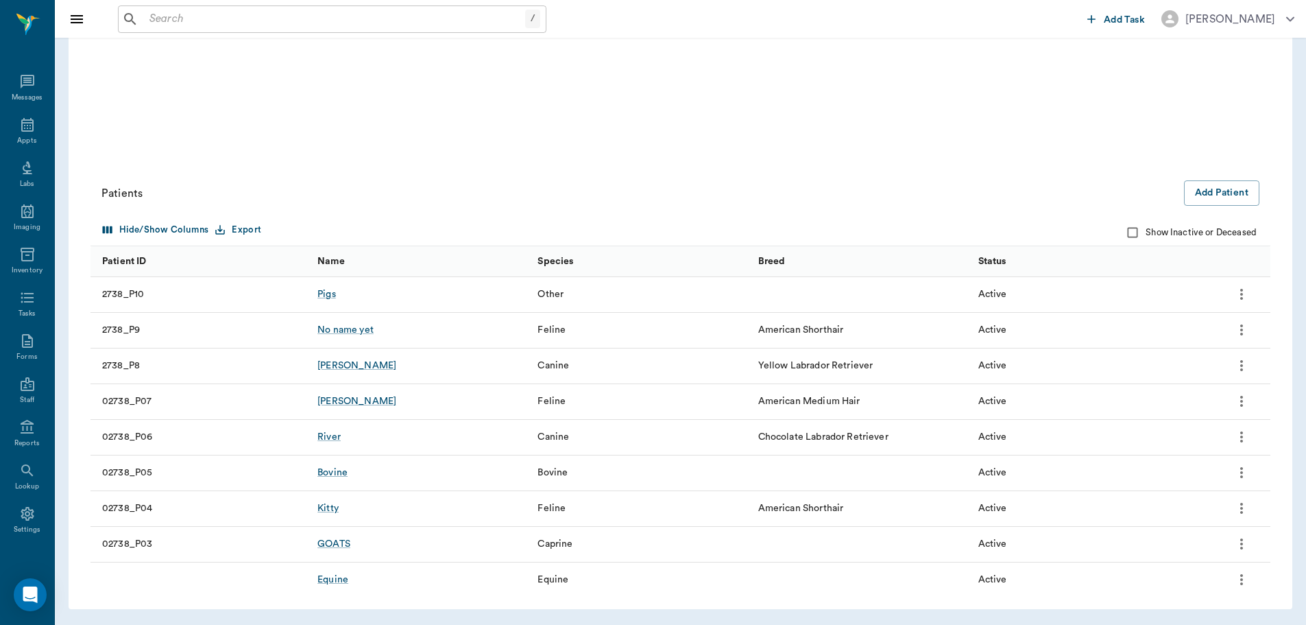
scroll to position [234, 0]
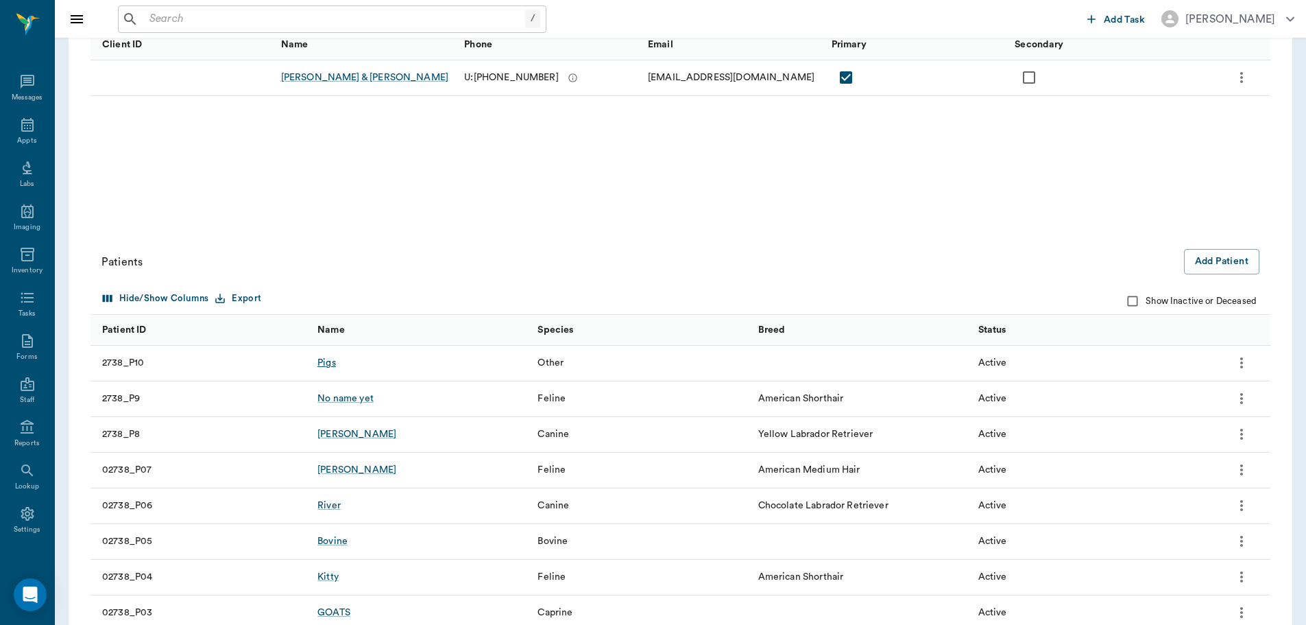
click at [326, 363] on div "Pigs" at bounding box center [326, 363] width 19 height 14
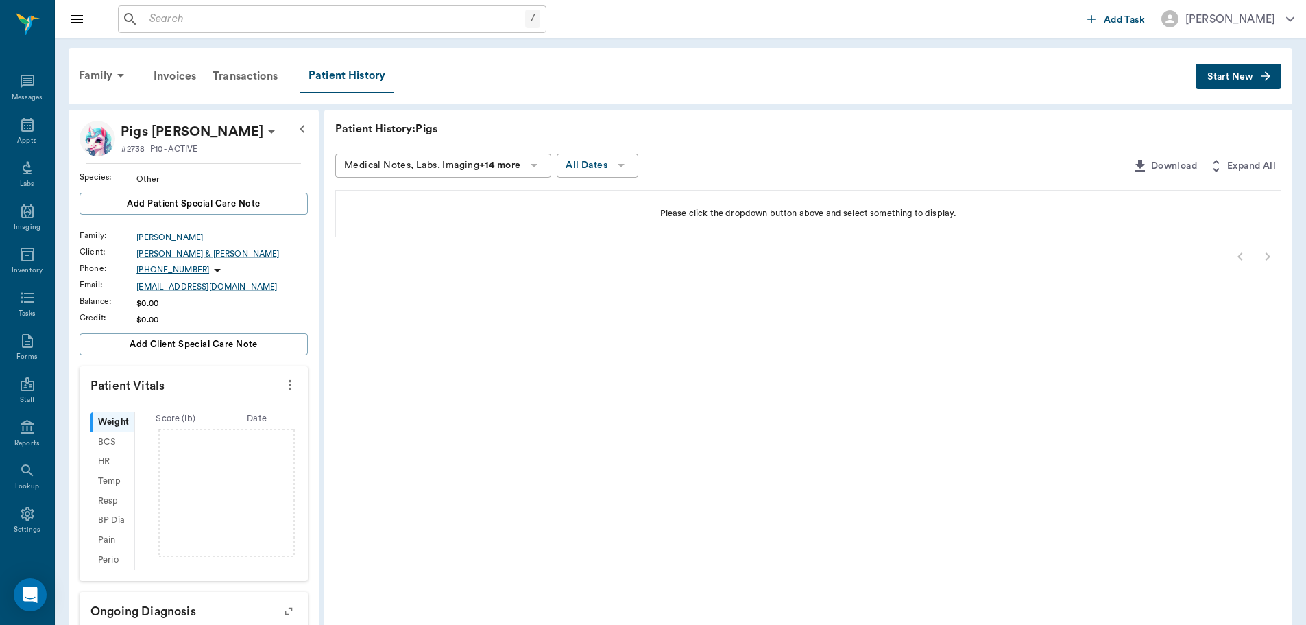
click at [1241, 82] on button "Start New" at bounding box center [1239, 76] width 86 height 25
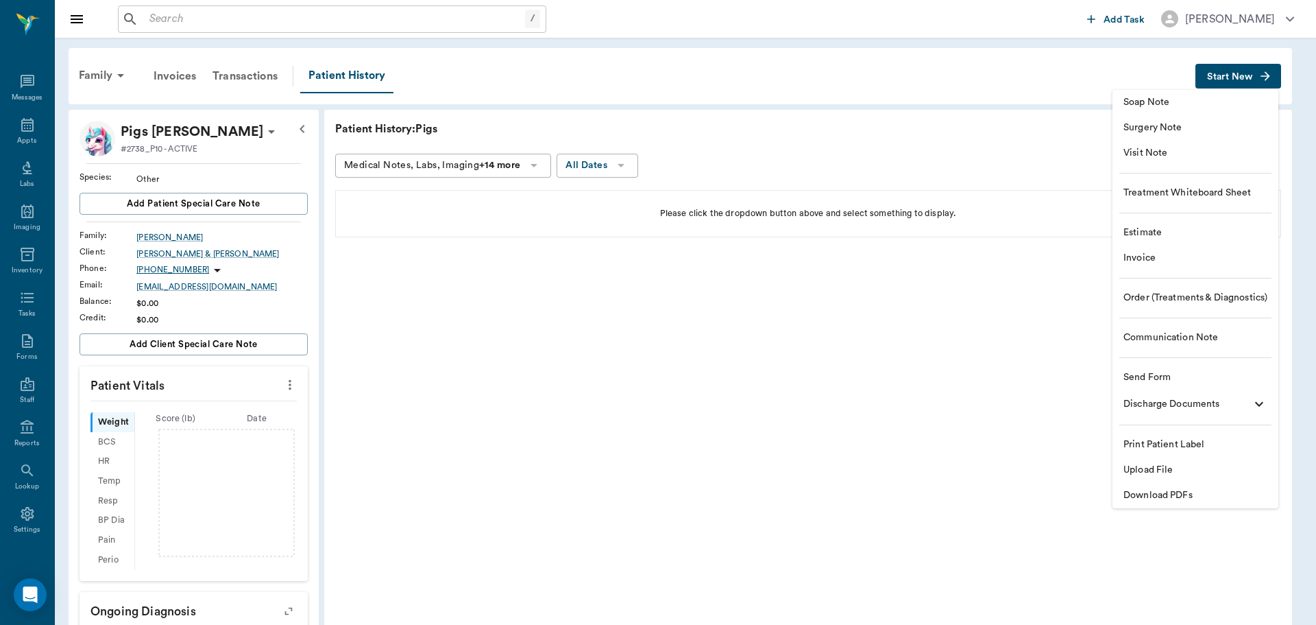
click at [1175, 296] on span "Order (Treatments & Diagnostics)" at bounding box center [1196, 298] width 144 height 14
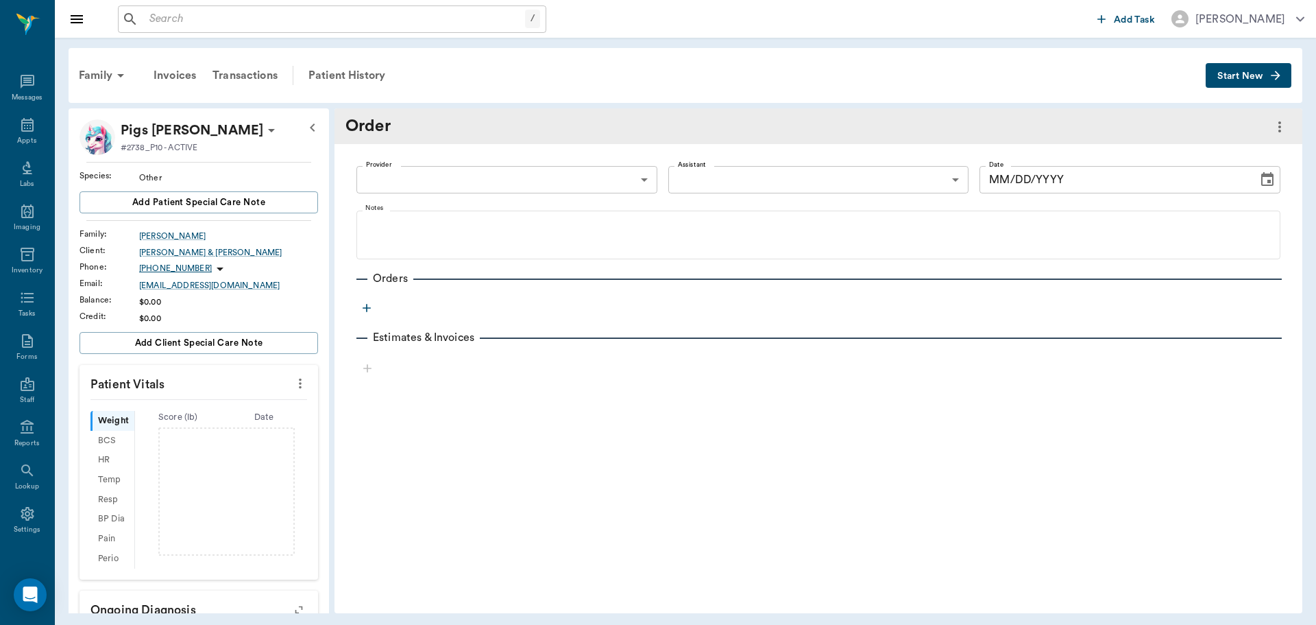
type input "[DATE]"
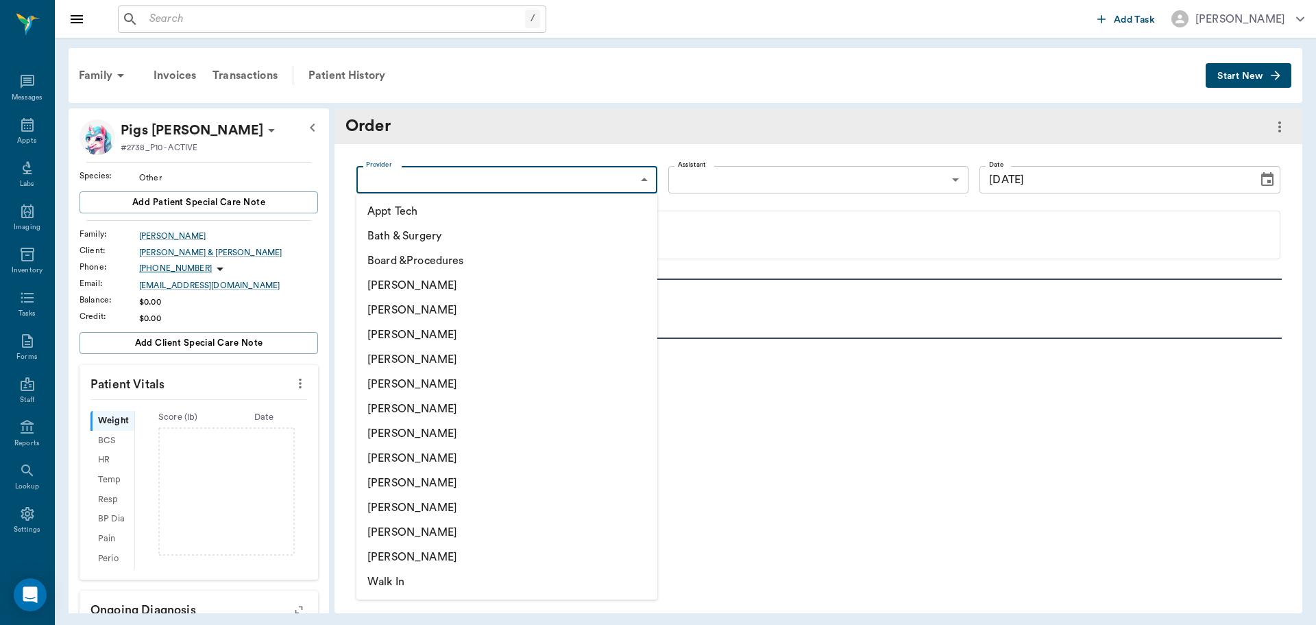
click at [603, 186] on body "/ ​ Add Task Dr. Bert Ellsworth Nectar Messages Appts Labs Imaging Inventory Ta…" at bounding box center [658, 312] width 1316 height 625
click at [409, 355] on li "[PERSON_NAME]" at bounding box center [507, 359] width 301 height 25
type input "63ec2f075fda476ae8351a4d"
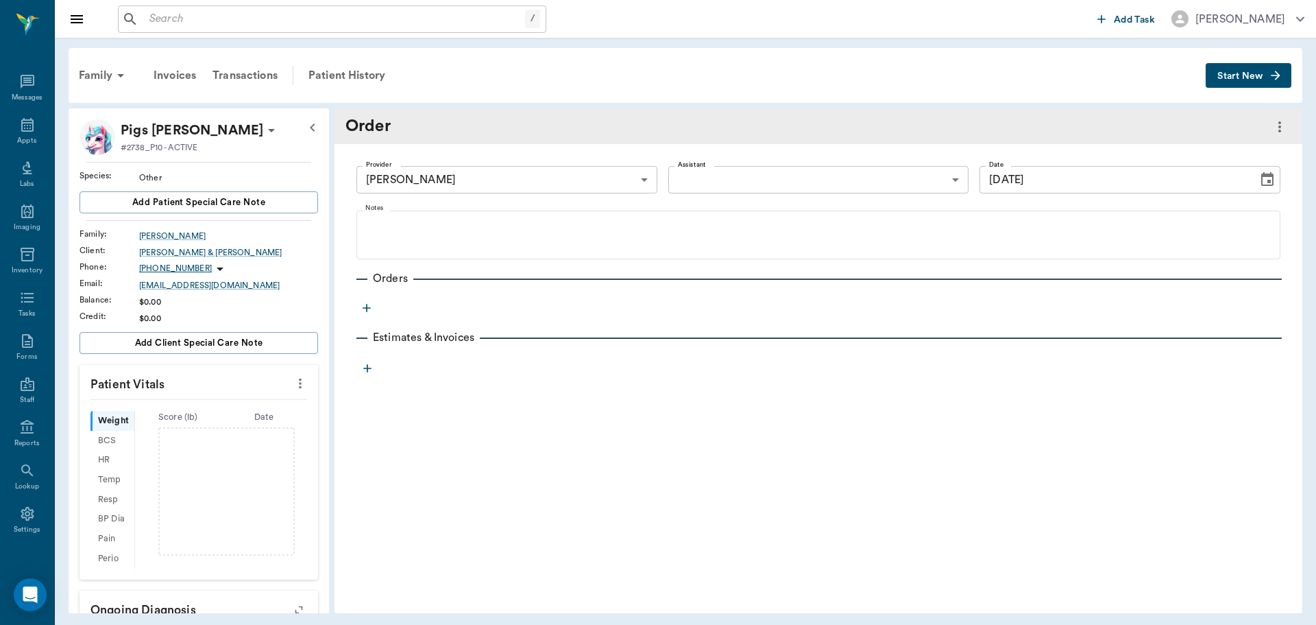
click at [363, 308] on icon "button" at bounding box center [367, 308] width 14 height 14
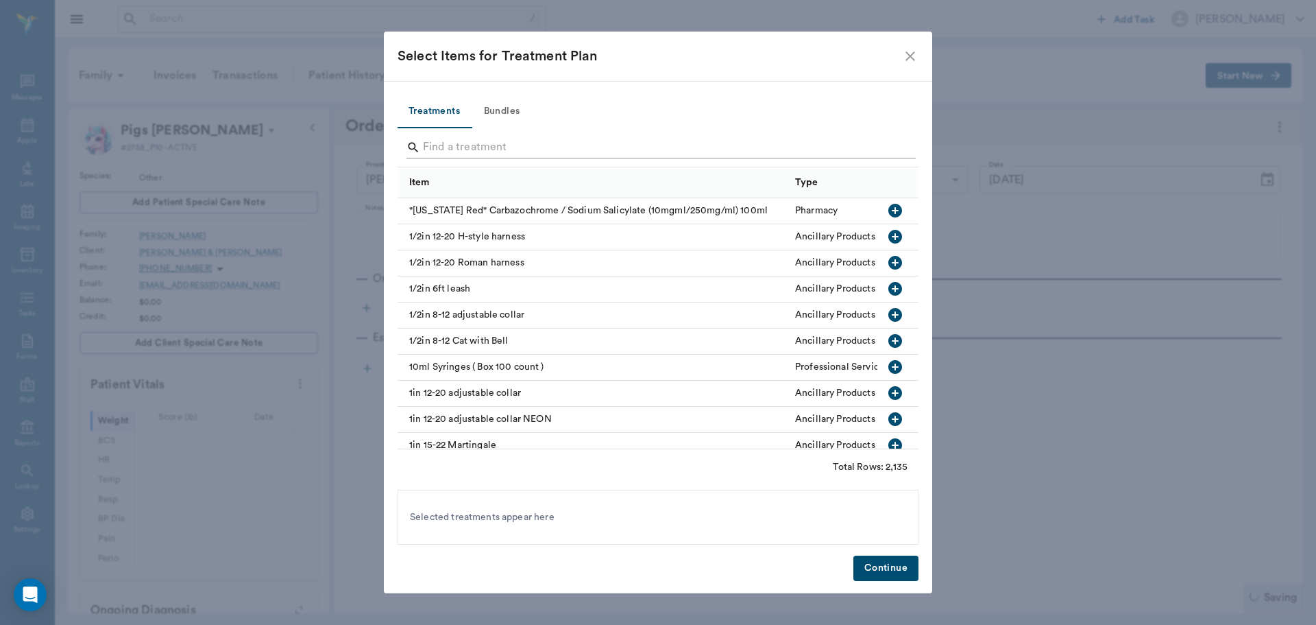
click at [450, 150] on input "Search" at bounding box center [659, 147] width 472 height 22
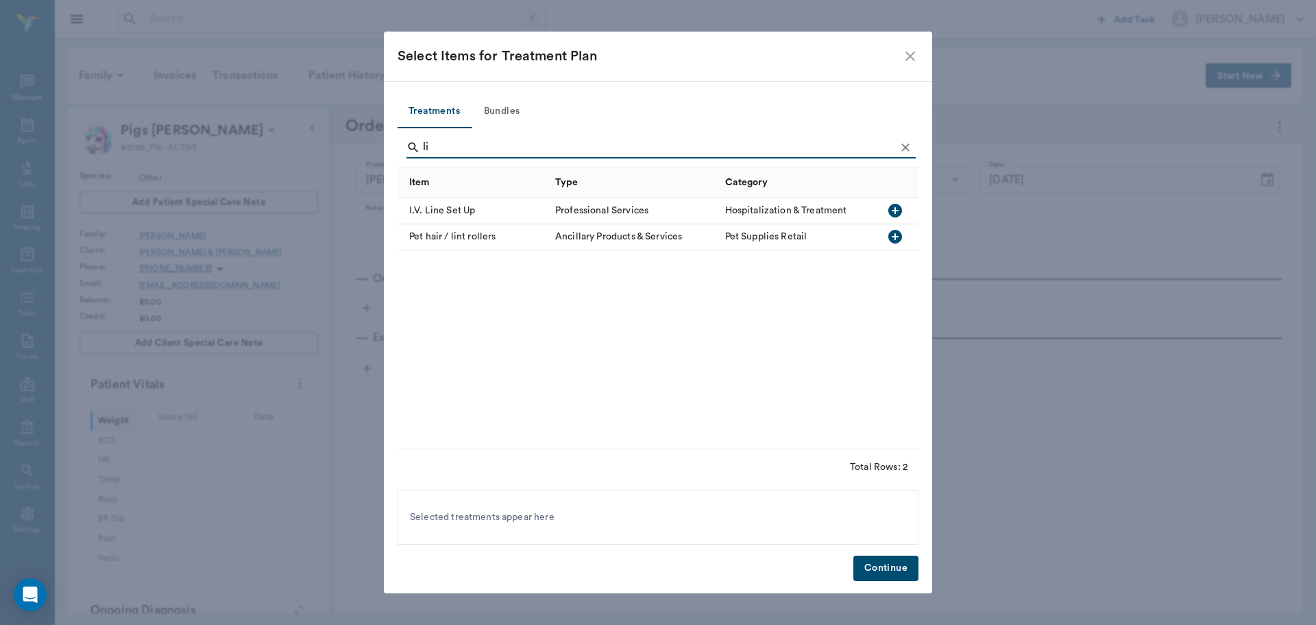
type input "l"
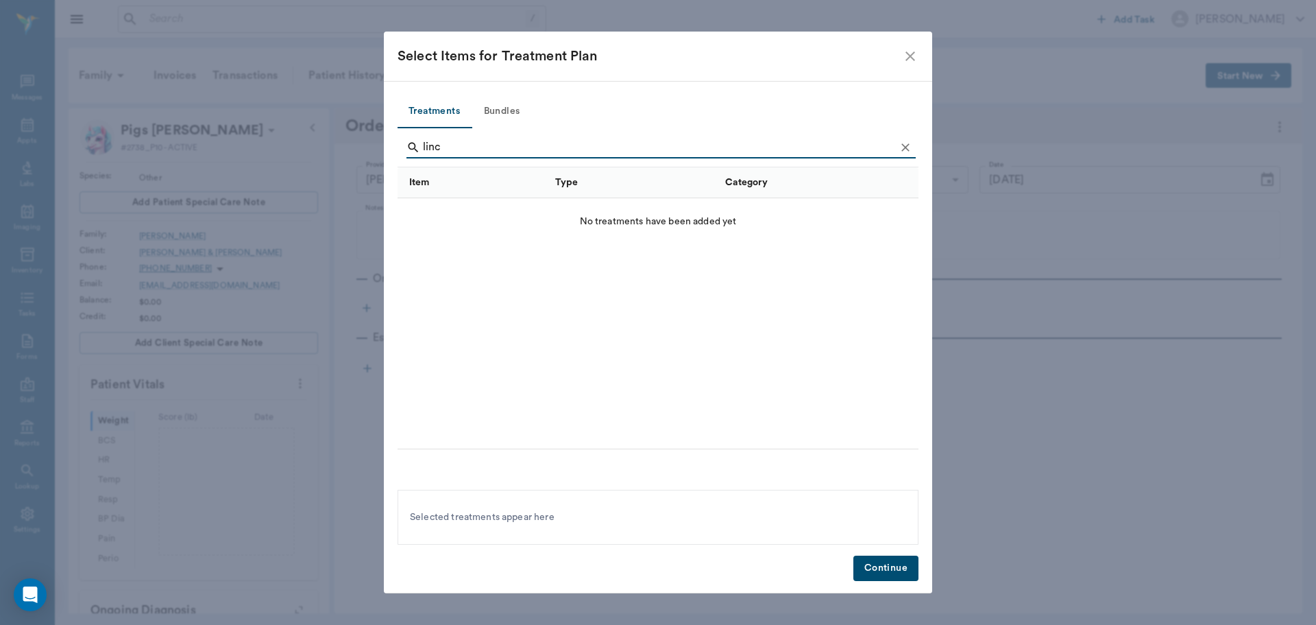
type input "linc"
click at [907, 52] on icon "close" at bounding box center [911, 56] width 10 height 10
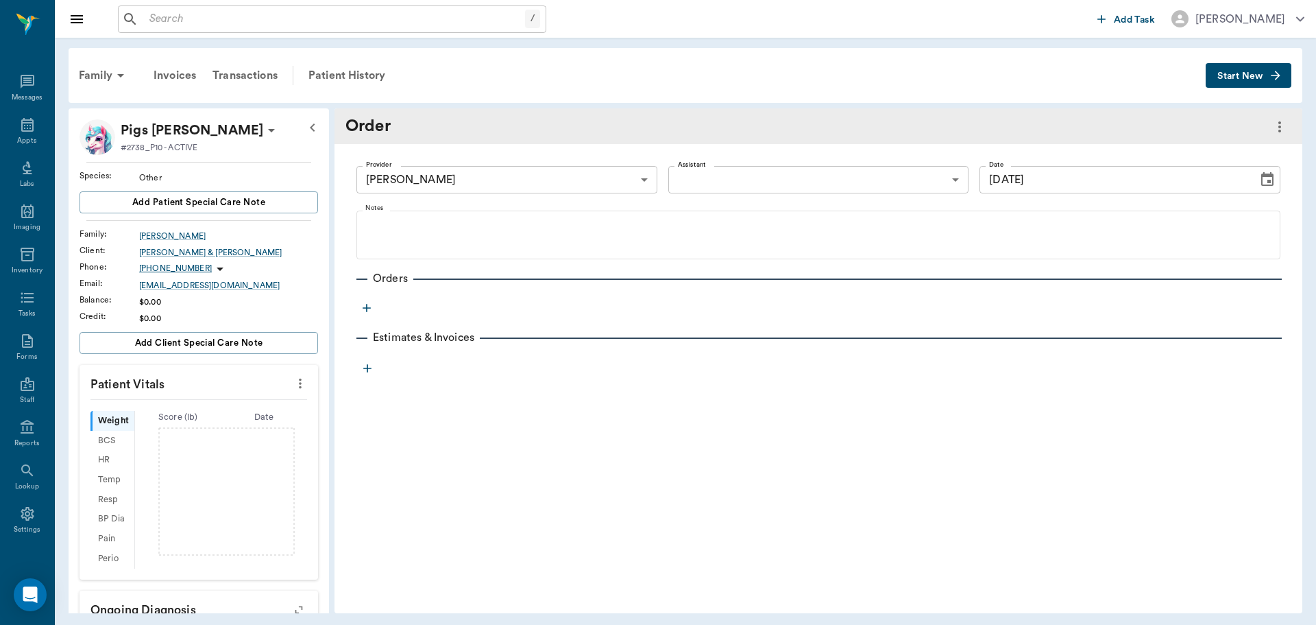
click at [371, 309] on icon "button" at bounding box center [367, 308] width 14 height 14
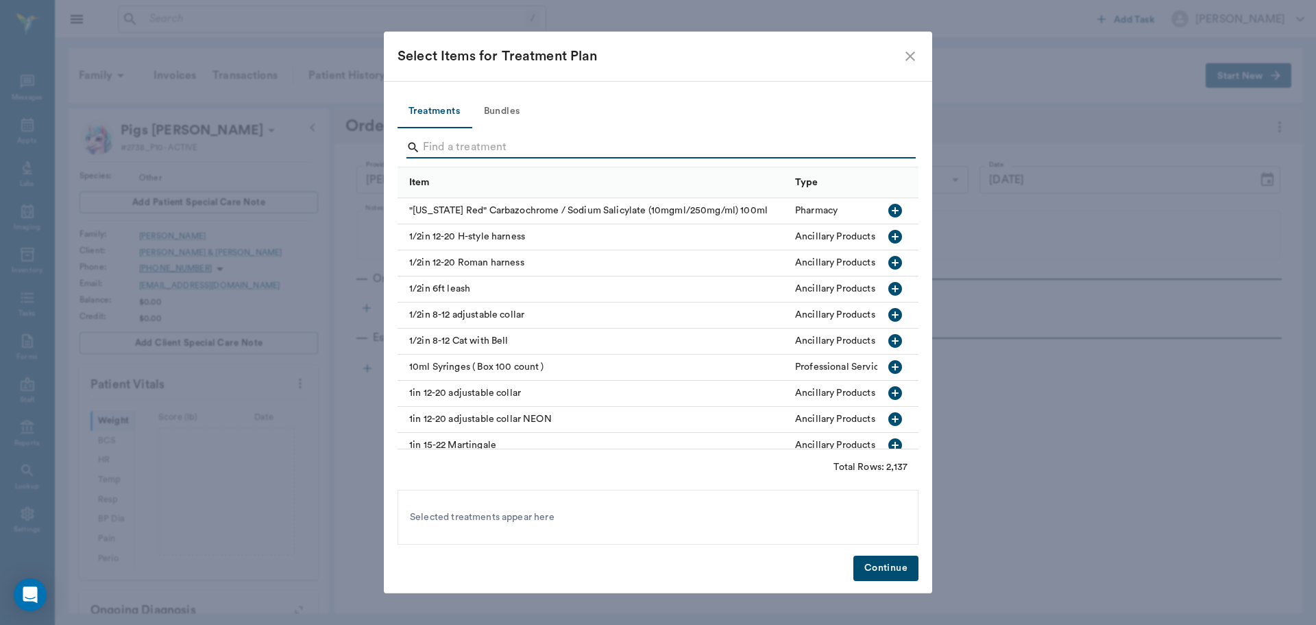
click at [525, 144] on input "Search" at bounding box center [659, 147] width 472 height 22
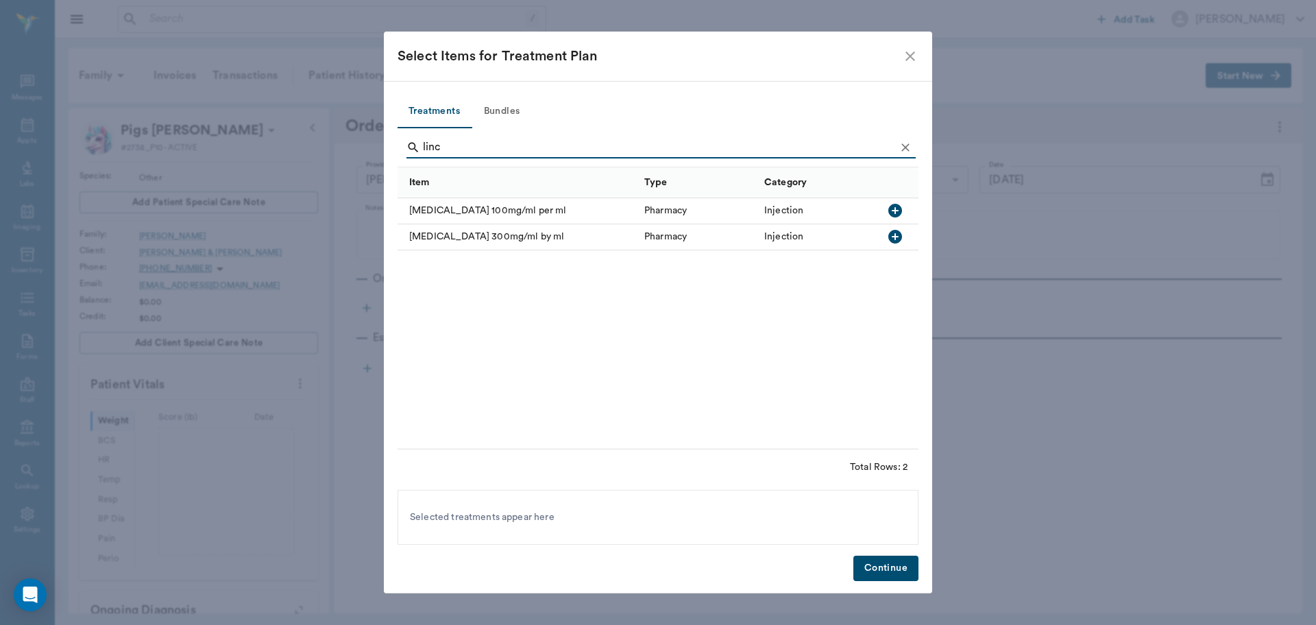
type input "linc"
click at [896, 237] on icon "button" at bounding box center [895, 236] width 16 height 16
click at [872, 562] on button "Continue" at bounding box center [886, 567] width 65 height 25
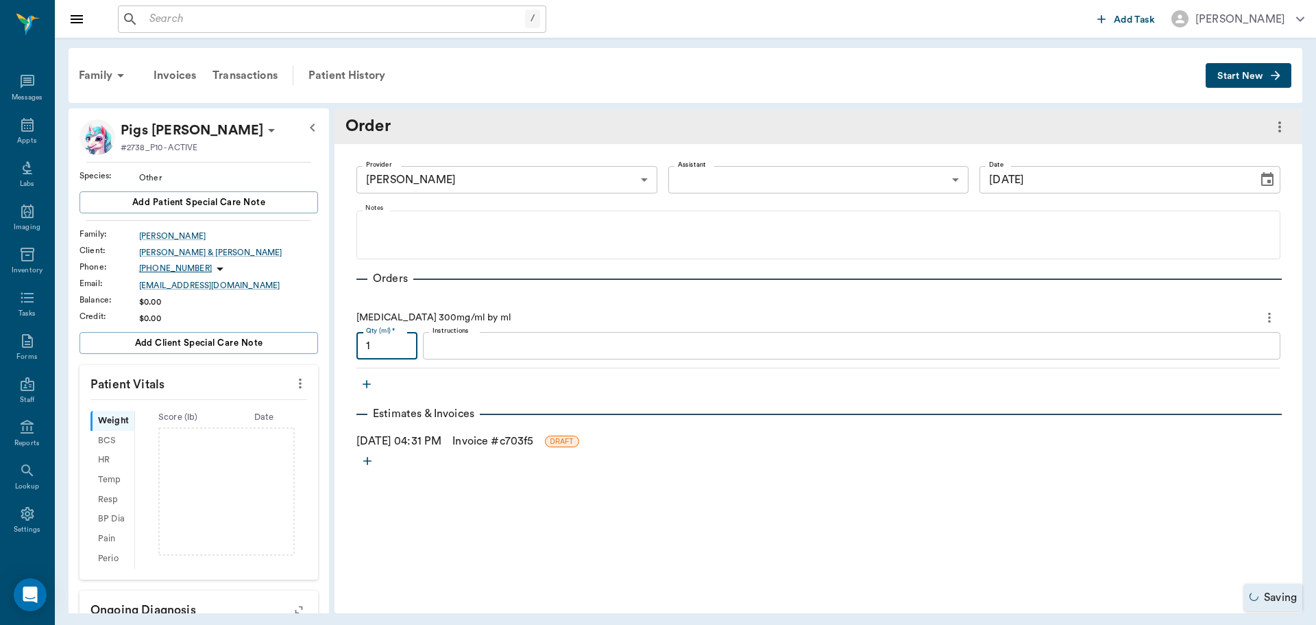
click at [396, 352] on input "1" at bounding box center [387, 345] width 61 height 27
type input "13.5"
click at [367, 383] on icon "button" at bounding box center [367, 384] width 8 height 8
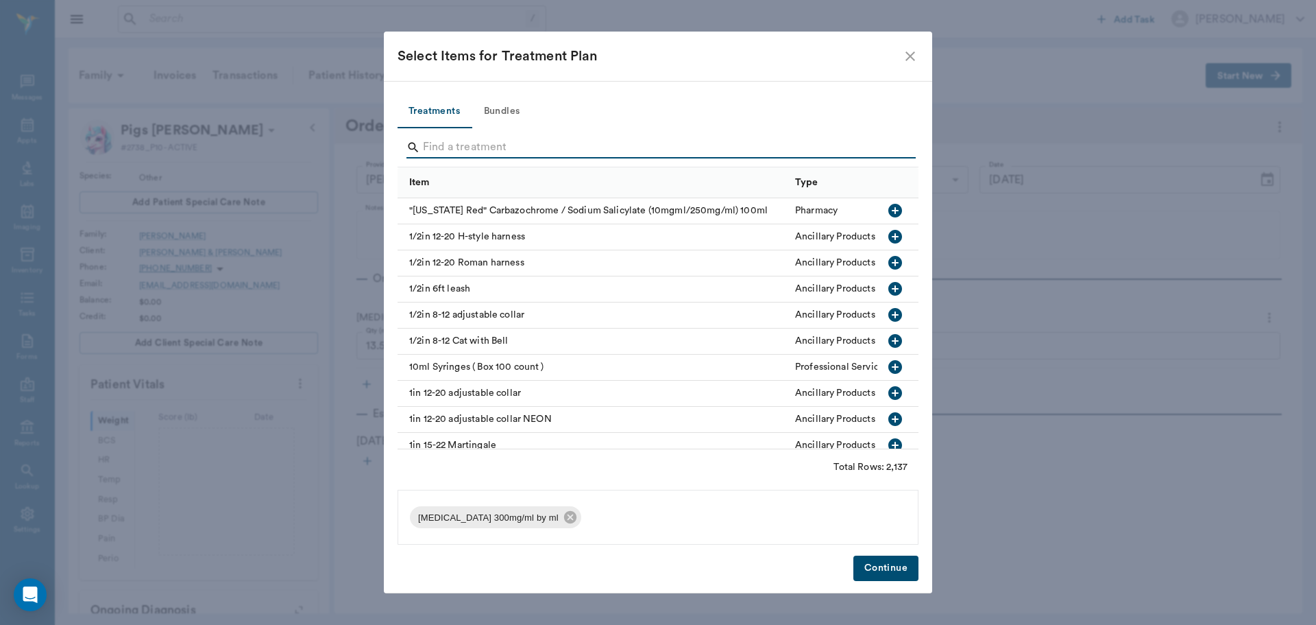
click at [481, 144] on input "Search" at bounding box center [659, 147] width 472 height 22
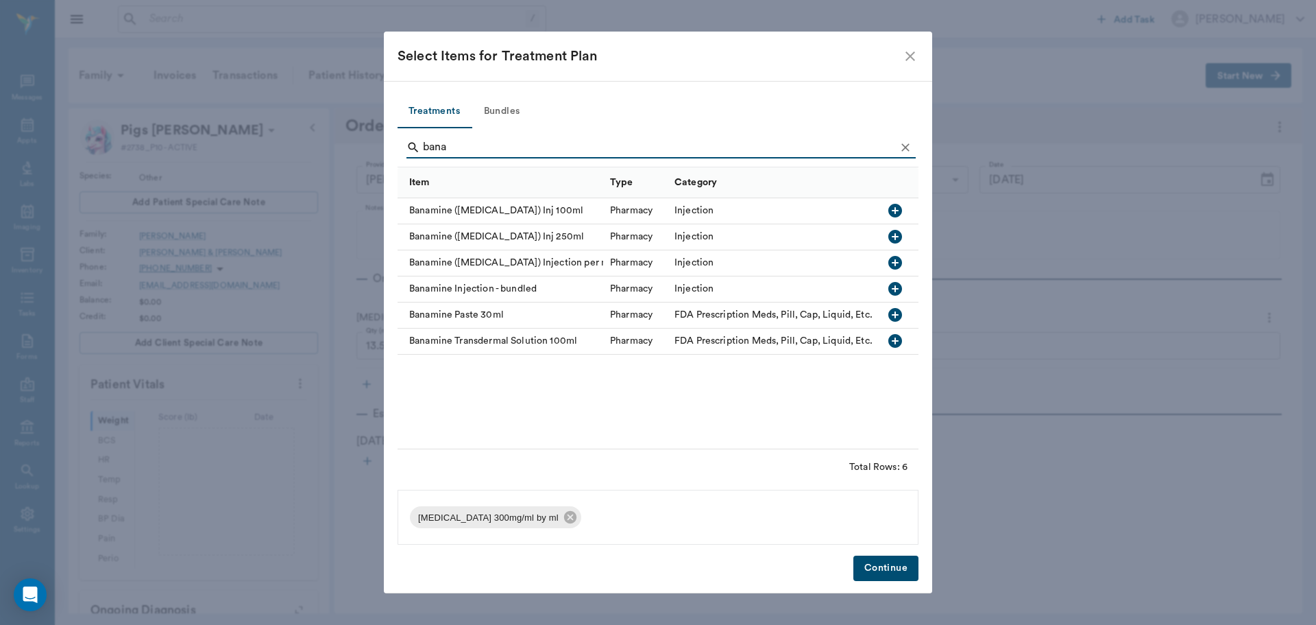
type input "bana"
click at [894, 263] on icon "button" at bounding box center [895, 262] width 16 height 16
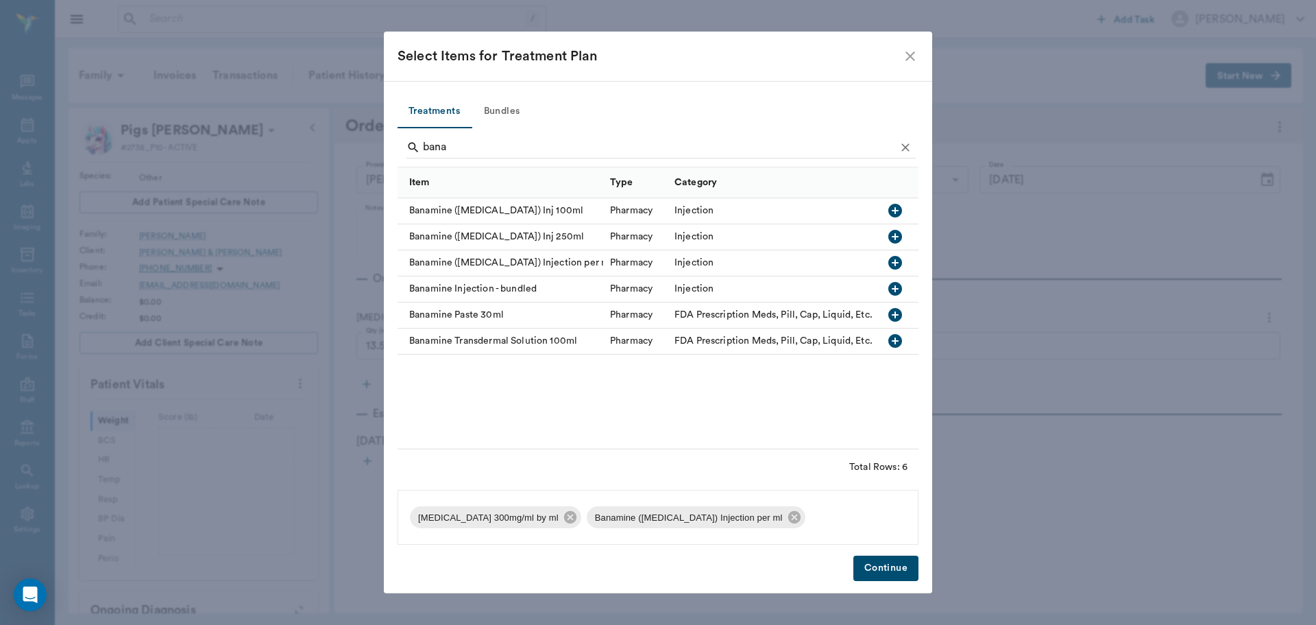
click at [889, 564] on button "Continue" at bounding box center [886, 567] width 65 height 25
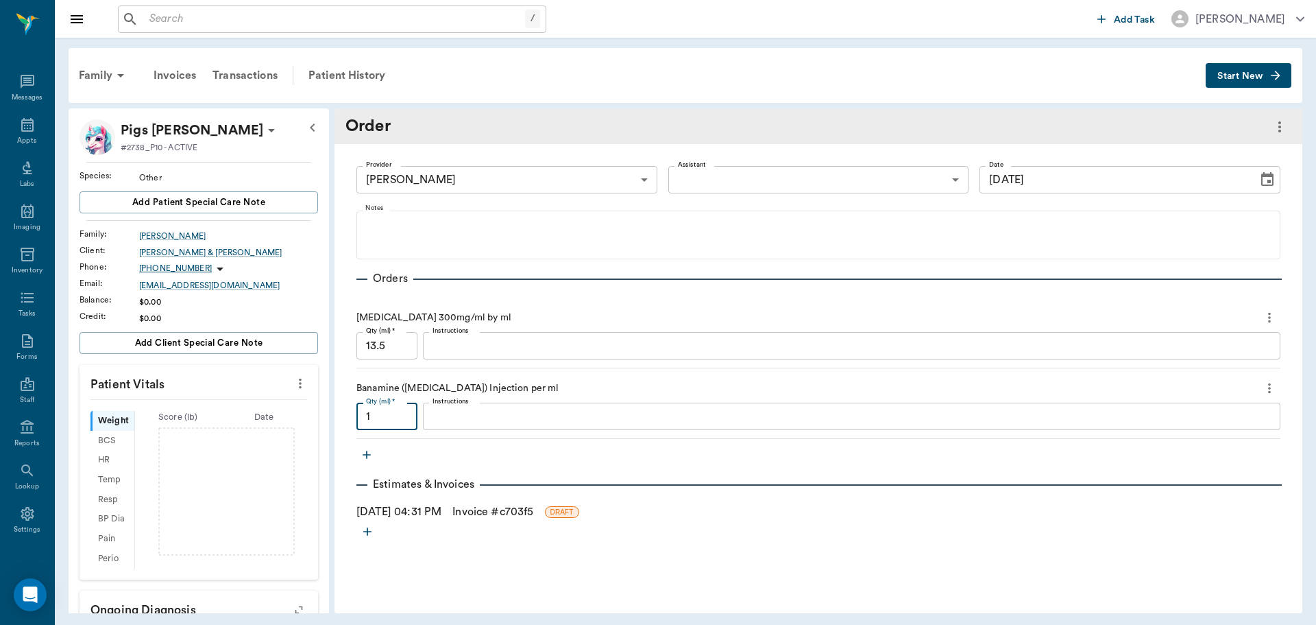
click at [391, 423] on input "1" at bounding box center [387, 415] width 61 height 27
click at [375, 417] on input "875" at bounding box center [387, 415] width 61 height 27
click at [371, 418] on input "875" at bounding box center [387, 415] width 61 height 27
type input "8.75"
click at [498, 510] on link "Invoice # c703f5" at bounding box center [493, 511] width 81 height 16
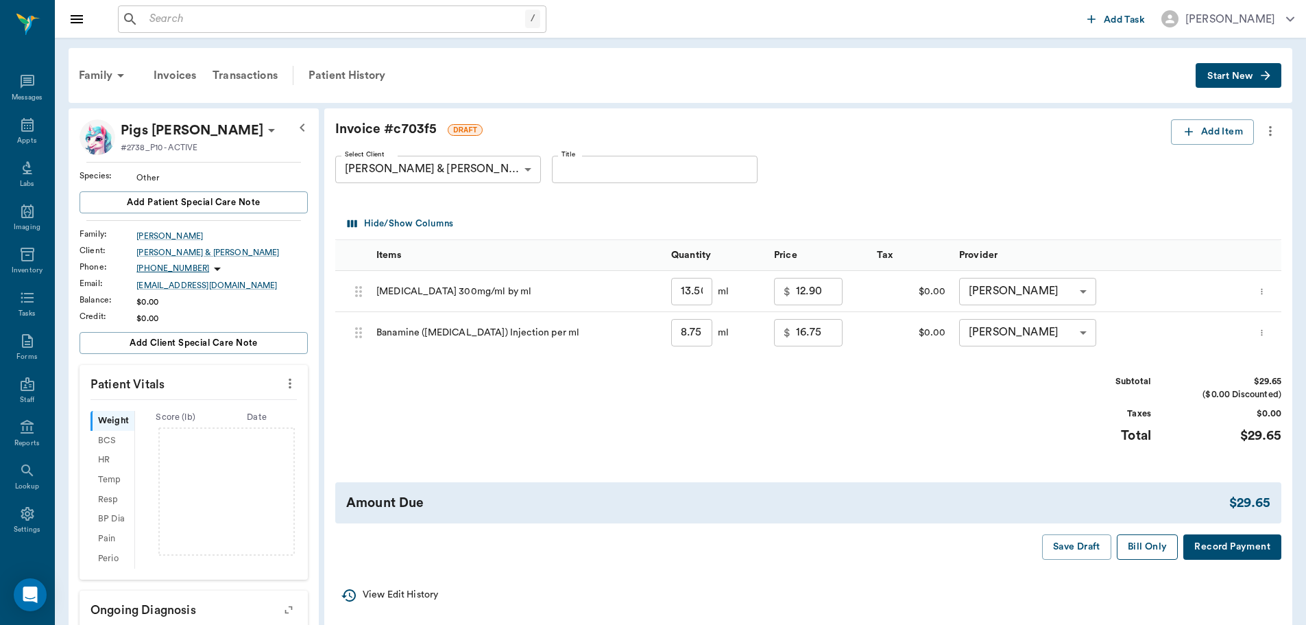
click at [1133, 549] on button "Bill Only" at bounding box center [1148, 546] width 62 height 25
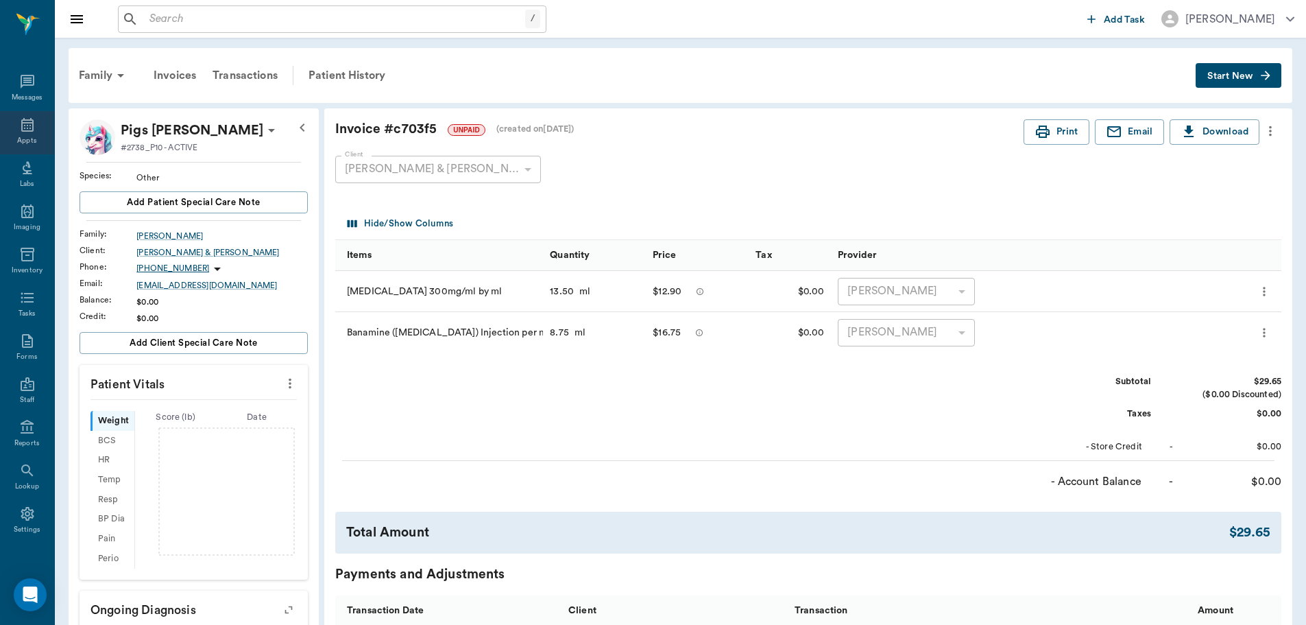
click at [36, 132] on div "Appts" at bounding box center [27, 132] width 54 height 43
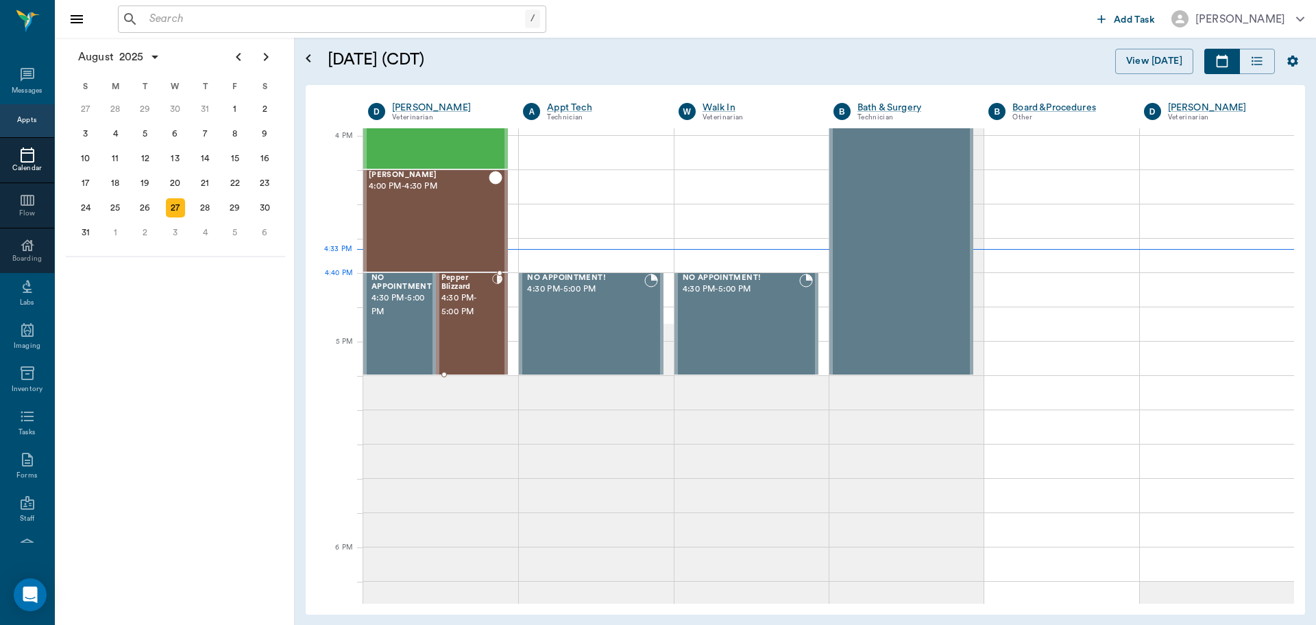
scroll to position [1511, 0]
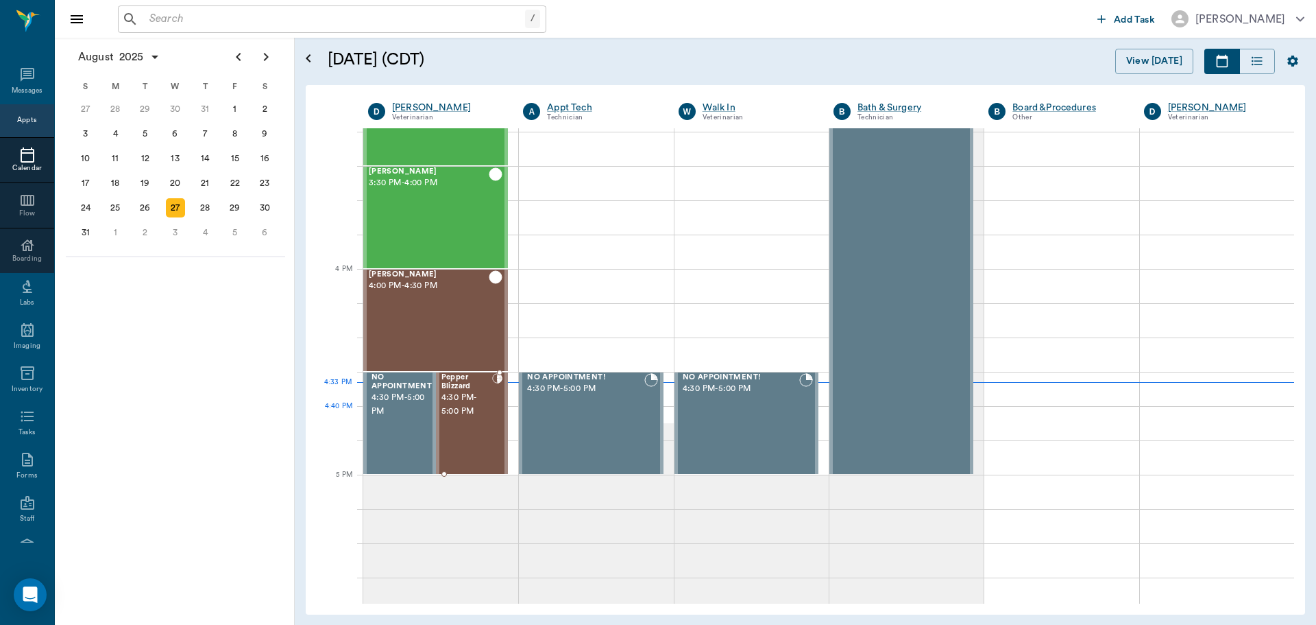
click at [465, 420] on div "Pepper Blizzard 4:30 PM - 5:00 PM" at bounding box center [467, 423] width 51 height 100
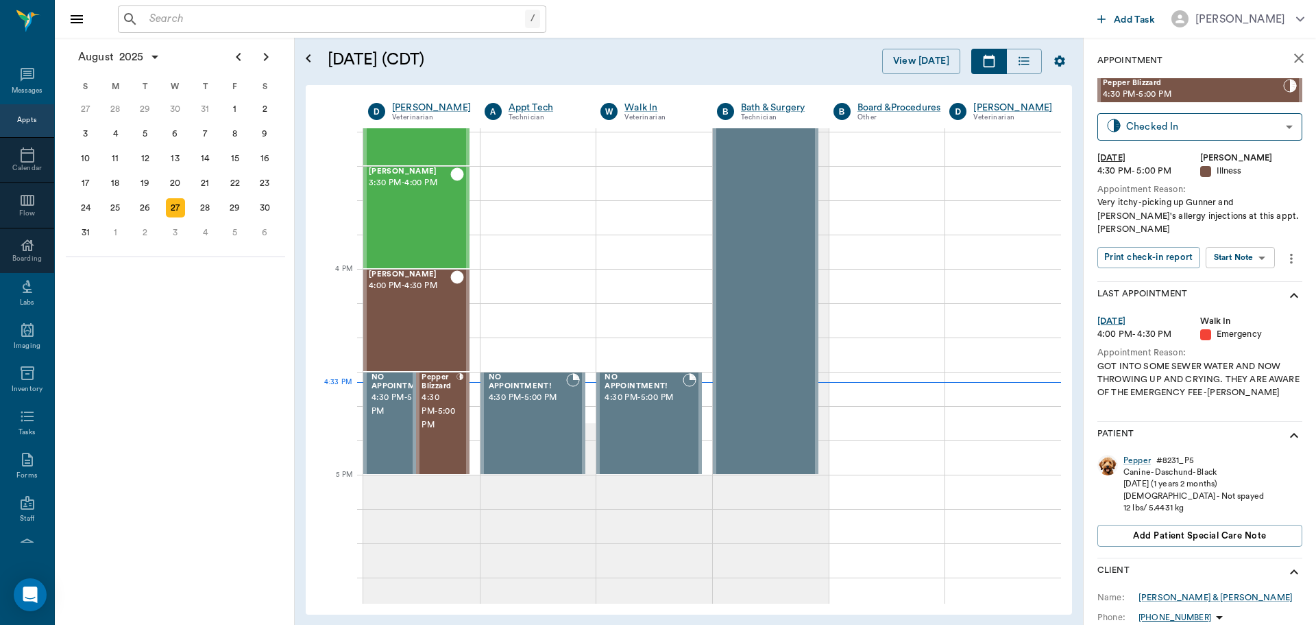
click at [1229, 238] on body "/ ​ Add Task [PERSON_NAME] Nectar Messages Appts Calendar Flow Boarding Labs Im…" at bounding box center [658, 312] width 1316 height 625
click at [1236, 278] on button "Start SOAP" at bounding box center [1225, 273] width 47 height 16
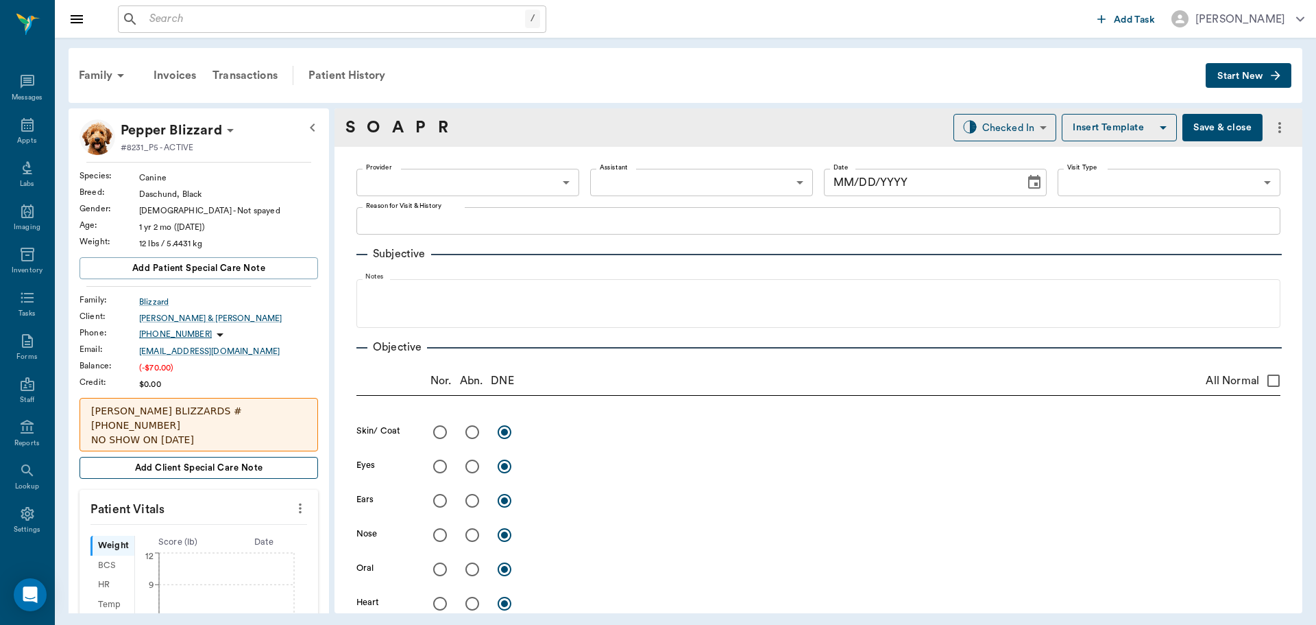
type input "63ec2f075fda476ae8351a4d"
type input "65d2be4f46e3a538d89b8c15"
type textarea "Very itchy-picking up Gunner and [PERSON_NAME]'s allergy injections at this app…"
type input "[DATE]"
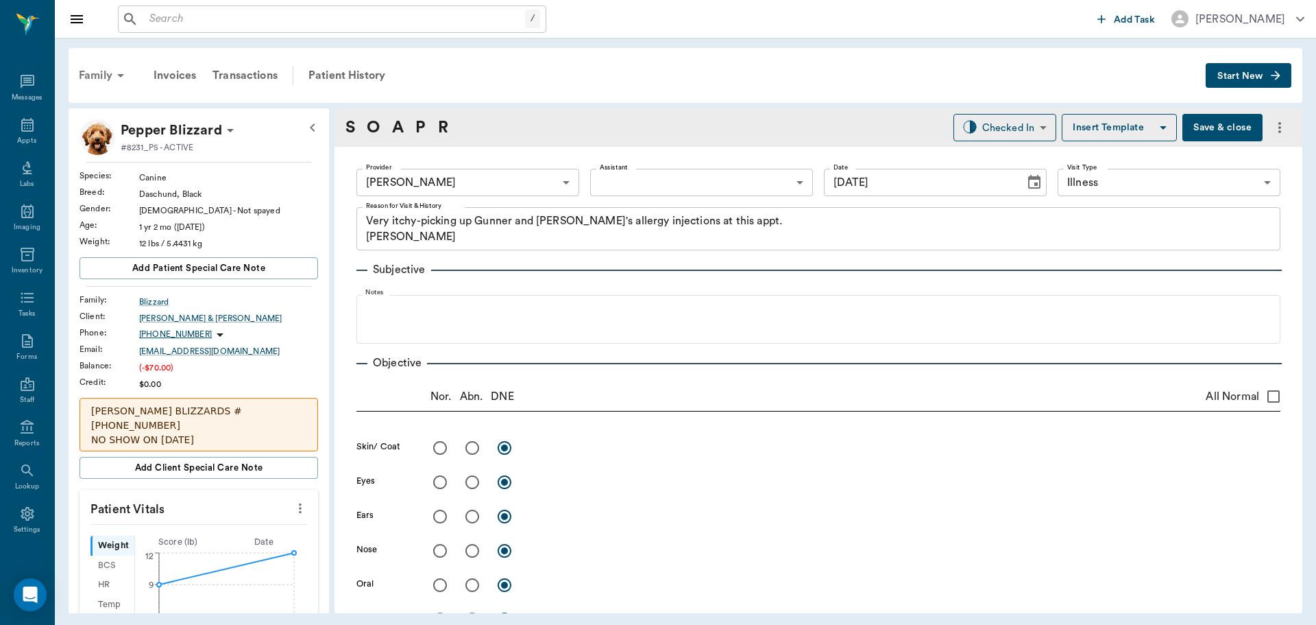
click at [106, 73] on div "Family" at bounding box center [104, 75] width 67 height 33
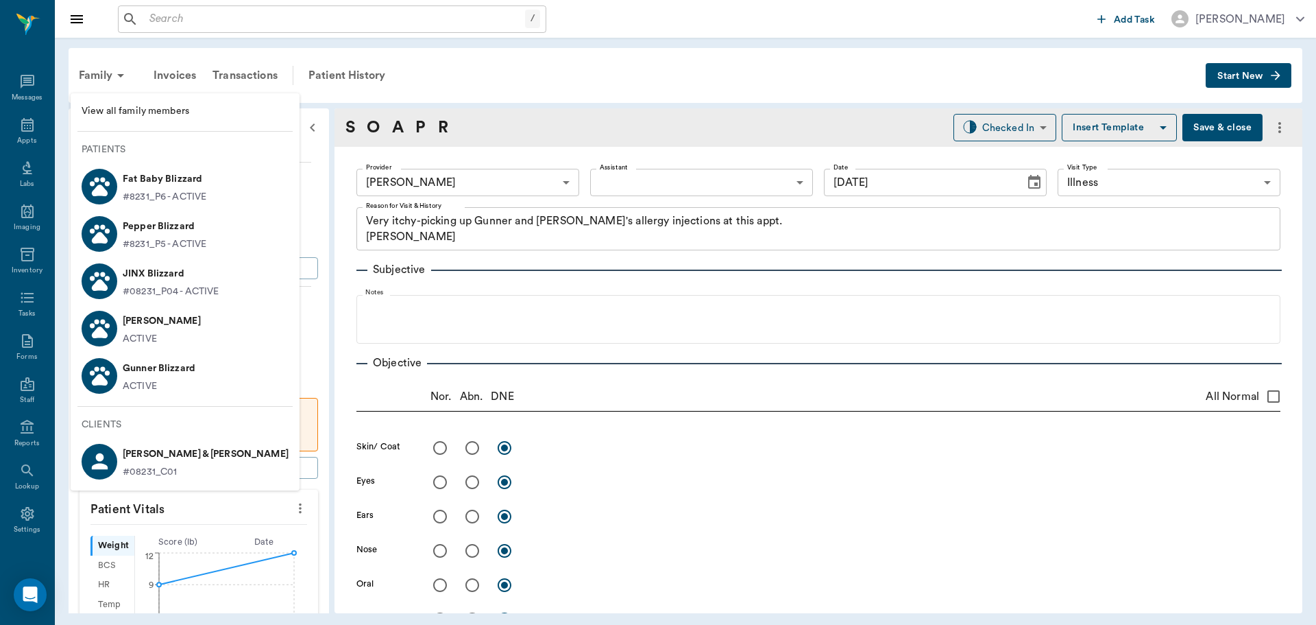
click at [148, 332] on p "ACTIVE" at bounding box center [140, 339] width 34 height 14
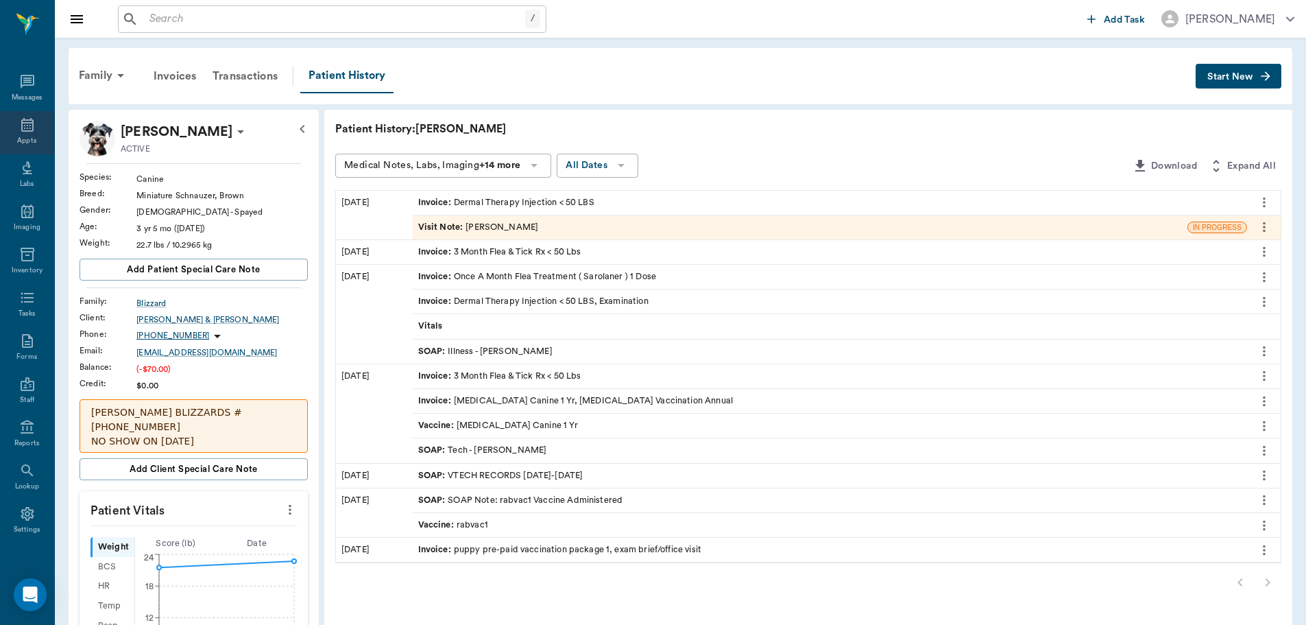
click at [23, 123] on icon at bounding box center [27, 125] width 12 height 14
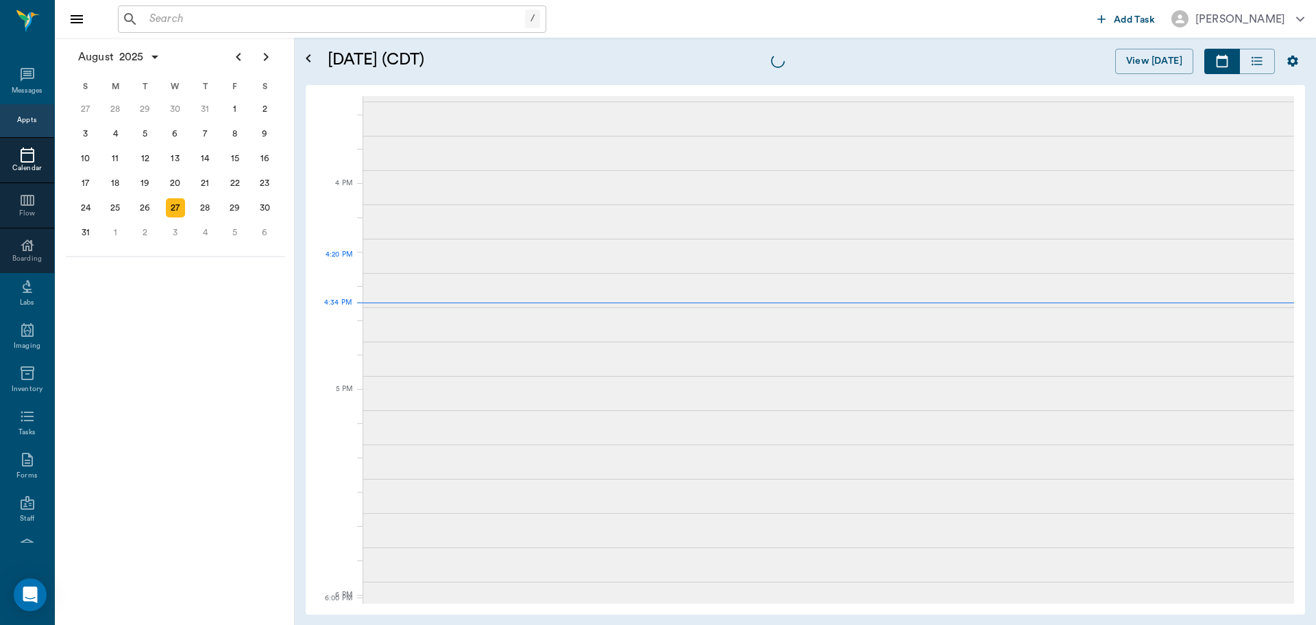
scroll to position [1646, 0]
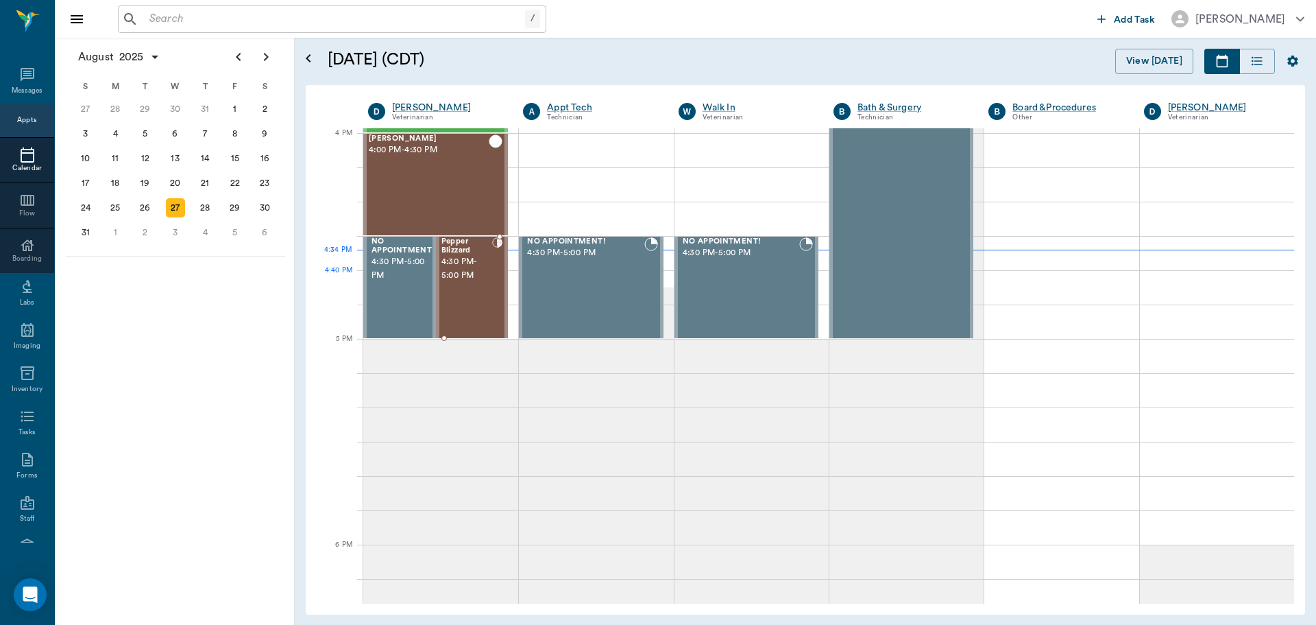
click at [466, 298] on div "Pepper Blizzard 4:30 PM - 5:00 PM" at bounding box center [467, 287] width 51 height 100
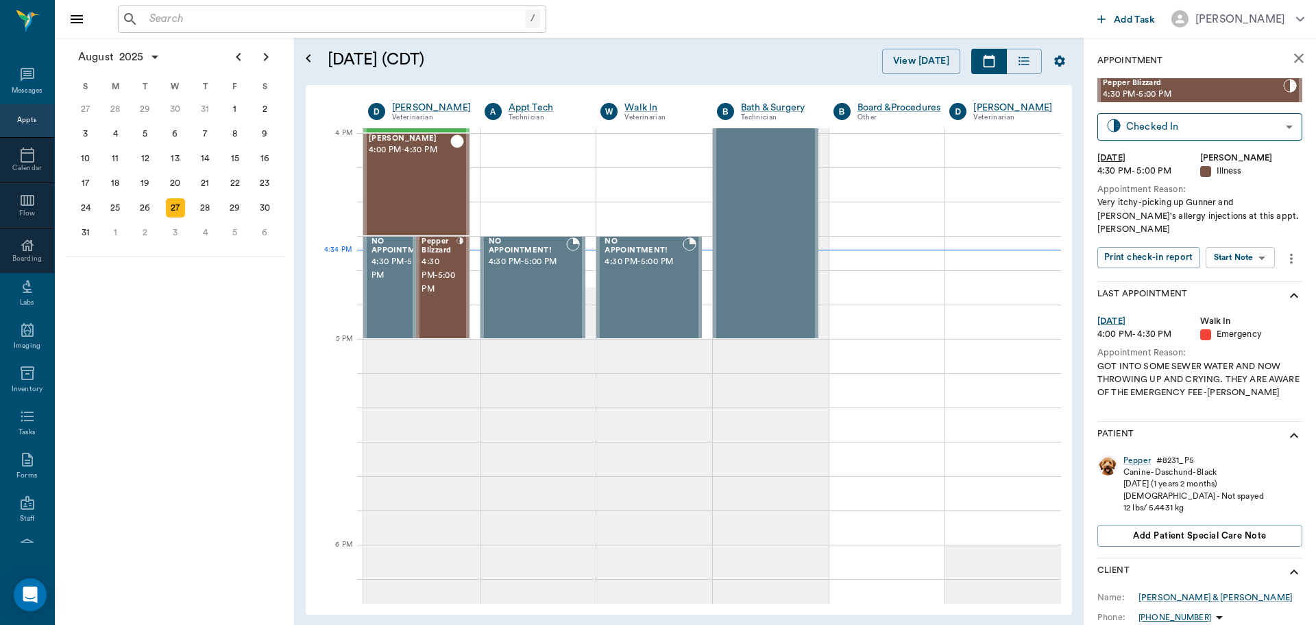
click at [1232, 238] on body "/ ​ Add Task [PERSON_NAME] Nectar Messages Appts Calendar Flow Boarding Labs Im…" at bounding box center [658, 312] width 1316 height 625
click at [1227, 266] on button "View SOAP" at bounding box center [1225, 273] width 47 height 16
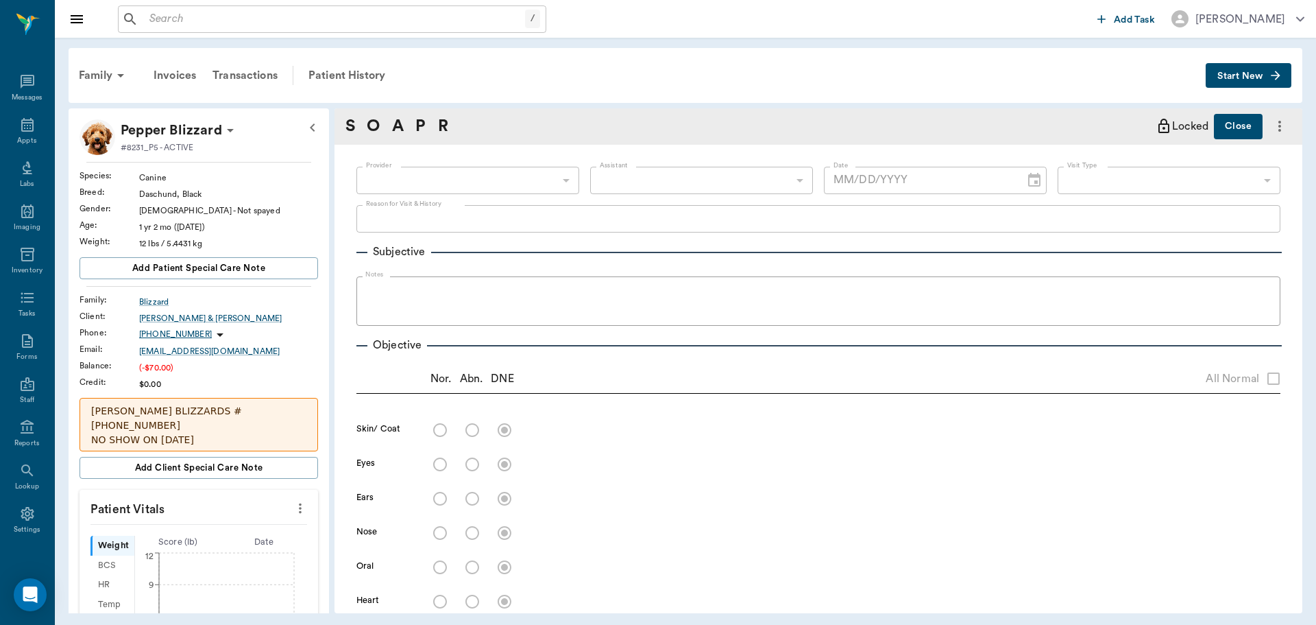
type input "63ec2f075fda476ae8351a4d"
type input "65d2be4f46e3a538d89b8c15"
type textarea "Very itchy-picking up Gunner and [PERSON_NAME]'s allergy injections at this app…"
type input "[DATE]"
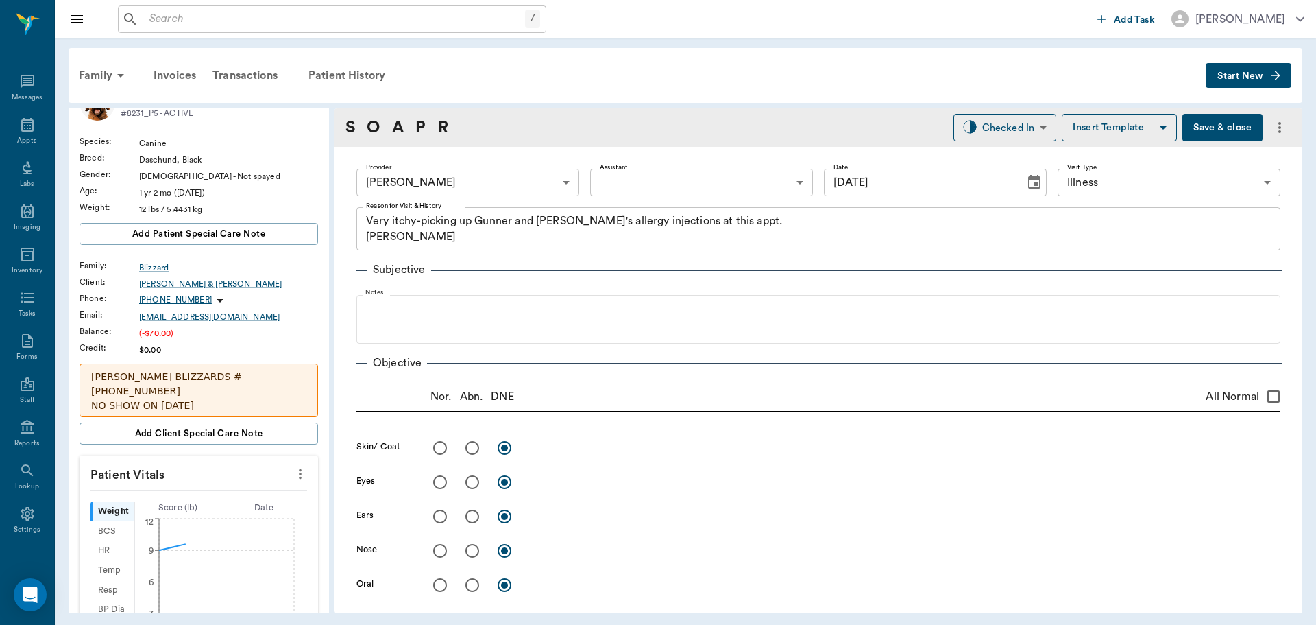
scroll to position [69, 0]
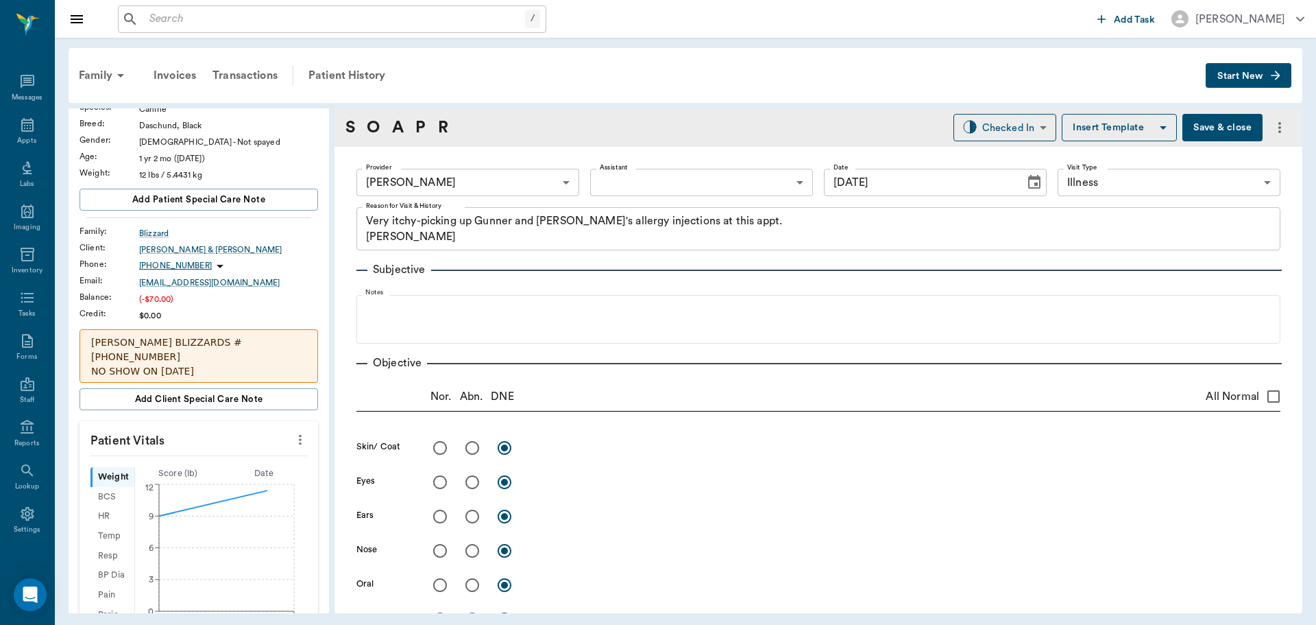
click at [291, 428] on button "more" at bounding box center [300, 439] width 22 height 23
drag, startPoint x: 240, startPoint y: 454, endPoint x: 121, endPoint y: 491, distance: 124.9
click at [230, 457] on span "Enter Vitals" at bounding box center [232, 451] width 115 height 14
click at [164, 470] on input "text" at bounding box center [198, 480] width 119 height 27
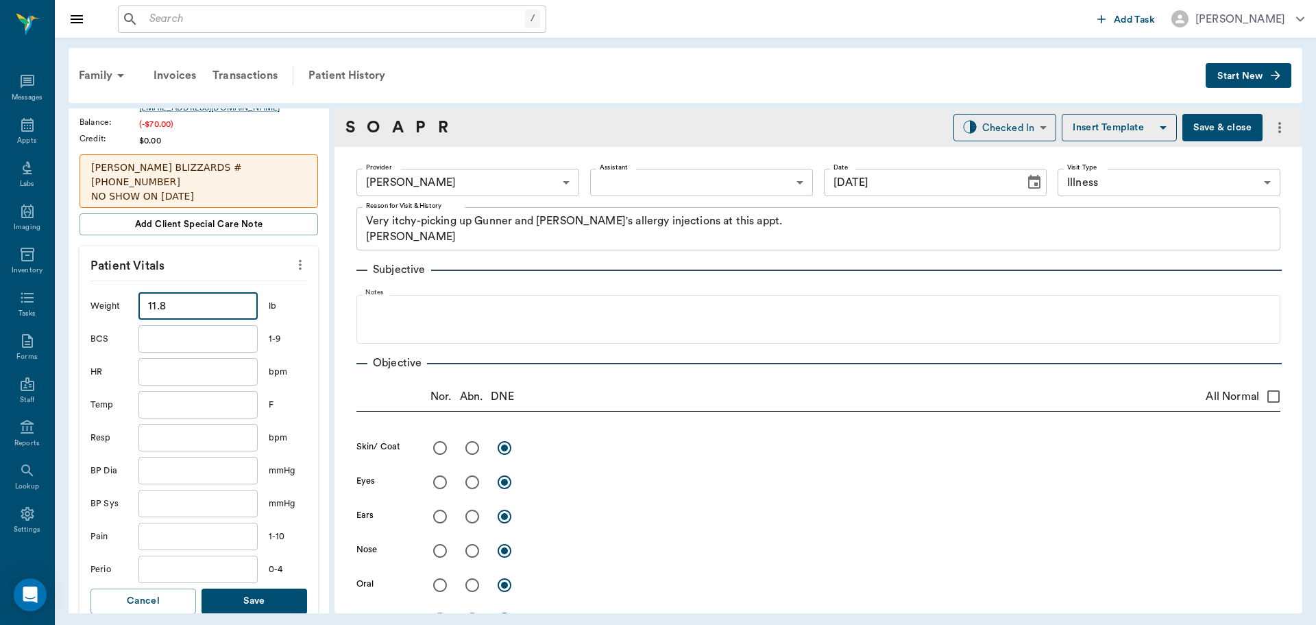
scroll to position [274, 0]
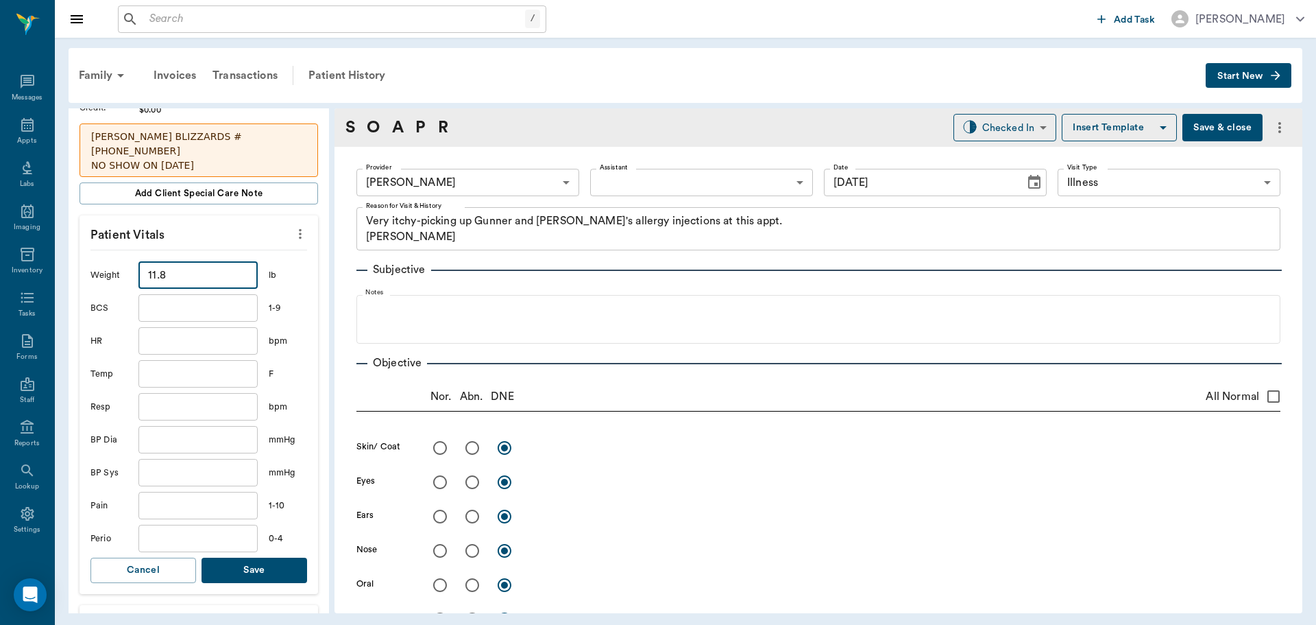
type input "11.8"
click at [226, 561] on button "Save" at bounding box center [255, 569] width 106 height 25
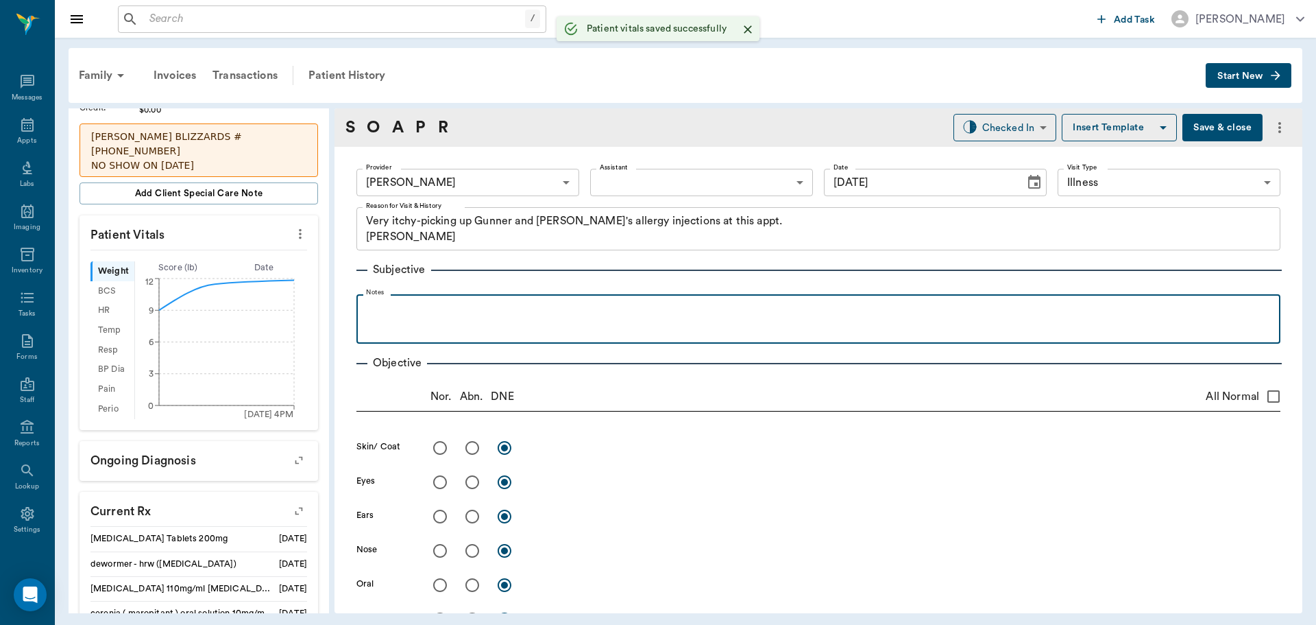
click at [411, 314] on p at bounding box center [818, 309] width 911 height 16
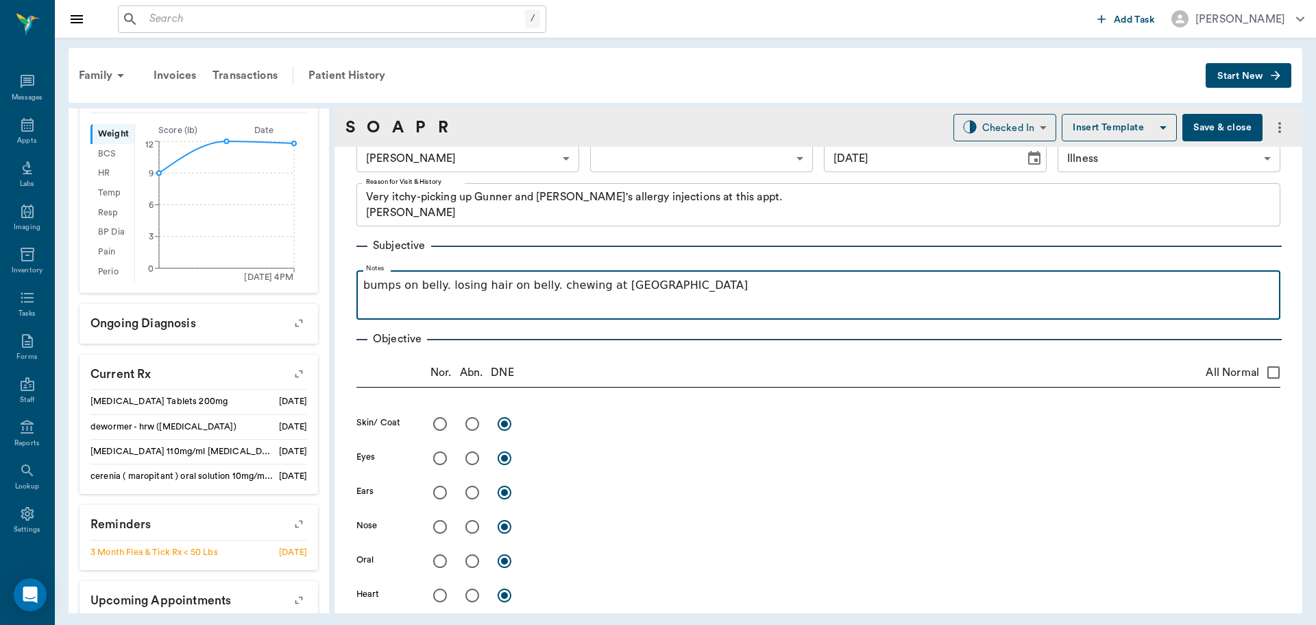
scroll to position [0, 0]
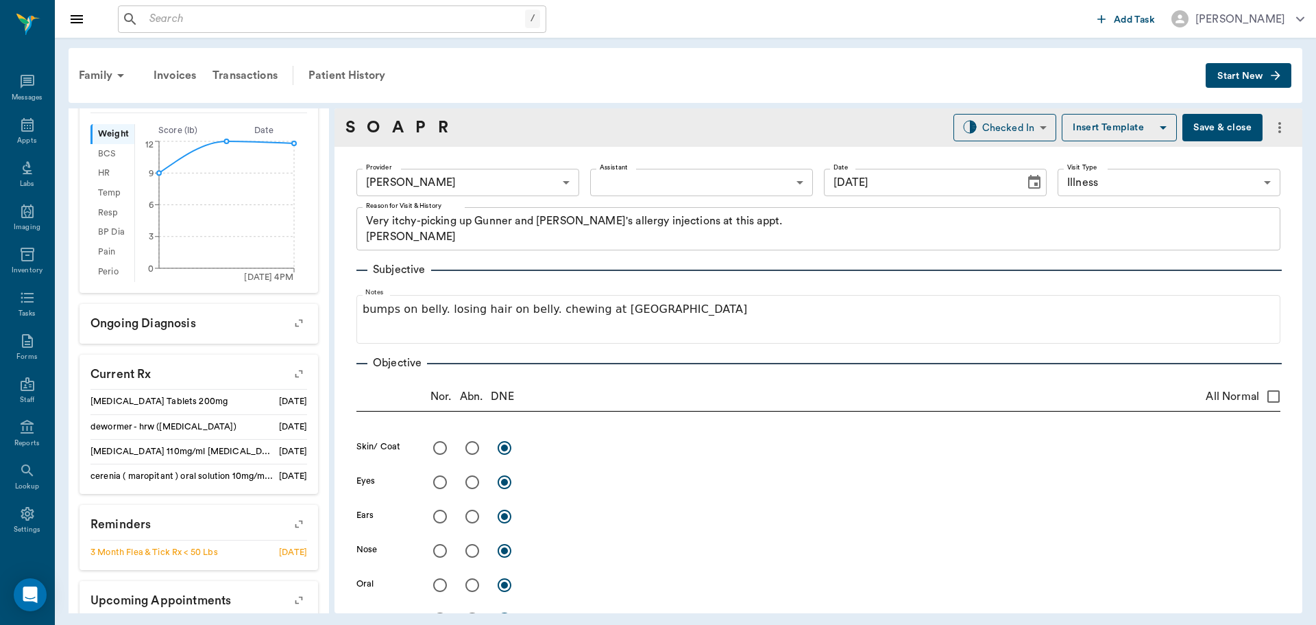
click at [675, 182] on body "/ ​ Add Task [PERSON_NAME] Nectar Messages Appts Labs Imaging Inventory Tasks F…" at bounding box center [658, 312] width 1316 height 625
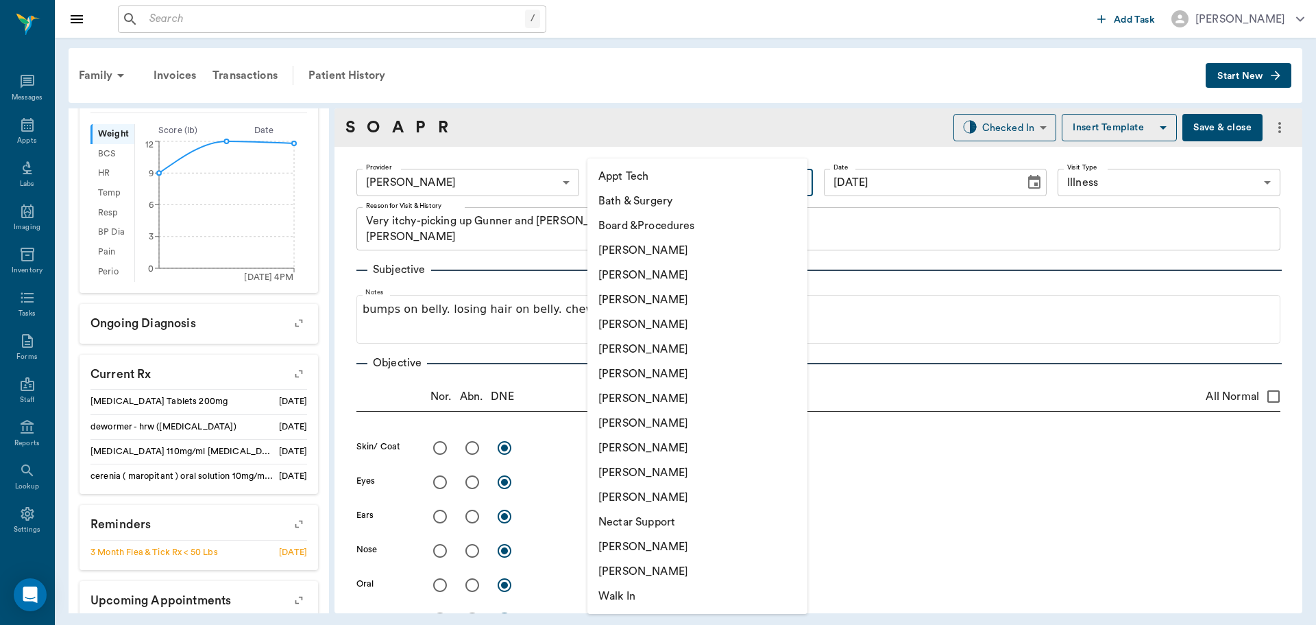
click at [640, 448] on li "[PERSON_NAME]" at bounding box center [698, 447] width 220 height 25
type input "63ec2e7e52e12b0ba117b124"
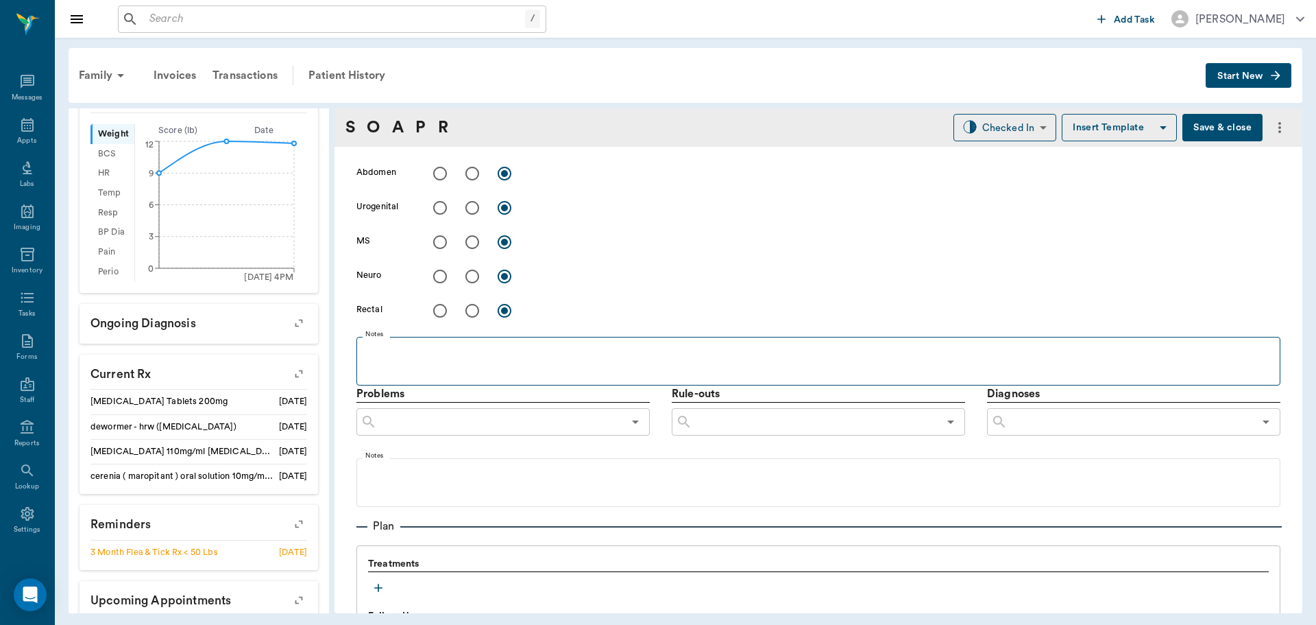
scroll to position [817, 0]
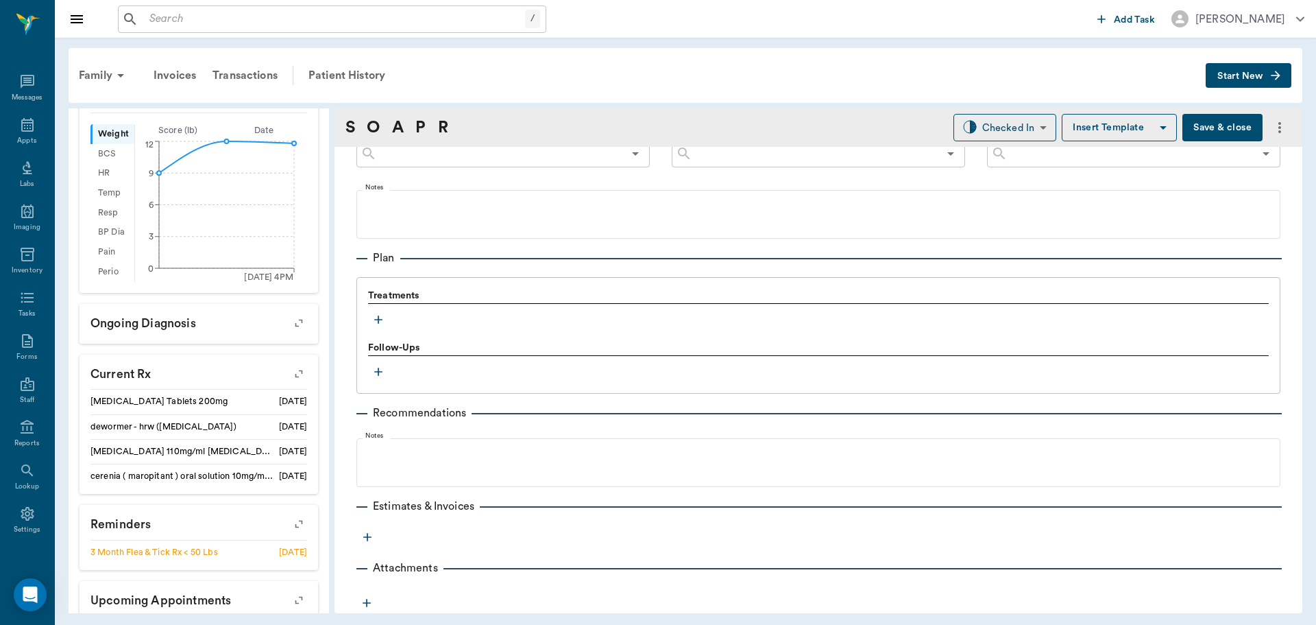
click at [378, 318] on icon "button" at bounding box center [378, 319] width 8 height 8
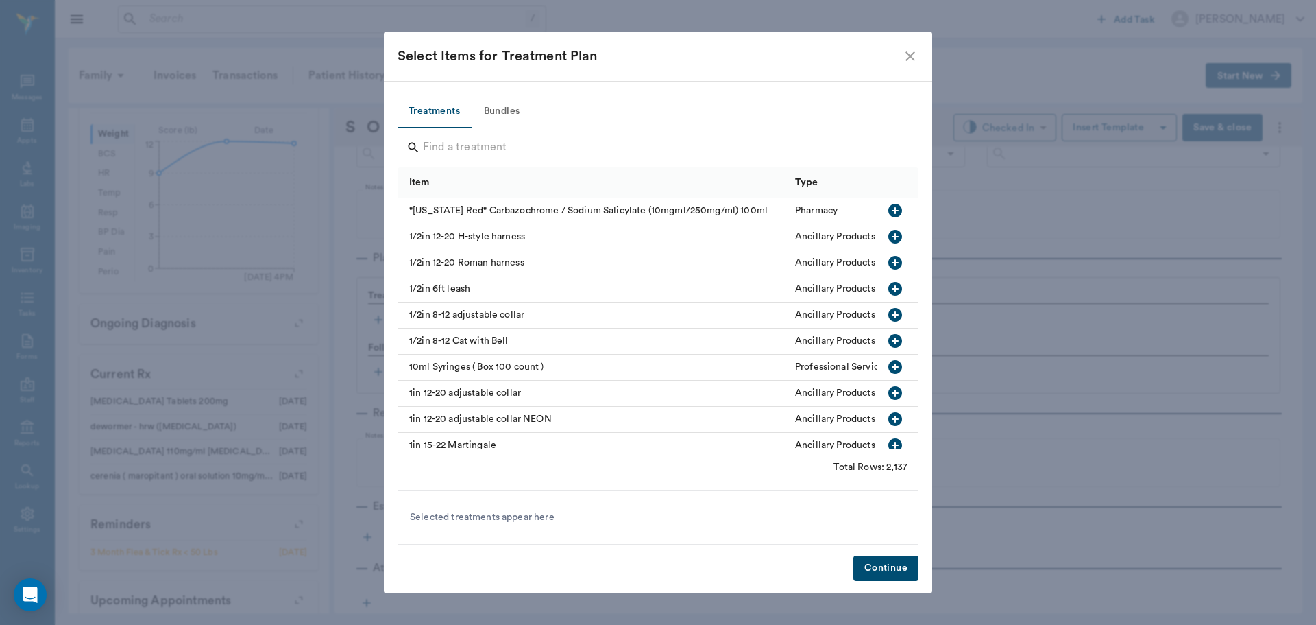
click at [517, 147] on input "Search" at bounding box center [659, 147] width 472 height 22
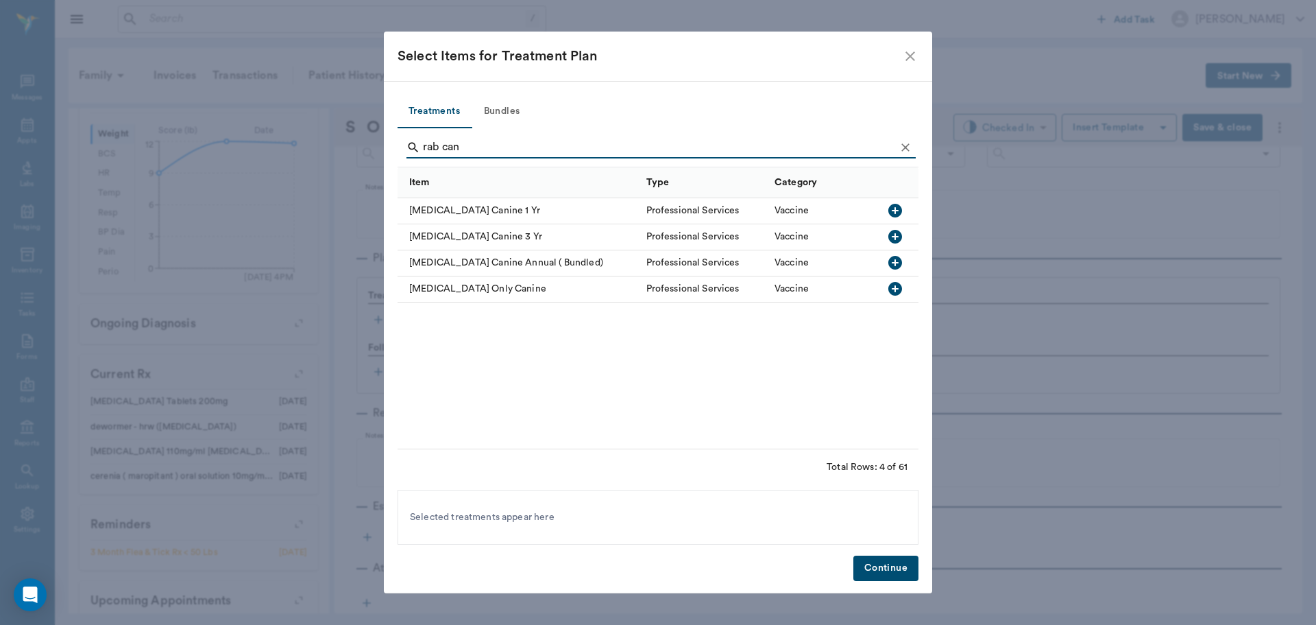
click at [898, 287] on icon "button" at bounding box center [896, 289] width 14 height 14
click at [594, 146] on input "rab can" at bounding box center [659, 147] width 472 height 22
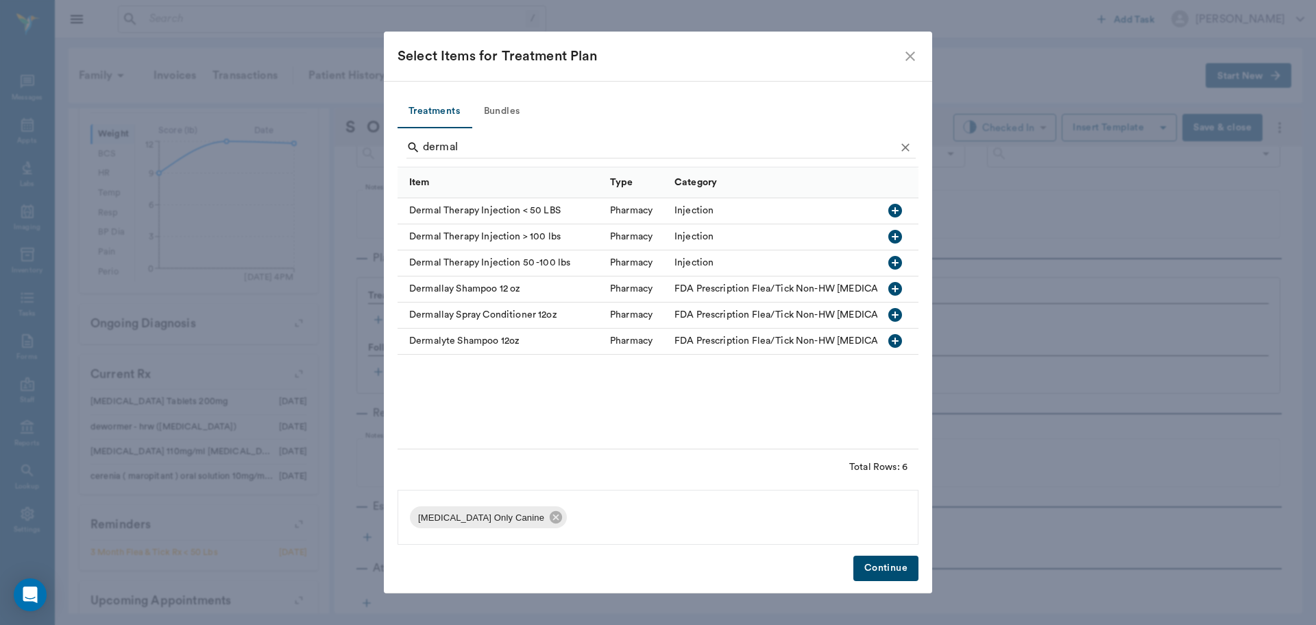
click at [894, 210] on icon "button" at bounding box center [895, 210] width 16 height 16
click at [720, 144] on input "dermal" at bounding box center [659, 147] width 472 height 22
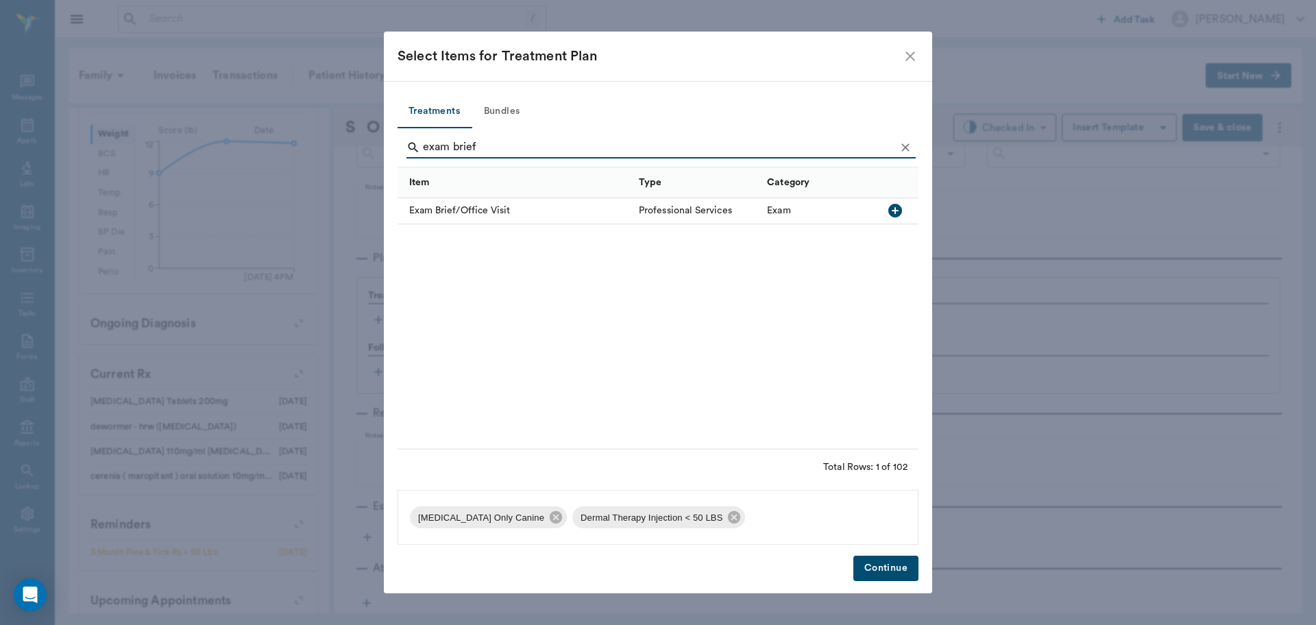
type input "exam brief"
click at [876, 575] on button "Continue" at bounding box center [886, 567] width 65 height 25
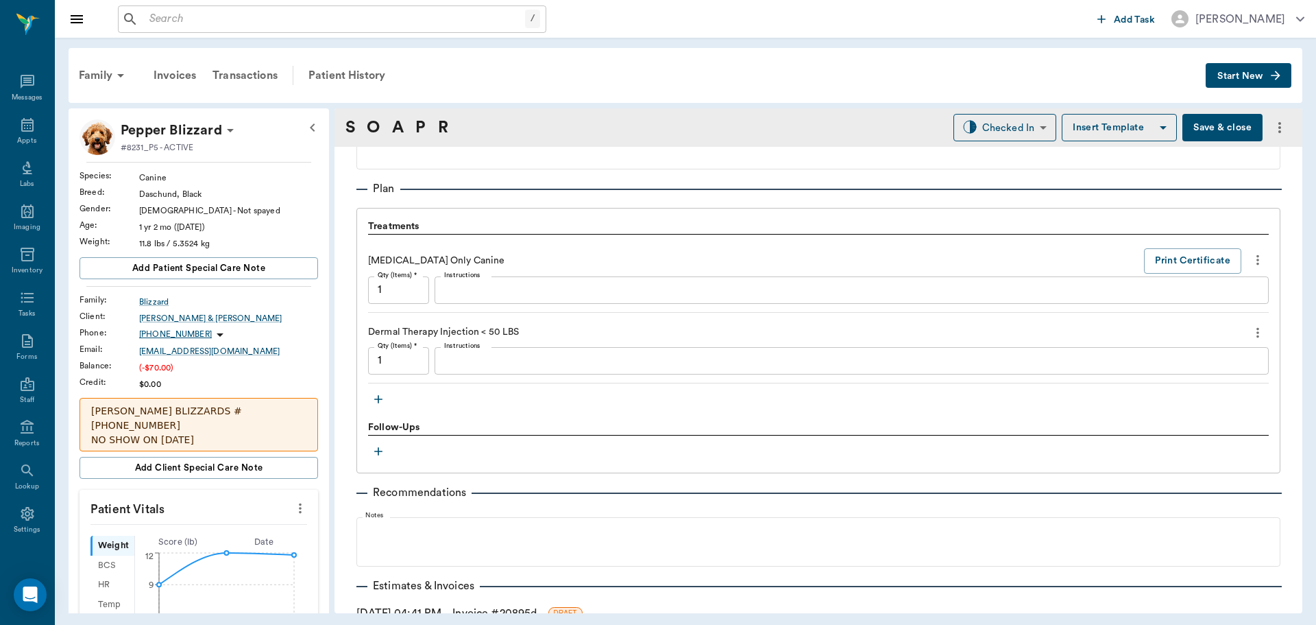
scroll to position [891, 0]
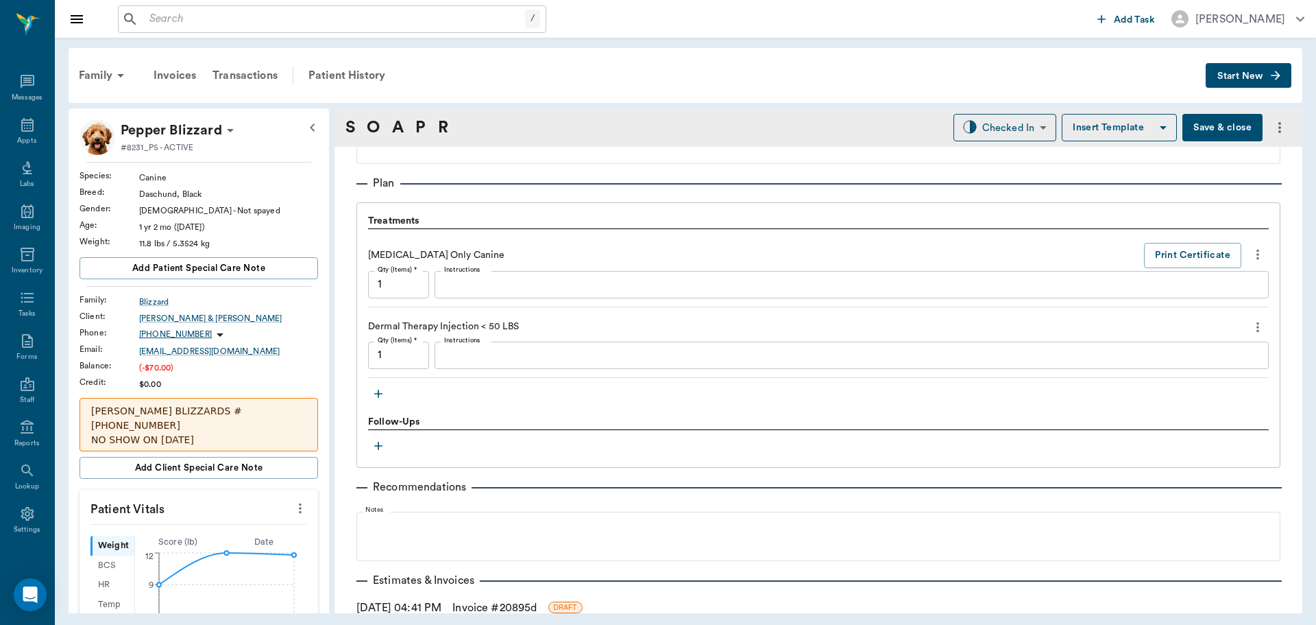
click at [381, 394] on icon "button" at bounding box center [378, 393] width 8 height 8
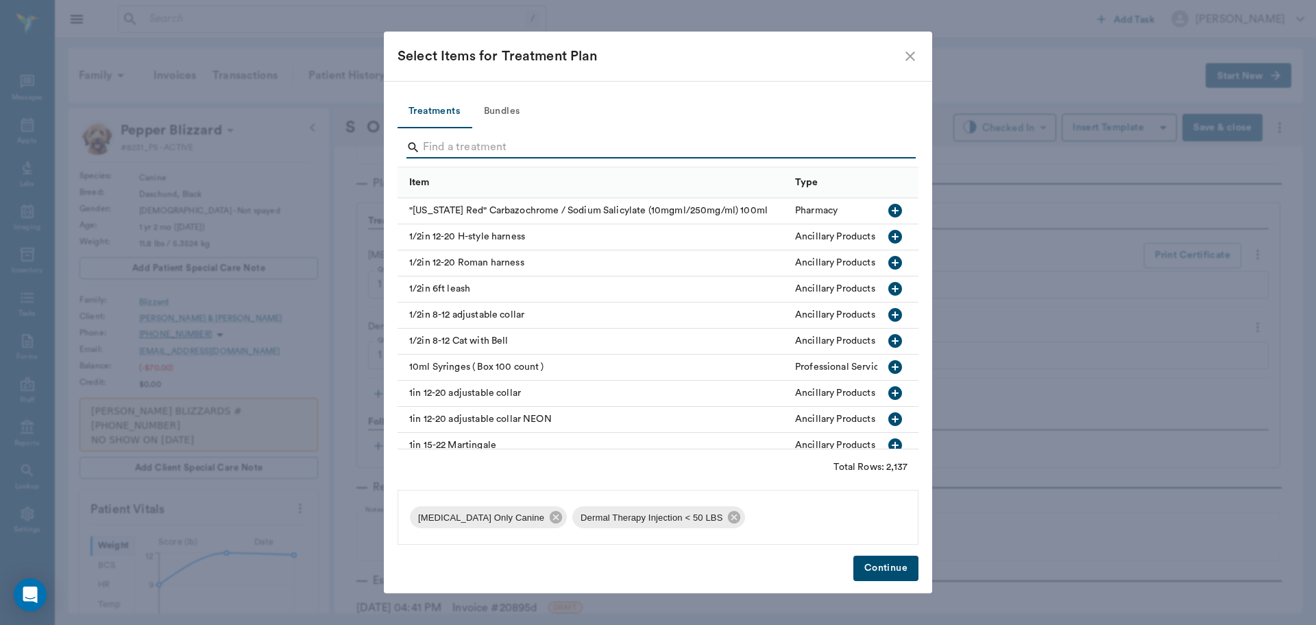
click at [518, 143] on input "Search" at bounding box center [659, 147] width 472 height 22
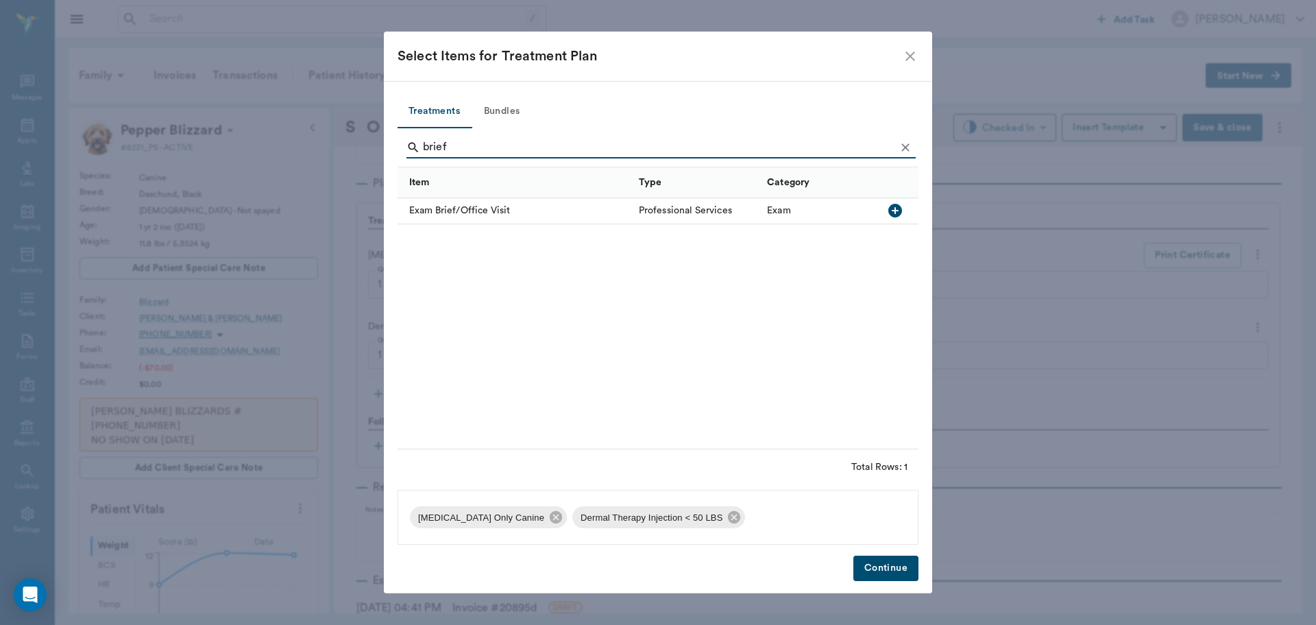
type input "brief"
click at [889, 209] on icon "button" at bounding box center [896, 211] width 14 height 14
click at [896, 571] on button "Continue" at bounding box center [886, 567] width 65 height 25
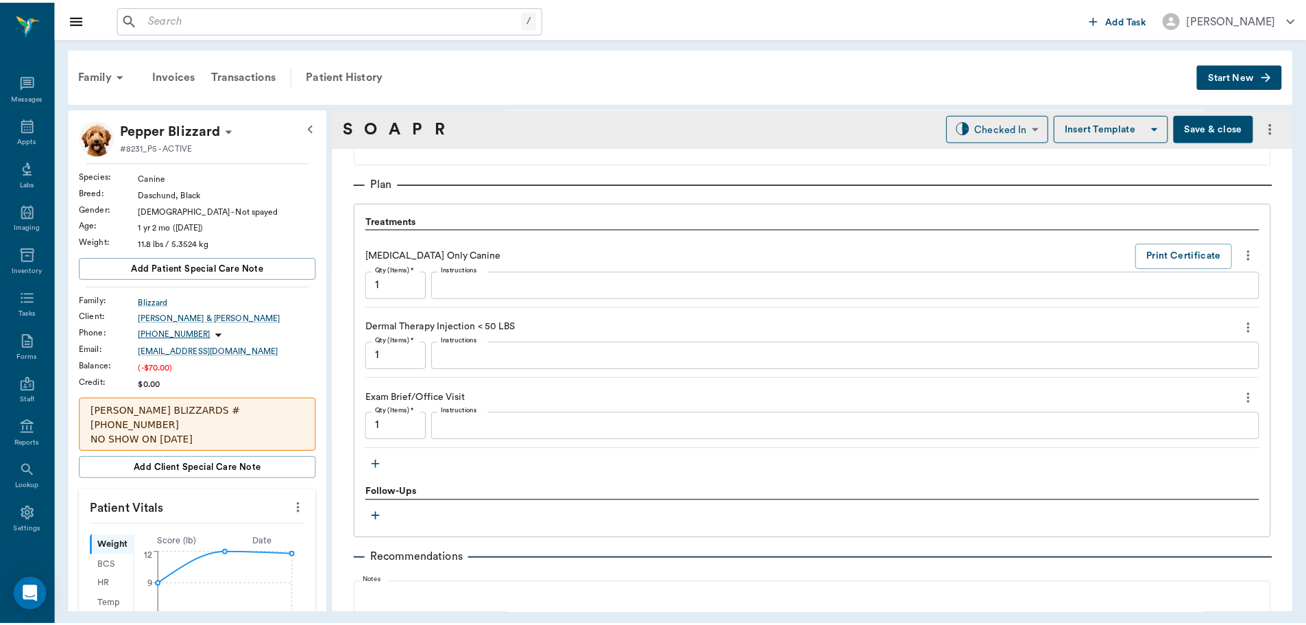
scroll to position [1052, 0]
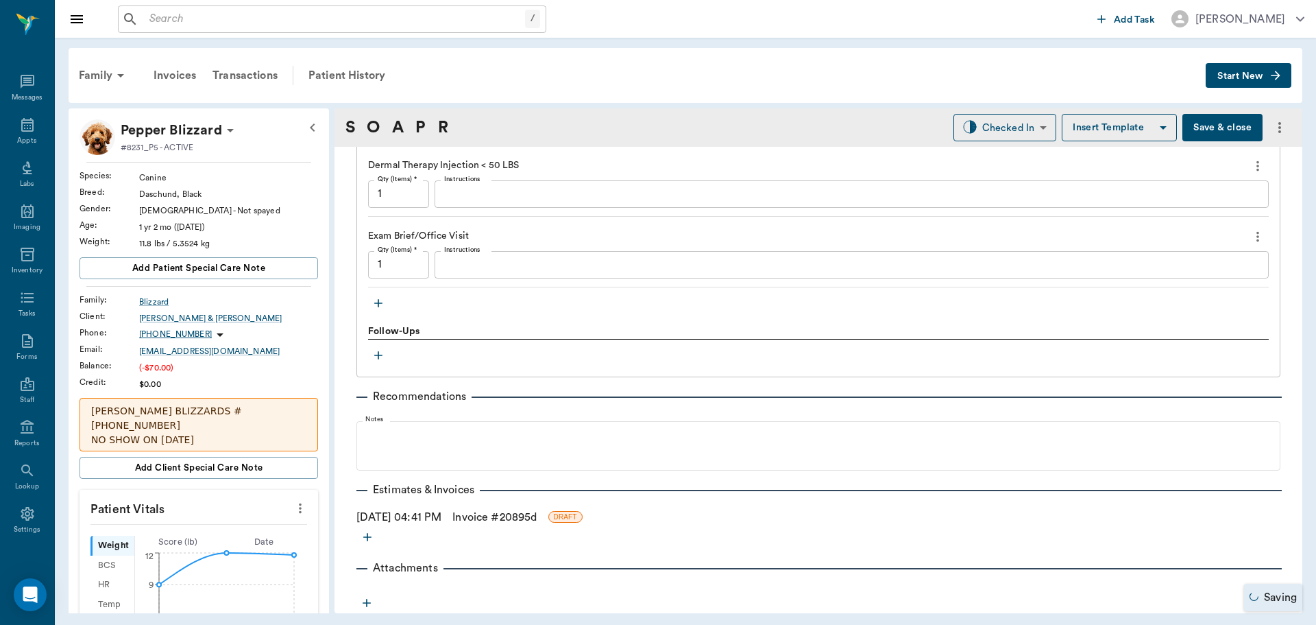
click at [521, 515] on link "Invoice # 20895d" at bounding box center [495, 517] width 84 height 16
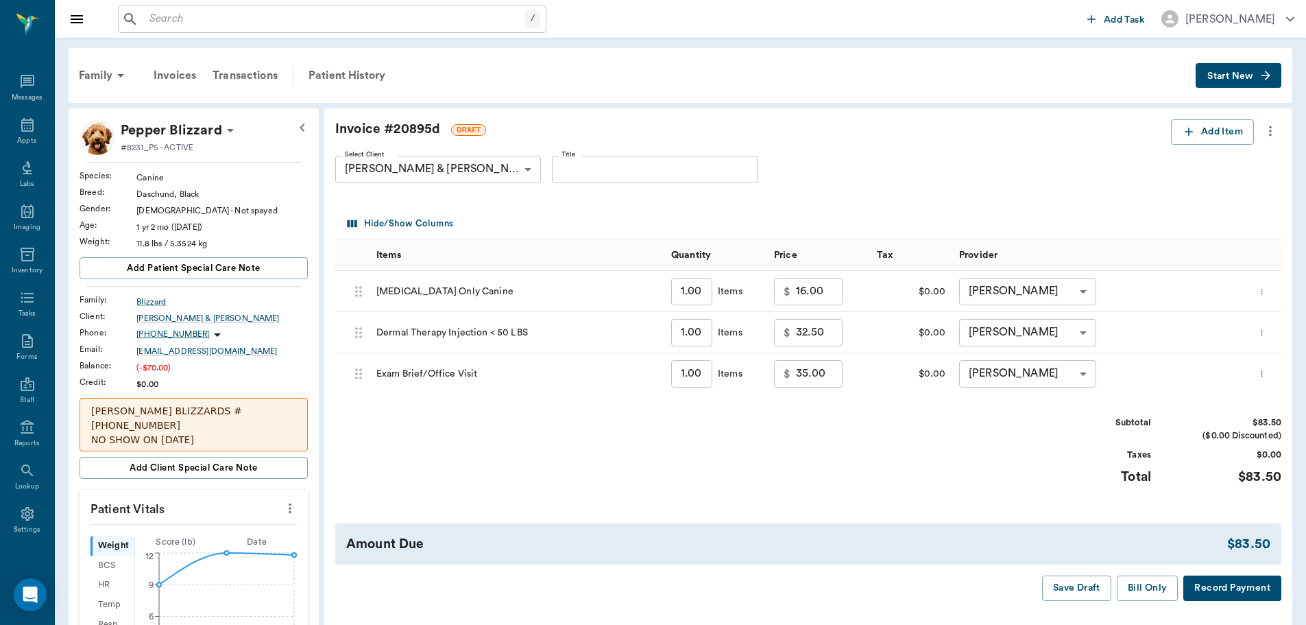
scroll to position [69, 0]
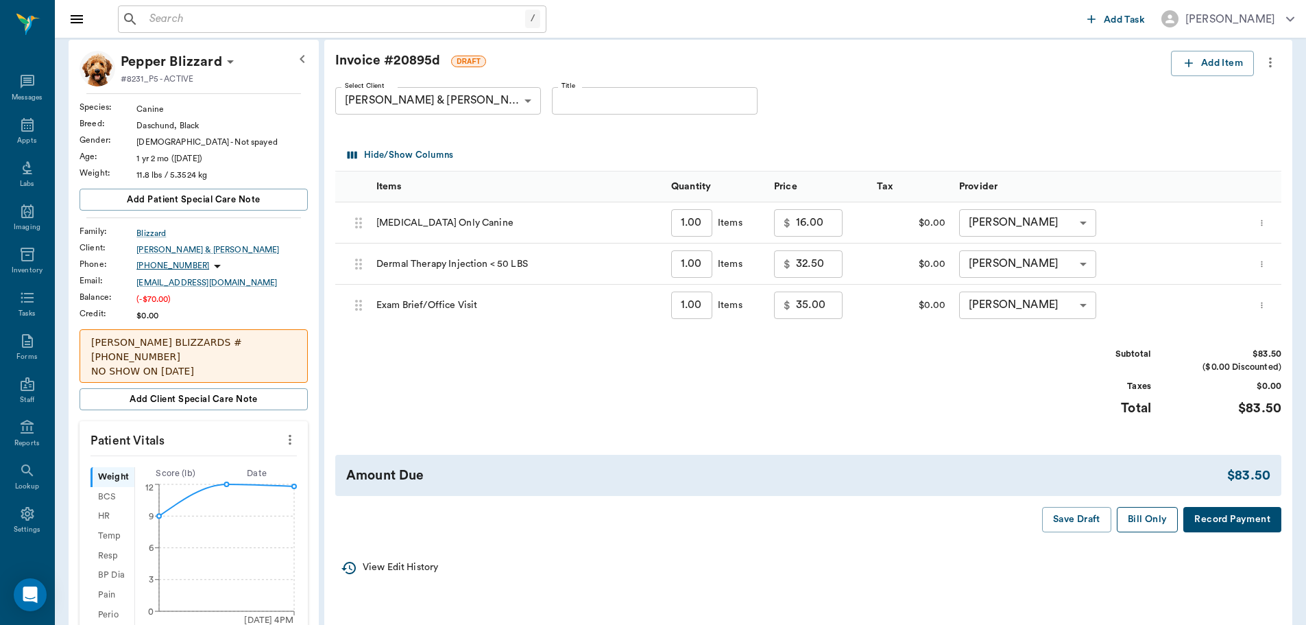
click at [1146, 521] on button "Bill Only" at bounding box center [1148, 519] width 62 height 25
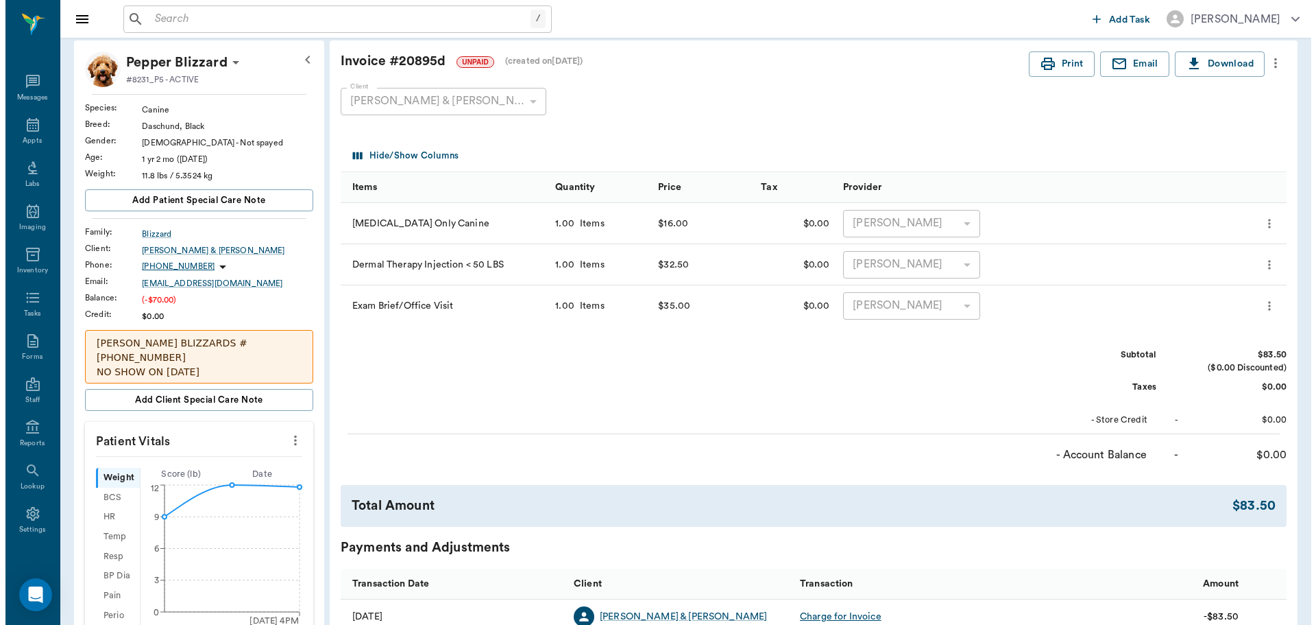
scroll to position [0, 0]
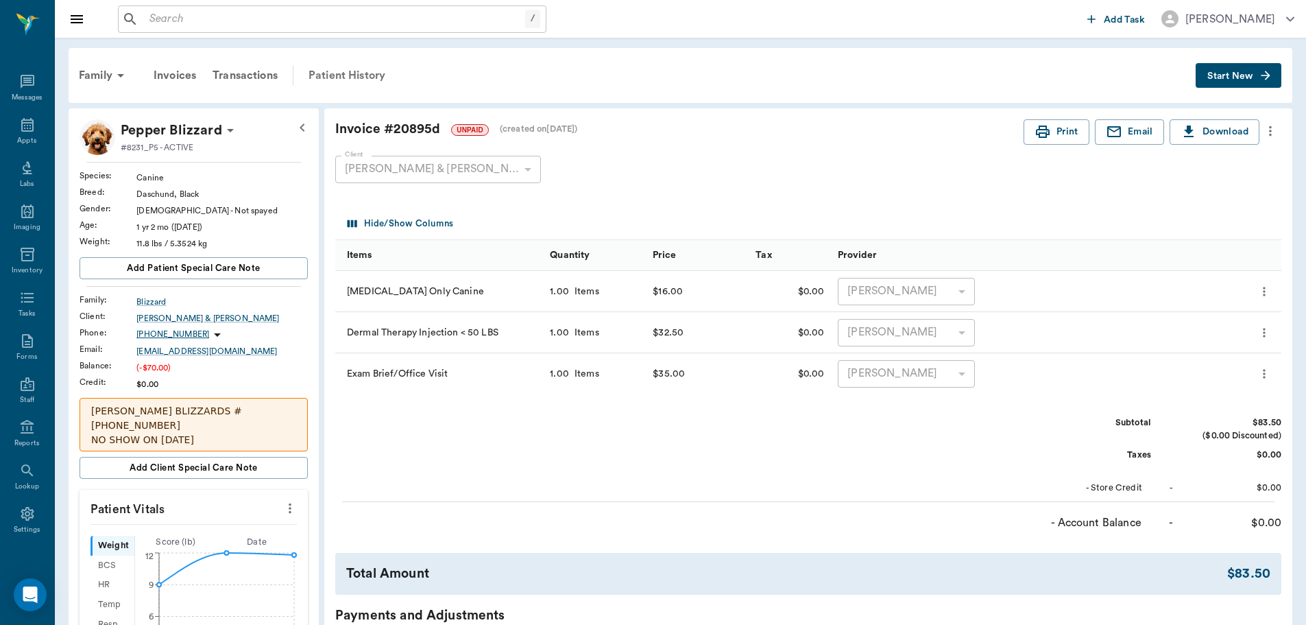
click at [349, 74] on div "Patient History" at bounding box center [346, 75] width 93 height 33
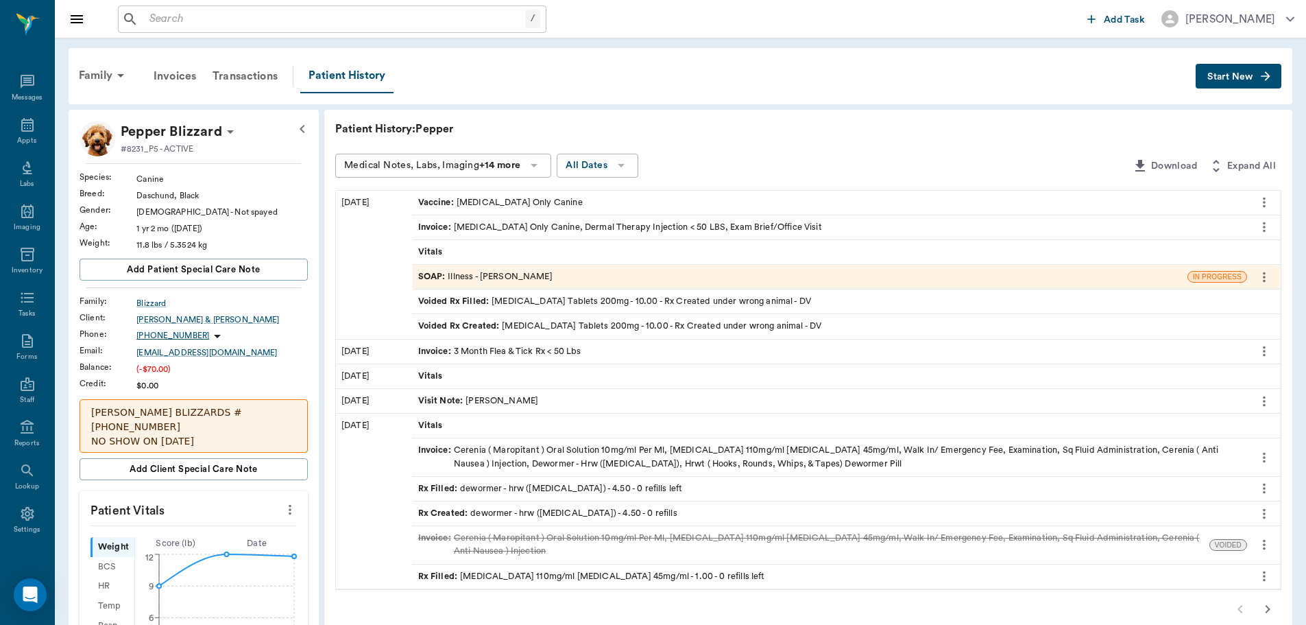
click at [496, 275] on div "SOAP : Illness - [PERSON_NAME]" at bounding box center [485, 276] width 134 height 13
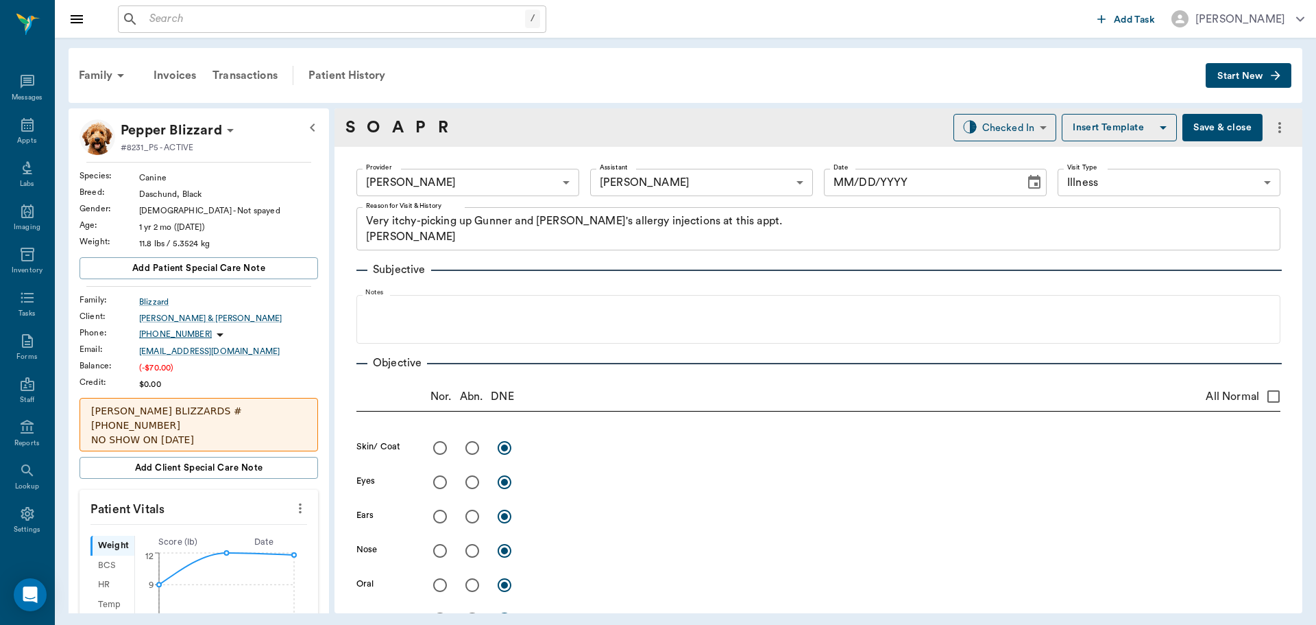
type input "63ec2f075fda476ae8351a4d"
type input "63ec2e7e52e12b0ba117b124"
type input "65d2be4f46e3a538d89b8c15"
type textarea "Very itchy-picking up Gunner and [PERSON_NAME]'s allergy injections at this app…"
type input "[DATE]"
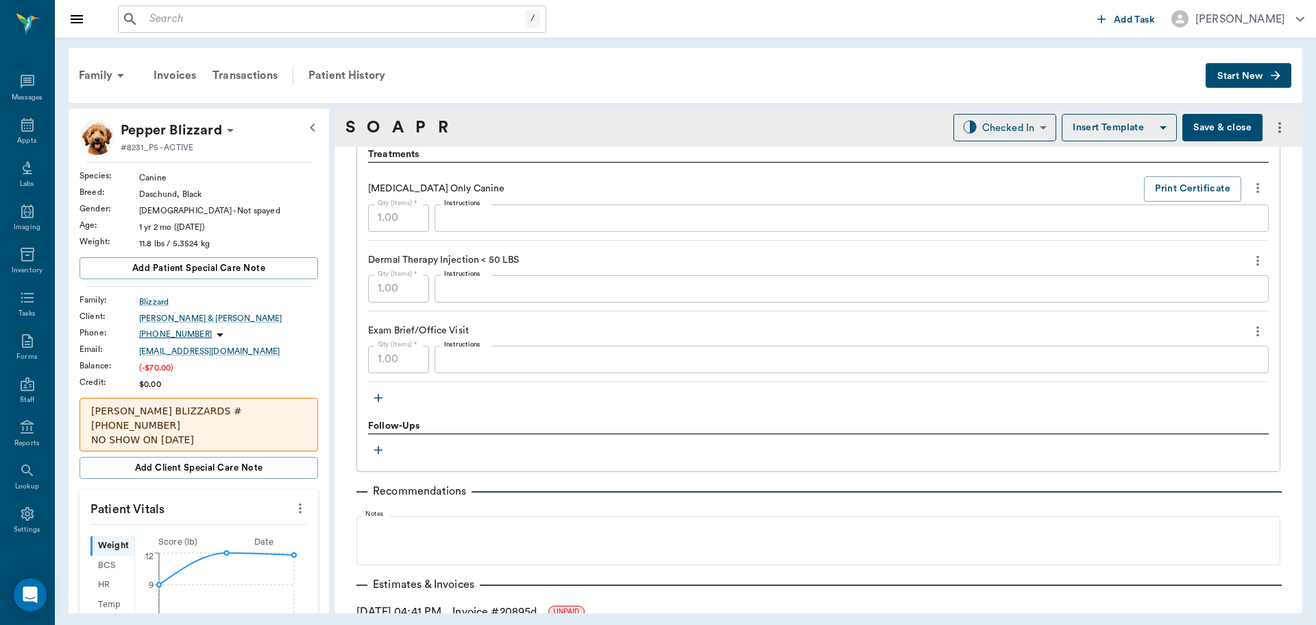
scroll to position [960, 0]
click at [503, 283] on textarea "Instructions" at bounding box center [851, 286] width 815 height 16
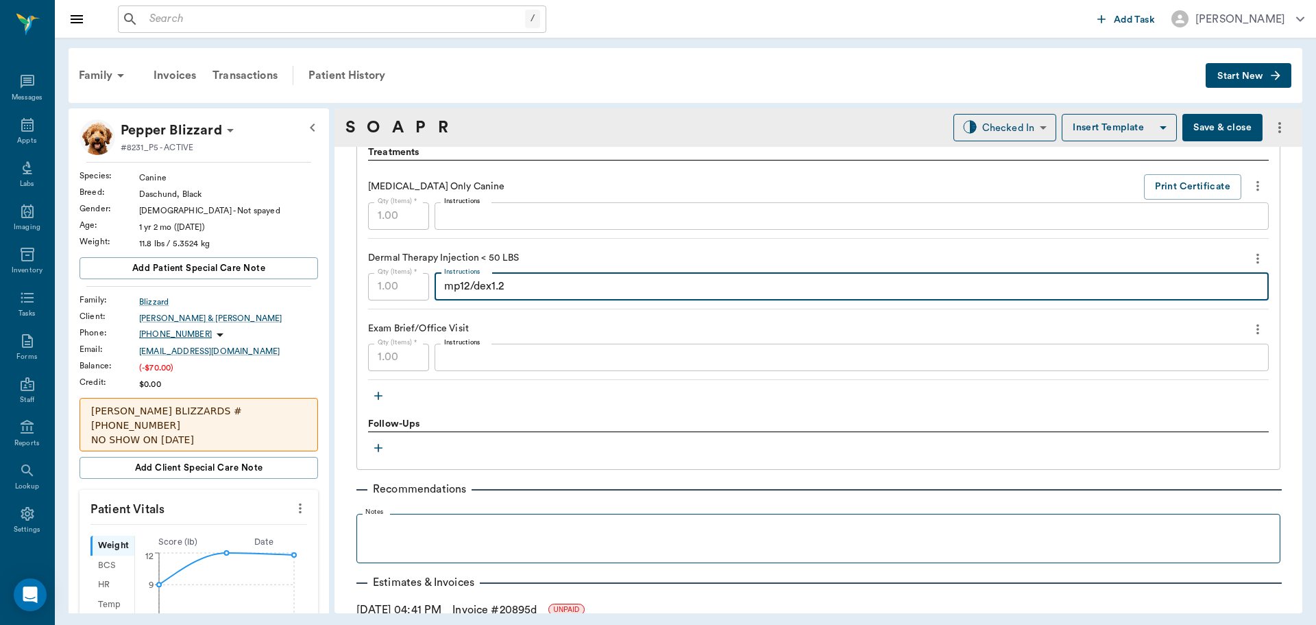
scroll to position [1052, 0]
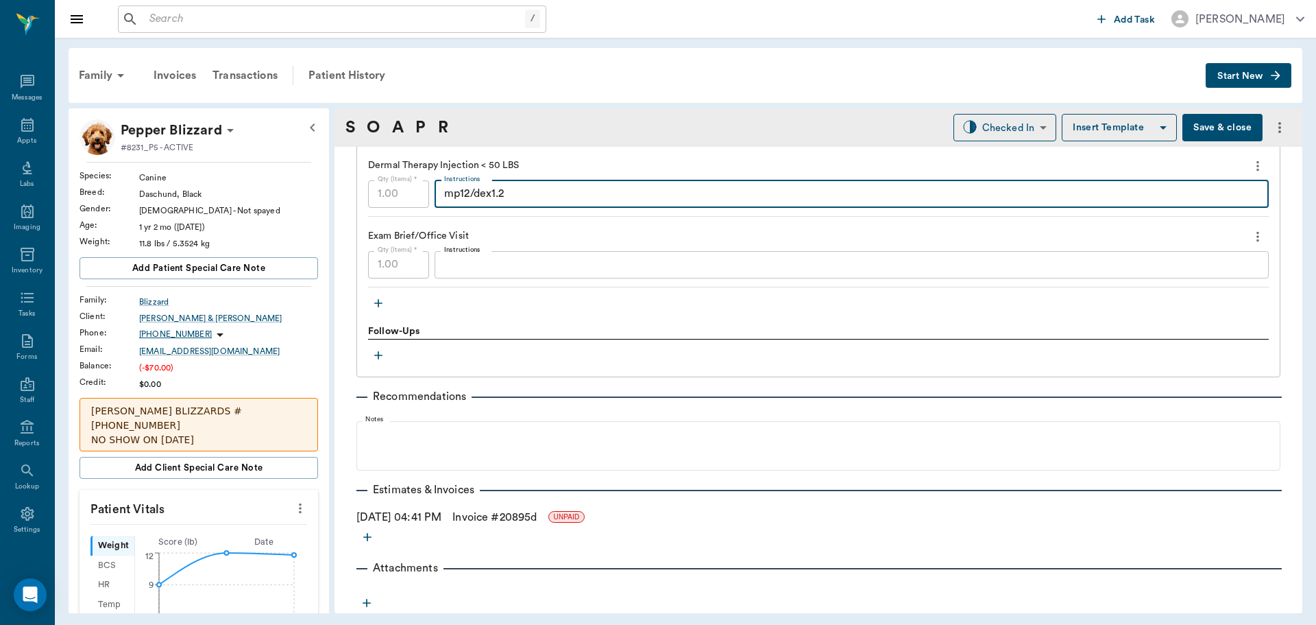
type textarea "mp12/dex1.2"
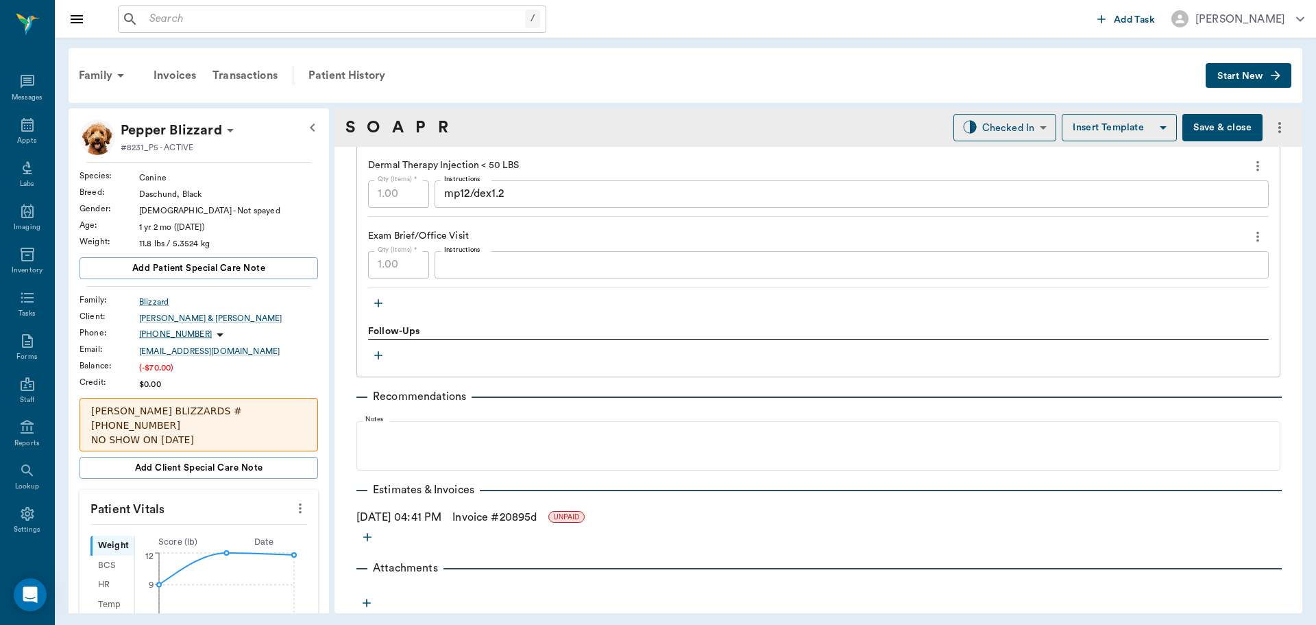
click at [1184, 130] on button "Save & close" at bounding box center [1223, 127] width 80 height 27
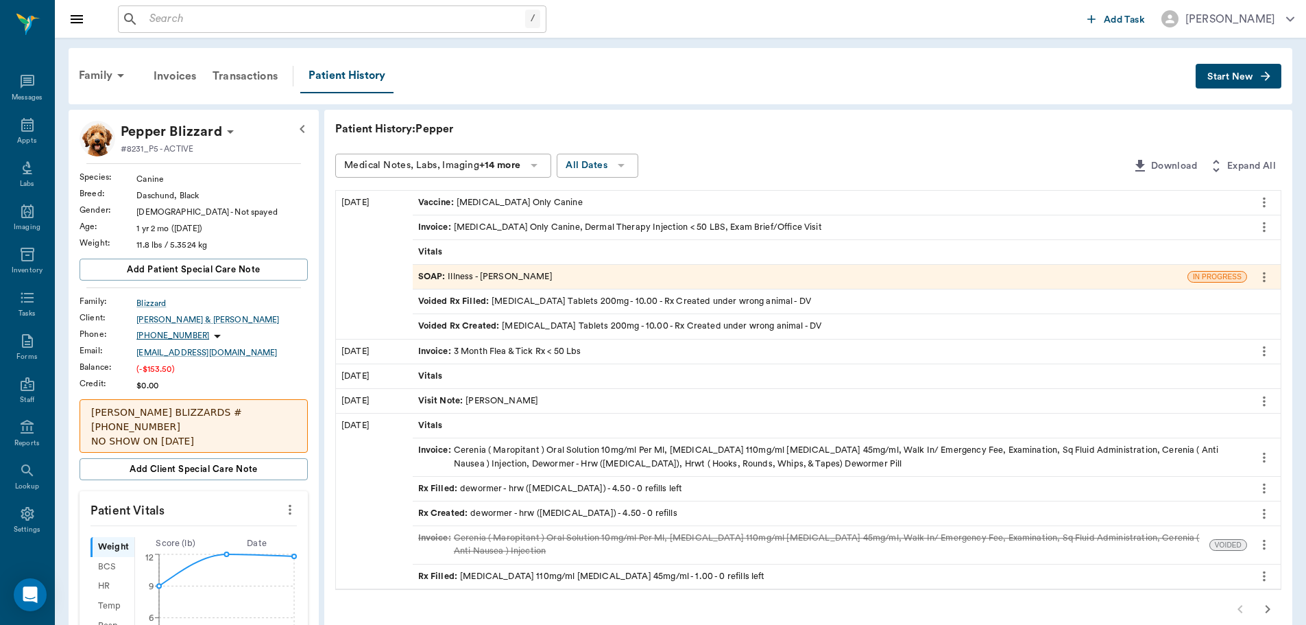
click at [525, 278] on div "SOAP : Illness - [PERSON_NAME]" at bounding box center [485, 276] width 134 height 13
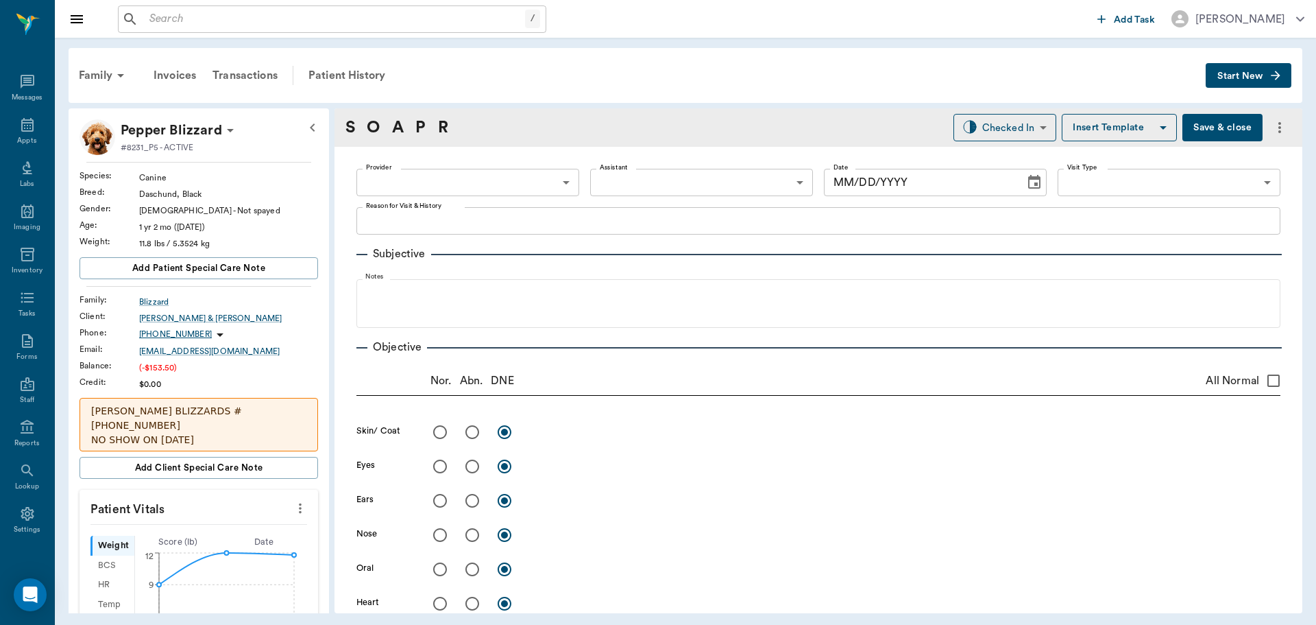
type input "63ec2f075fda476ae8351a4d"
type input "63ec2e7e52e12b0ba117b124"
type input "65d2be4f46e3a538d89b8c15"
type textarea "Very itchy-picking up Gunner and [PERSON_NAME]'s allergy injections at this app…"
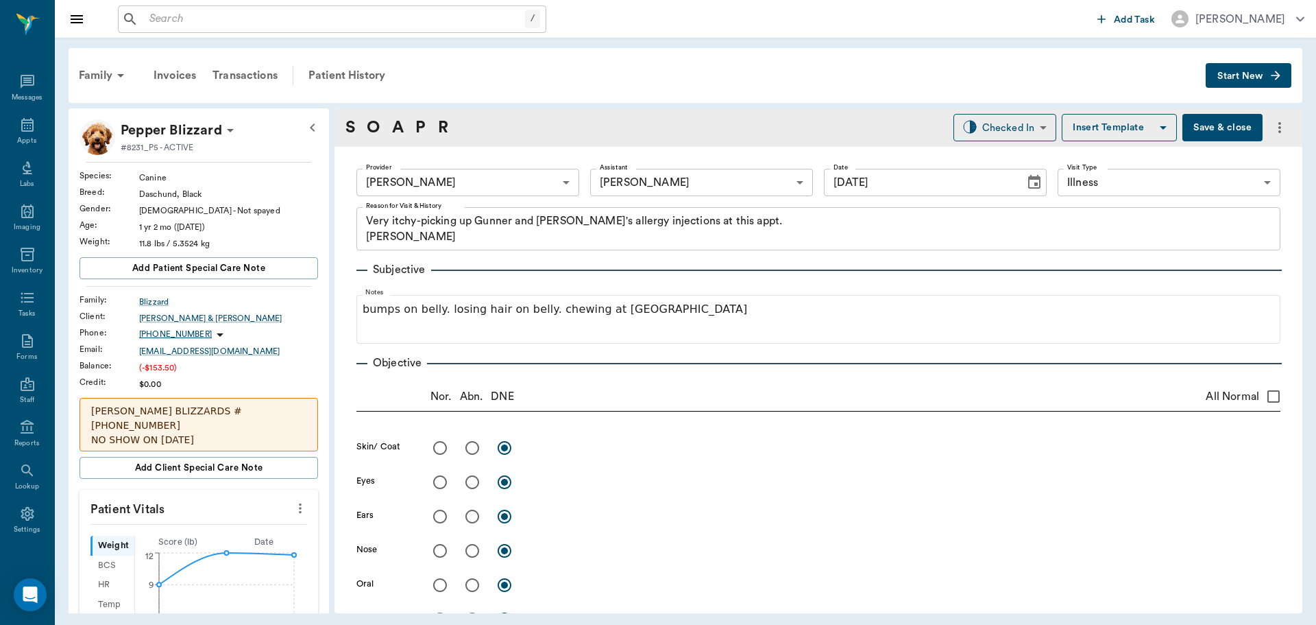
type input "[DATE]"
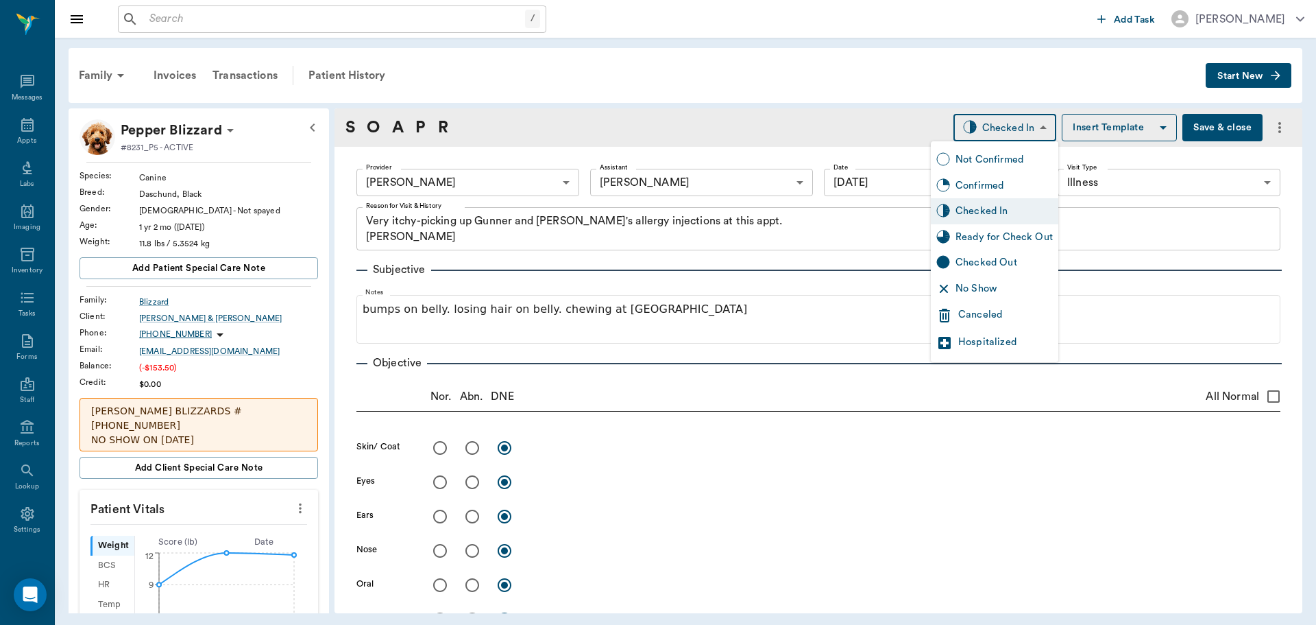
click at [1033, 117] on body "/ ​ Add Task [PERSON_NAME] Nectar Messages Appts Labs Imaging Inventory Tasks F…" at bounding box center [658, 312] width 1316 height 625
click at [999, 240] on div "Ready for Check Out" at bounding box center [1004, 237] width 97 height 15
type input "READY_TO_CHECKOUT"
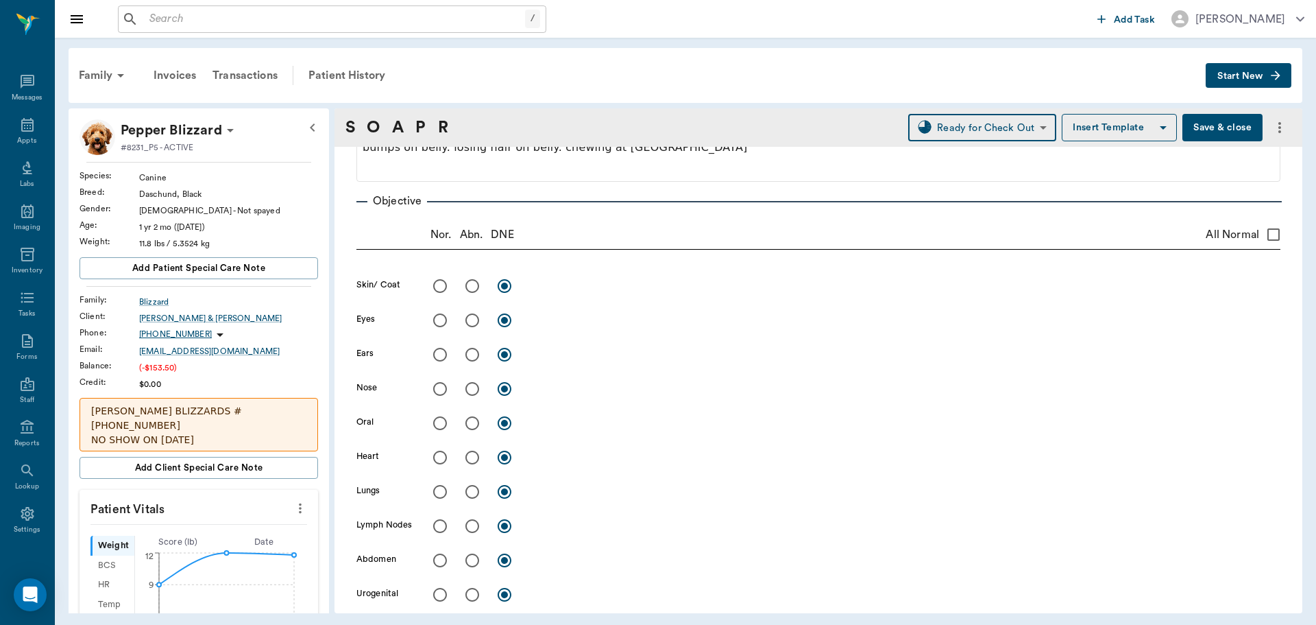
scroll to position [161, 0]
click at [468, 287] on input "radio" at bounding box center [472, 286] width 29 height 29
radio input "true"
click at [467, 426] on input "radio" at bounding box center [472, 423] width 29 height 29
radio input "true"
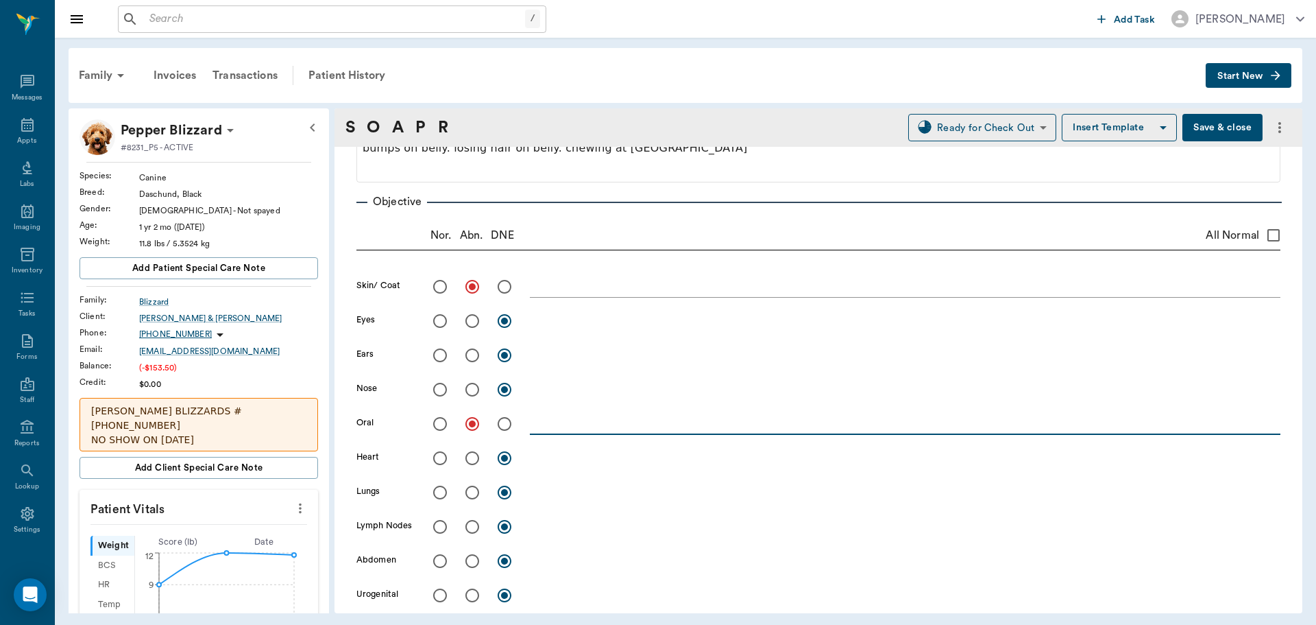
click at [551, 428] on textarea at bounding box center [905, 424] width 751 height 16
type textarea "Upper retained canines just caudal, not loose"
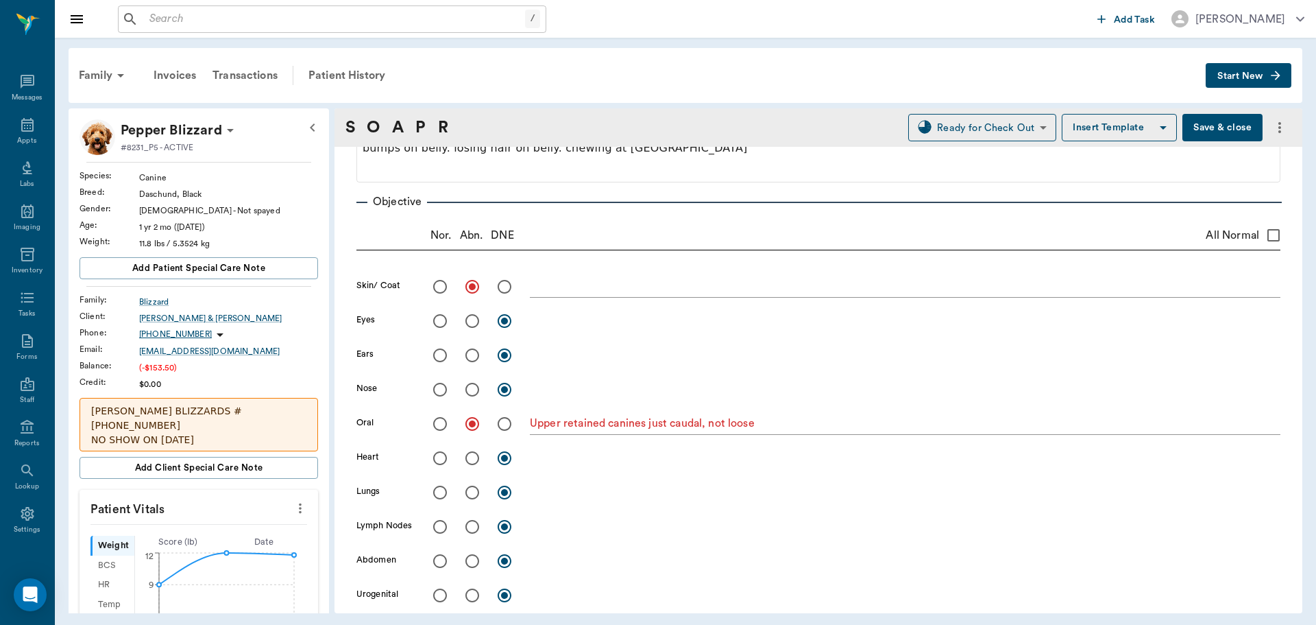
click at [1263, 235] on input "All Normal" at bounding box center [1274, 235] width 29 height 29
checkbox input "true"
radio input "true"
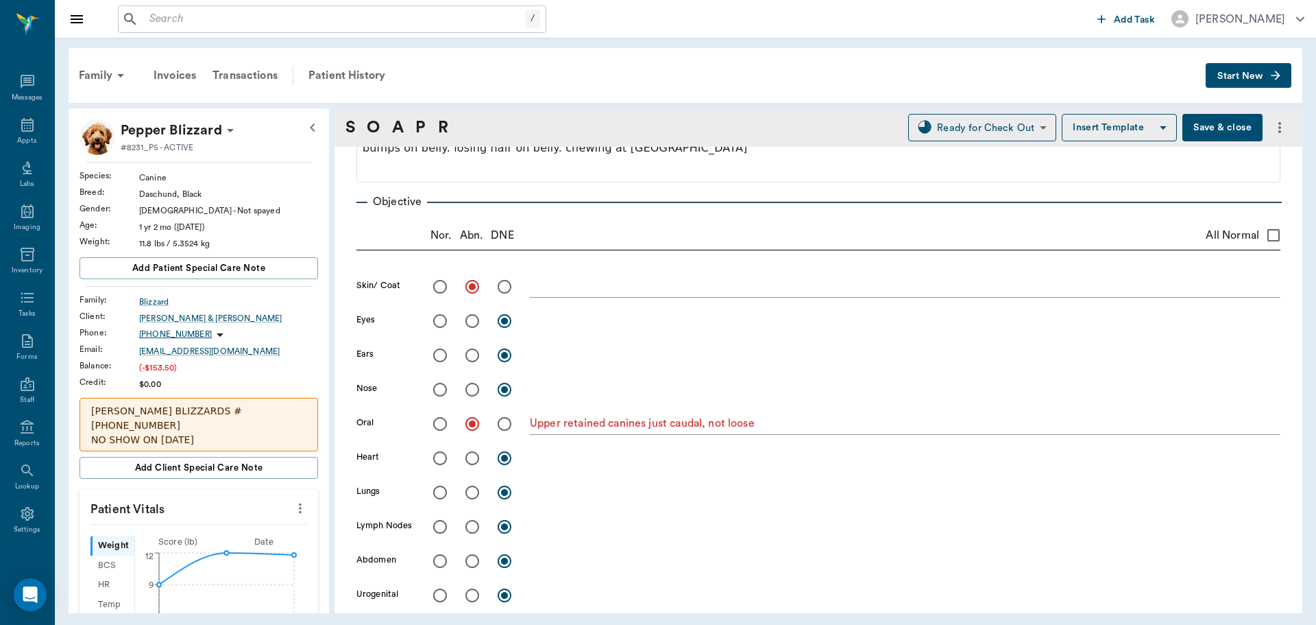
radio input "true"
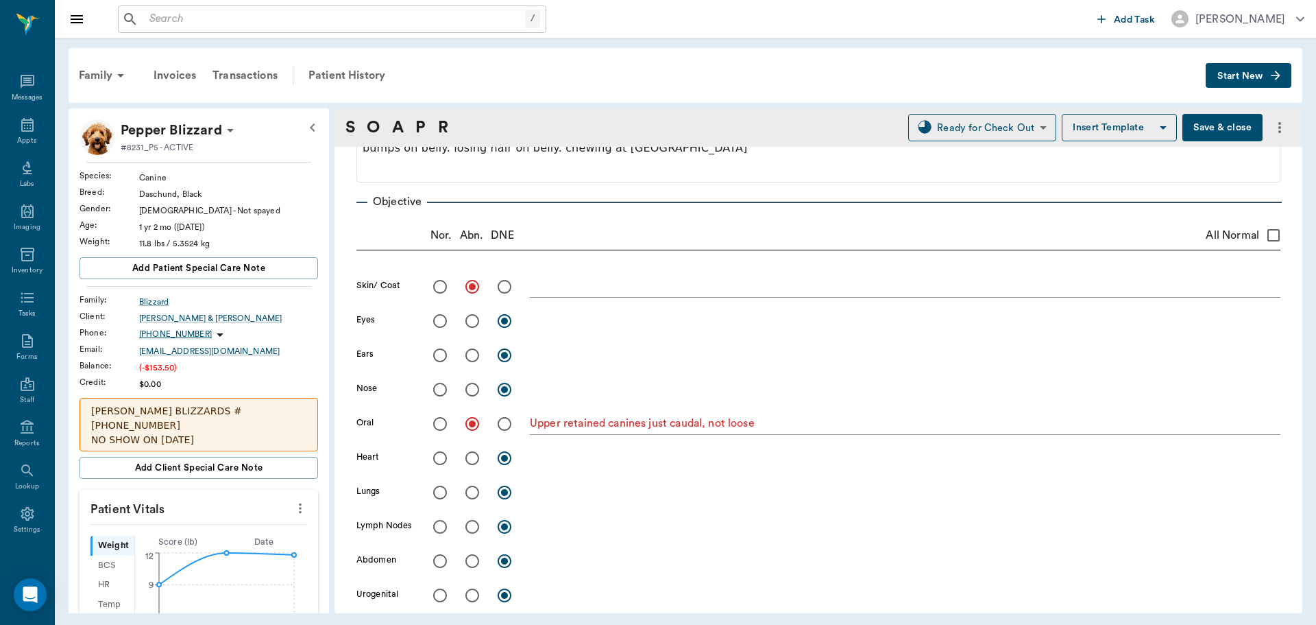
radio input "true"
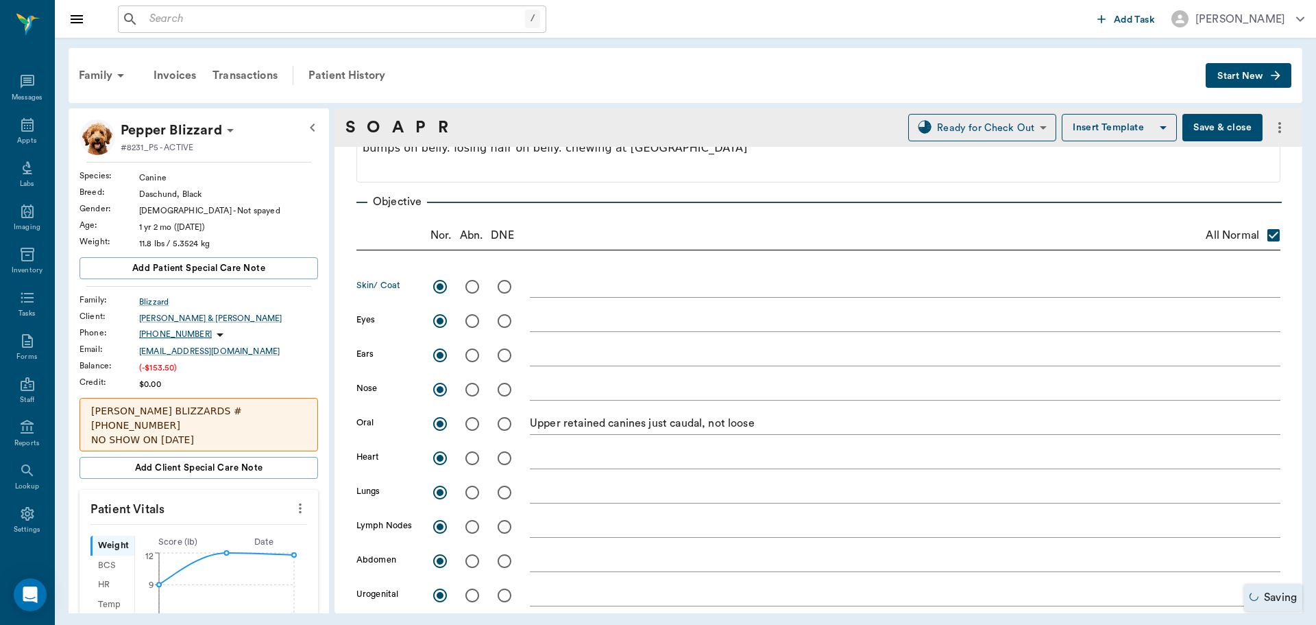
click at [470, 289] on input "radio" at bounding box center [472, 286] width 29 height 29
radio input "true"
checkbox input "false"
click at [472, 428] on input "radio" at bounding box center [472, 423] width 29 height 29
radio input "true"
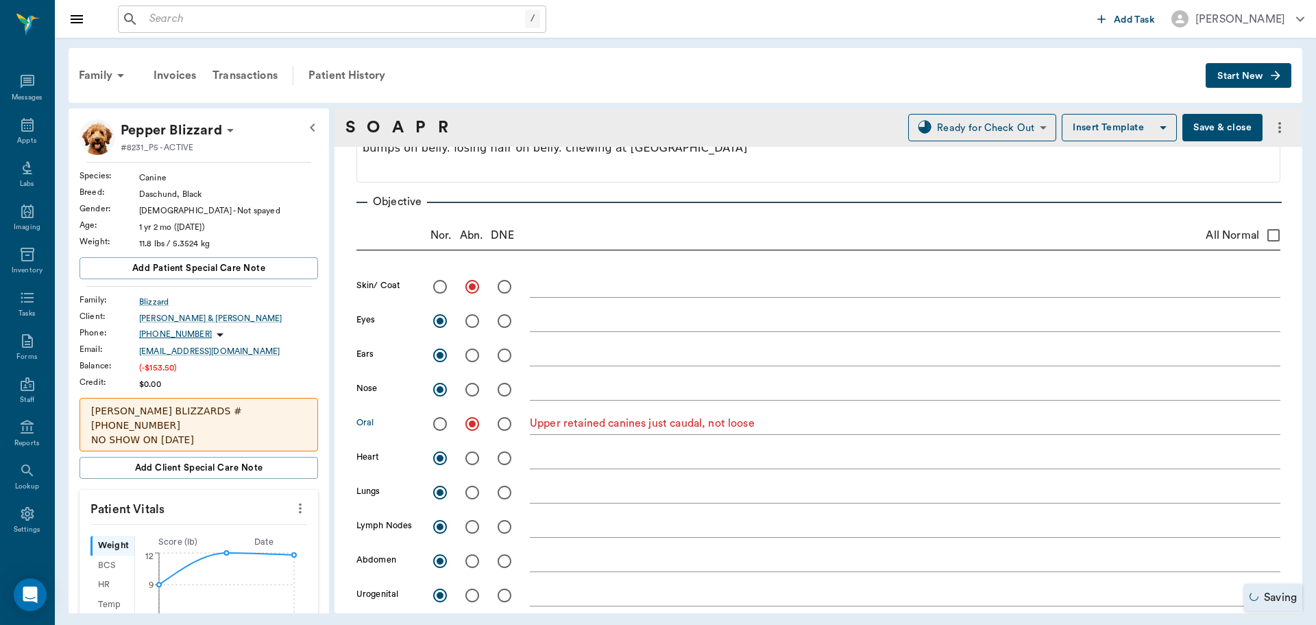
click at [557, 287] on textarea at bounding box center [905, 286] width 751 height 16
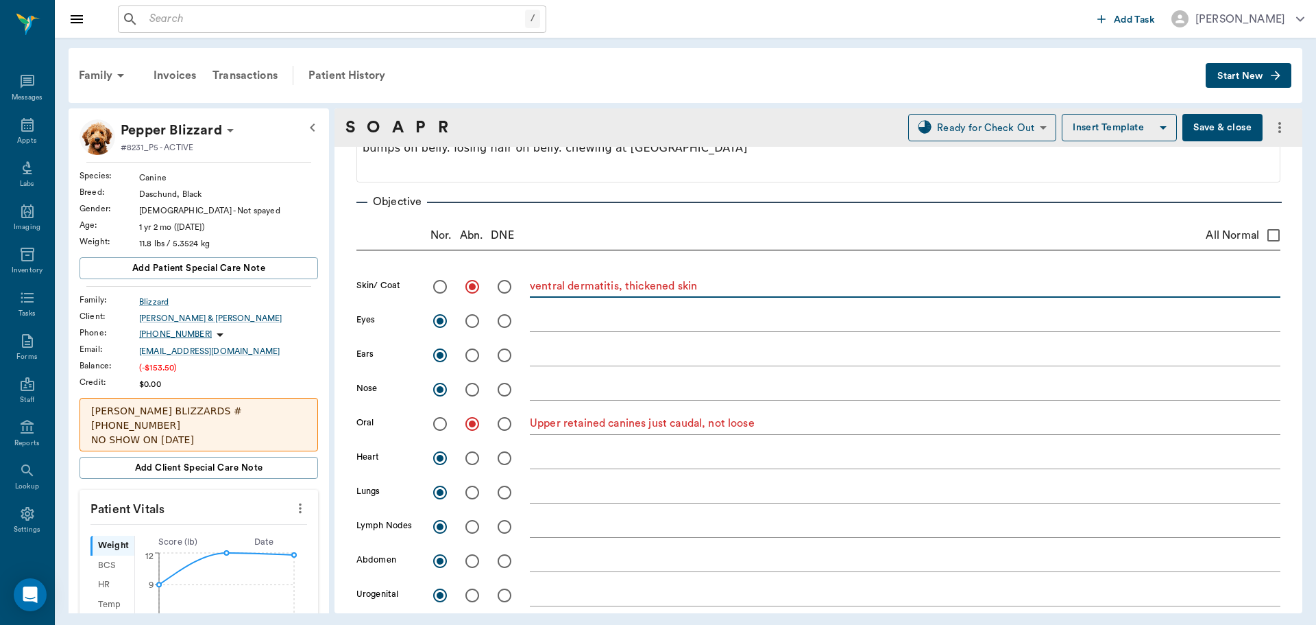
click at [714, 284] on textarea "ventral dermatitis, thickened skin" at bounding box center [905, 286] width 751 height 16
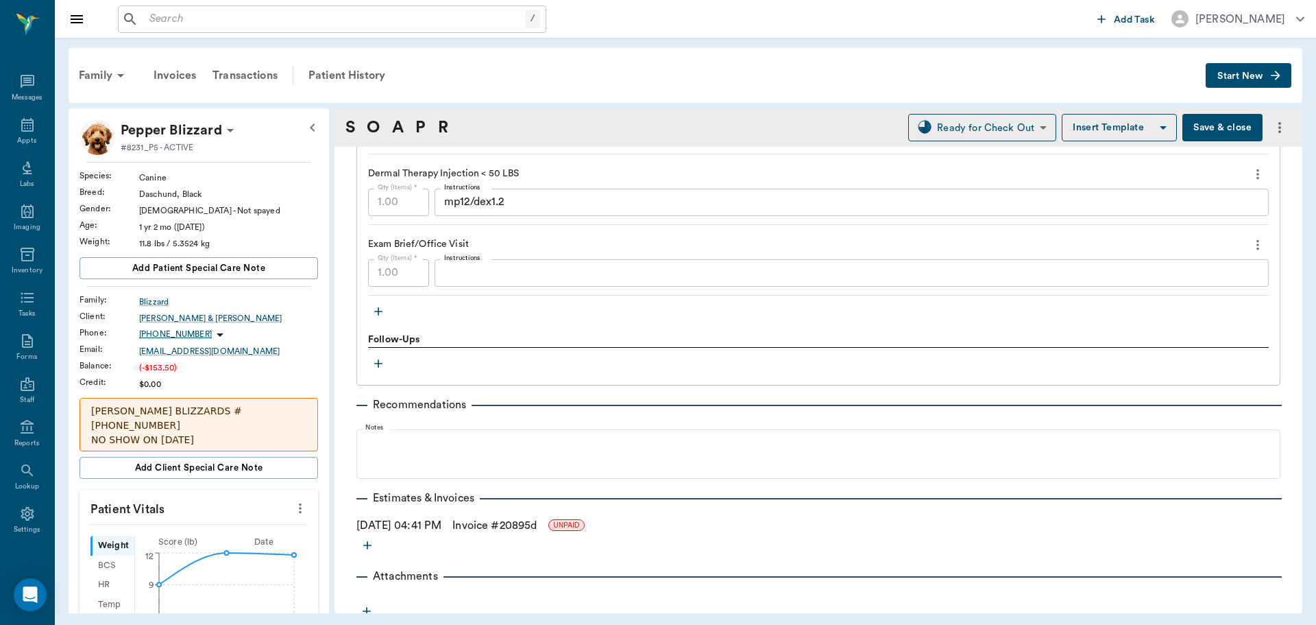
scroll to position [1052, 0]
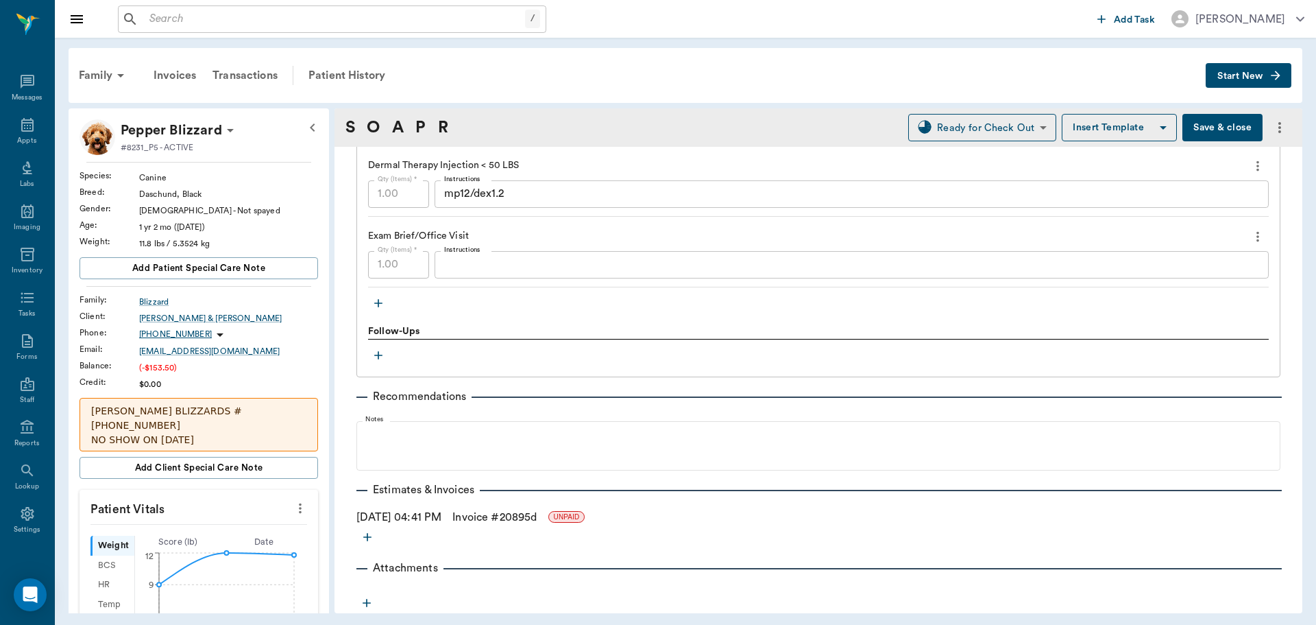
type textarea "ventral dermatitis, thickened skin, alopecia, bumps, may need antibiotics, try …"
click at [1207, 133] on button "Save & close" at bounding box center [1223, 127] width 80 height 27
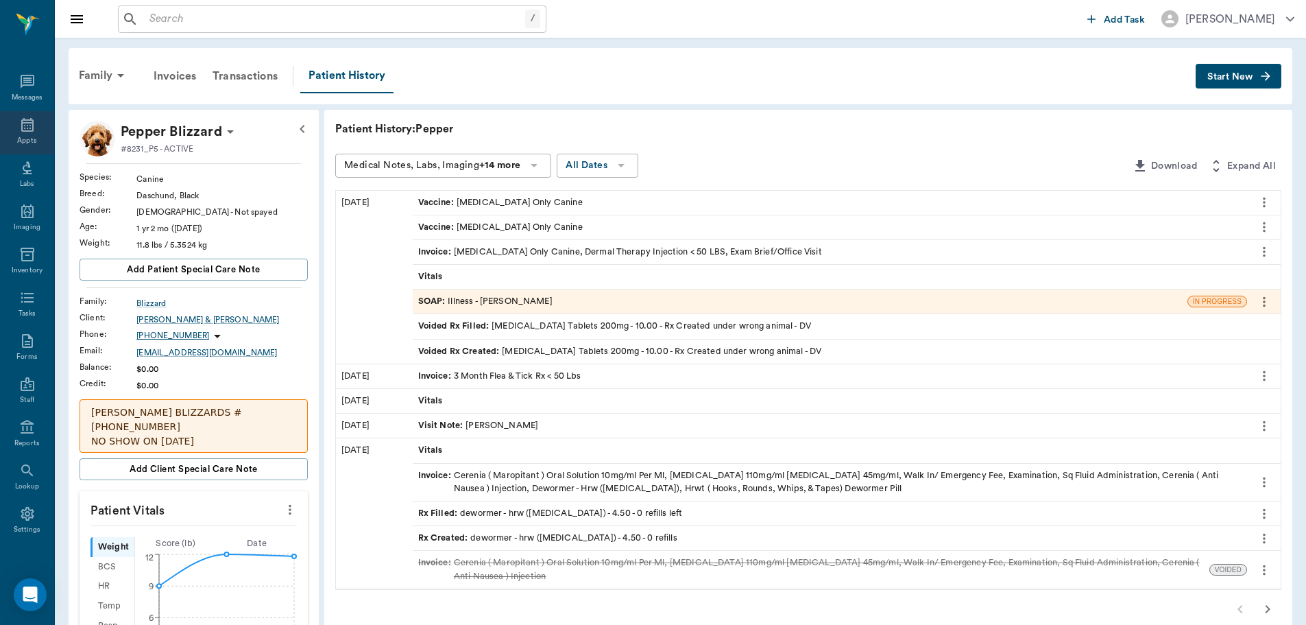
click at [21, 119] on icon at bounding box center [27, 125] width 12 height 14
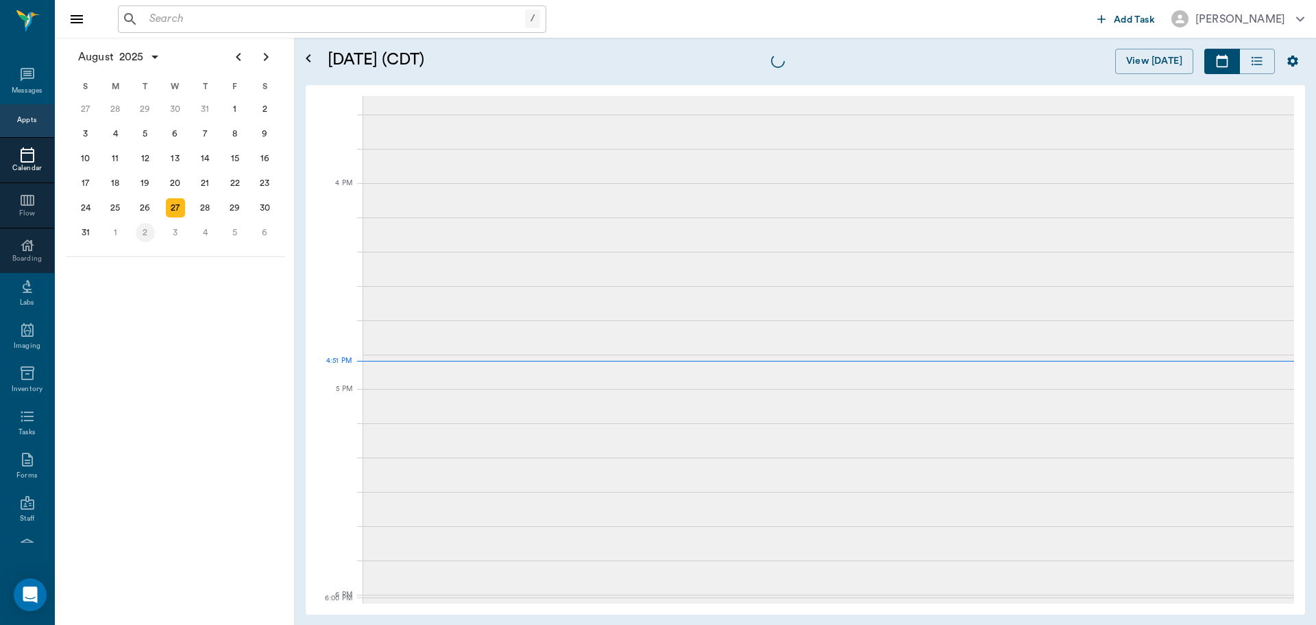
scroll to position [1648, 0]
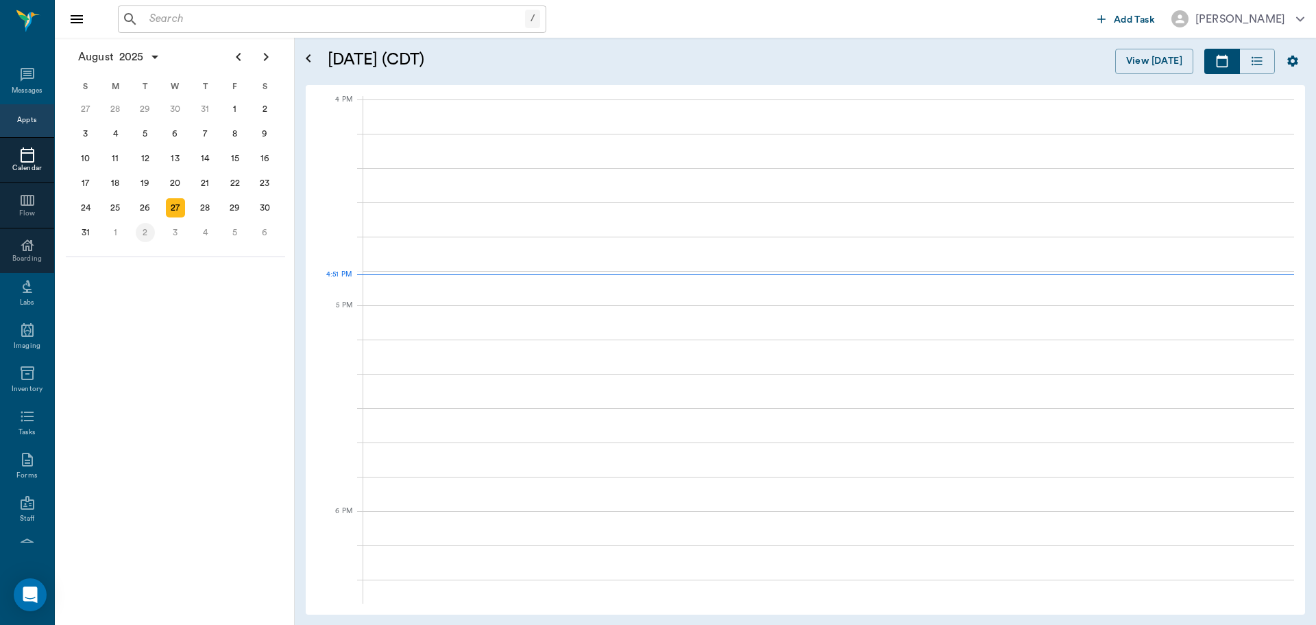
click at [145, 237] on div "2" at bounding box center [145, 232] width 19 height 19
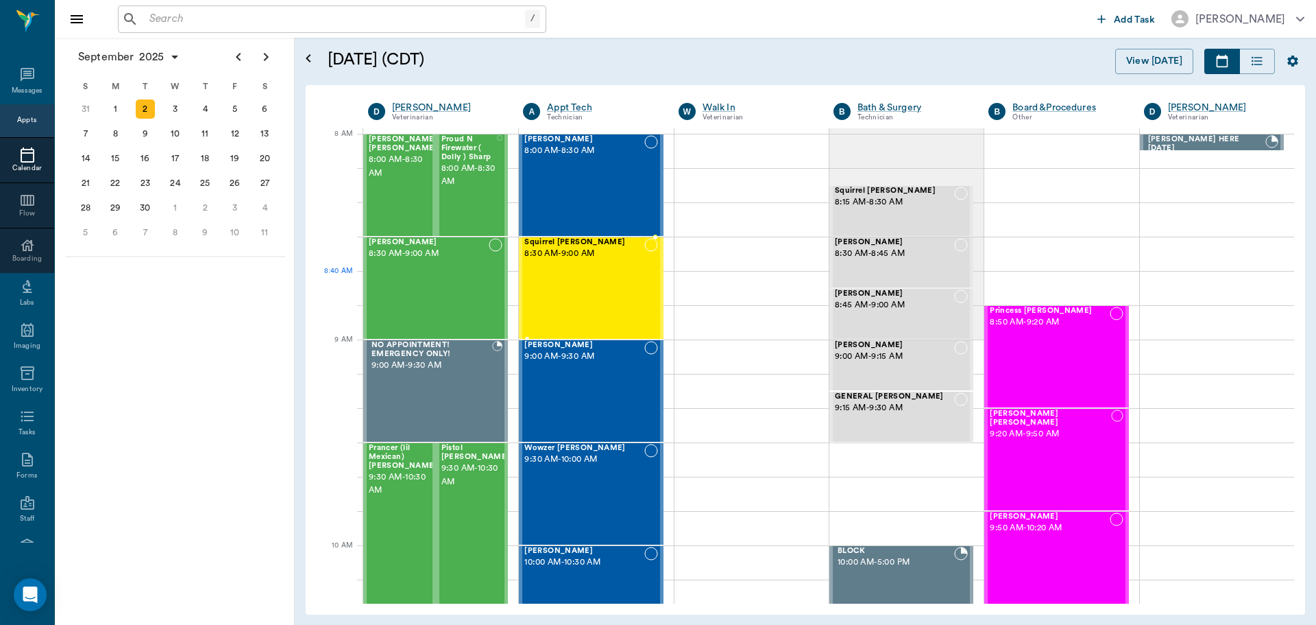
click at [586, 289] on div "Squirrel [PERSON_NAME] 8:30 AM - 9:00 AM" at bounding box center [584, 288] width 119 height 100
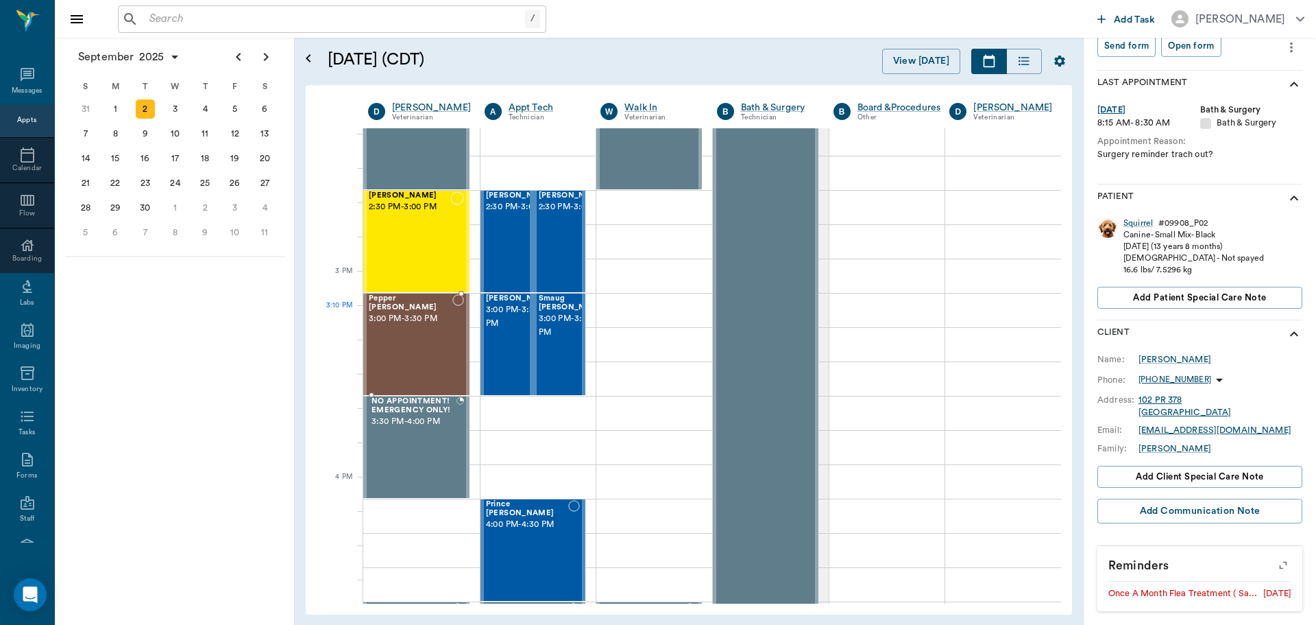
scroll to position [1303, 0]
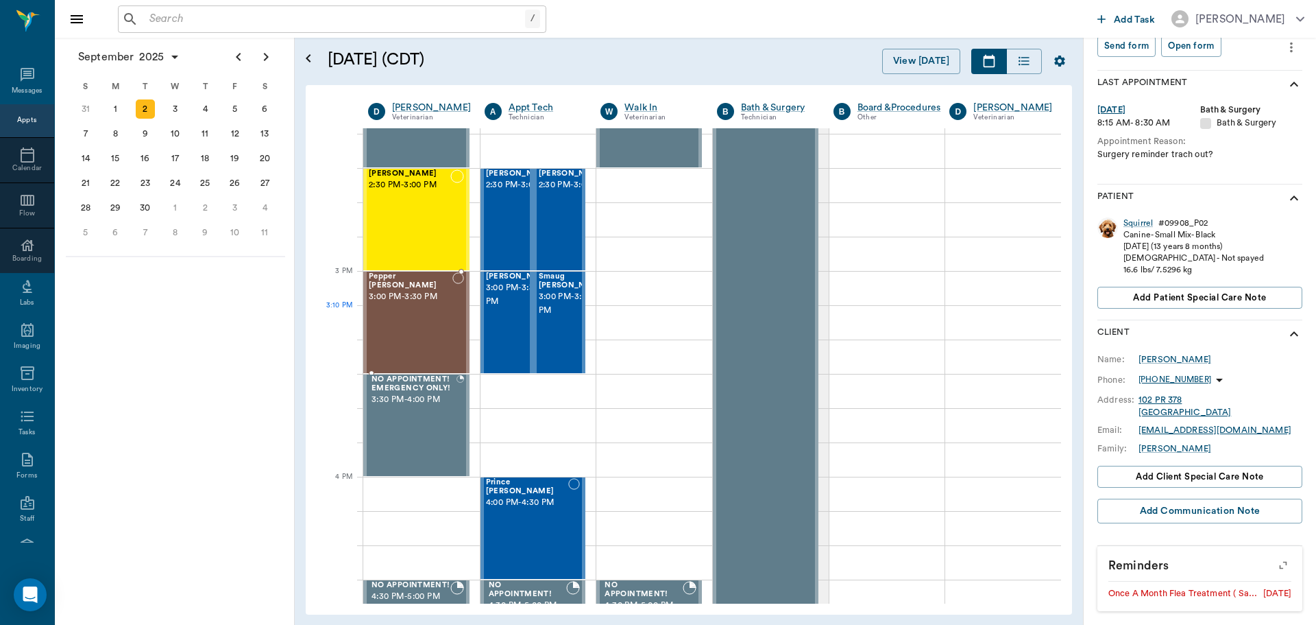
click at [405, 307] on div "Pepper [PERSON_NAME] 3:00 PM - 3:30 PM" at bounding box center [411, 322] width 84 height 100
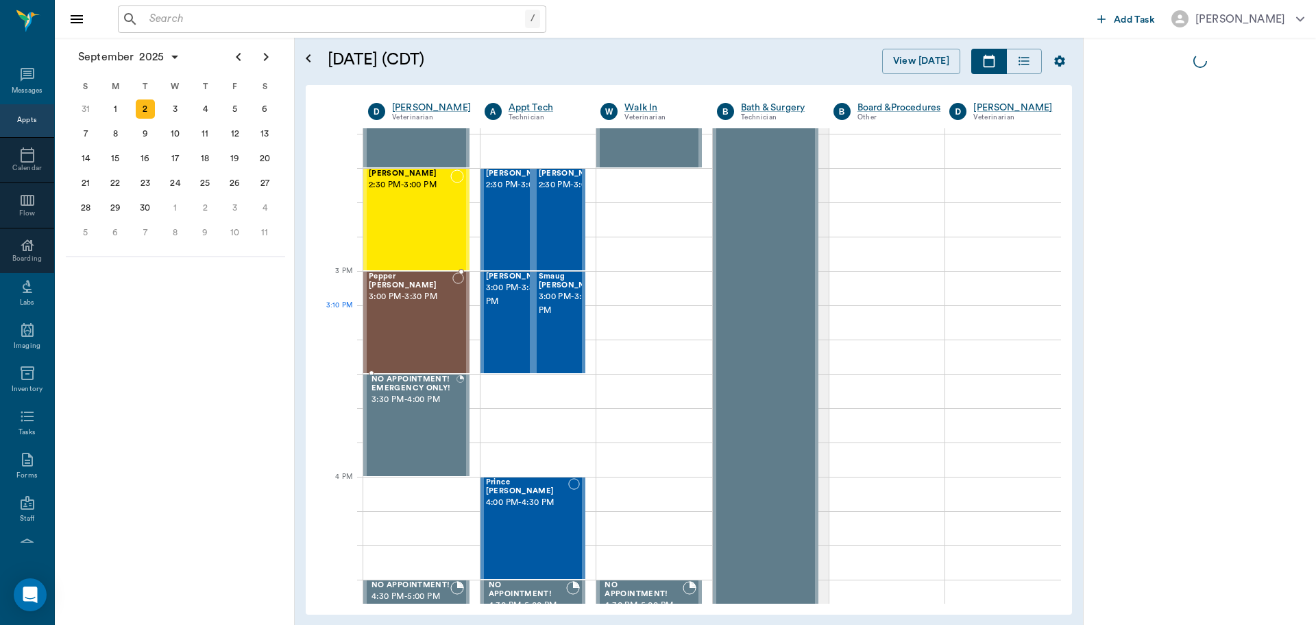
scroll to position [0, 0]
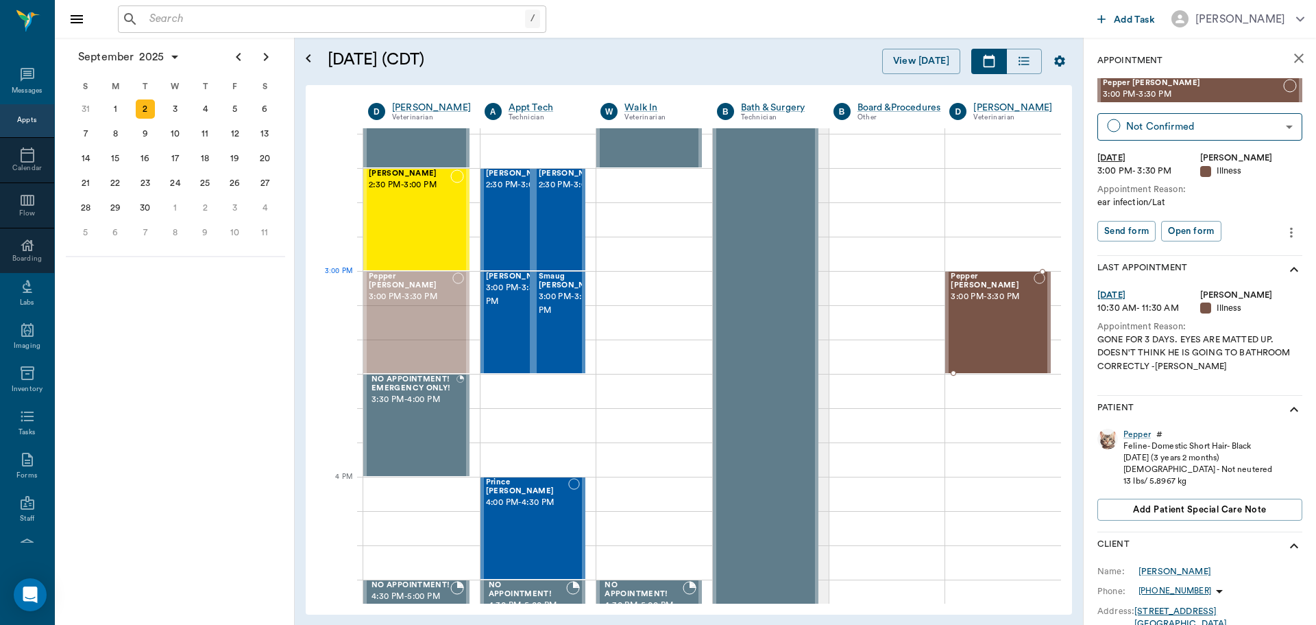
drag, startPoint x: 405, startPoint y: 307, endPoint x: 1013, endPoint y: 300, distance: 607.5
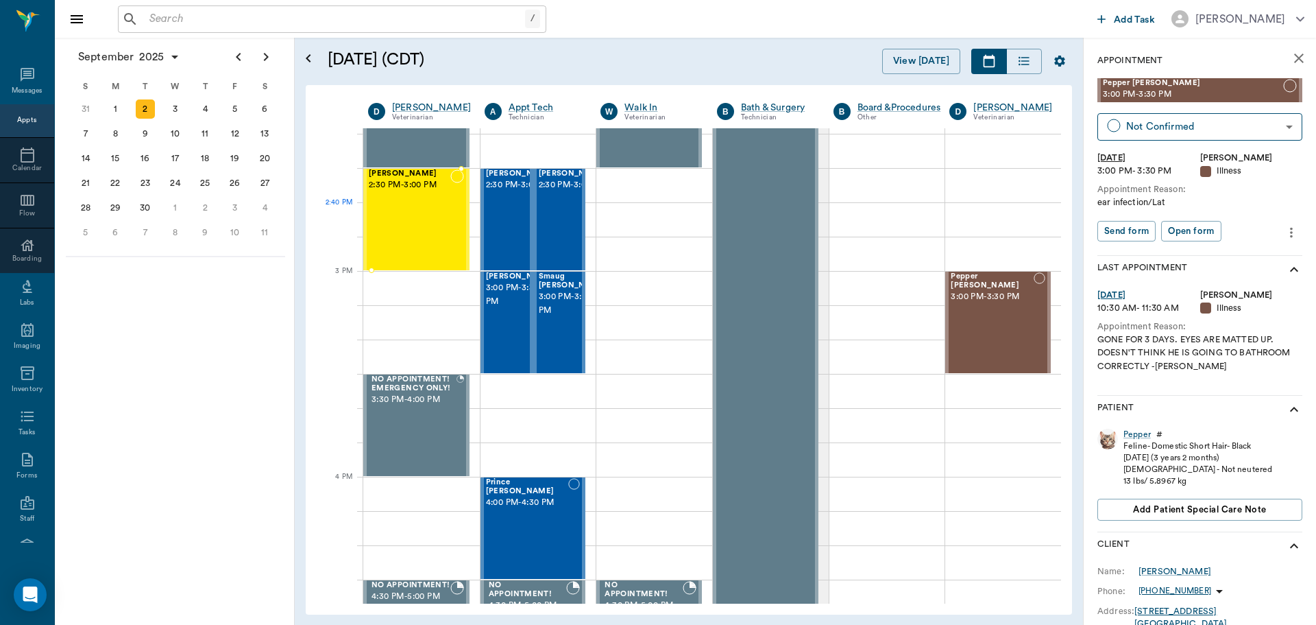
click at [434, 221] on div "[PERSON_NAME] 2:30 PM - 3:00 PM" at bounding box center [410, 219] width 82 height 100
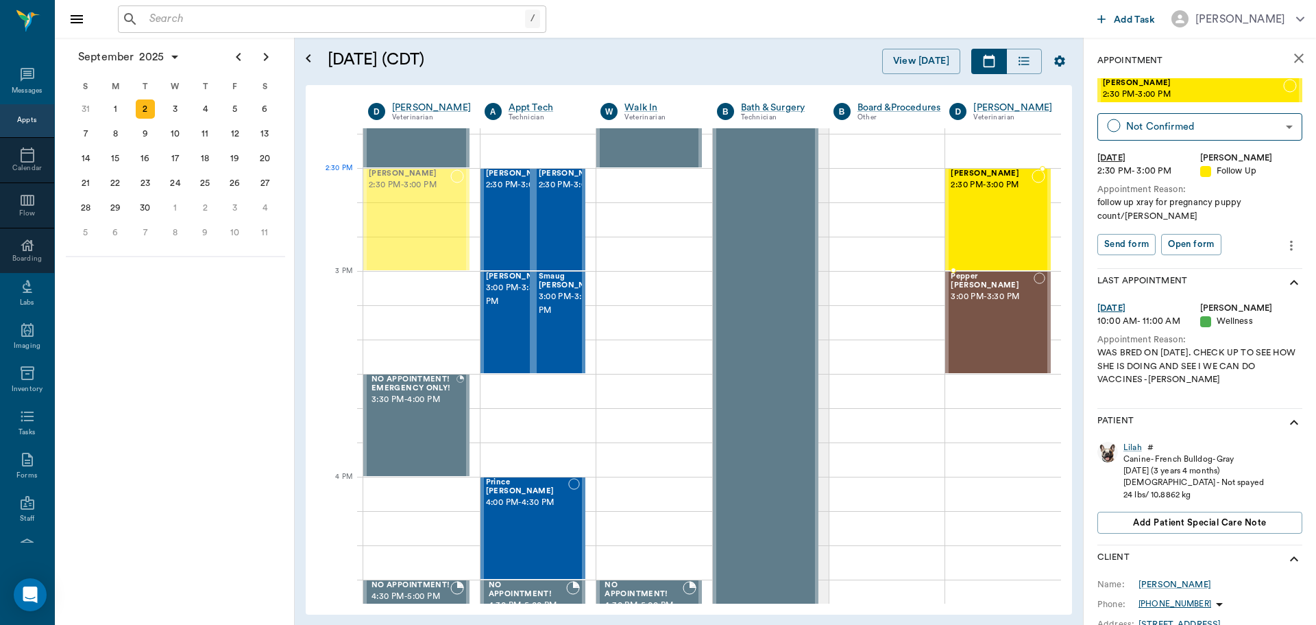
drag, startPoint x: 427, startPoint y: 214, endPoint x: 979, endPoint y: 209, distance: 552.0
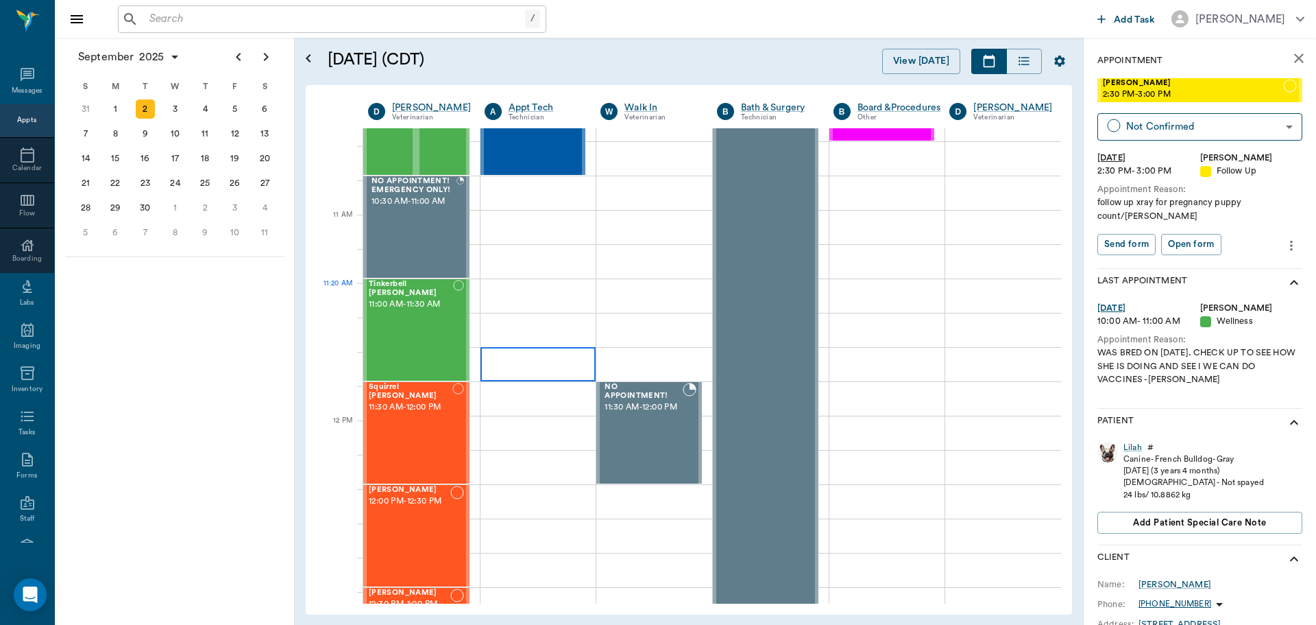
scroll to position [549, 0]
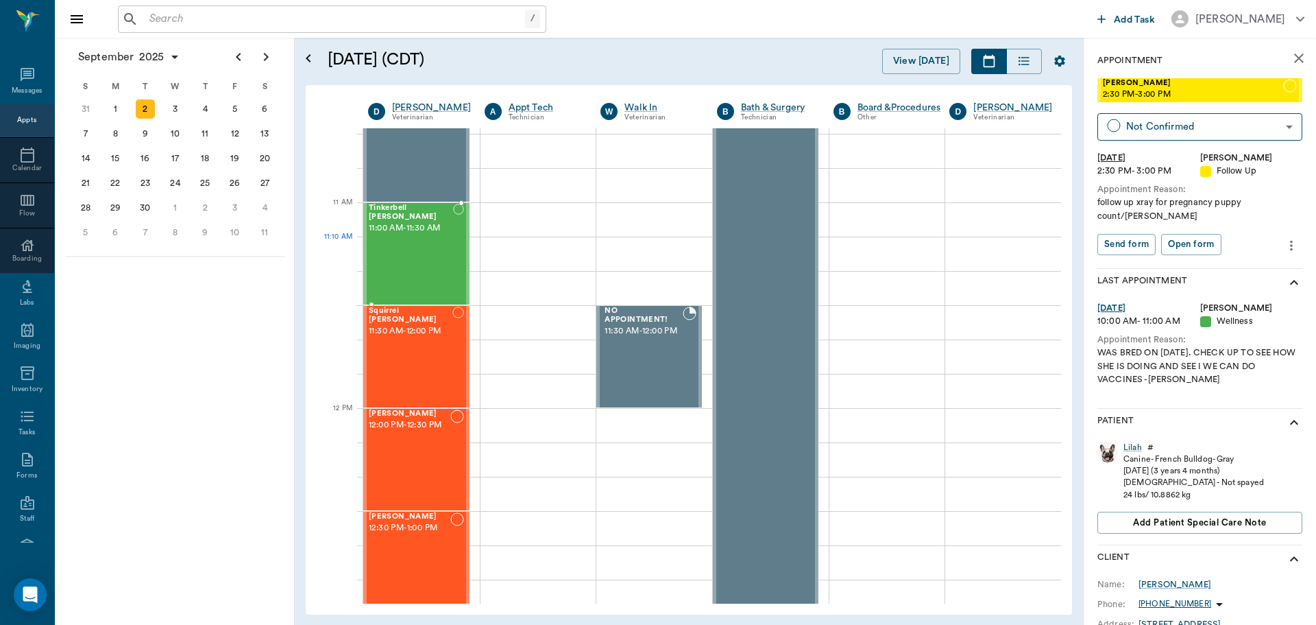
click at [403, 243] on div "Tinkerbell [PERSON_NAME] 11:00 AM - 11:30 AM" at bounding box center [411, 254] width 84 height 100
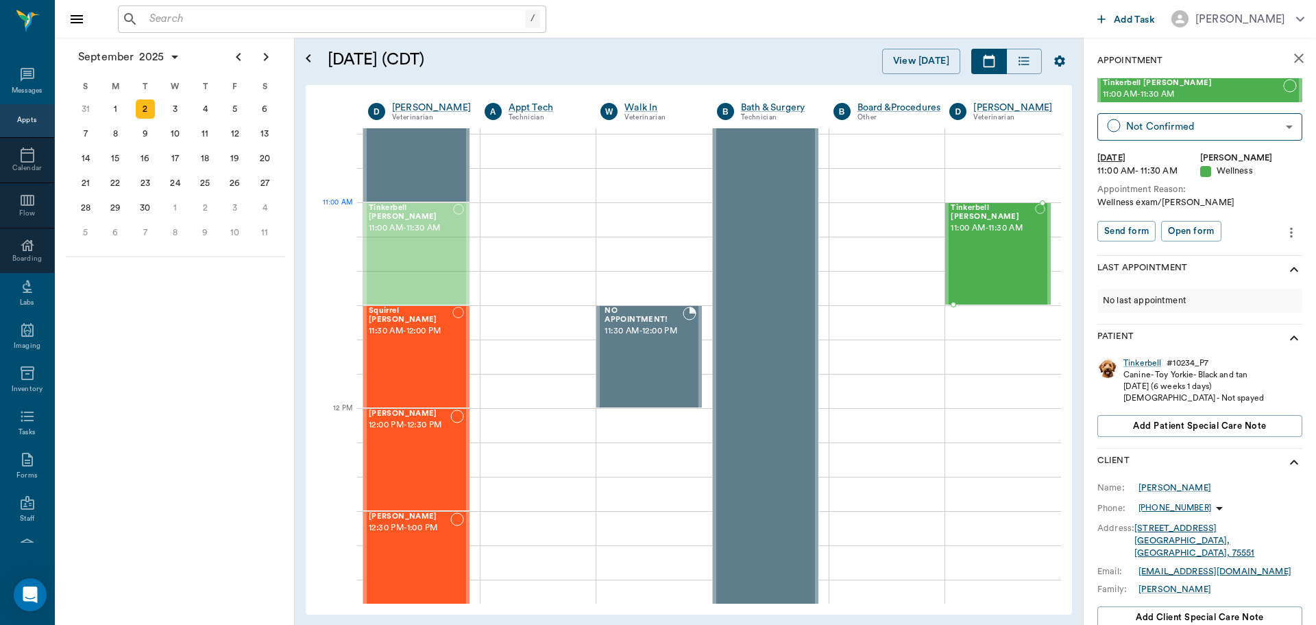
drag, startPoint x: 403, startPoint y: 243, endPoint x: 973, endPoint y: 241, distance: 569.8
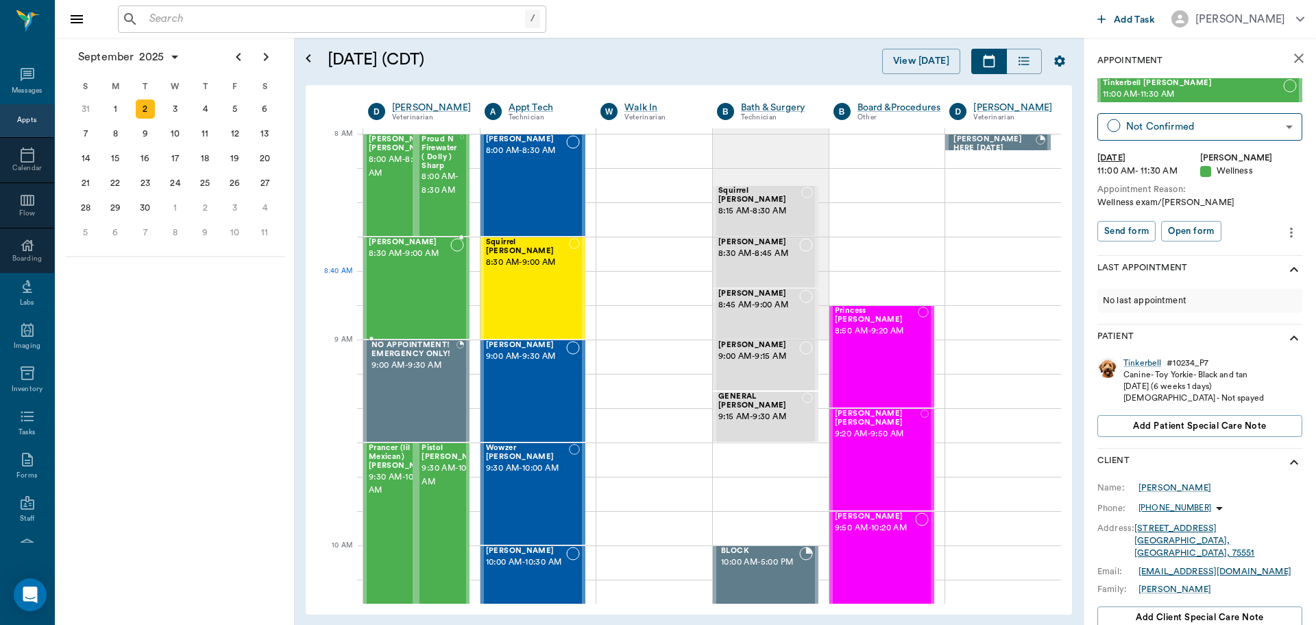
click at [400, 285] on div "[PERSON_NAME] 8:30 AM - 9:00 AM" at bounding box center [410, 288] width 82 height 100
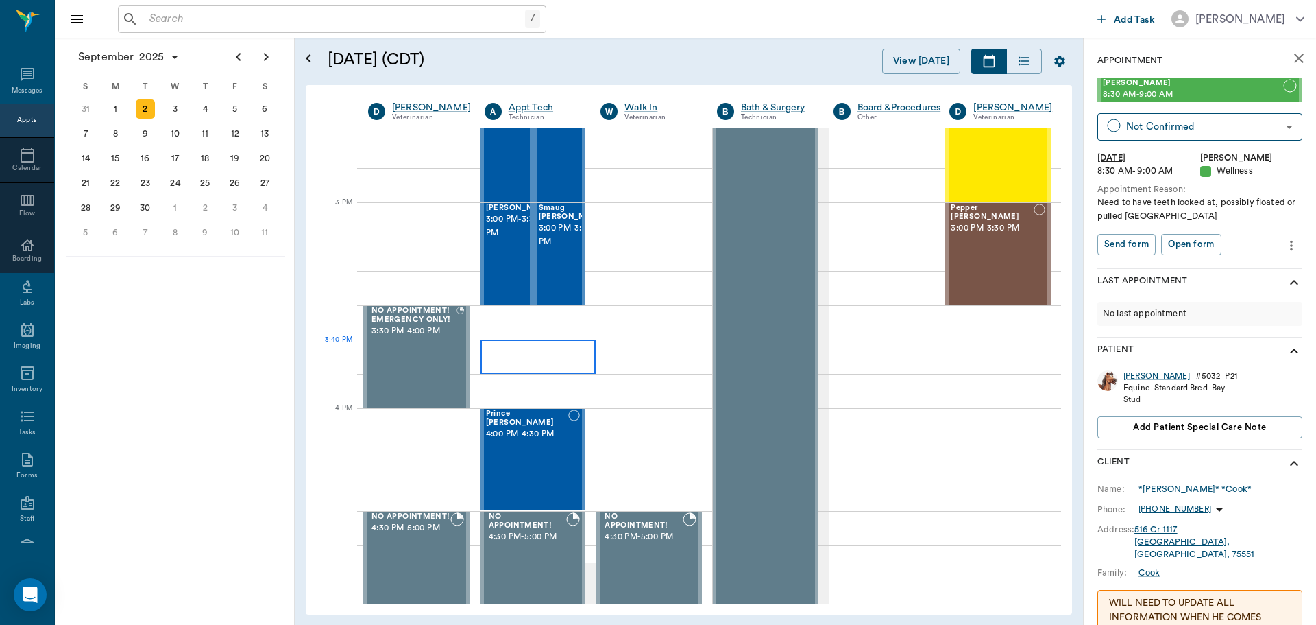
scroll to position [1234, 0]
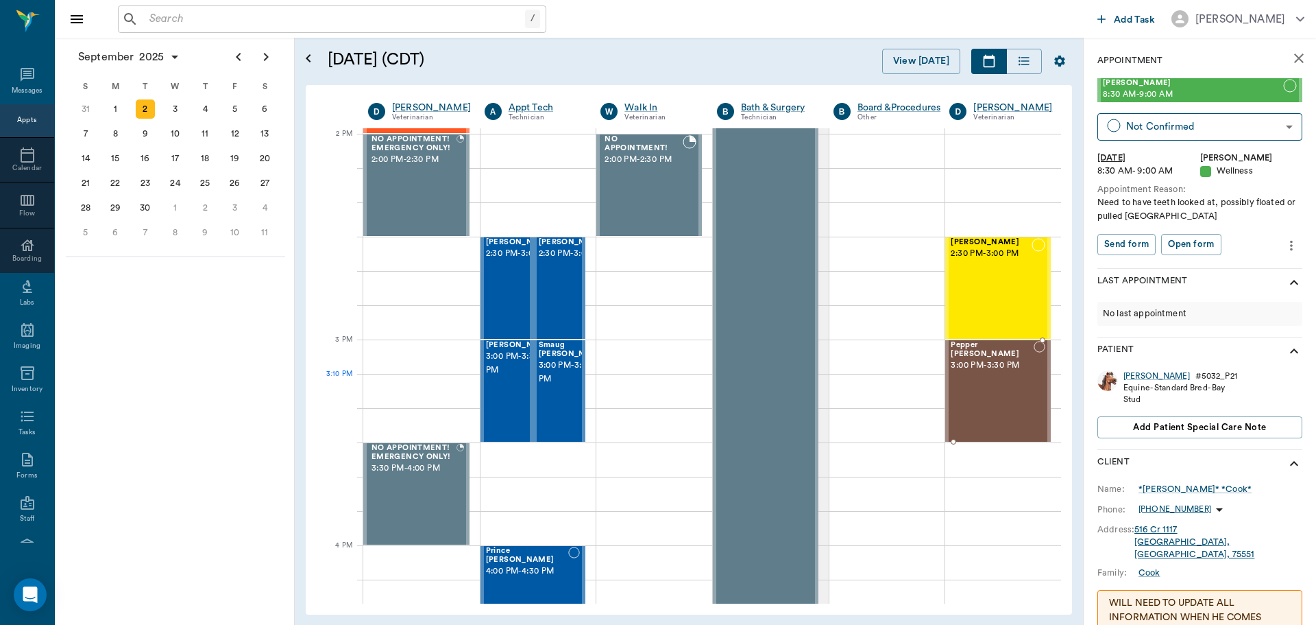
click at [989, 389] on div "Pepper [PERSON_NAME] 3:00 PM - 3:30 PM" at bounding box center [992, 391] width 83 height 100
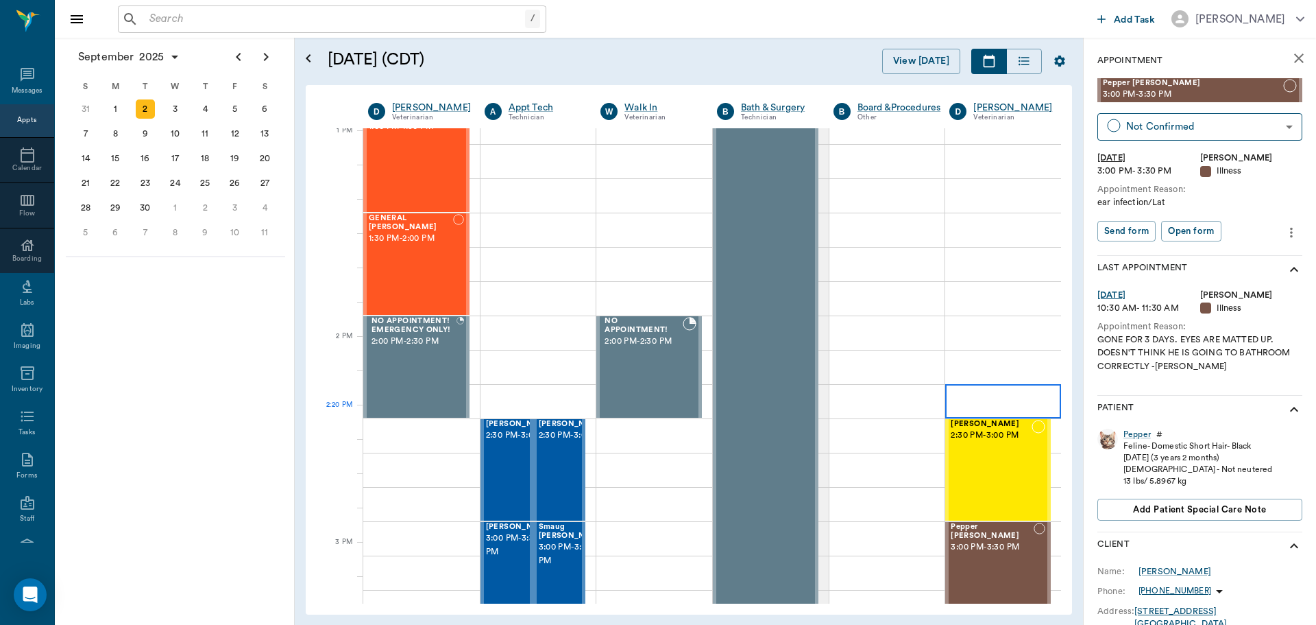
scroll to position [1028, 0]
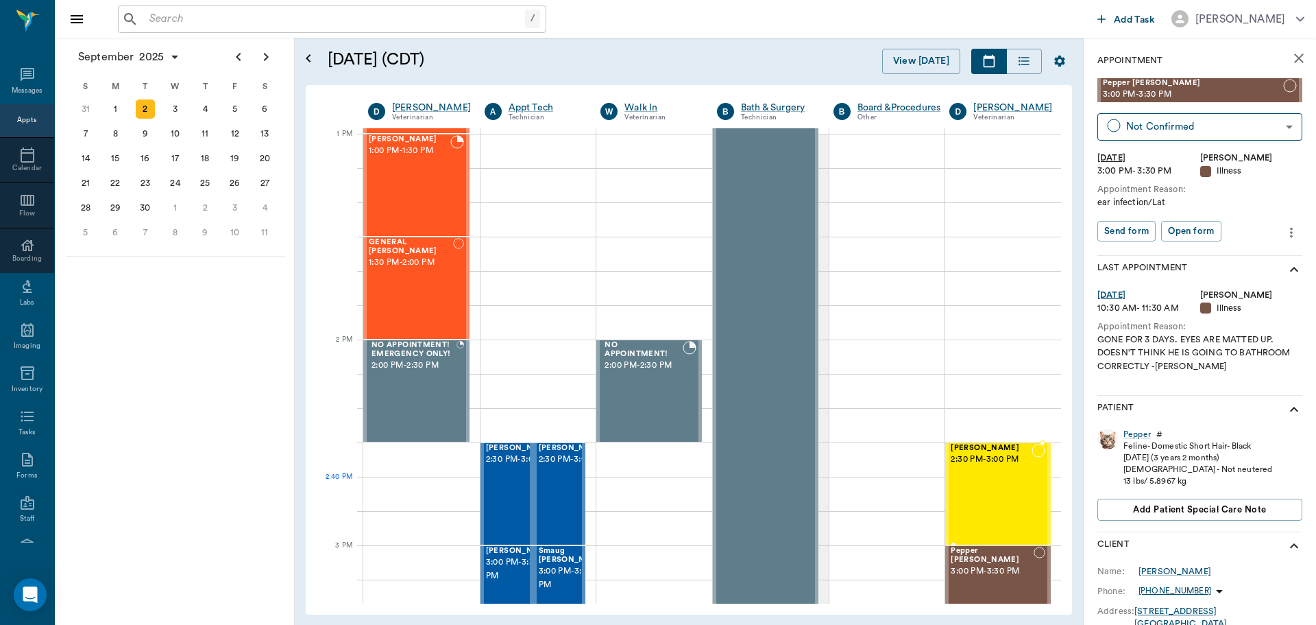
click at [1009, 478] on div "[PERSON_NAME] 2:30 PM - 3:00 PM" at bounding box center [991, 494] width 81 height 100
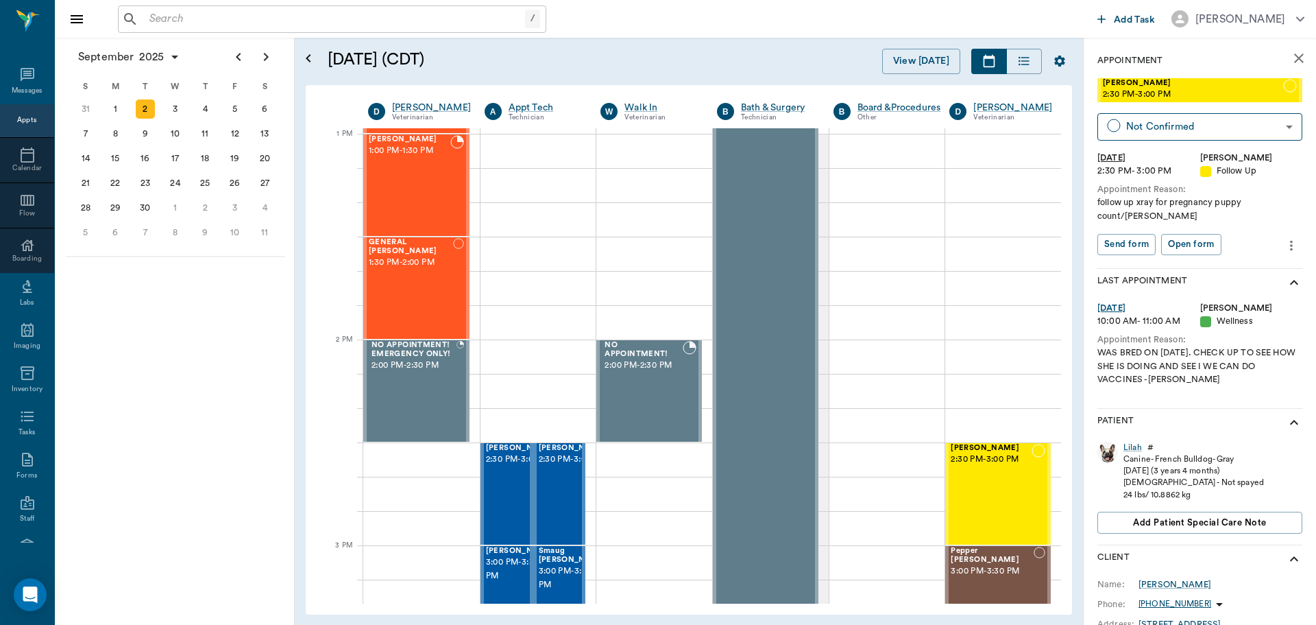
click at [1284, 237] on icon "more" at bounding box center [1291, 245] width 15 height 16
click at [1220, 253] on span "Edit appointment" at bounding box center [1223, 256] width 115 height 14
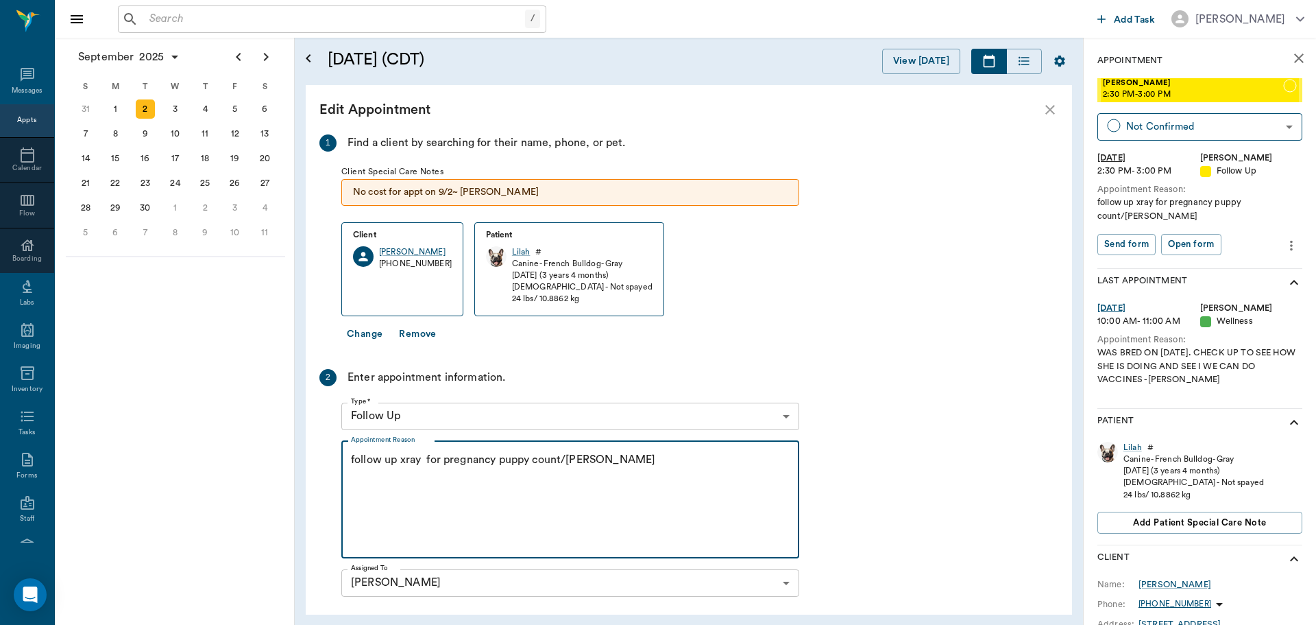
click at [645, 474] on textarea "follow up xray for pregnancy puppy count/[PERSON_NAME]" at bounding box center [570, 499] width 439 height 95
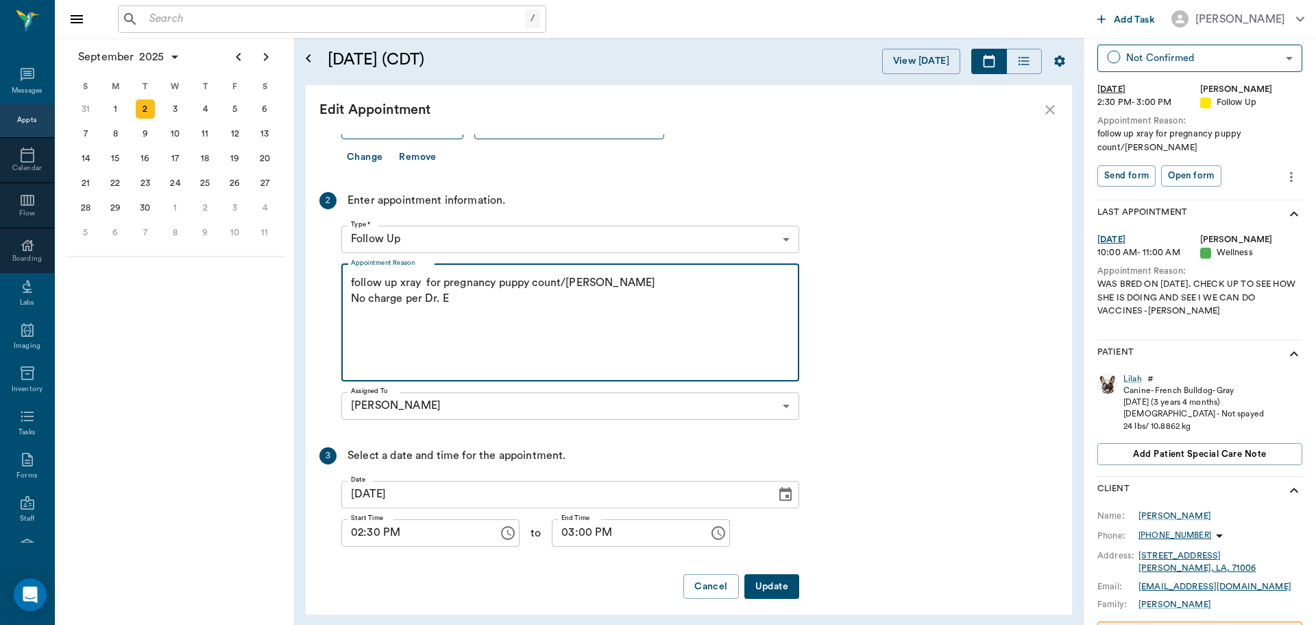
scroll to position [186, 0]
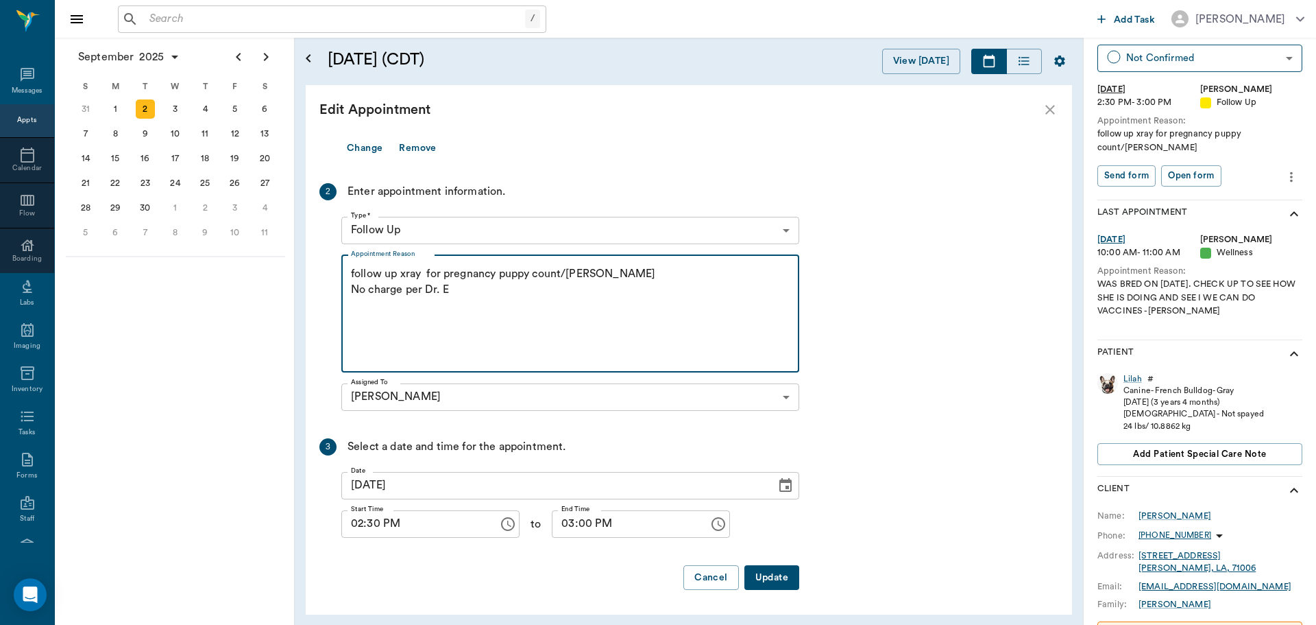
type textarea "follow up xray for pregnancy puppy count/[PERSON_NAME] No charge per Dr. E"
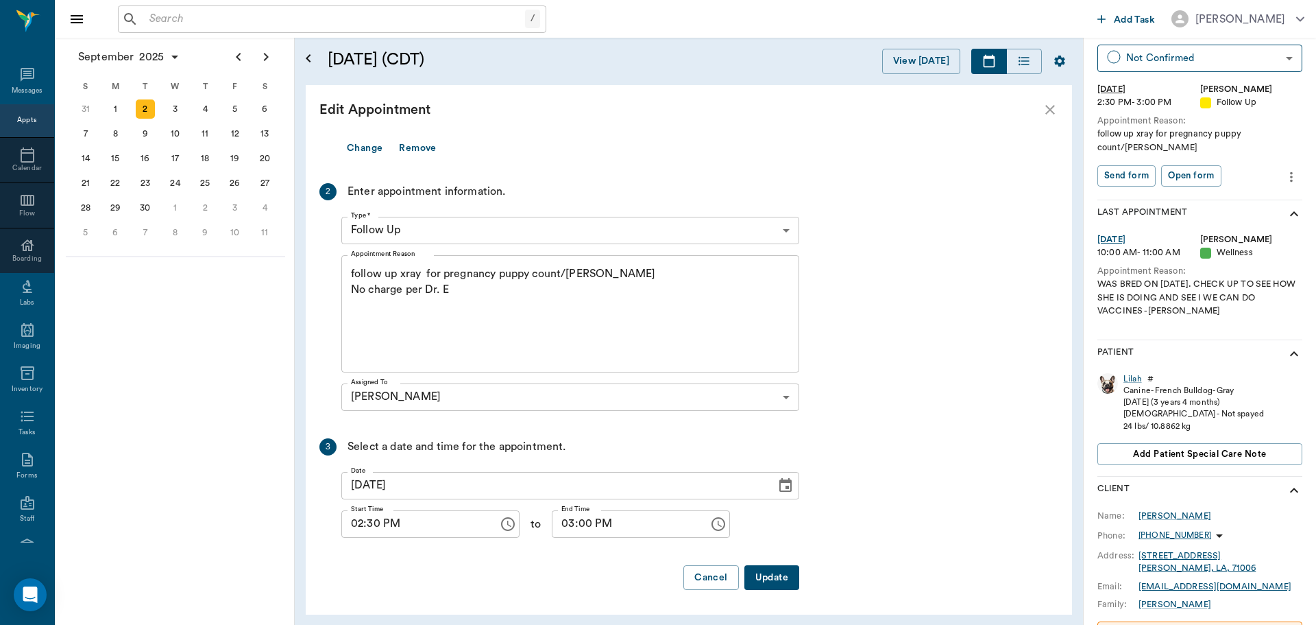
click at [789, 575] on button "Update" at bounding box center [772, 577] width 55 height 25
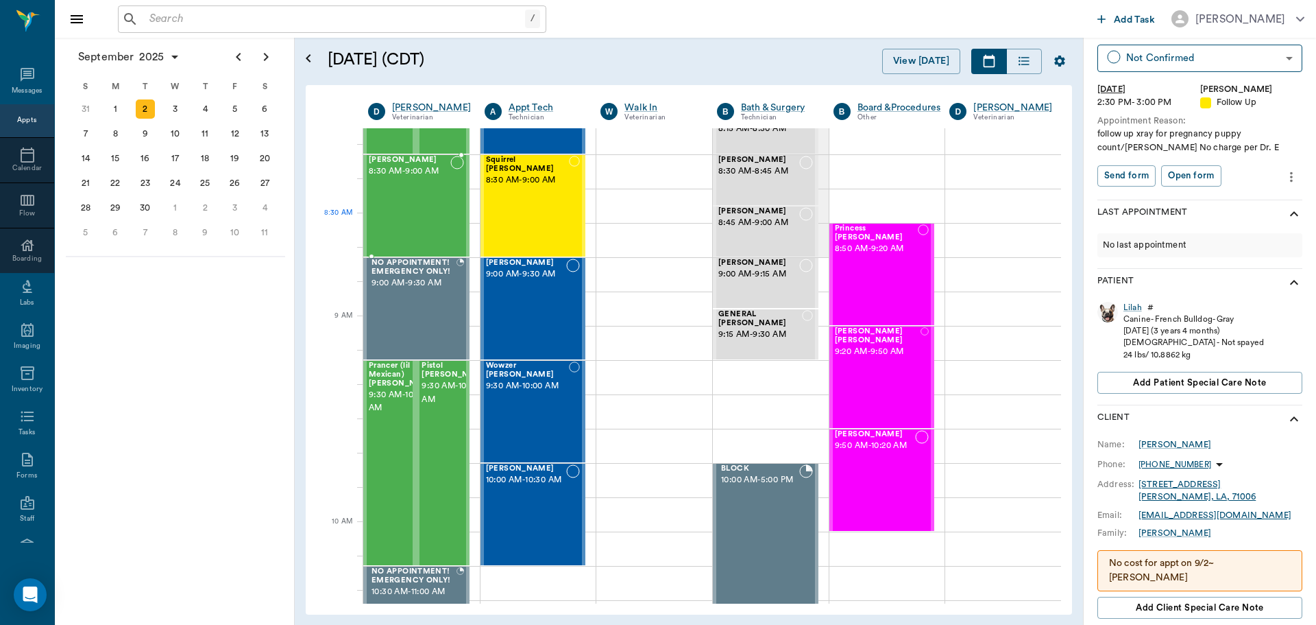
scroll to position [0, 0]
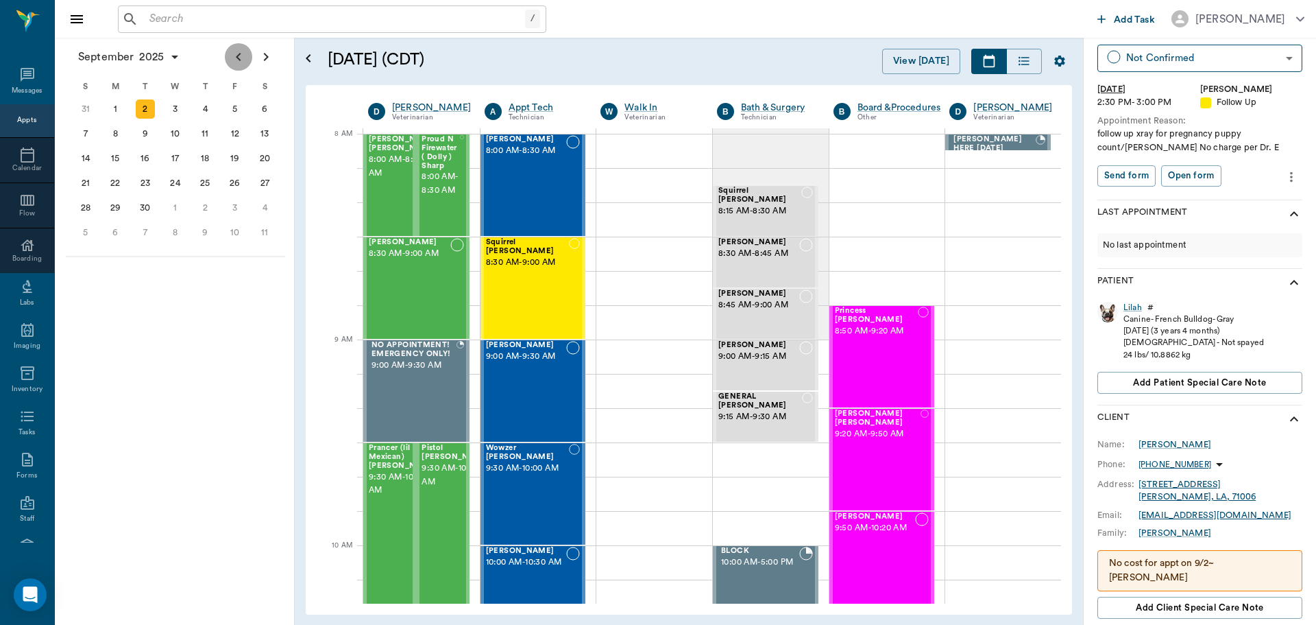
click at [231, 53] on icon "Previous page" at bounding box center [238, 57] width 16 height 16
click at [176, 210] on div "27" at bounding box center [175, 207] width 19 height 19
